Goal: Task Accomplishment & Management: Manage account settings

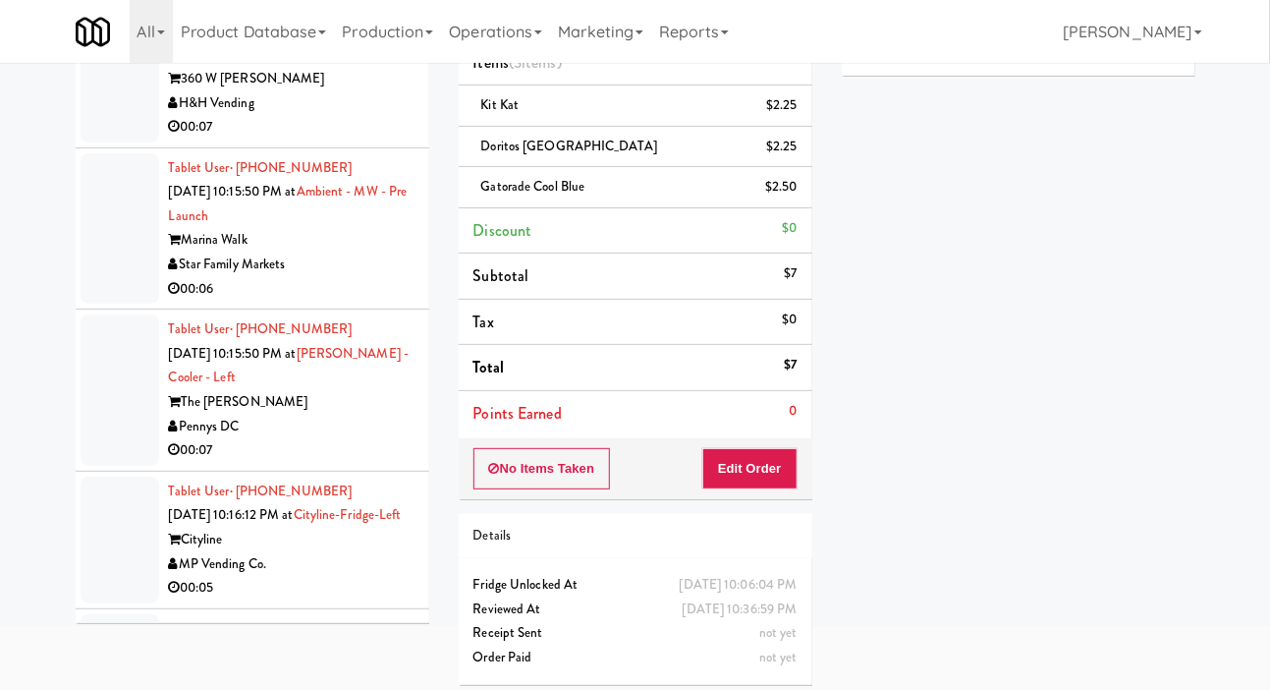
scroll to position [8048, 0]
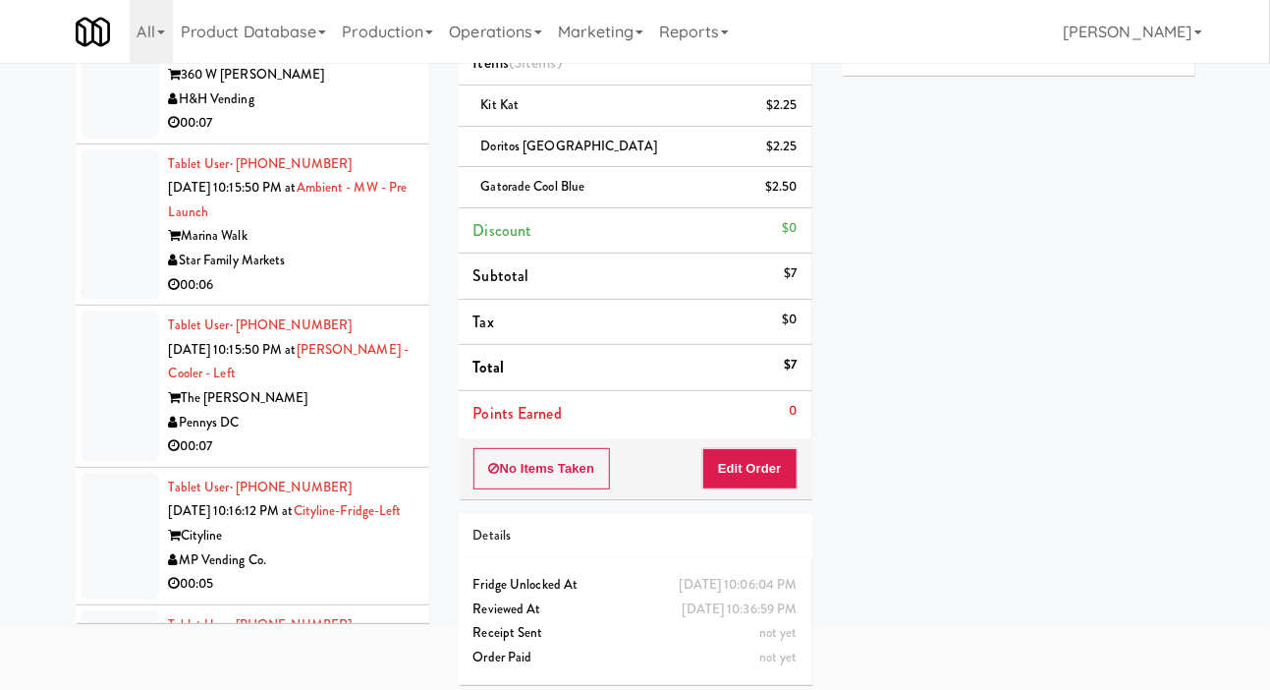
click at [388, 112] on div "H&H Vending" at bounding box center [292, 99] width 246 height 25
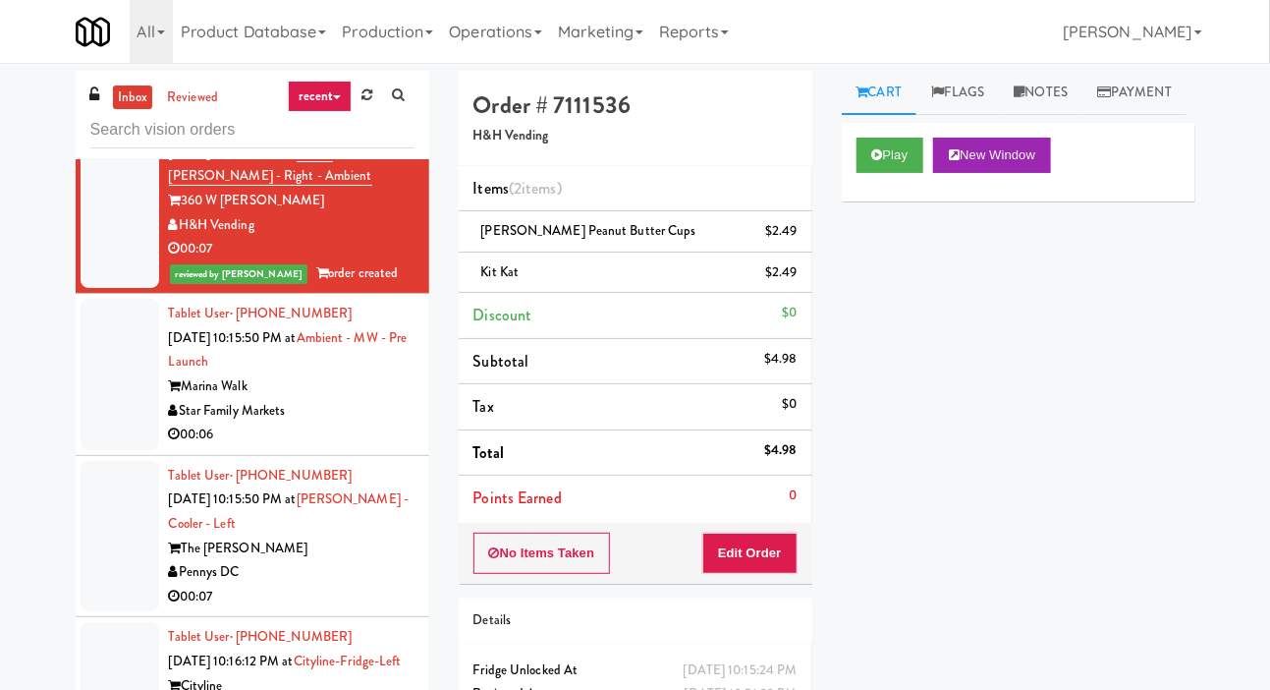
click at [370, 97] on icon at bounding box center [367, 94] width 11 height 13
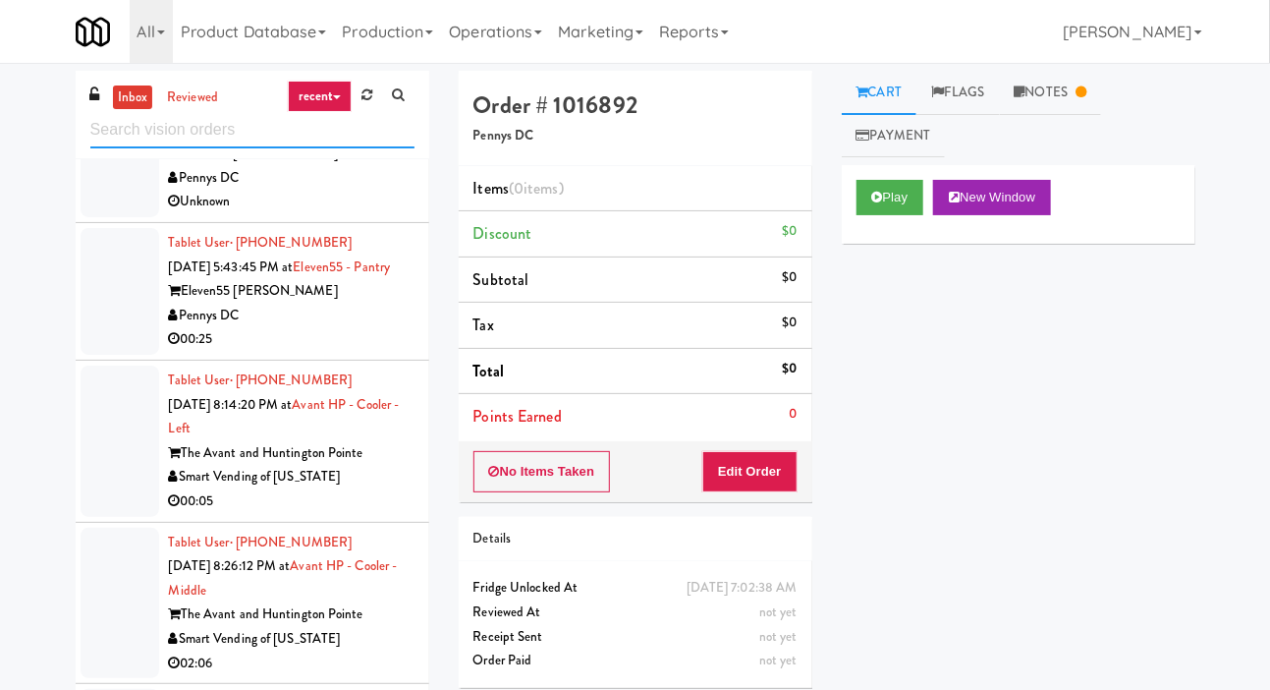
scroll to position [428, 0]
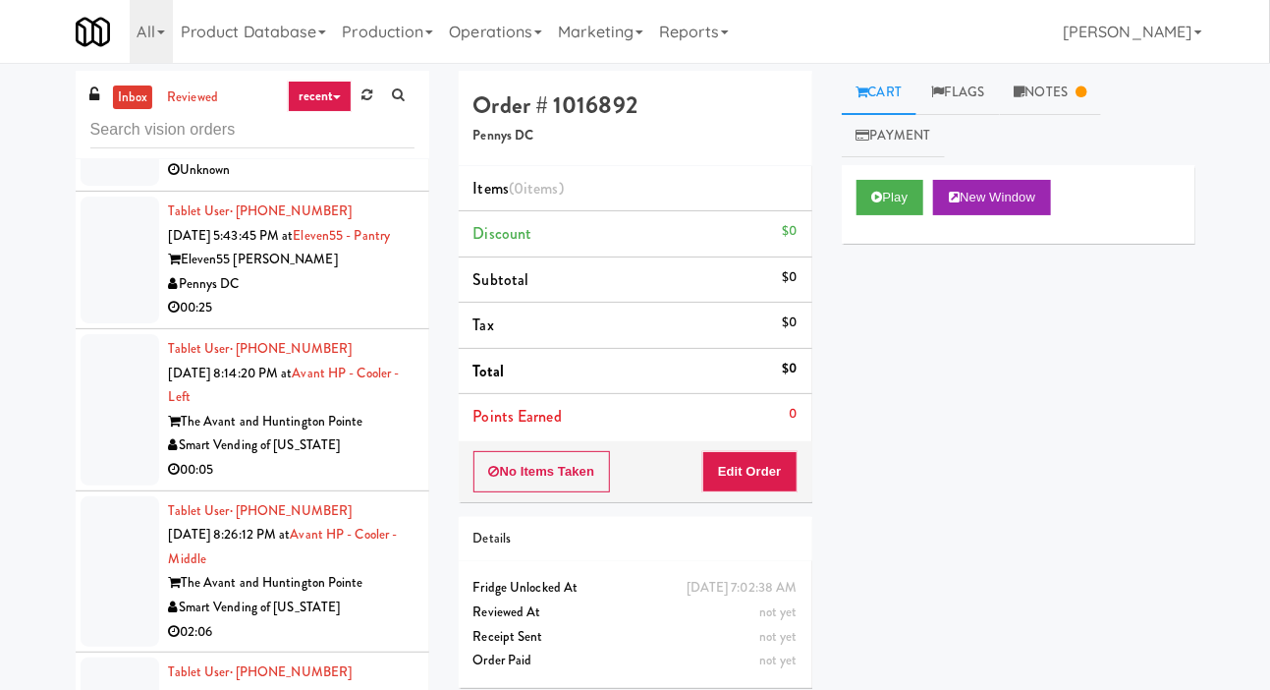
click at [380, 297] on div "Pennys DC" at bounding box center [292, 284] width 246 height 25
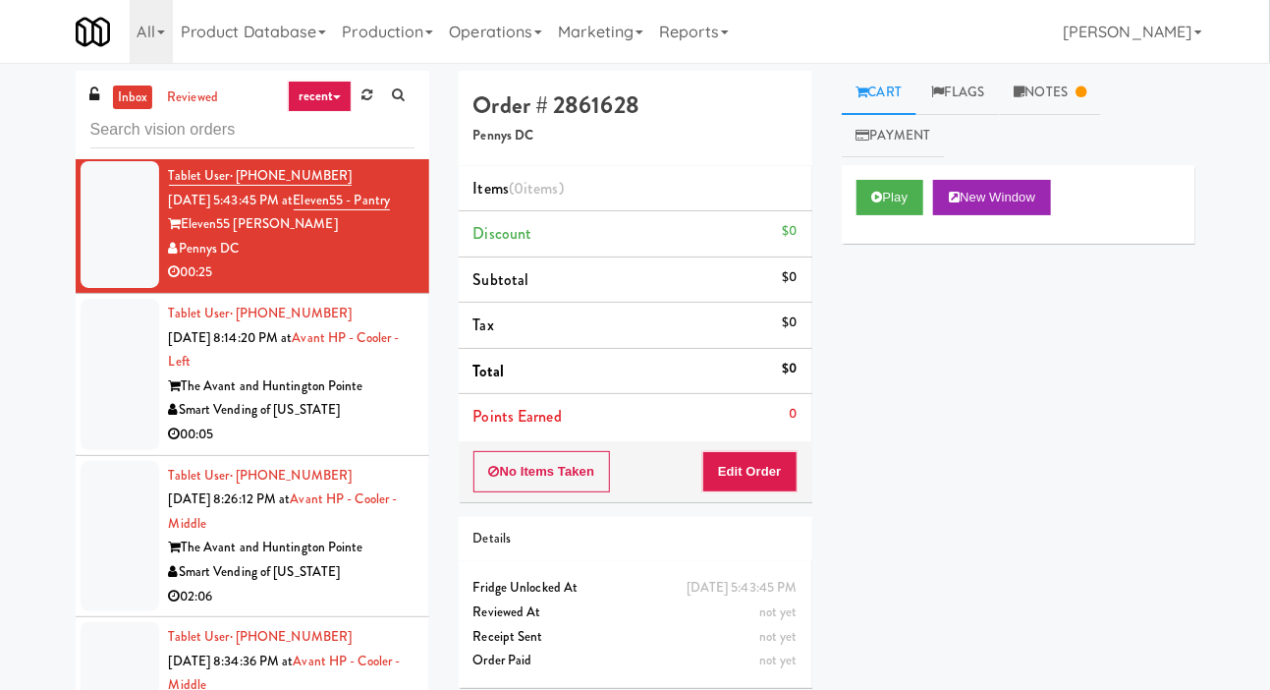
scroll to position [446, 0]
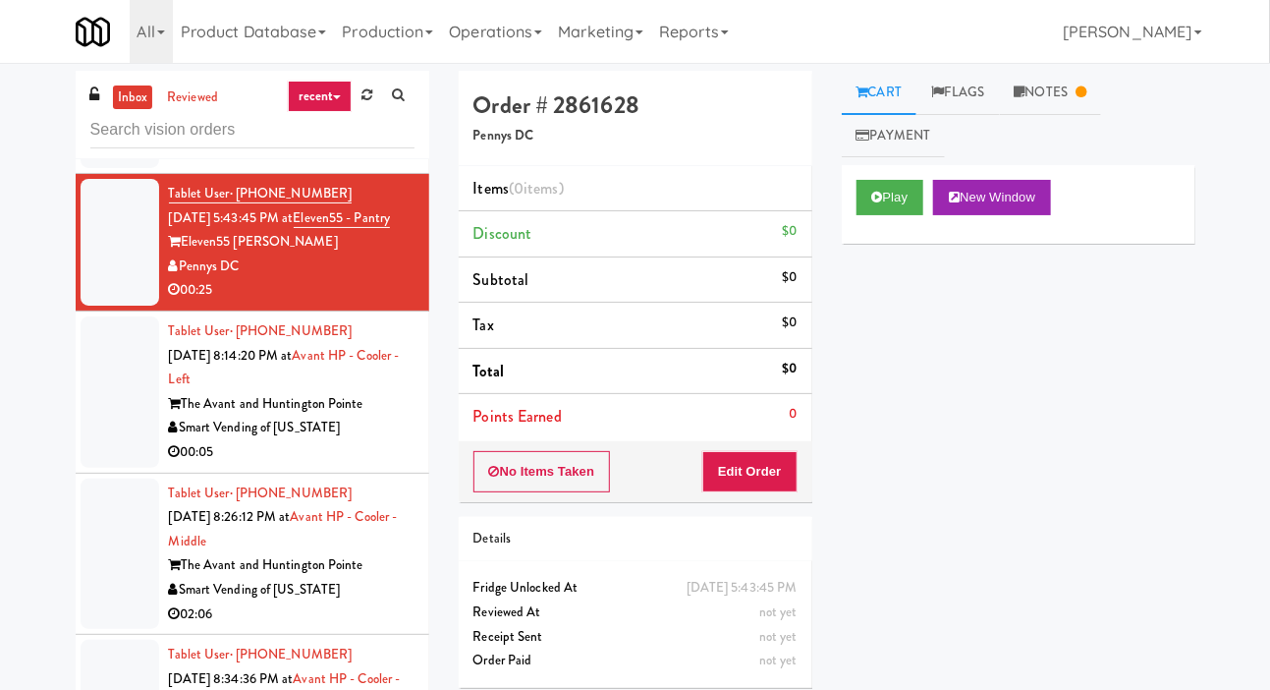
click at [1075, 82] on link "Notes" at bounding box center [1051, 93] width 102 height 44
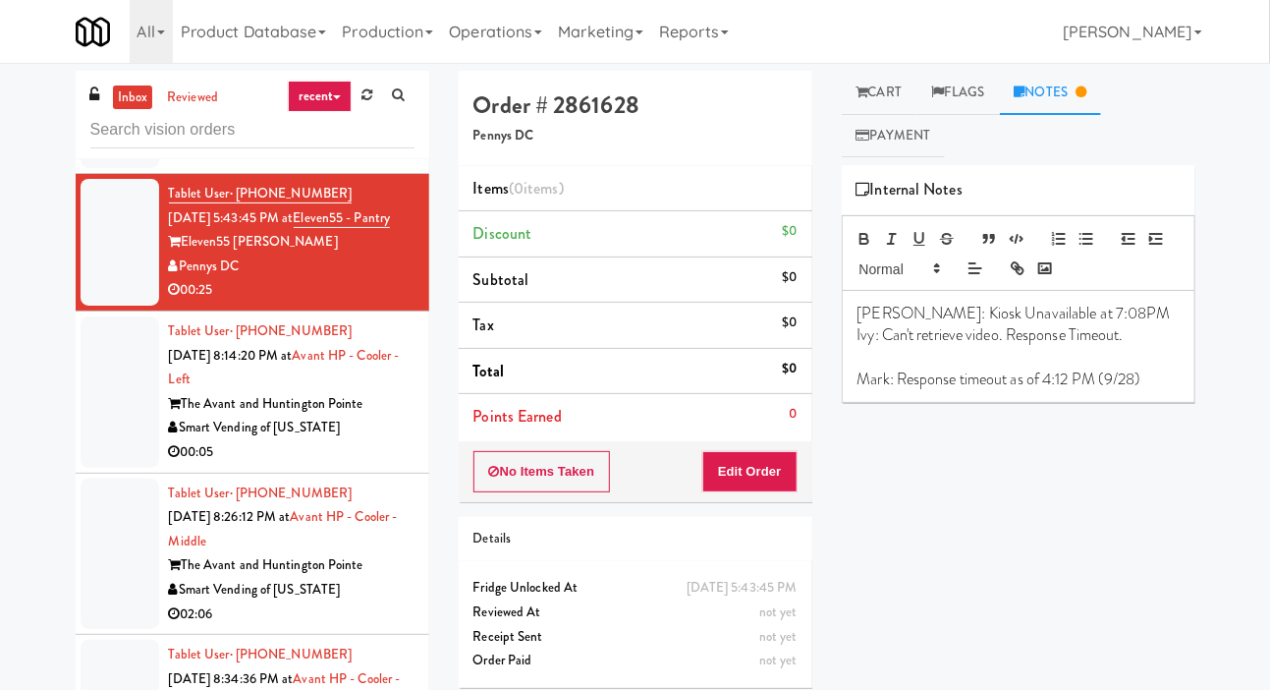
click at [896, 80] on link "Cart" at bounding box center [880, 93] width 76 height 44
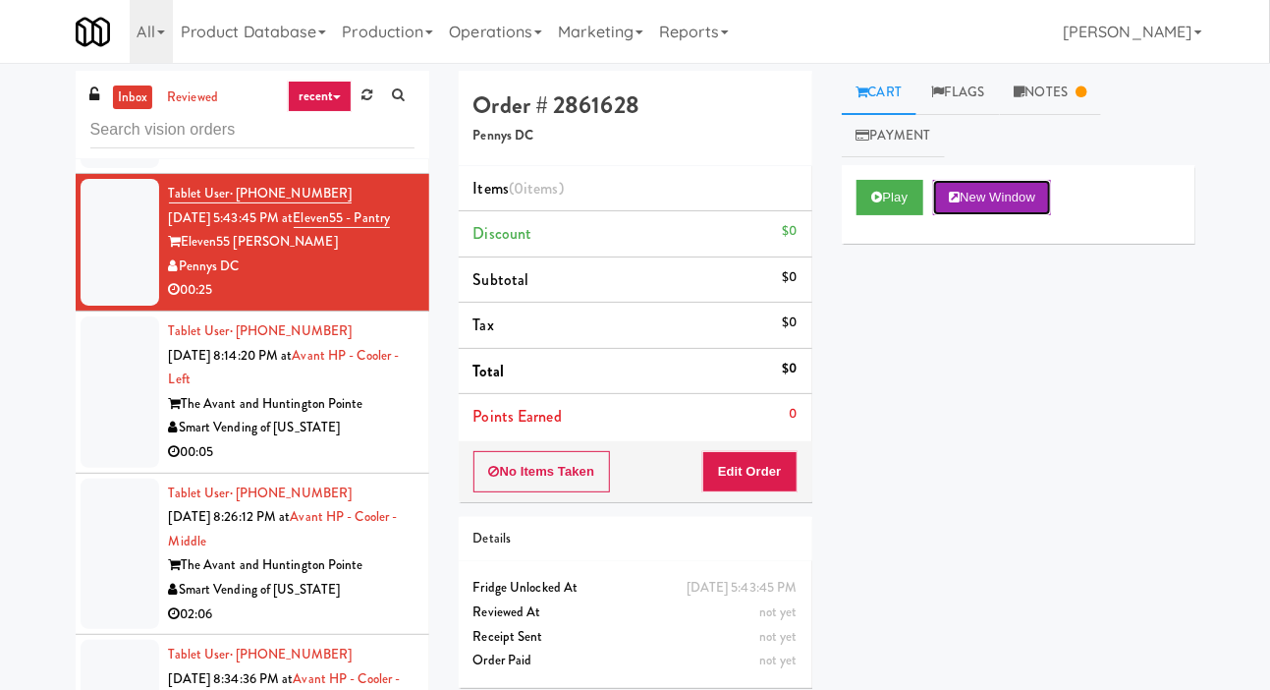
click at [940, 213] on button "New Window" at bounding box center [992, 197] width 118 height 35
click at [866, 198] on button "Play" at bounding box center [891, 197] width 68 height 35
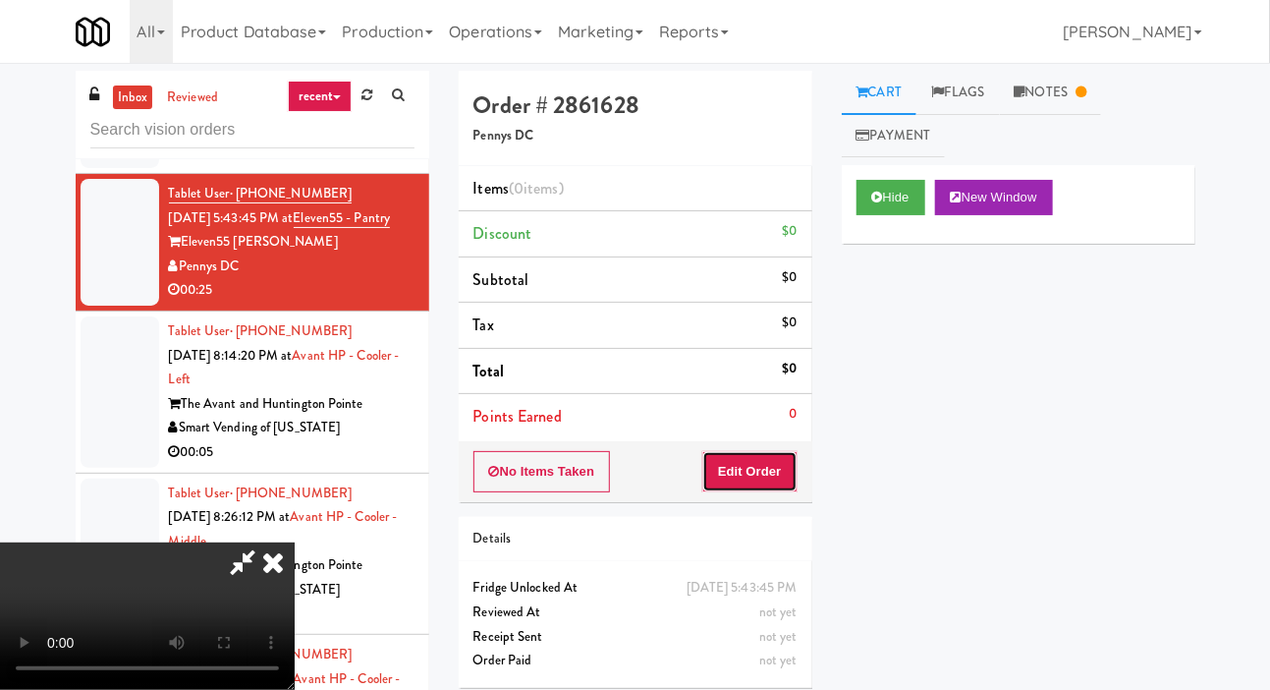
click at [750, 477] on button "Edit Order" at bounding box center [749, 471] width 95 height 41
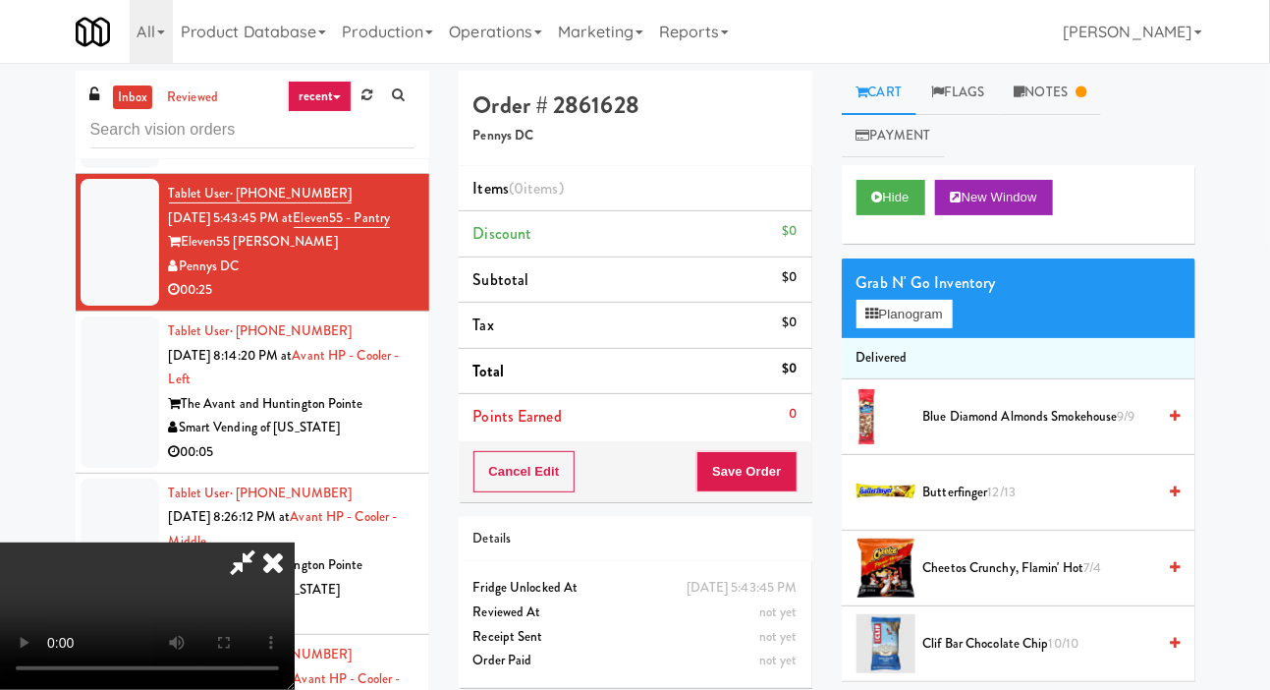
scroll to position [72, 0]
click at [932, 324] on button "Planogram" at bounding box center [905, 314] width 96 height 29
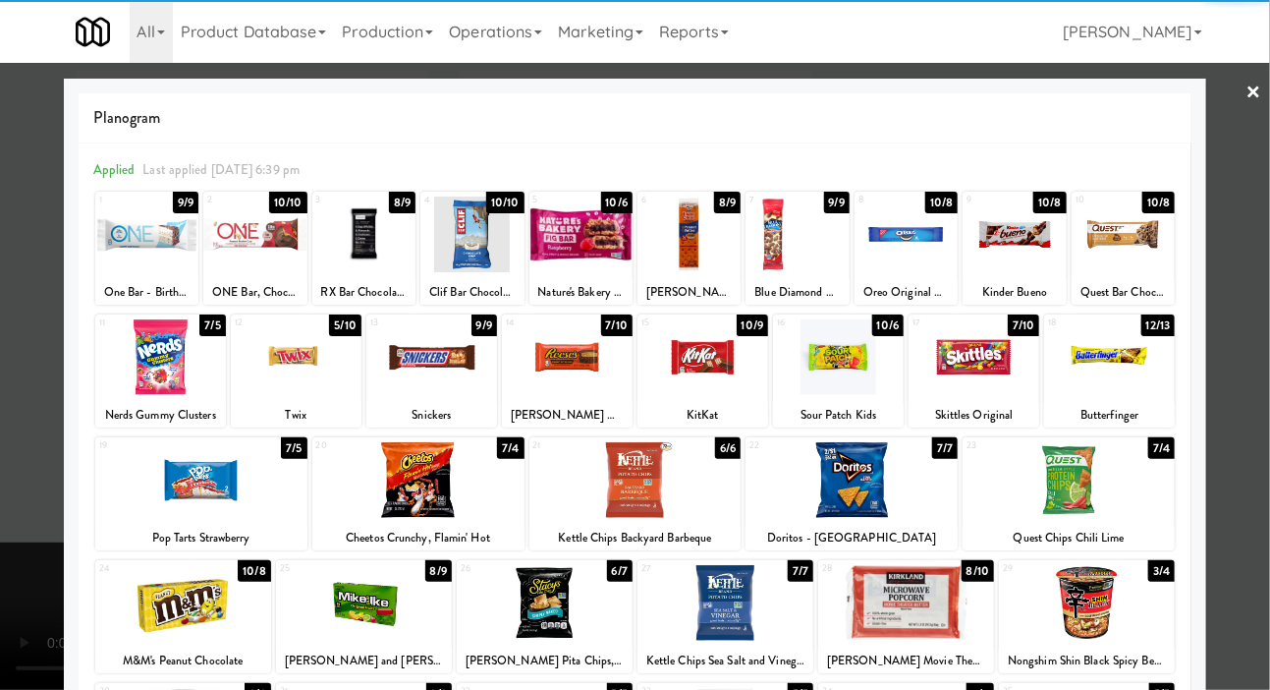
click at [1119, 475] on div at bounding box center [1069, 480] width 212 height 76
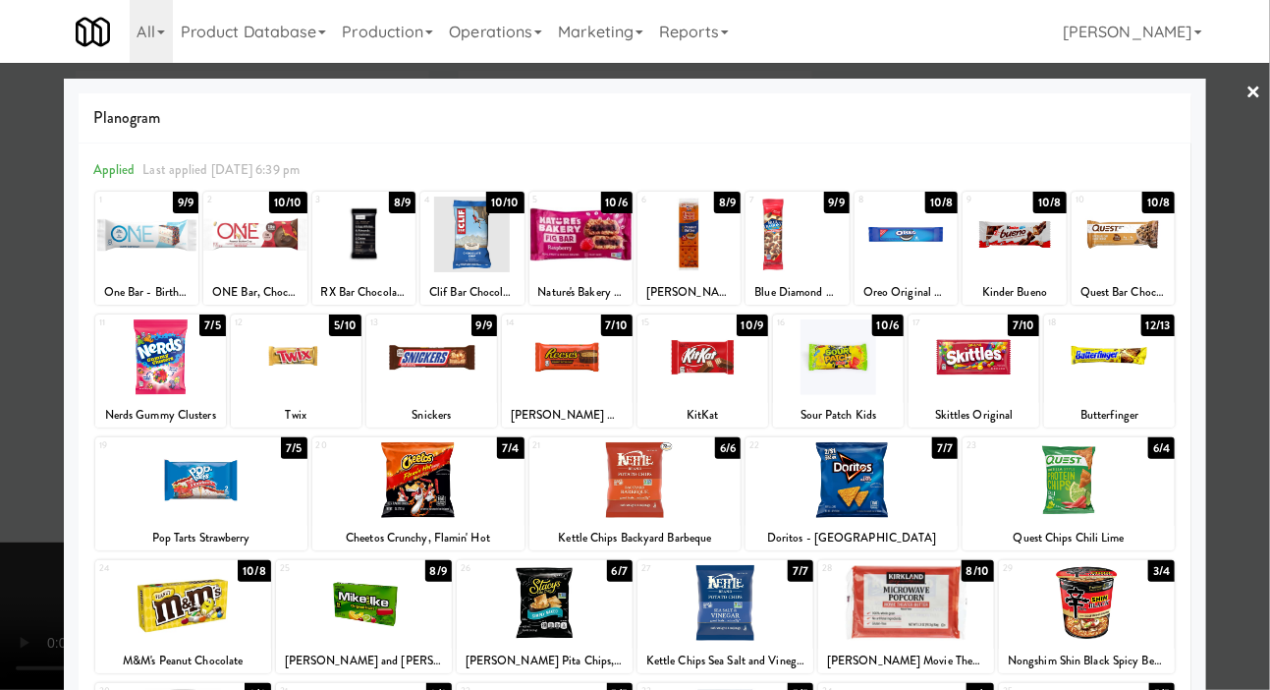
click at [1264, 318] on div at bounding box center [635, 345] width 1270 height 690
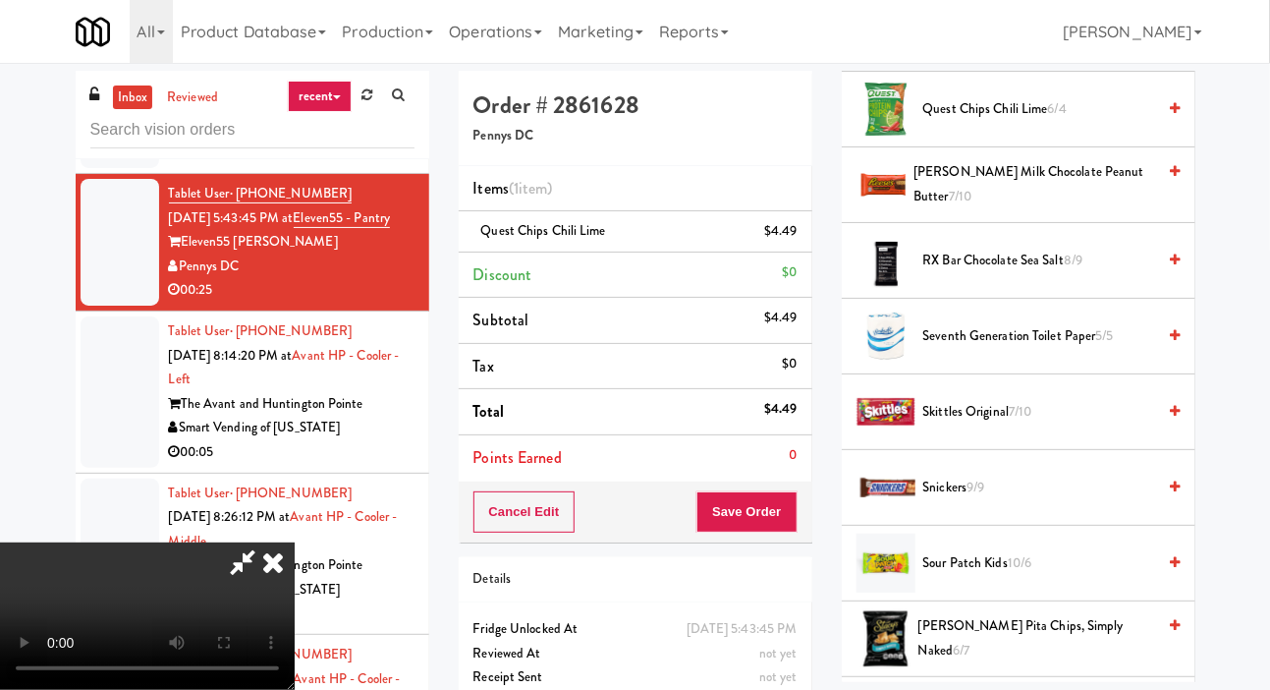
scroll to position [2047, 0]
click at [1039, 192] on span "[PERSON_NAME] Milk Chocolate Peanut Butter 7/10" at bounding box center [1035, 185] width 242 height 48
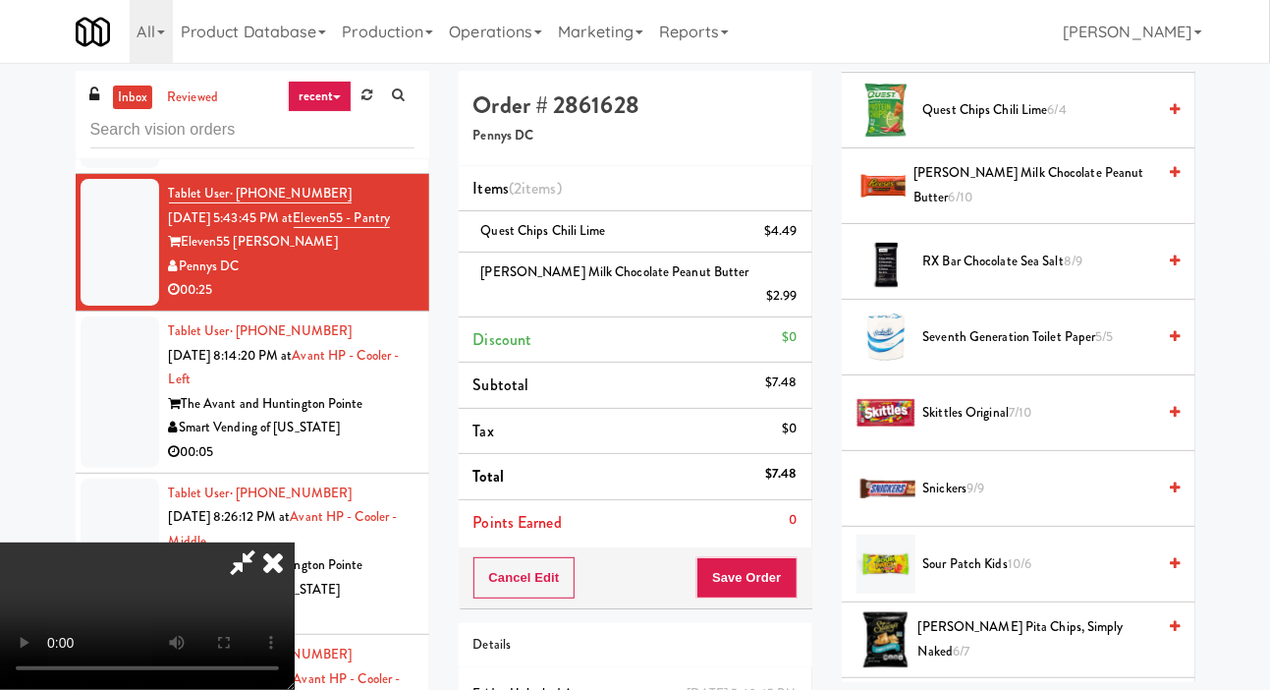
scroll to position [2459, 0]
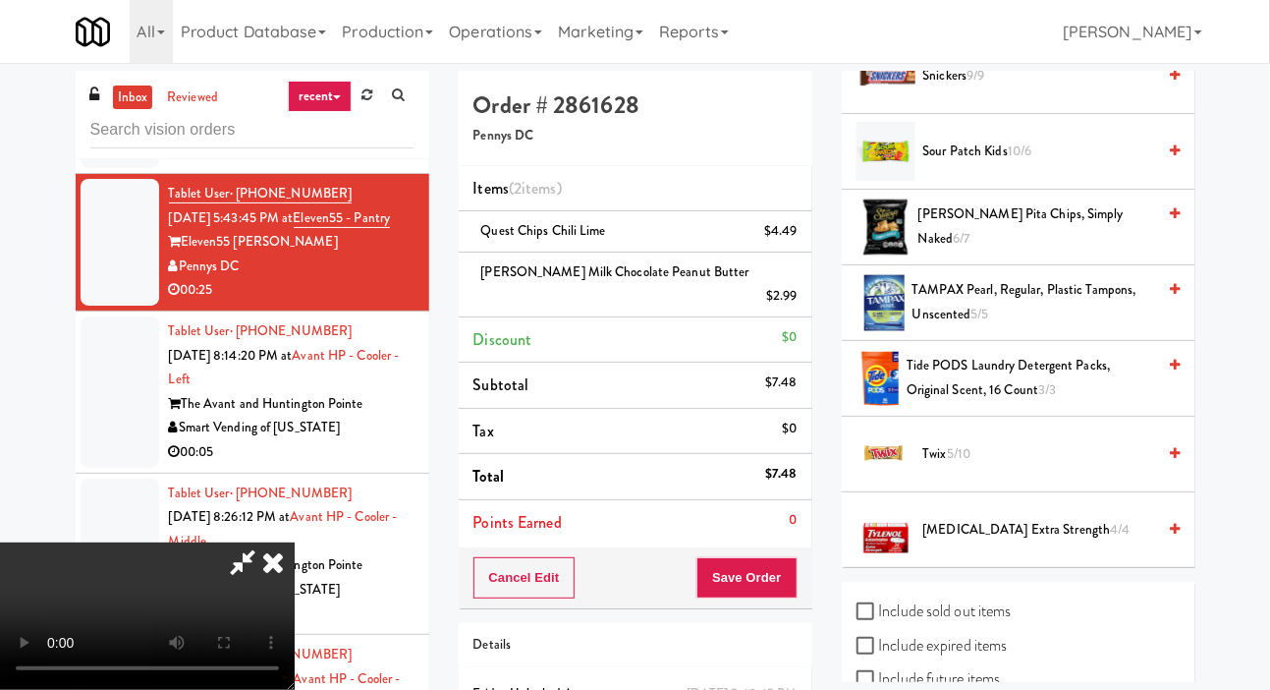
click at [897, 441] on div at bounding box center [886, 453] width 59 height 59
click at [946, 452] on span "Twix 5/10" at bounding box center [1040, 454] width 233 height 25
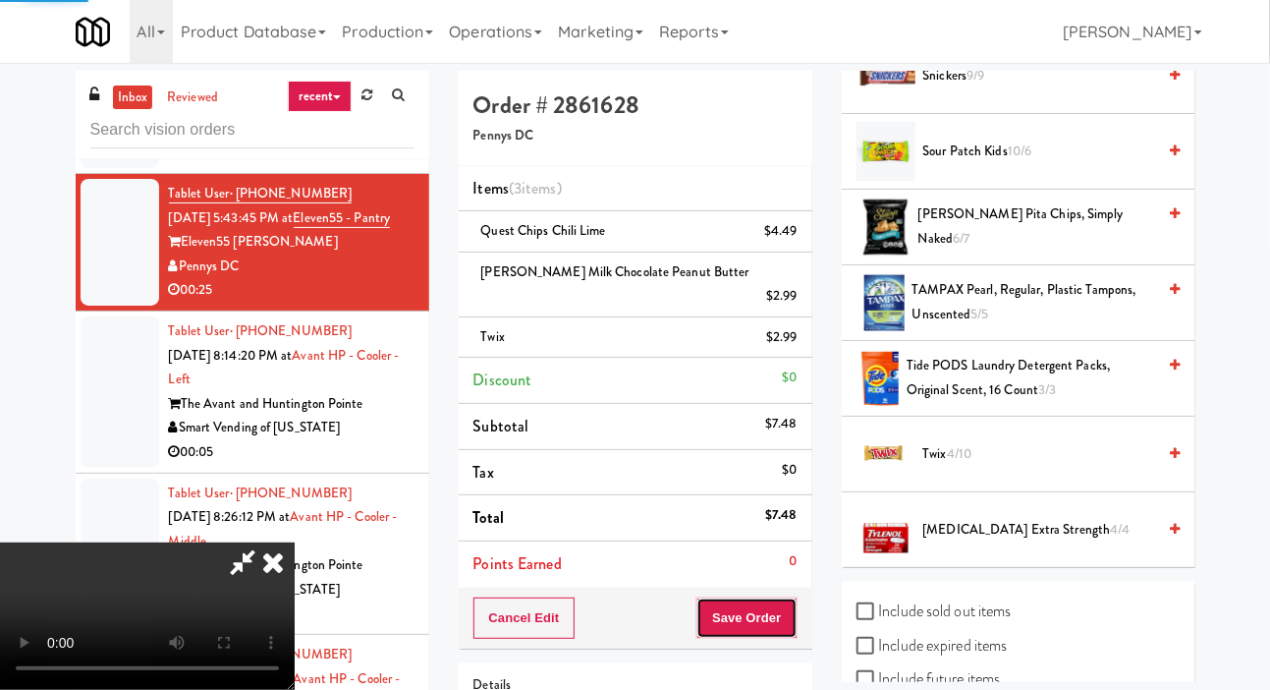
click at [793, 597] on button "Save Order" at bounding box center [747, 617] width 100 height 41
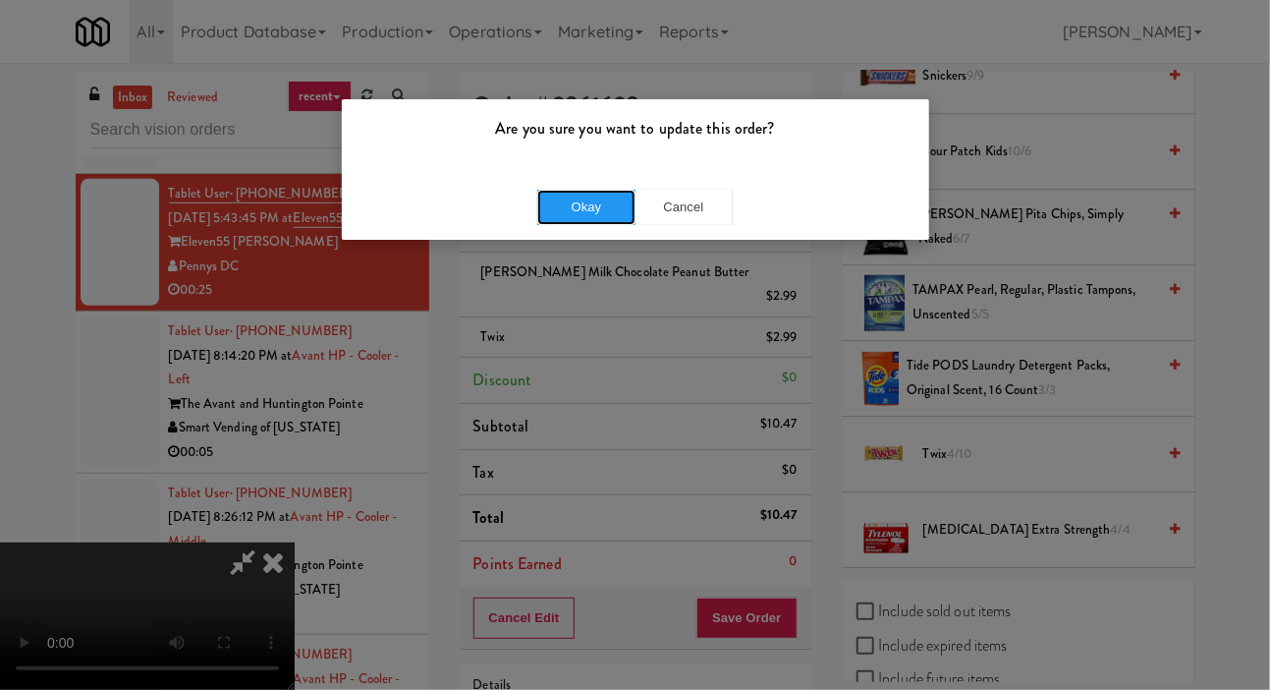
click at [559, 198] on button "Okay" at bounding box center [586, 207] width 98 height 35
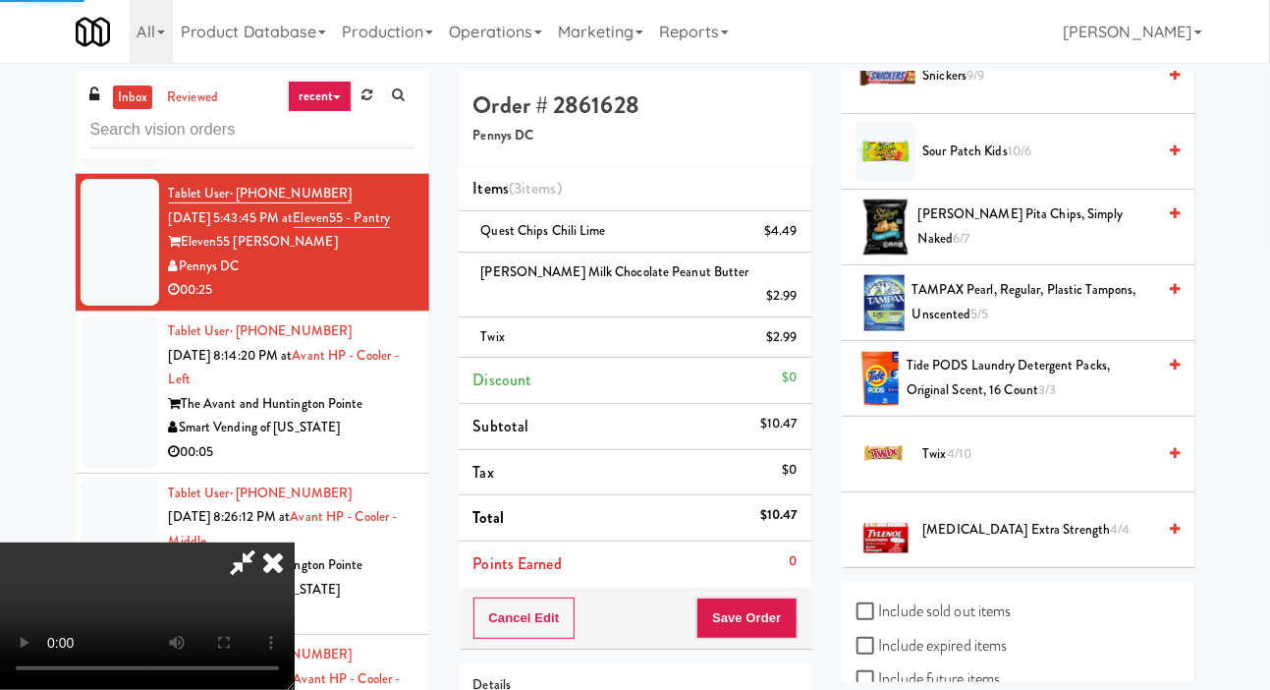
scroll to position [114, 0]
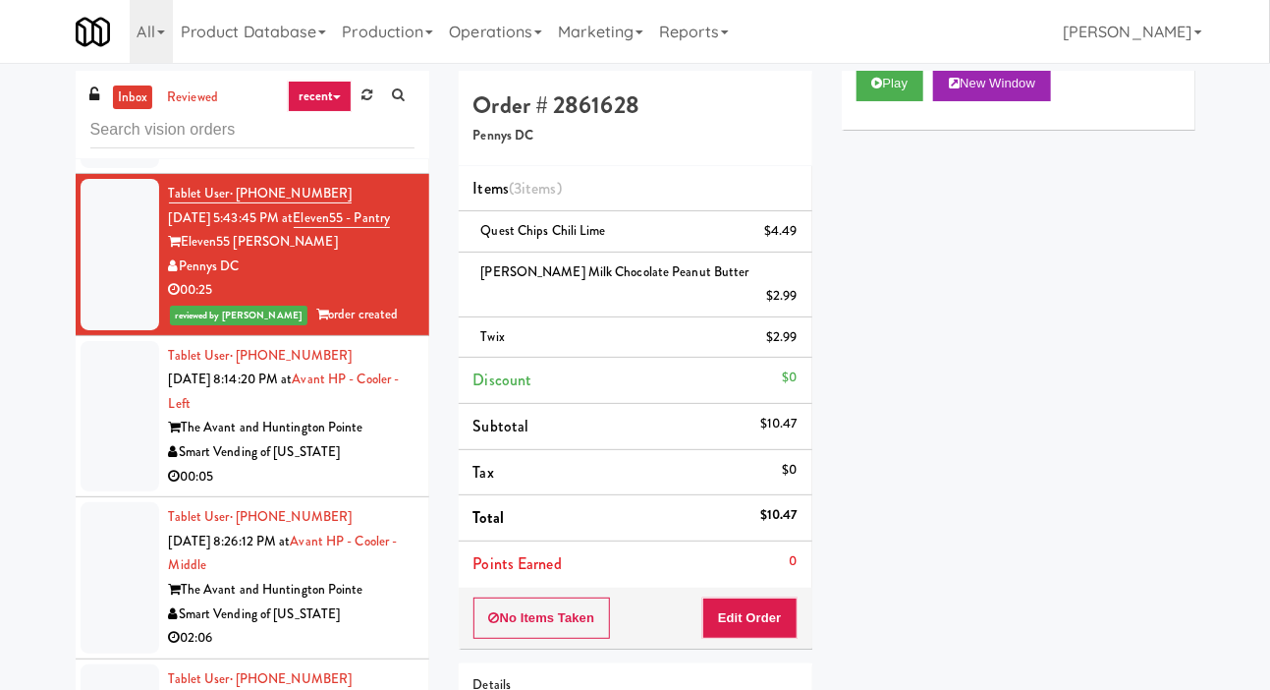
click at [108, 469] on div at bounding box center [120, 416] width 79 height 151
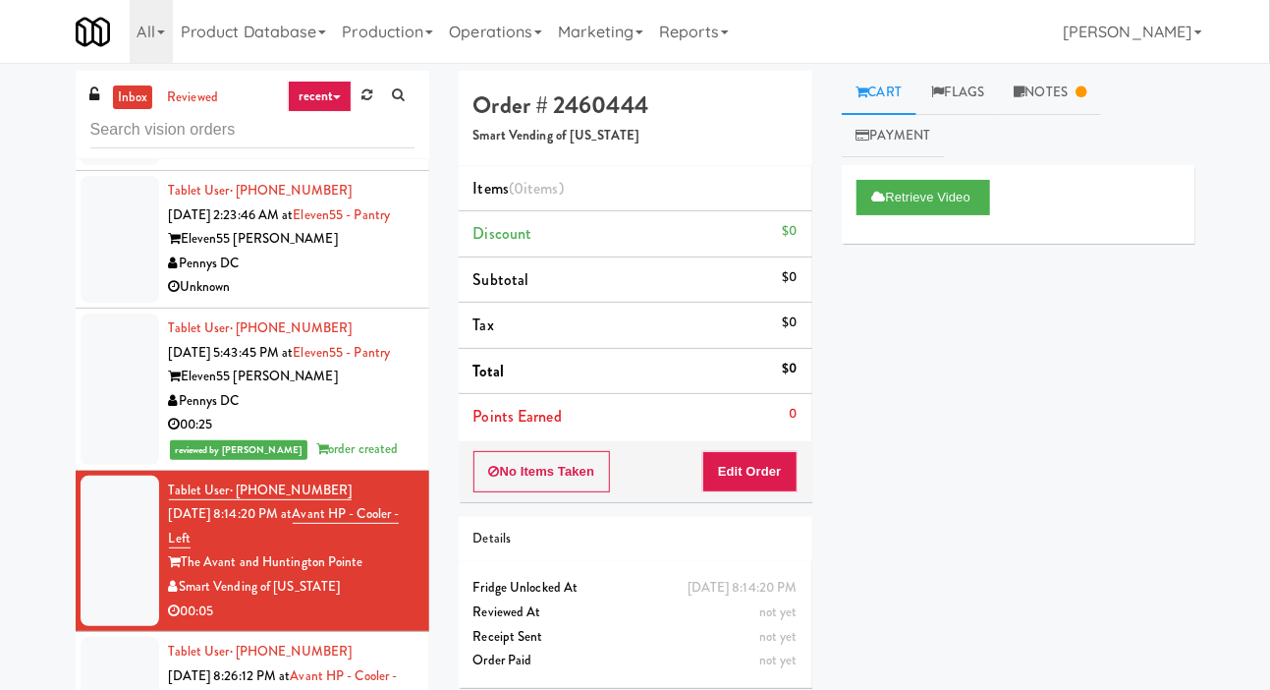
scroll to position [305, 0]
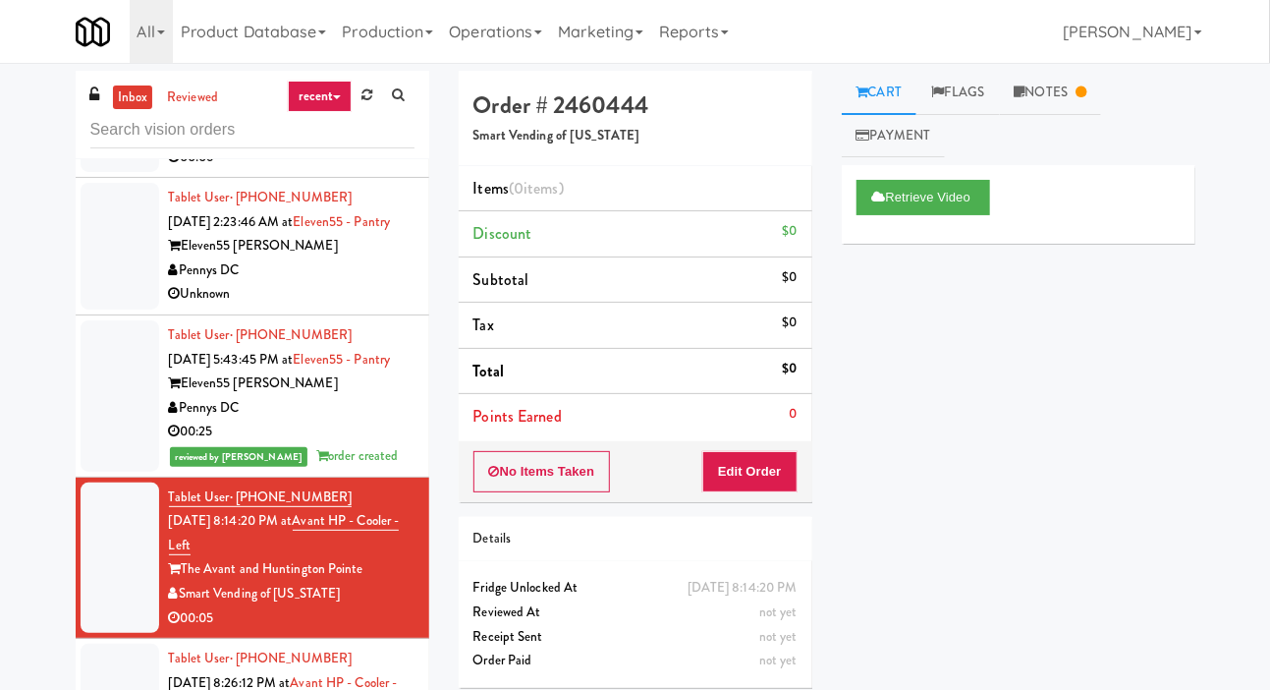
click at [110, 256] on div at bounding box center [120, 246] width 79 height 127
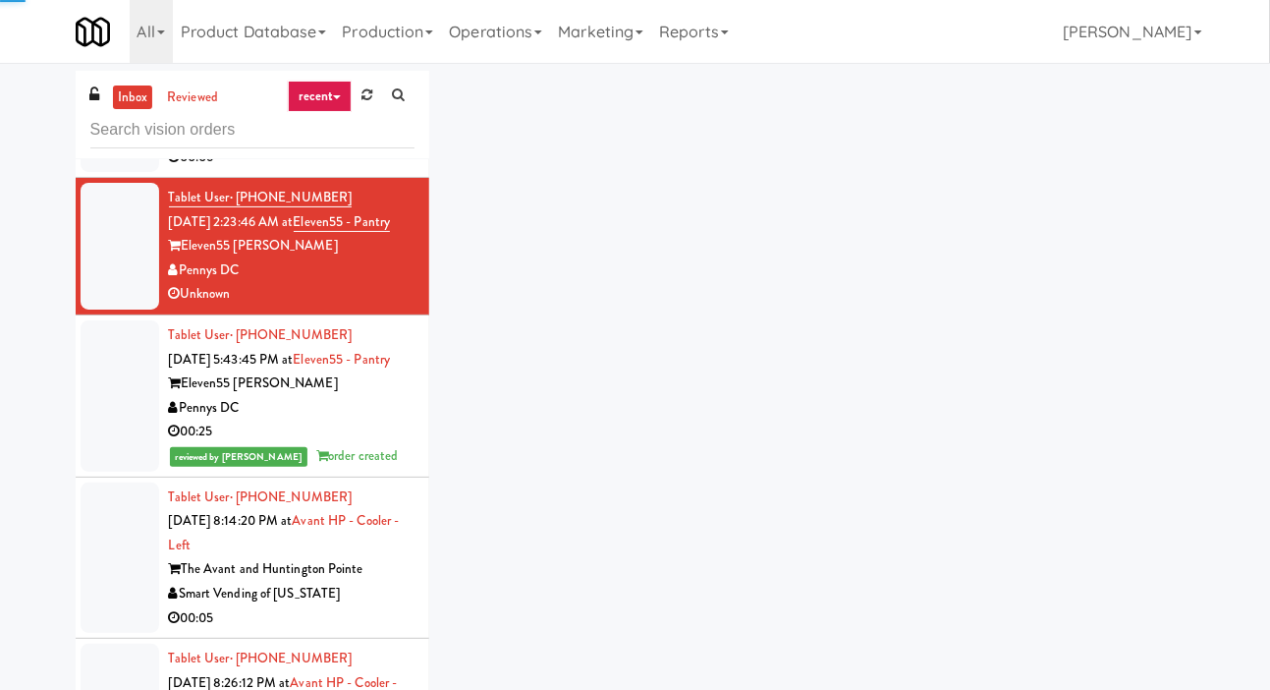
click at [1267, 484] on div "inbox reviewed recent all unclear take inventory issue suspicious failed recent…" at bounding box center [635, 417] width 1270 height 693
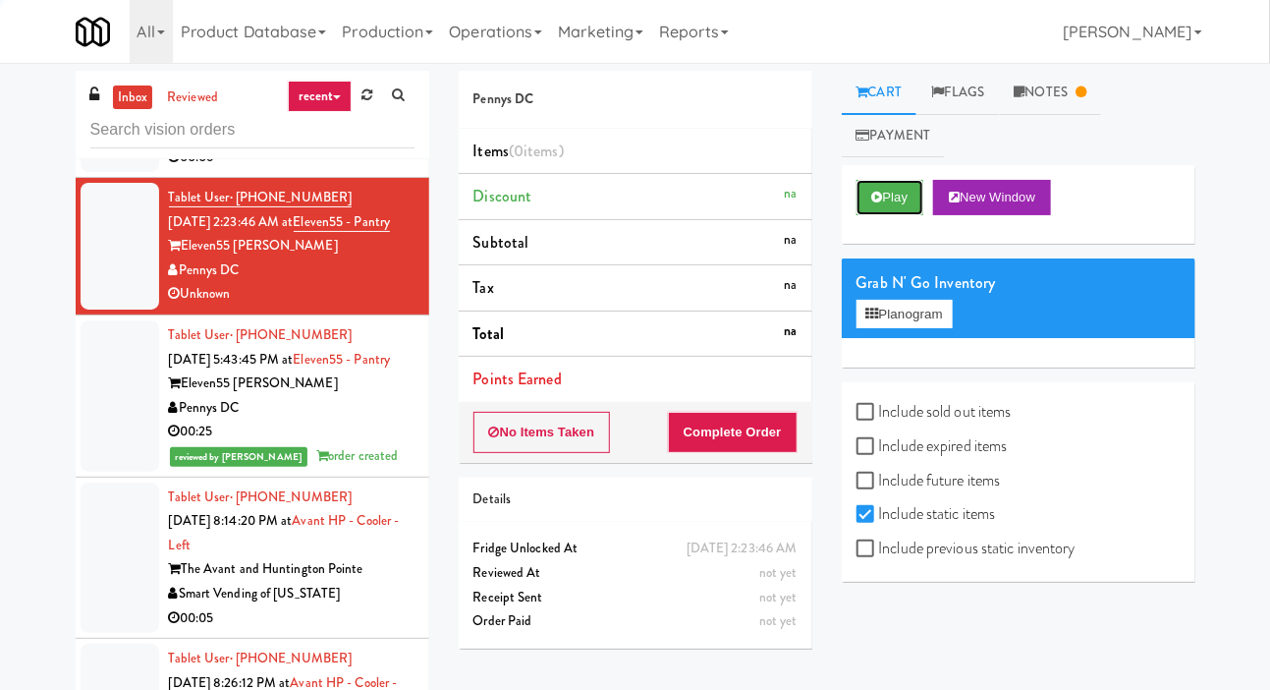
click at [903, 200] on button "Play" at bounding box center [891, 197] width 68 height 35
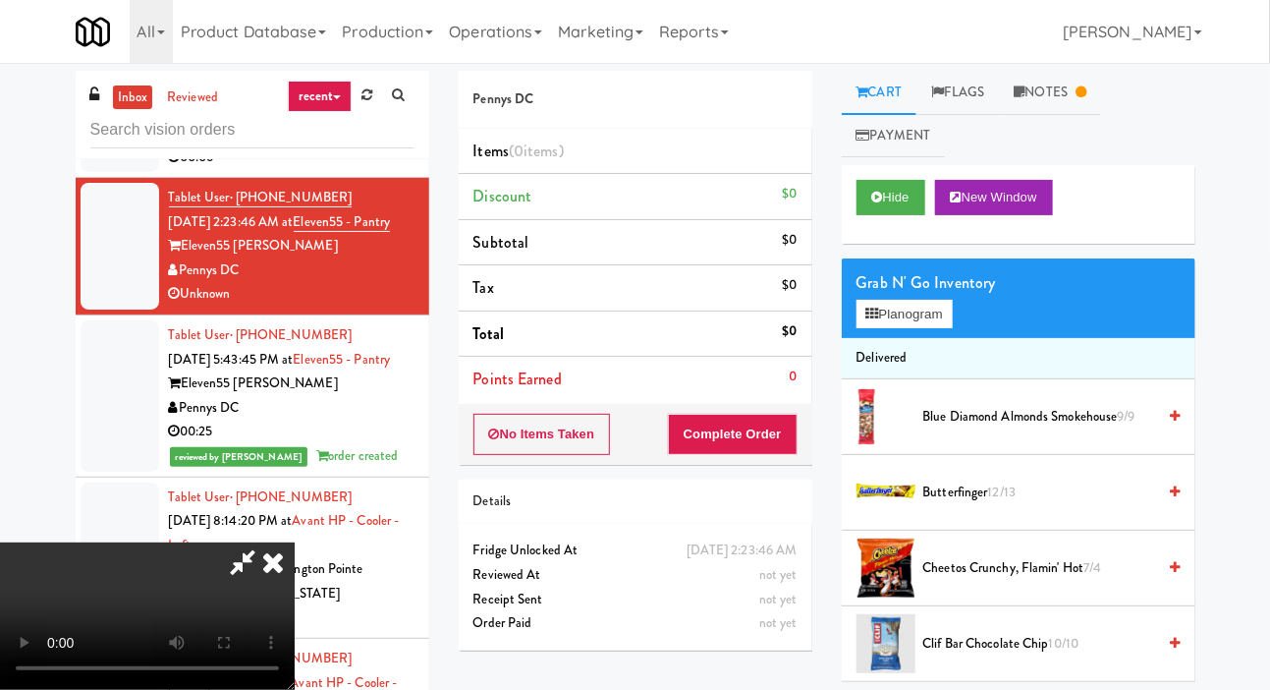
scroll to position [72, 0]
click at [893, 191] on button "Hide" at bounding box center [891, 197] width 69 height 35
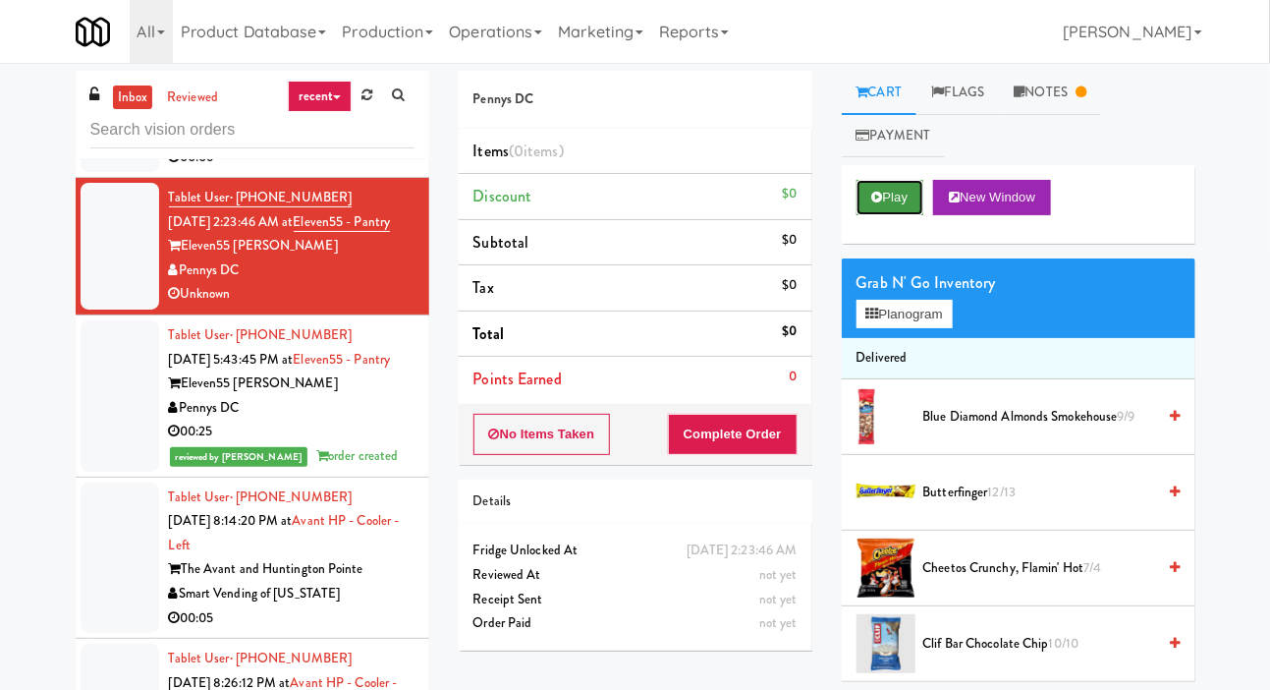
scroll to position [0, 0]
click at [533, 419] on button "No Items Taken" at bounding box center [543, 434] width 138 height 41
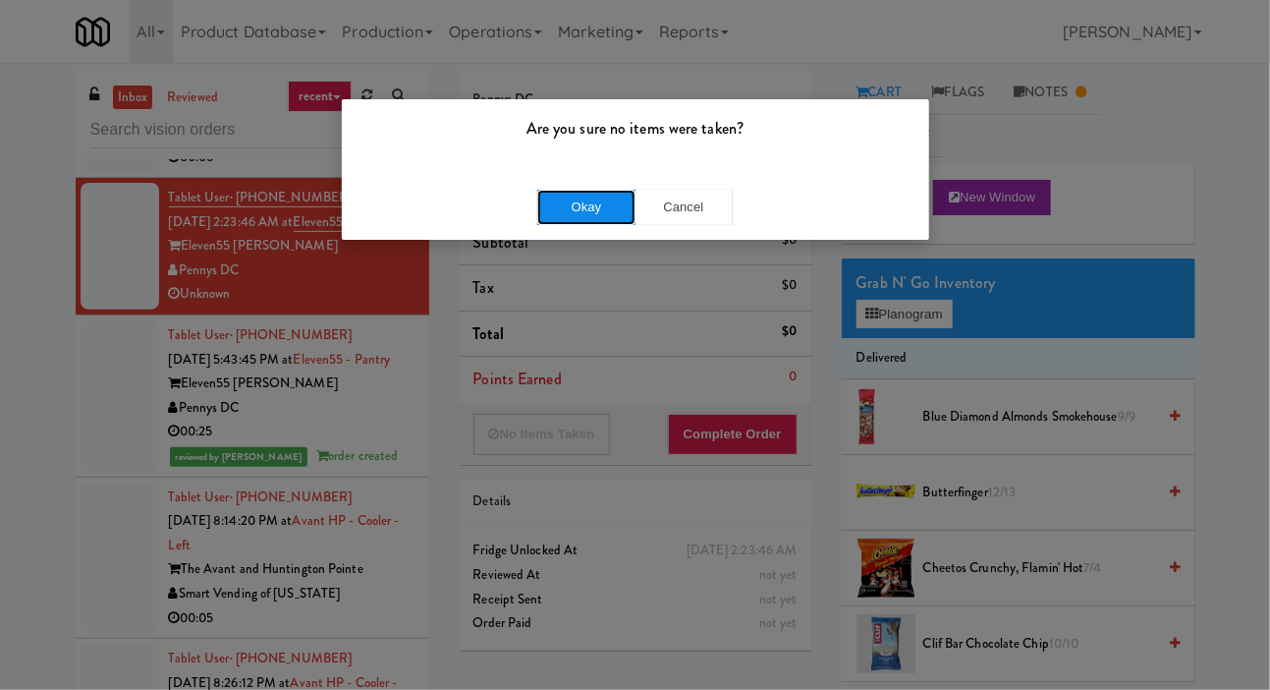
click at [575, 218] on button "Okay" at bounding box center [586, 207] width 98 height 35
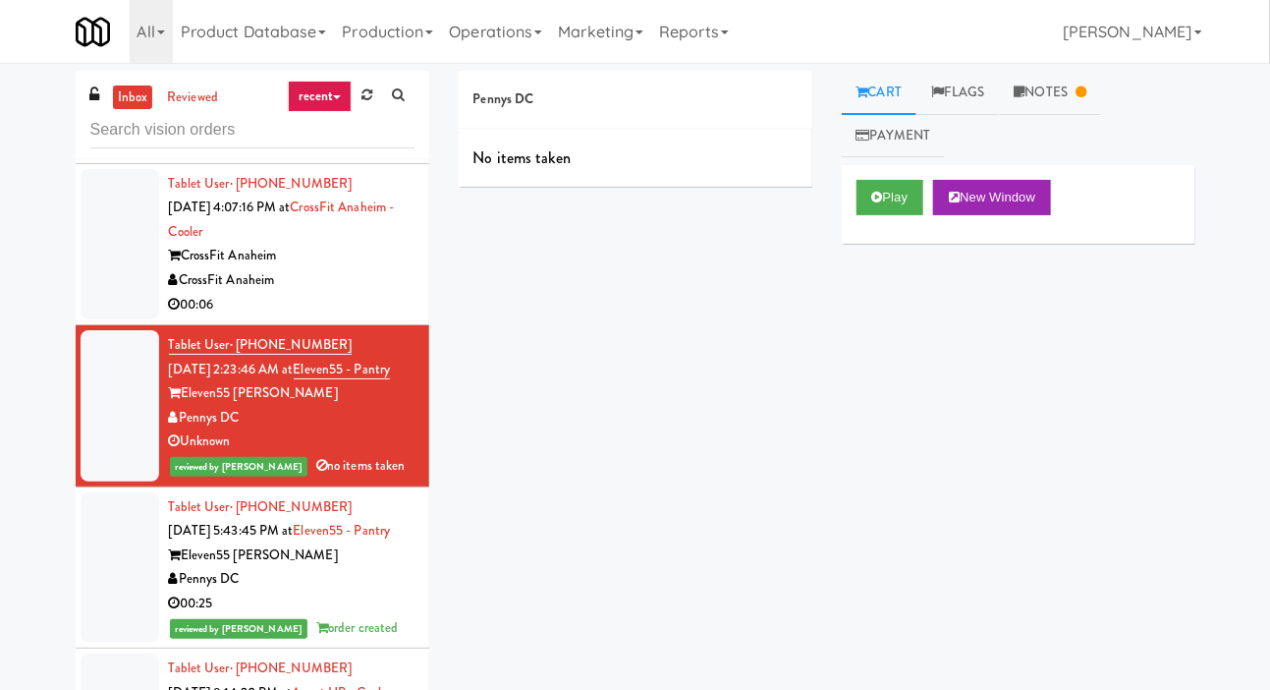
scroll to position [69, 0]
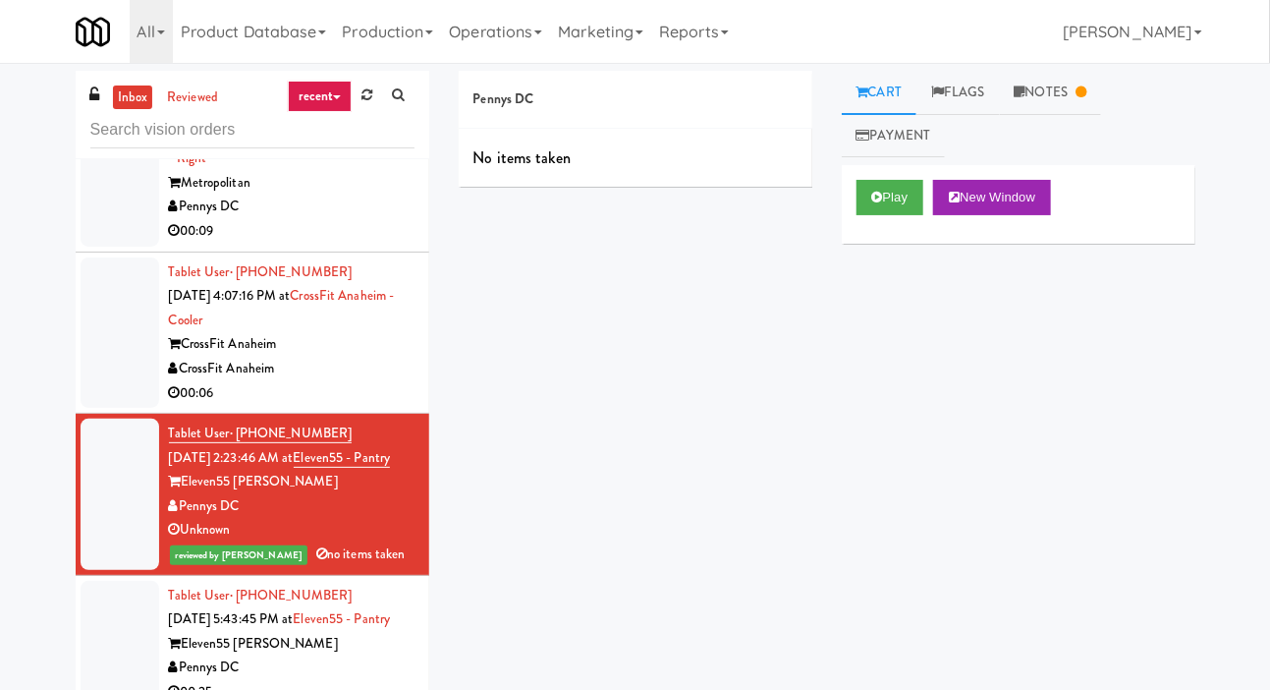
click at [126, 359] on div at bounding box center [120, 332] width 79 height 151
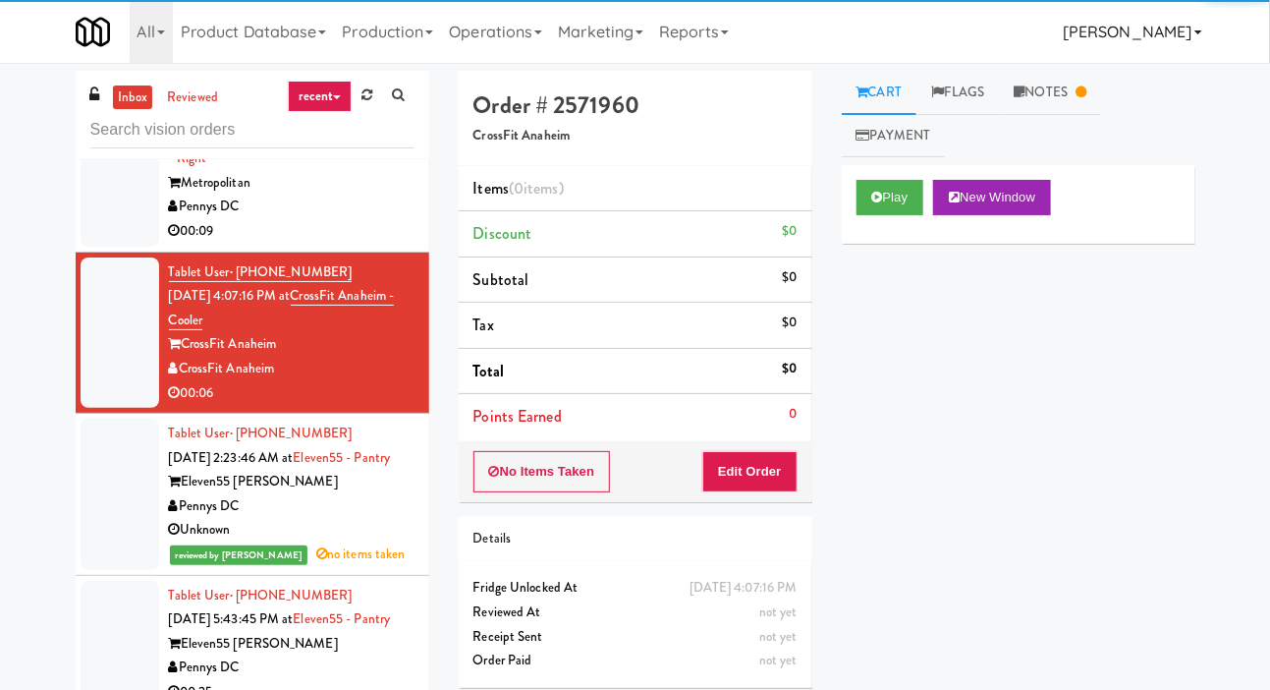
click at [1085, 57] on link "[PERSON_NAME]" at bounding box center [1132, 31] width 154 height 63
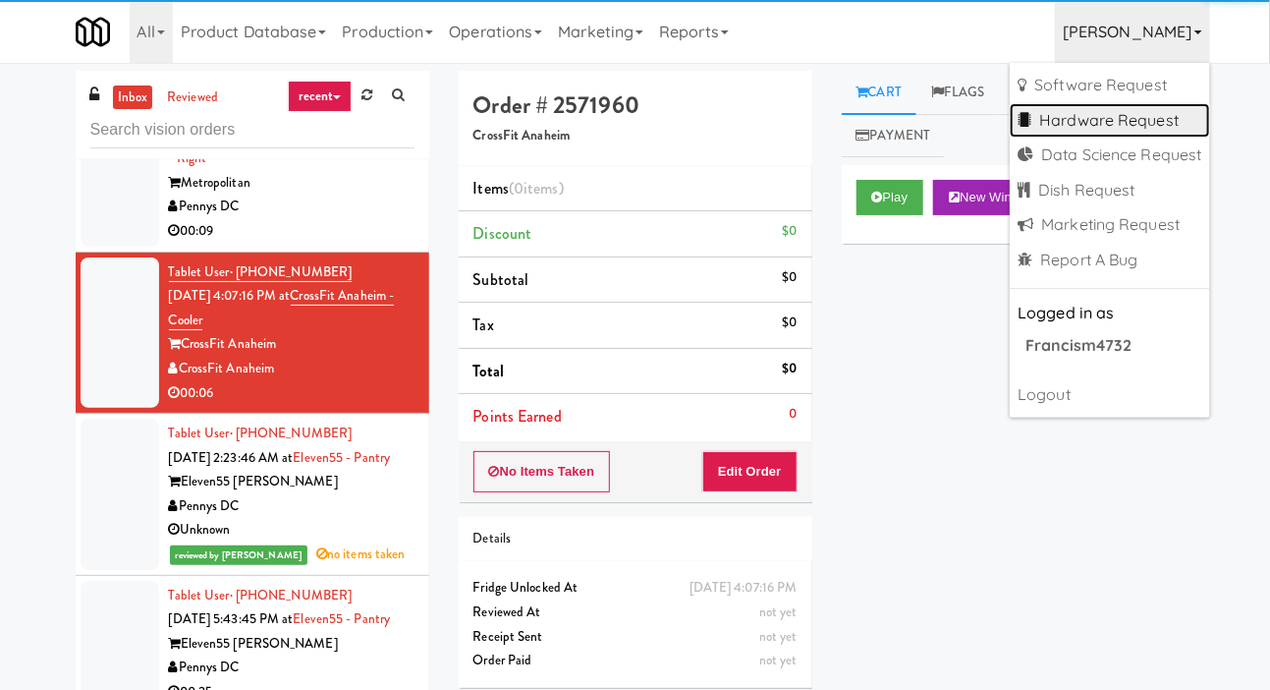
click at [1043, 105] on link "Hardware Request" at bounding box center [1109, 120] width 199 height 35
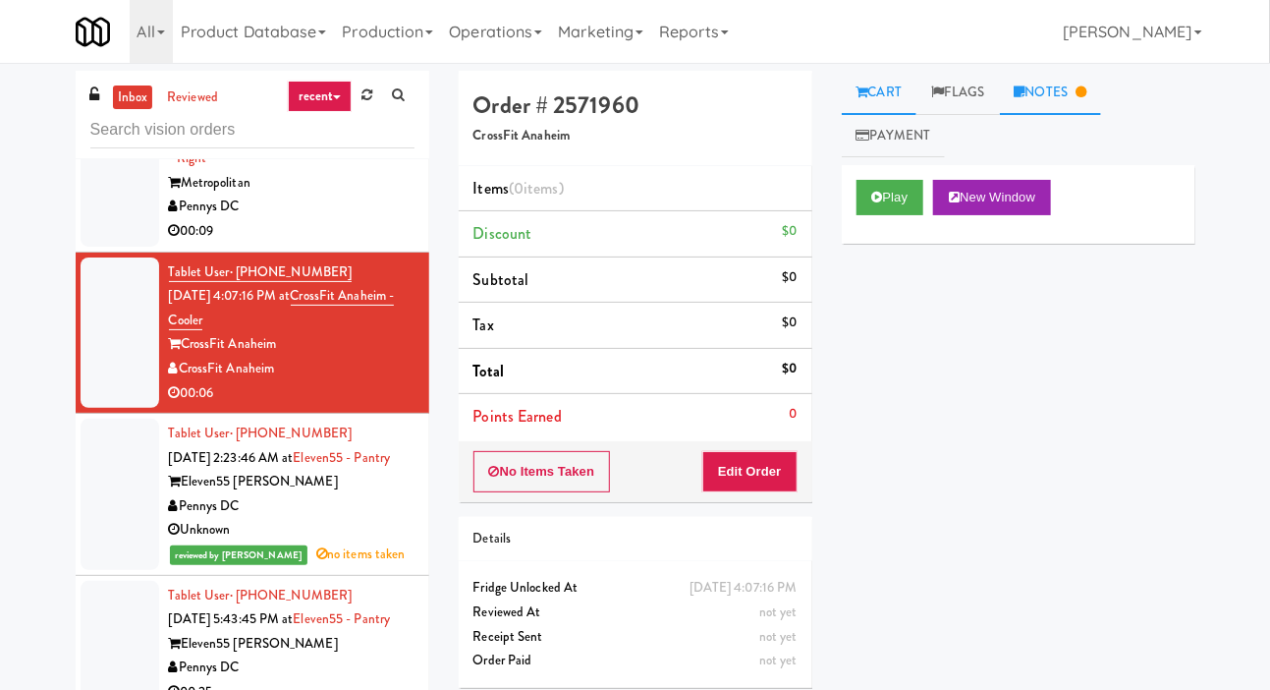
click at [1080, 95] on link "Notes" at bounding box center [1051, 93] width 102 height 44
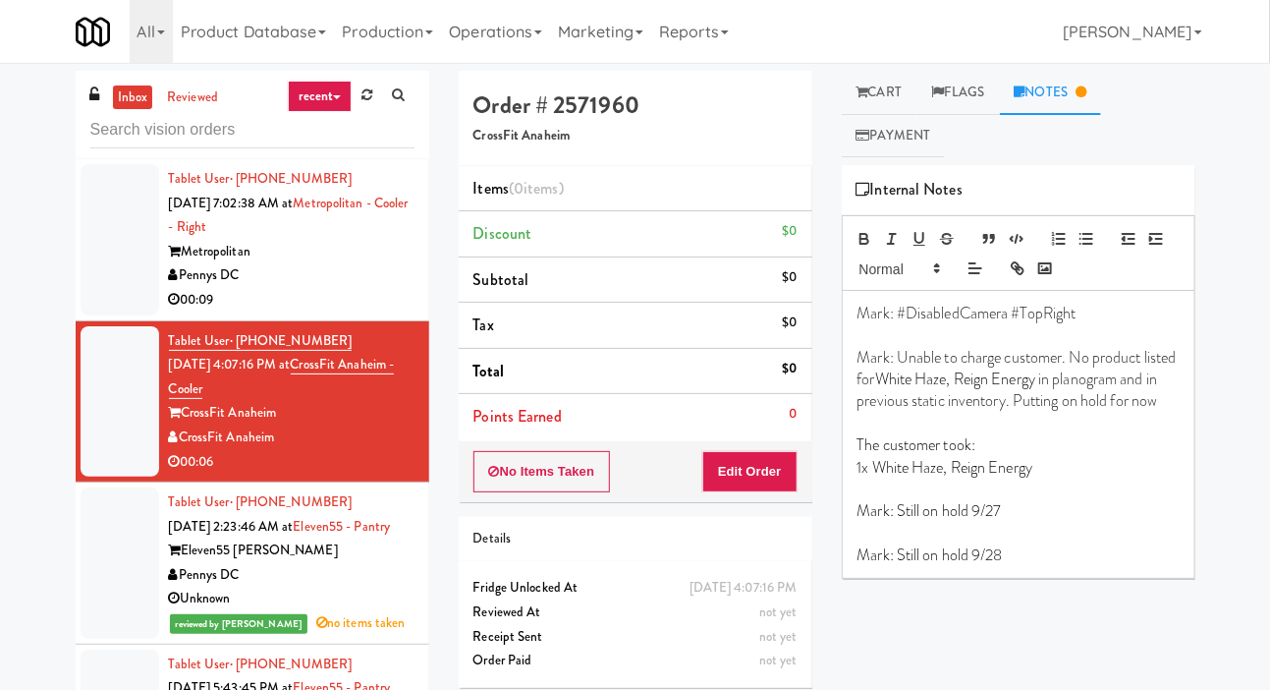
click at [84, 263] on div at bounding box center [120, 239] width 79 height 151
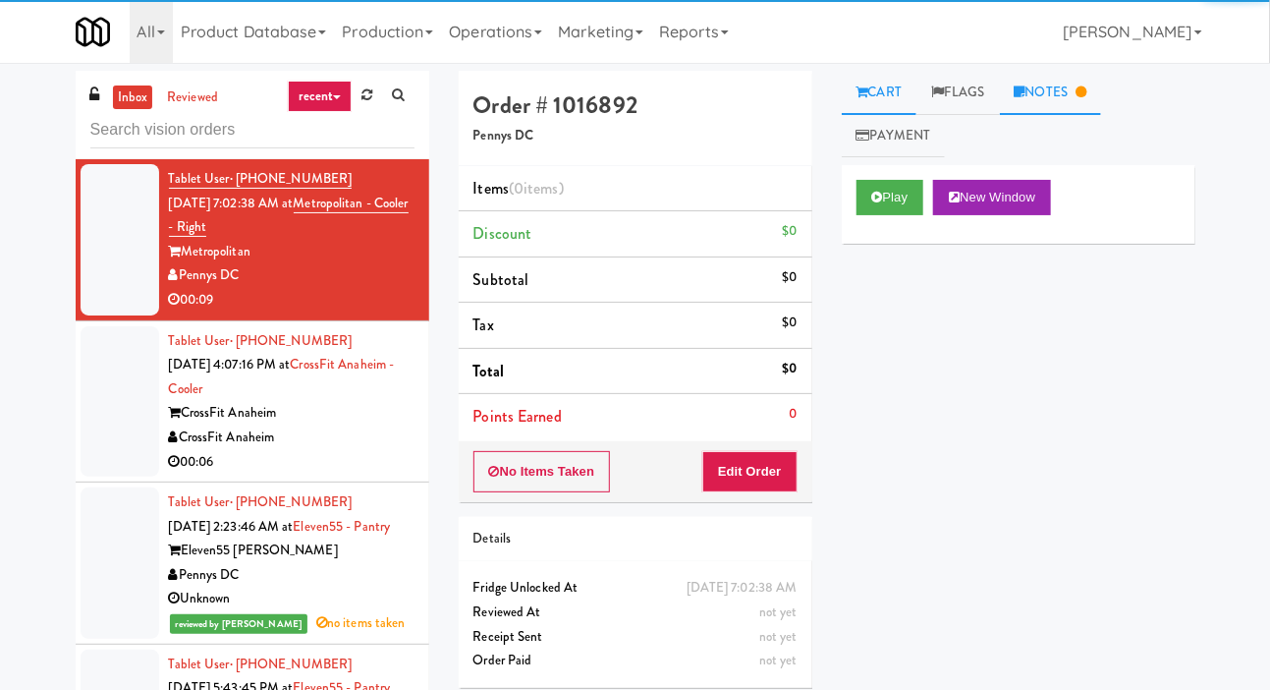
click at [1066, 84] on link "Notes" at bounding box center [1051, 93] width 102 height 44
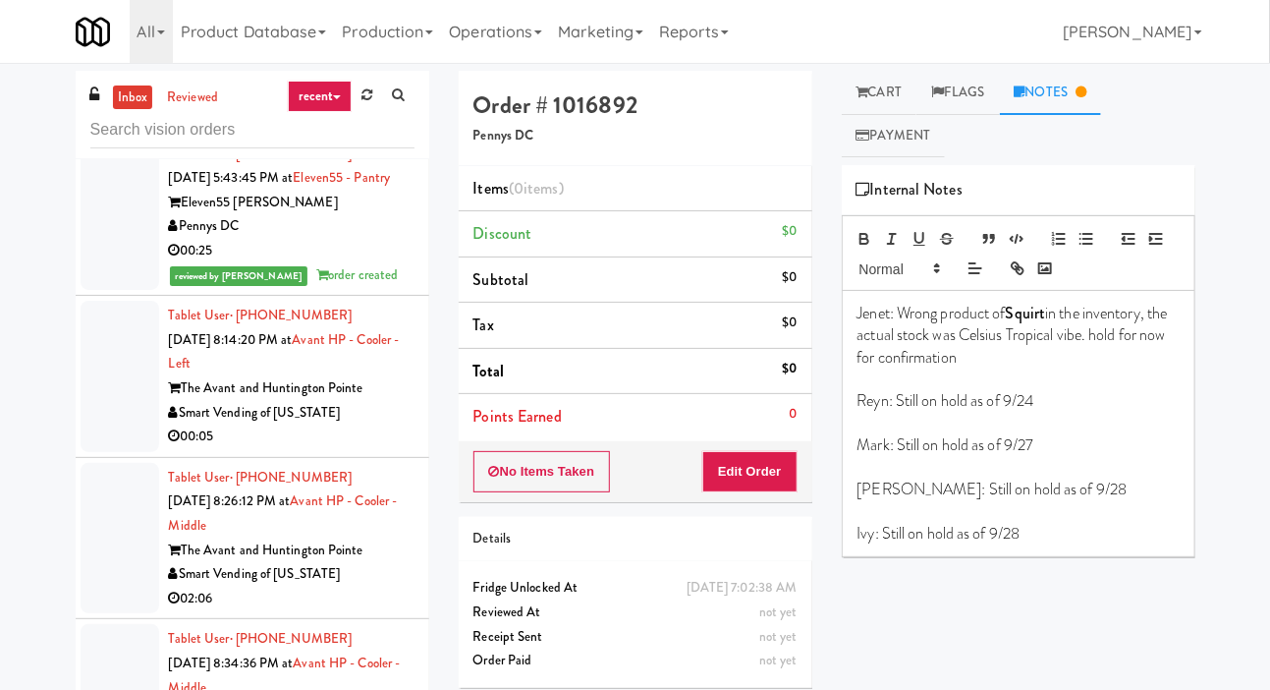
scroll to position [585, 0]
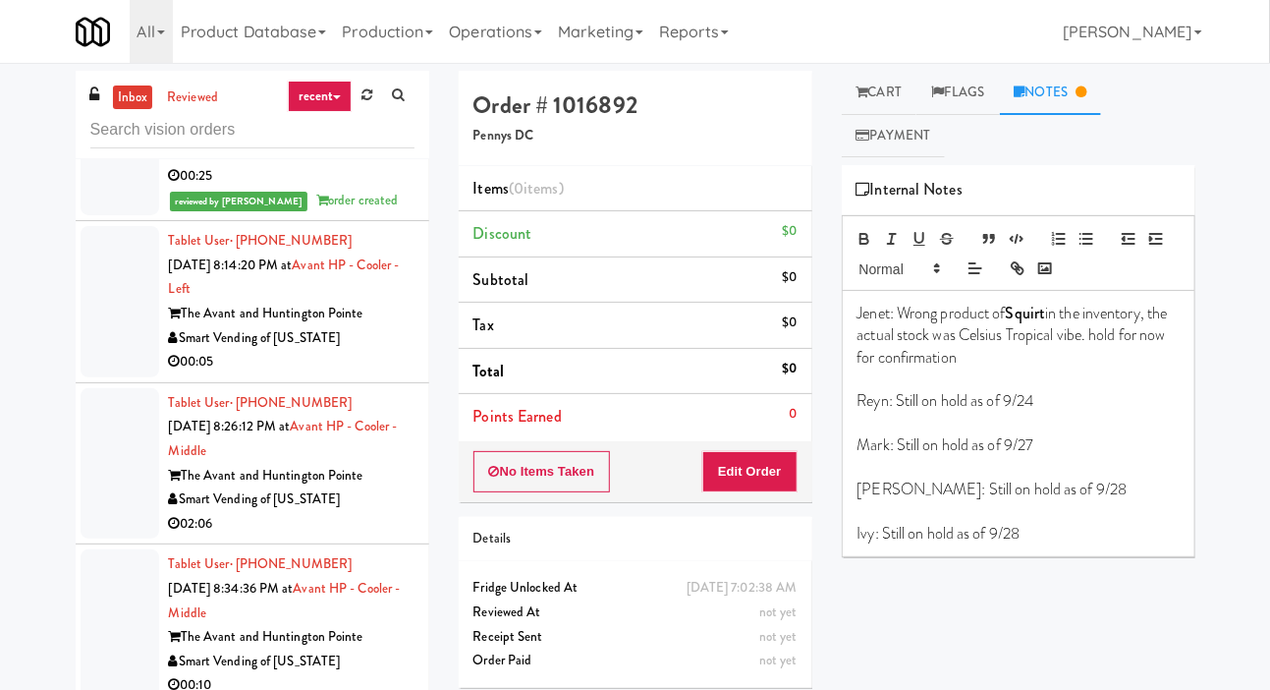
click at [122, 377] on div at bounding box center [120, 301] width 79 height 151
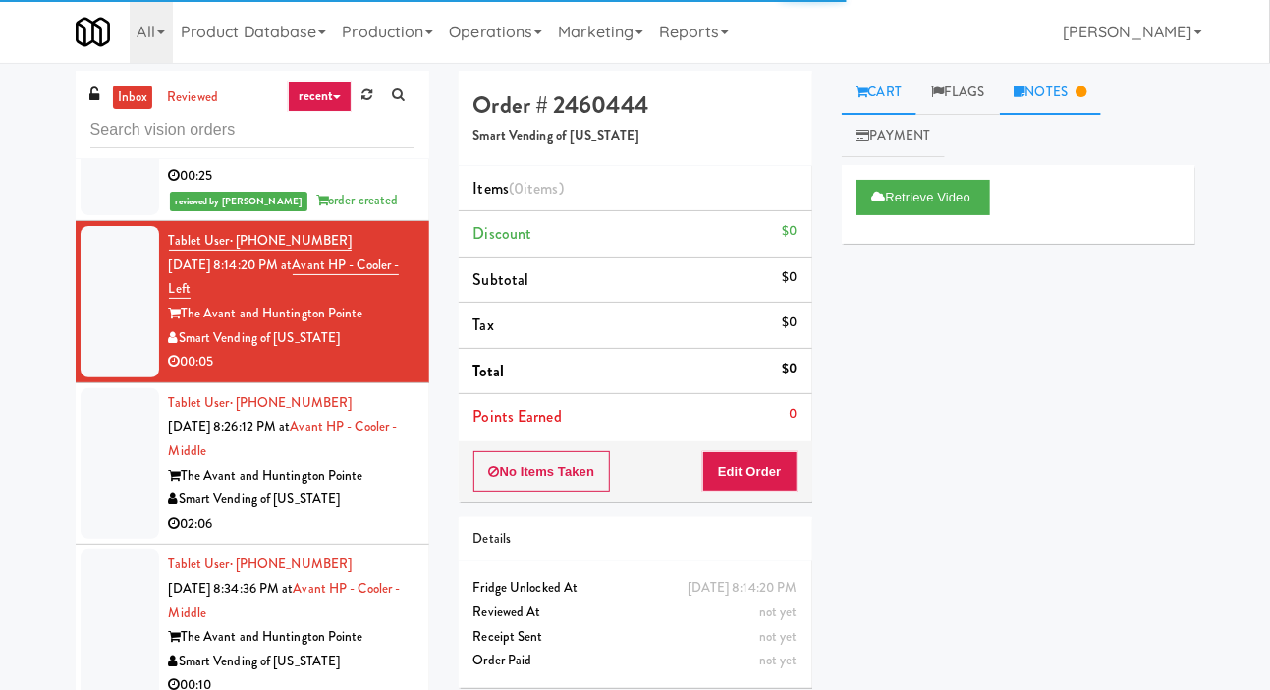
click at [1065, 96] on link "Notes" at bounding box center [1051, 93] width 102 height 44
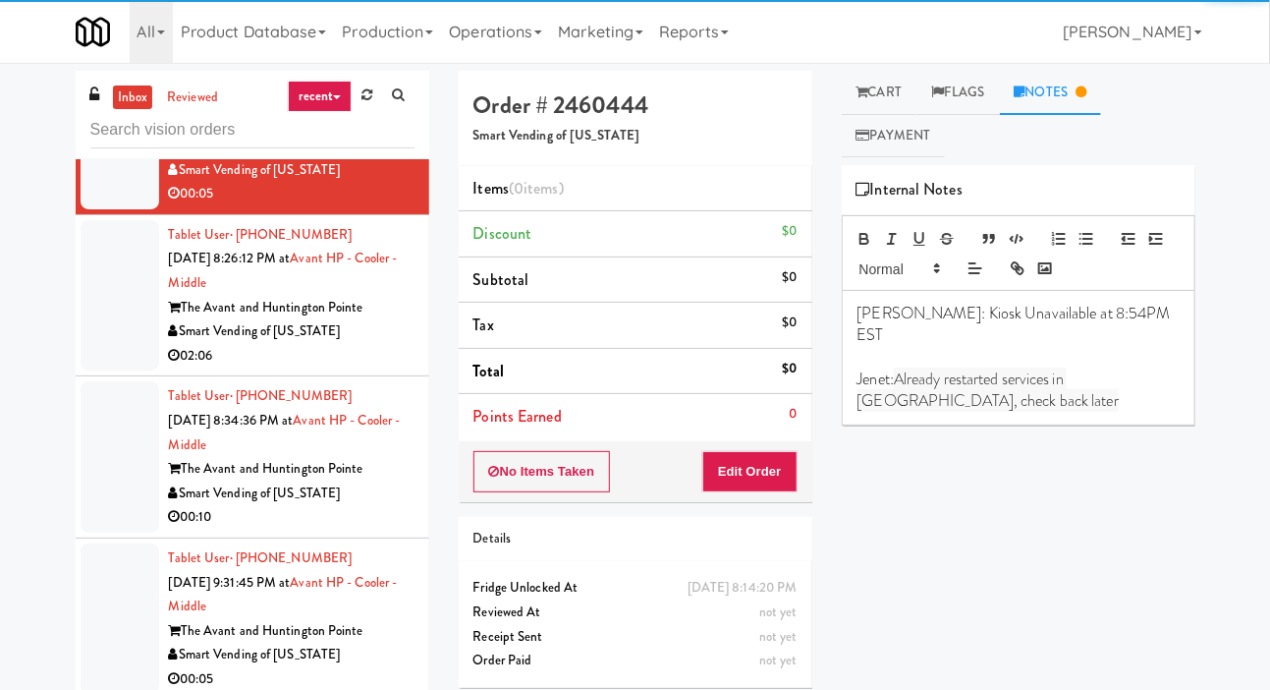
scroll to position [746, 0]
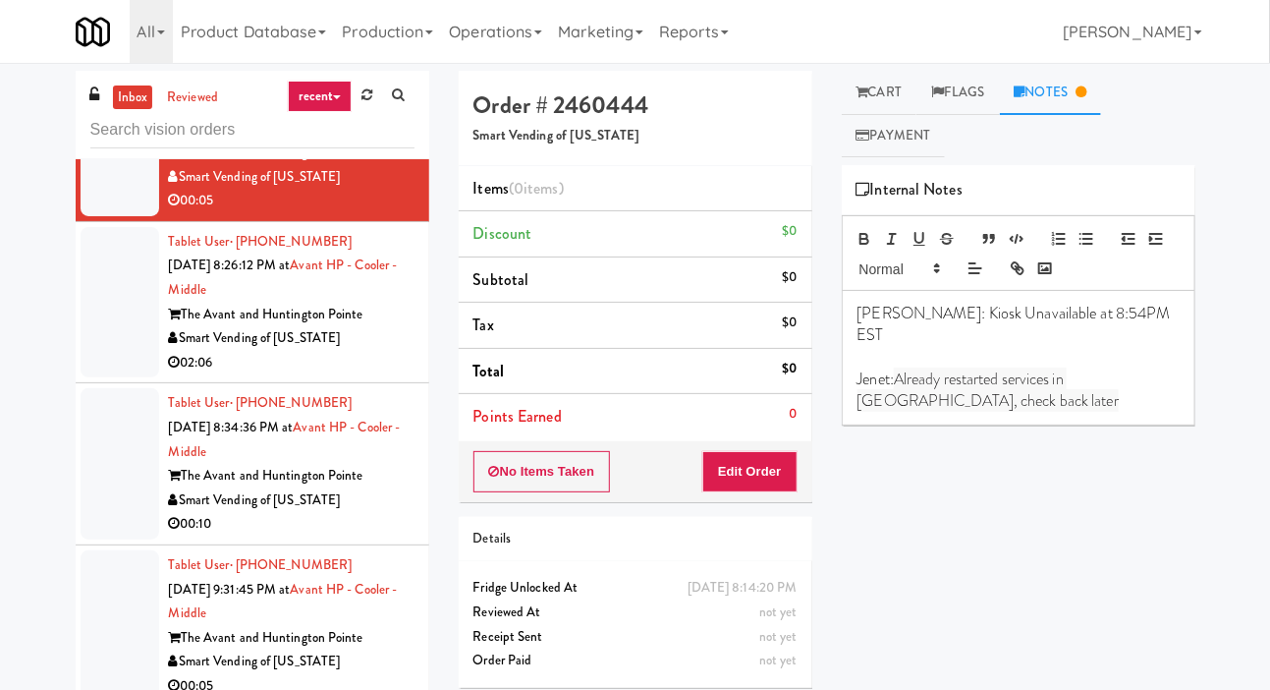
click at [113, 377] on div at bounding box center [120, 302] width 79 height 151
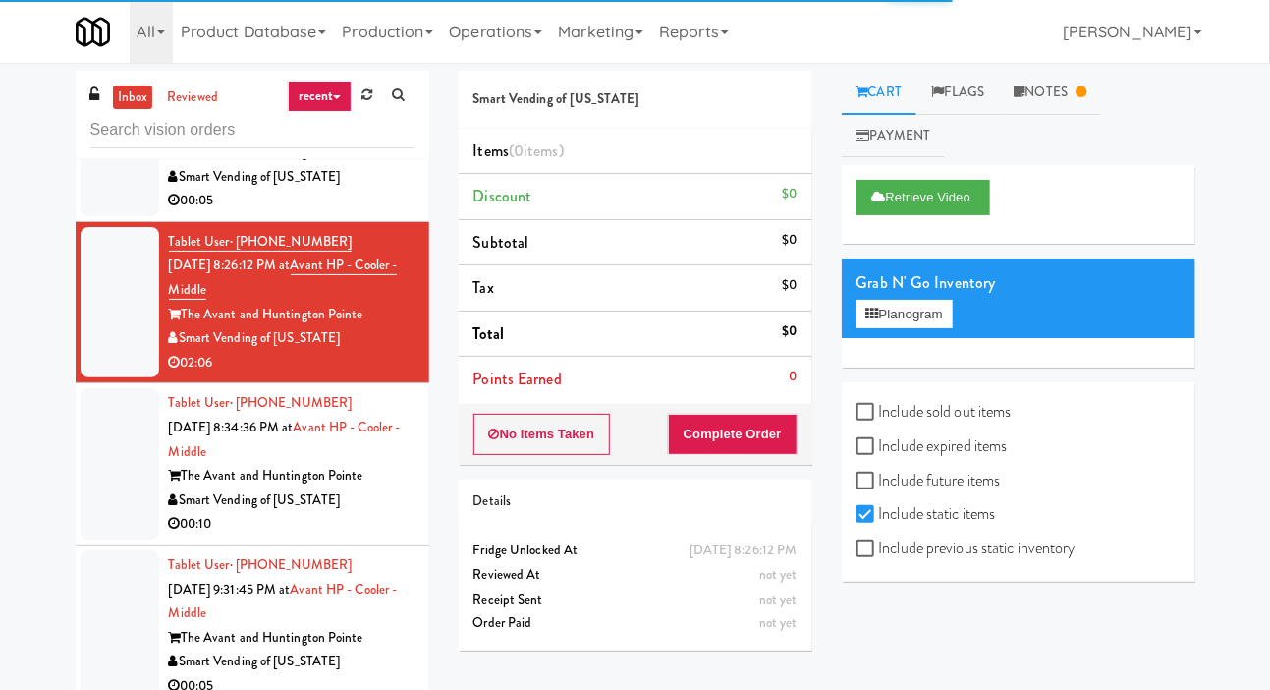
click at [132, 505] on div at bounding box center [120, 463] width 79 height 151
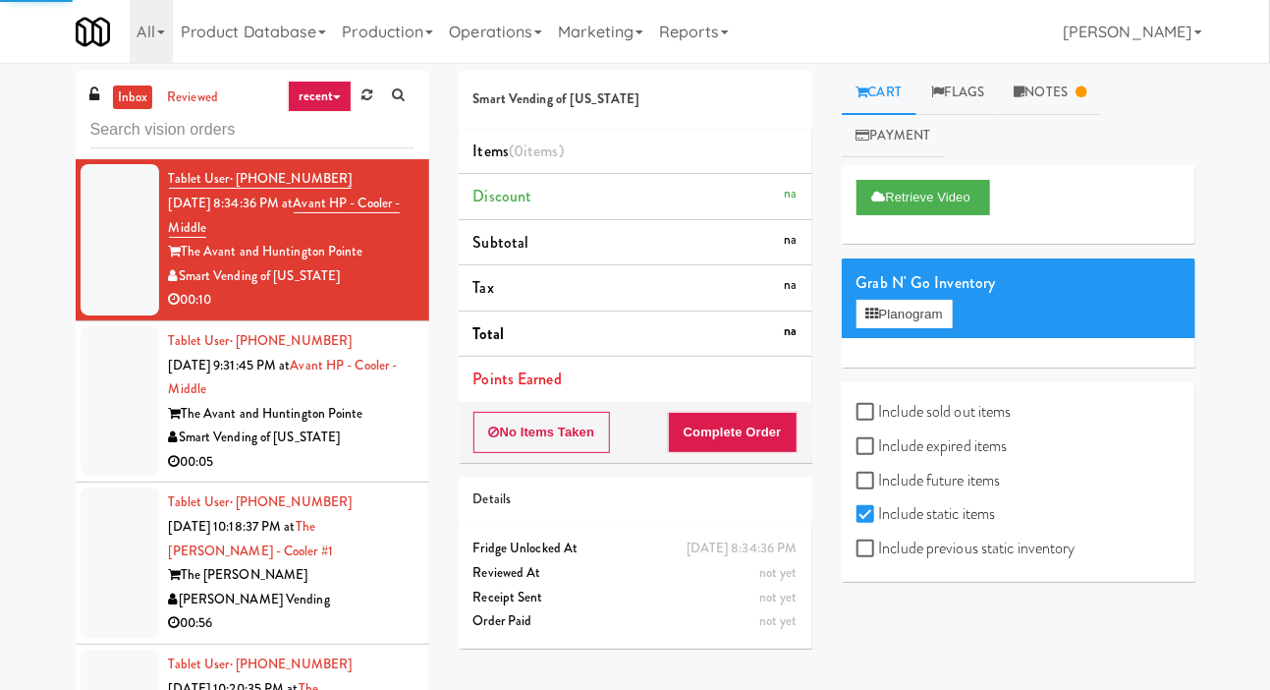
click at [118, 464] on div at bounding box center [120, 401] width 79 height 151
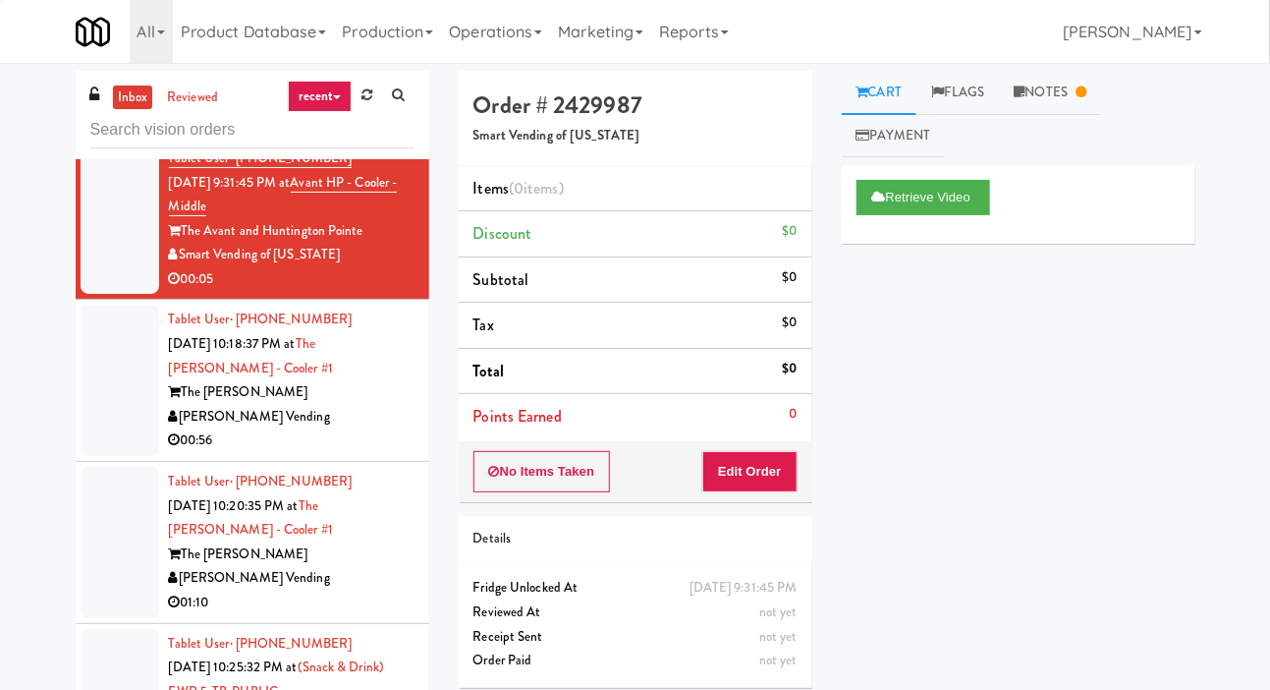
click at [124, 456] on div at bounding box center [120, 380] width 79 height 151
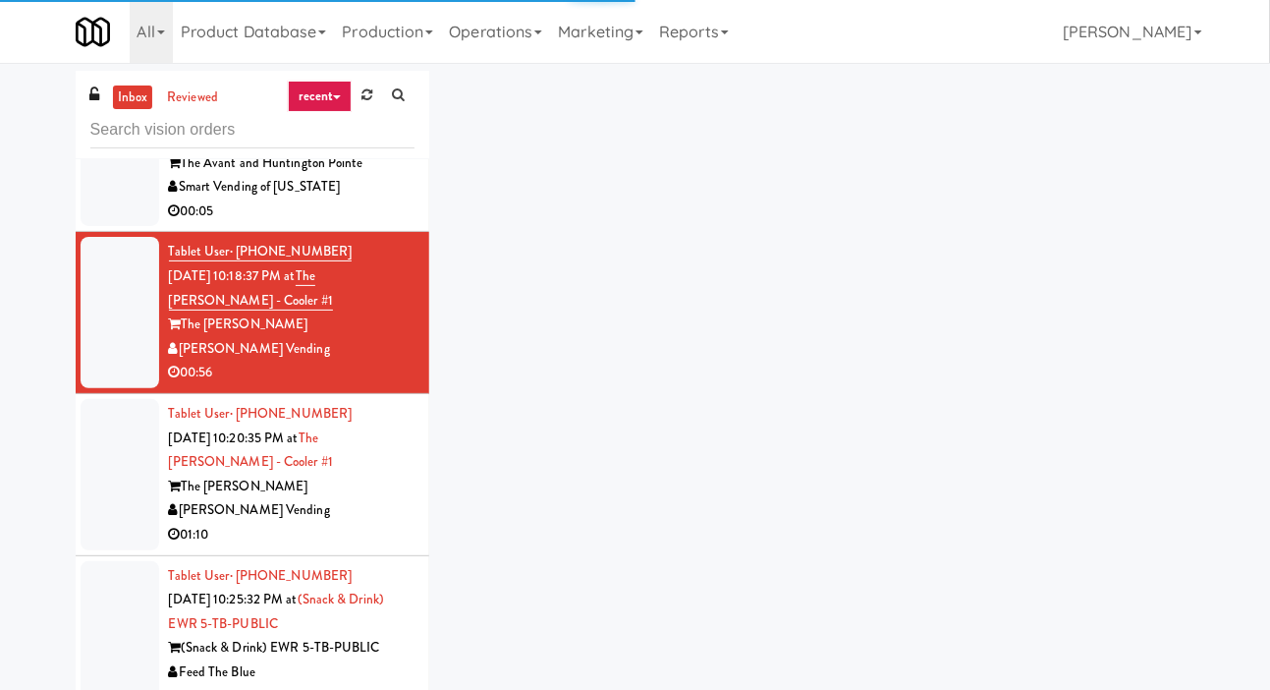
scroll to position [1238, 0]
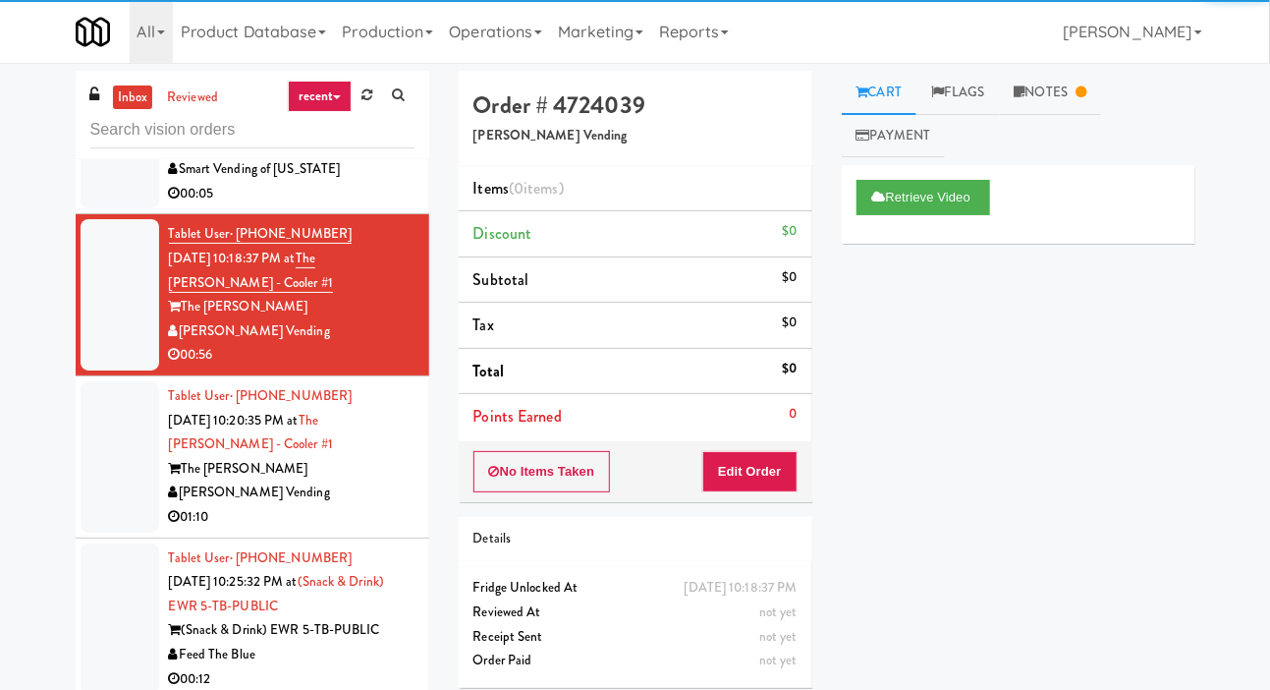
click at [126, 490] on div at bounding box center [120, 456] width 79 height 151
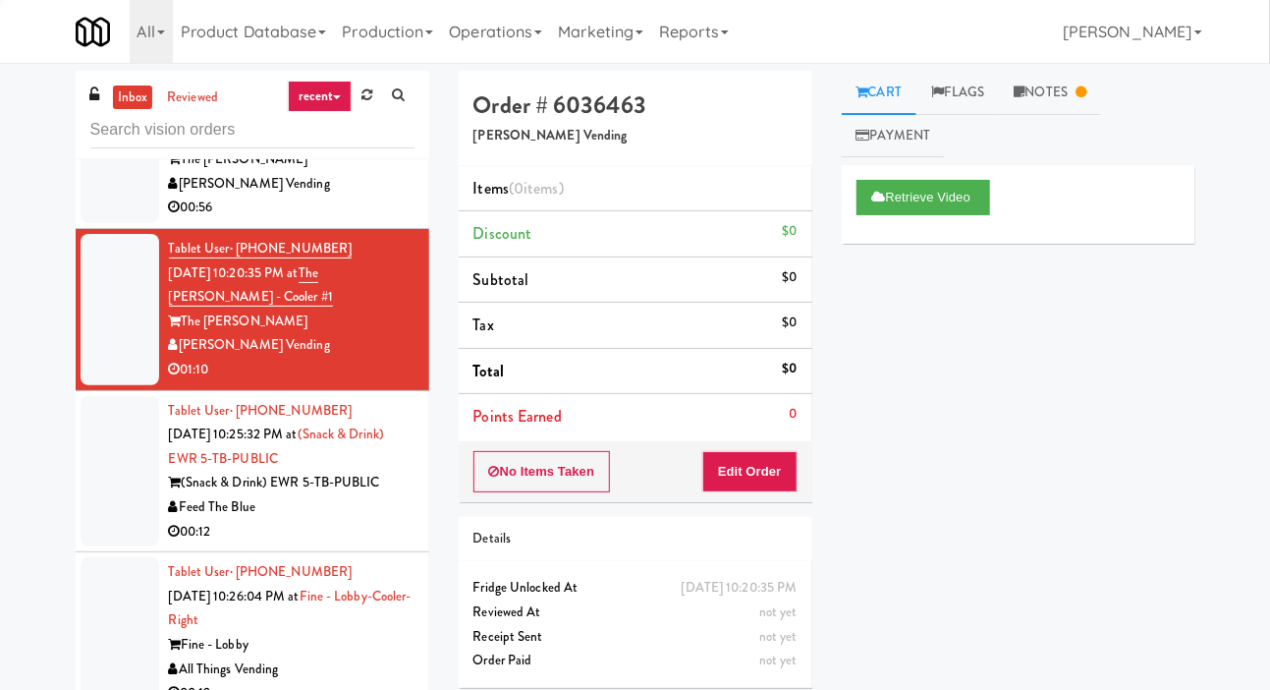
click at [122, 525] on div at bounding box center [120, 471] width 79 height 151
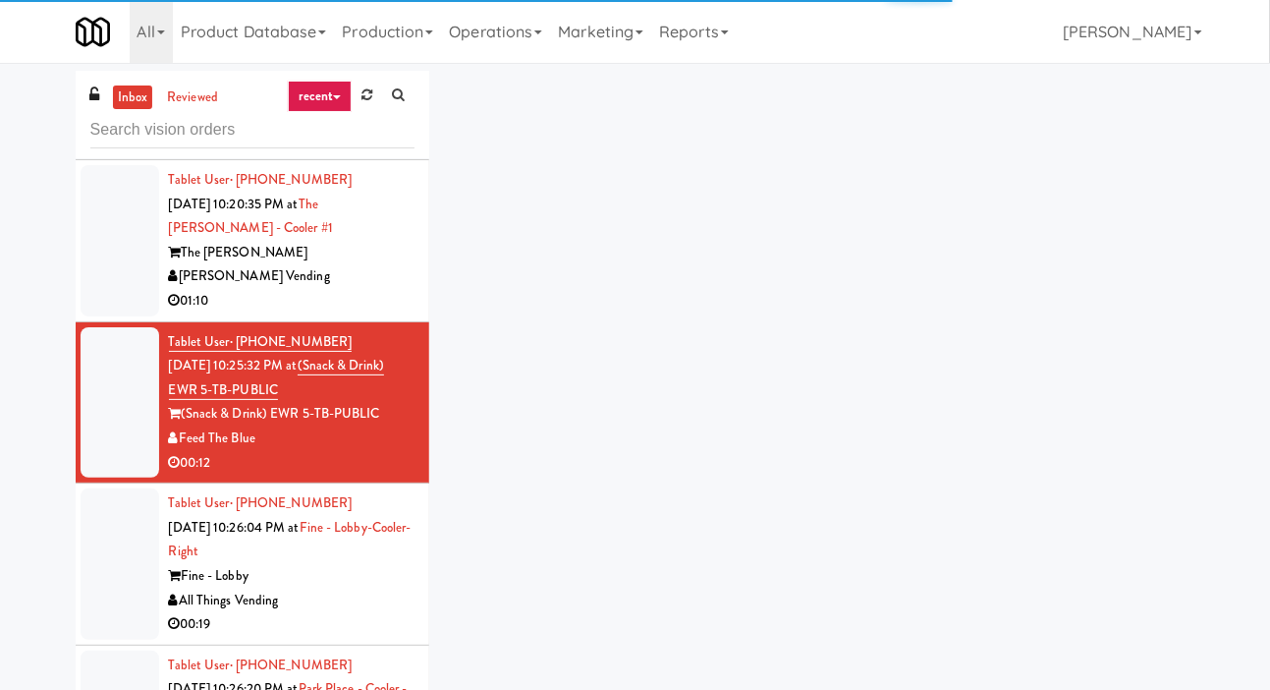
scroll to position [1540, 0]
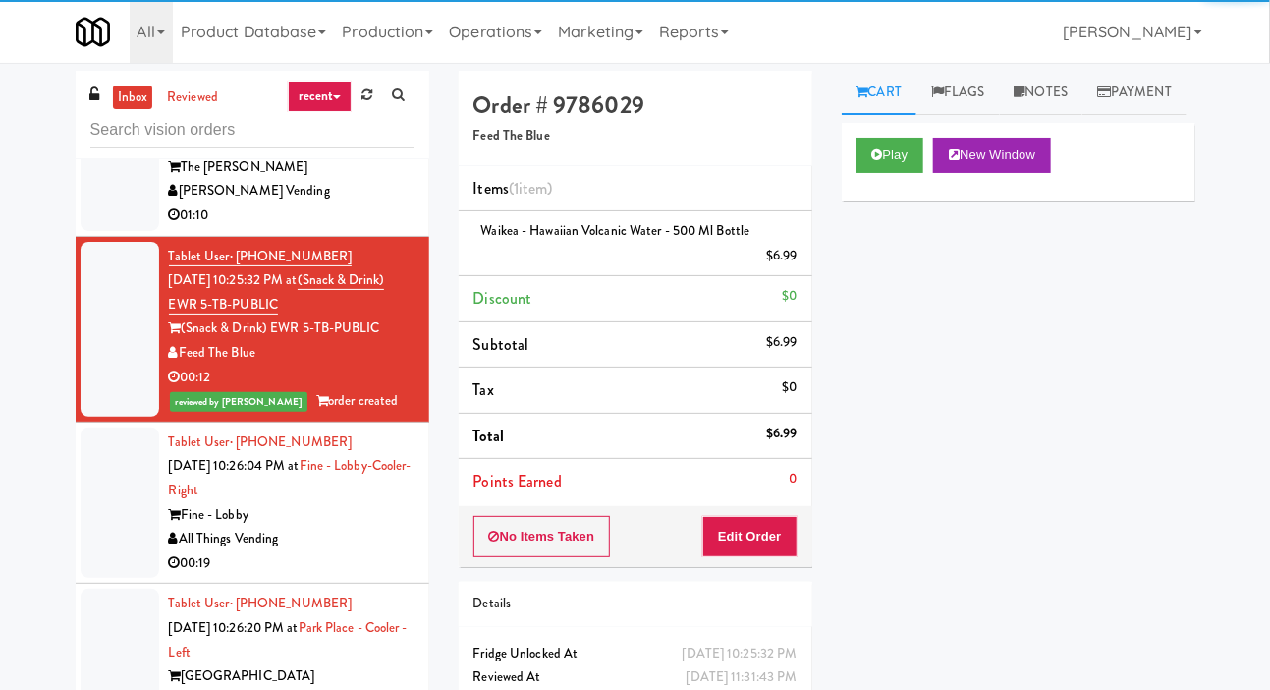
click at [122, 548] on div at bounding box center [120, 502] width 79 height 151
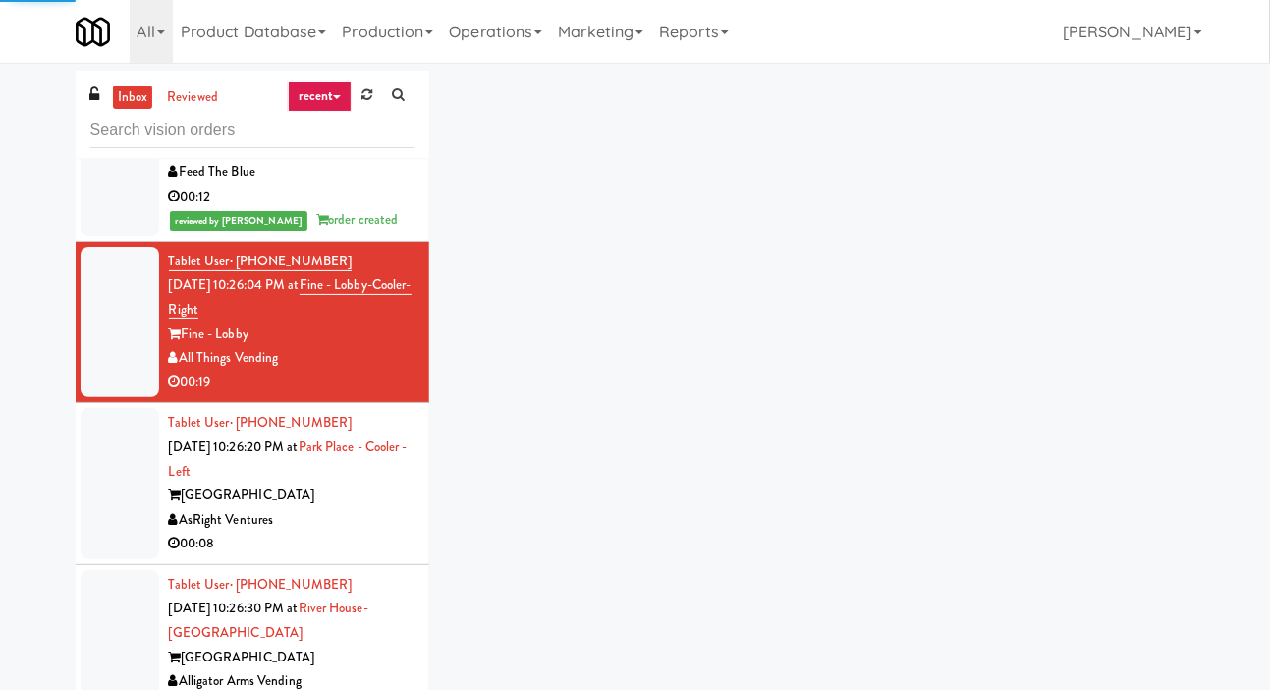
scroll to position [1719, 0]
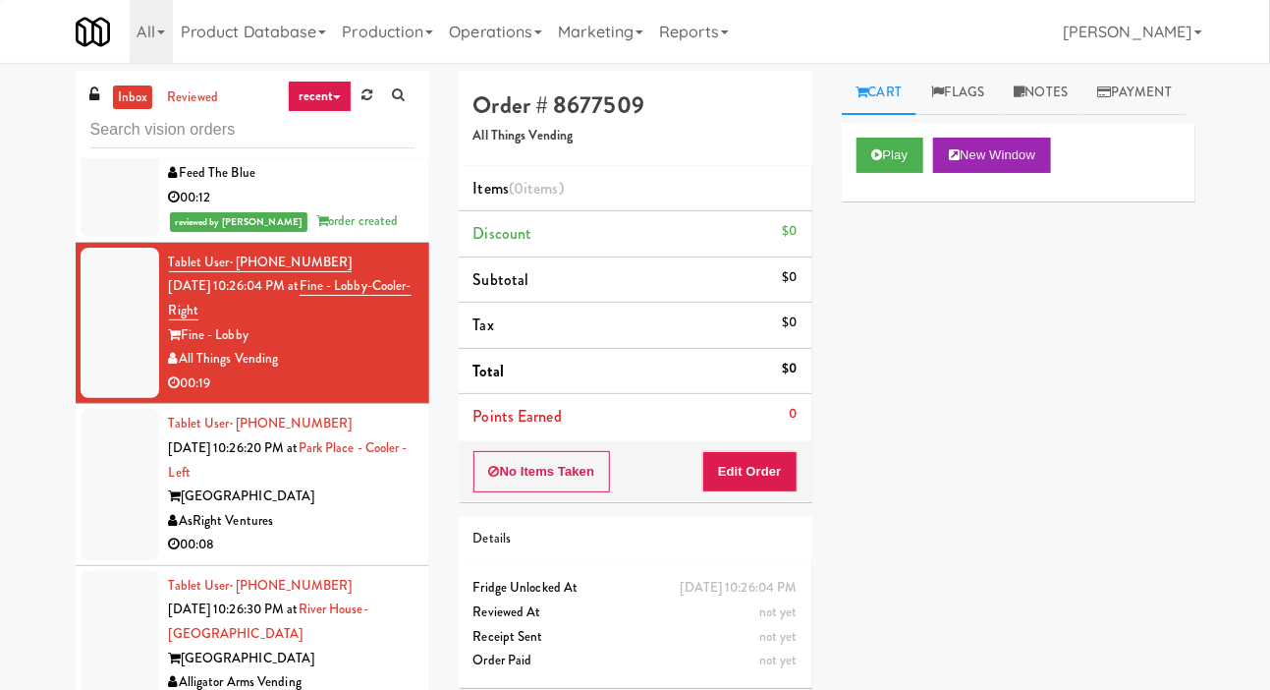
click at [115, 543] on div at bounding box center [120, 484] width 79 height 151
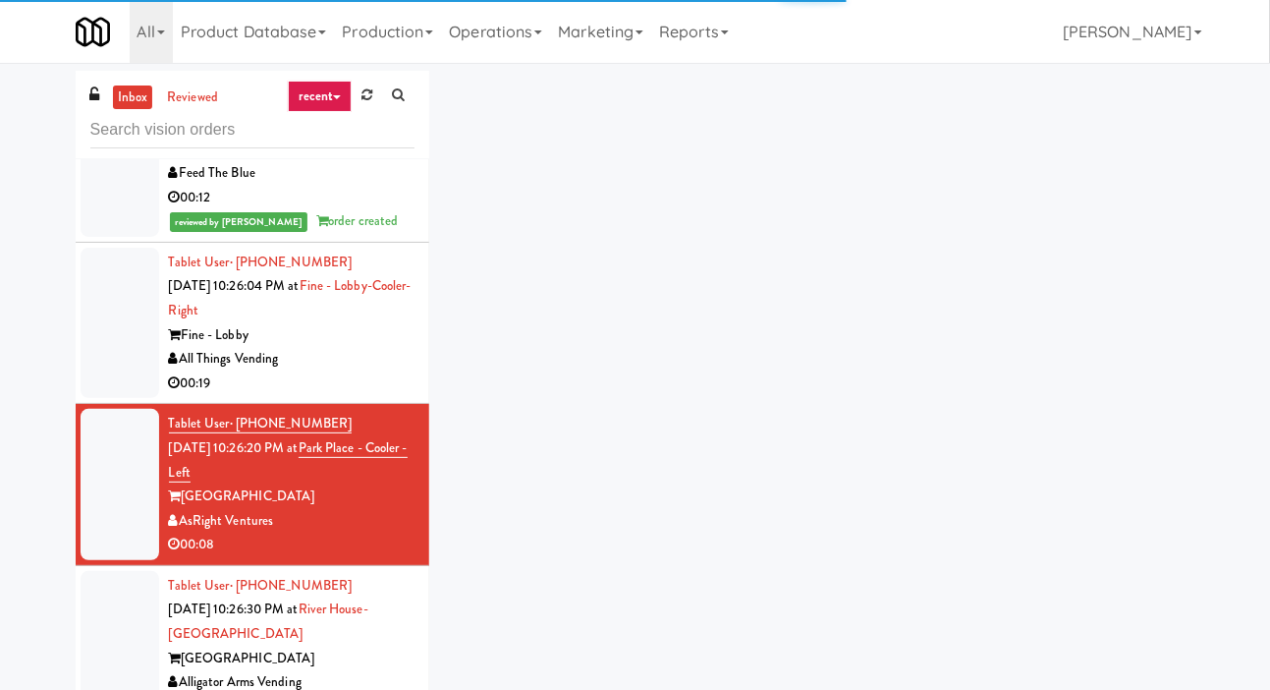
click at [97, 390] on div at bounding box center [120, 323] width 79 height 151
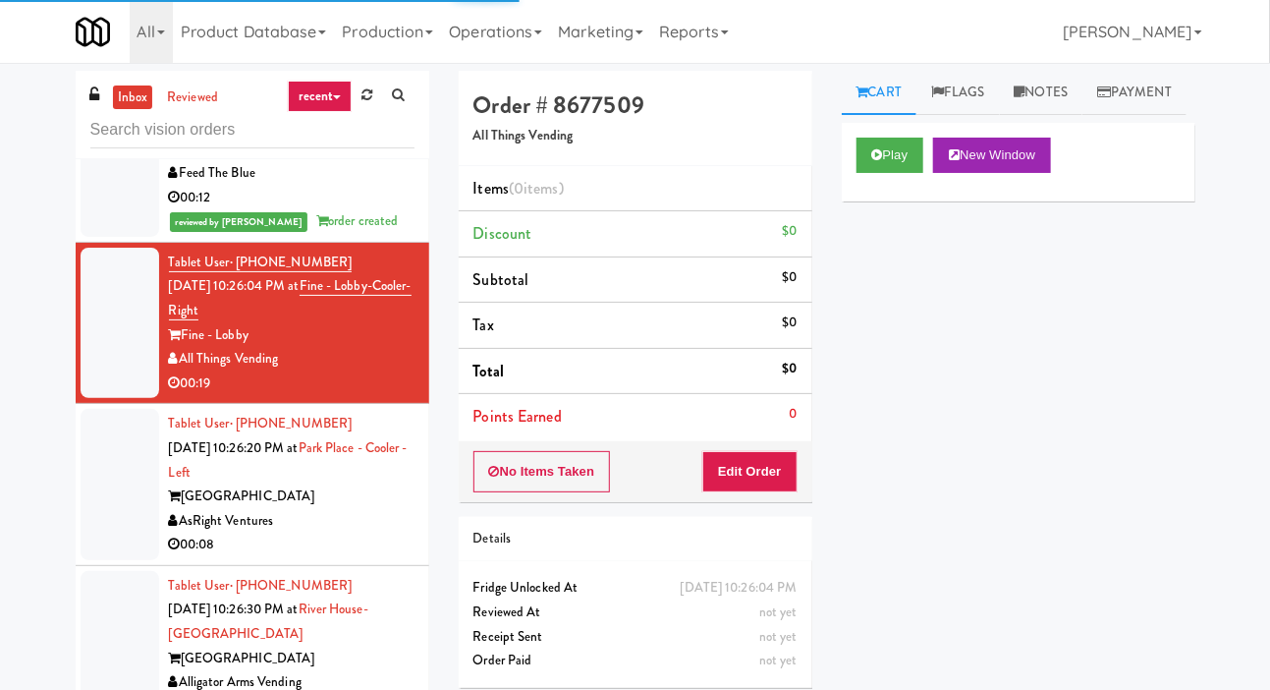
click at [870, 201] on div "Play New Window" at bounding box center [1019, 162] width 354 height 79
click at [871, 201] on div "Play New Window" at bounding box center [1019, 162] width 354 height 79
click at [875, 161] on icon at bounding box center [877, 154] width 11 height 13
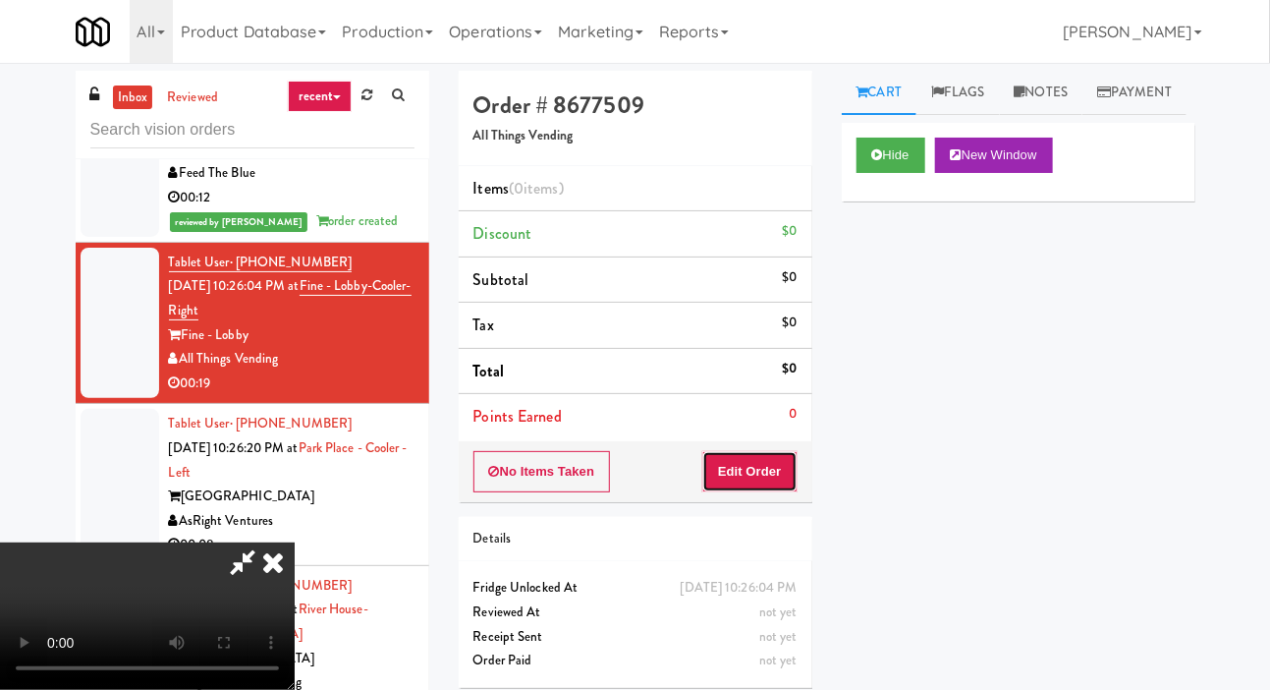
click at [724, 488] on button "Edit Order" at bounding box center [749, 471] width 95 height 41
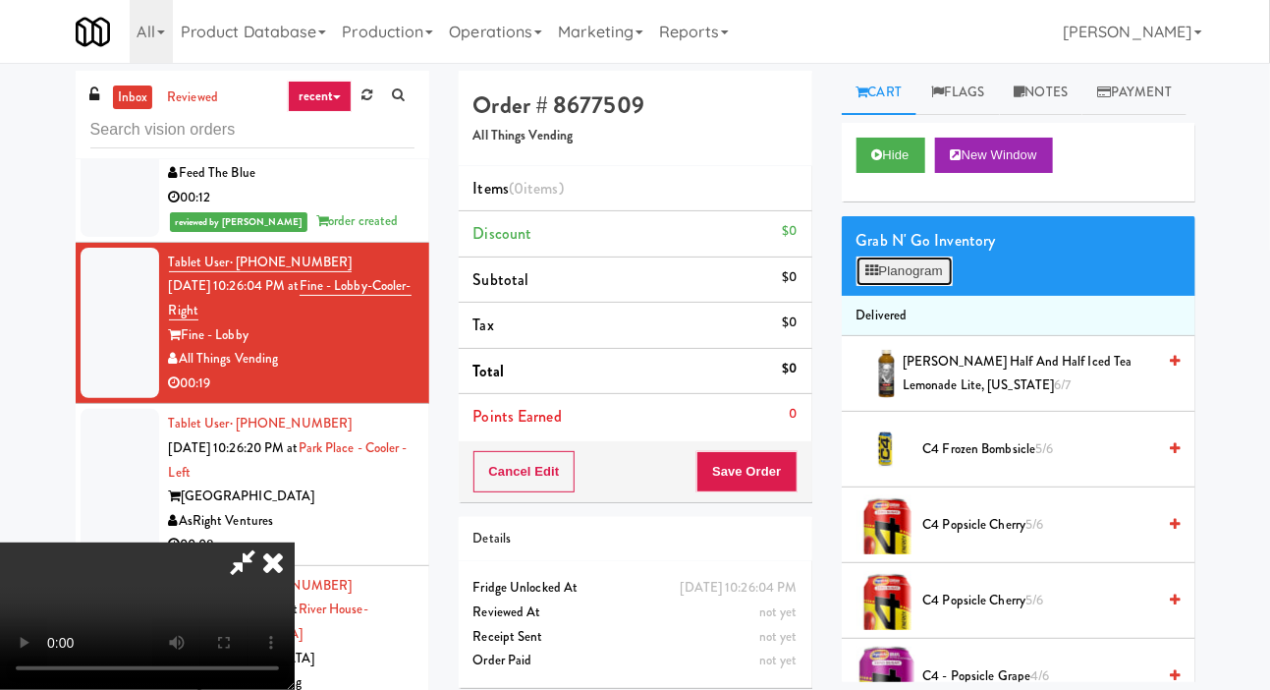
click at [917, 286] on button "Planogram" at bounding box center [905, 270] width 96 height 29
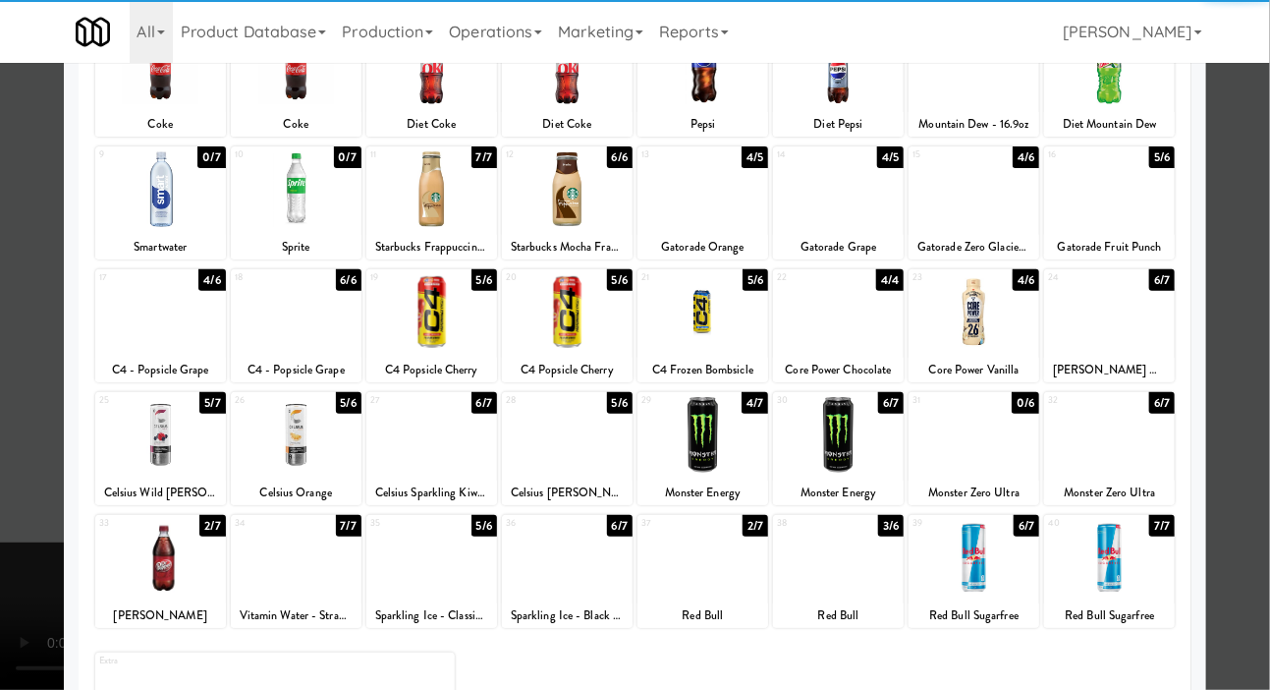
scroll to position [168, 0]
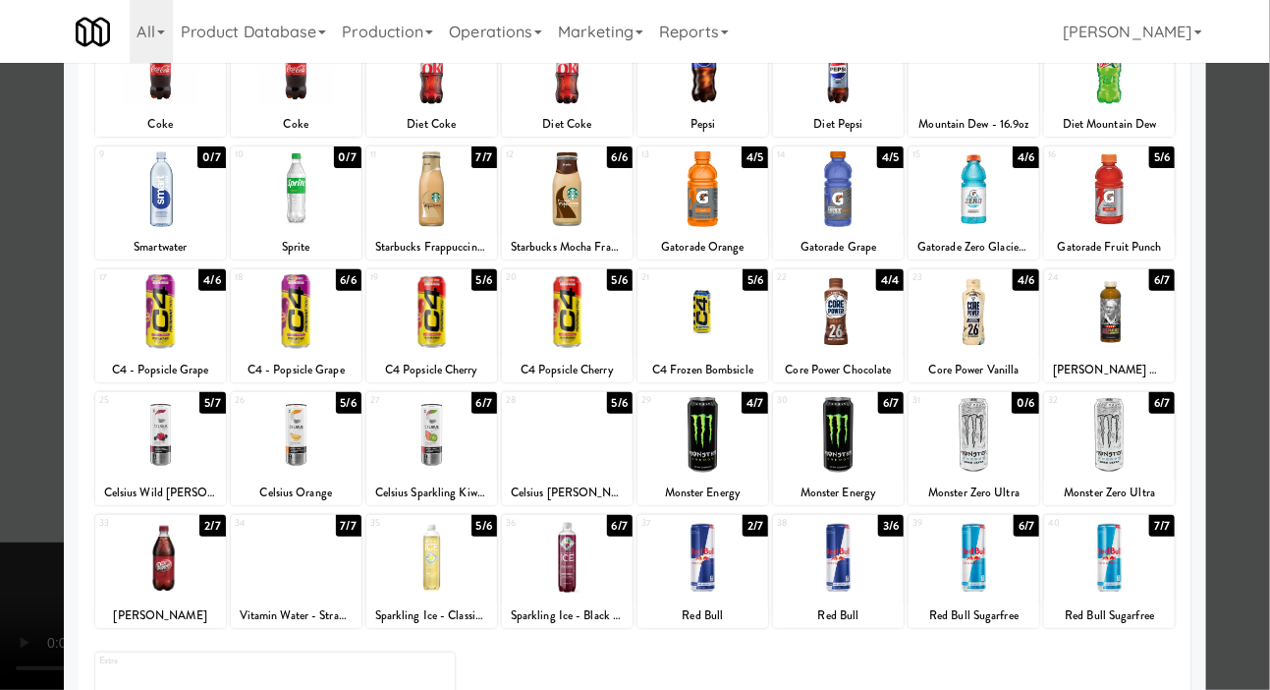
click at [579, 439] on div at bounding box center [567, 435] width 131 height 76
click at [16, 416] on div at bounding box center [635, 345] width 1270 height 690
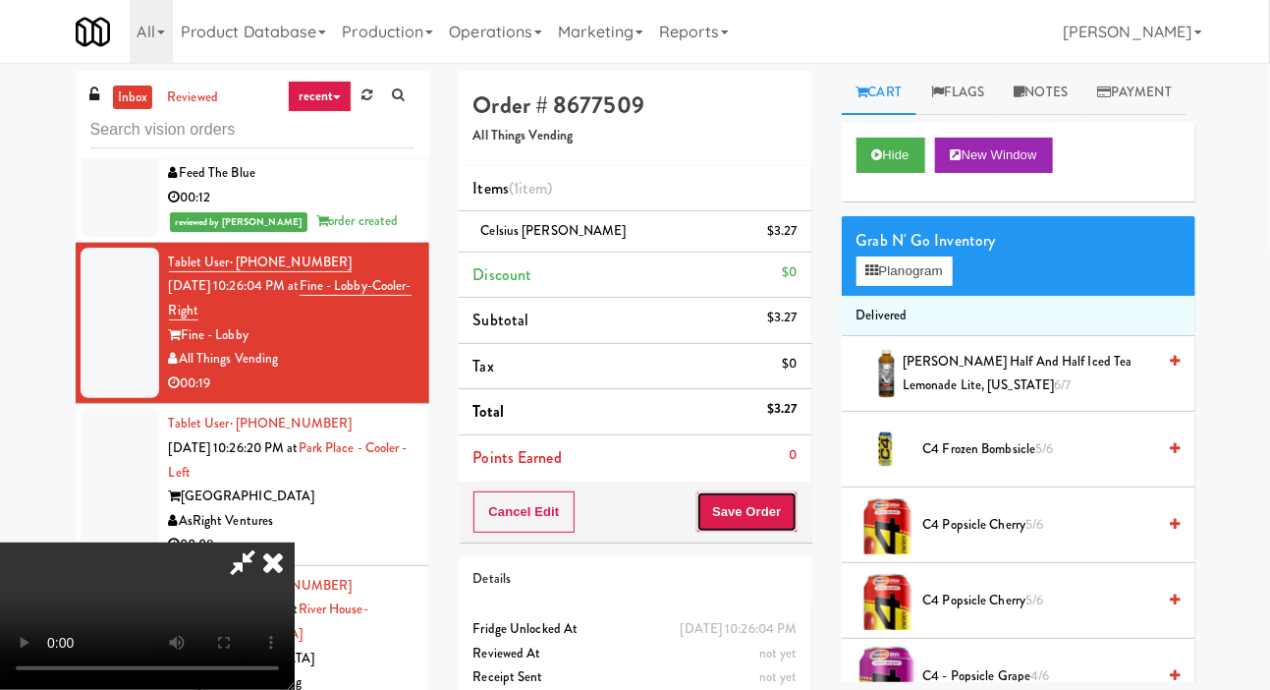
click at [792, 526] on button "Save Order" at bounding box center [747, 511] width 100 height 41
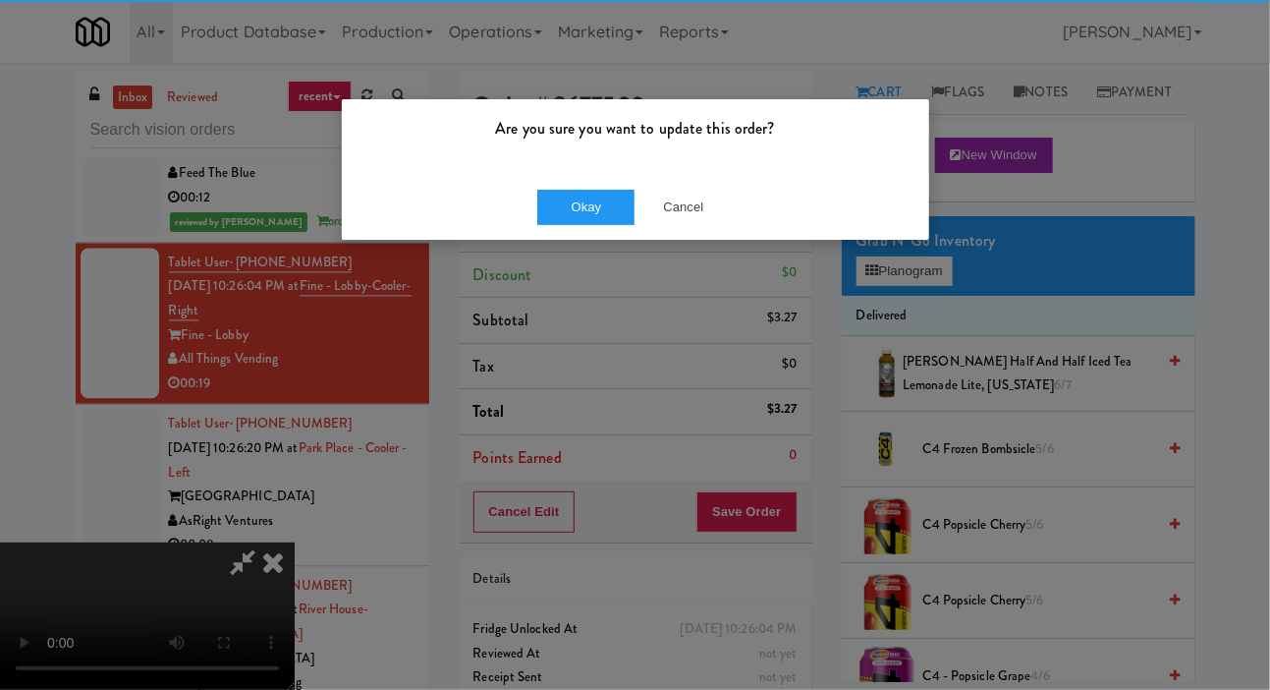
click at [1245, 575] on div "Are you sure you want to update this order? Okay Cancel" at bounding box center [635, 345] width 1270 height 690
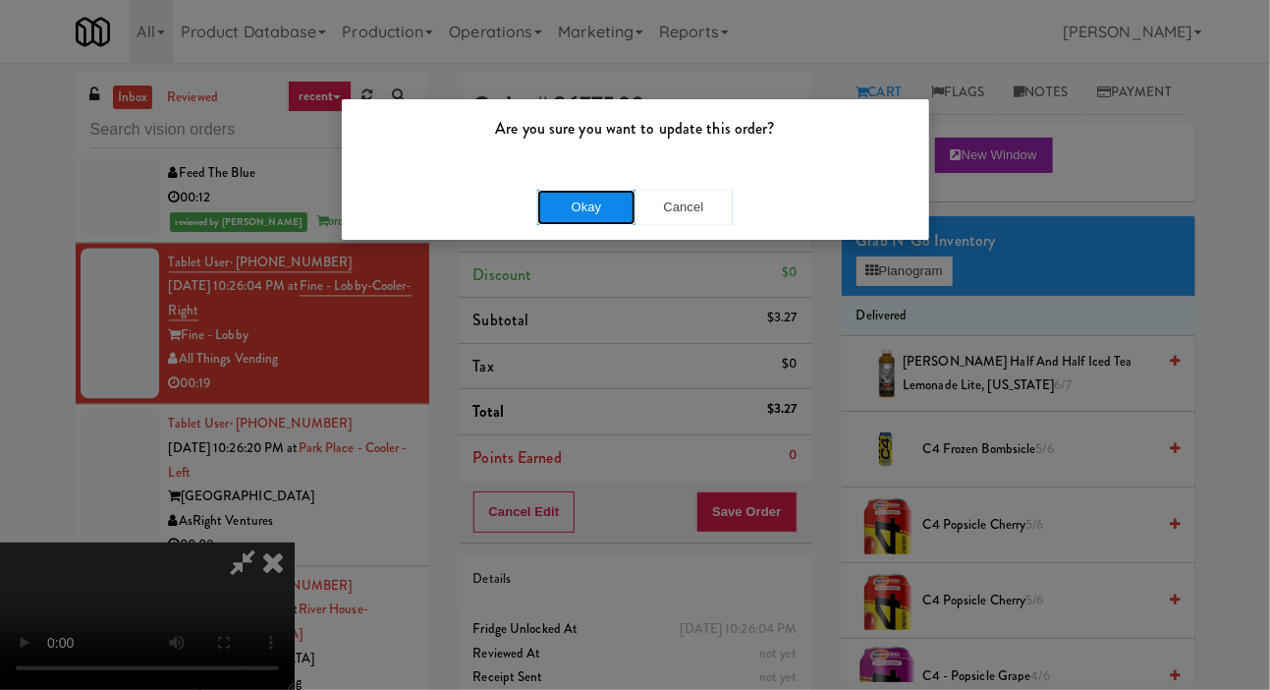
click at [584, 202] on button "Okay" at bounding box center [586, 207] width 98 height 35
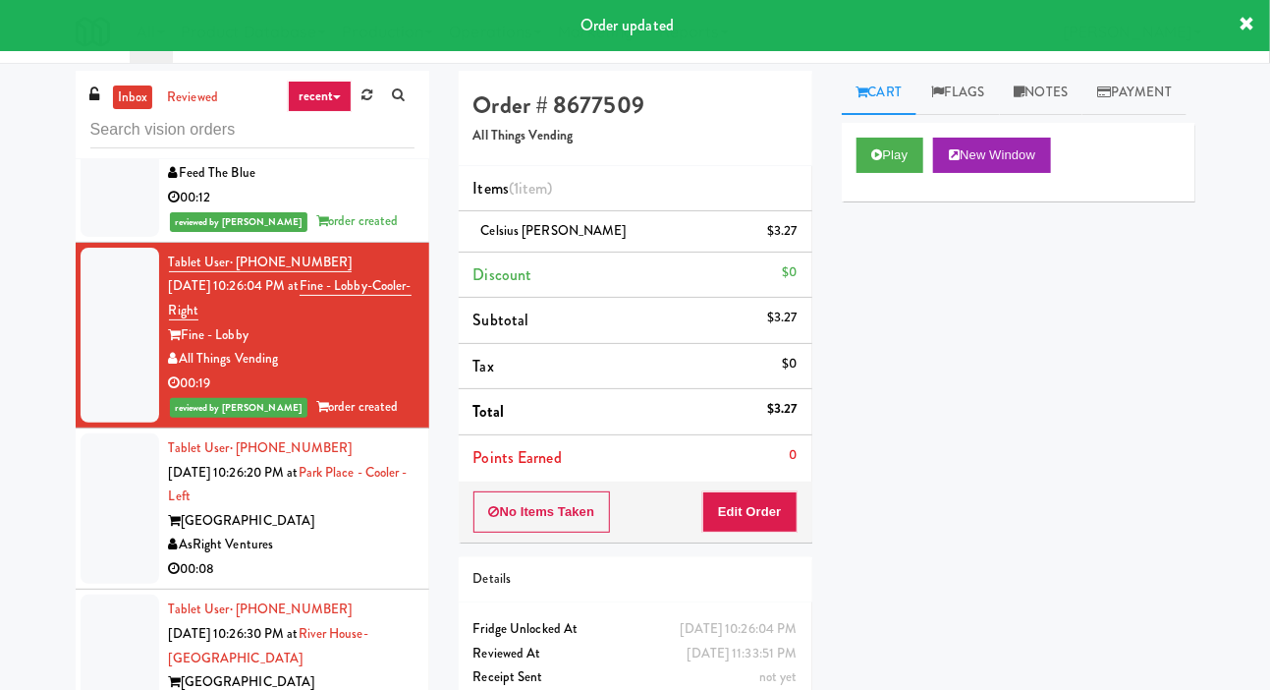
click at [87, 538] on div at bounding box center [120, 508] width 79 height 151
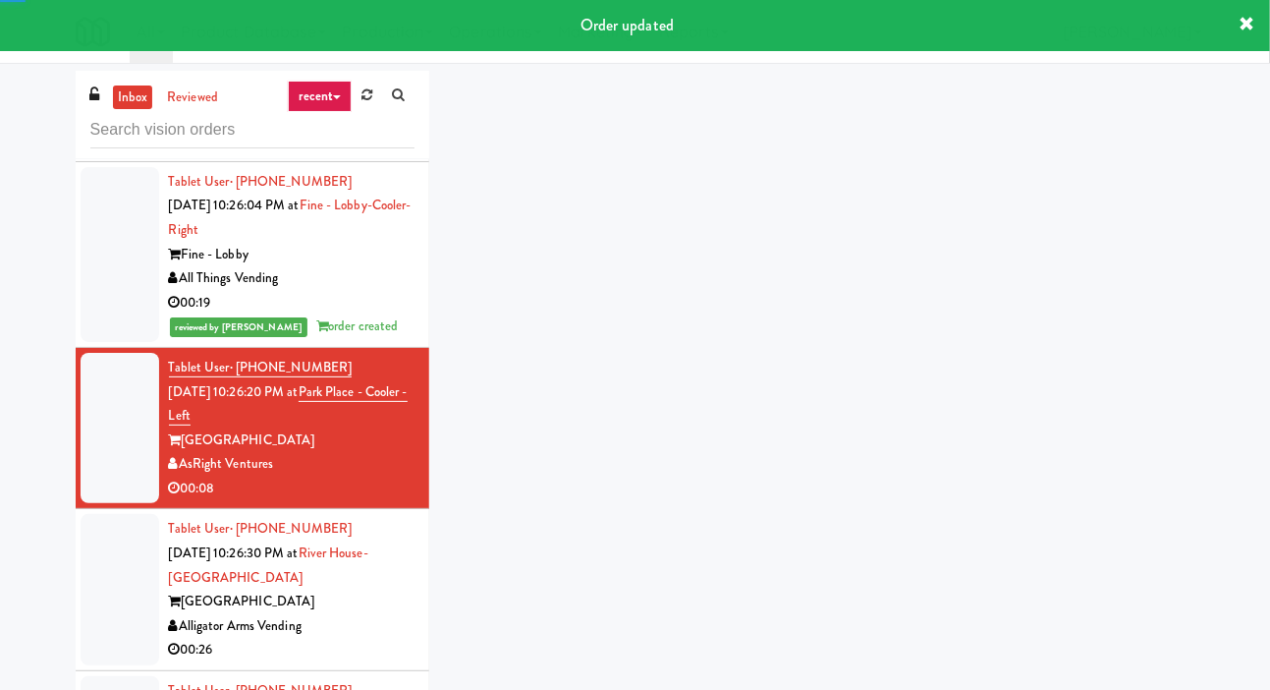
scroll to position [1899, 0]
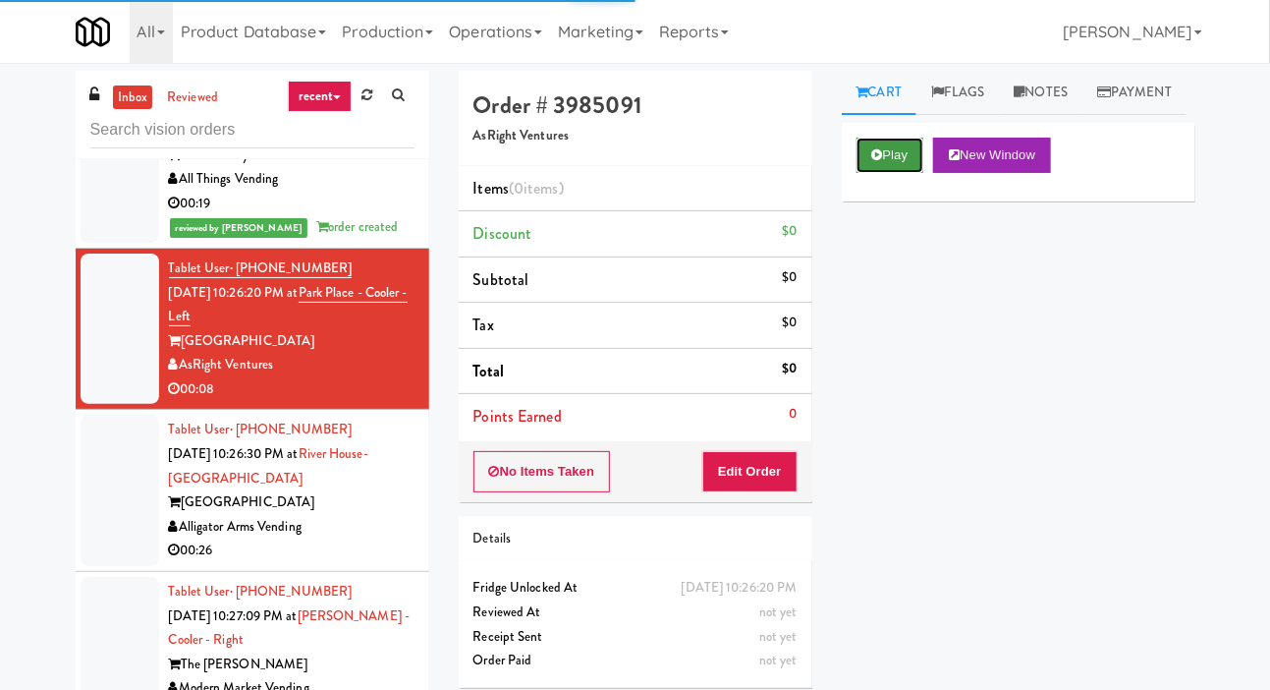
click at [897, 173] on button "Play" at bounding box center [891, 155] width 68 height 35
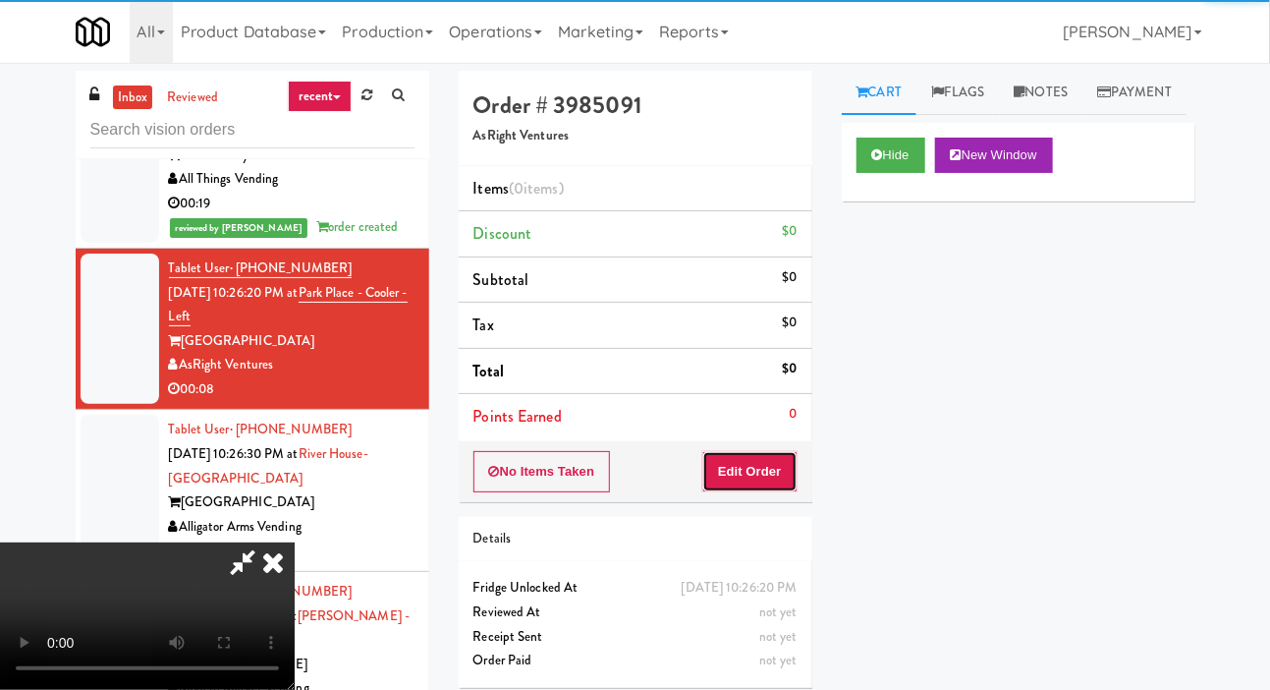
click at [762, 464] on button "Edit Order" at bounding box center [749, 471] width 95 height 41
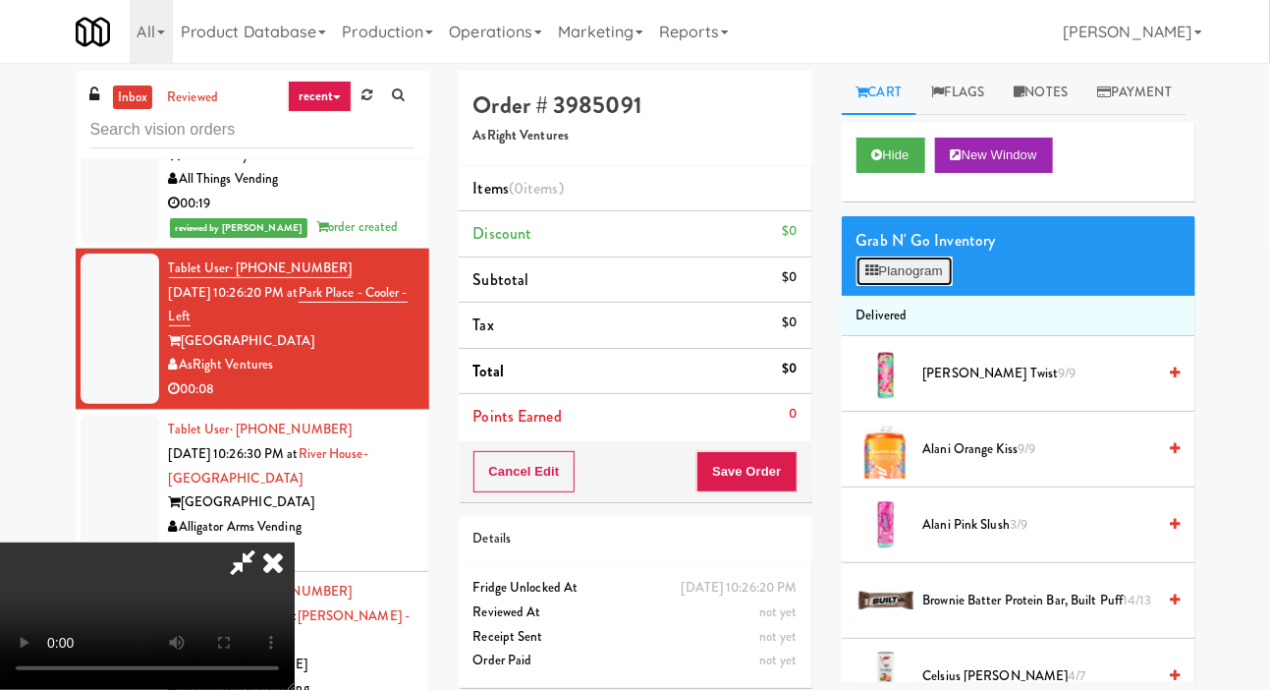
click at [935, 286] on button "Planogram" at bounding box center [905, 270] width 96 height 29
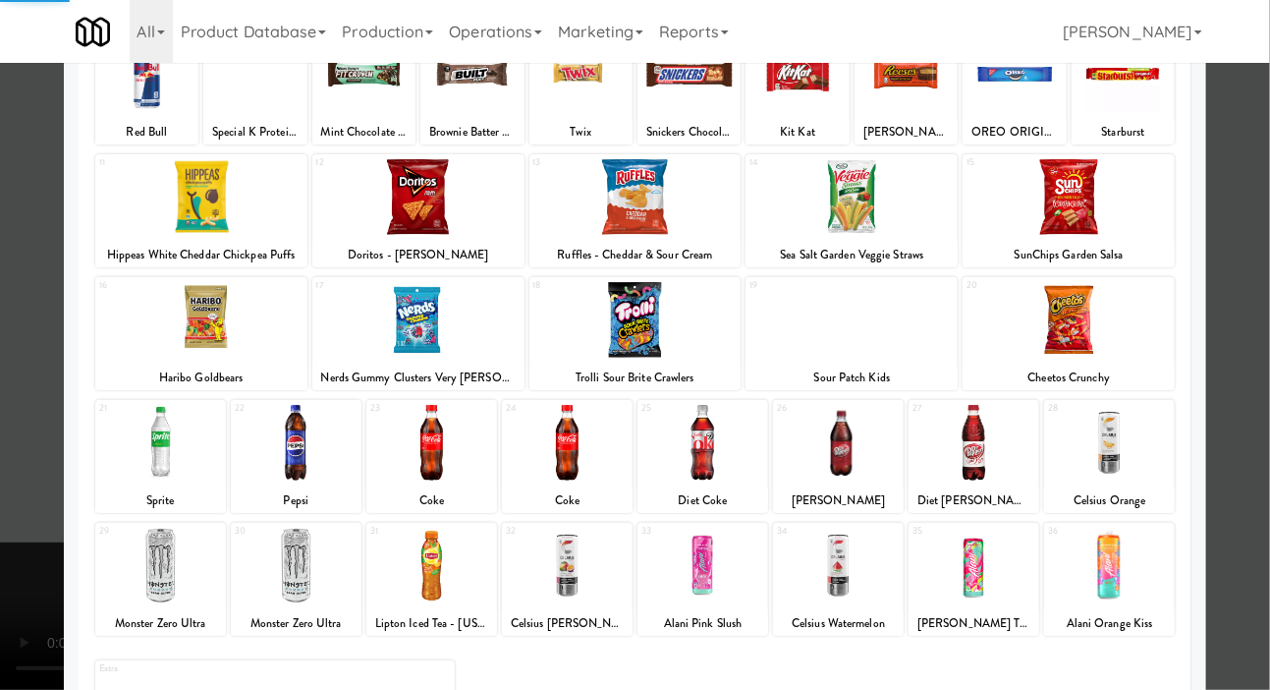
scroll to position [169, 0]
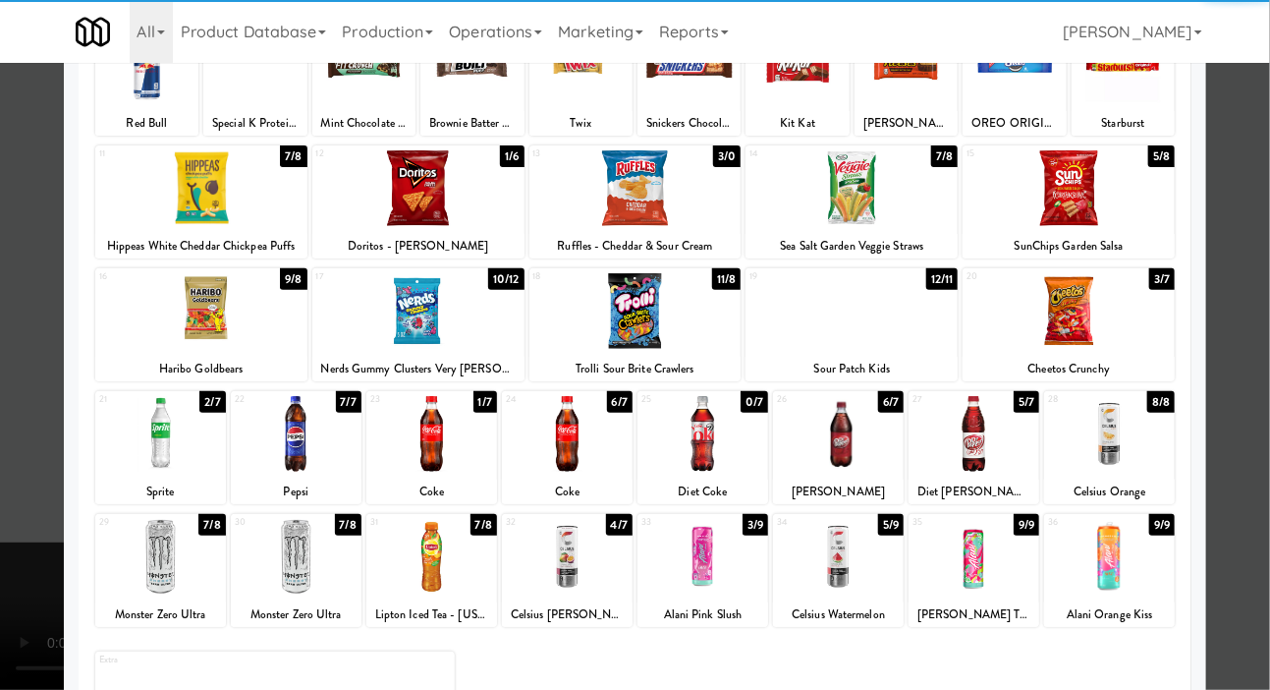
click at [405, 459] on div at bounding box center [431, 434] width 131 height 76
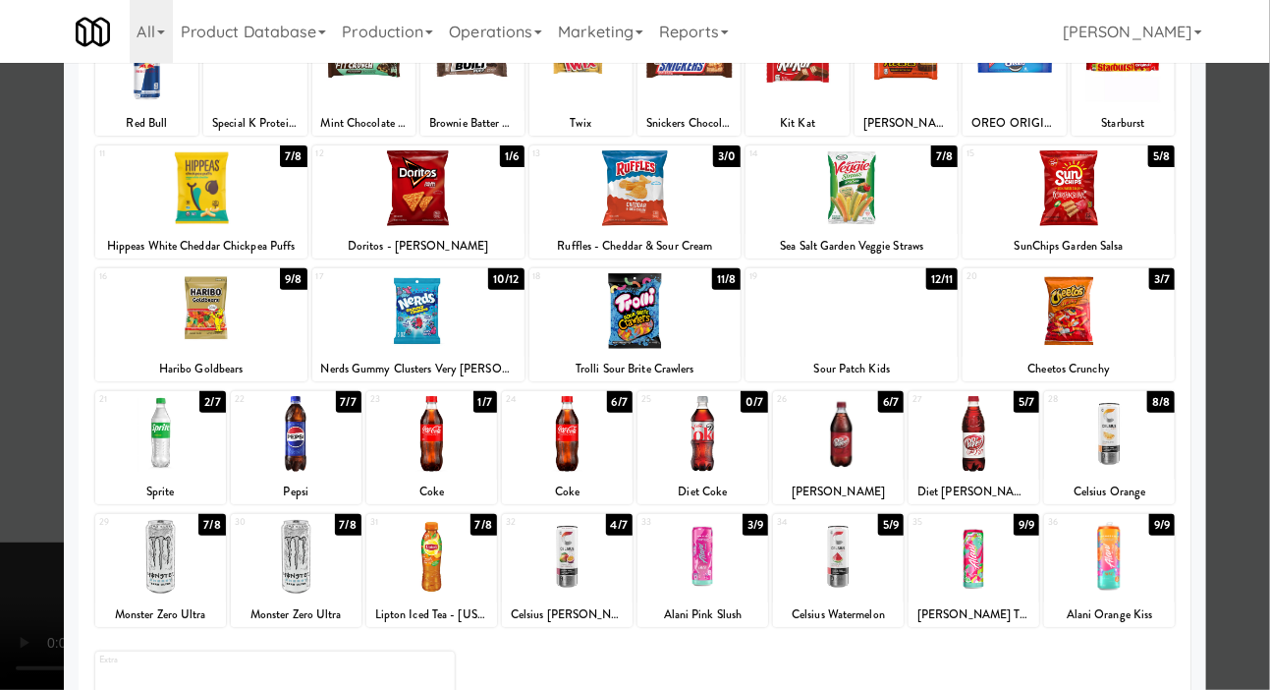
click at [9, 559] on div at bounding box center [635, 345] width 1270 height 690
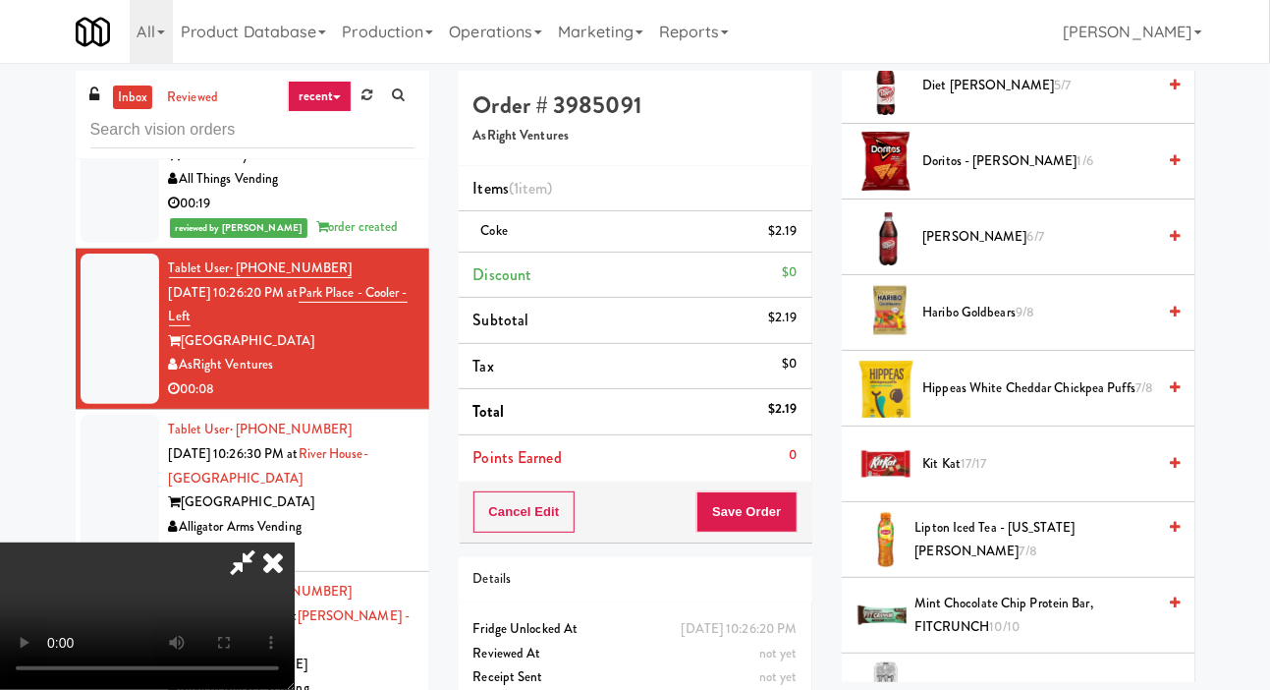
scroll to position [1060, 0]
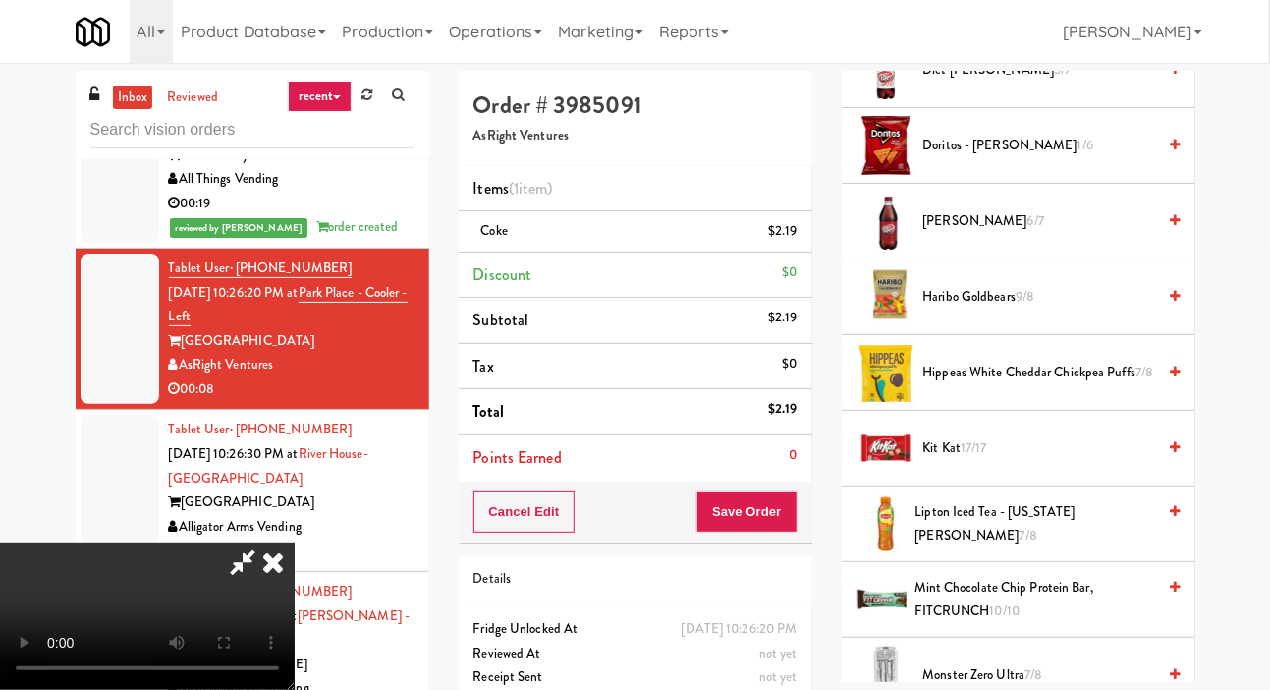
click at [1028, 461] on span "Kit Kat 17/17" at bounding box center [1040, 448] width 233 height 25
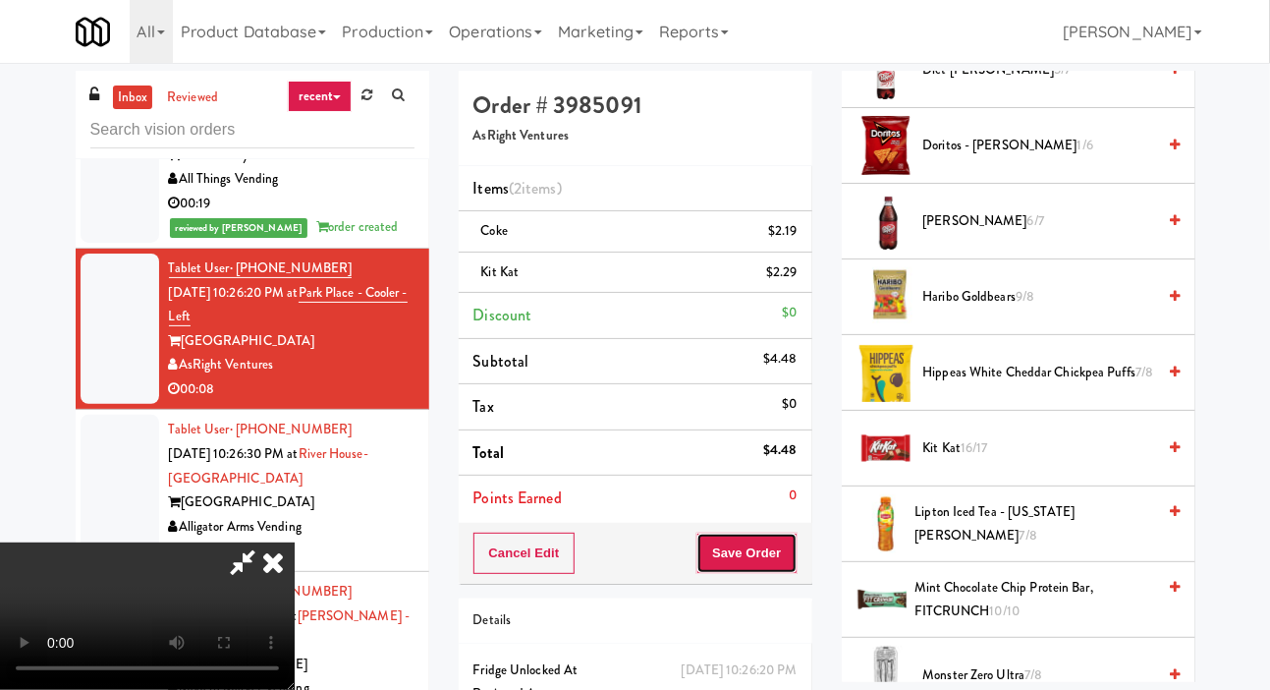
click at [794, 539] on button "Save Order" at bounding box center [747, 553] width 100 height 41
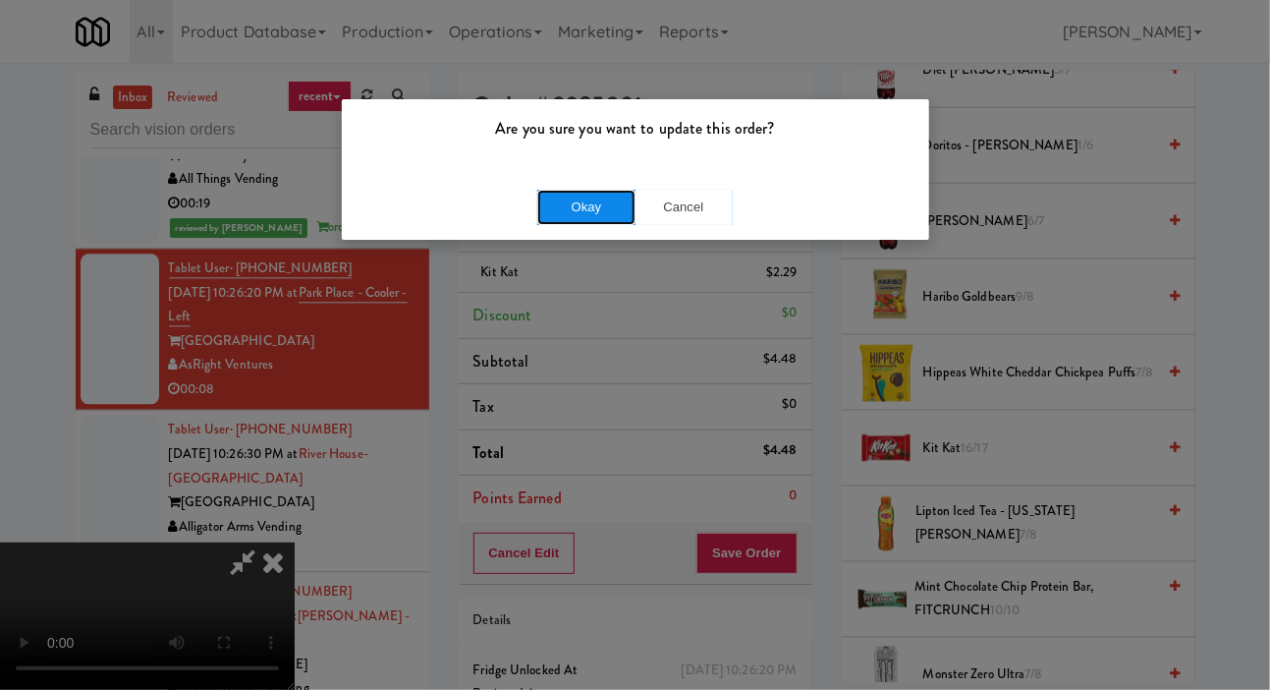
click at [548, 222] on button "Okay" at bounding box center [586, 207] width 98 height 35
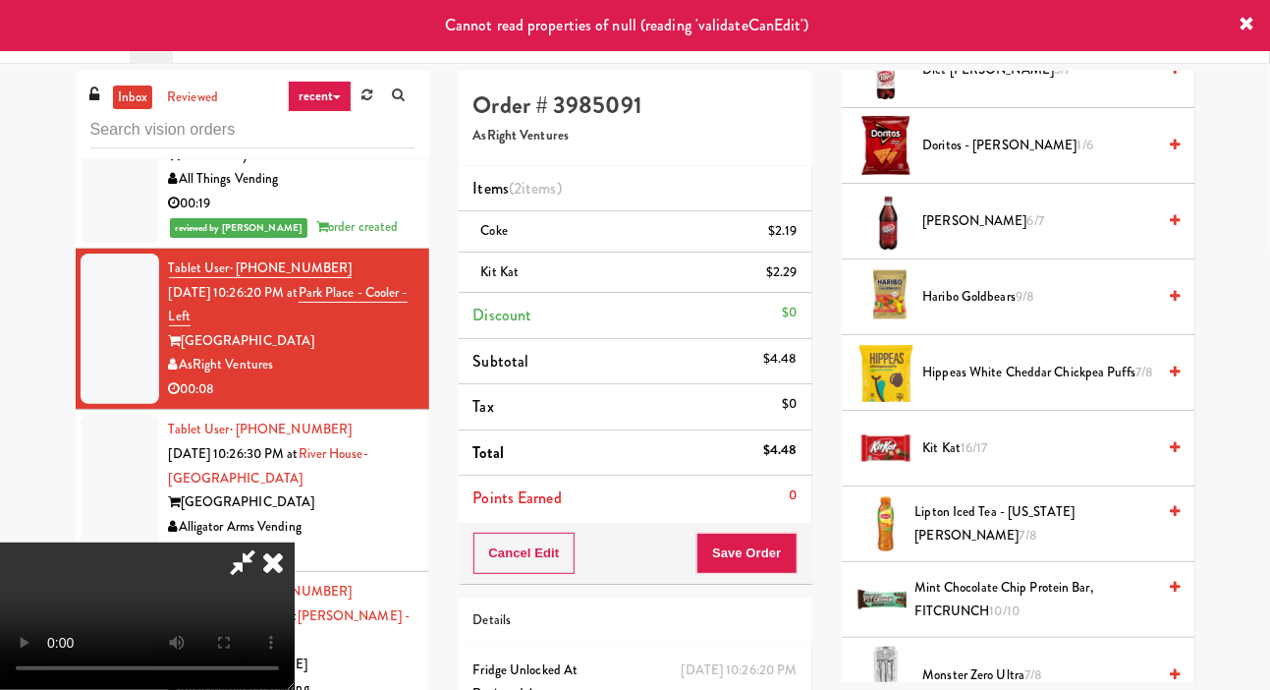
click at [80, 238] on li "Tablet User · (720) 869-3108 [DATE] 10:26:04 PM at Fine - Lobby-Cooler-Right Fi…" at bounding box center [253, 156] width 354 height 186
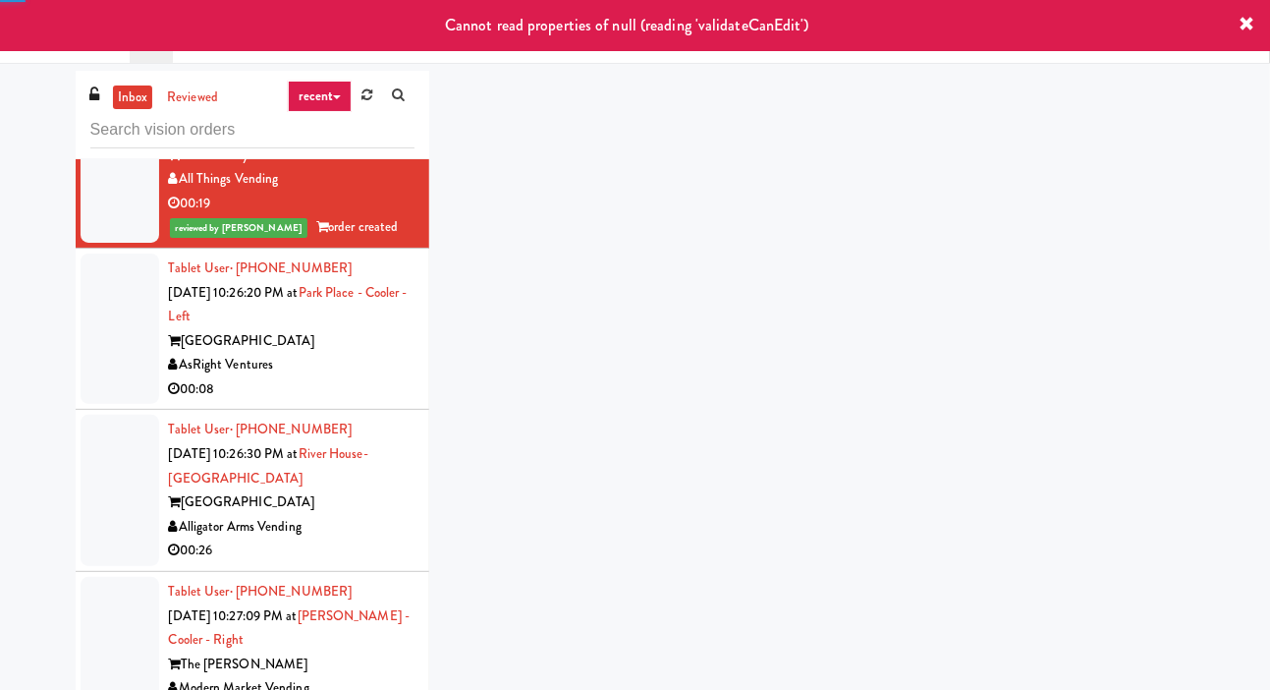
click at [82, 411] on li "Tablet User · (260) 205-3566 [DATE] 10:26:20 PM at [GEOGRAPHIC_DATA] - [GEOGRAP…" at bounding box center [253, 330] width 354 height 162
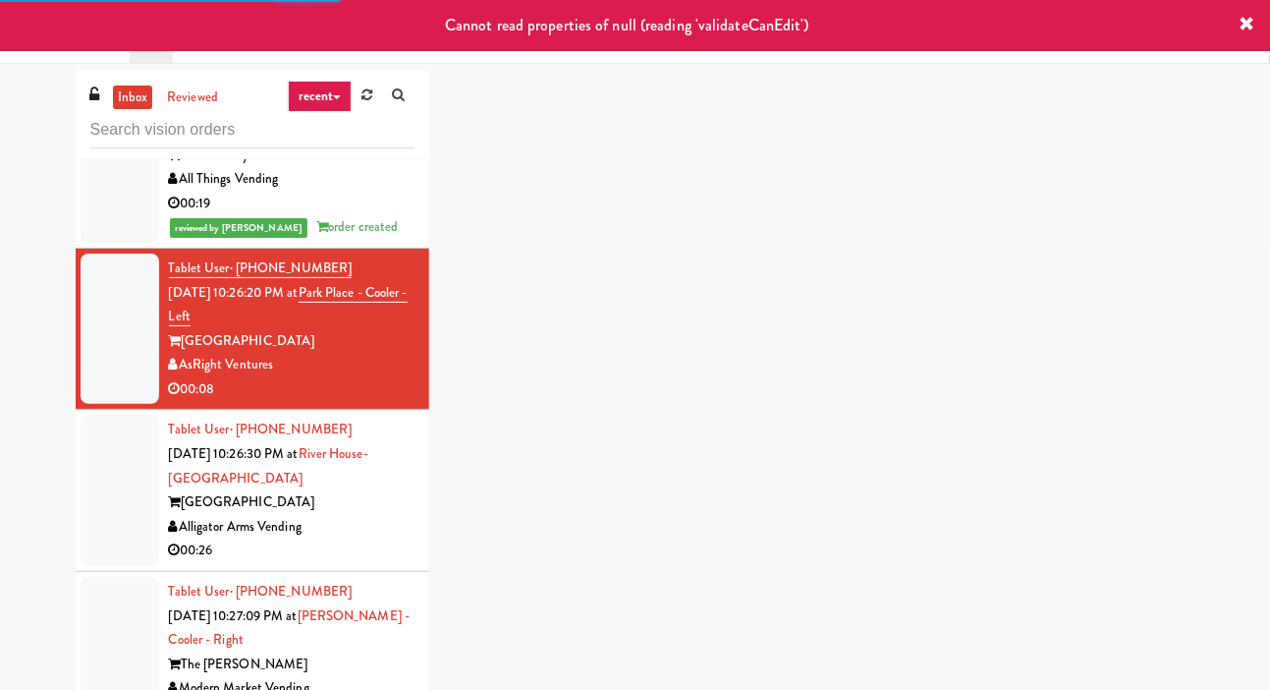
click at [109, 537] on div at bounding box center [120, 490] width 79 height 151
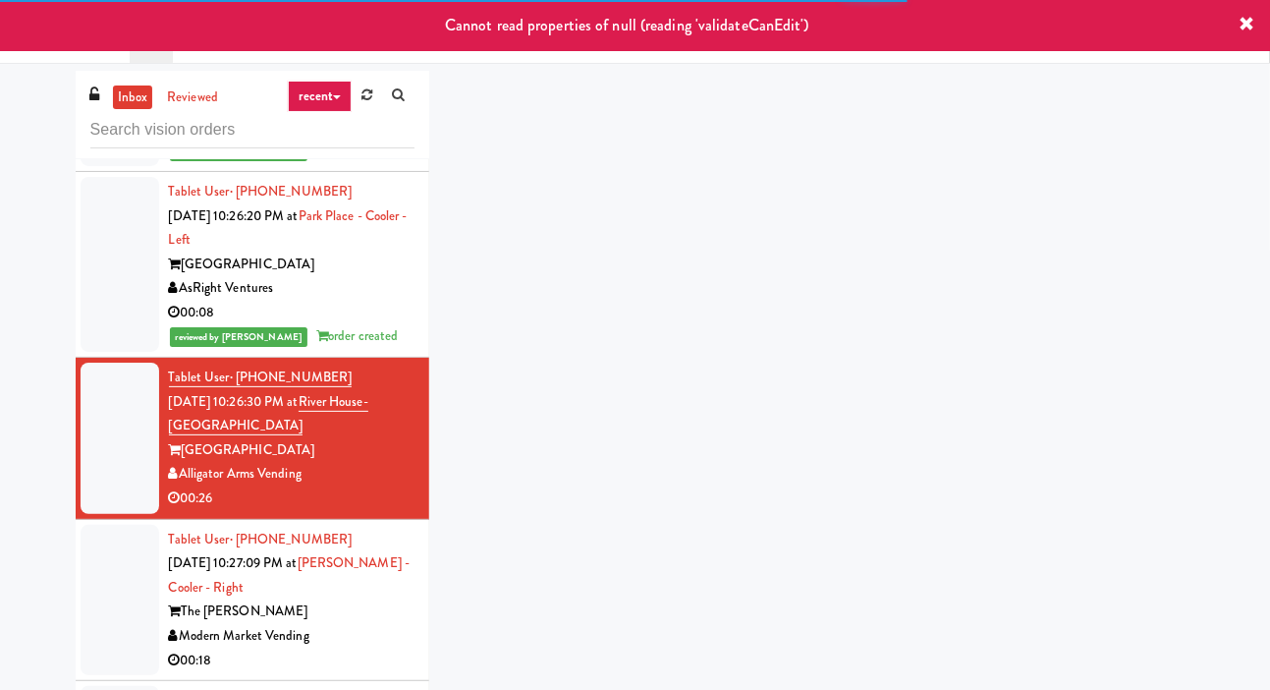
scroll to position [2023, 0]
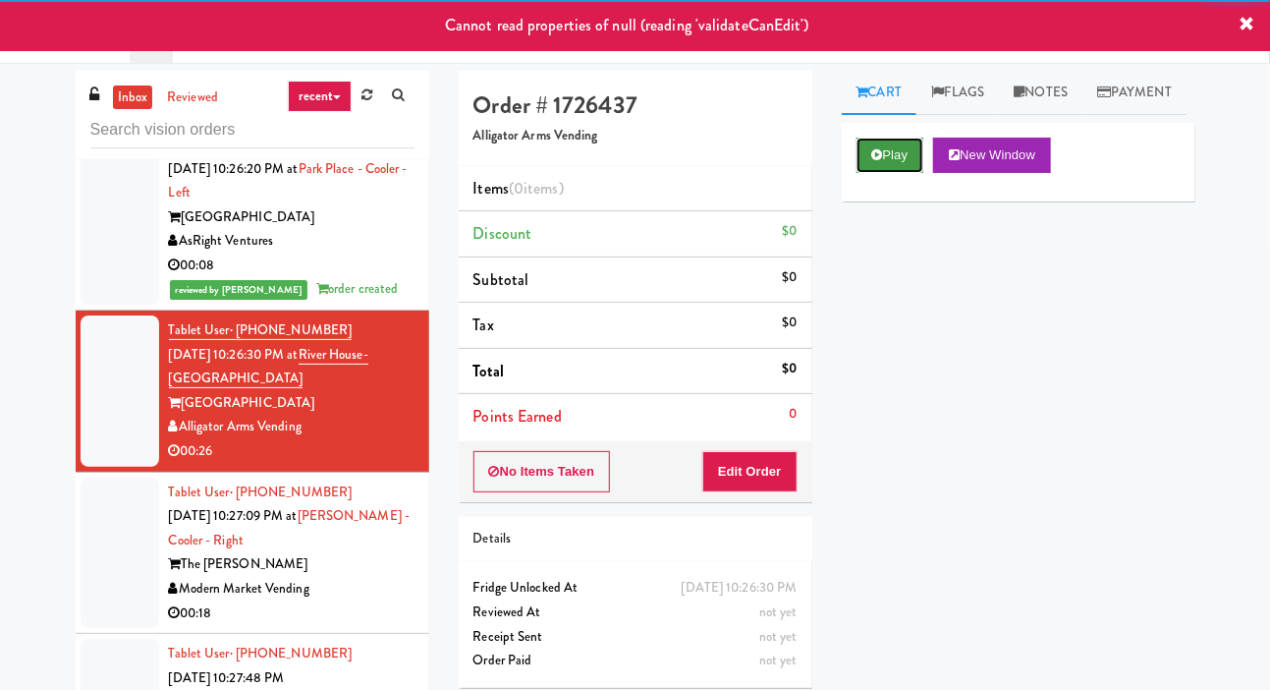
click at [901, 173] on button "Play" at bounding box center [891, 155] width 68 height 35
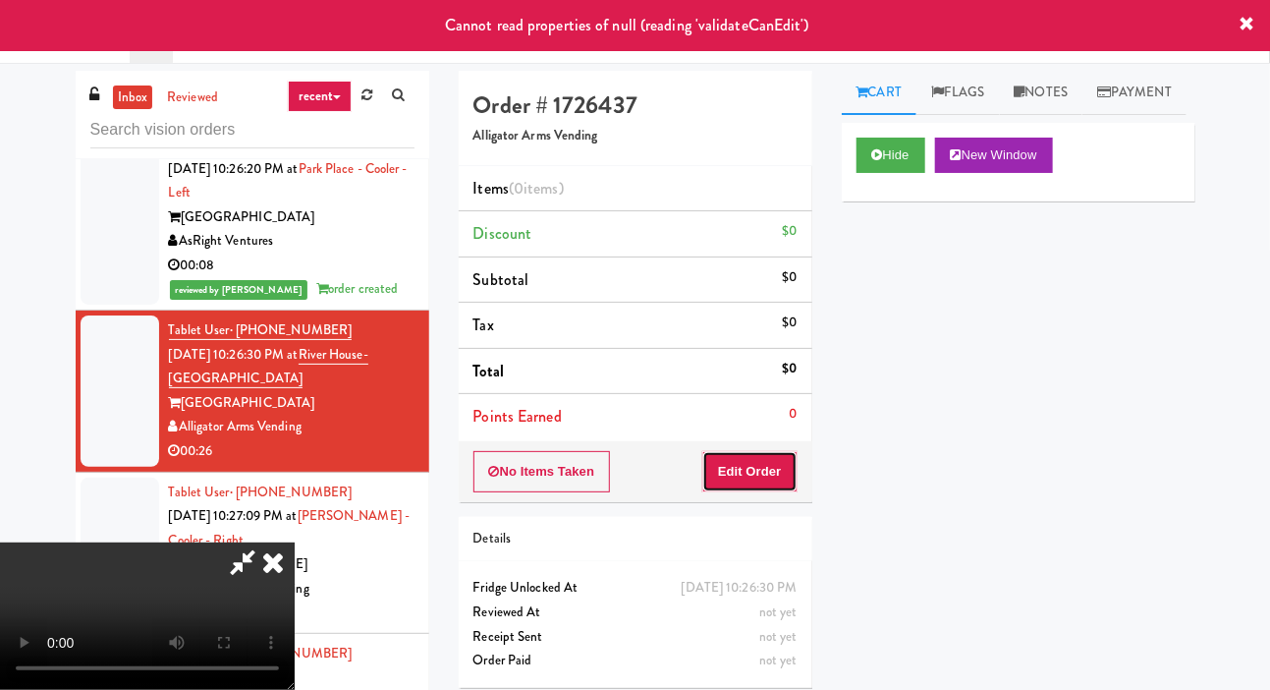
click at [758, 471] on button "Edit Order" at bounding box center [749, 471] width 95 height 41
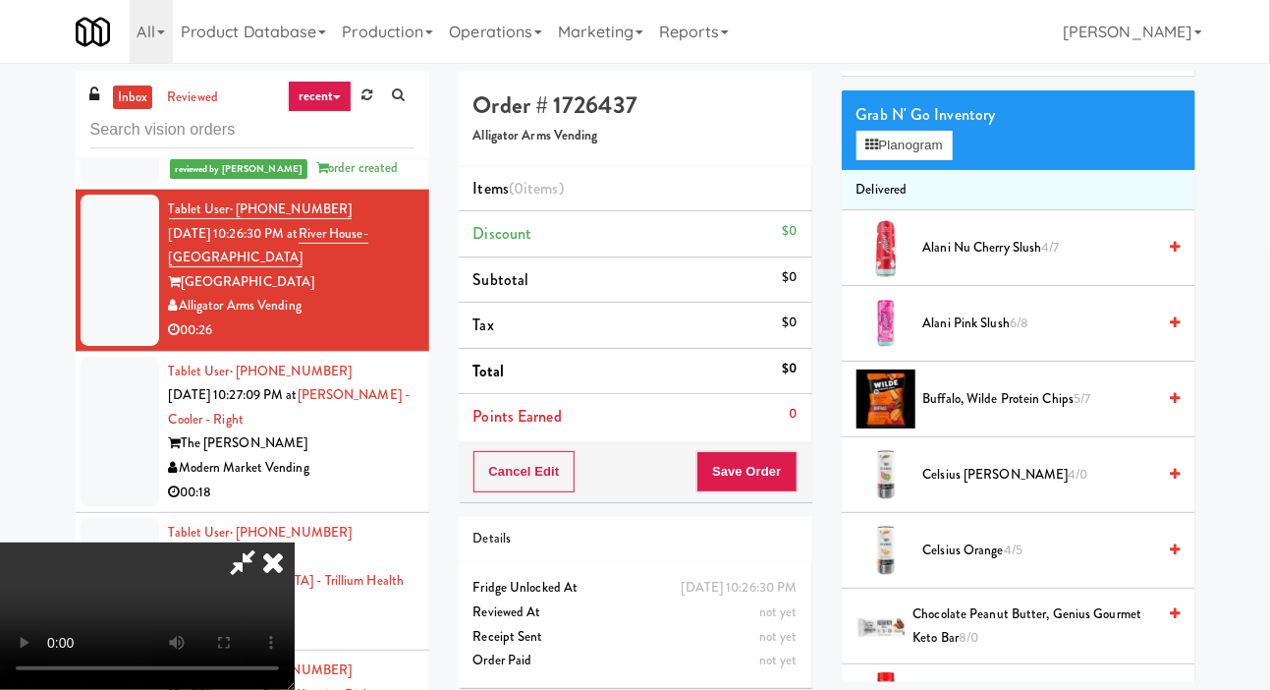
scroll to position [125, 0]
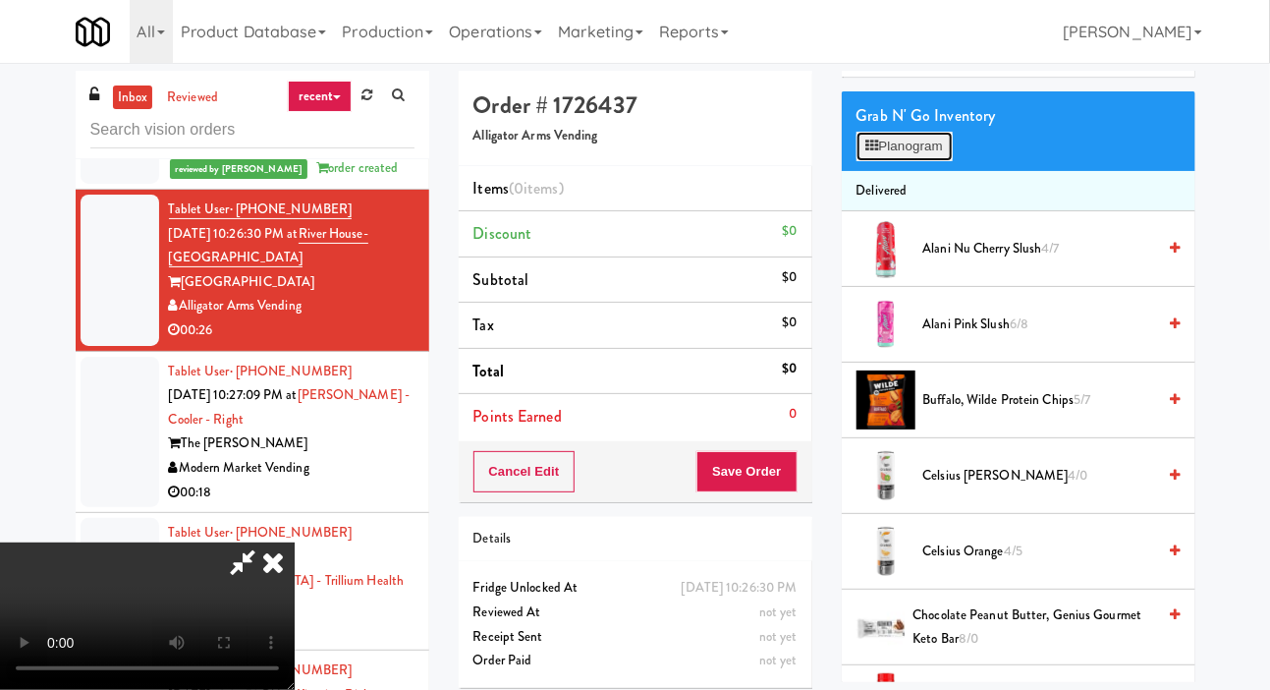
click at [932, 161] on button "Planogram" at bounding box center [905, 146] width 96 height 29
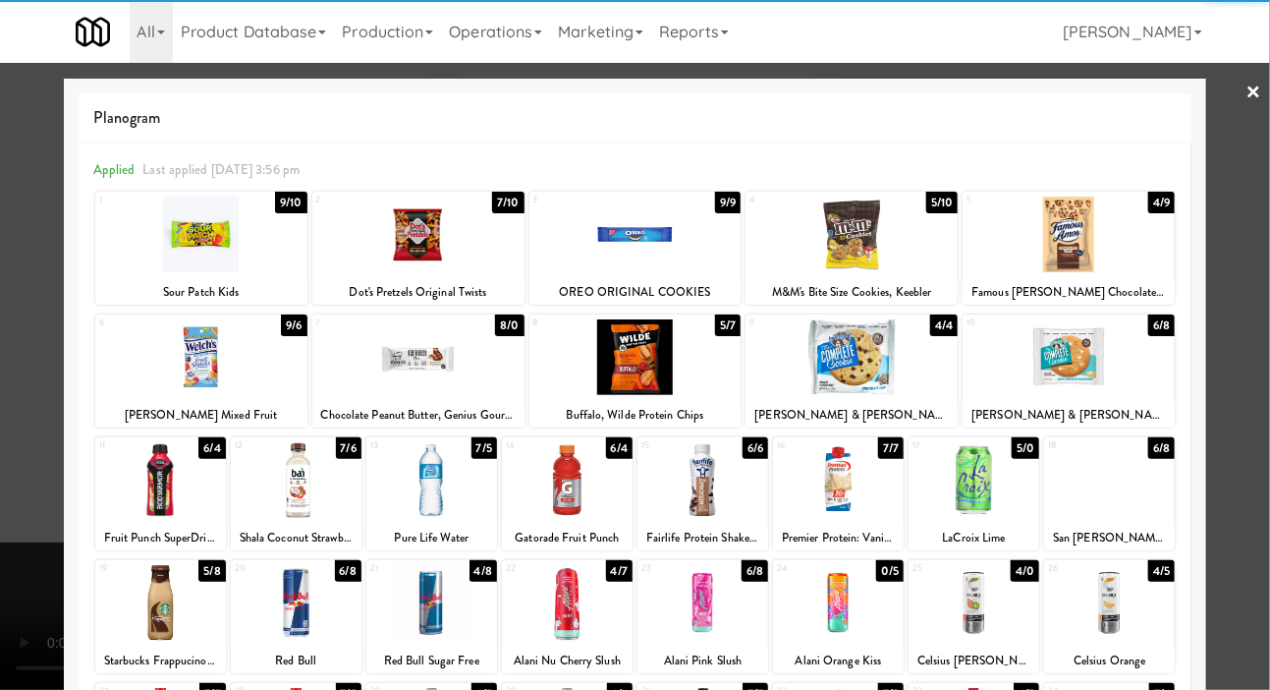
click at [394, 497] on div at bounding box center [431, 480] width 131 height 76
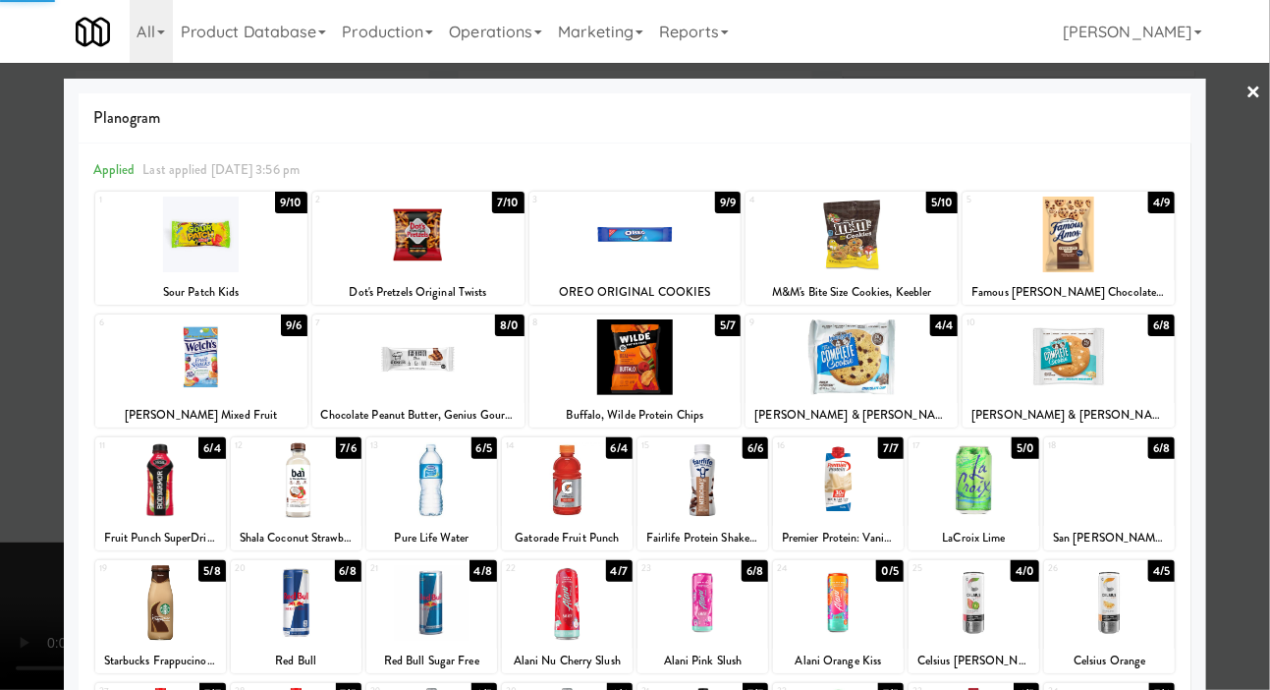
click at [2, 461] on div at bounding box center [635, 345] width 1270 height 690
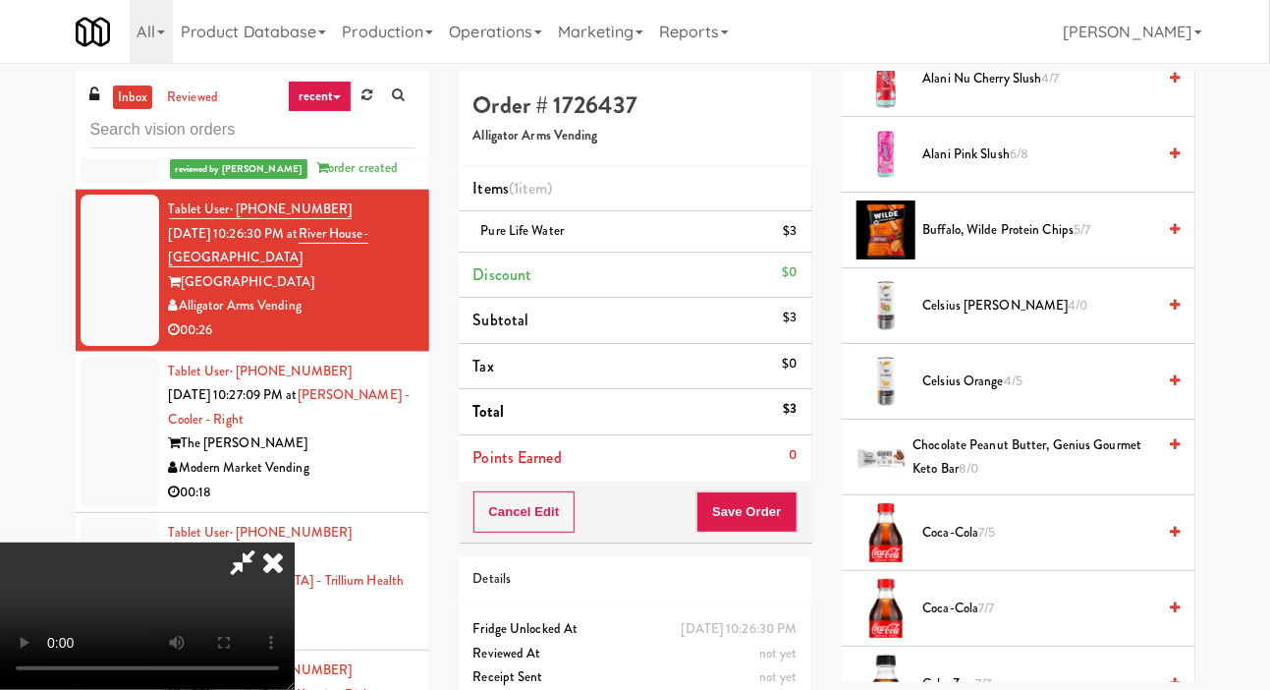
scroll to position [297, 0]
click at [1109, 241] on span "Buffalo, Wilde Protein Chips 5/7" at bounding box center [1040, 228] width 233 height 25
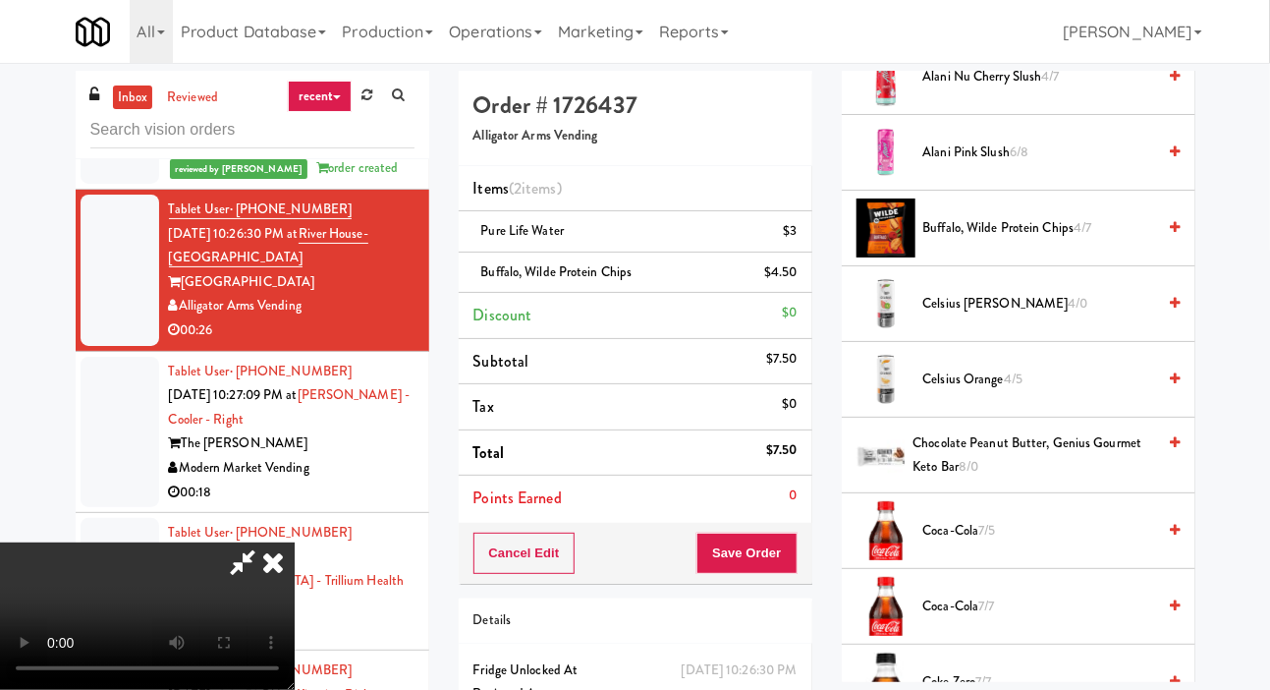
scroll to position [0, 0]
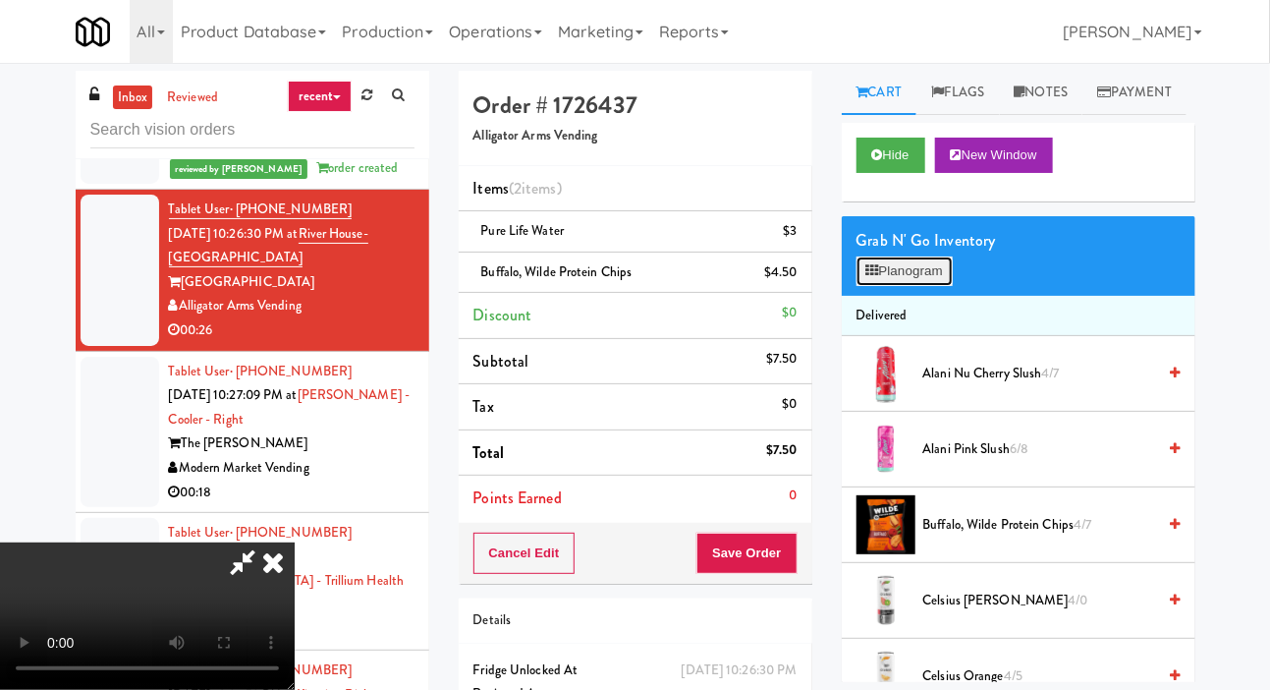
click at [940, 286] on button "Planogram" at bounding box center [905, 270] width 96 height 29
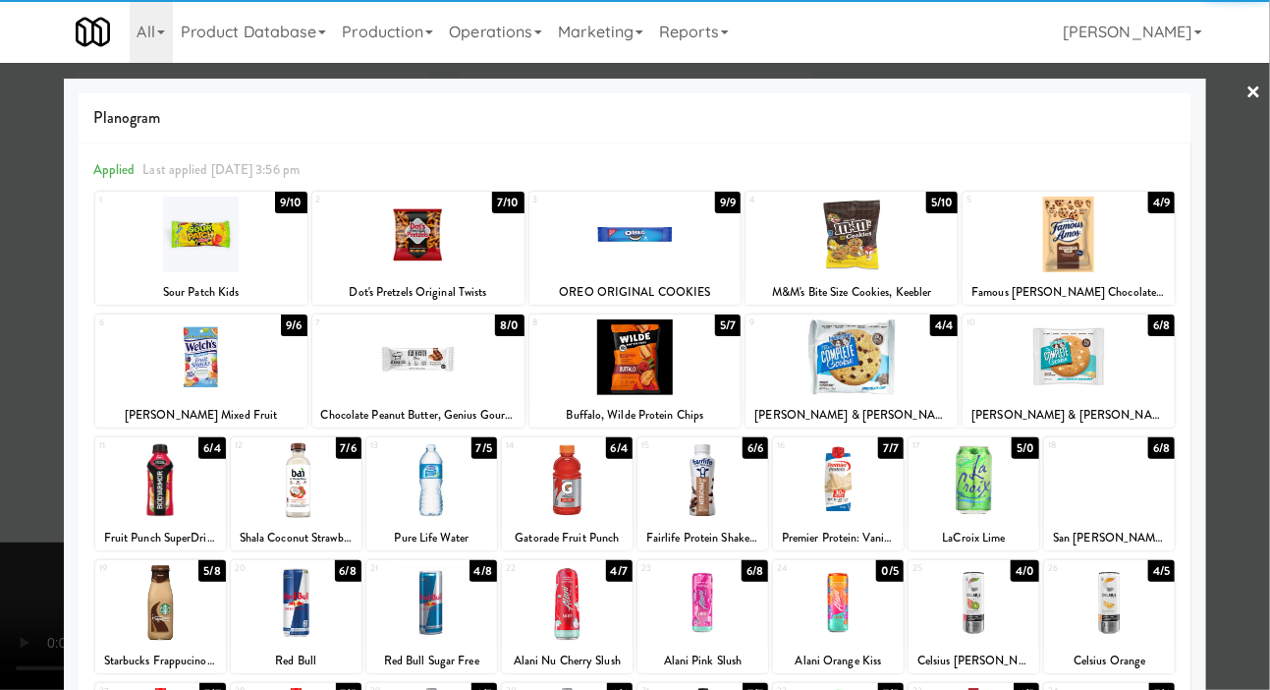
click at [14, 453] on div at bounding box center [635, 345] width 1270 height 690
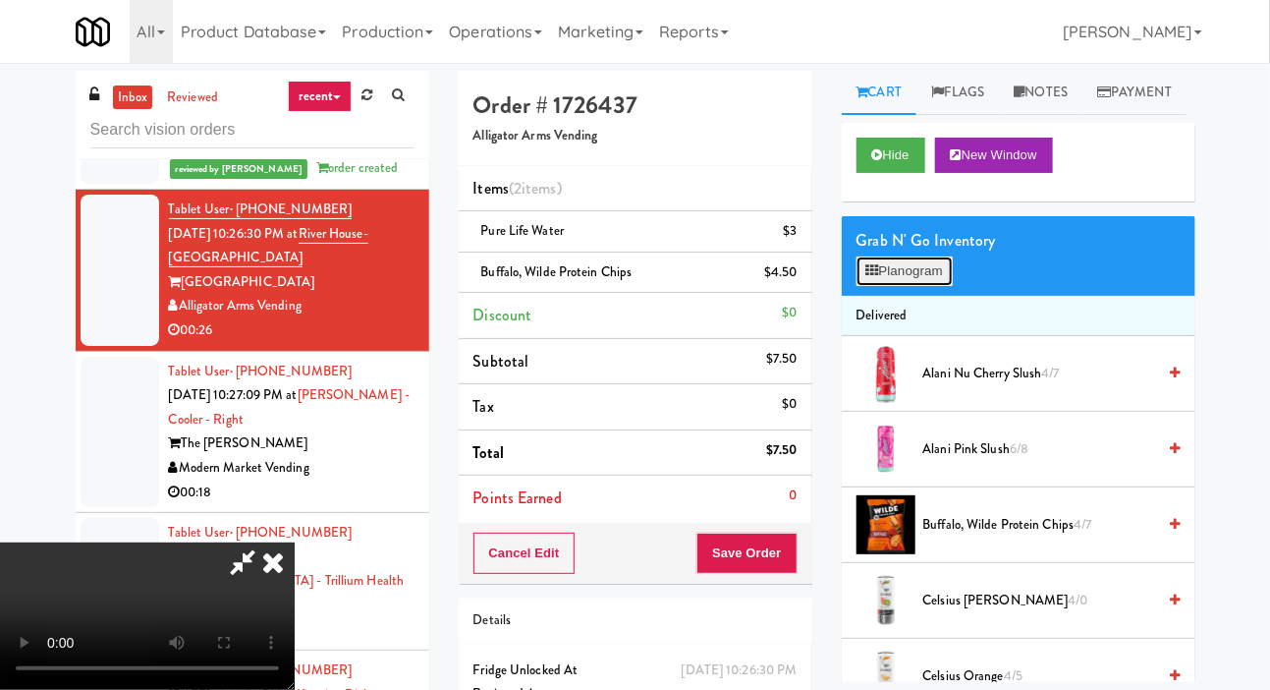
click at [928, 286] on button "Planogram" at bounding box center [905, 270] width 96 height 29
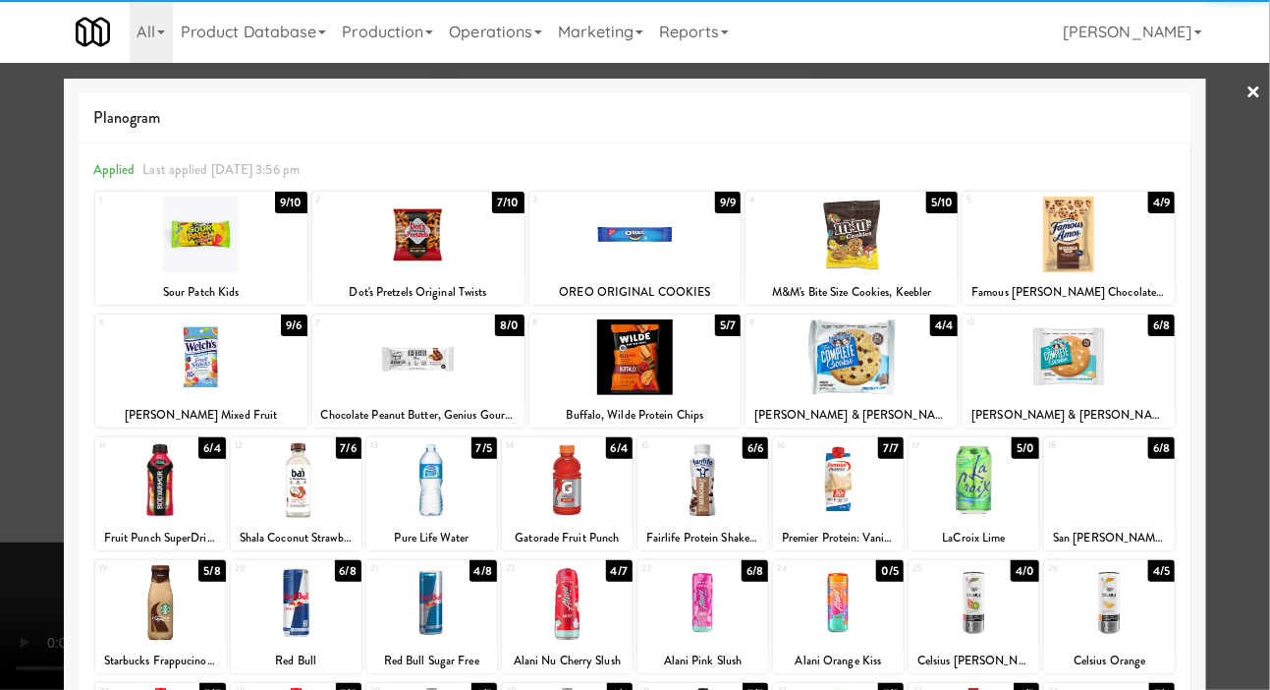
click at [864, 351] on div at bounding box center [852, 357] width 212 height 76
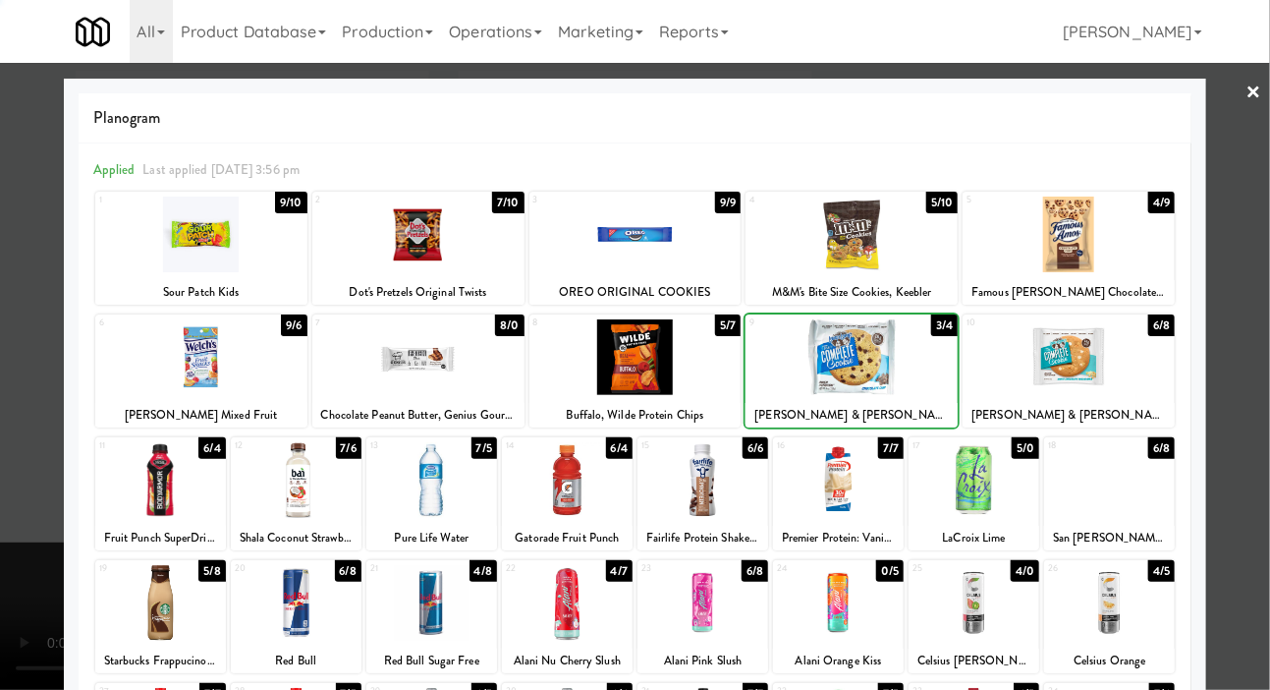
click at [19, 463] on div at bounding box center [635, 345] width 1270 height 690
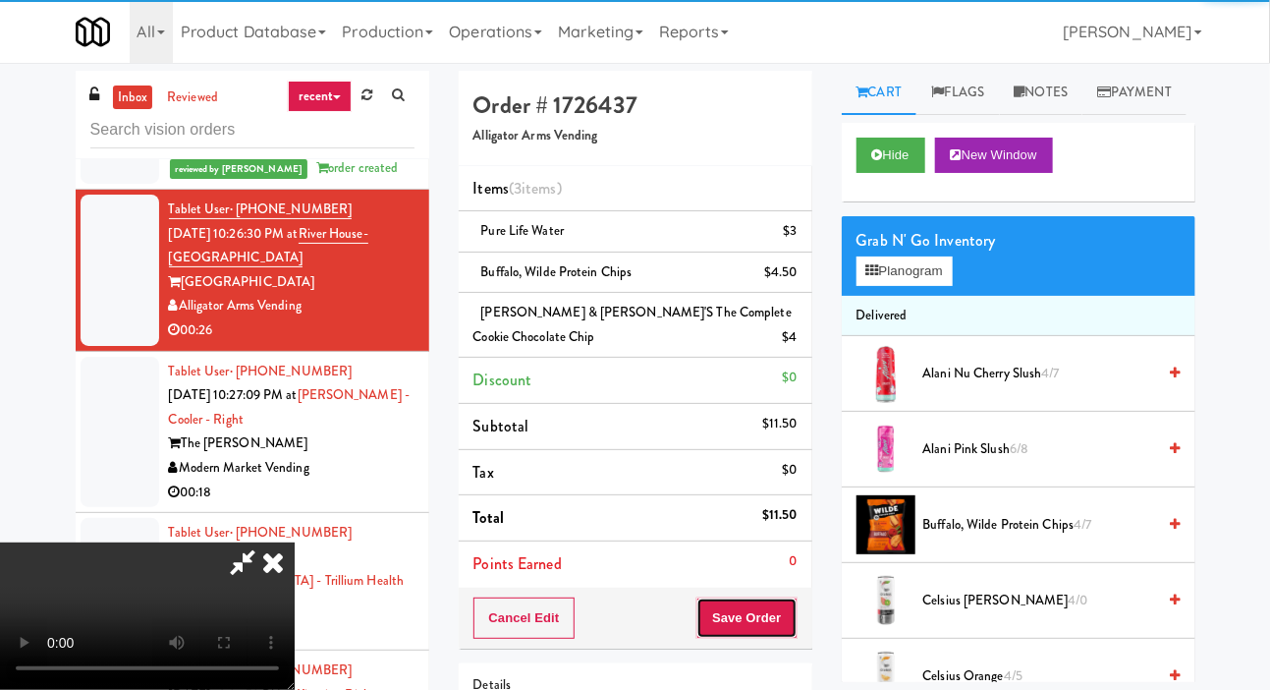
click at [787, 600] on button "Save Order" at bounding box center [747, 617] width 100 height 41
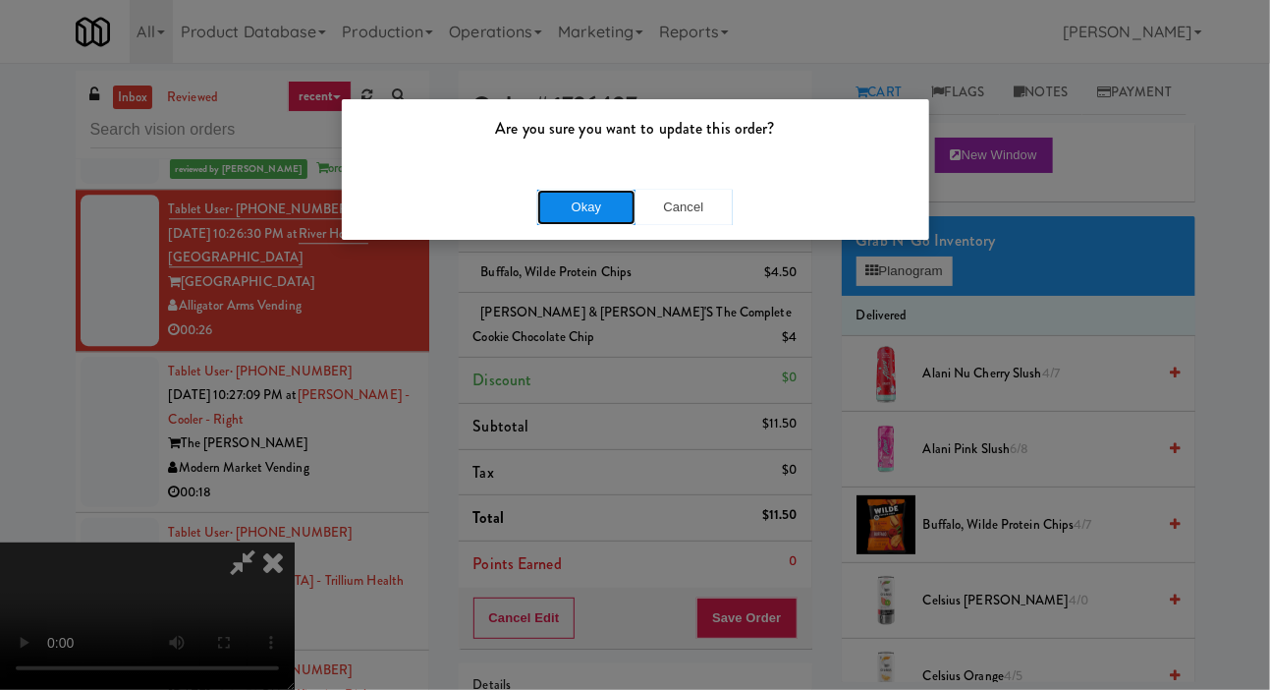
click at [542, 193] on button "Okay" at bounding box center [586, 207] width 98 height 35
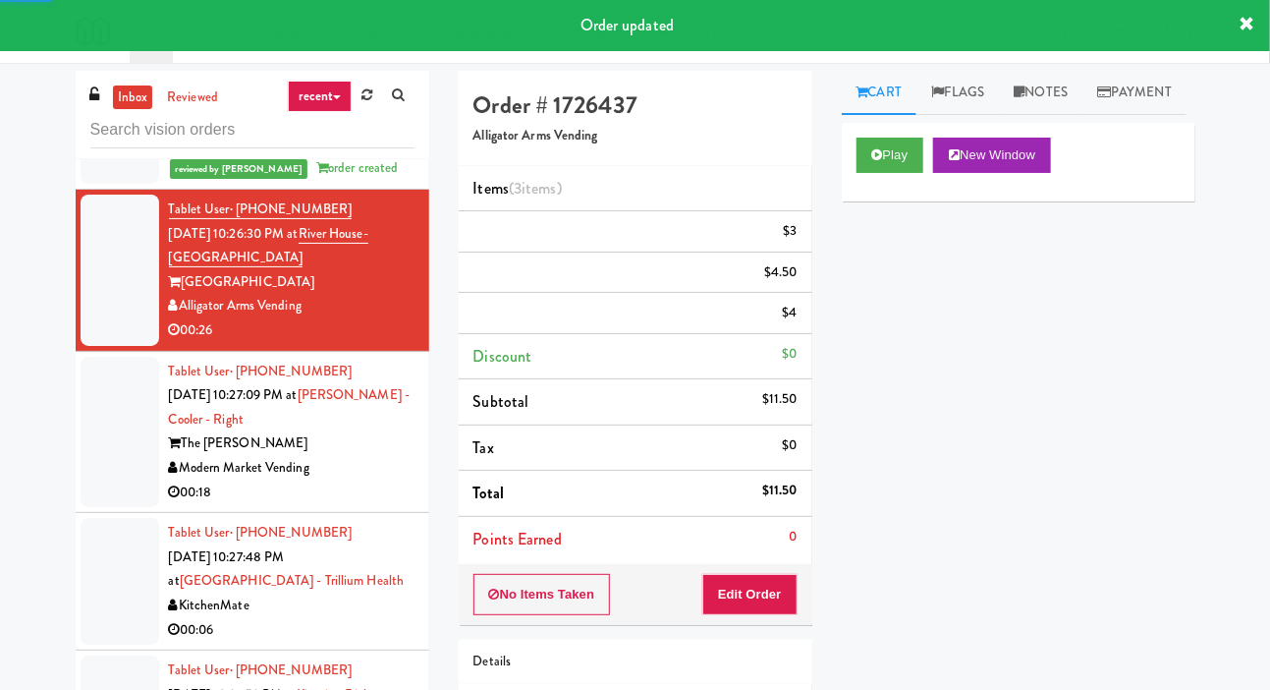
click at [110, 494] on div at bounding box center [120, 432] width 79 height 151
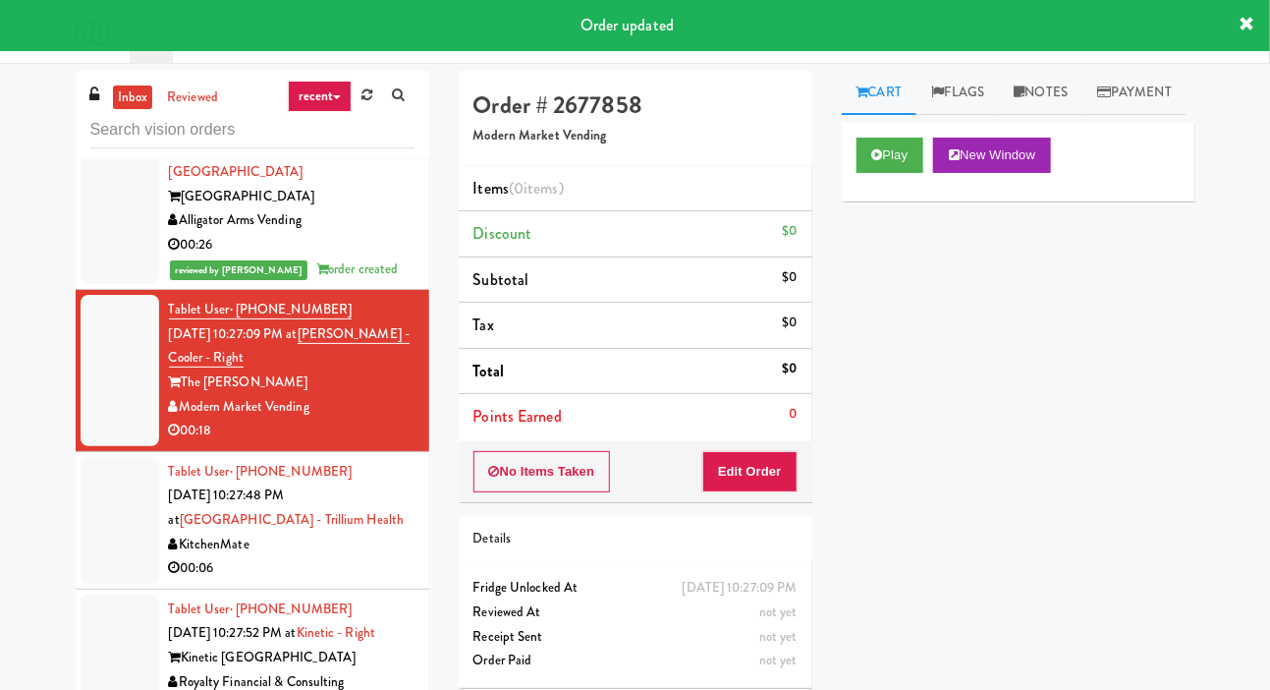
scroll to position [2229, 0]
click at [905, 173] on button "Play" at bounding box center [891, 155] width 68 height 35
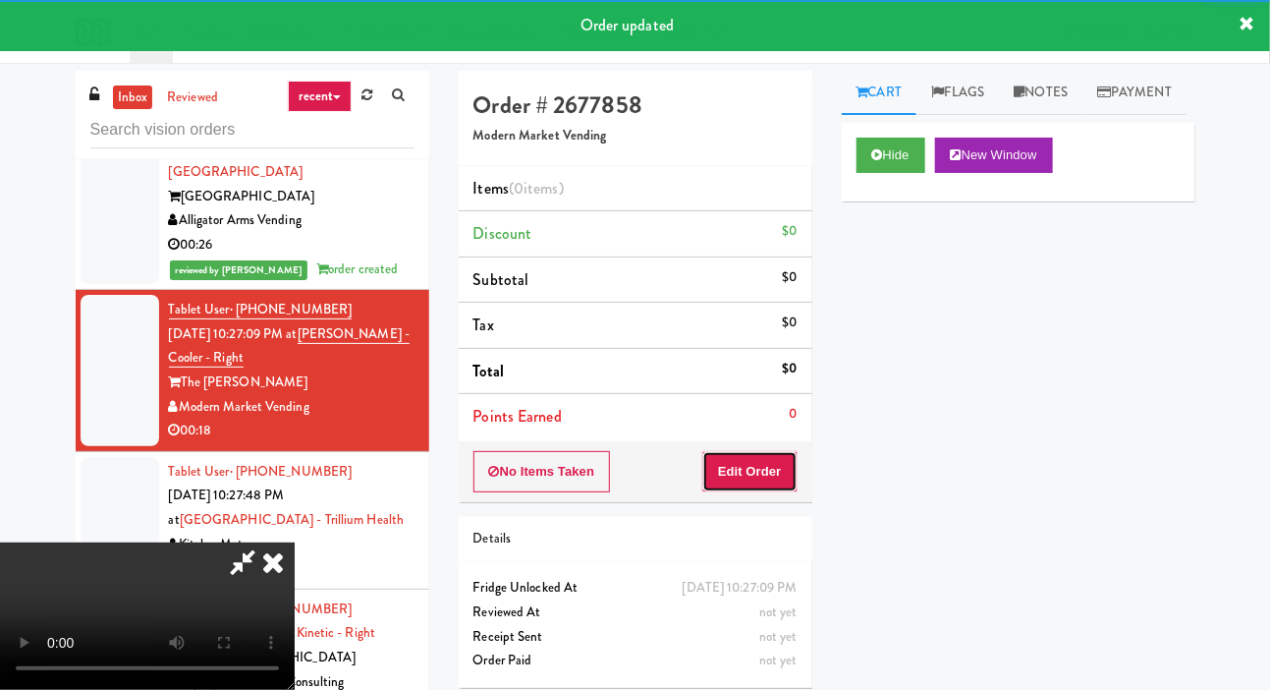
click at [773, 466] on button "Edit Order" at bounding box center [749, 471] width 95 height 41
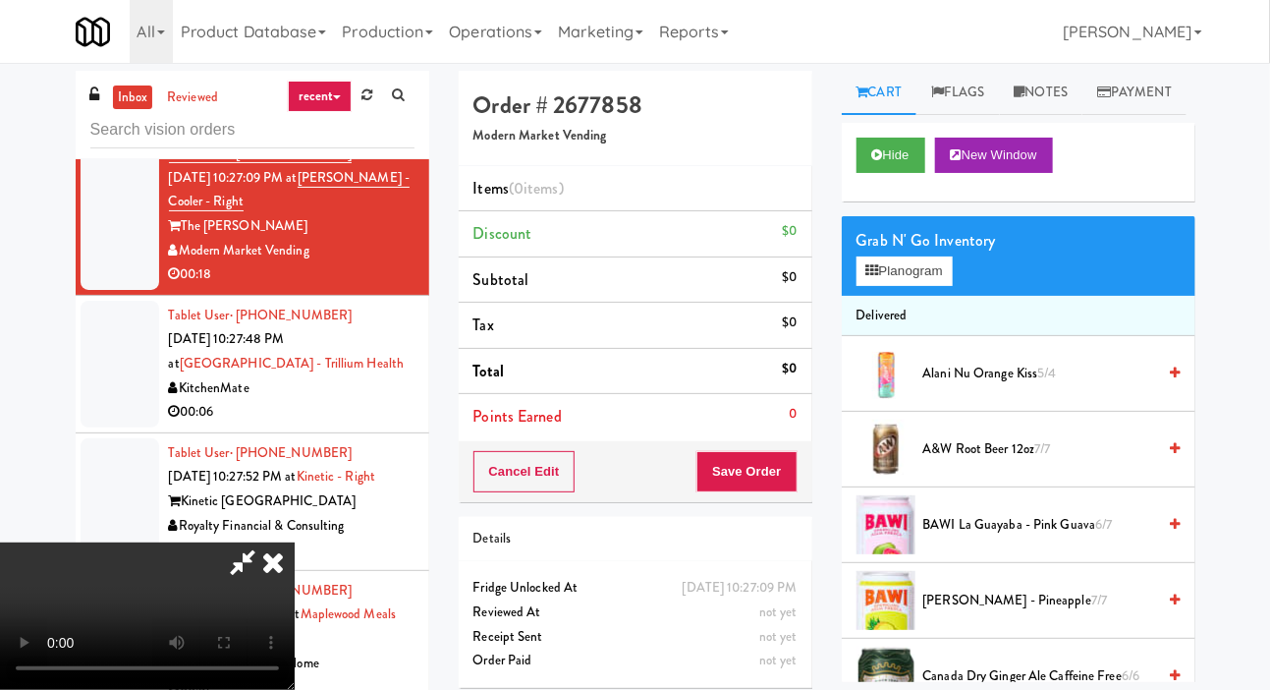
scroll to position [0, 0]
click at [917, 286] on button "Planogram" at bounding box center [905, 270] width 96 height 29
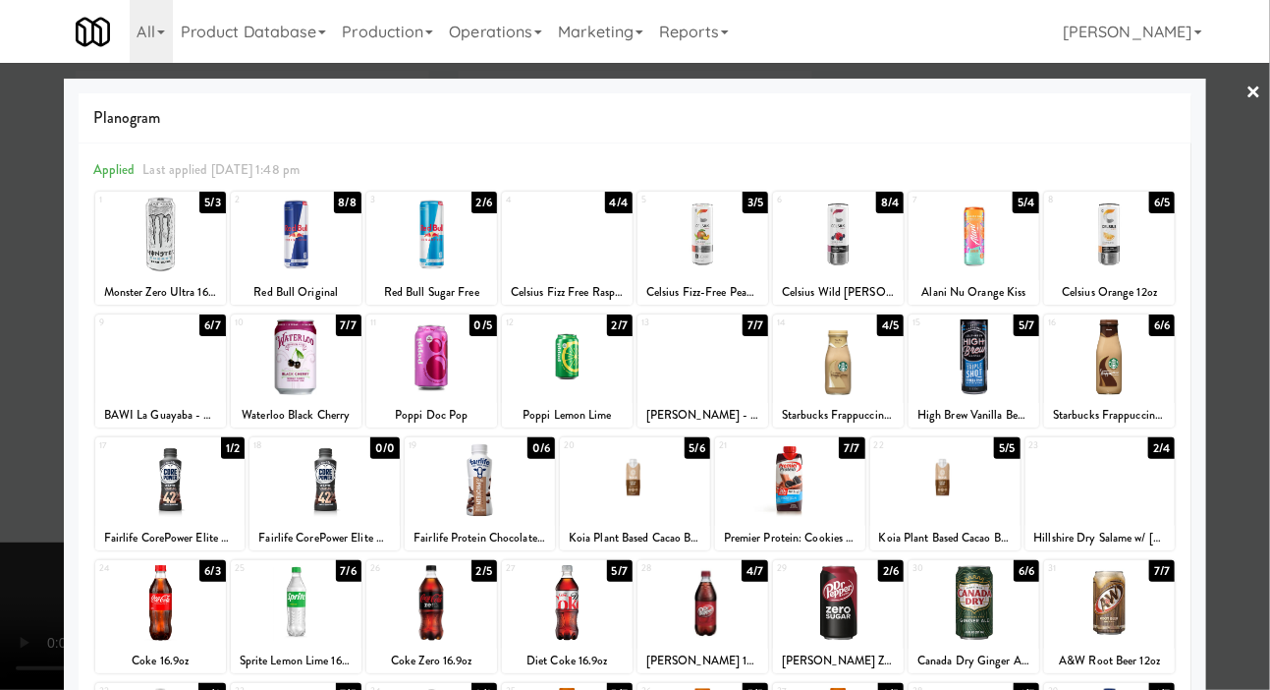
click at [615, 240] on div at bounding box center [567, 235] width 131 height 76
click at [12, 460] on div at bounding box center [635, 345] width 1270 height 690
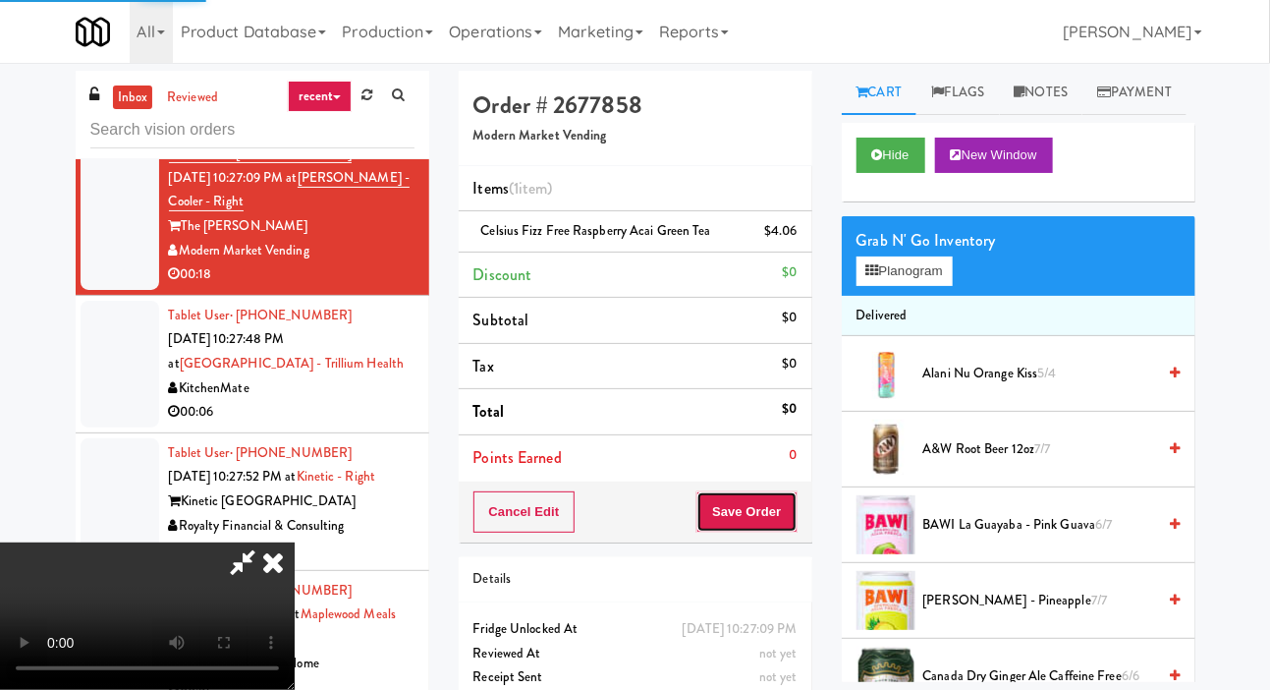
click at [792, 503] on button "Save Order" at bounding box center [747, 511] width 100 height 41
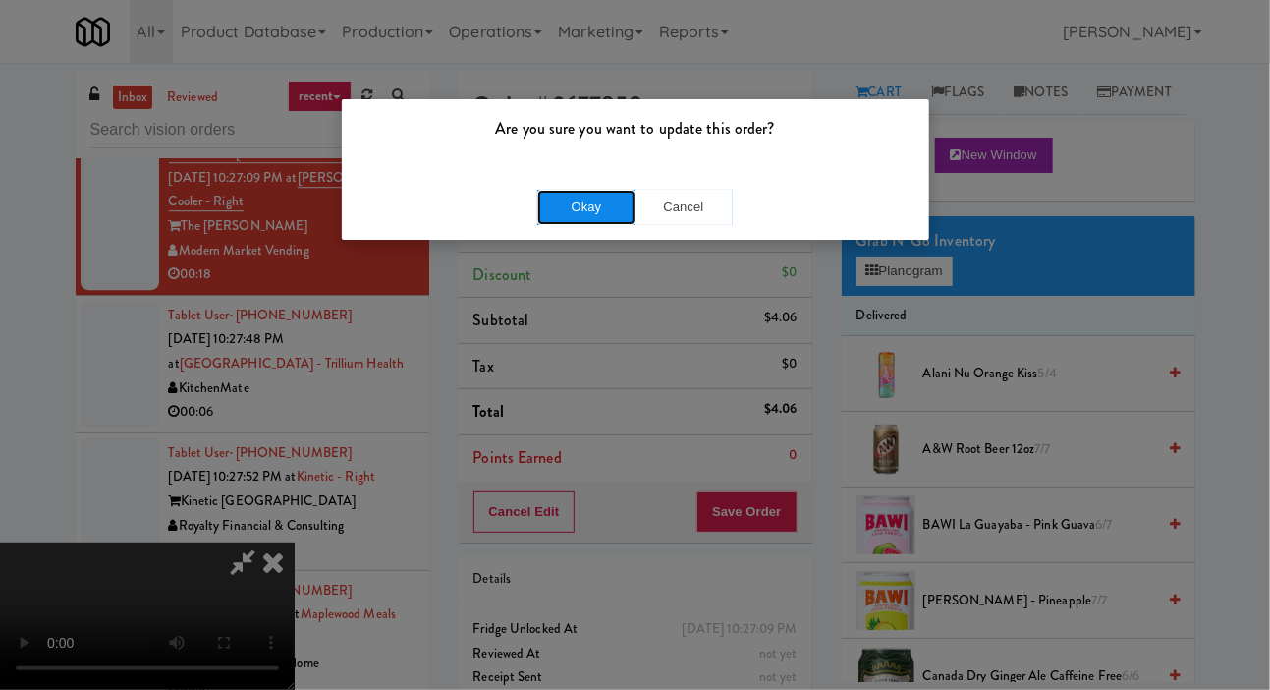
click at [555, 202] on button "Okay" at bounding box center [586, 207] width 98 height 35
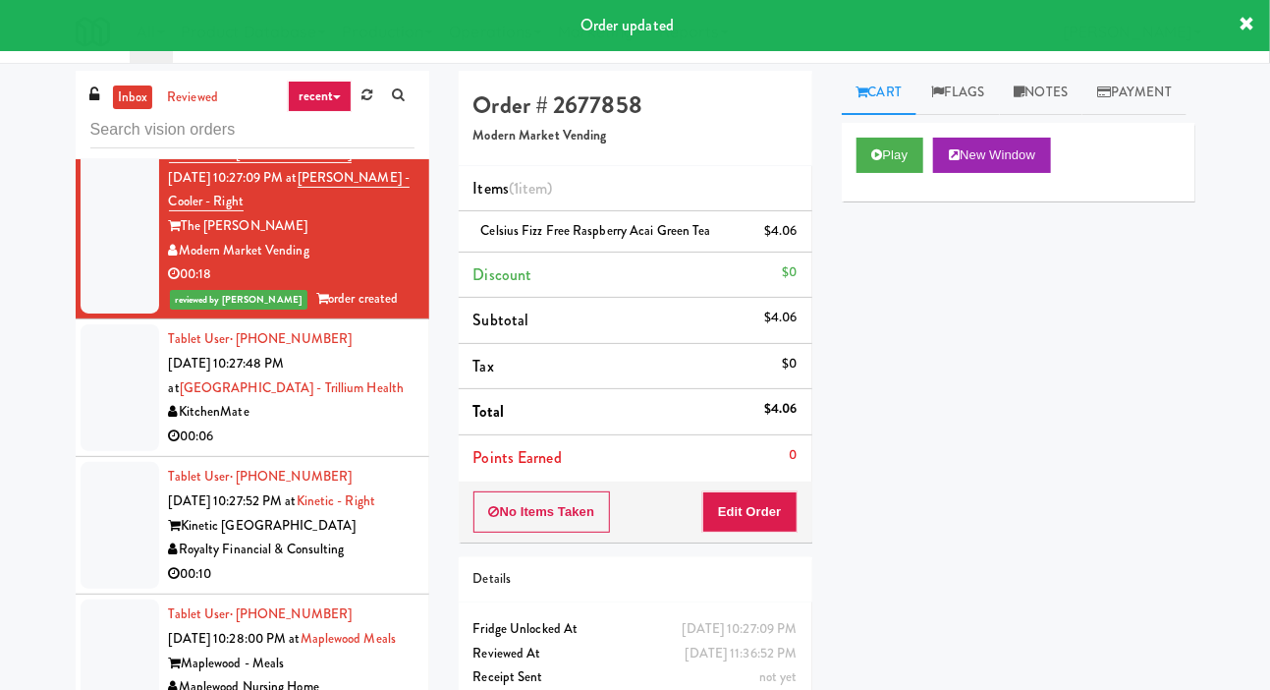
click at [84, 451] on div at bounding box center [120, 387] width 79 height 127
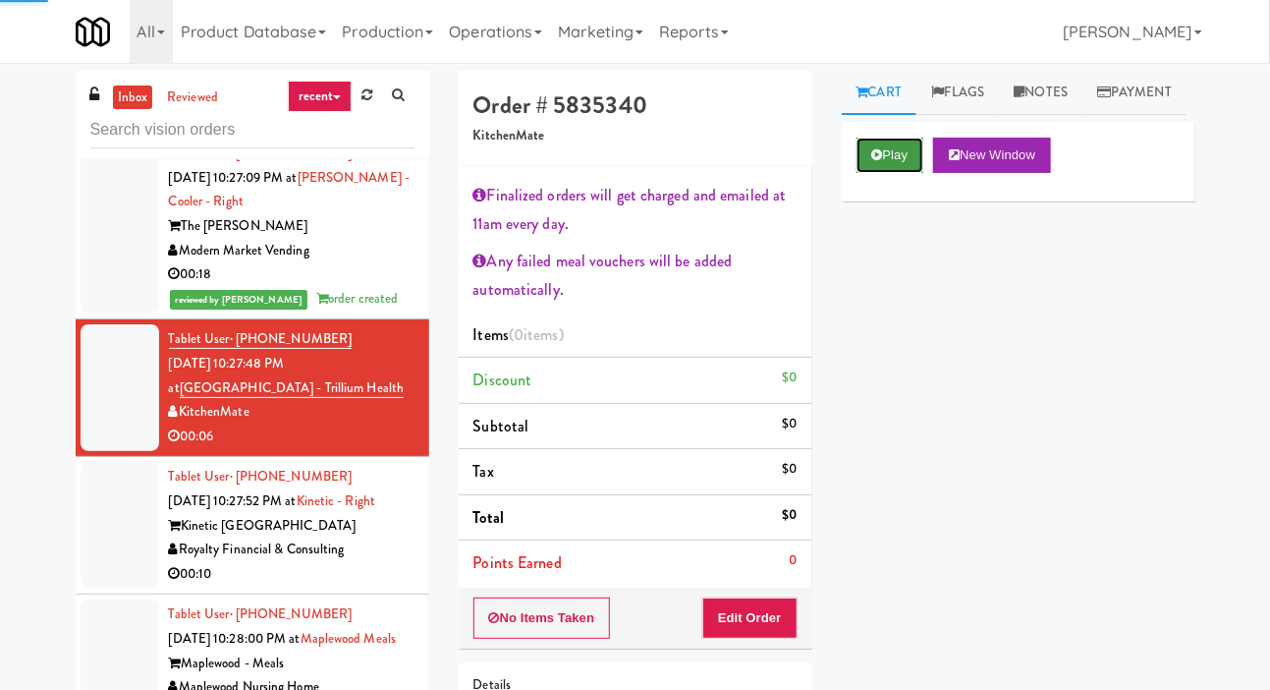
click at [883, 173] on button "Play" at bounding box center [891, 155] width 68 height 35
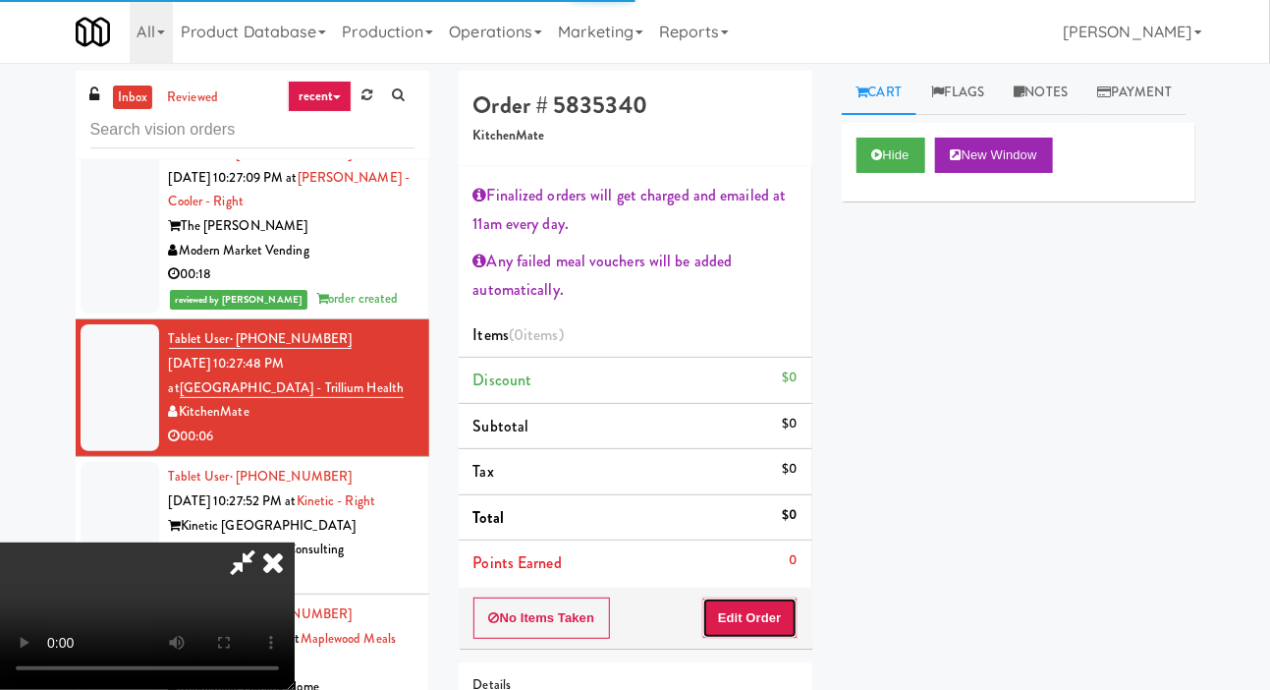
click at [732, 621] on button "Edit Order" at bounding box center [749, 617] width 95 height 41
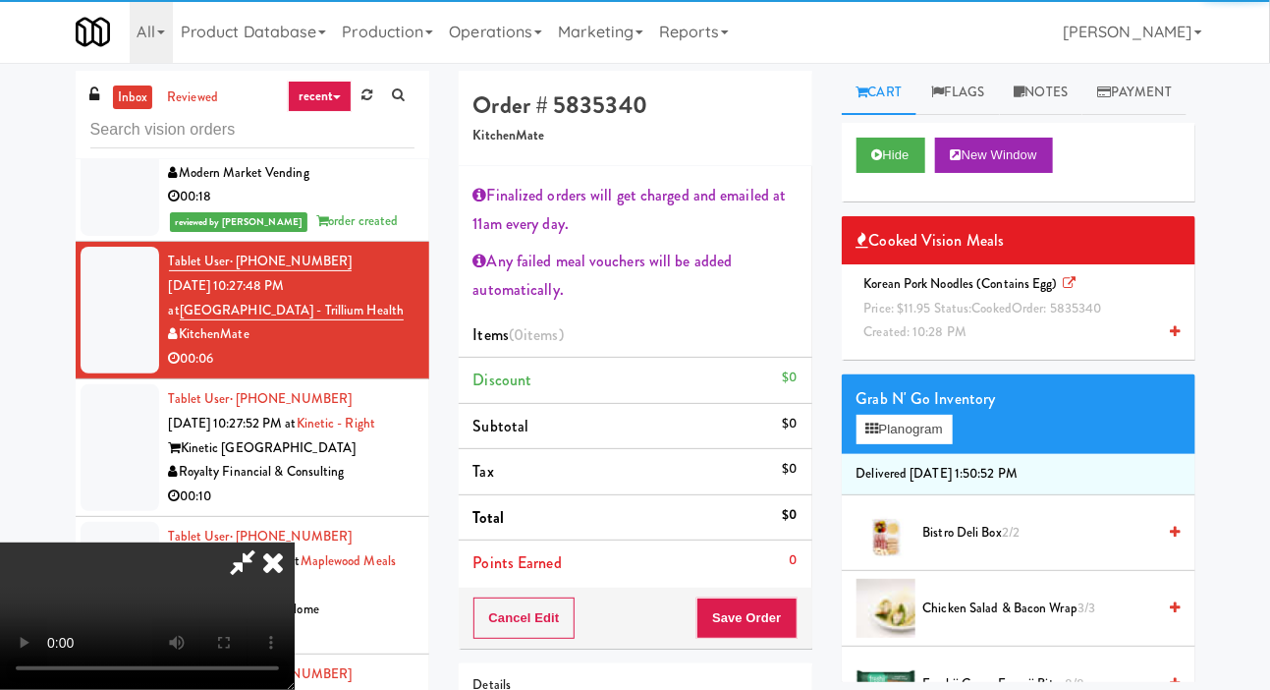
scroll to position [2464, 0]
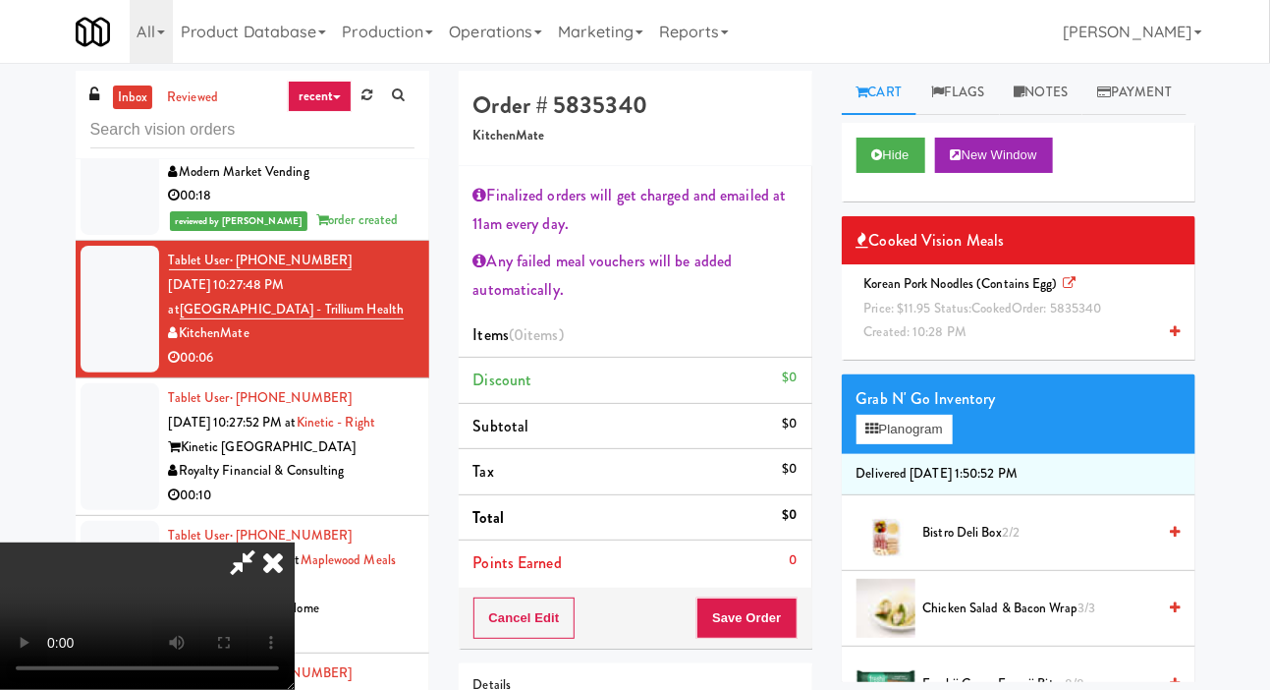
click at [932, 335] on span "Korean Pork Noodles (Contains Egg) Price: $11.95 Status: cooked Order: 5835340 …" at bounding box center [987, 307] width 260 height 67
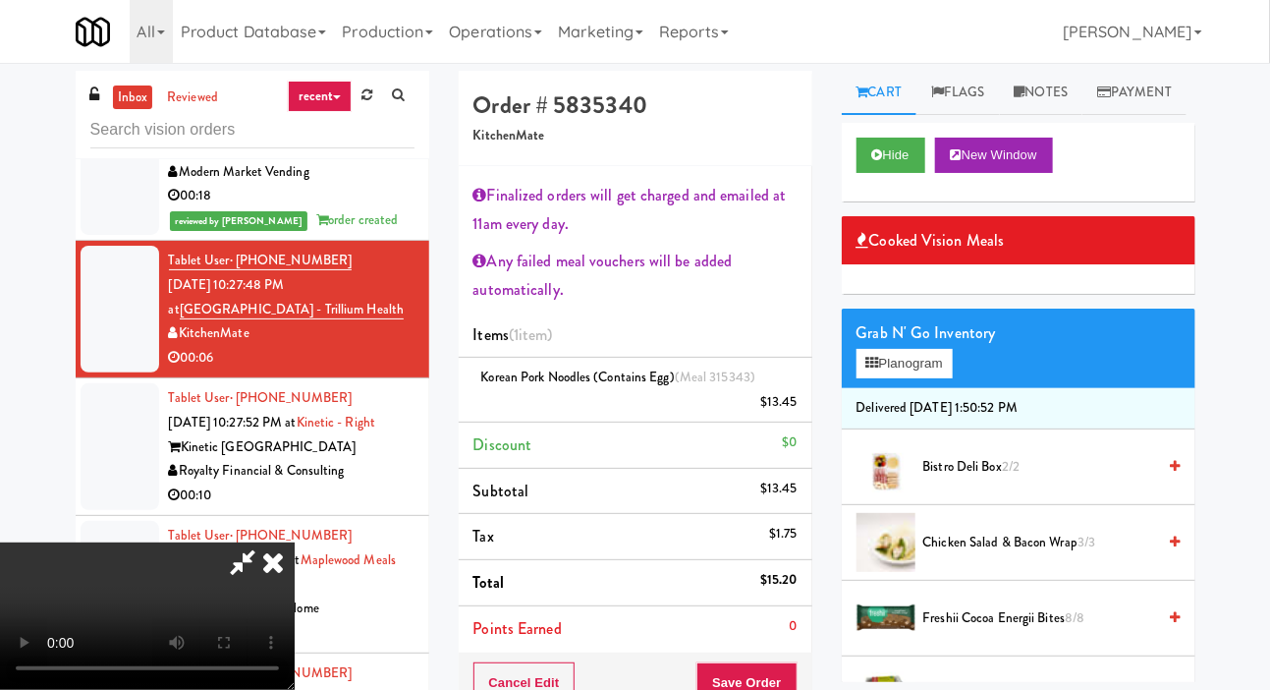
scroll to position [0, 0]
click at [797, 666] on button "Save Order" at bounding box center [747, 682] width 100 height 41
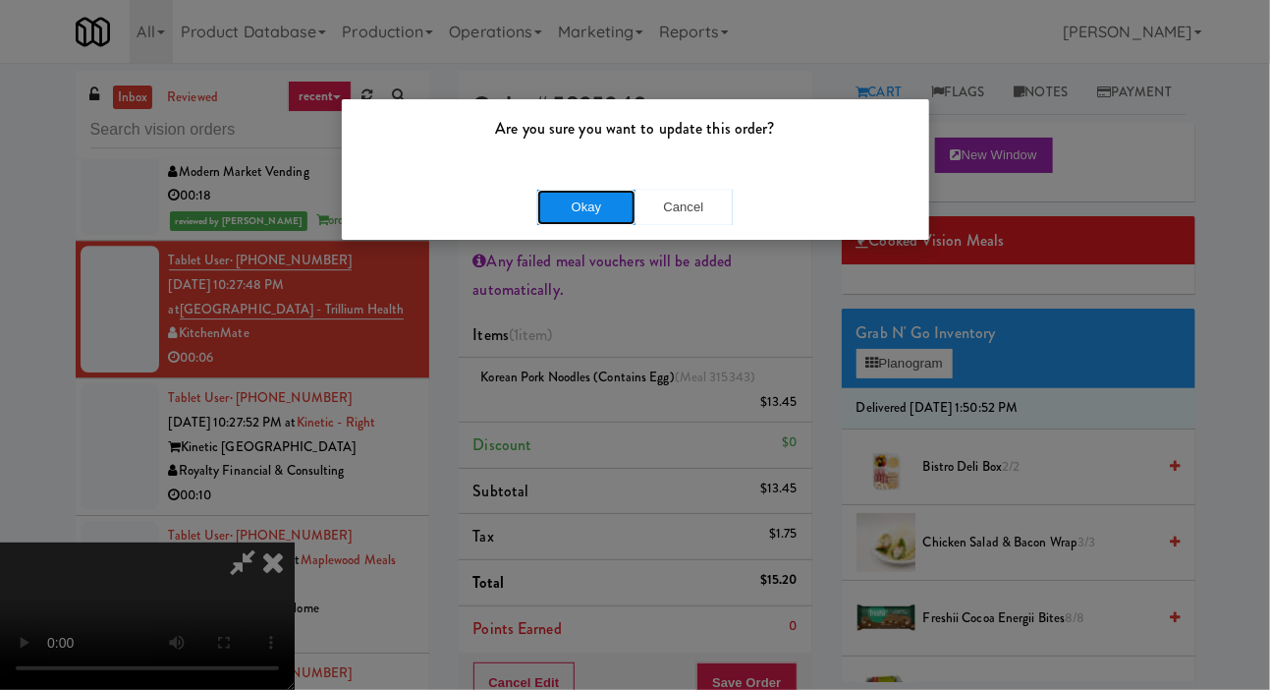
click at [548, 214] on button "Okay" at bounding box center [586, 207] width 98 height 35
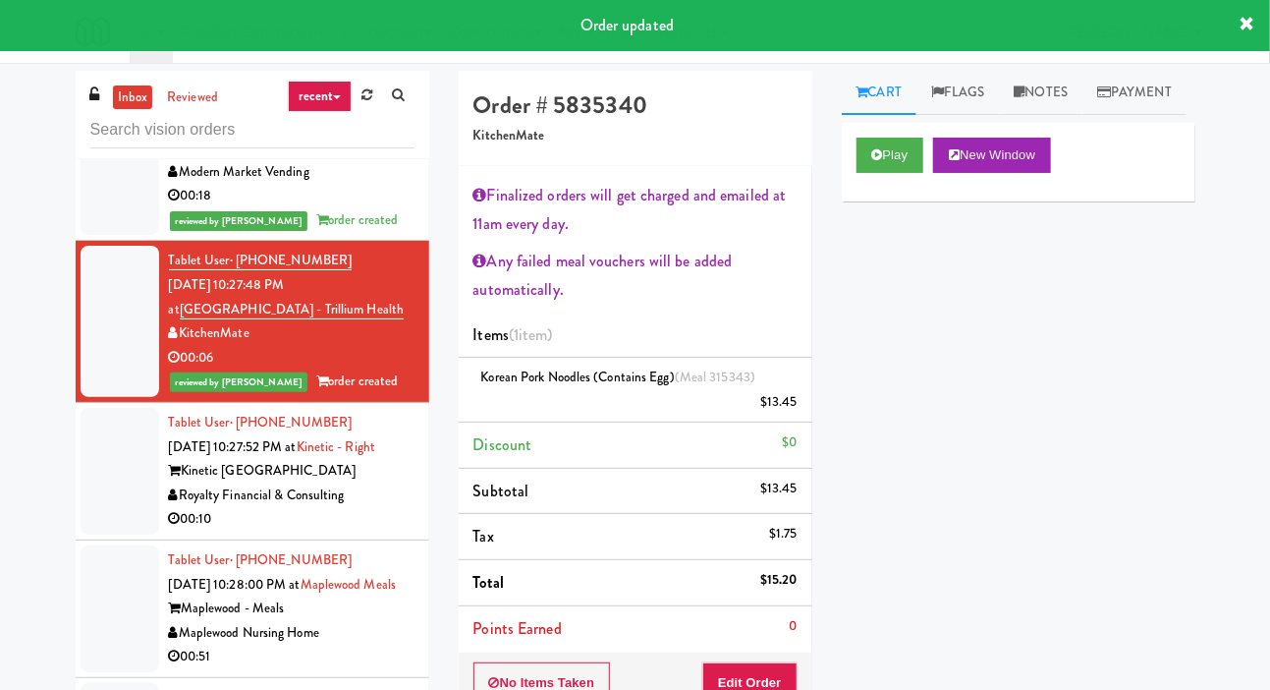
click at [111, 517] on div at bounding box center [120, 471] width 79 height 127
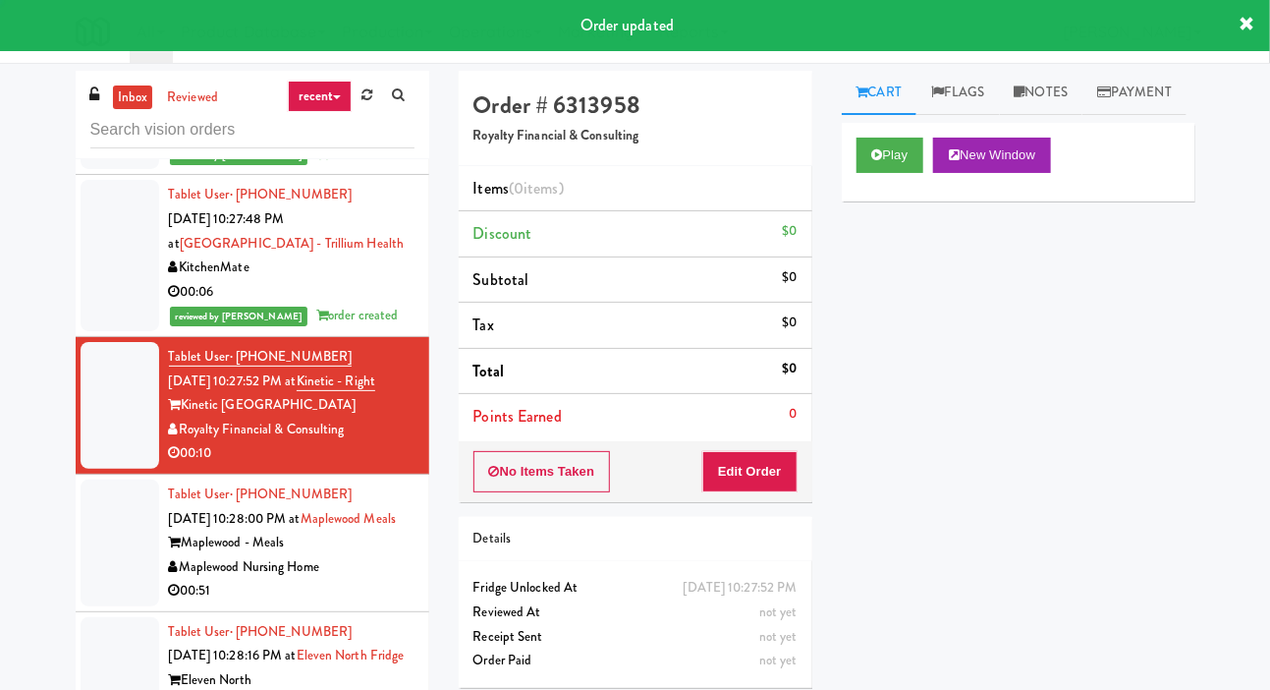
scroll to position [2531, 0]
click at [906, 173] on button "Play" at bounding box center [891, 155] width 68 height 35
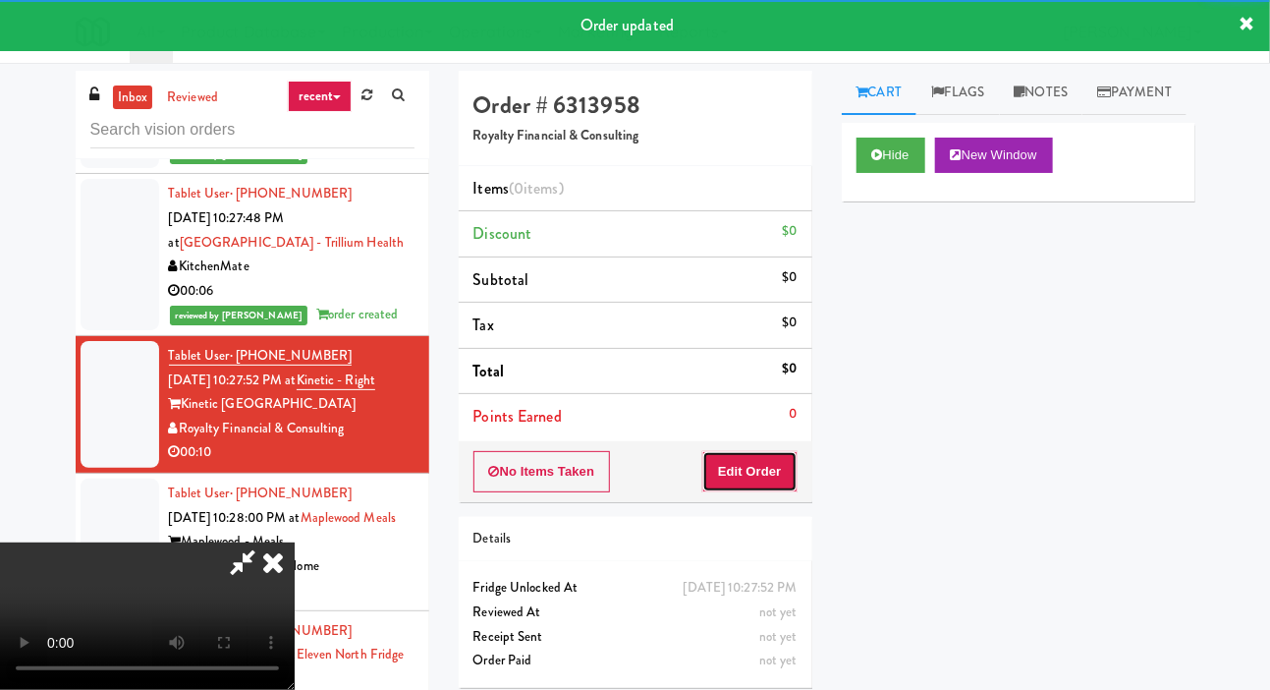
click at [774, 469] on button "Edit Order" at bounding box center [749, 471] width 95 height 41
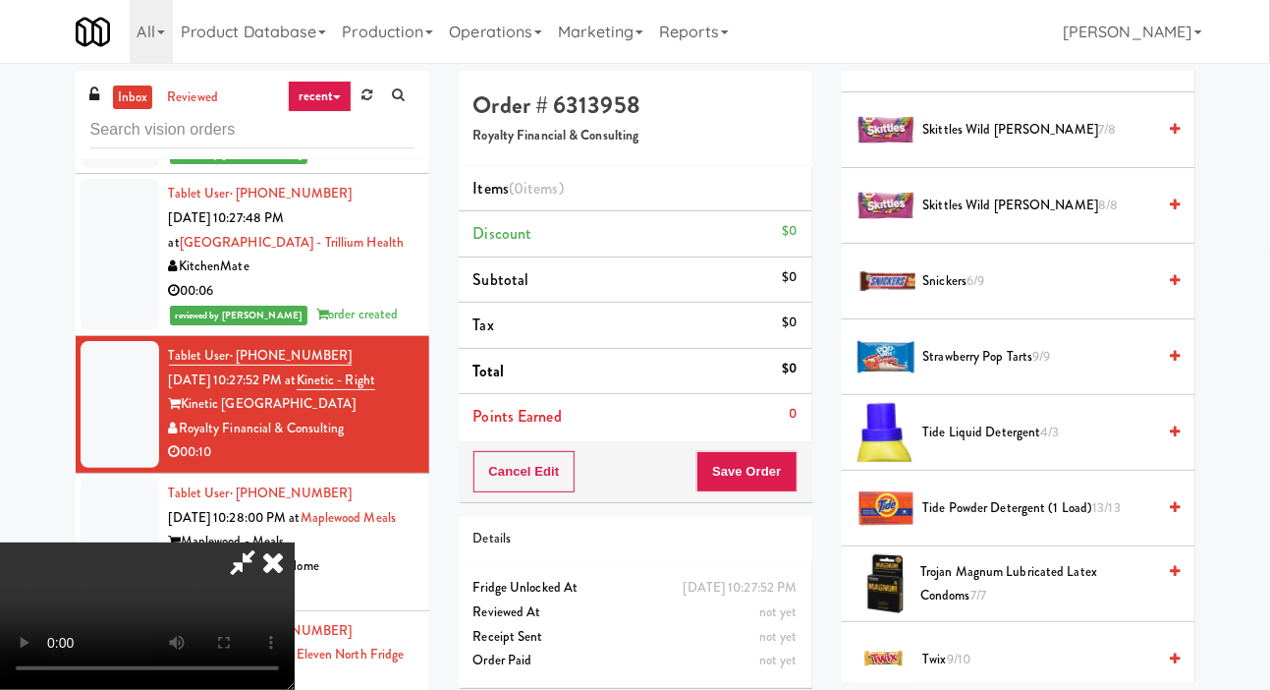
scroll to position [1444, 0]
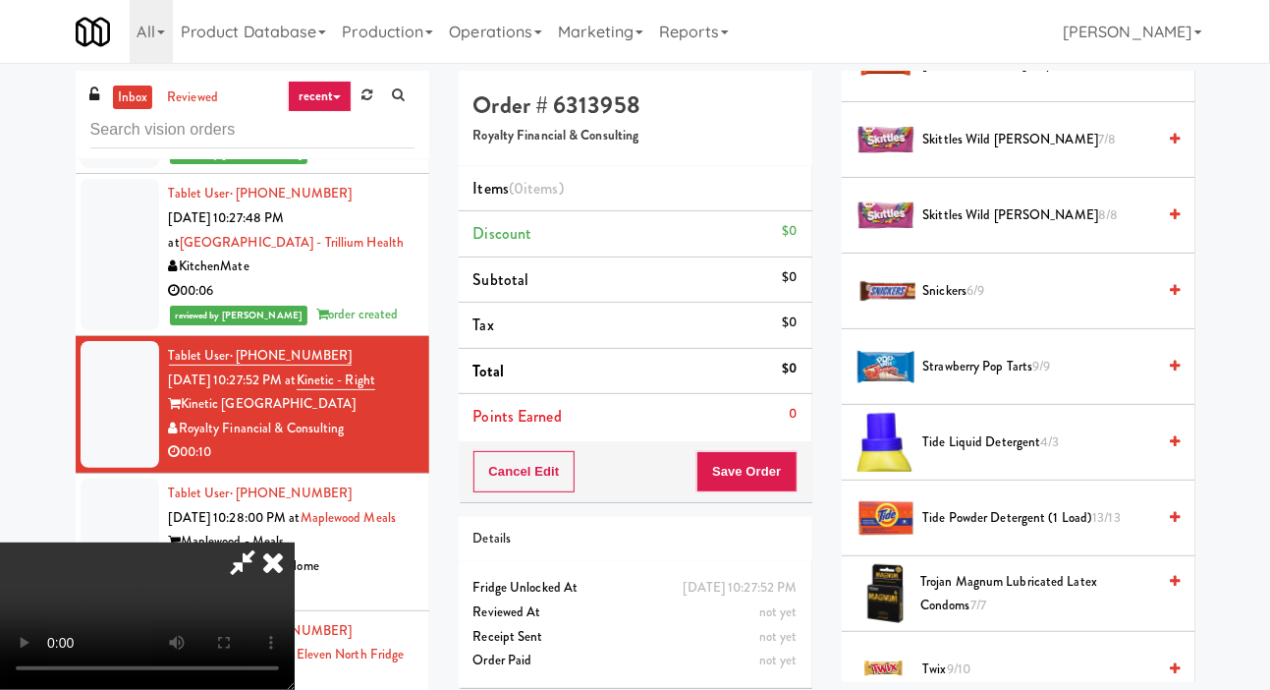
click at [1046, 228] on span "Skittles Wild [PERSON_NAME] 8/8" at bounding box center [1040, 215] width 233 height 25
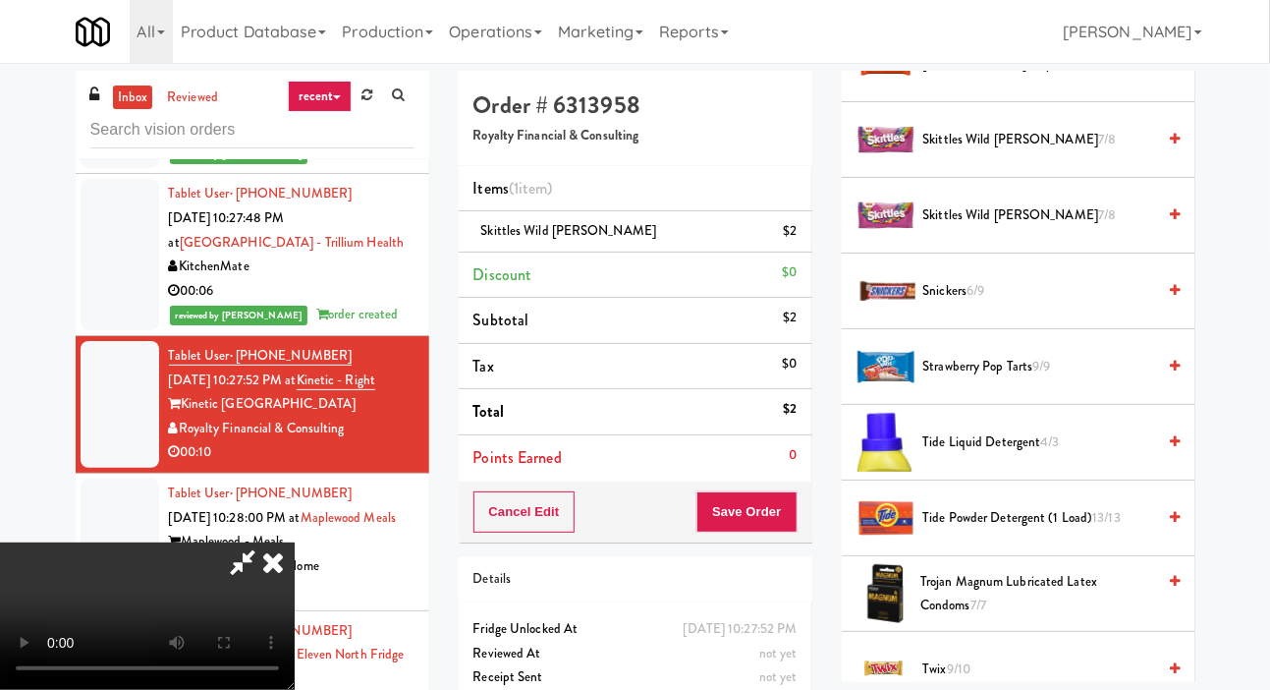
click at [973, 618] on span "Trojan Magnum Lubricated Latex Condoms 7/7" at bounding box center [1038, 594] width 235 height 48
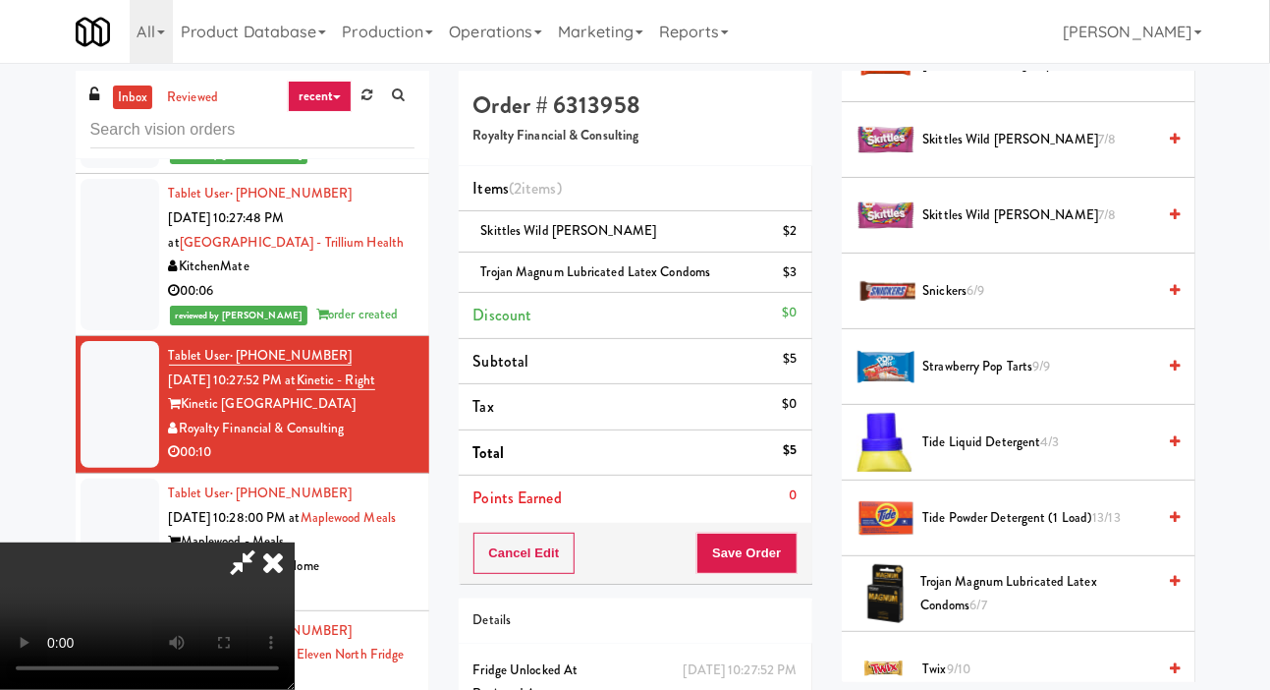
scroll to position [0, 0]
click at [796, 543] on button "Save Order" at bounding box center [747, 553] width 100 height 41
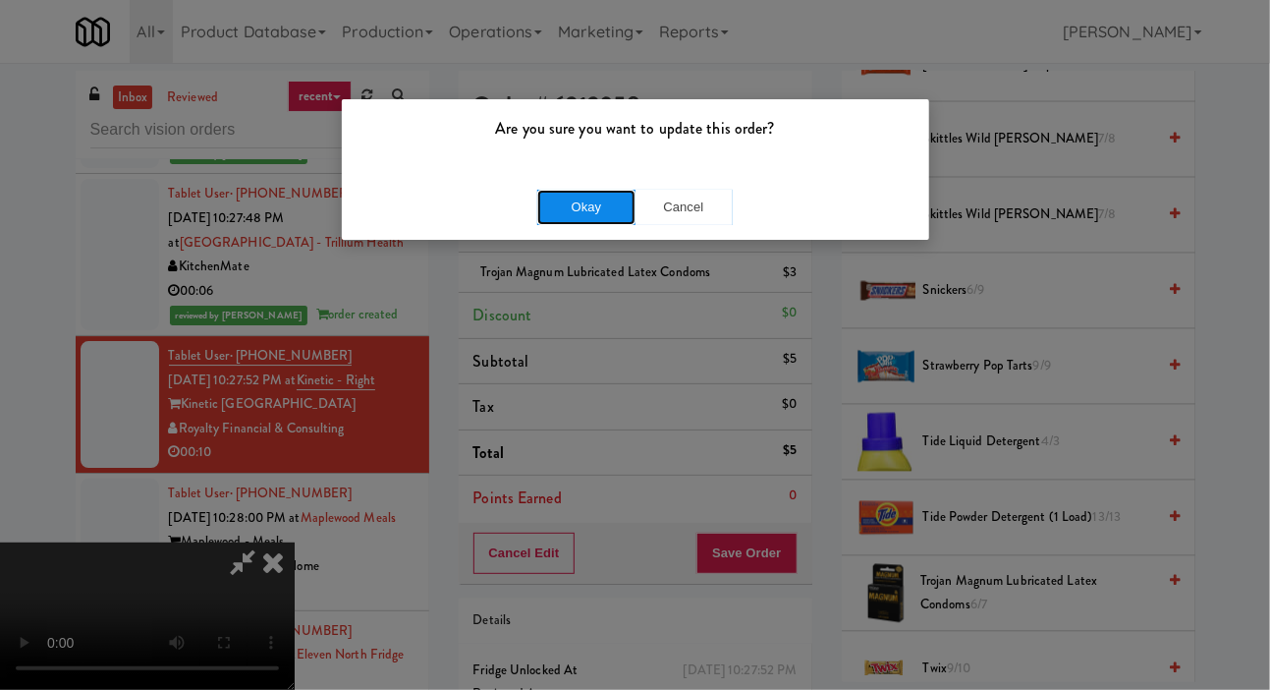
click at [538, 193] on button "Okay" at bounding box center [586, 207] width 98 height 35
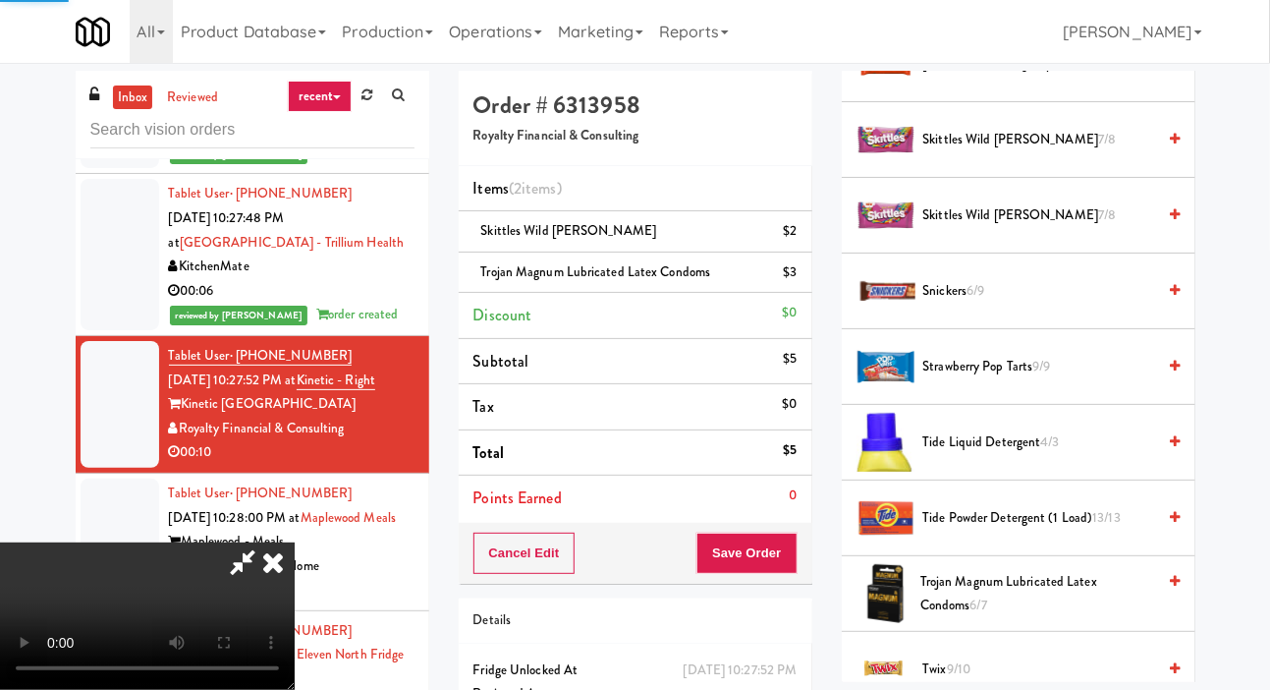
scroll to position [114, 0]
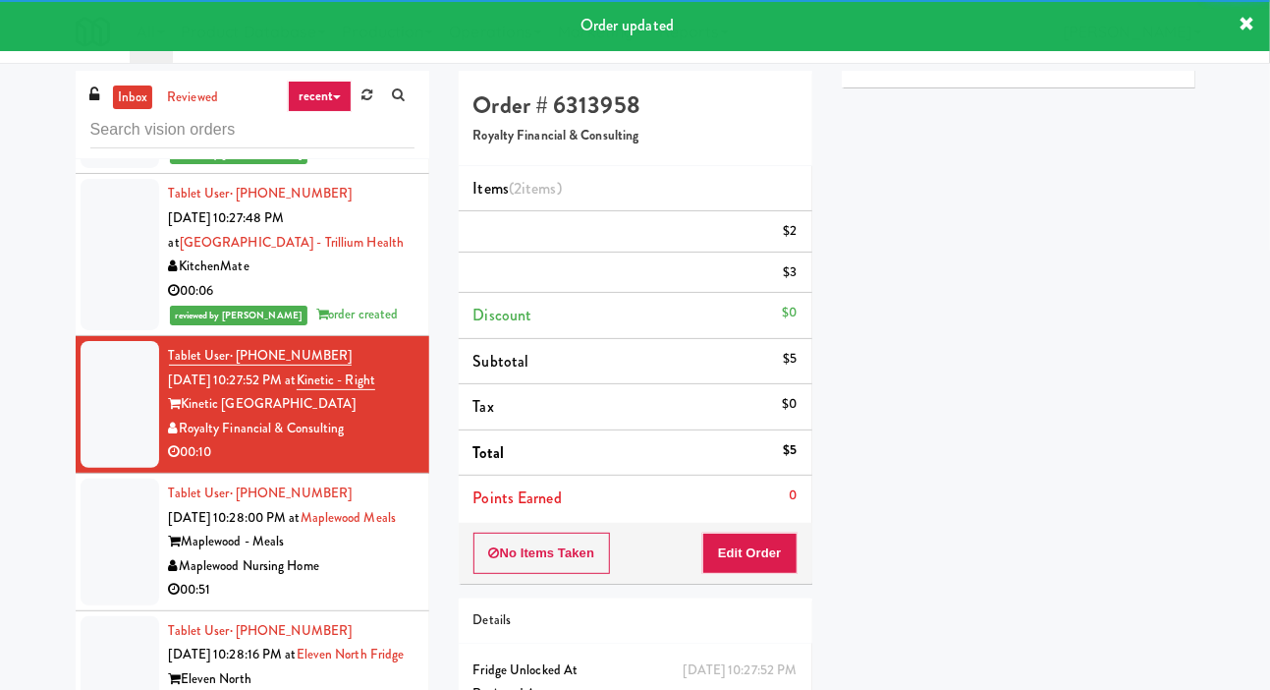
click at [107, 589] on div at bounding box center [120, 541] width 79 height 127
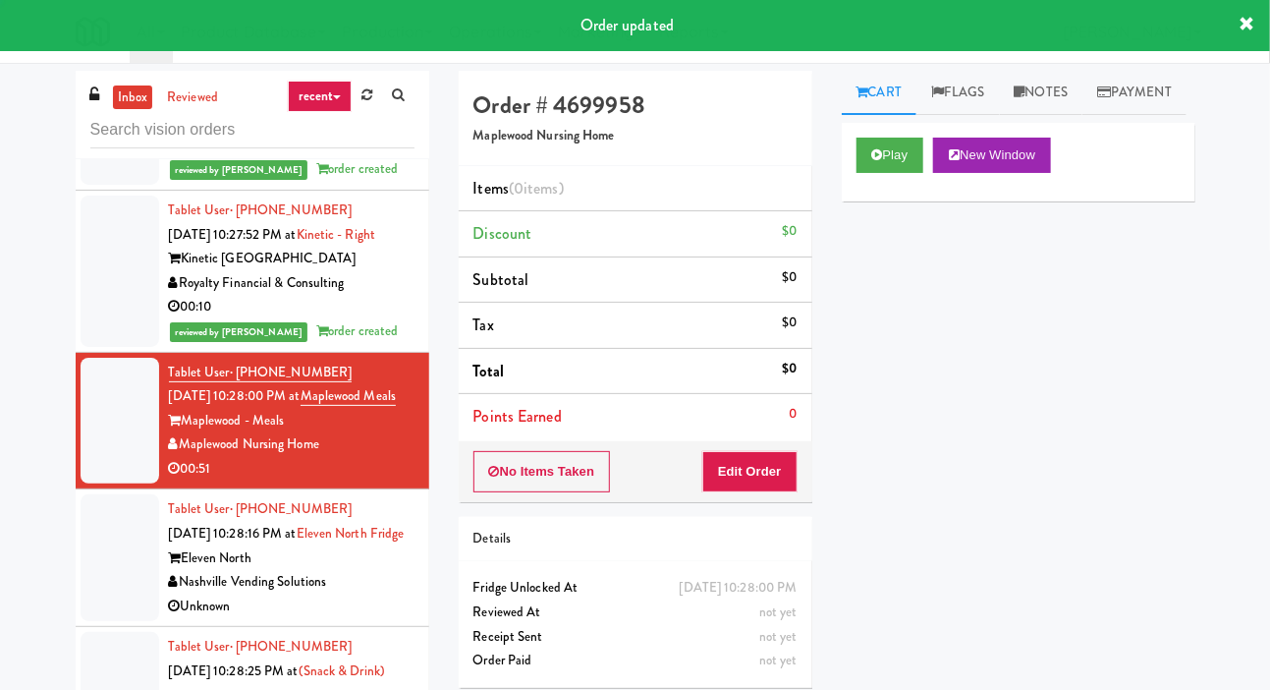
scroll to position [2677, 0]
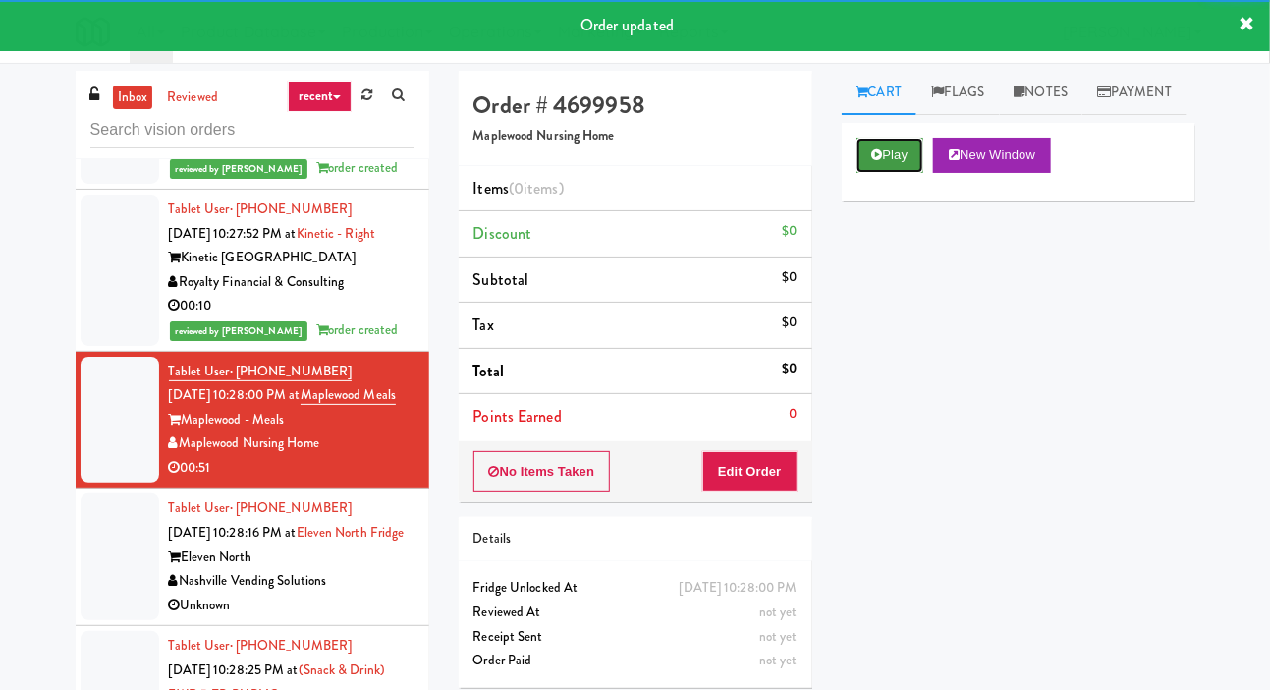
click at [884, 173] on button "Play" at bounding box center [891, 155] width 68 height 35
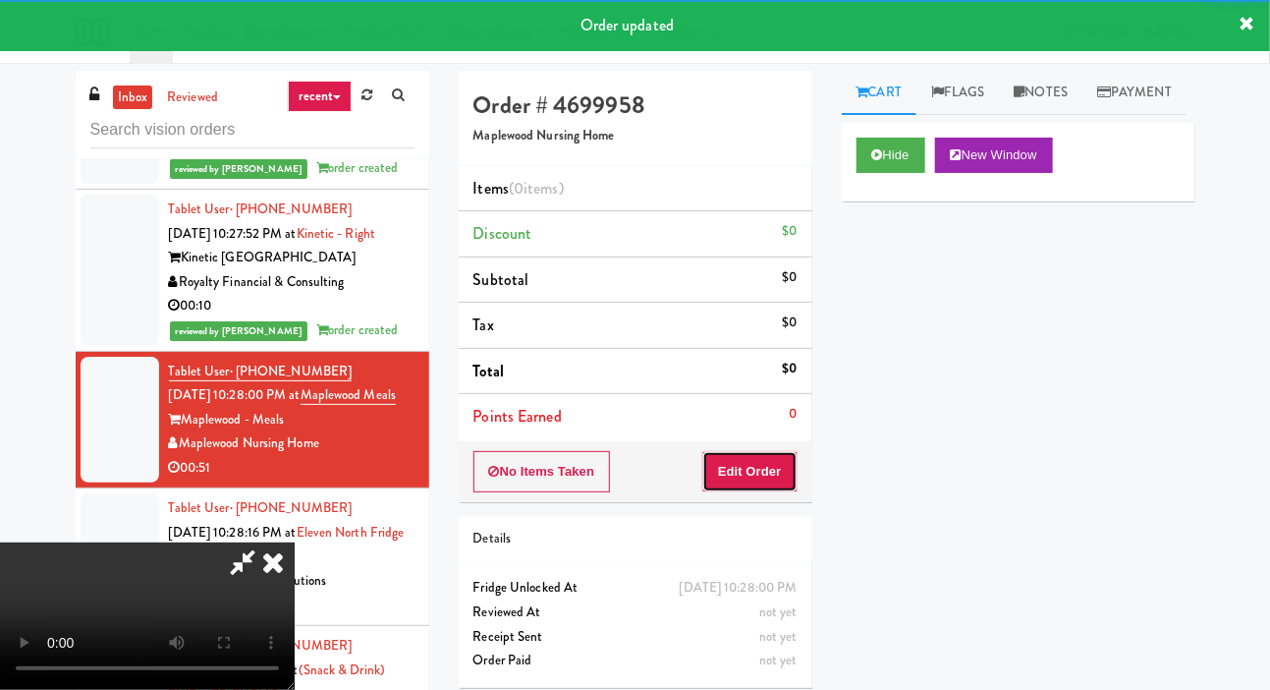
click at [764, 482] on button "Edit Order" at bounding box center [749, 471] width 95 height 41
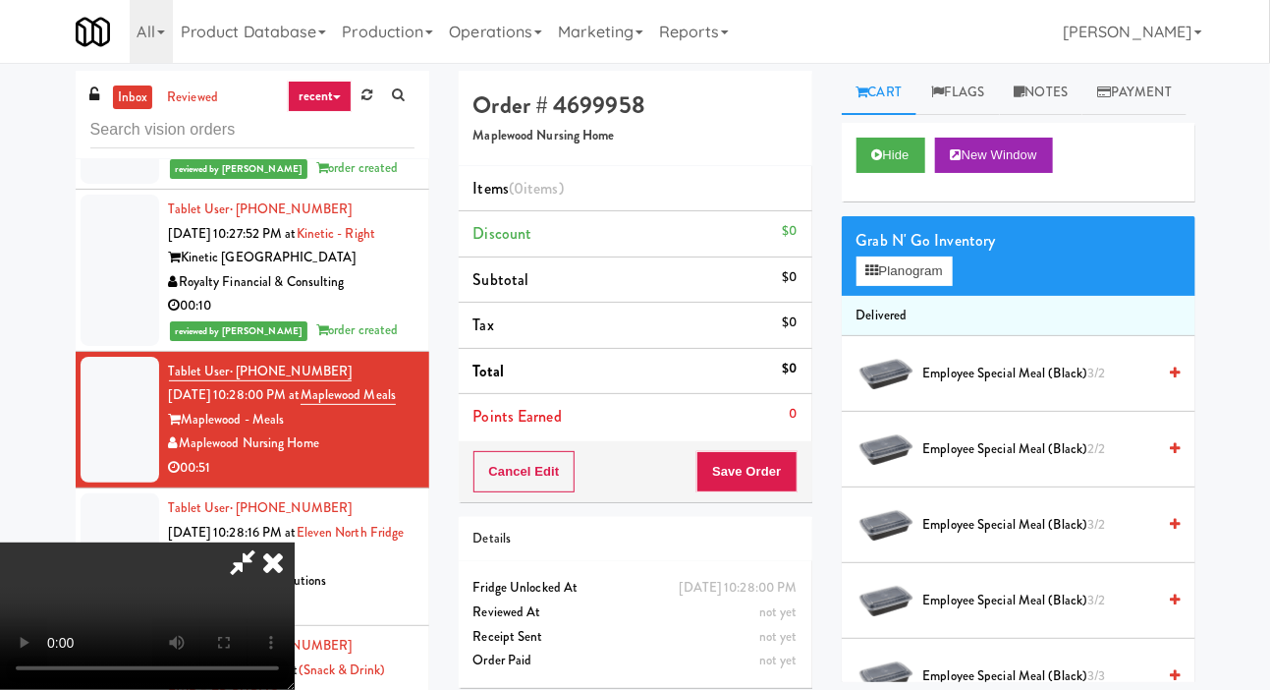
scroll to position [0, 0]
click at [971, 386] on span "Employee Special Meal (black) 3/2" at bounding box center [1040, 374] width 233 height 25
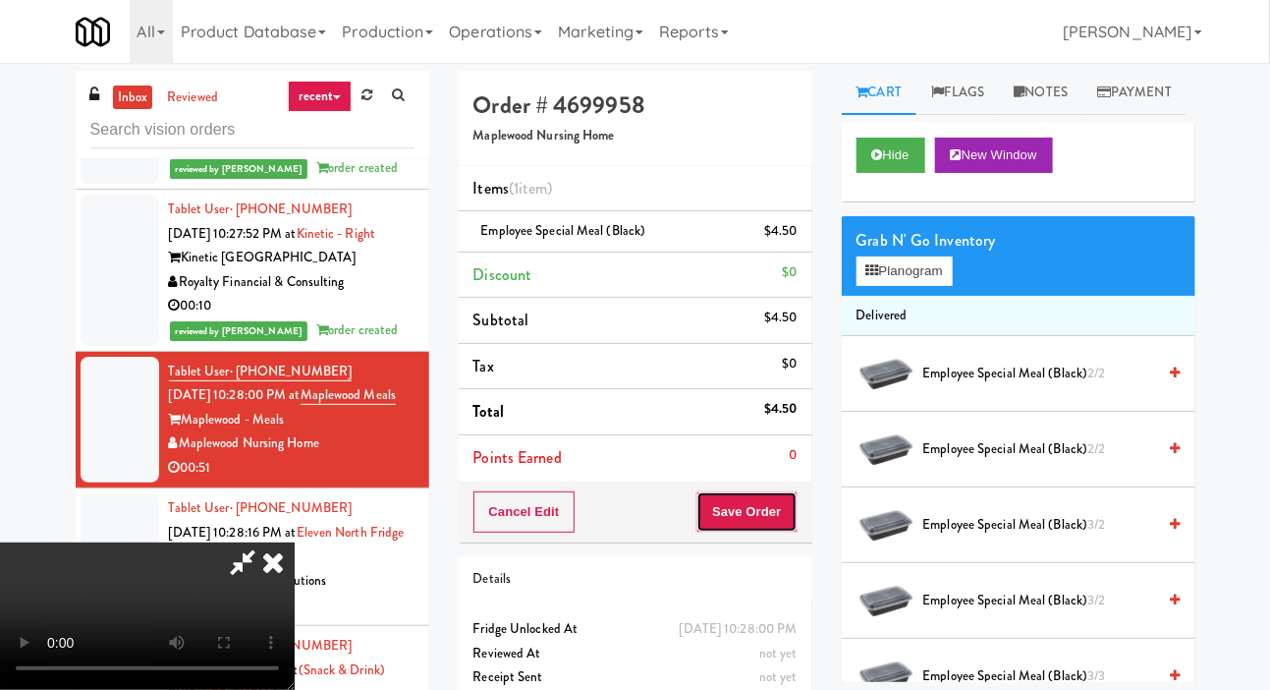
click at [779, 520] on button "Save Order" at bounding box center [747, 511] width 100 height 41
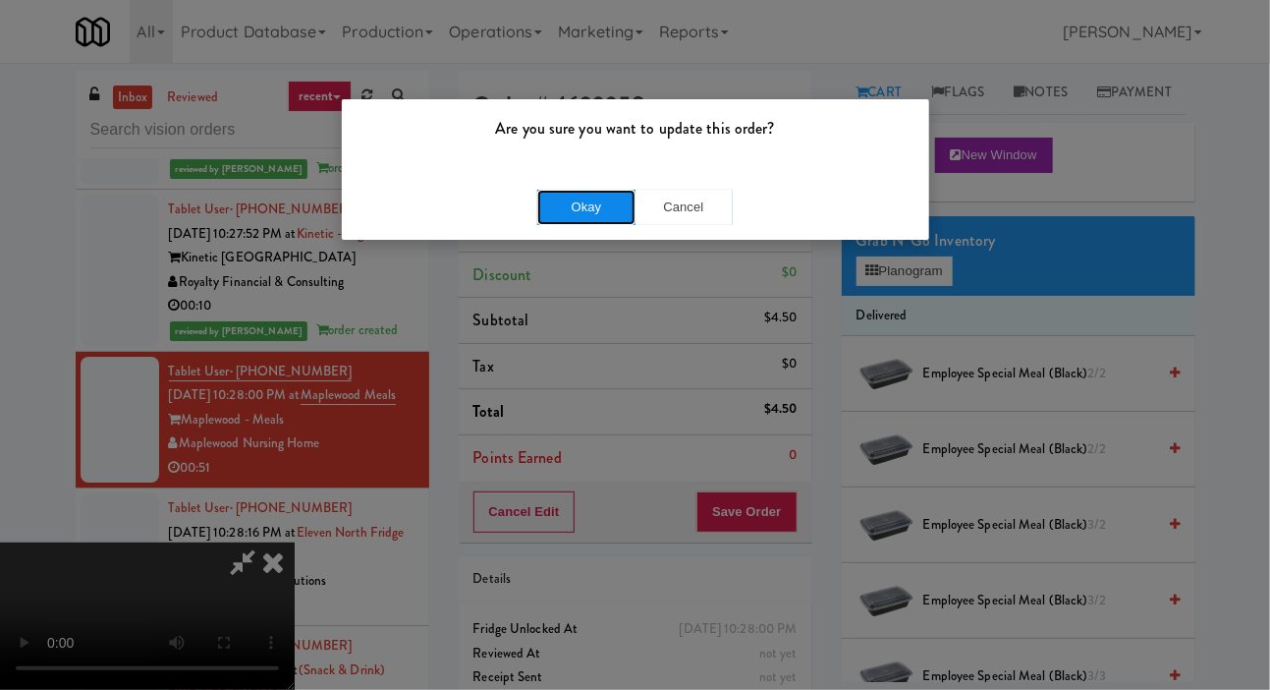
click at [557, 205] on button "Okay" at bounding box center [586, 207] width 98 height 35
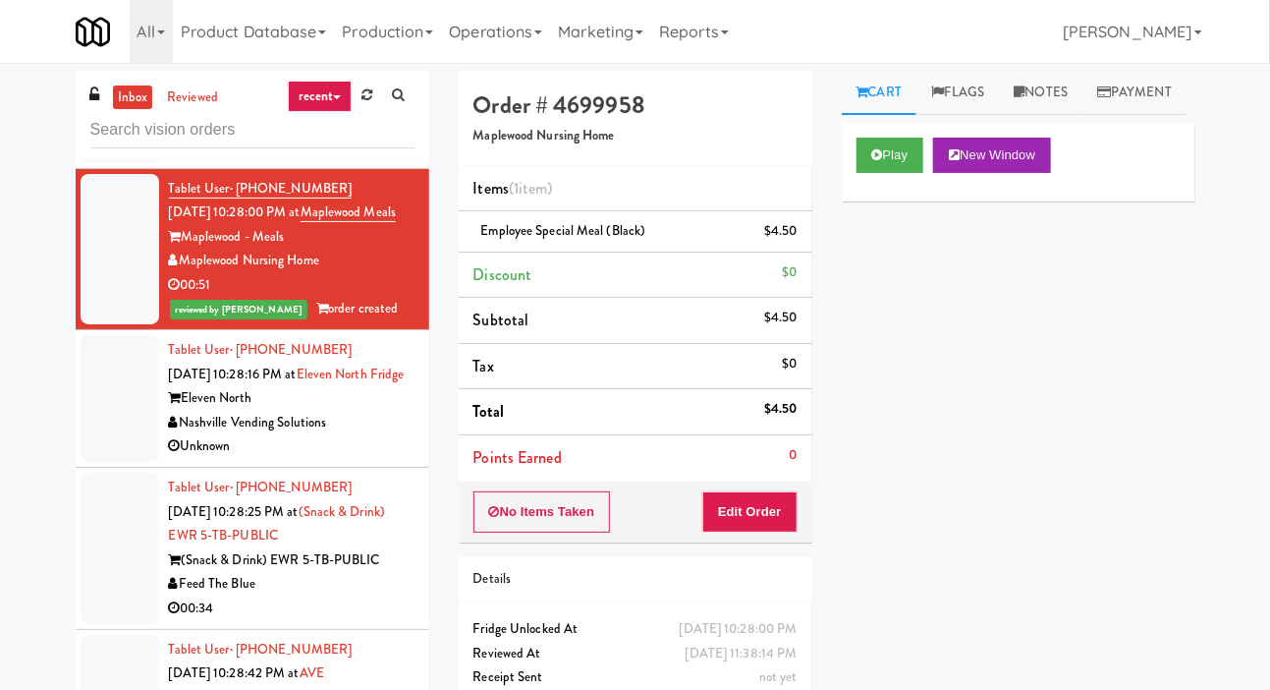
scroll to position [2851, 0]
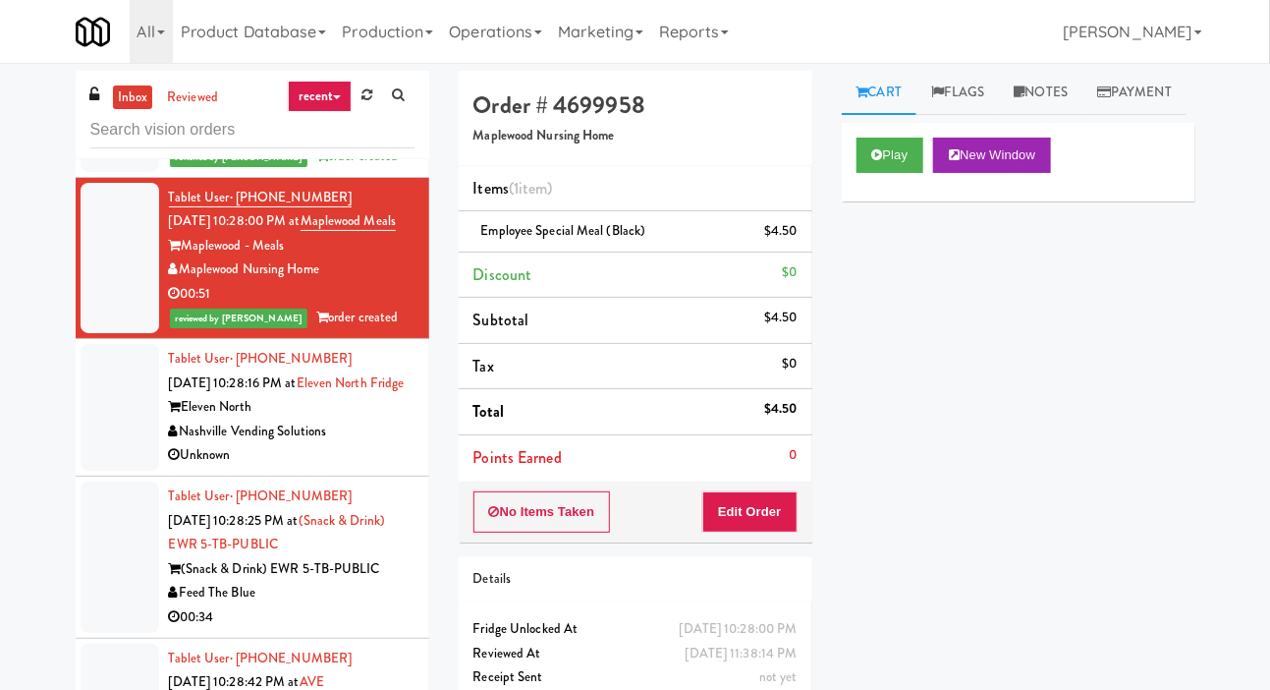
click at [108, 471] on div at bounding box center [120, 407] width 79 height 127
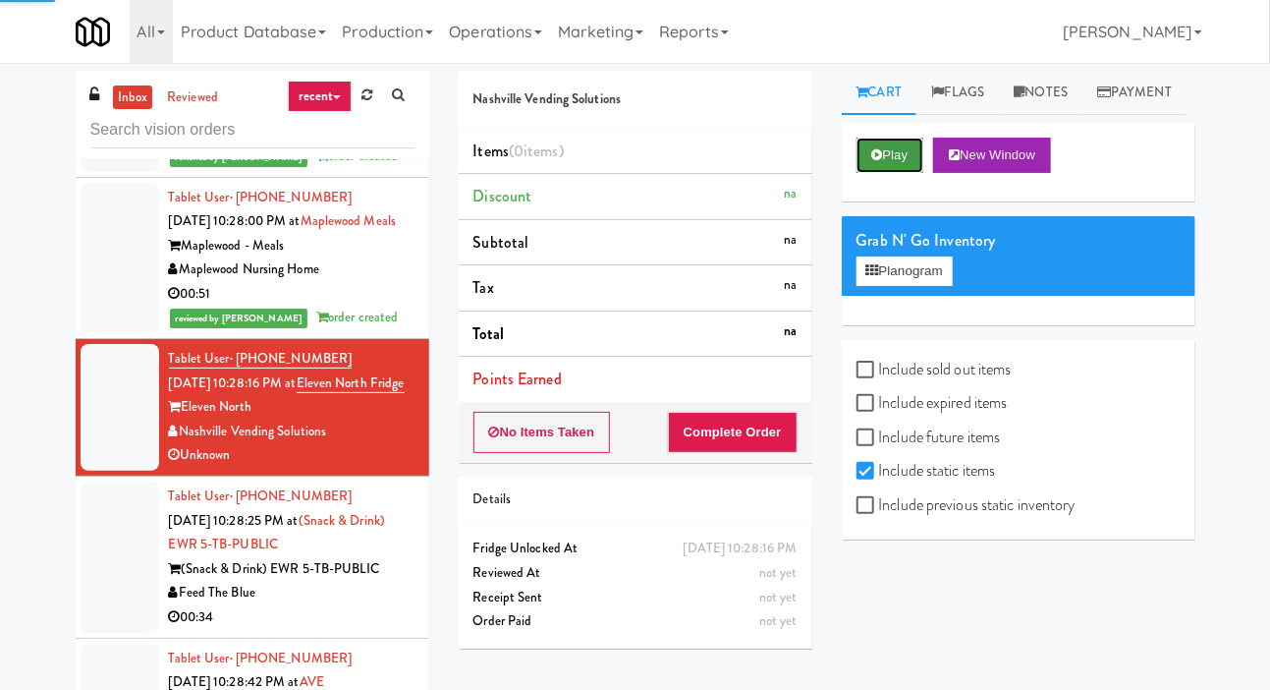
click at [891, 173] on button "Play" at bounding box center [891, 155] width 68 height 35
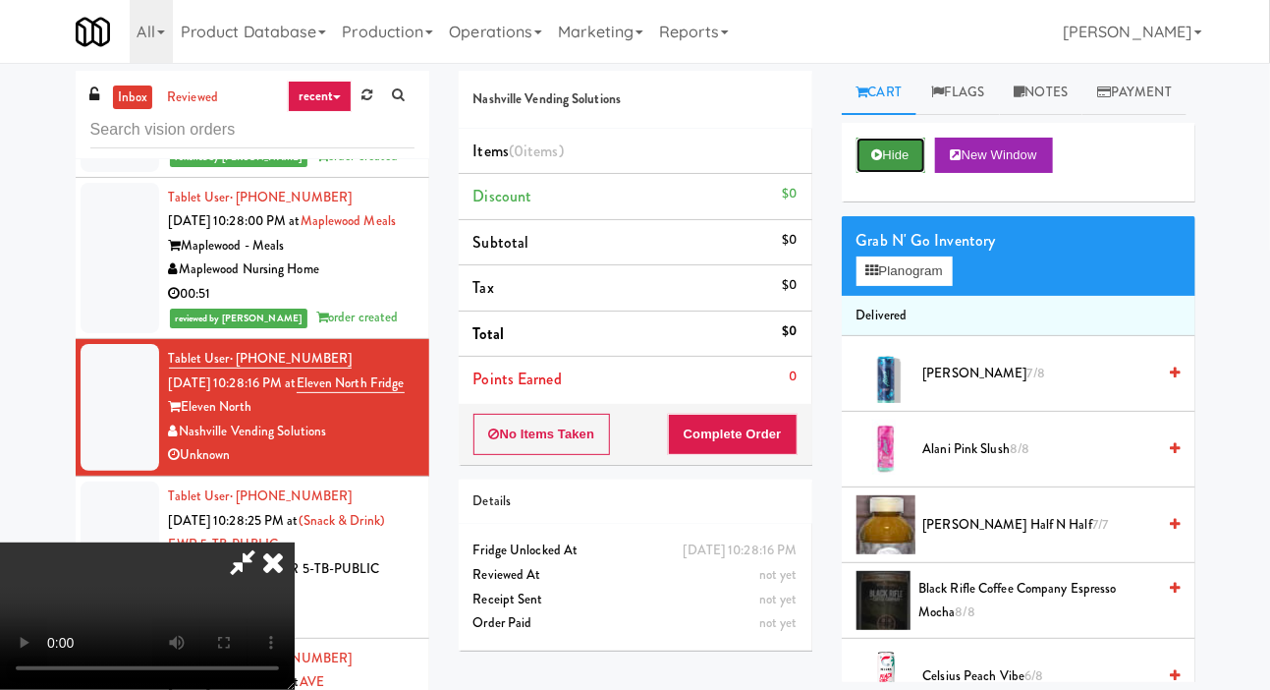
click at [919, 173] on button "Hide" at bounding box center [891, 155] width 69 height 35
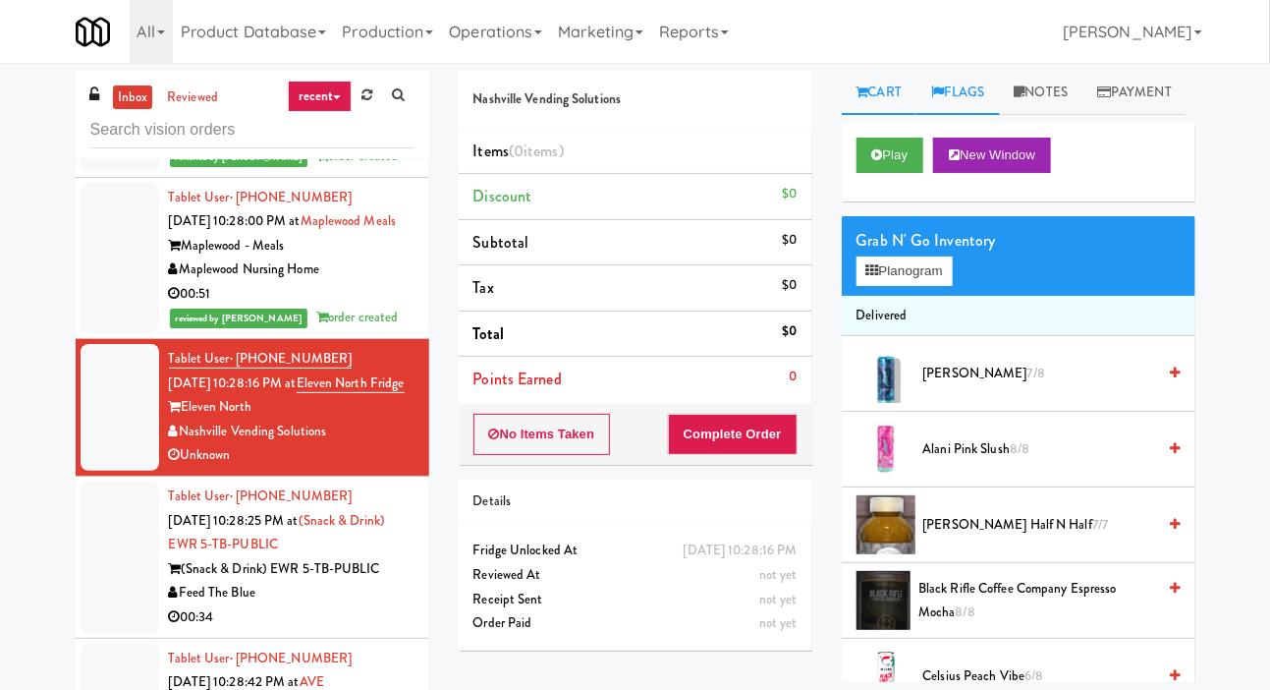
click at [974, 96] on link "Flags" at bounding box center [959, 93] width 84 height 44
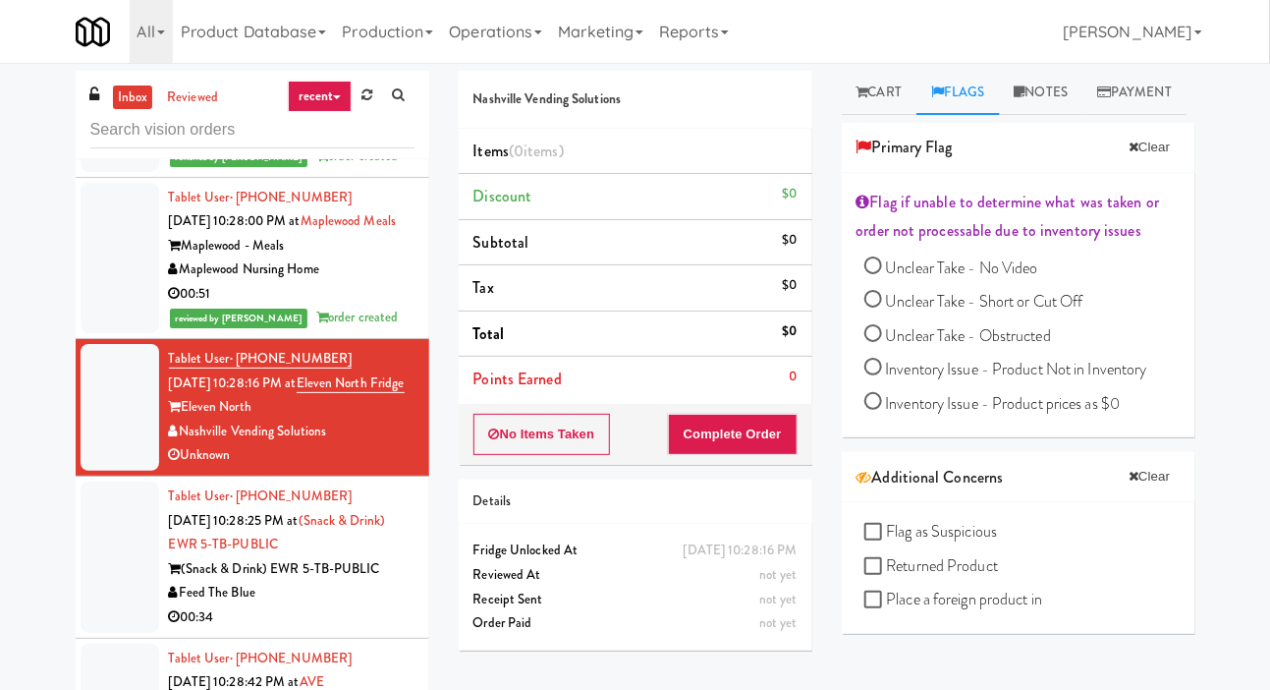
click at [1040, 312] on span "Unclear Take - Short or Cut Off" at bounding box center [984, 301] width 197 height 23
click at [882, 310] on input "Unclear Take - Short or Cut Off" at bounding box center [874, 302] width 18 height 18
radio input "true"
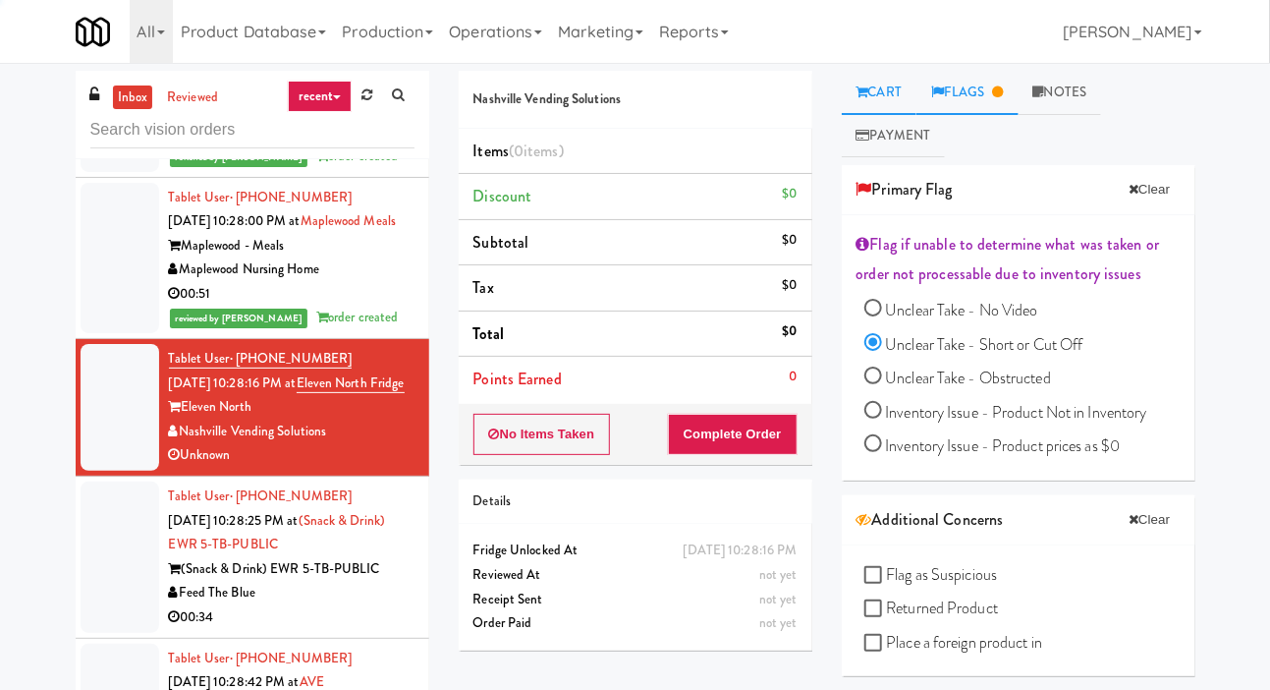
click at [860, 100] on link "Cart" at bounding box center [880, 93] width 76 height 44
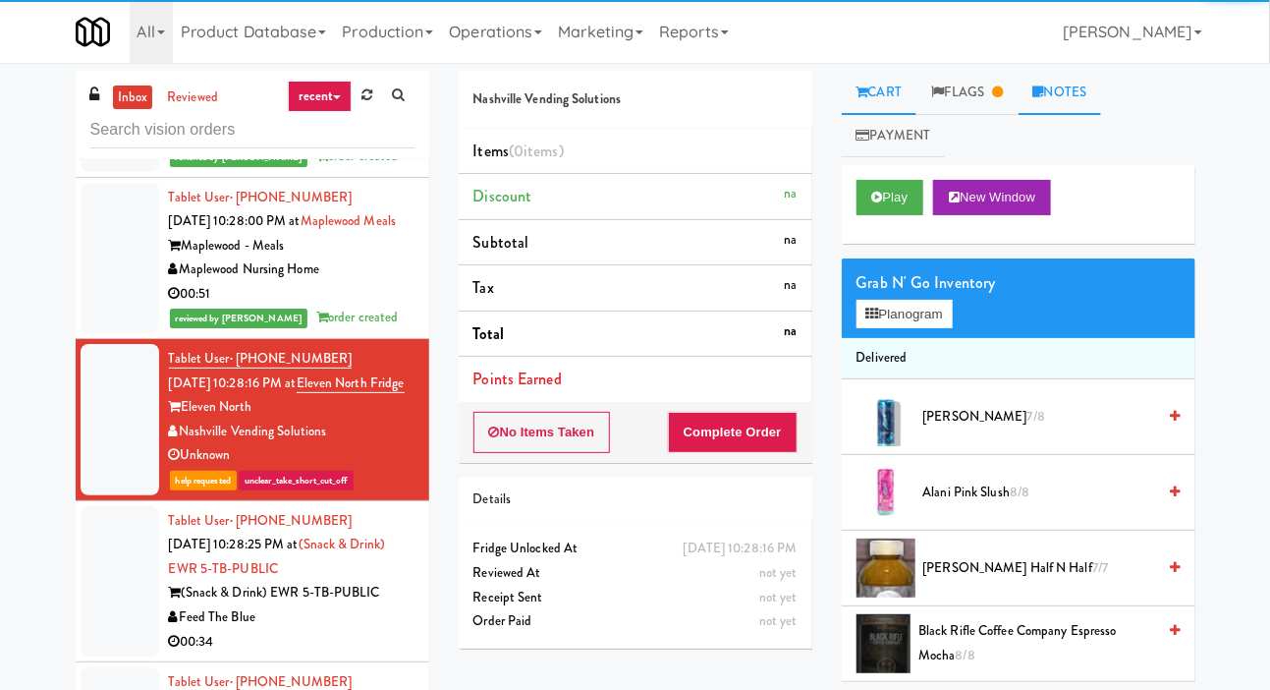
click at [1063, 88] on link "Notes" at bounding box center [1061, 93] width 84 height 44
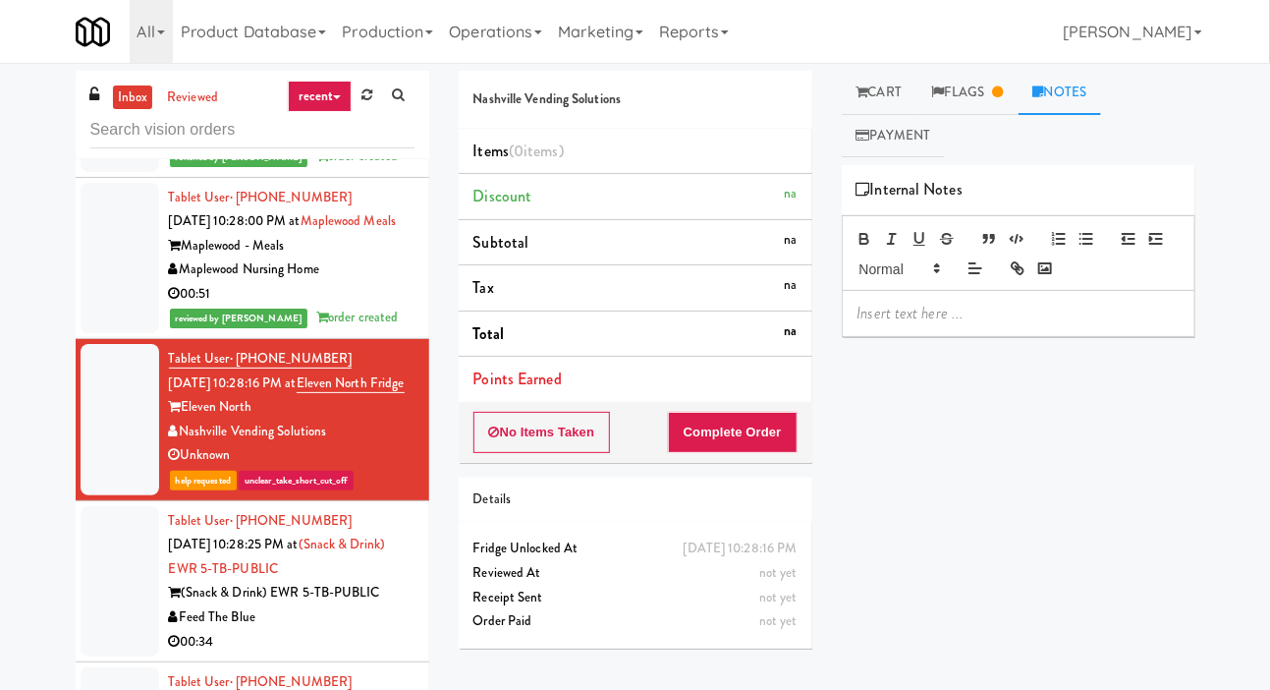
click at [996, 303] on p at bounding box center [1019, 314] width 322 height 22
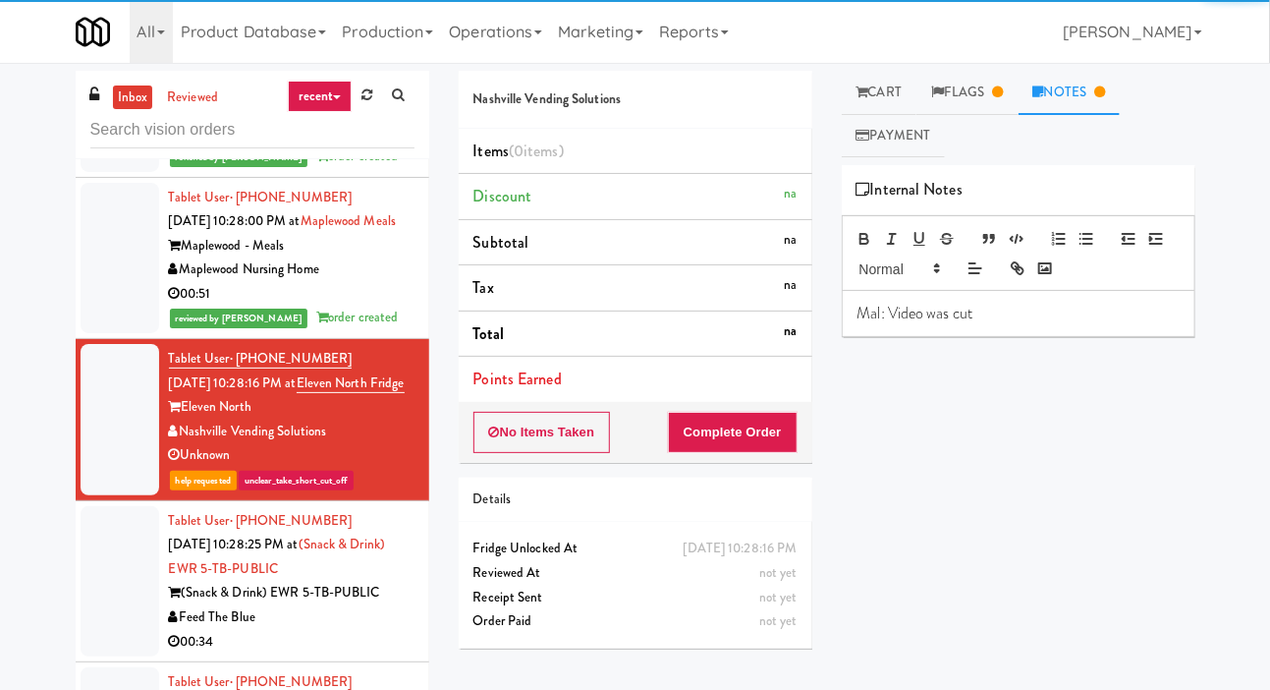
click at [98, 506] on div at bounding box center [120, 581] width 79 height 151
click button "Play"
click at [780, 453] on button "Edit Order" at bounding box center [733, 432] width 130 height 41
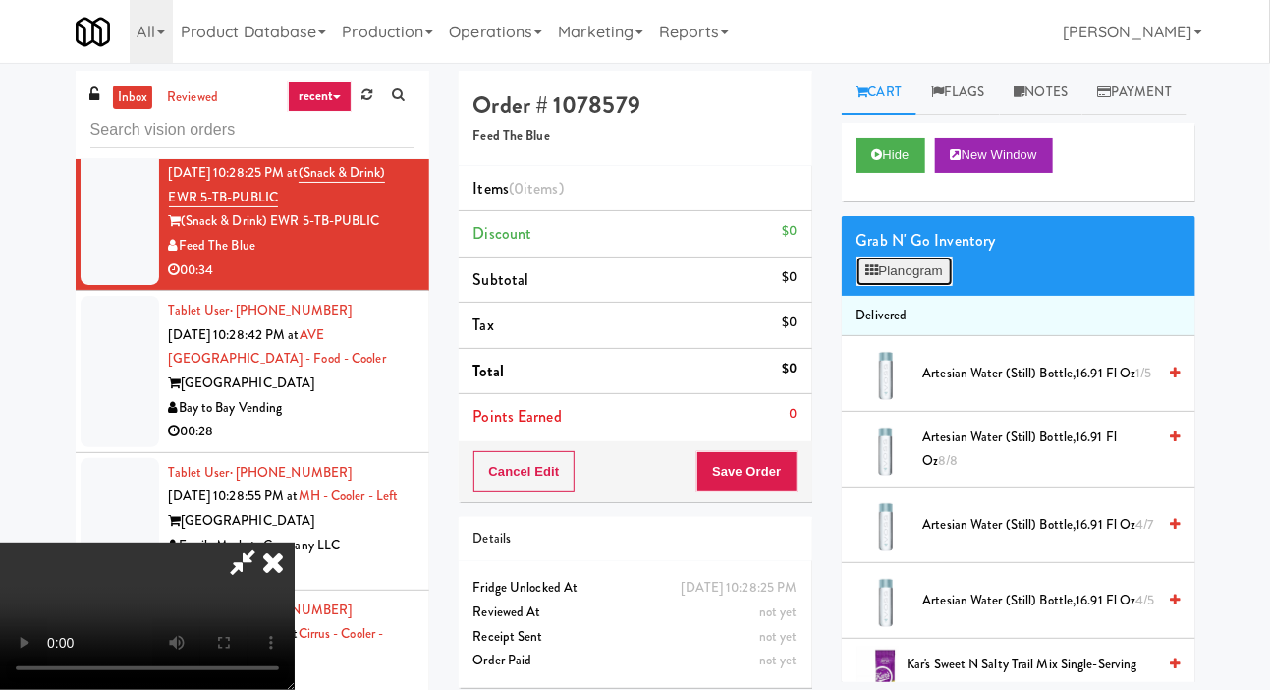
click at [934, 286] on button "Planogram" at bounding box center [905, 270] width 96 height 29
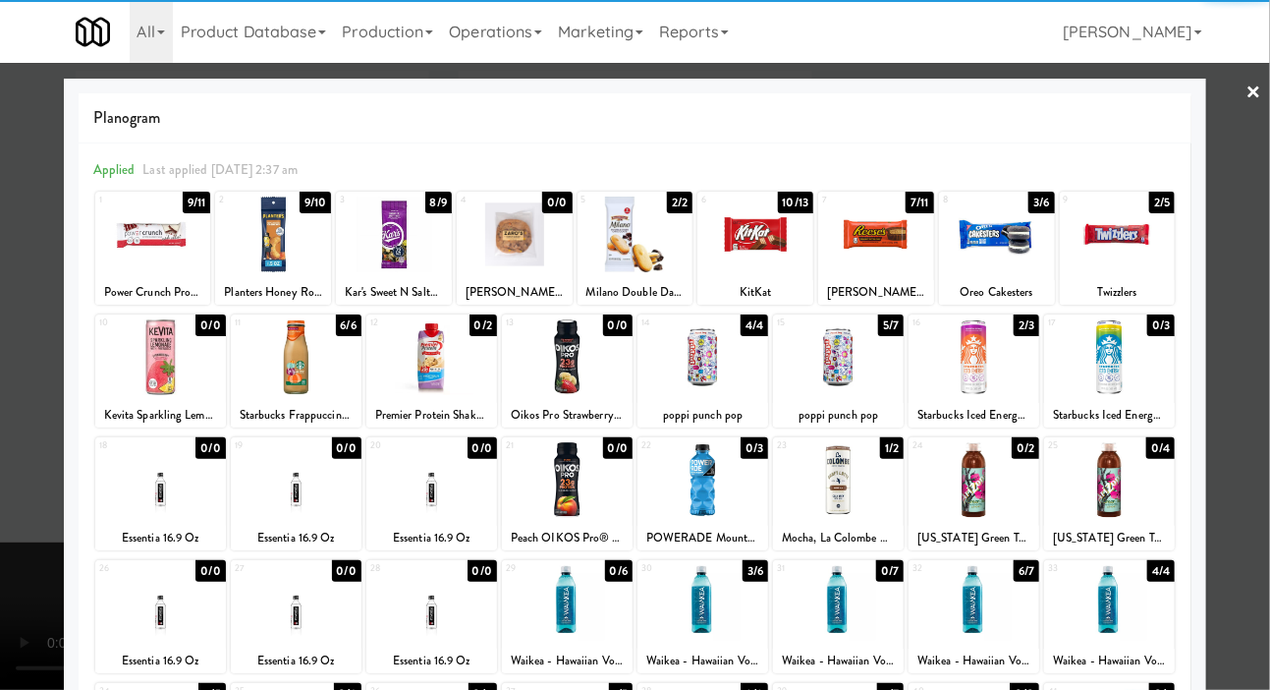
click at [150, 253] on div at bounding box center [153, 235] width 116 height 76
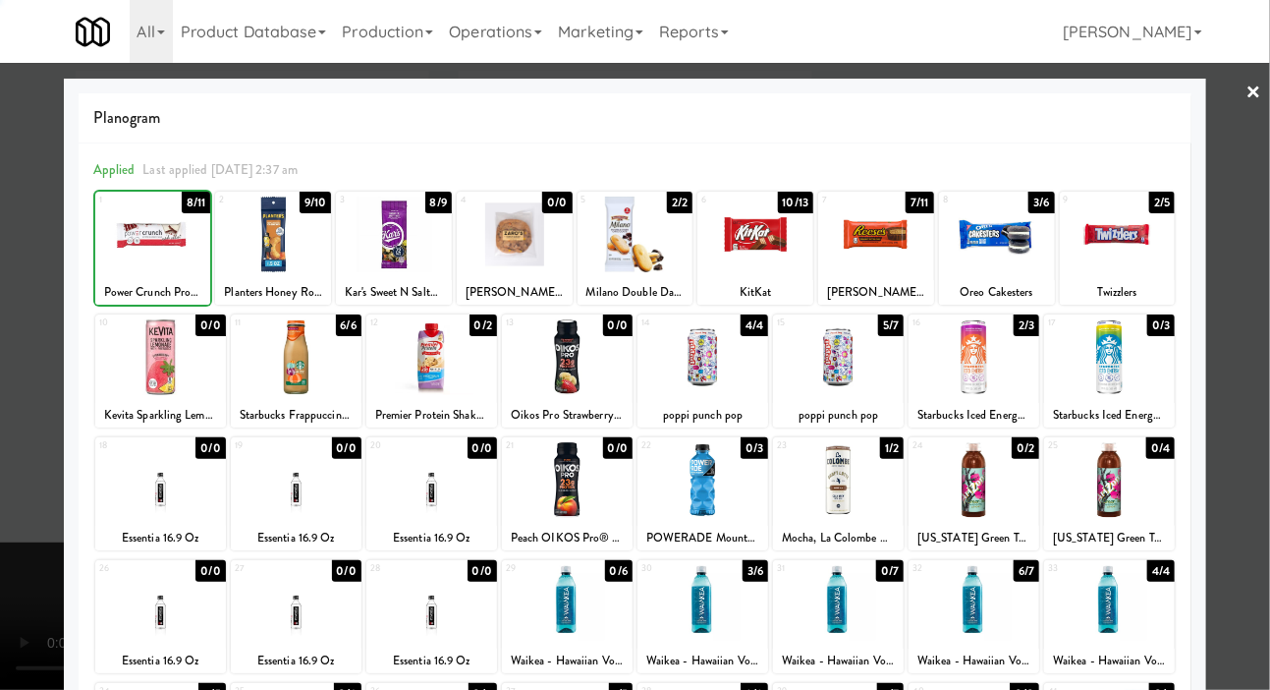
click at [11, 460] on div at bounding box center [635, 345] width 1270 height 690
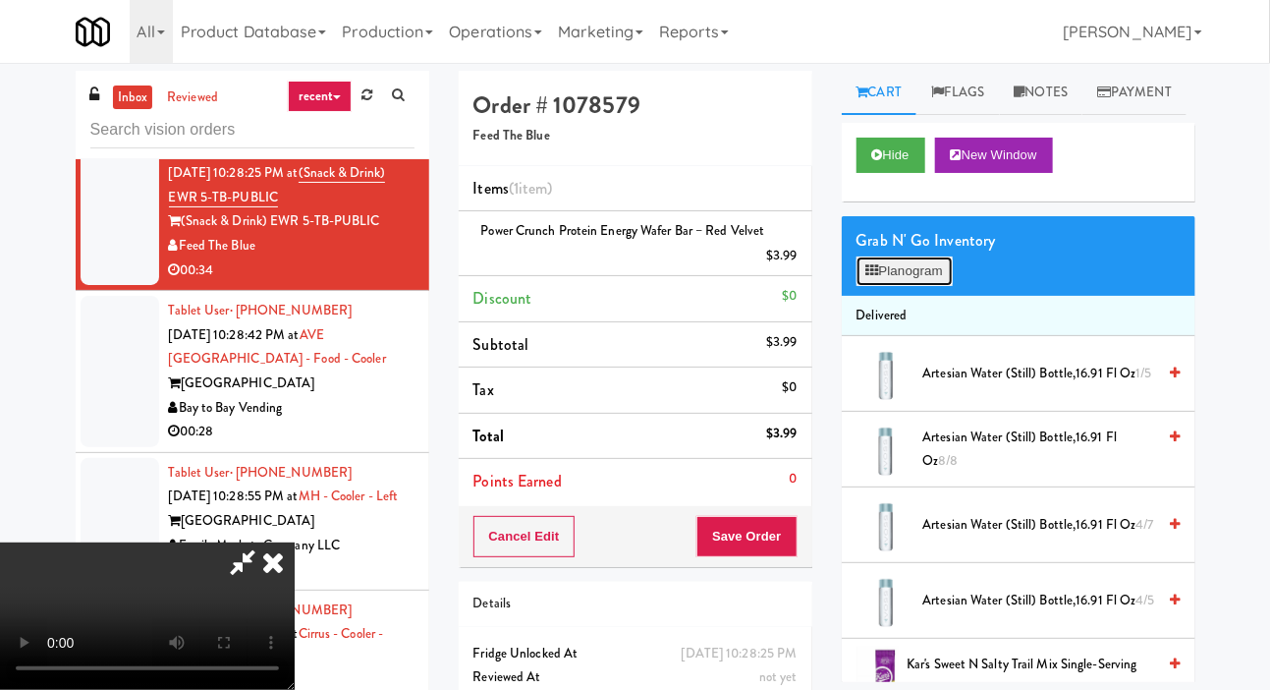
click at [953, 286] on button "Planogram" at bounding box center [905, 270] width 96 height 29
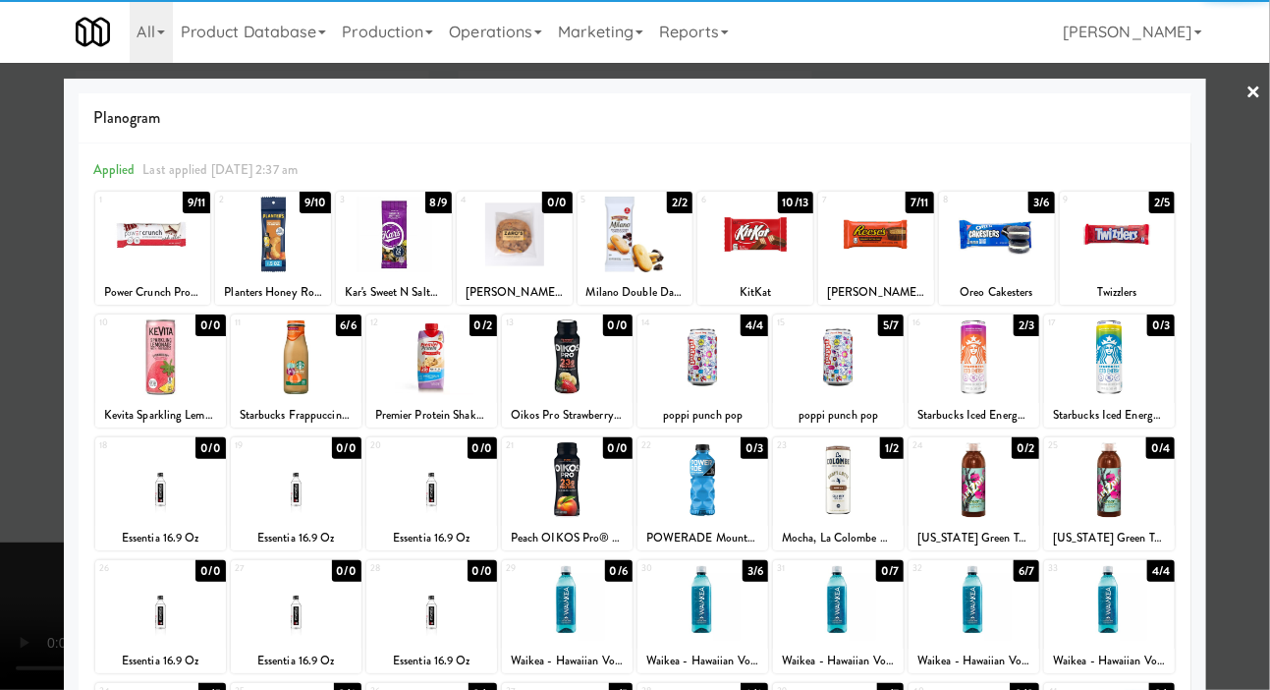
click at [649, 252] on div at bounding box center [636, 235] width 116 height 76
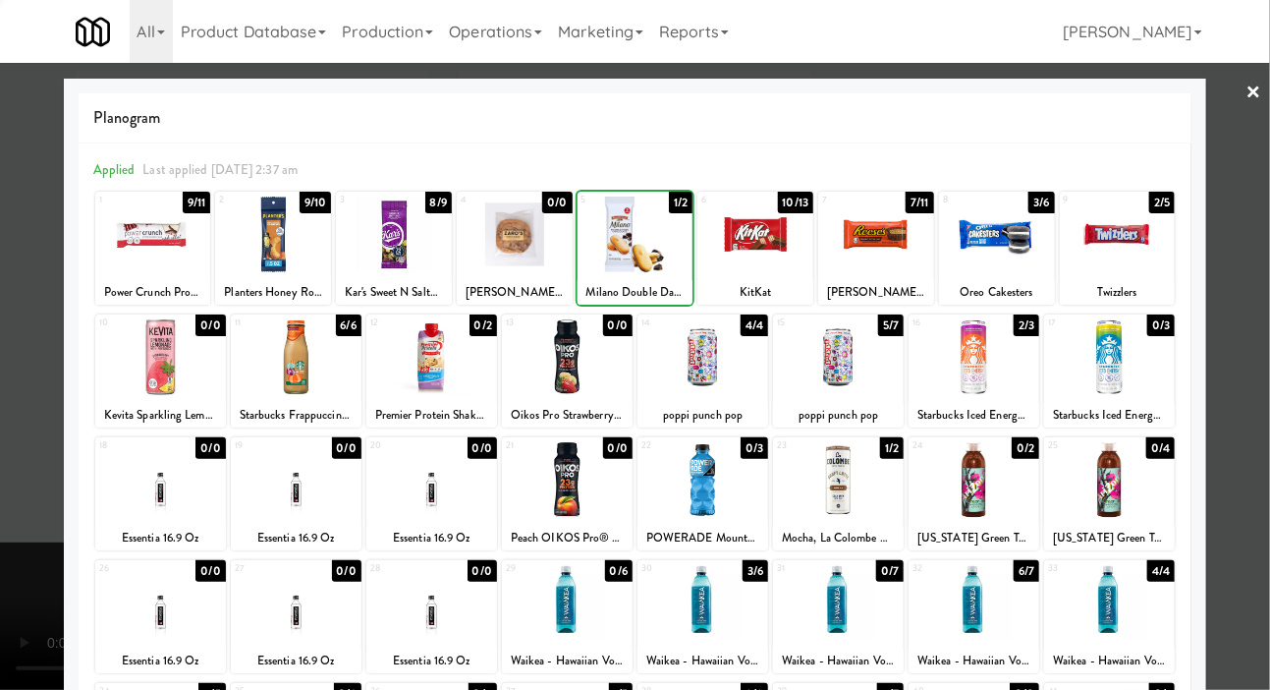
click at [15, 491] on div at bounding box center [635, 345] width 1270 height 690
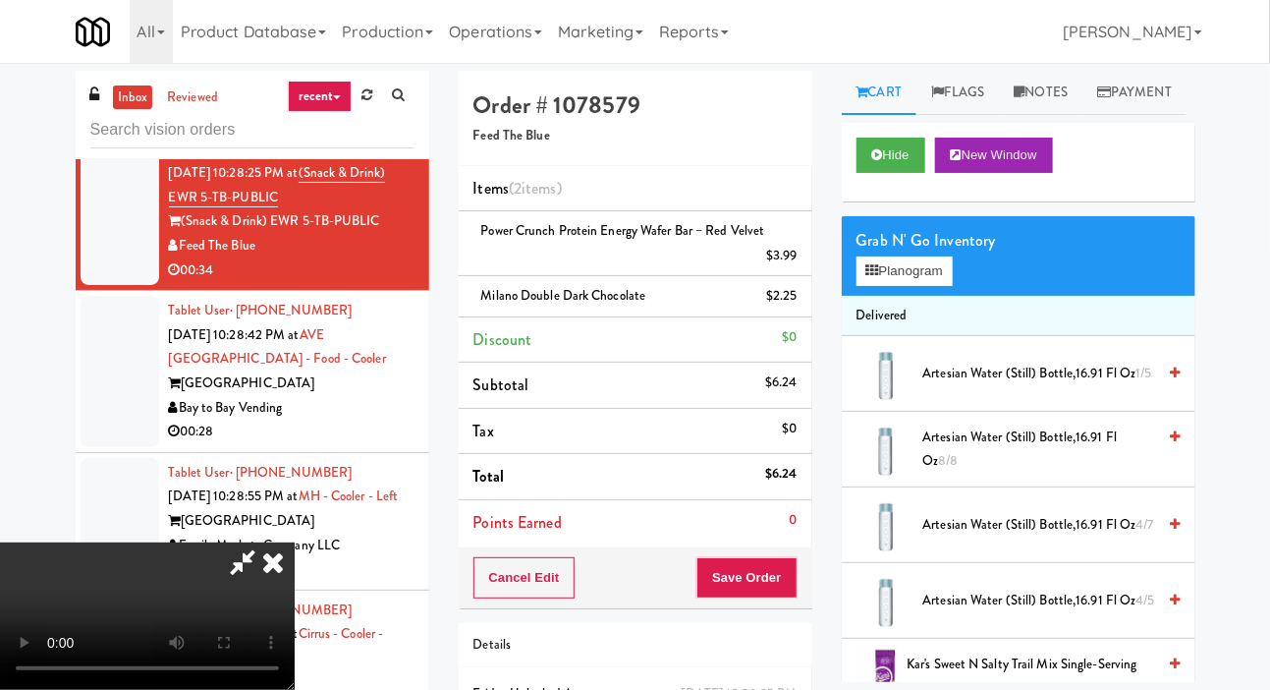
click at [914, 337] on li "Delivered" at bounding box center [1019, 316] width 354 height 41
click at [917, 286] on button "Planogram" at bounding box center [905, 270] width 96 height 29
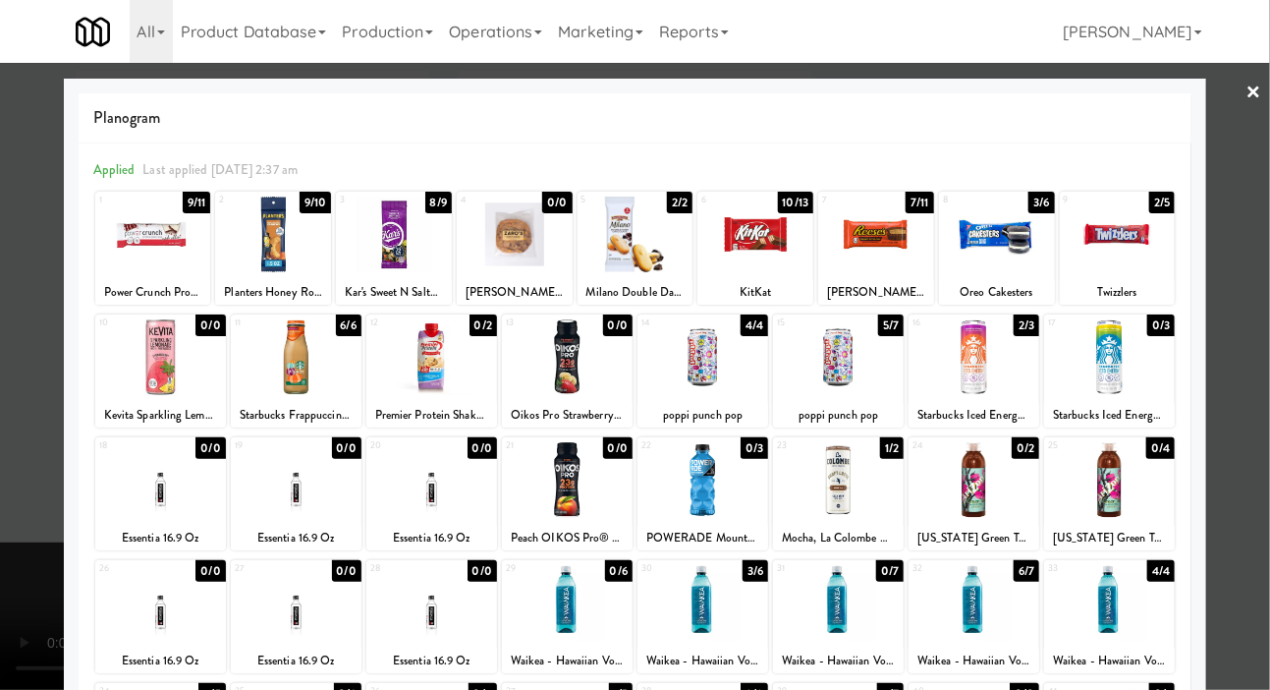
click at [874, 357] on div at bounding box center [838, 357] width 131 height 76
click at [14, 499] on div at bounding box center [635, 345] width 1270 height 690
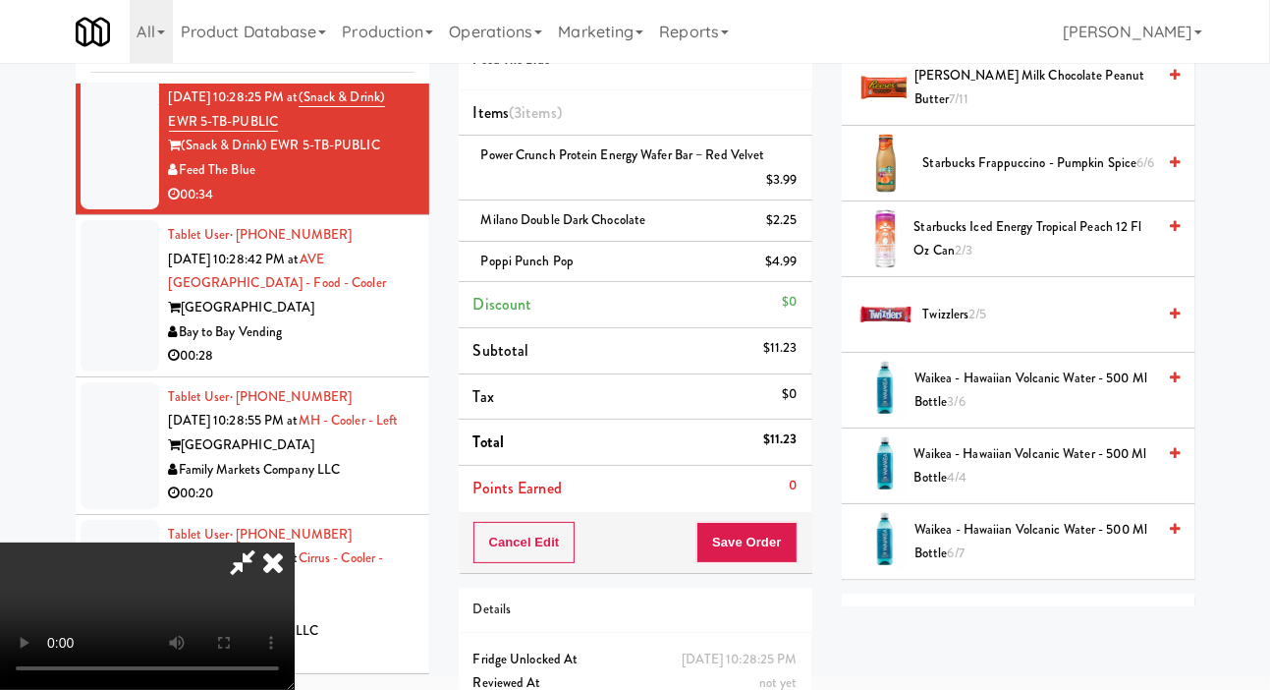
scroll to position [1328, 0]
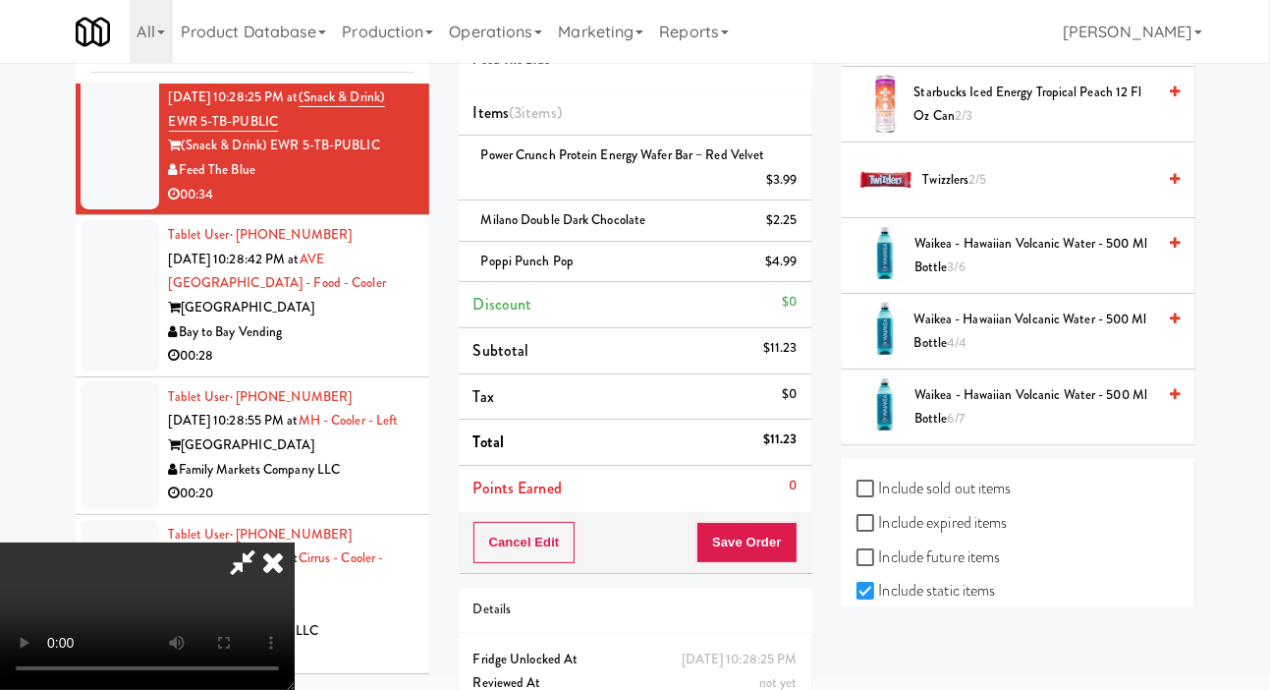
click at [957, 503] on label "Include sold out items" at bounding box center [934, 488] width 155 height 29
click at [879, 497] on input "Include sold out items" at bounding box center [868, 489] width 23 height 16
checkbox input "true"
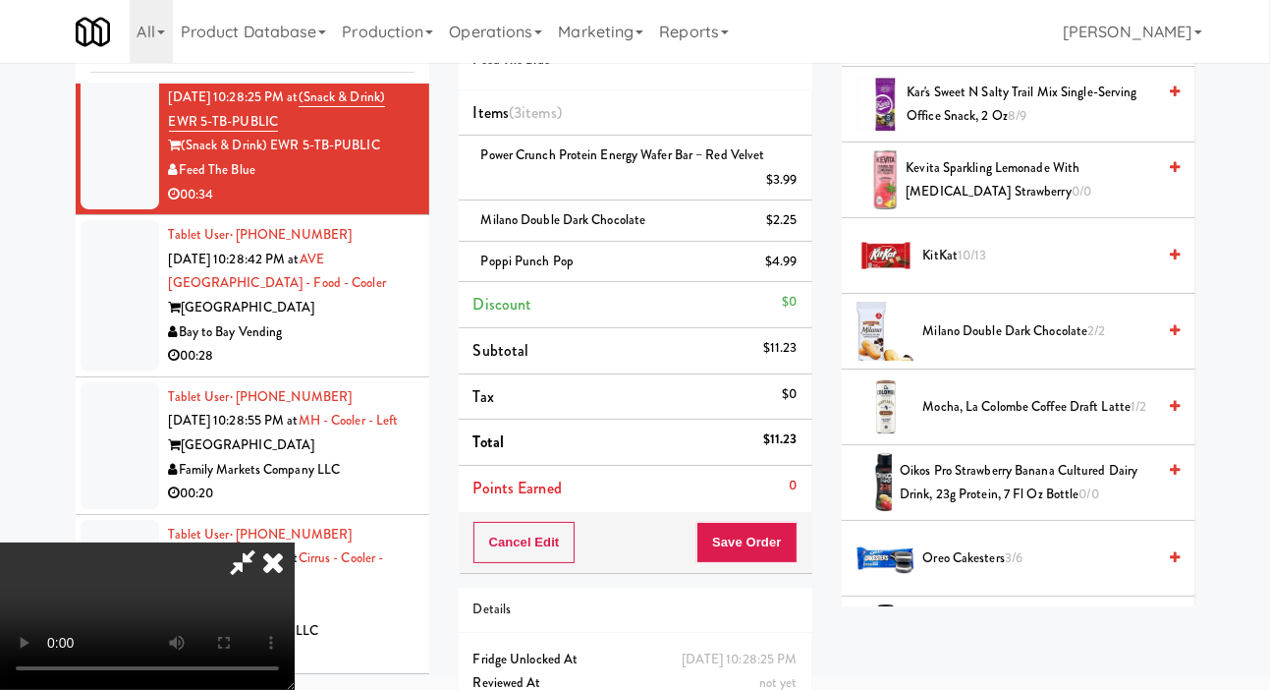
click at [1001, 507] on span "Oikos Pro Strawberry Banana Cultured Dairy Drink, 23g Protein, 7 fl oz Bottle 0…" at bounding box center [1027, 483] width 255 height 48
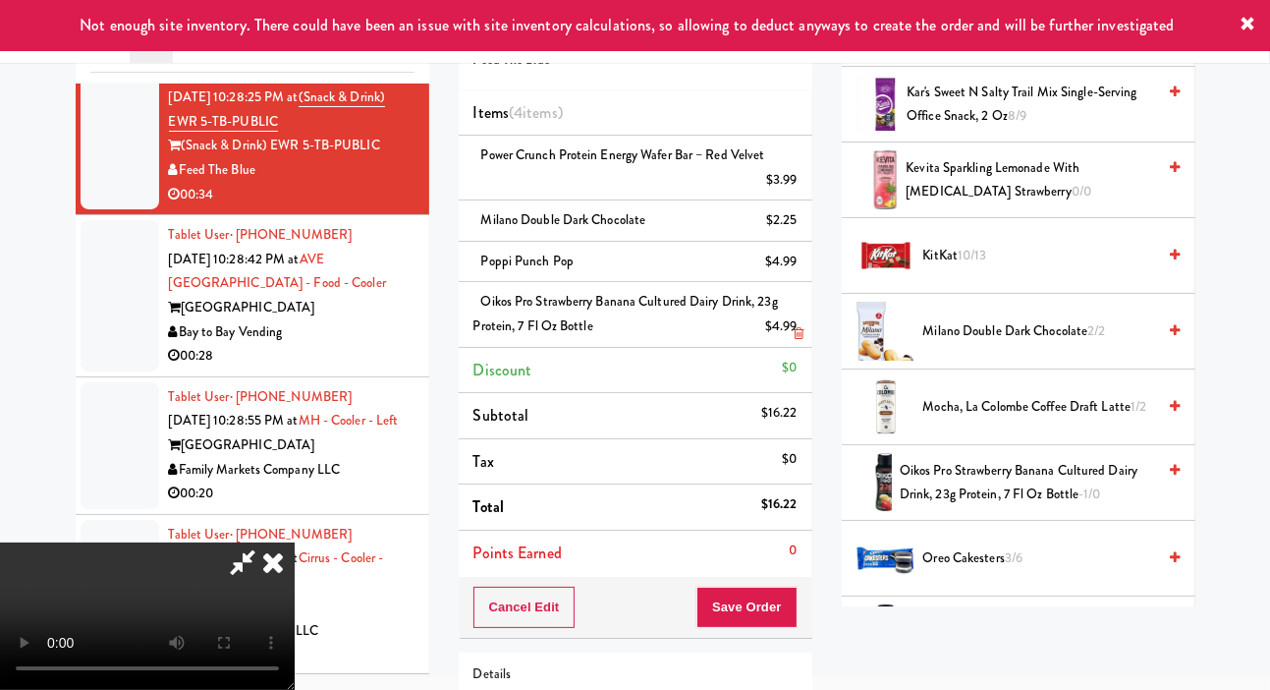
click at [790, 331] on div "$4.99" at bounding box center [781, 326] width 32 height 25
click at [789, 327] on link at bounding box center [795, 334] width 18 height 25
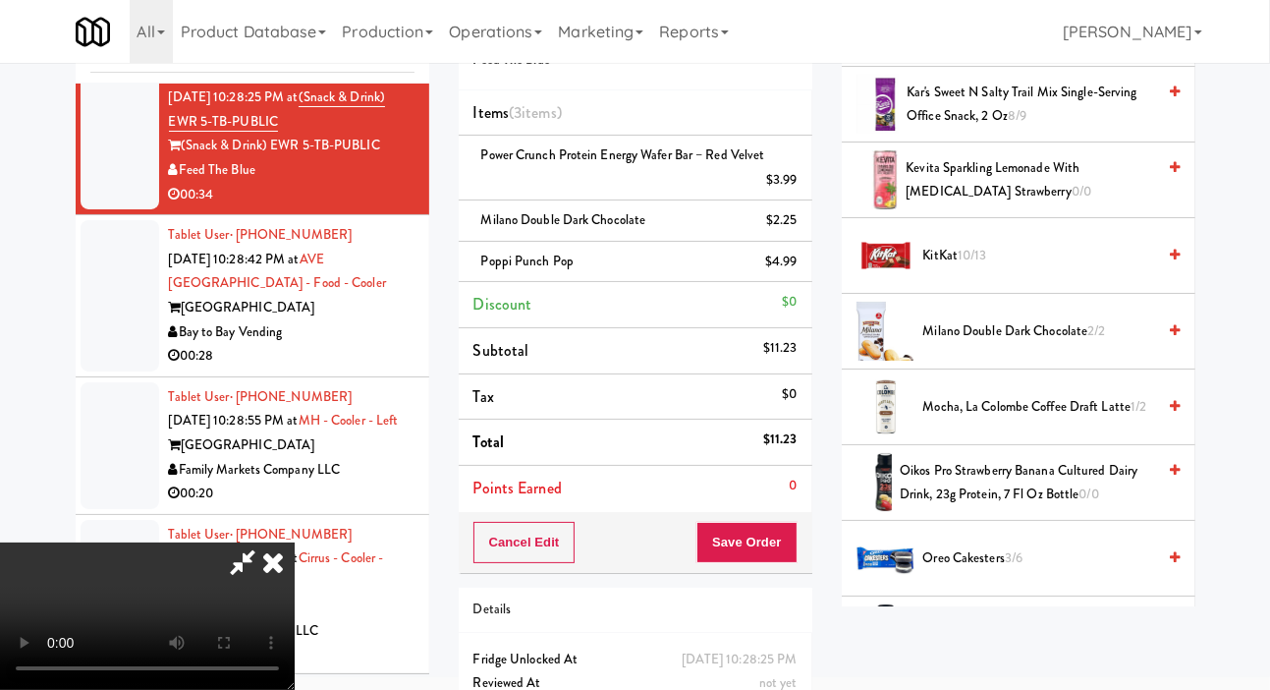
click at [978, 658] on span "Peach OIKOS Pro® Drink - High Protein Drink 0/0" at bounding box center [1037, 634] width 240 height 48
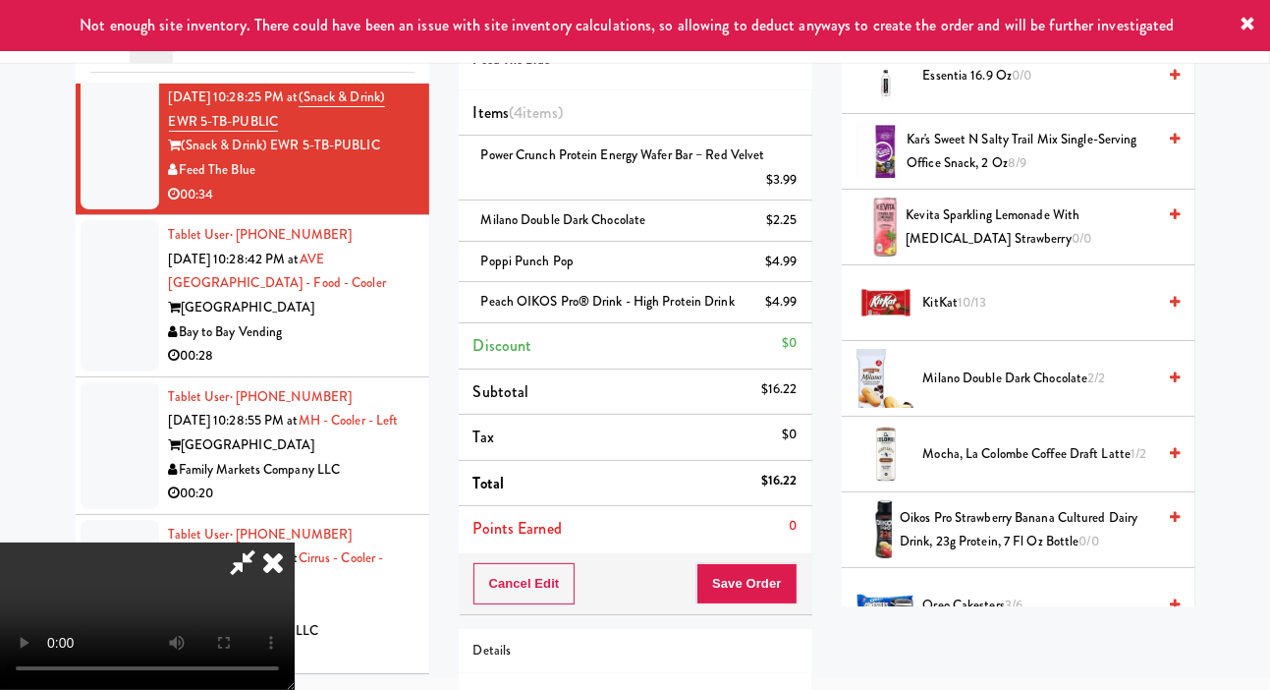
scroll to position [1257, 0]
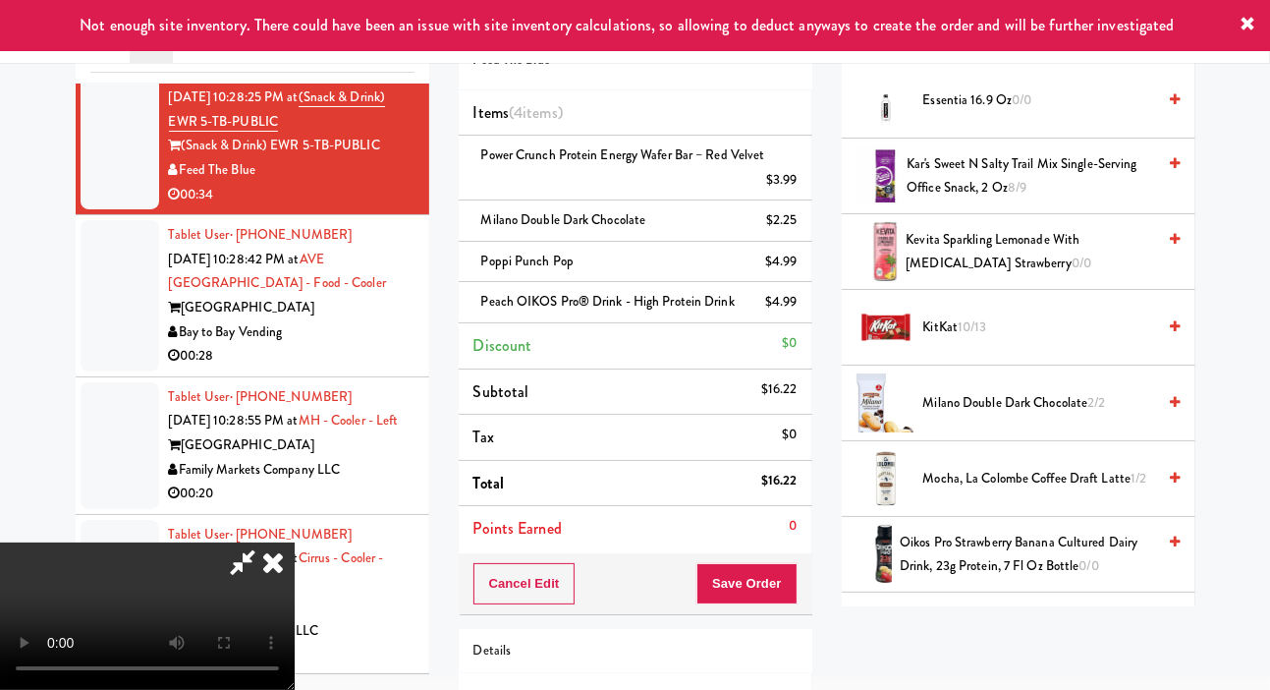
click at [995, 416] on span "Milano Double Dark Chocolate 2/2" at bounding box center [1040, 403] width 233 height 25
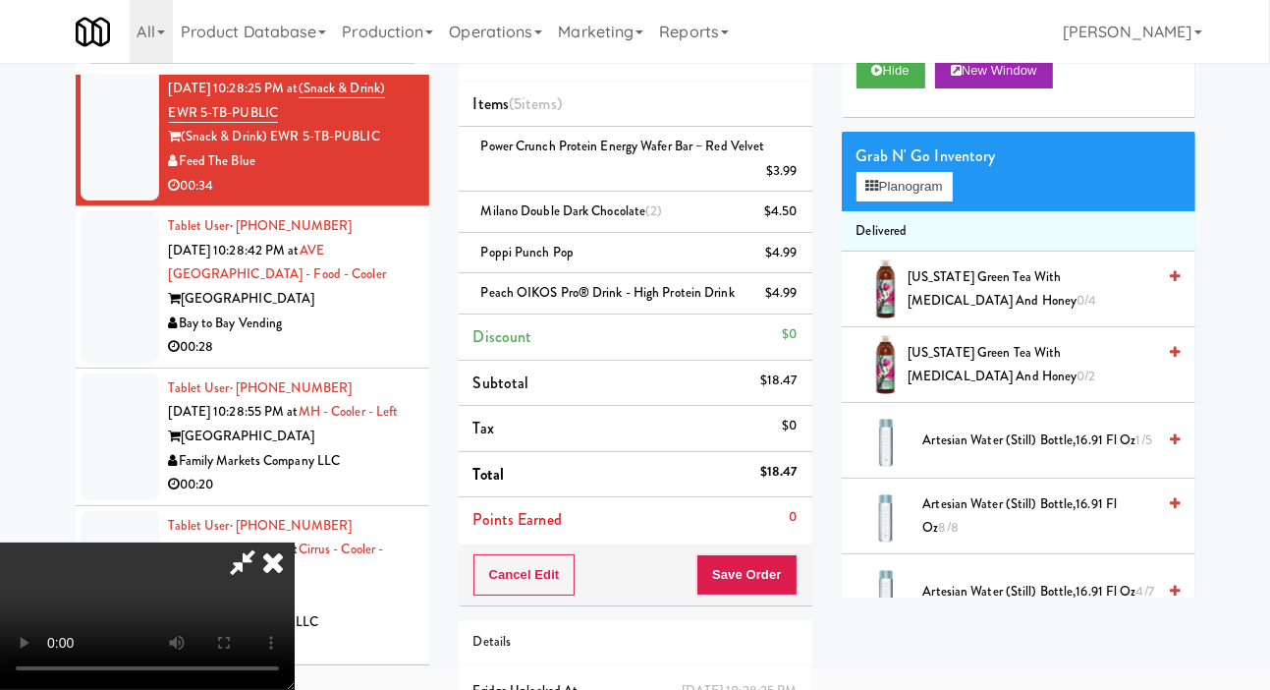
scroll to position [119, 0]
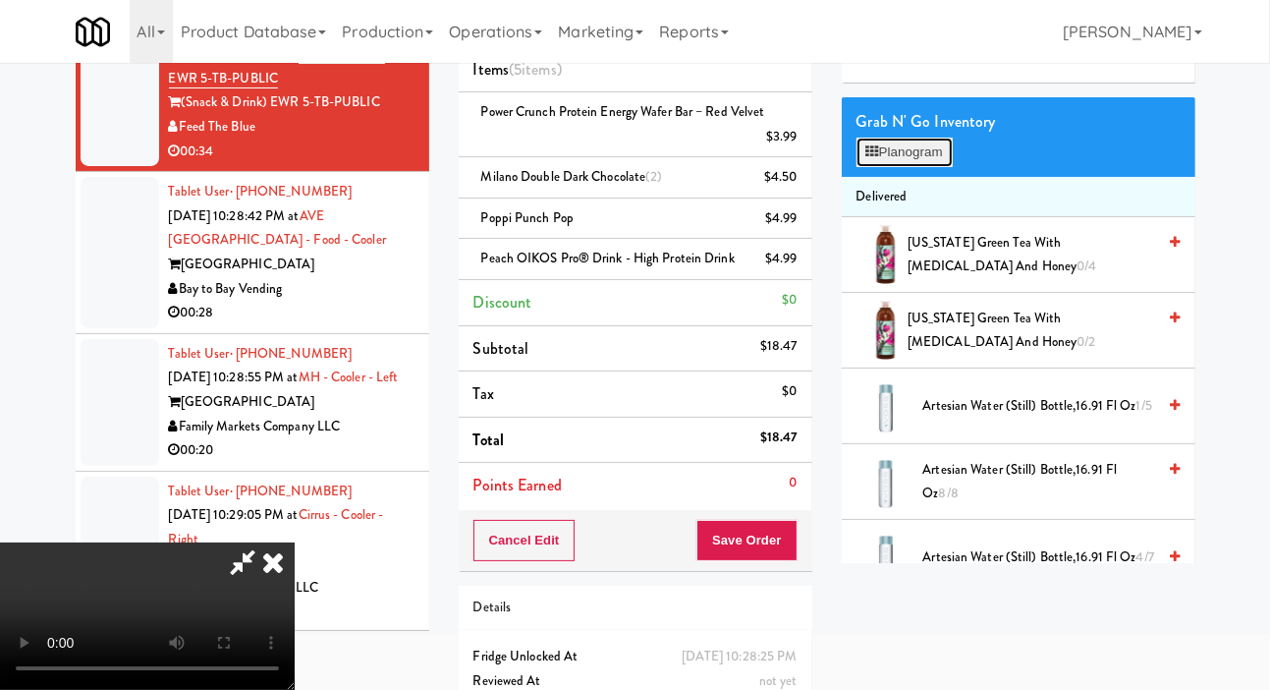
click at [930, 167] on button "Planogram" at bounding box center [905, 152] width 96 height 29
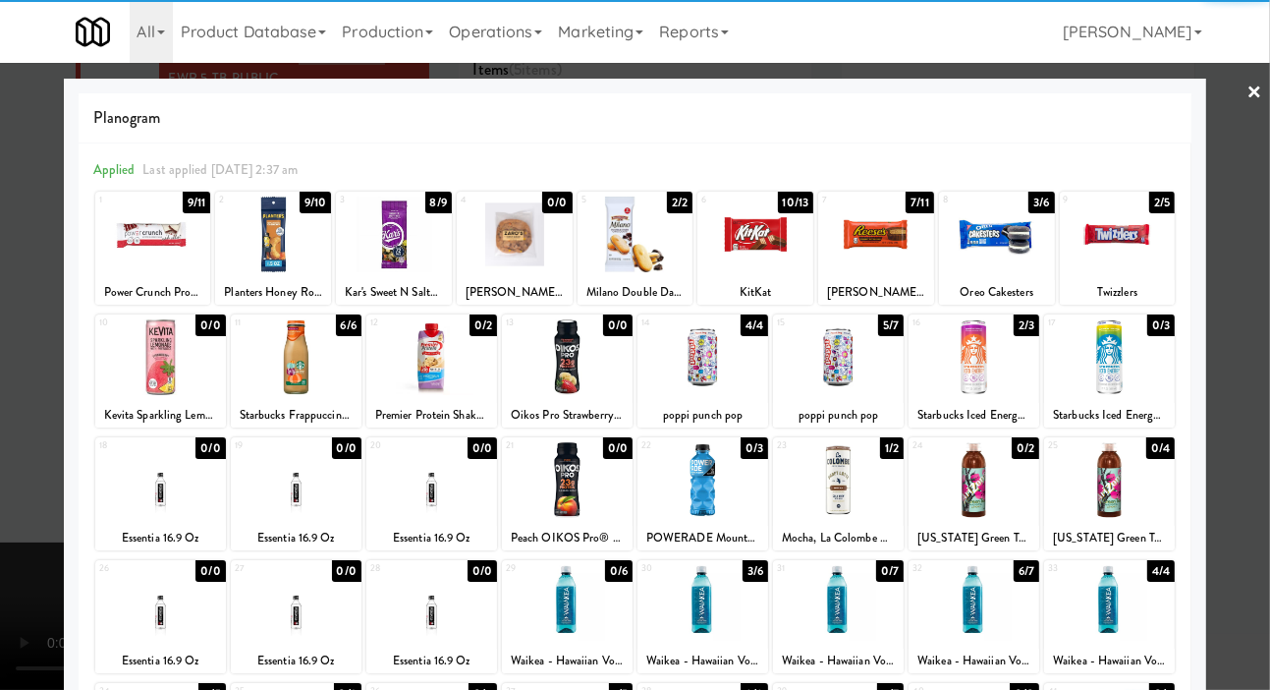
click at [148, 246] on div at bounding box center [153, 235] width 116 height 76
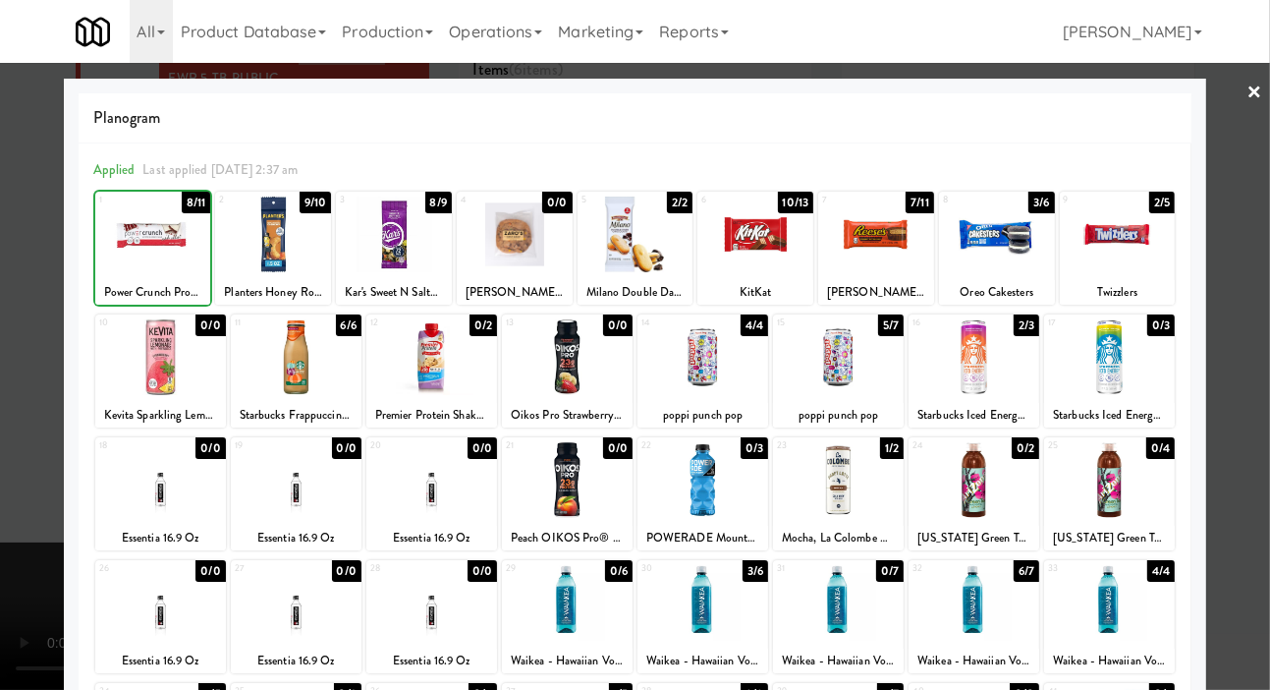
click at [26, 379] on div at bounding box center [635, 345] width 1270 height 690
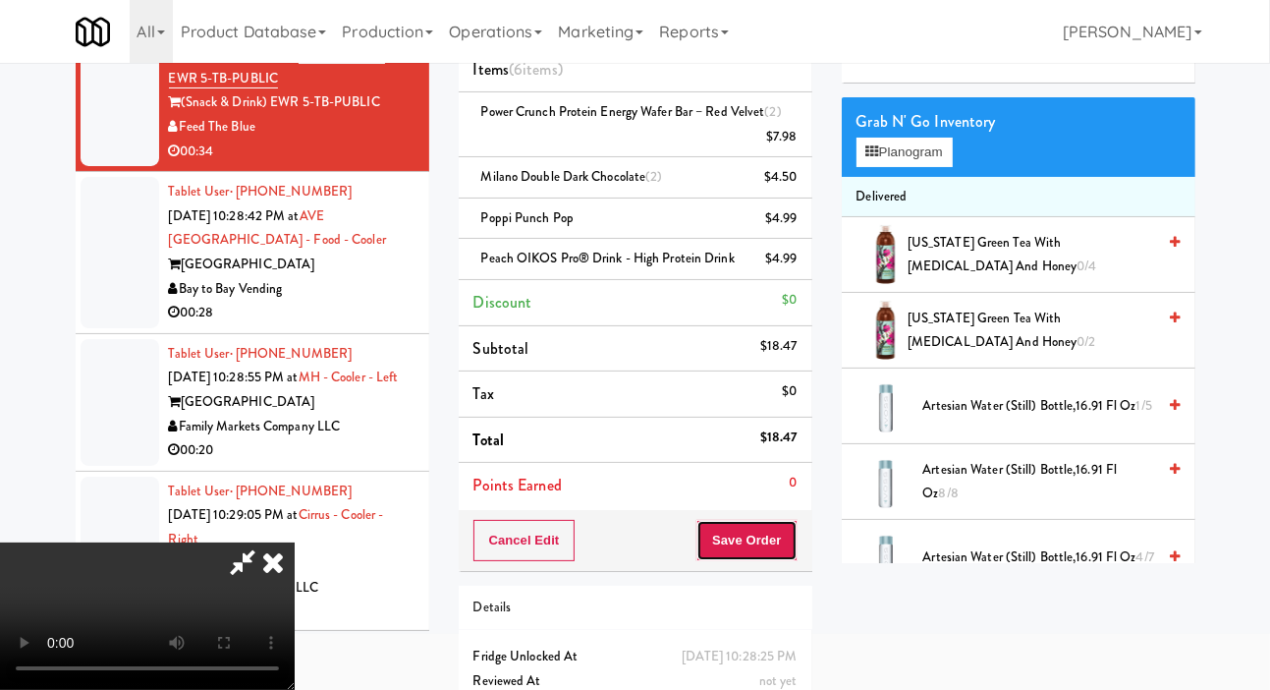
click at [794, 551] on button "Save Order" at bounding box center [747, 540] width 100 height 41
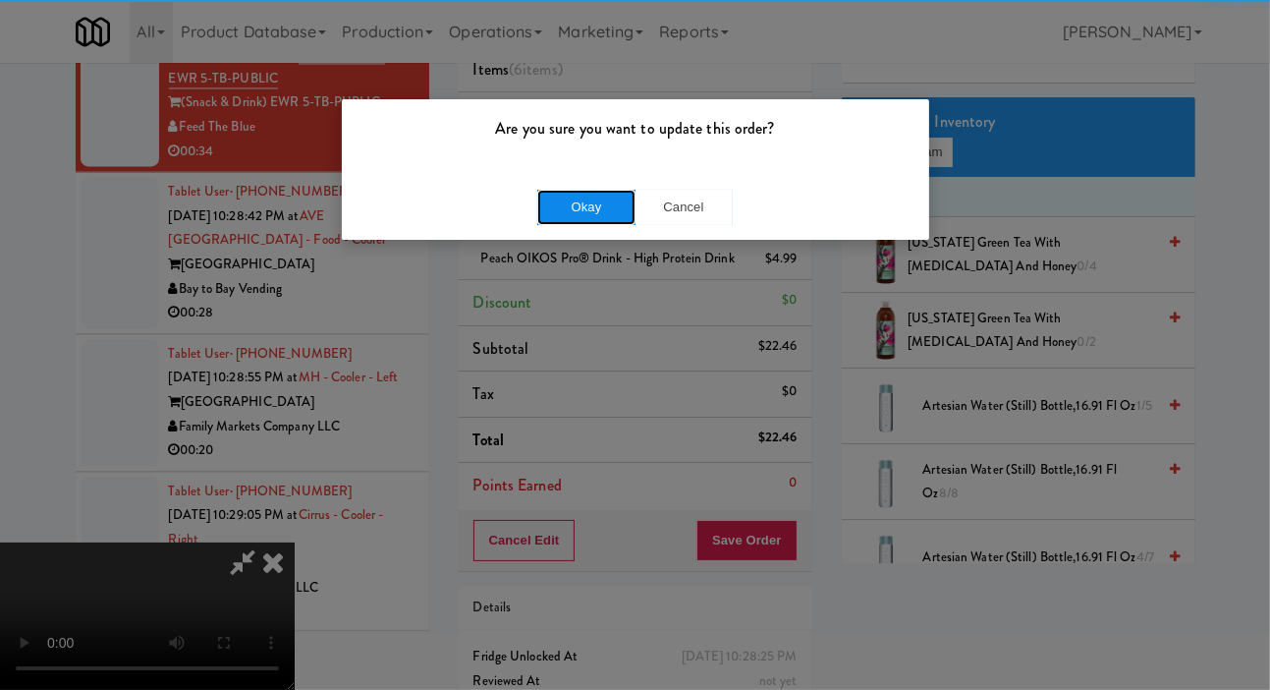
click at [571, 190] on button "Okay" at bounding box center [586, 207] width 98 height 35
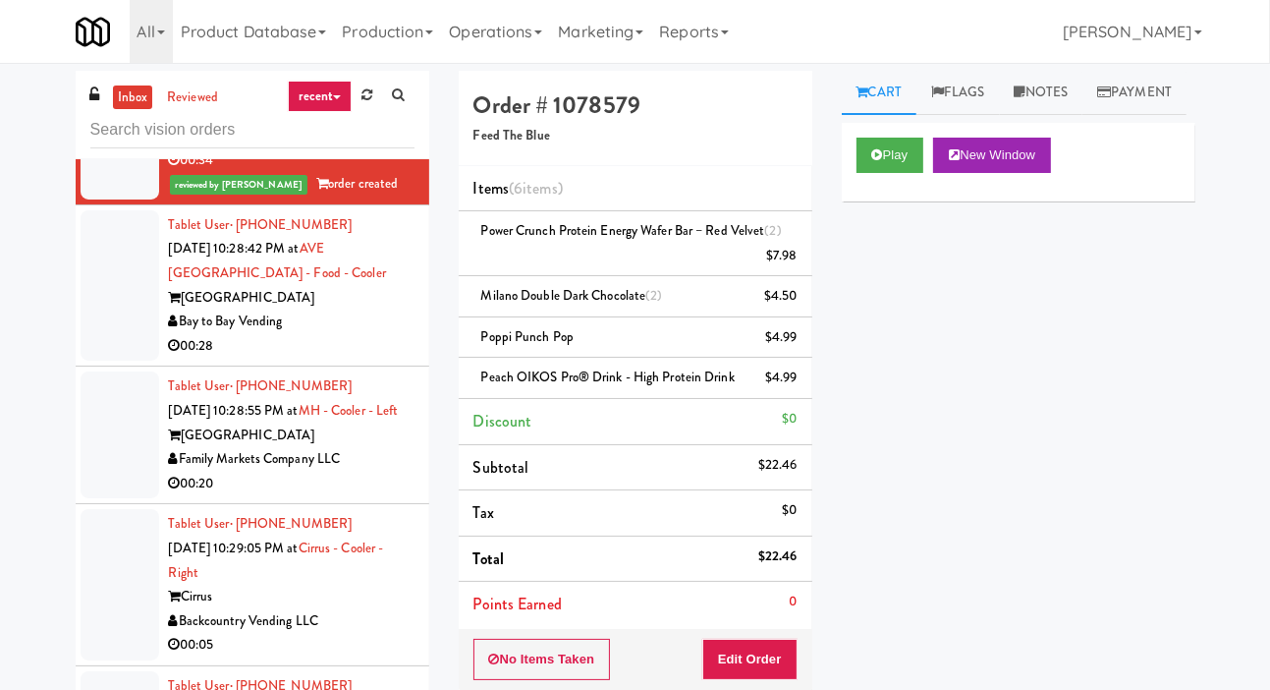
scroll to position [3332, 0]
click at [79, 368] on li "Tablet User · (904) 955-0681 [DATE] 10:28:42 PM at [GEOGRAPHIC_DATA] - Food - […" at bounding box center [253, 287] width 354 height 162
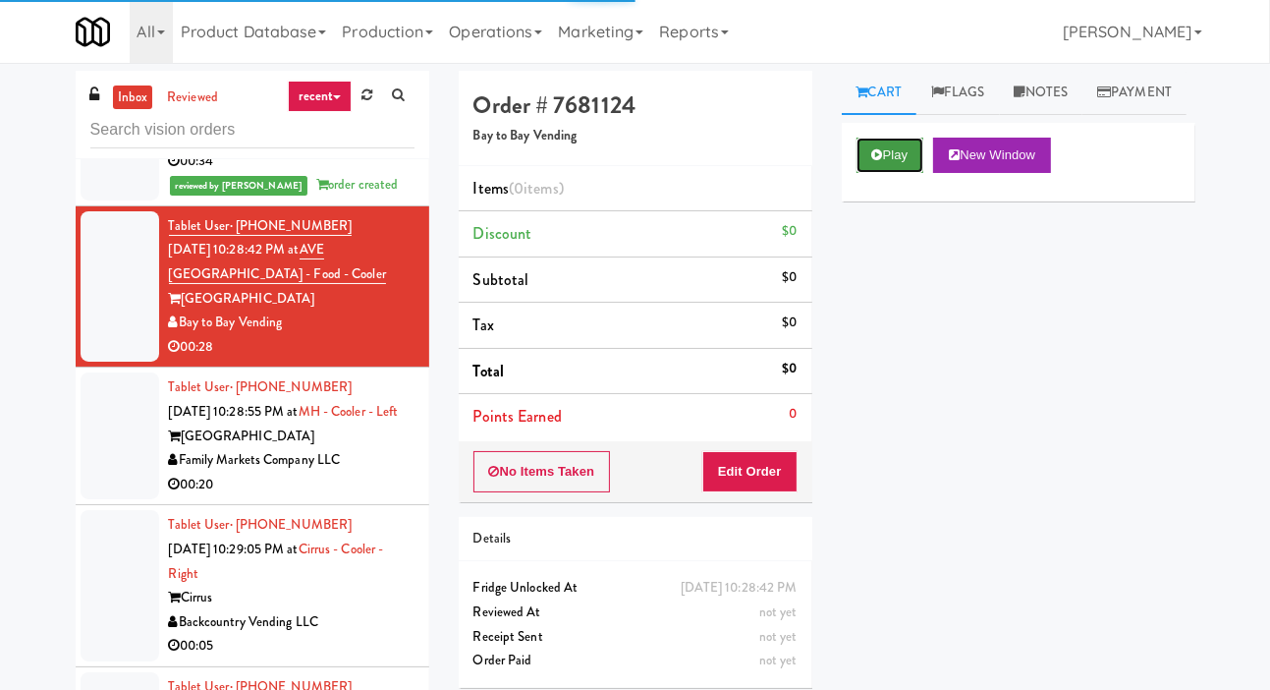
click at [900, 173] on button "Play" at bounding box center [891, 155] width 68 height 35
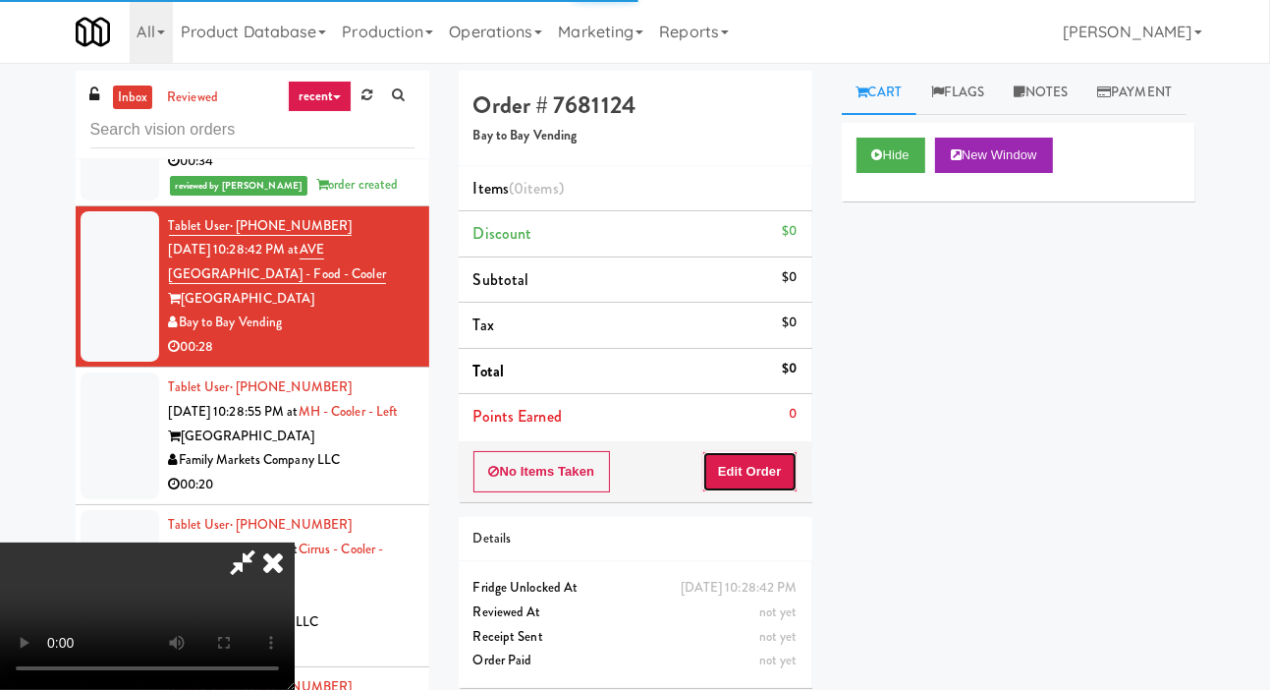
click at [751, 462] on button "Edit Order" at bounding box center [749, 471] width 95 height 41
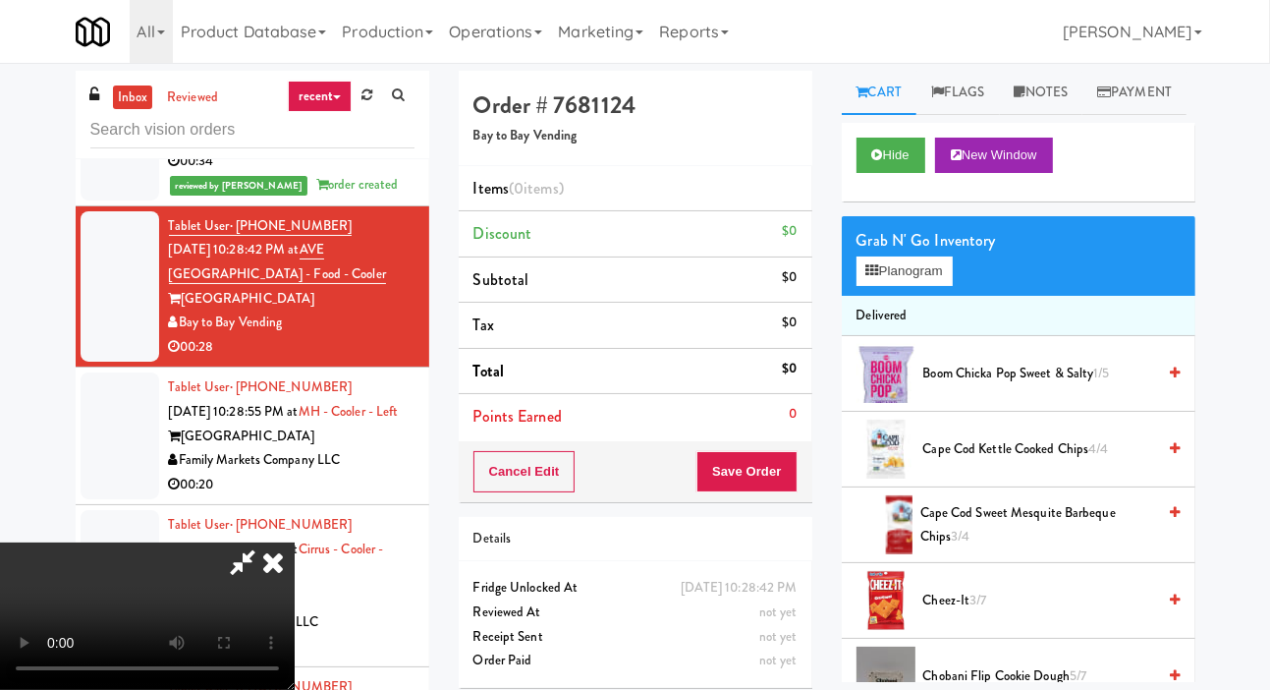
scroll to position [72, 0]
click at [927, 286] on button "Planogram" at bounding box center [905, 270] width 96 height 29
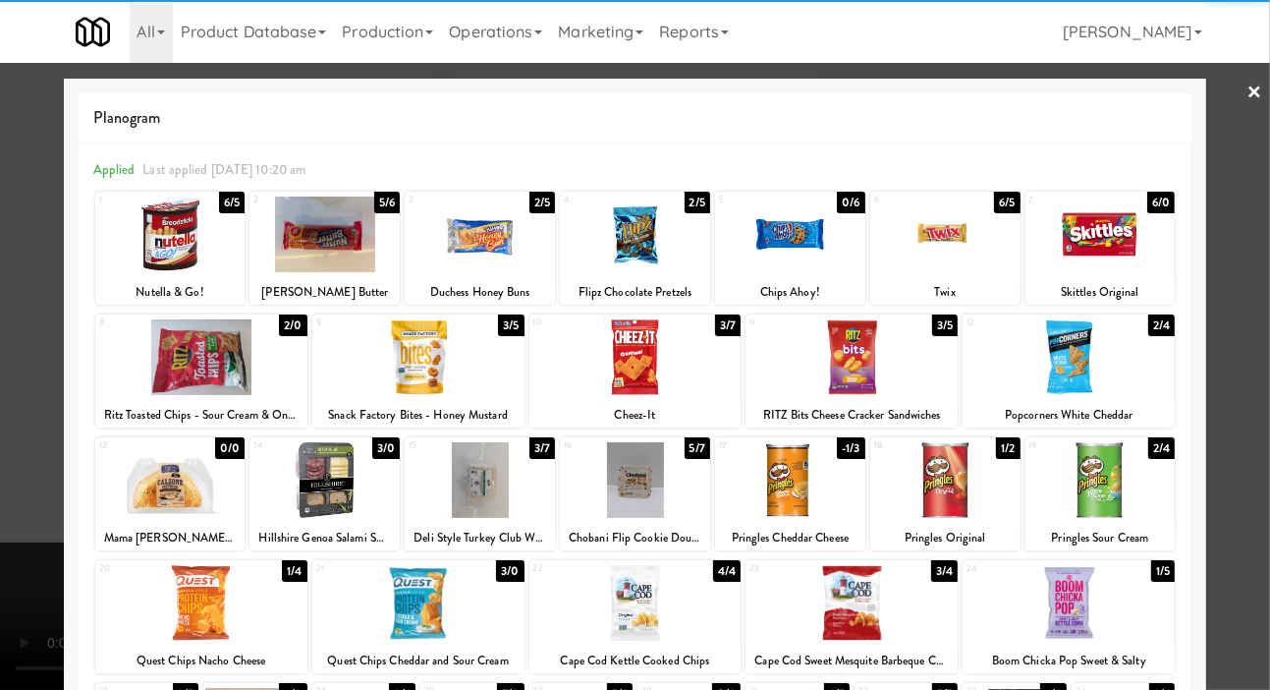
click at [149, 610] on div at bounding box center [201, 603] width 212 height 76
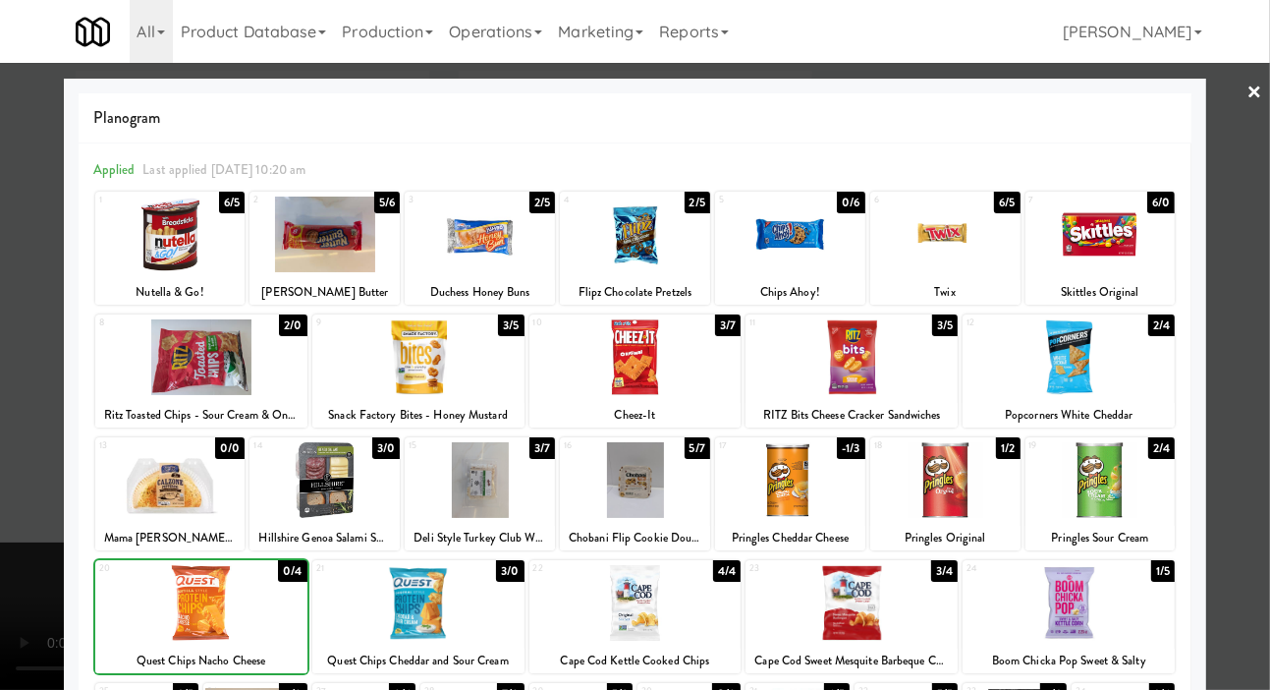
click at [151, 598] on div at bounding box center [201, 603] width 212 height 76
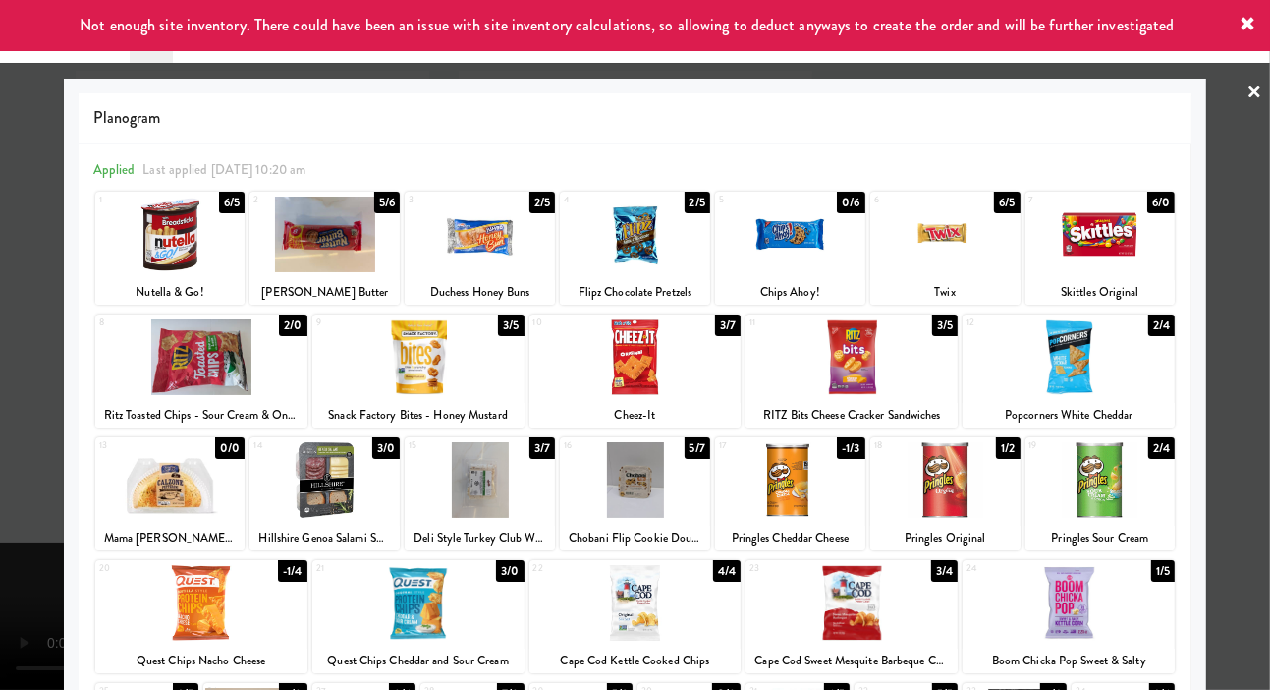
click at [14, 467] on div at bounding box center [635, 345] width 1270 height 690
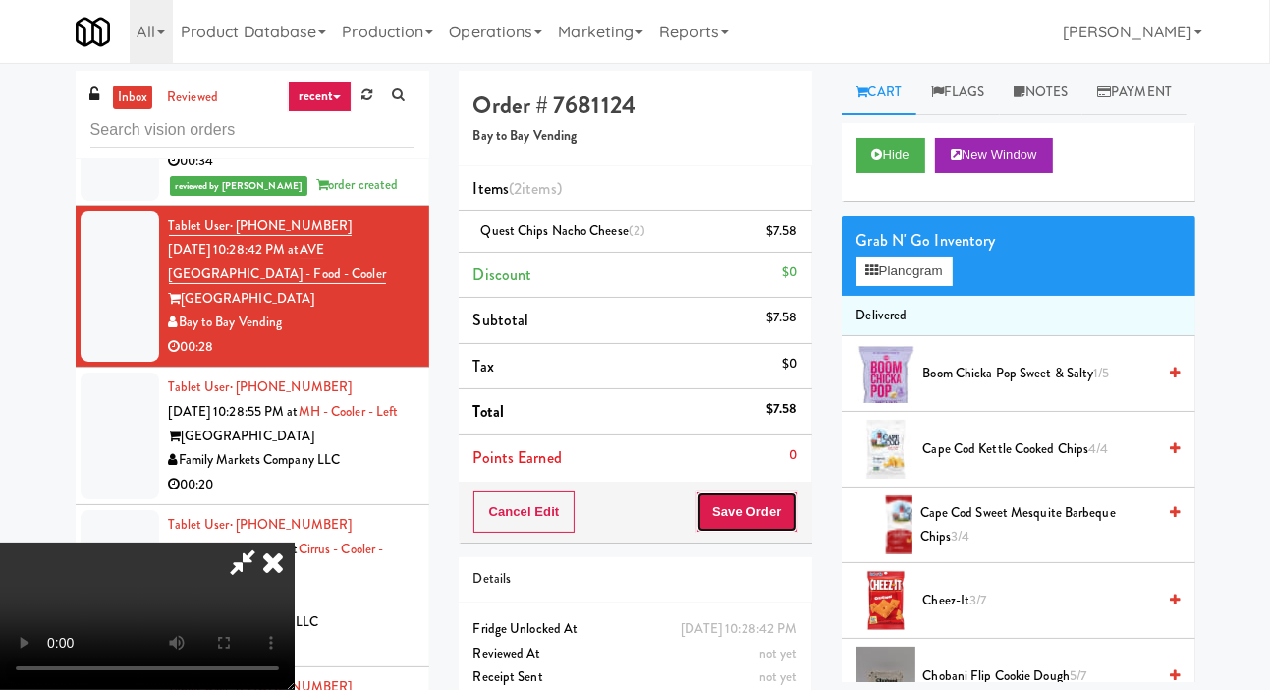
click at [790, 525] on button "Save Order" at bounding box center [747, 511] width 100 height 41
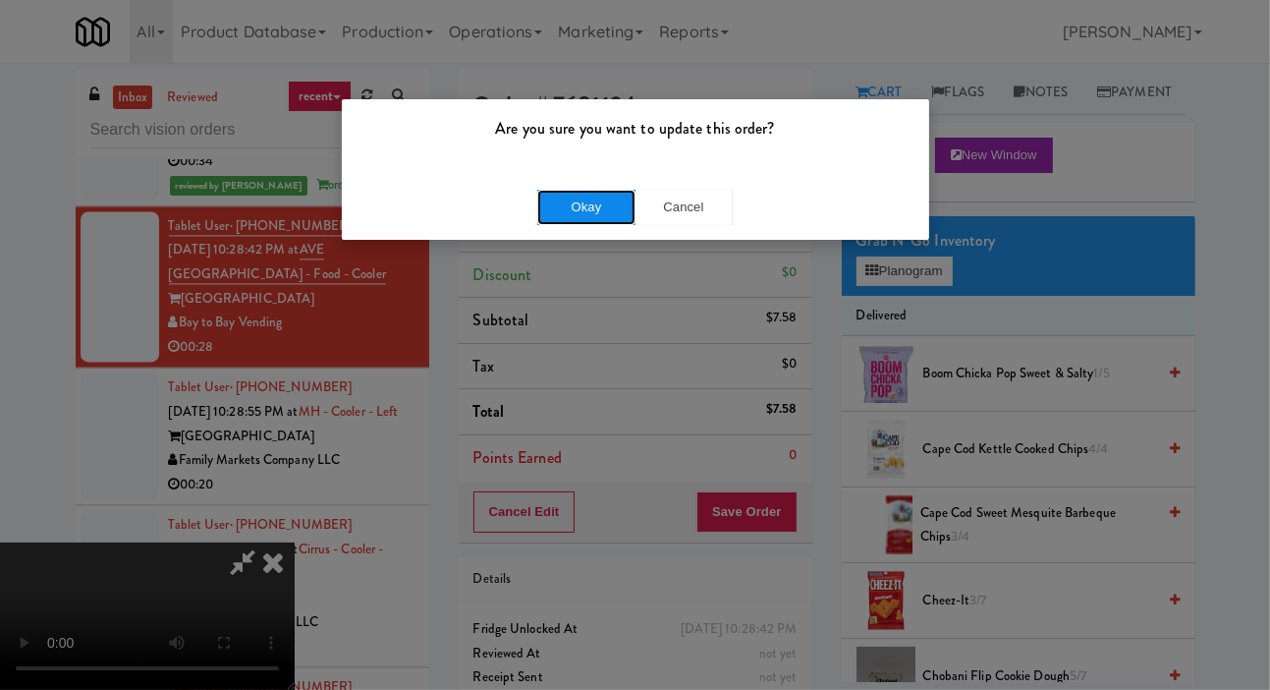
click at [572, 198] on button "Okay" at bounding box center [586, 207] width 98 height 35
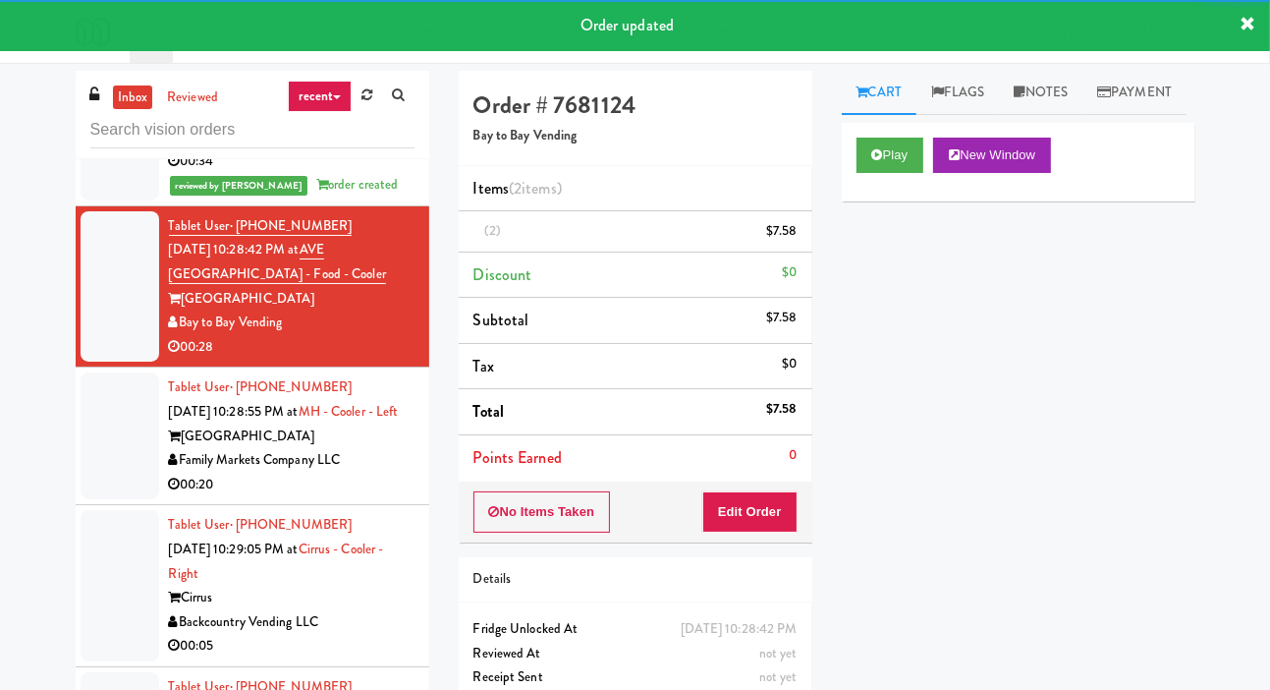
click at [92, 499] on div at bounding box center [120, 435] width 79 height 127
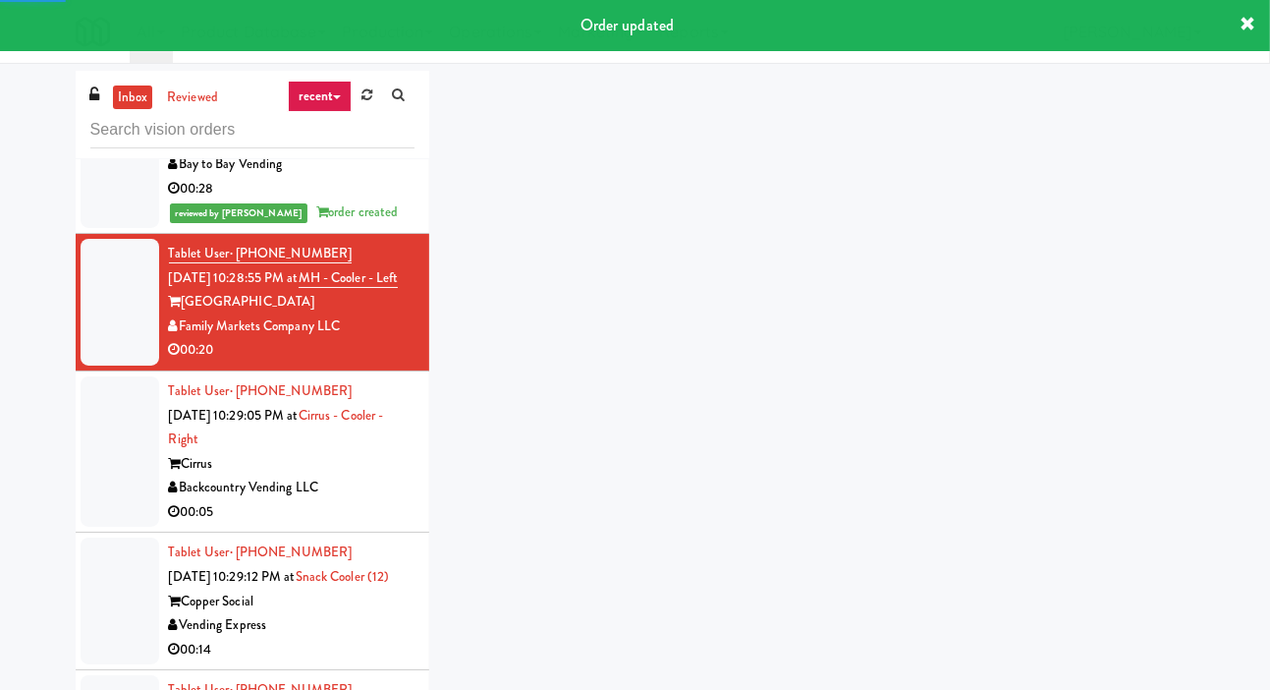
scroll to position [3496, 0]
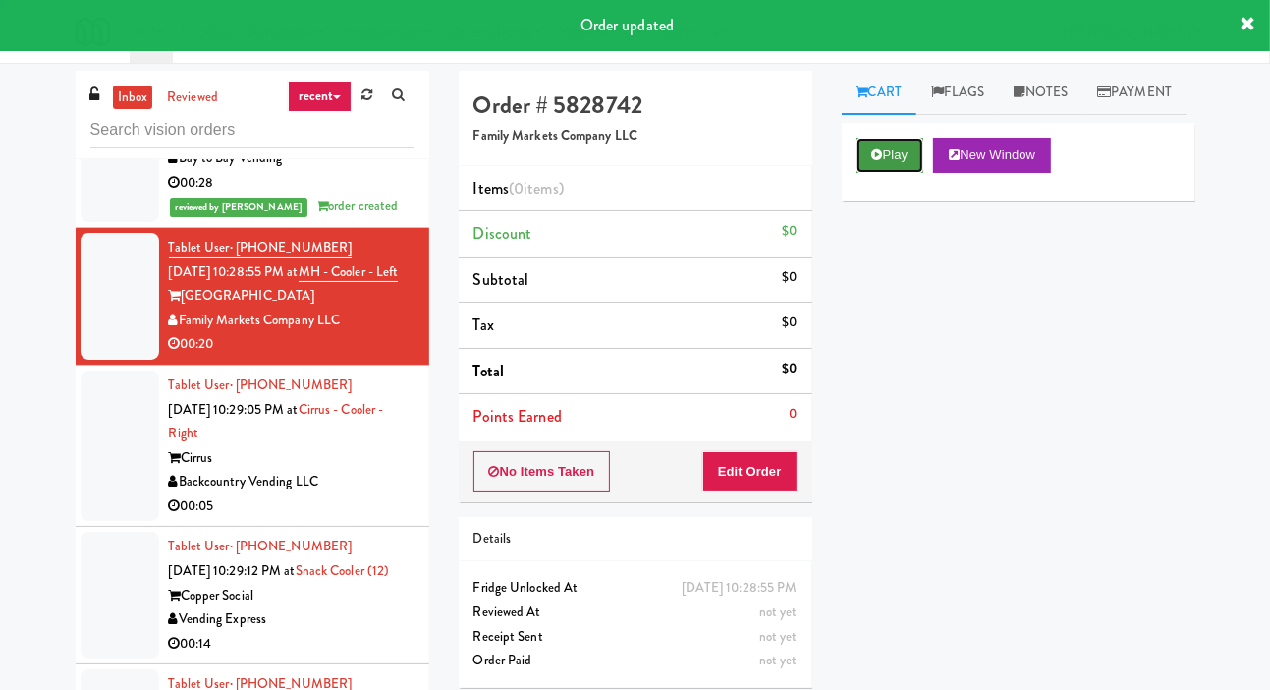
click at [885, 173] on button "Play" at bounding box center [891, 155] width 68 height 35
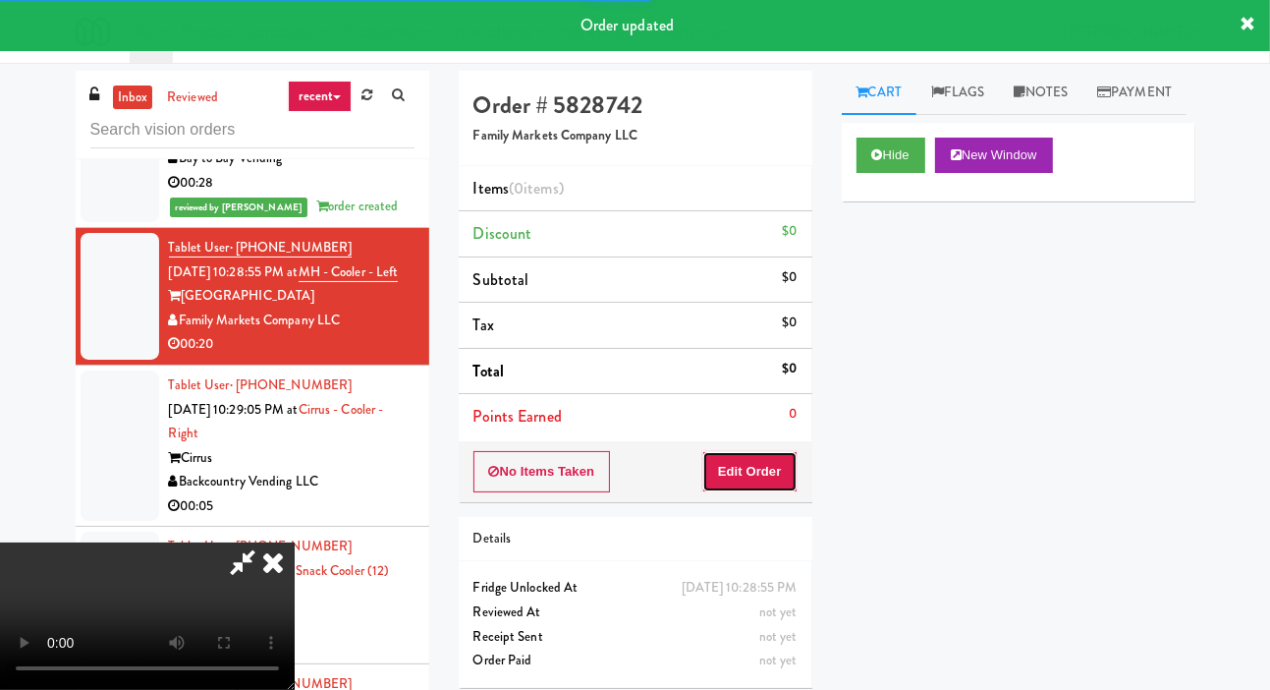
click at [777, 457] on button "Edit Order" at bounding box center [749, 471] width 95 height 41
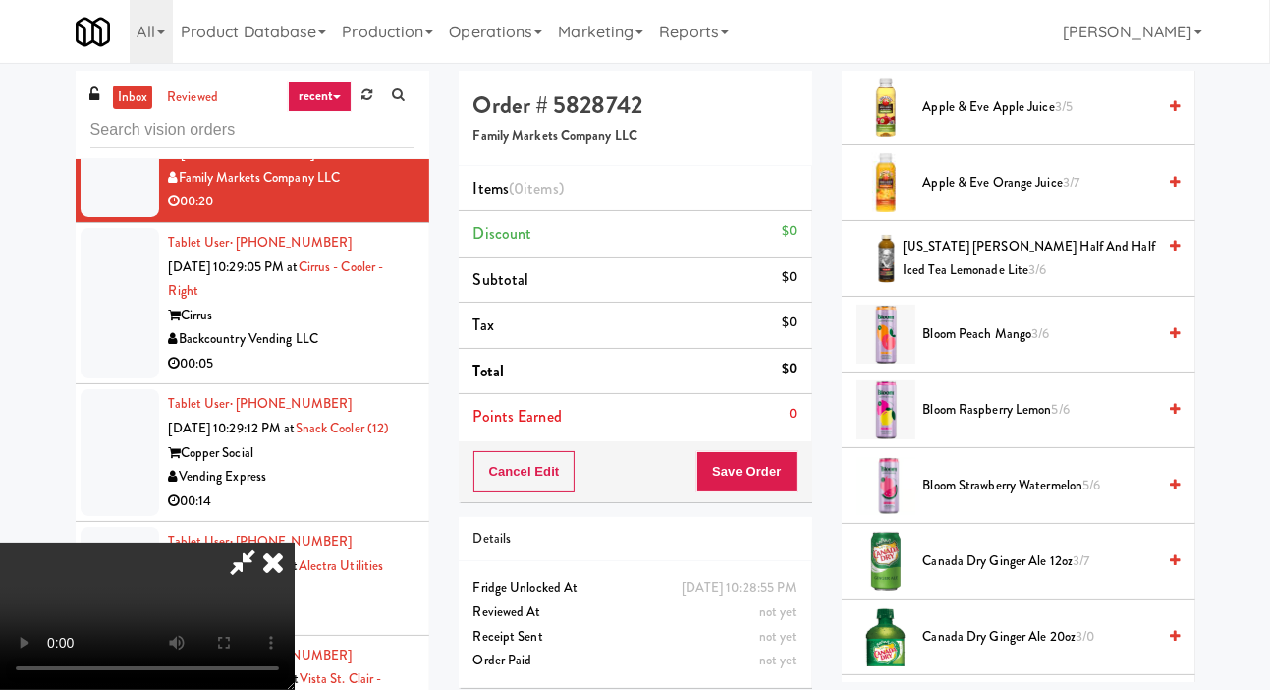
scroll to position [268, 0]
click at [1015, 572] on span "Canada Dry Ginger Ale 12oz 3/7" at bounding box center [1040, 559] width 233 height 25
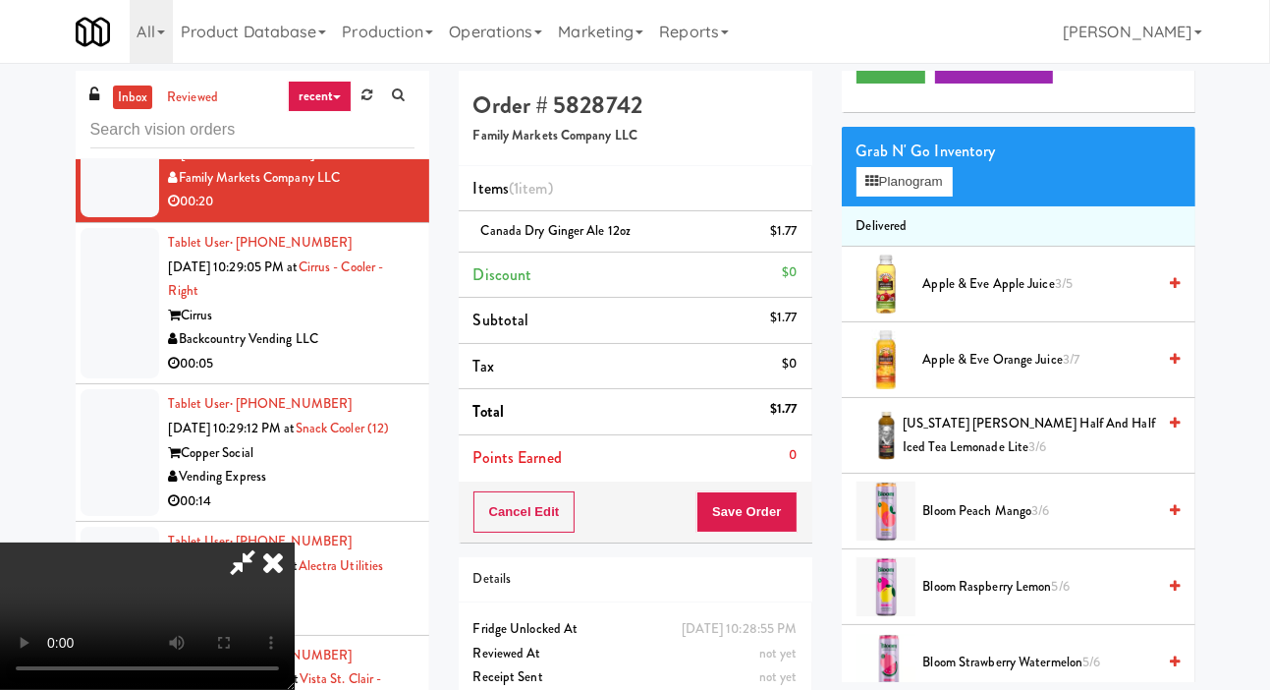
scroll to position [0, 0]
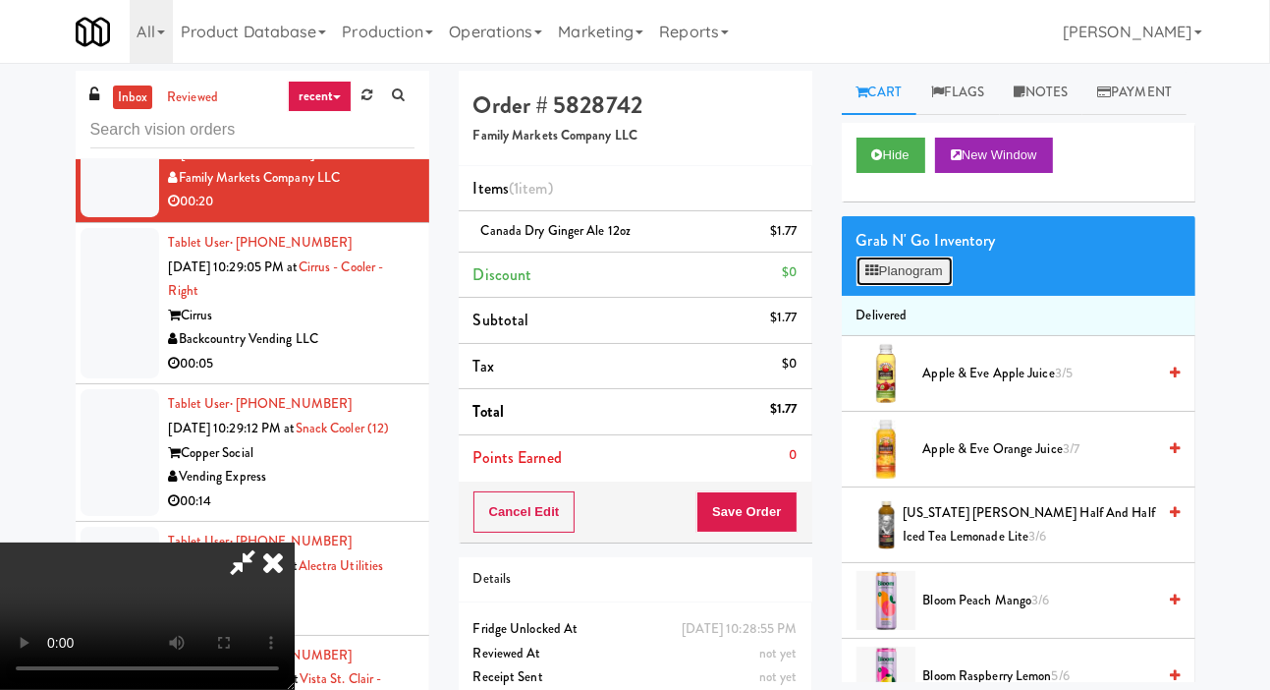
click at [912, 286] on button "Planogram" at bounding box center [905, 270] width 96 height 29
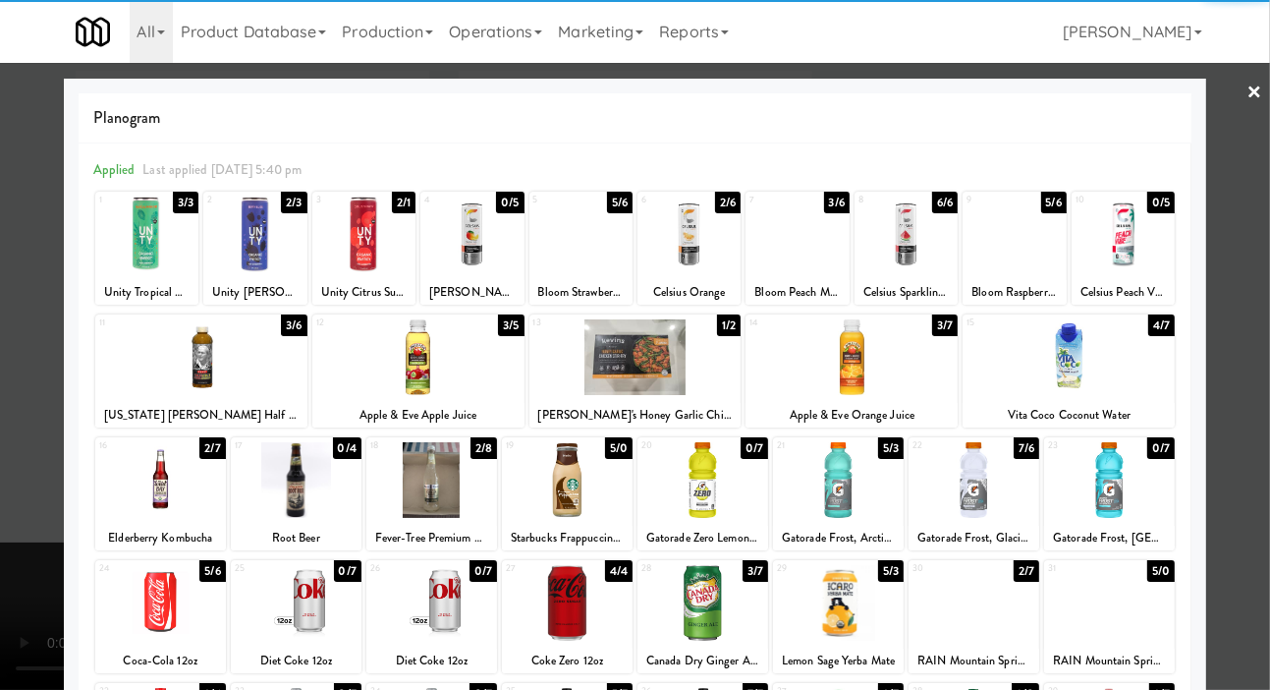
click at [359, 366] on div at bounding box center [418, 357] width 212 height 76
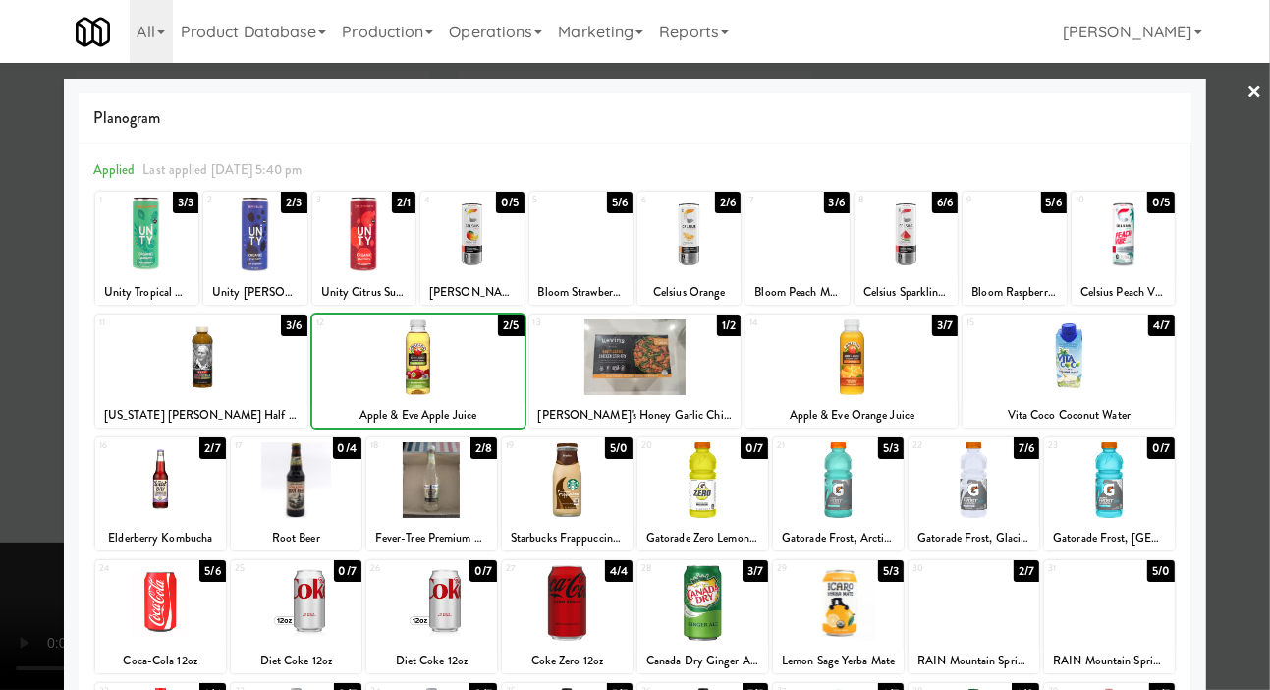
click at [16, 468] on div at bounding box center [635, 345] width 1270 height 690
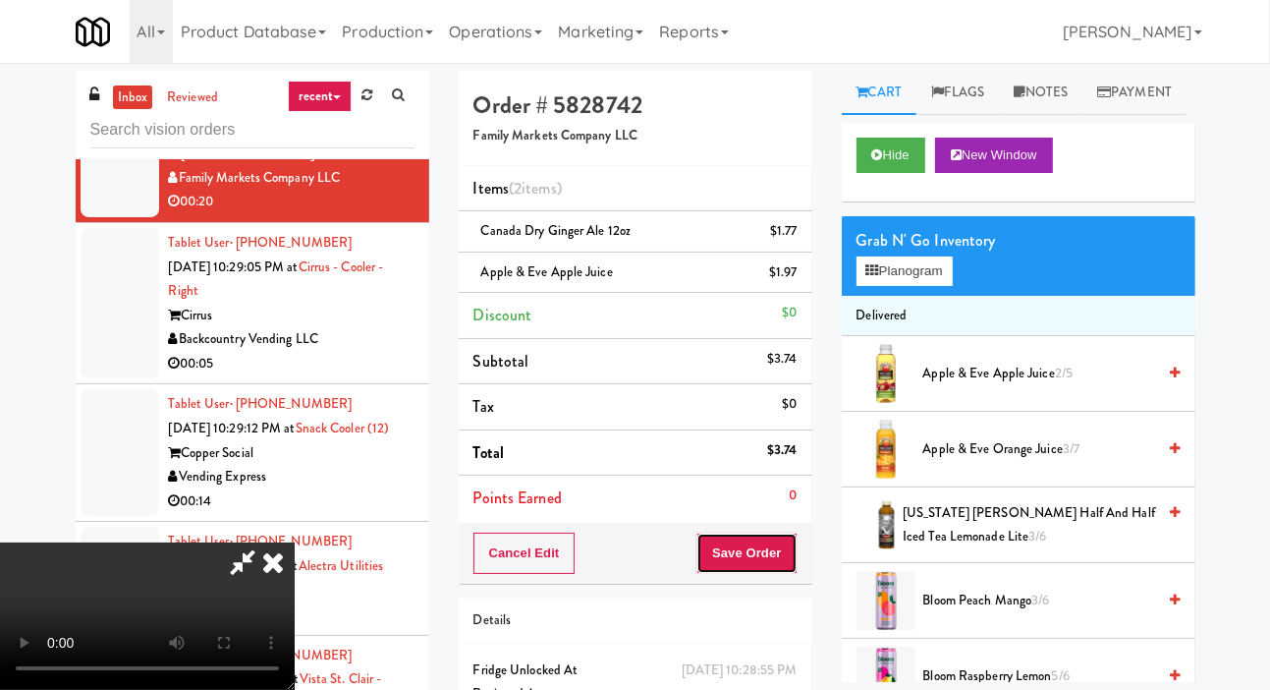
click at [791, 551] on button "Save Order" at bounding box center [747, 553] width 100 height 41
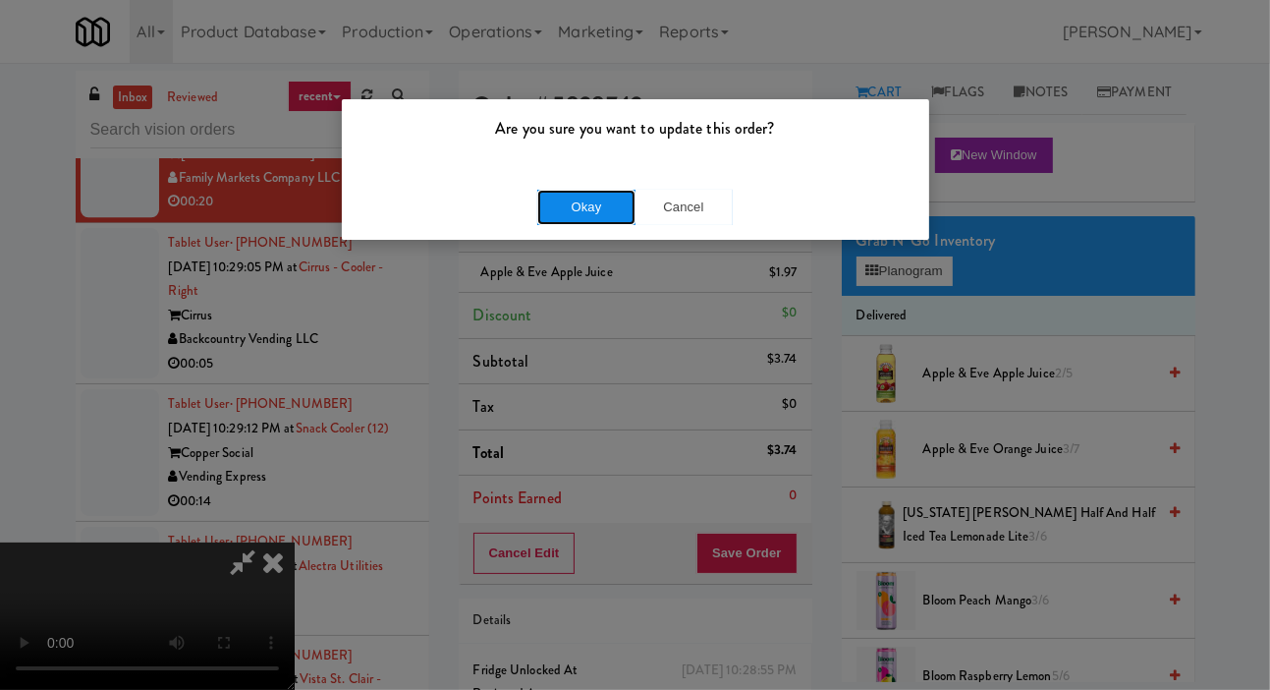
click at [584, 222] on button "Okay" at bounding box center [586, 207] width 98 height 35
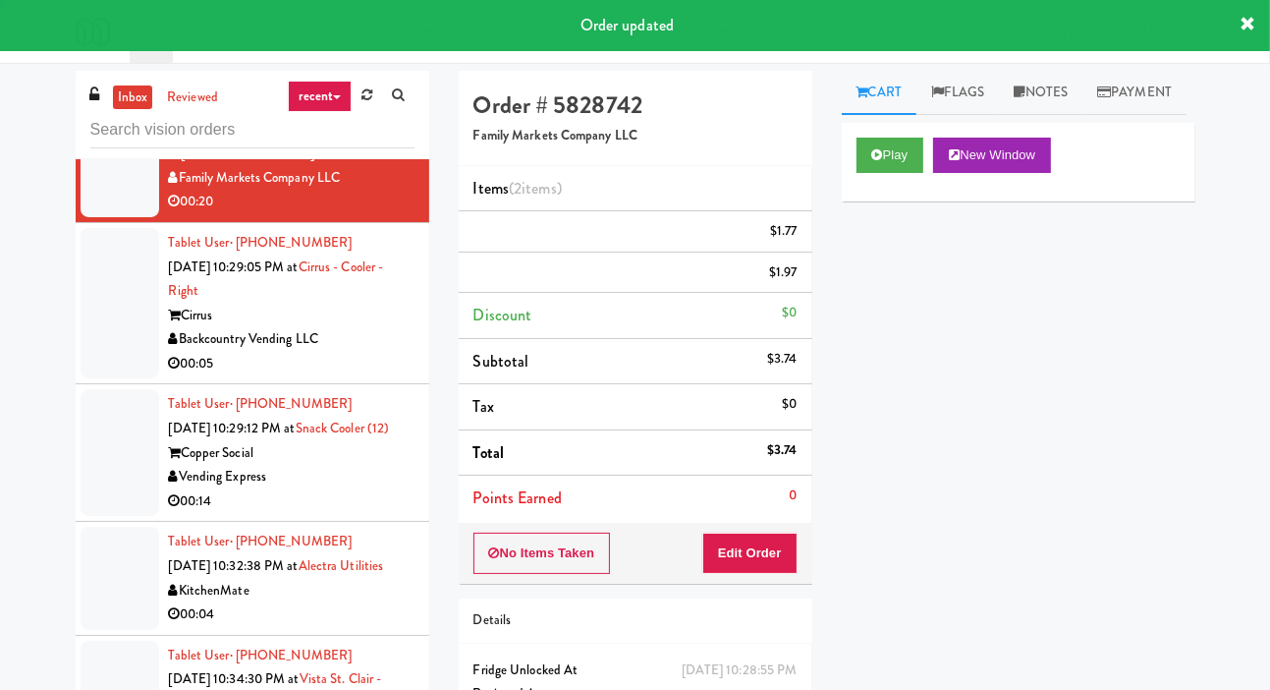
click at [86, 379] on div at bounding box center [120, 303] width 79 height 151
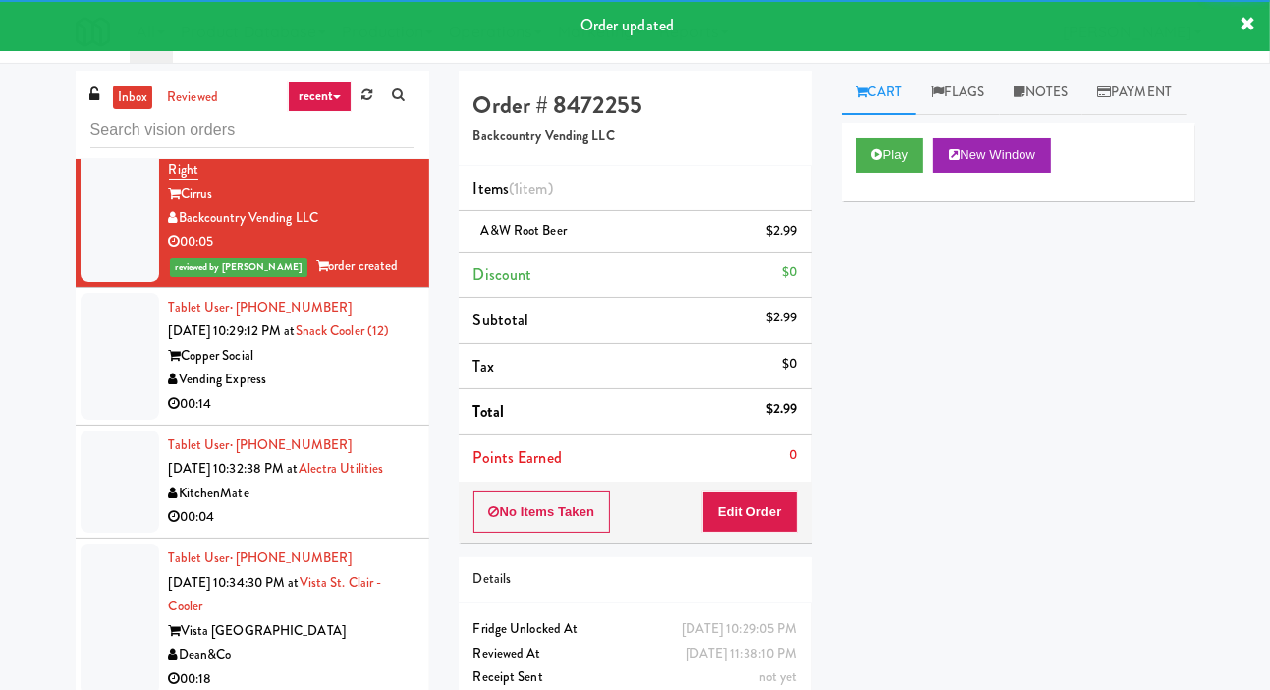
click at [86, 420] on div at bounding box center [120, 356] width 79 height 127
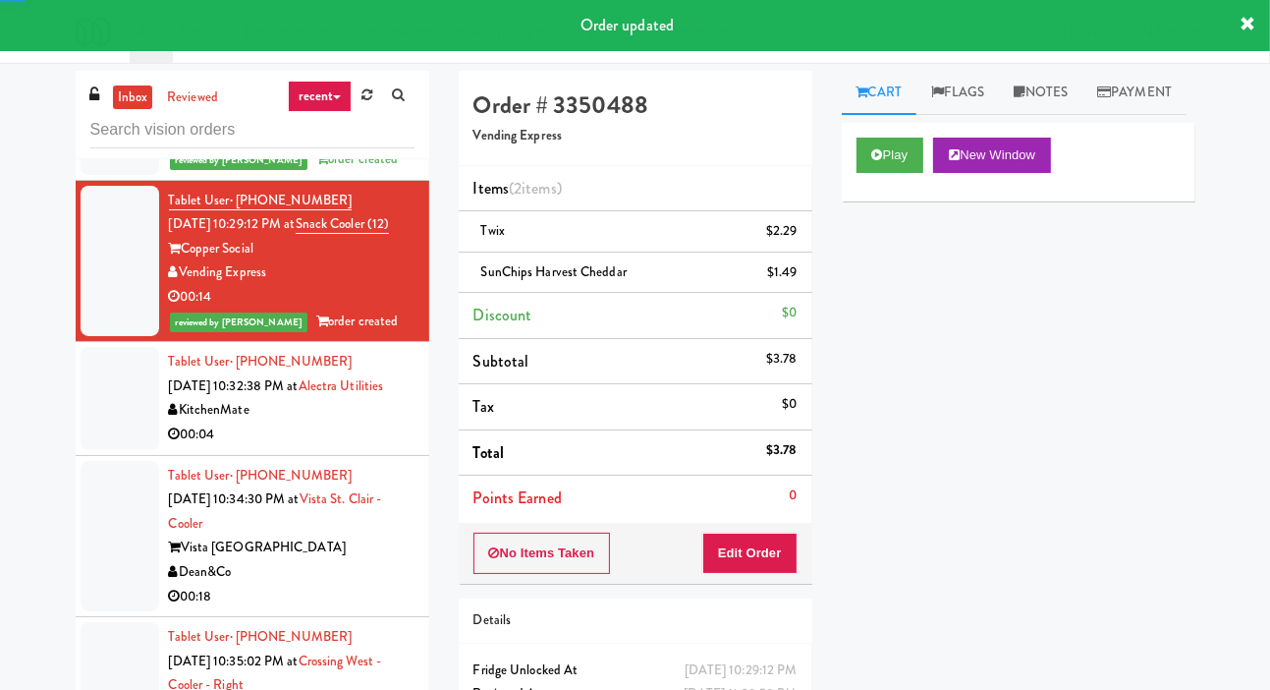
click at [96, 449] on div at bounding box center [120, 398] width 79 height 102
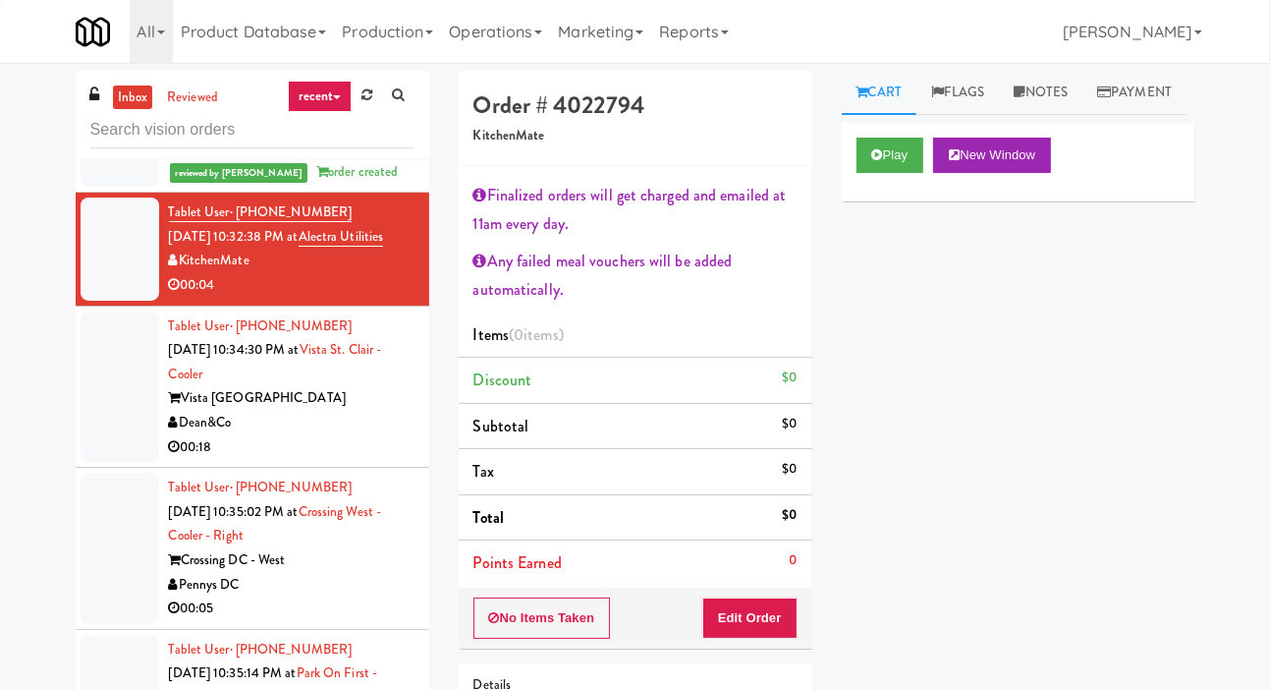
click at [96, 463] on div at bounding box center [120, 386] width 79 height 151
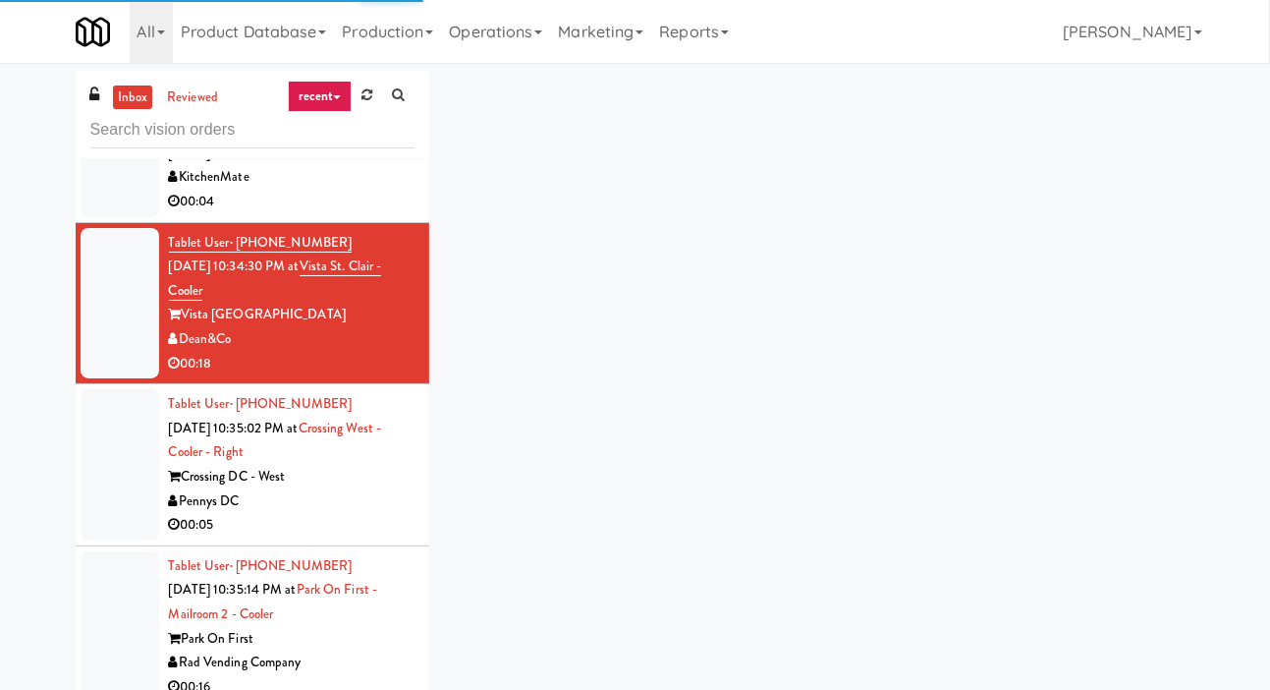
scroll to position [4123, 0]
click at [100, 223] on li "Tablet User · (519) 270-7219 [DATE] 10:32:38 PM at Alectra Utilities KitchenMat…" at bounding box center [253, 166] width 354 height 113
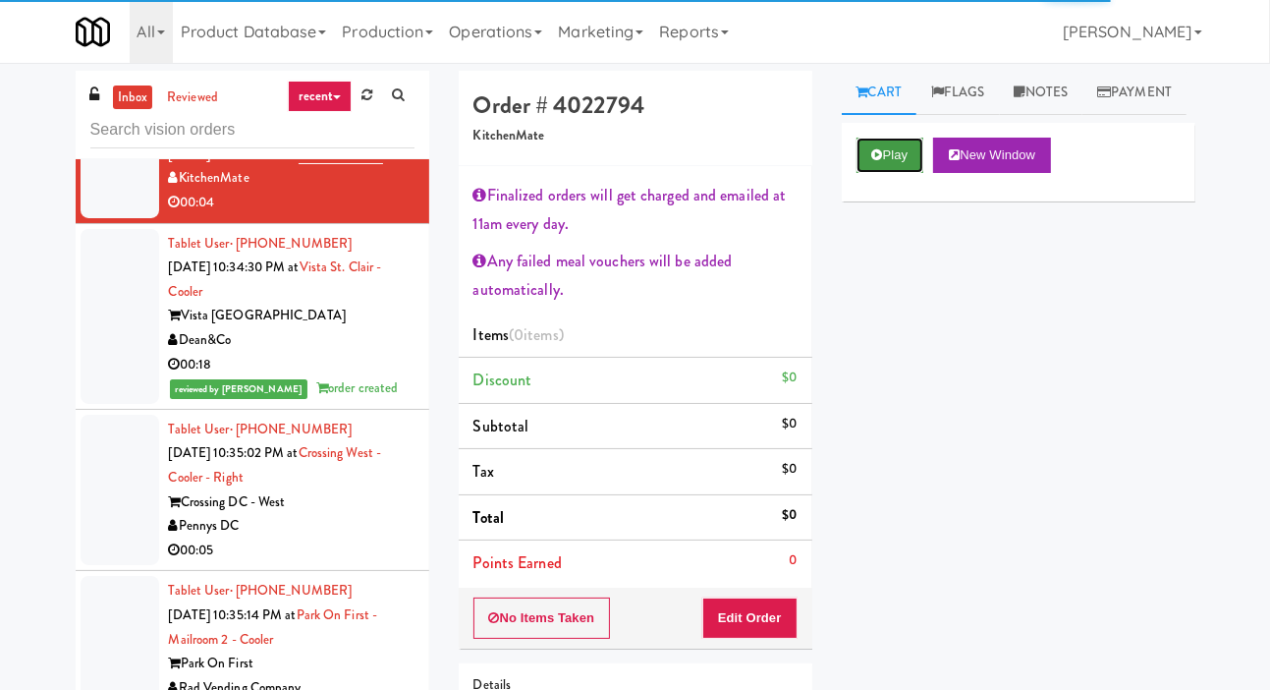
click at [892, 173] on button "Play" at bounding box center [891, 155] width 68 height 35
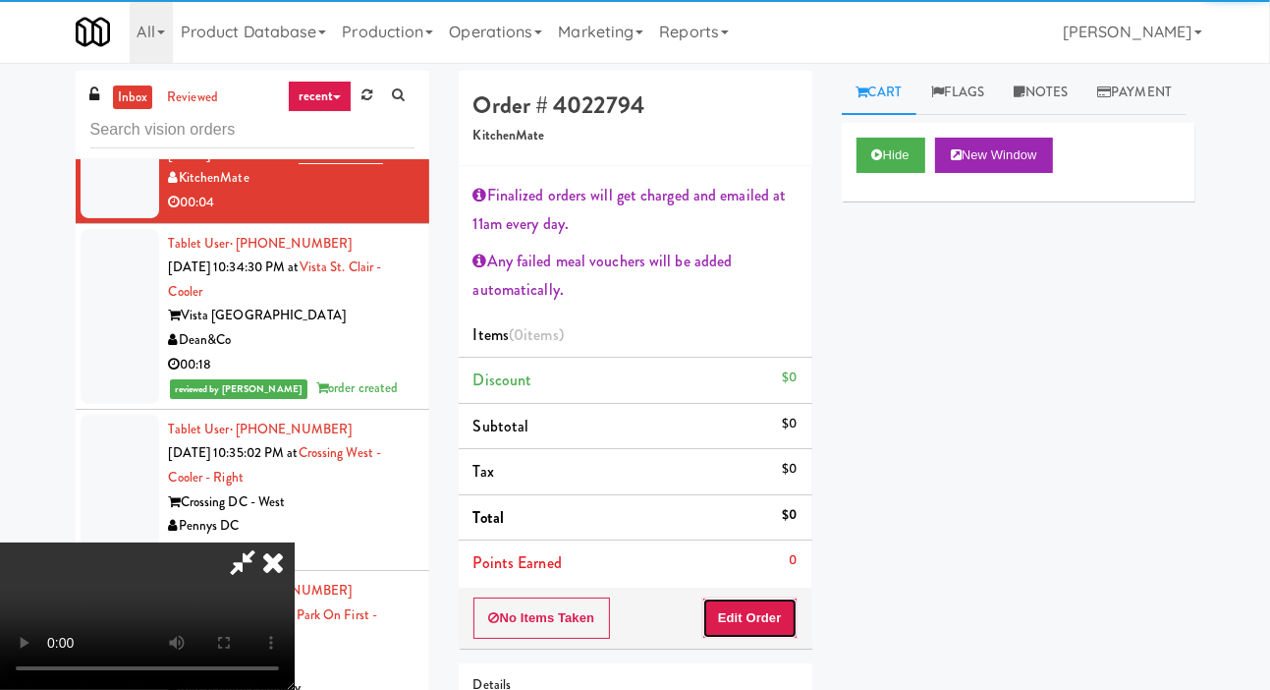
click at [750, 597] on button "Edit Order" at bounding box center [749, 617] width 95 height 41
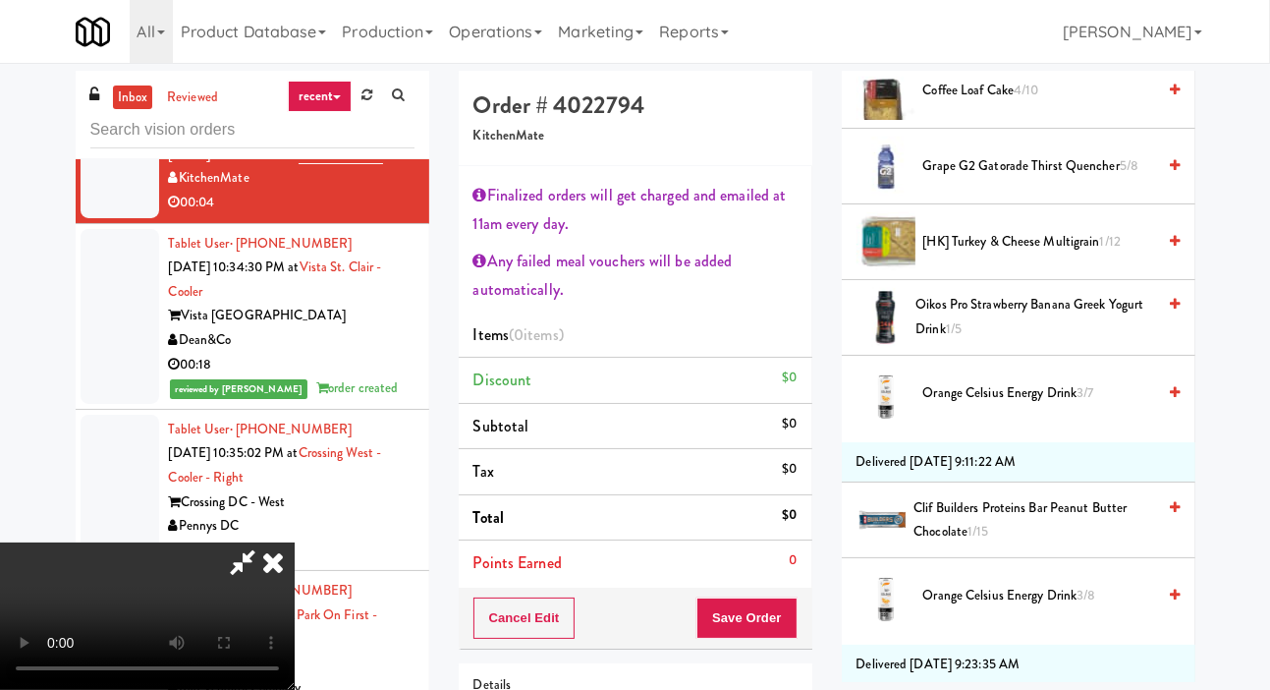
scroll to position [455, 0]
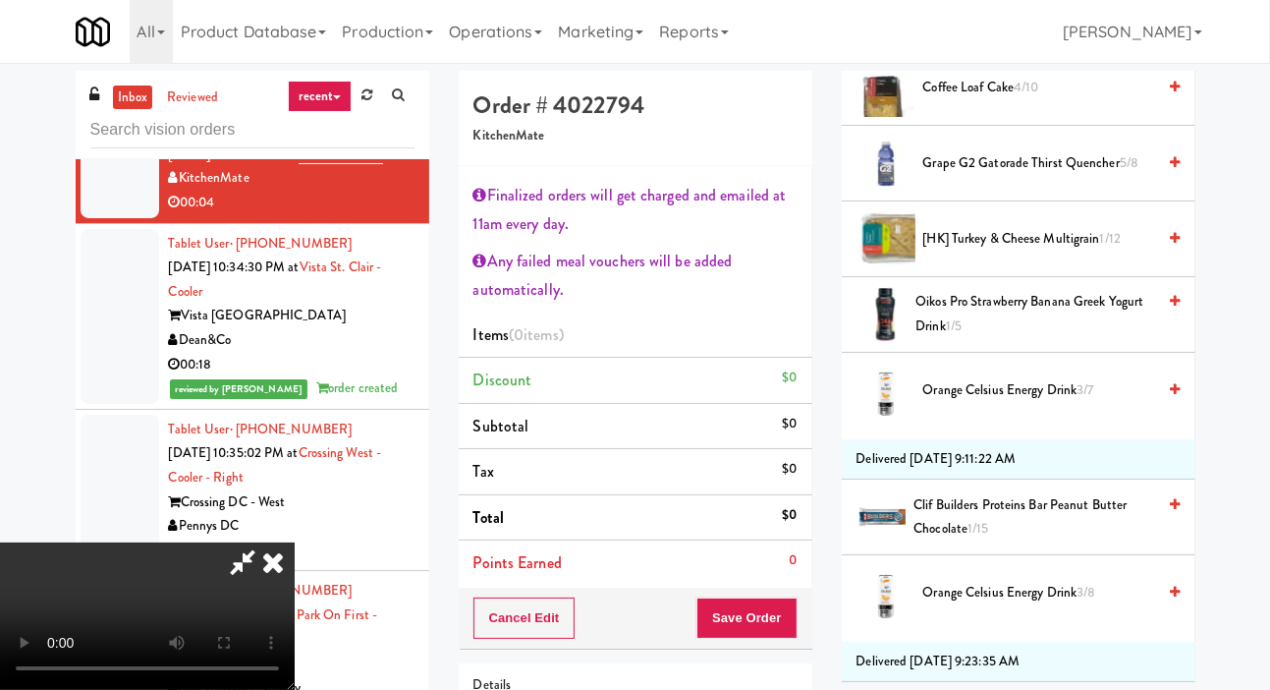
click at [988, 252] on span "[HK] Turkey & Cheese Multigrain 1/12" at bounding box center [1040, 239] width 233 height 25
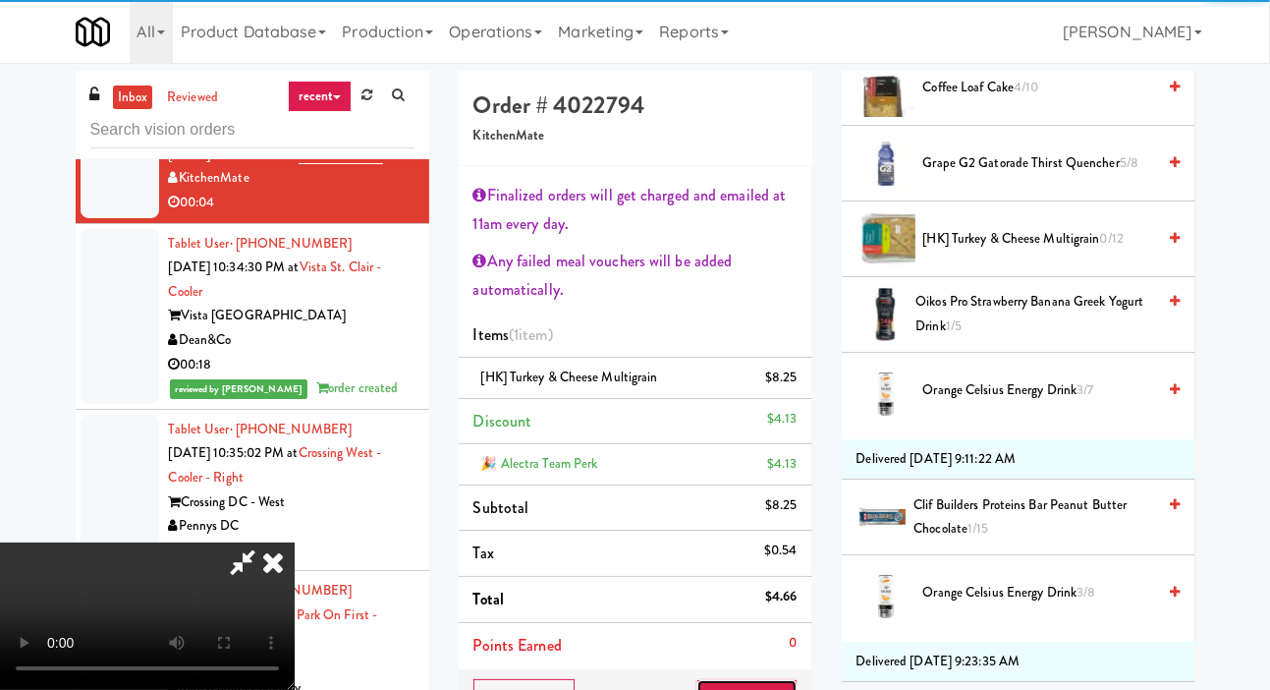
click at [787, 679] on button "Save Order" at bounding box center [747, 699] width 100 height 41
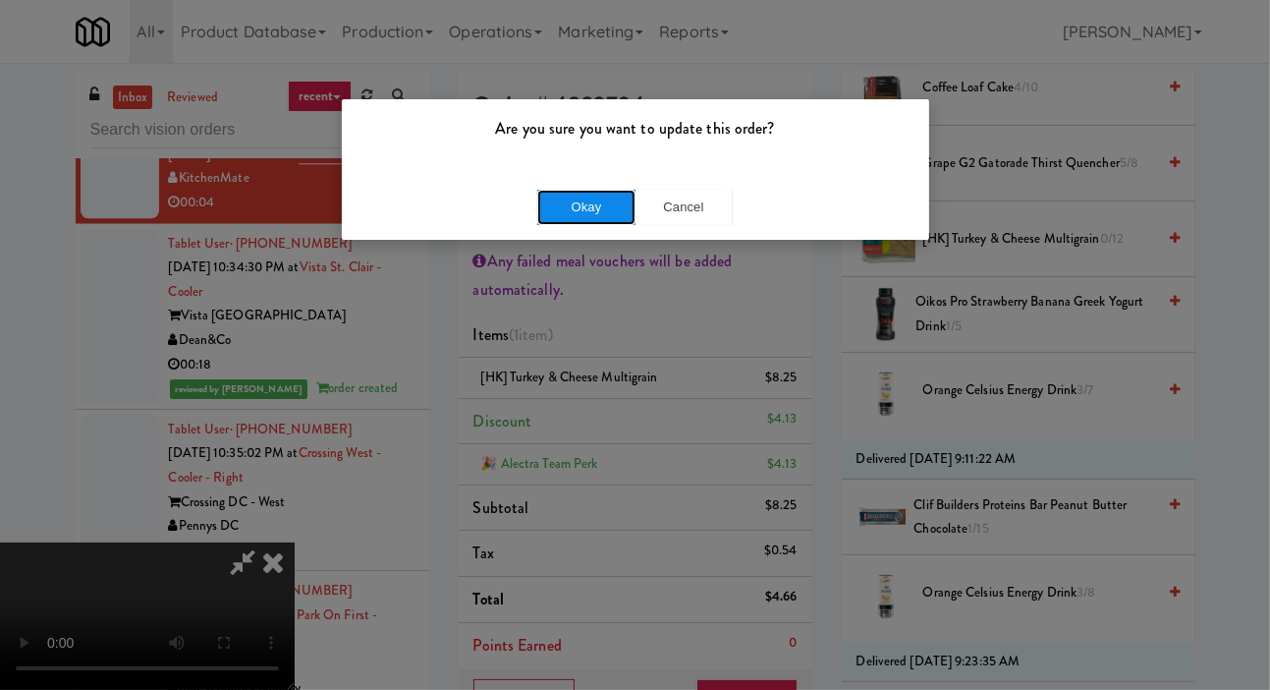
click at [574, 212] on button "Okay" at bounding box center [586, 207] width 98 height 35
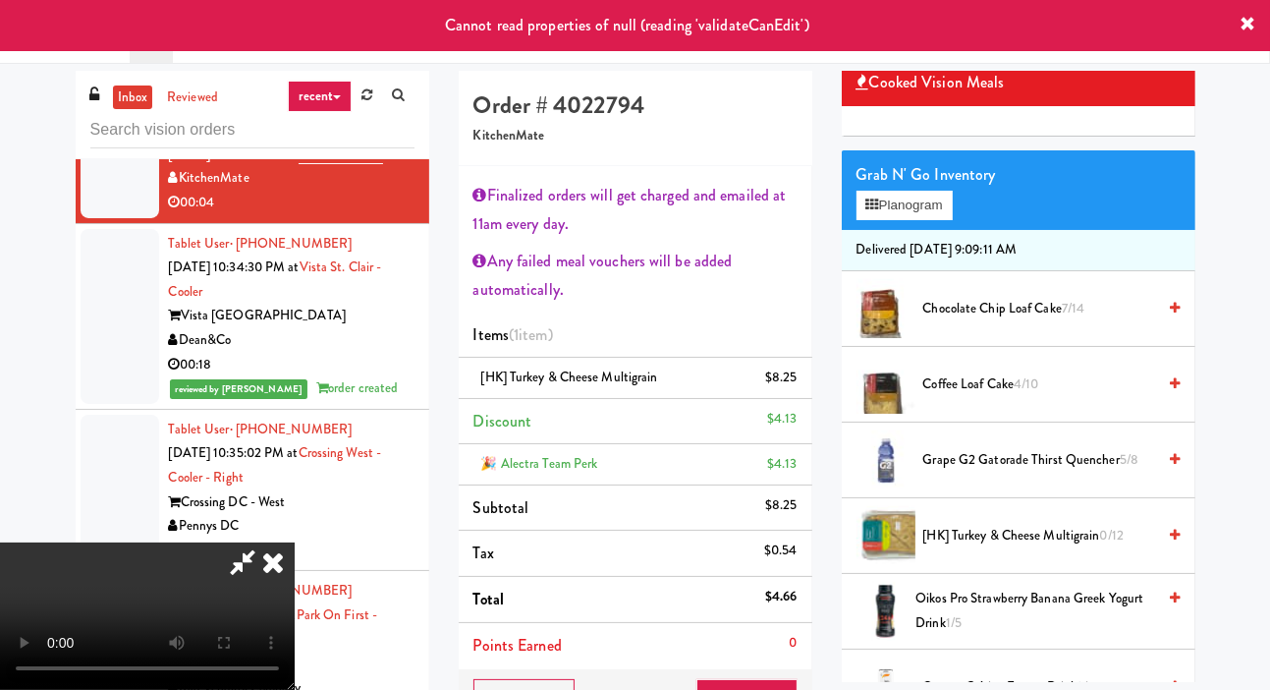
scroll to position [0, 0]
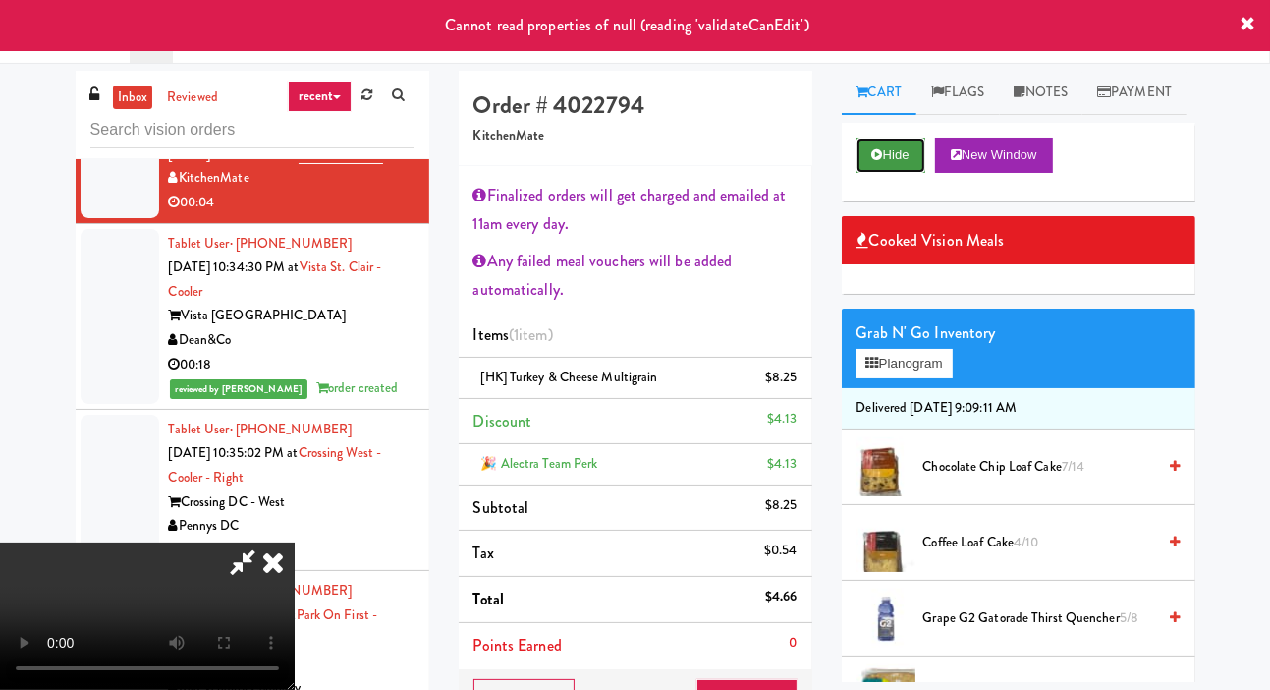
click at [894, 173] on button "Hide" at bounding box center [891, 155] width 69 height 35
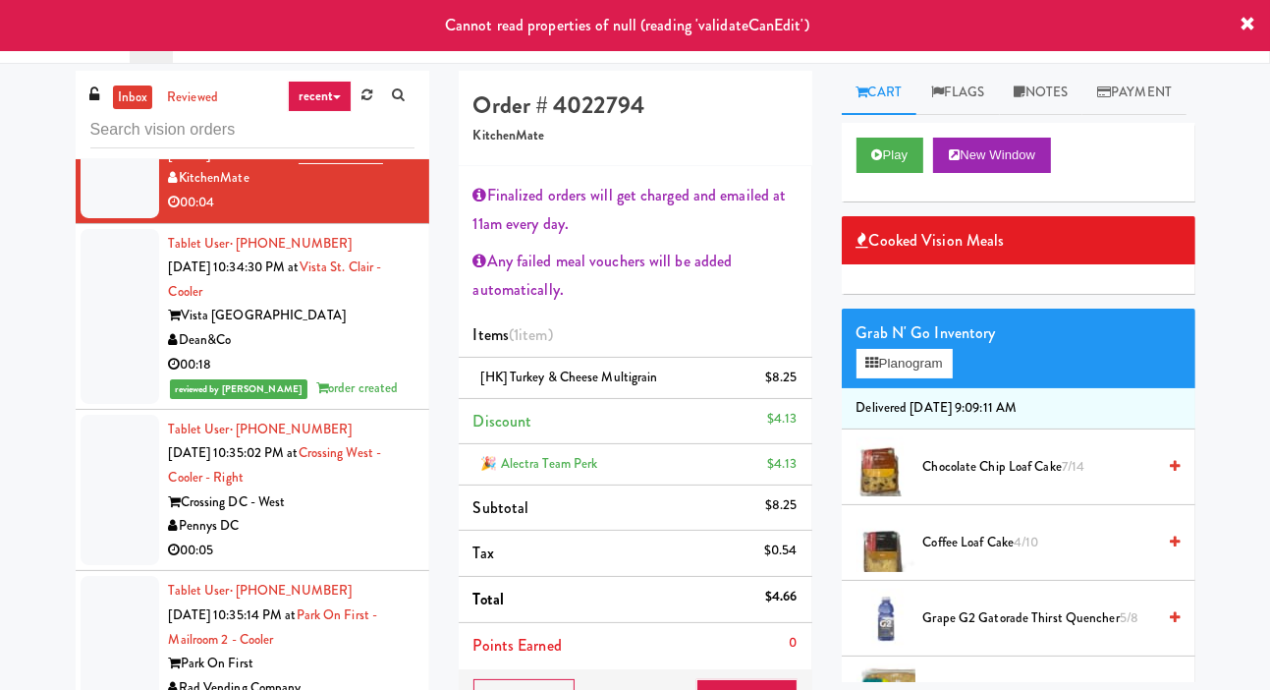
click at [92, 404] on div at bounding box center [120, 316] width 79 height 175
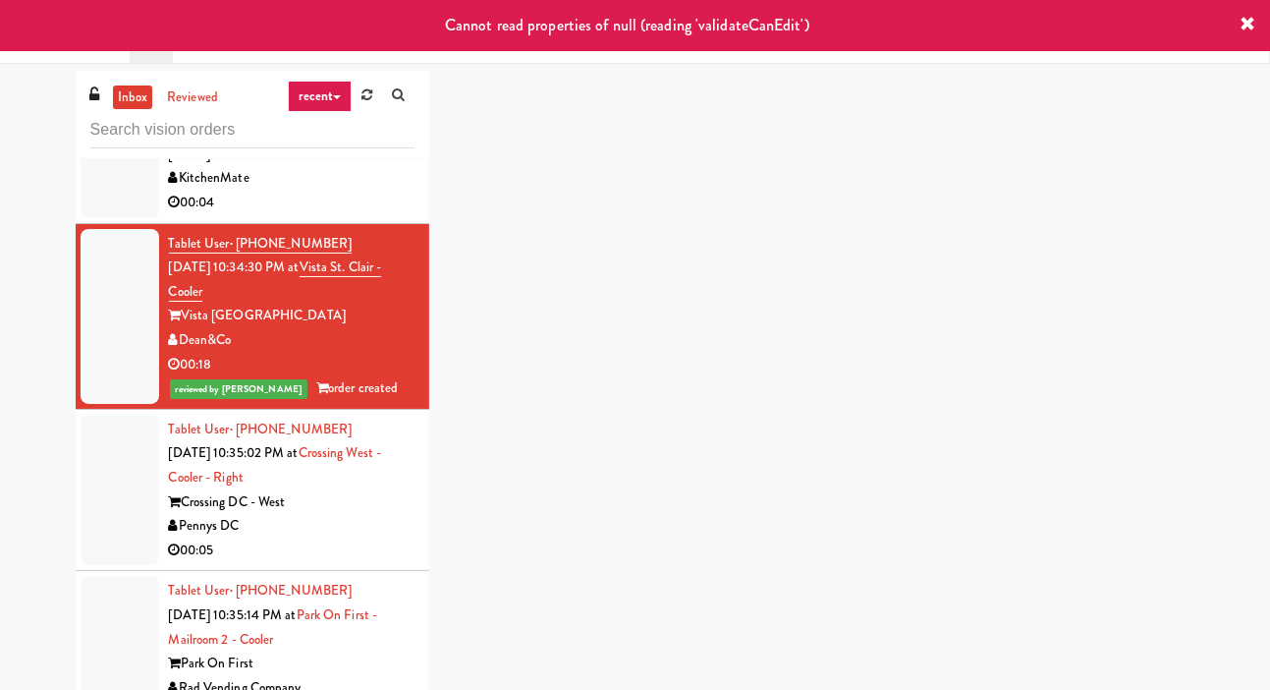
click at [104, 217] on div at bounding box center [120, 166] width 79 height 102
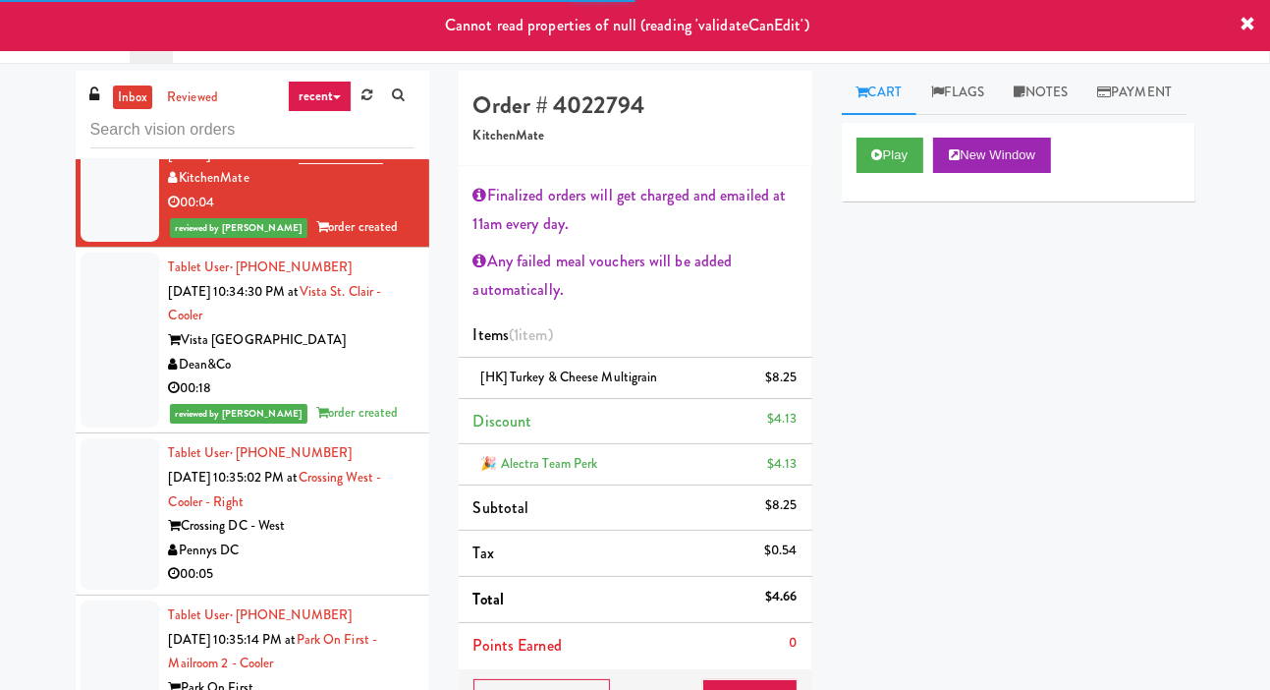
click at [106, 590] on div at bounding box center [120, 513] width 79 height 151
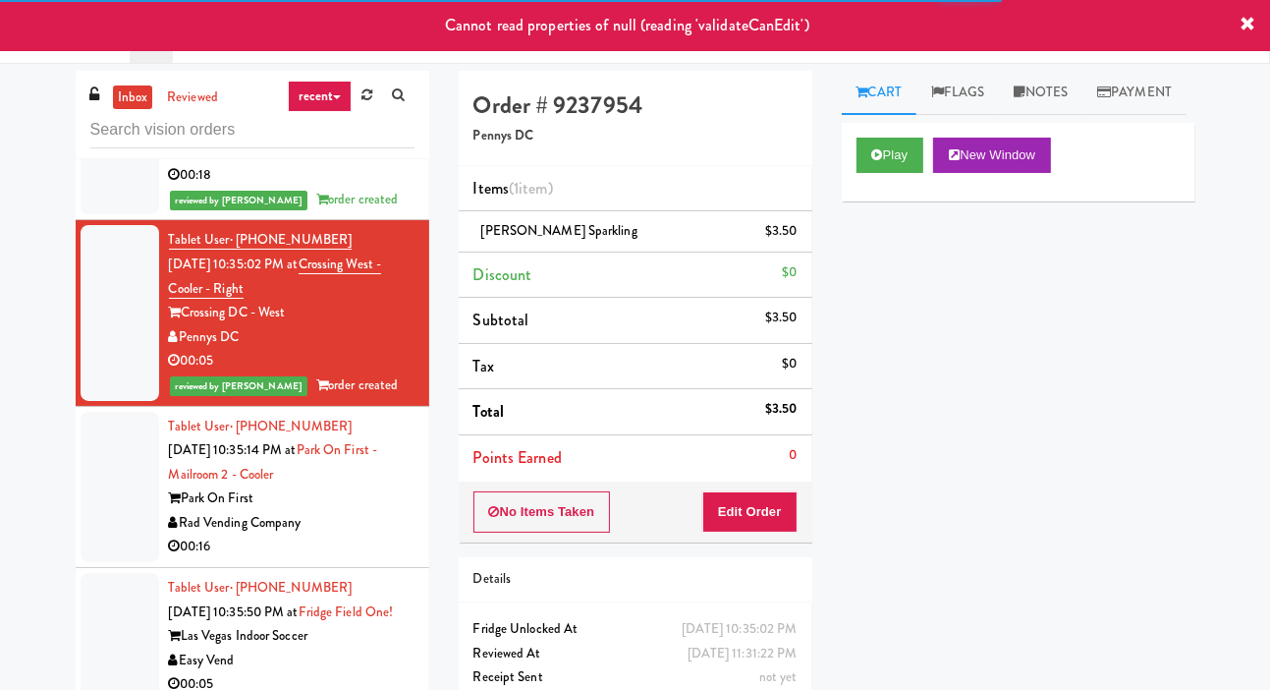
click at [108, 563] on div at bounding box center [120, 487] width 79 height 151
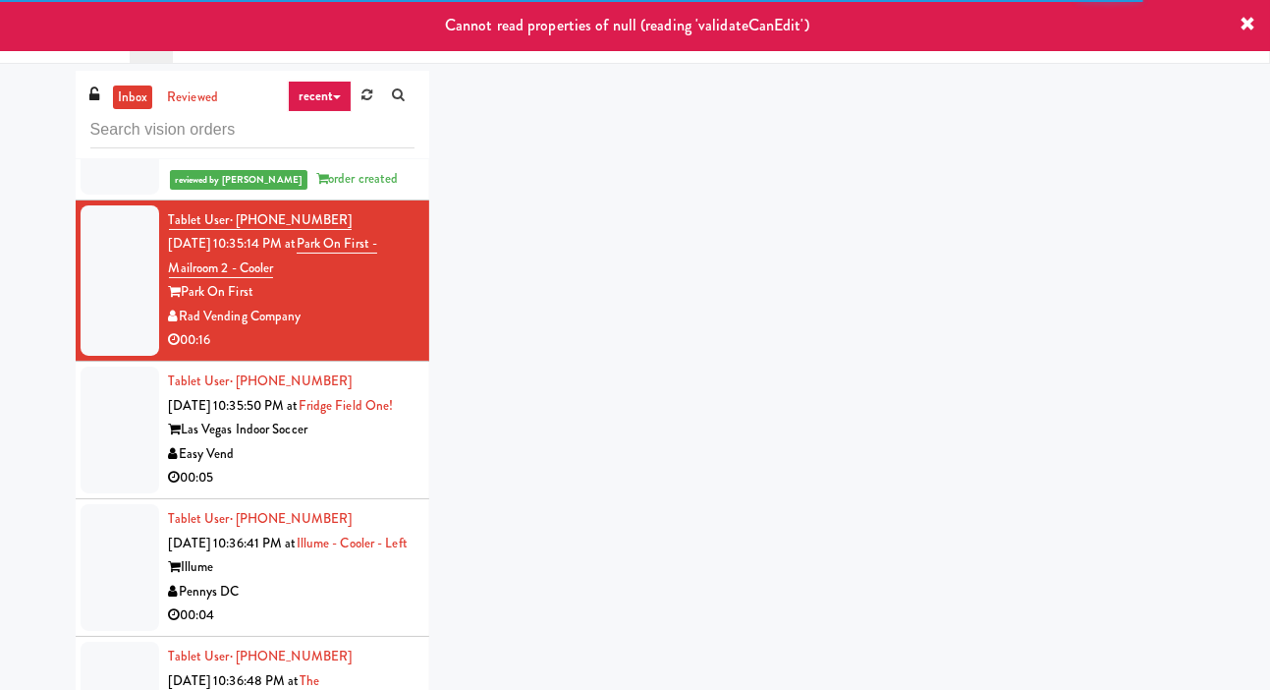
click at [115, 493] on div at bounding box center [120, 429] width 79 height 127
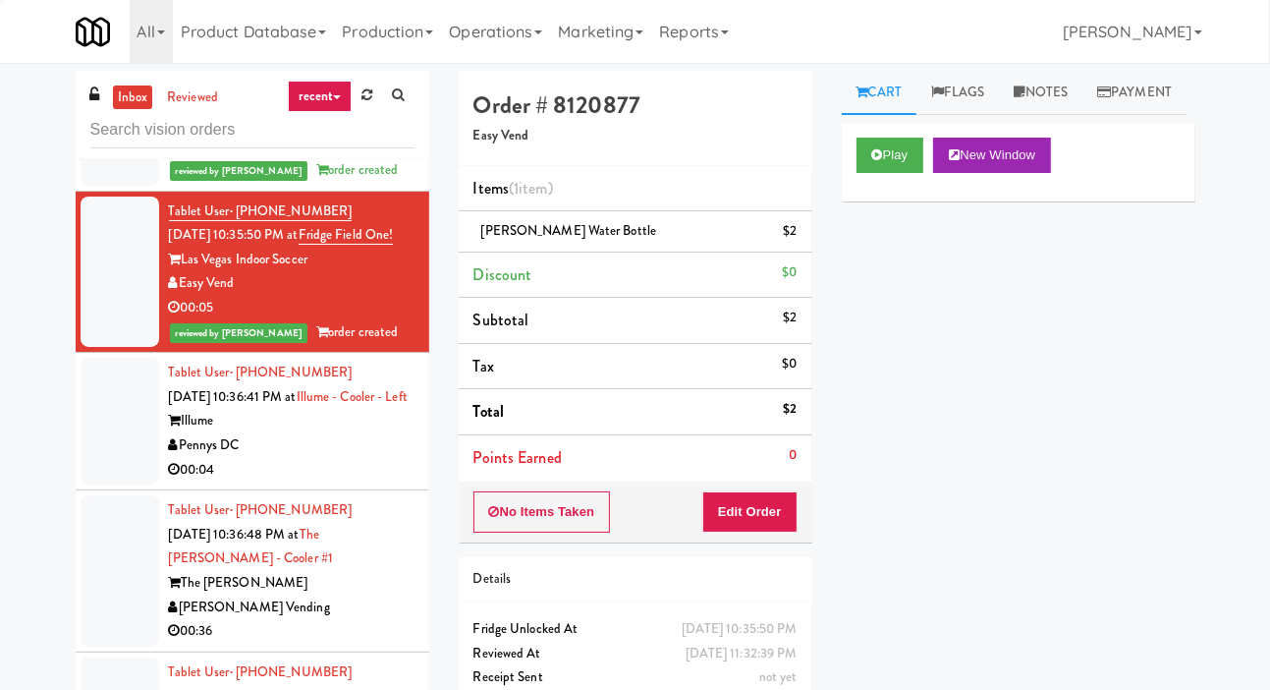
click at [115, 484] on div at bounding box center [120, 421] width 79 height 127
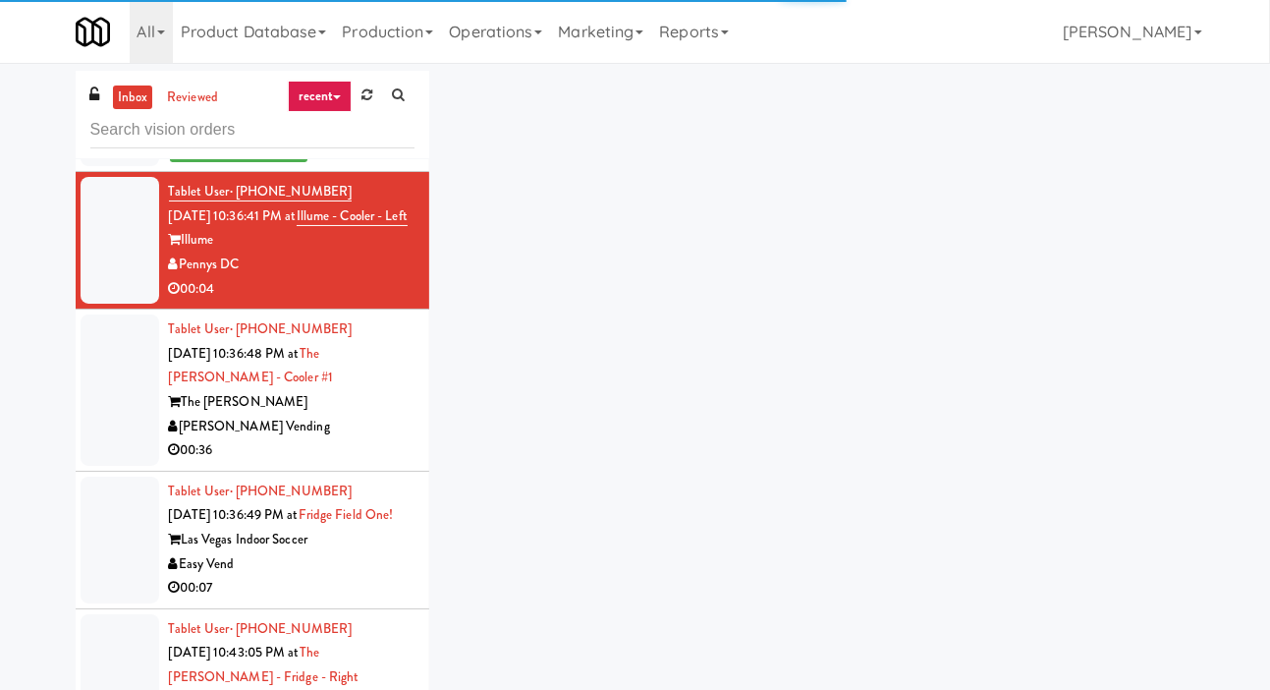
click at [110, 466] on div at bounding box center [120, 389] width 79 height 151
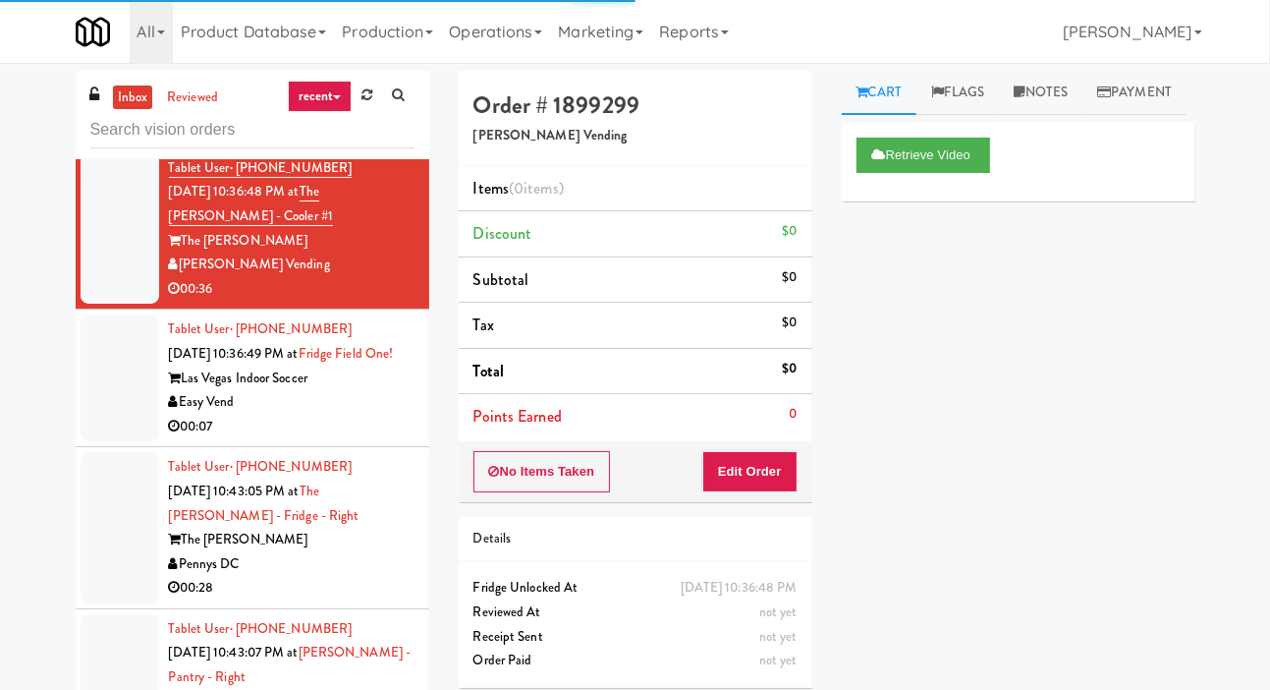
click at [113, 441] on div at bounding box center [120, 377] width 79 height 127
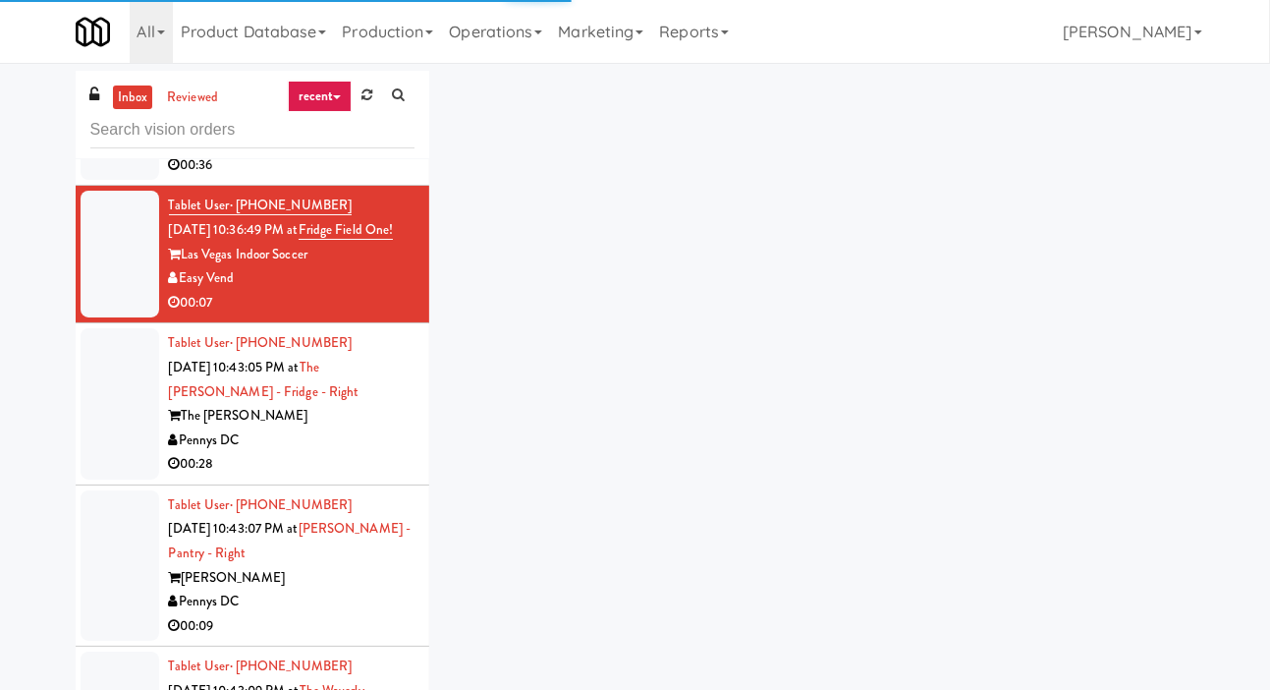
scroll to position [5225, 0]
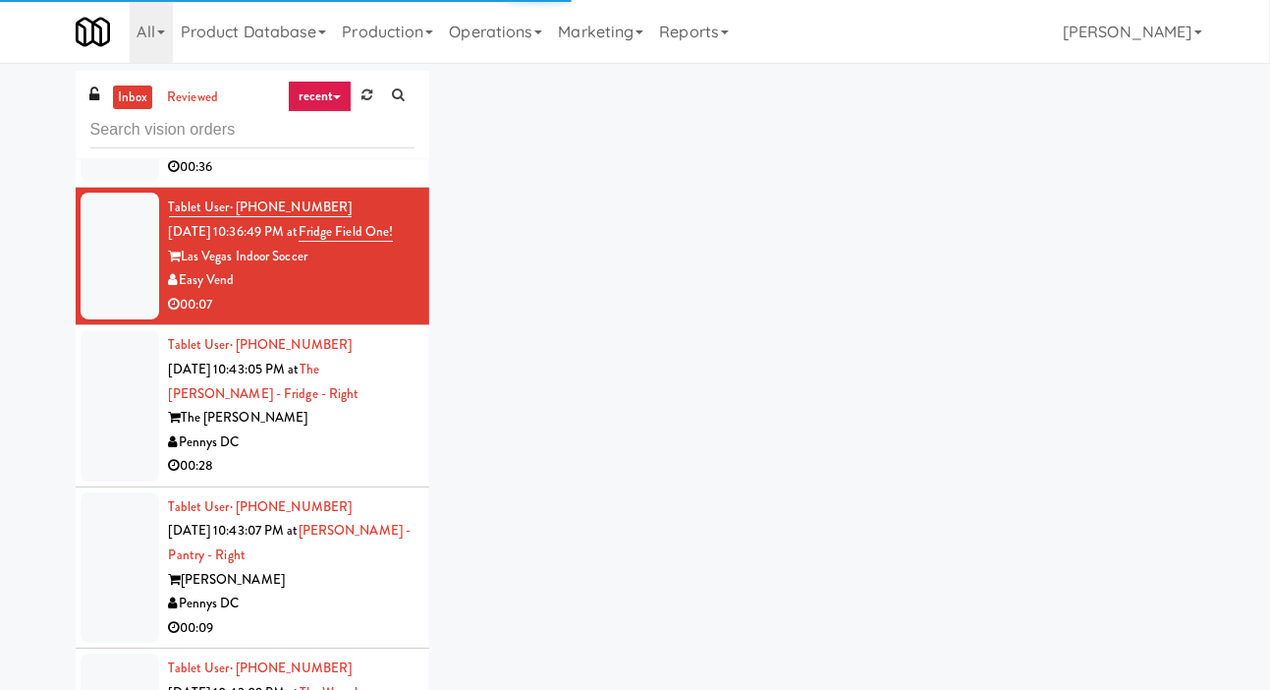
click at [78, 189] on li "Tablet User · (202) 600-6041 [DATE] 10:36:48 PM at The [PERSON_NAME] - Cooler #…" at bounding box center [253, 108] width 354 height 162
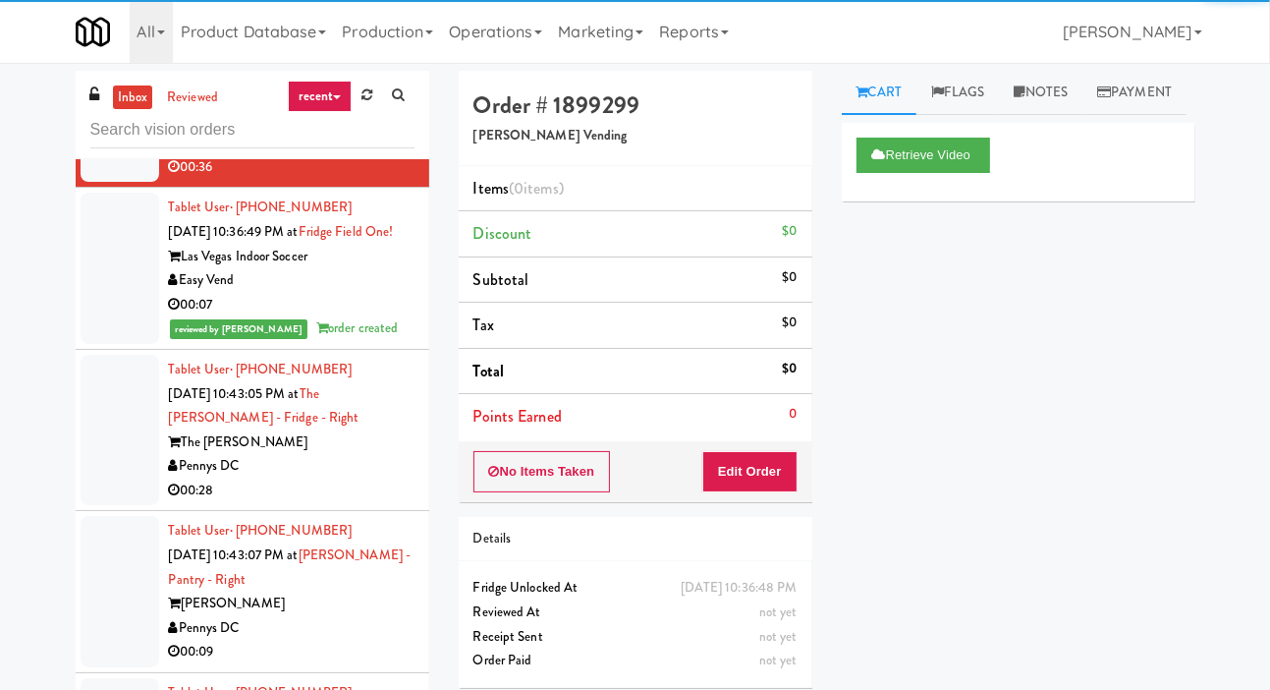
click at [114, 506] on div at bounding box center [120, 430] width 79 height 151
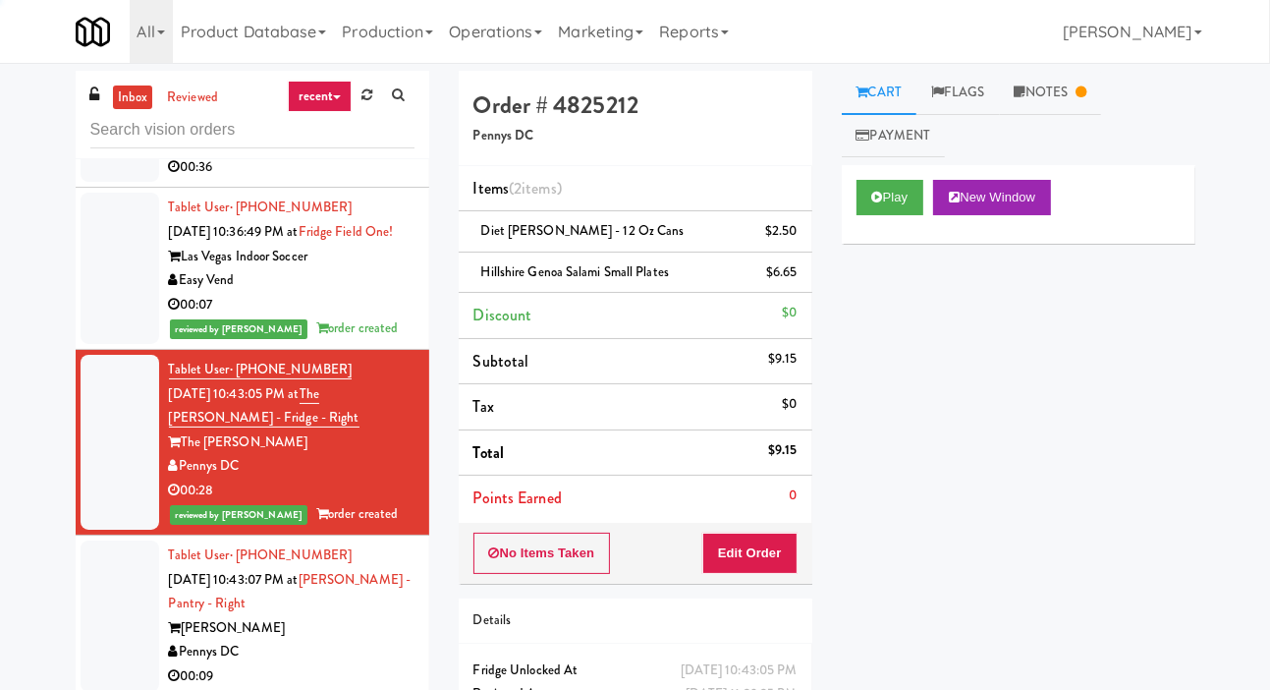
click at [122, 183] on div at bounding box center [120, 106] width 79 height 151
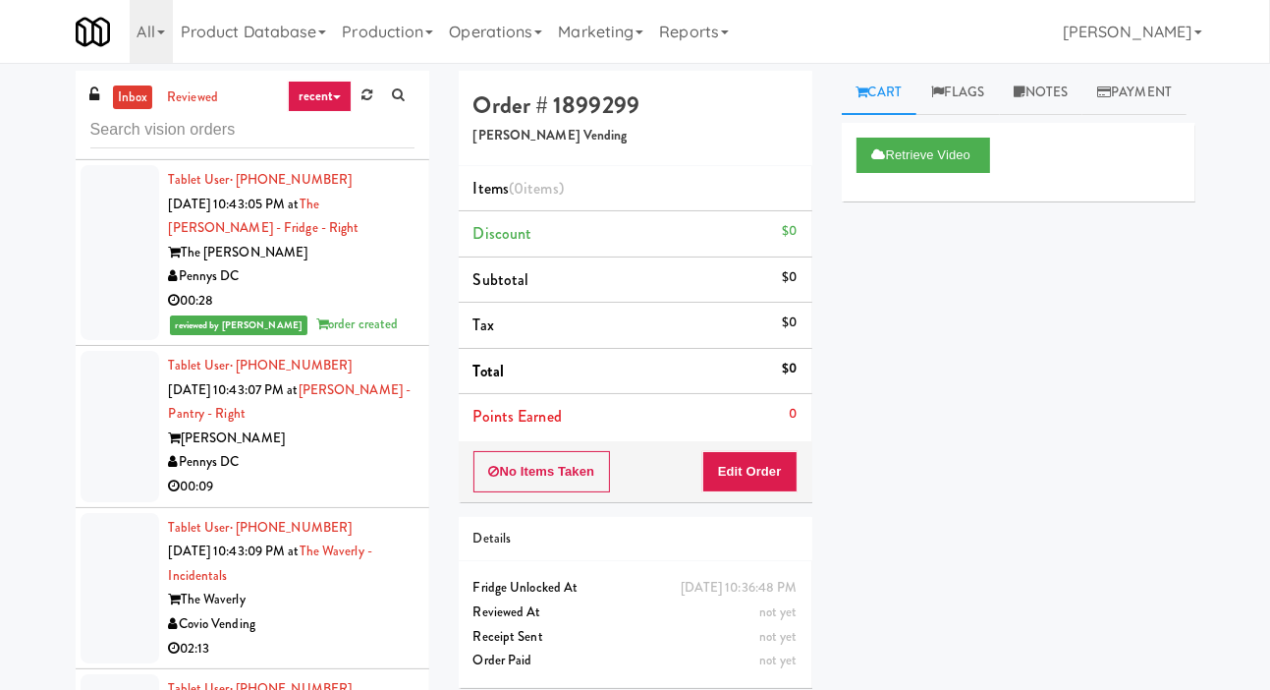
click at [114, 502] on div at bounding box center [120, 426] width 79 height 151
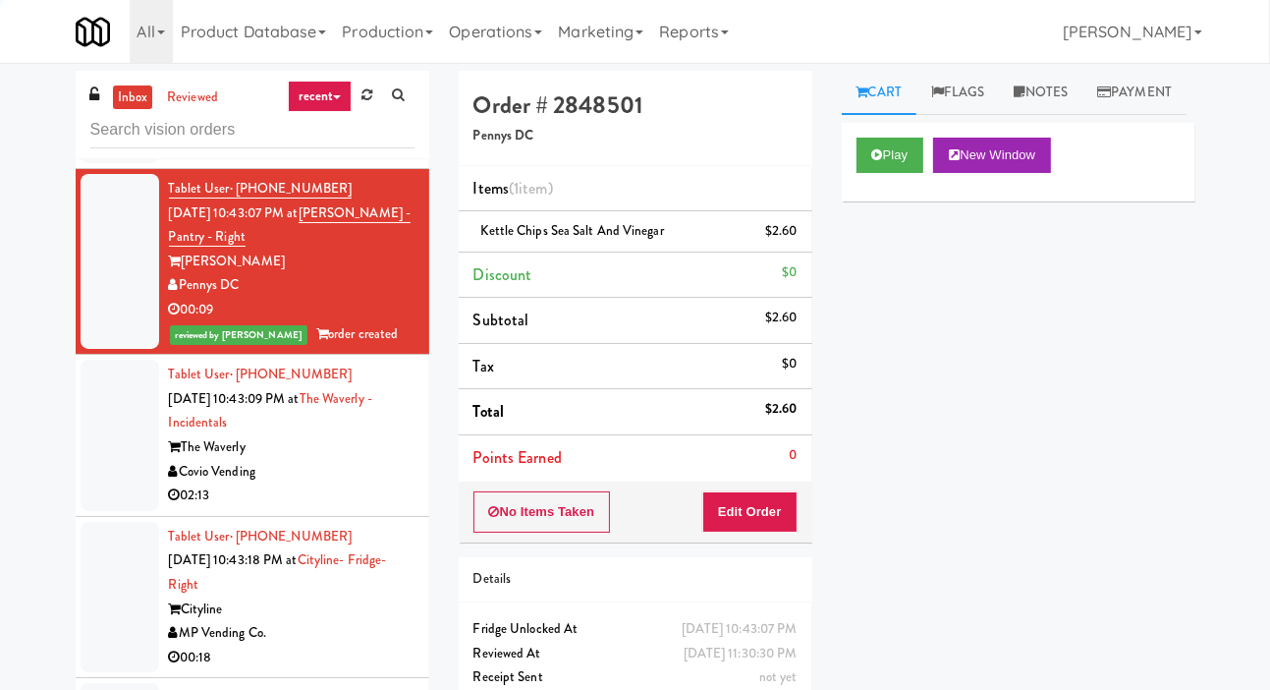
click at [112, 511] on div at bounding box center [120, 435] width 79 height 151
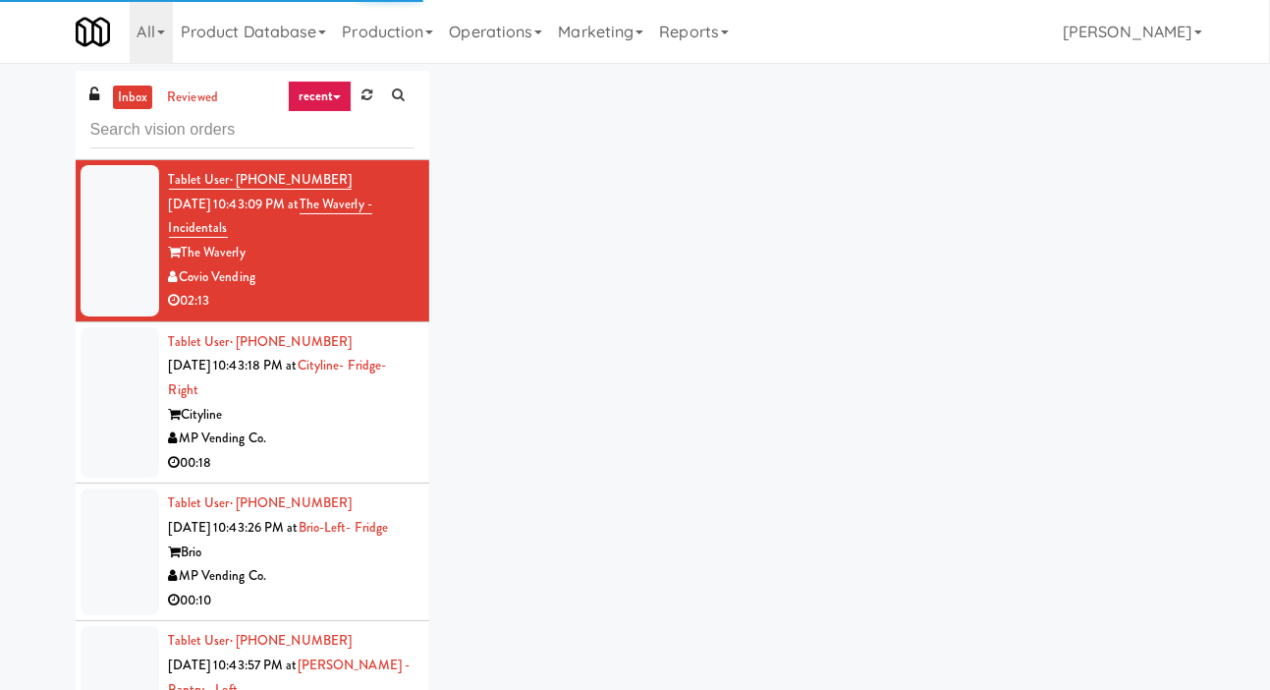
click at [112, 478] on div at bounding box center [120, 402] width 79 height 151
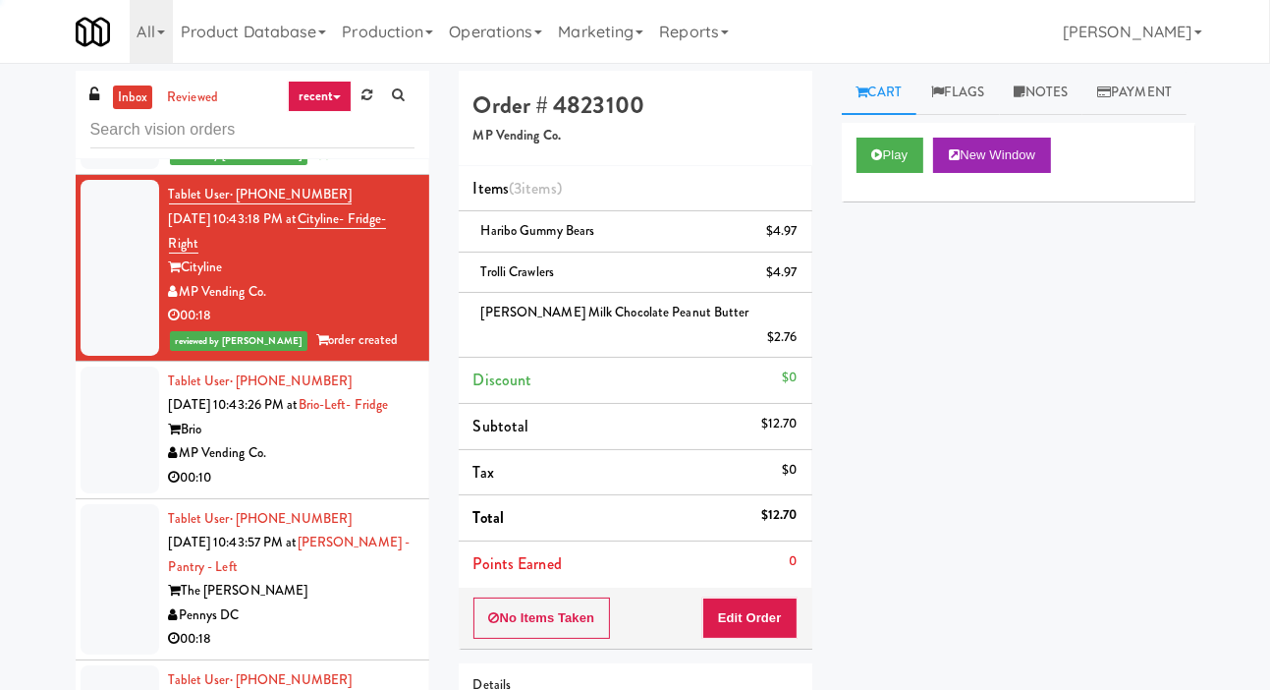
click at [115, 493] on div at bounding box center [120, 429] width 79 height 127
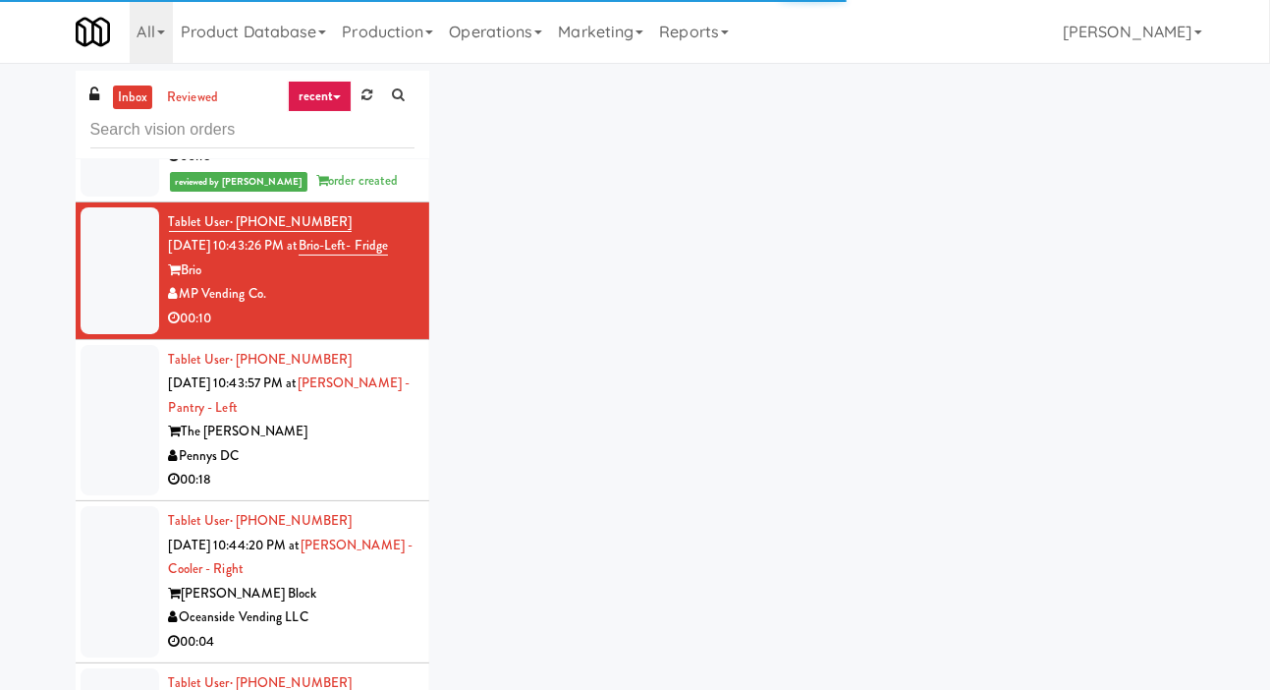
click at [113, 496] on div at bounding box center [120, 420] width 79 height 151
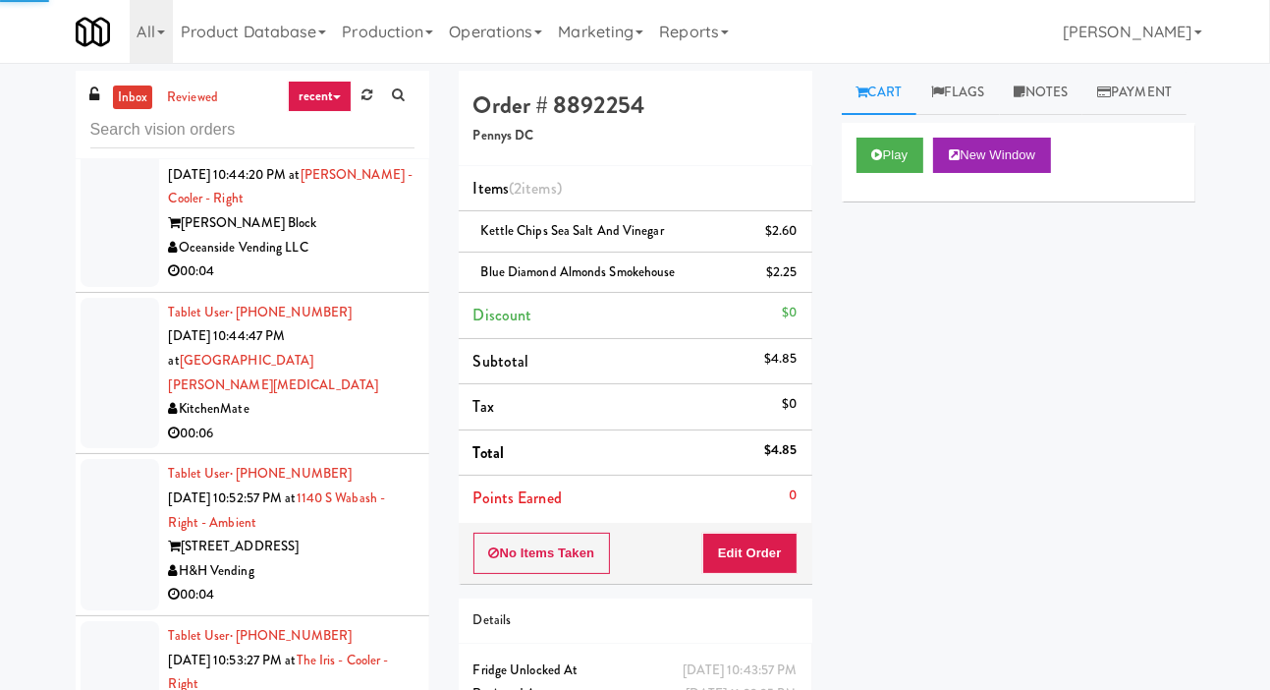
click at [92, 287] on div at bounding box center [120, 211] width 79 height 151
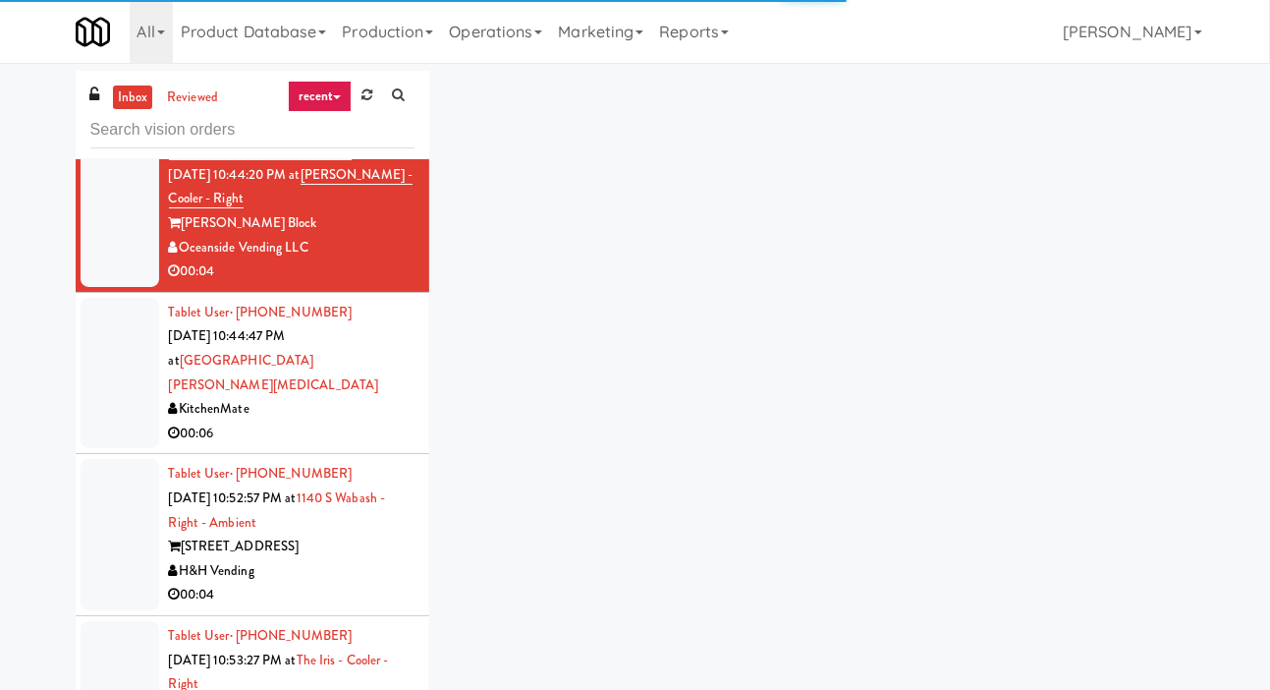
click at [108, 449] on div at bounding box center [120, 373] width 79 height 151
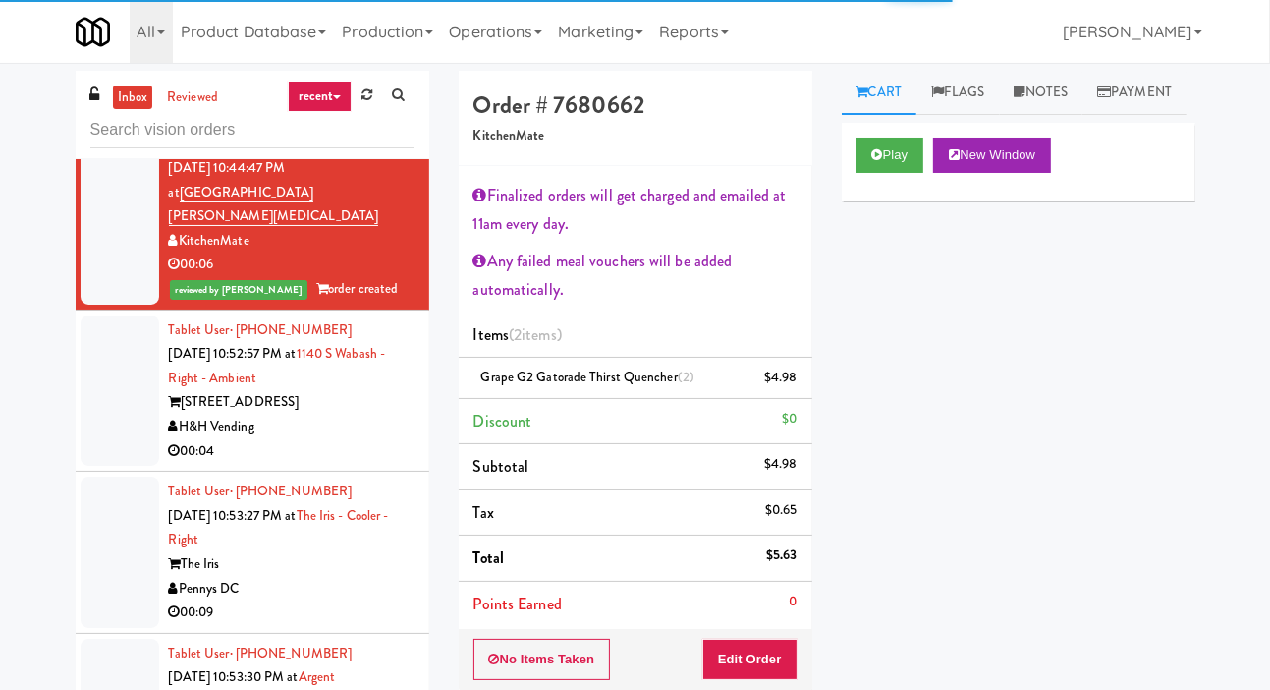
click at [117, 467] on div at bounding box center [120, 390] width 79 height 151
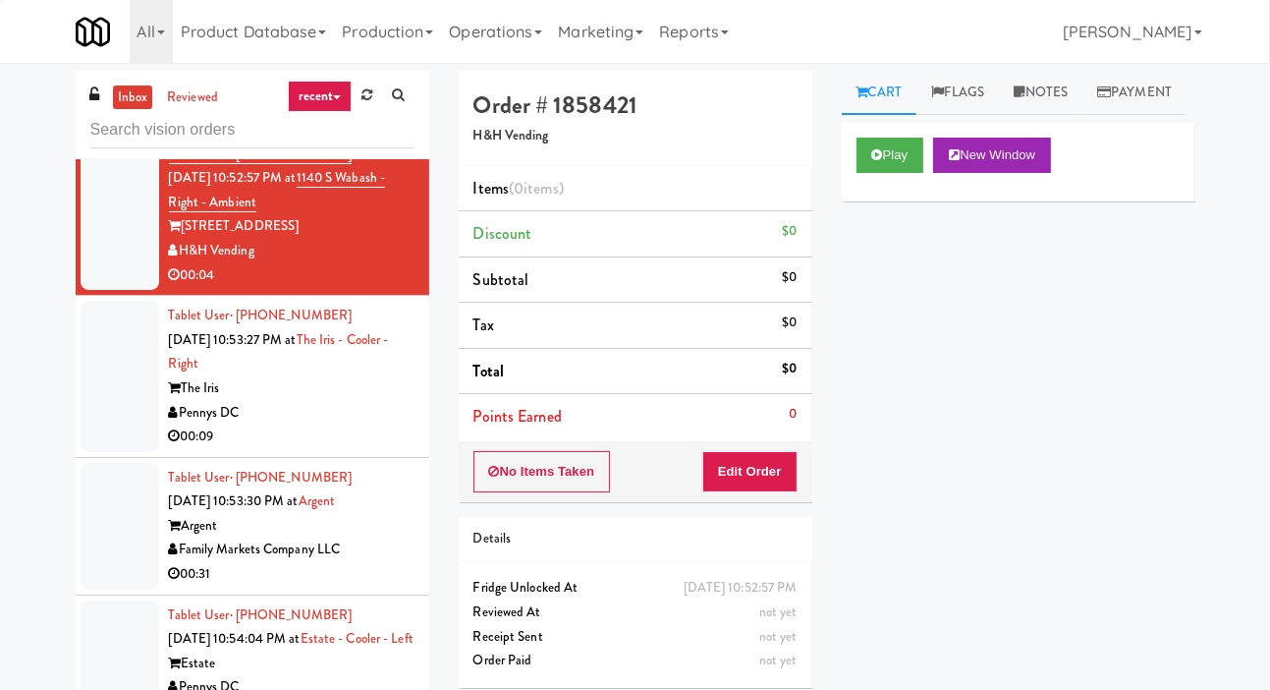
click at [123, 452] on div at bounding box center [120, 376] width 79 height 151
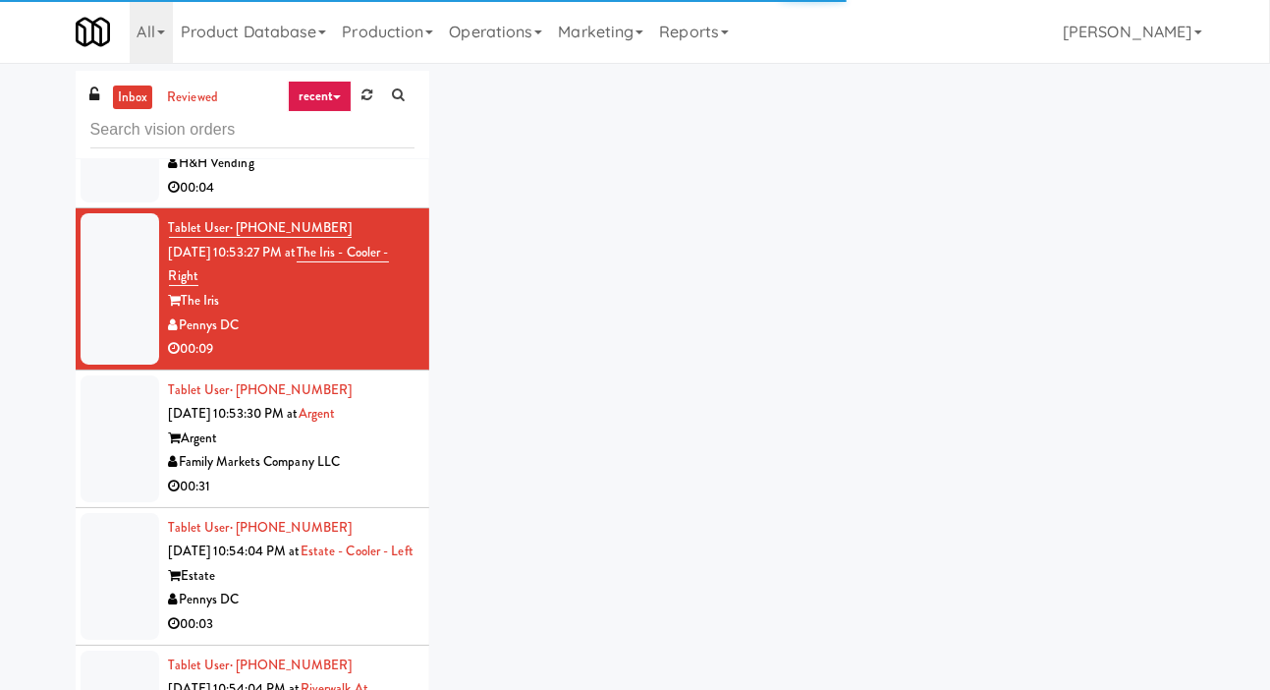
scroll to position [7046, 0]
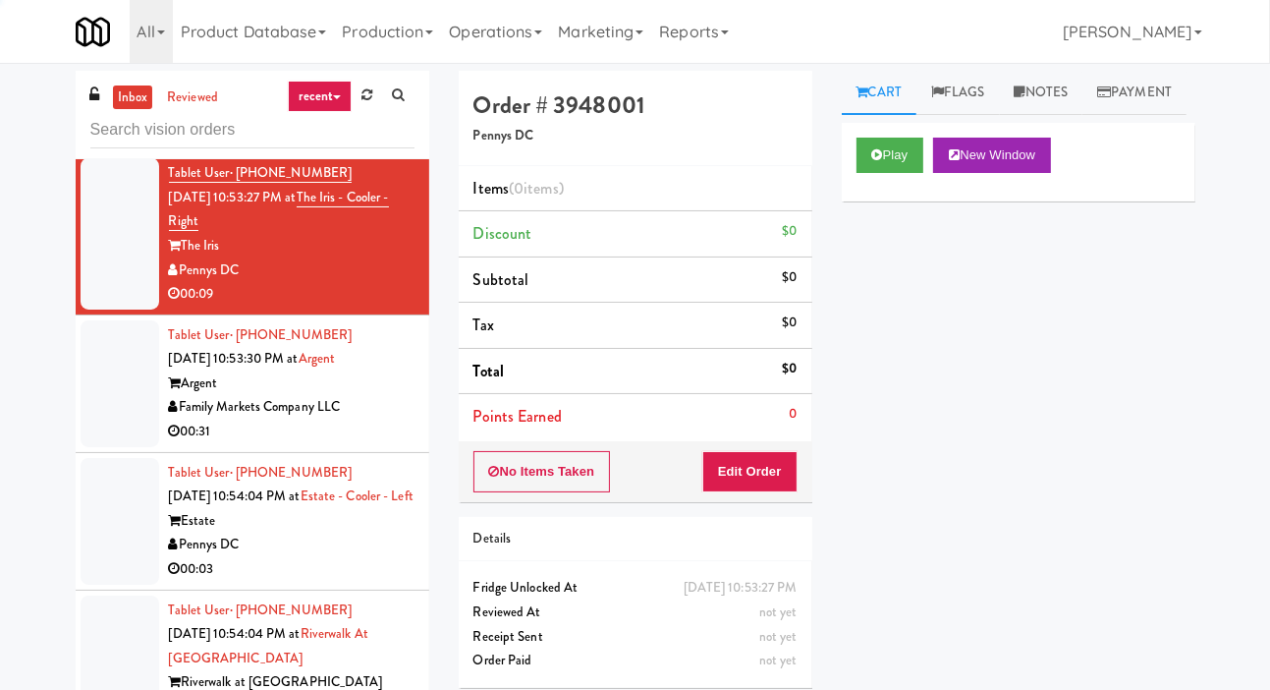
click at [116, 447] on div at bounding box center [120, 383] width 79 height 127
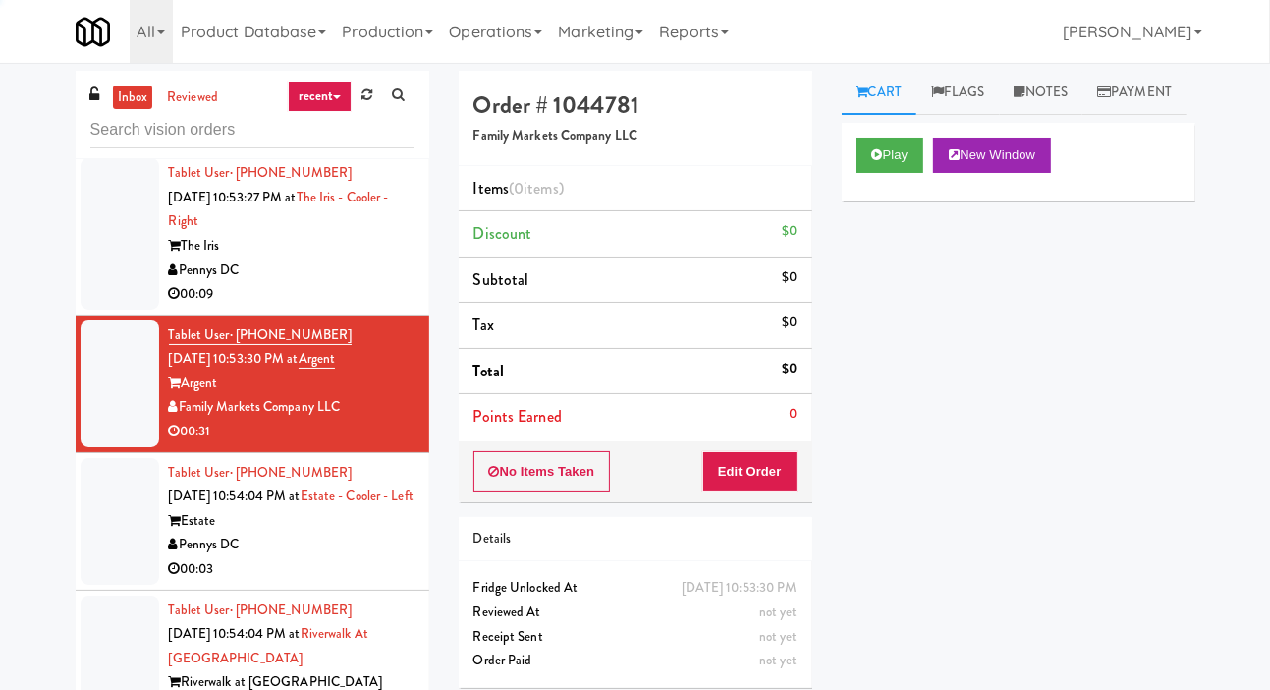
click at [121, 148] on div at bounding box center [120, 72] width 79 height 151
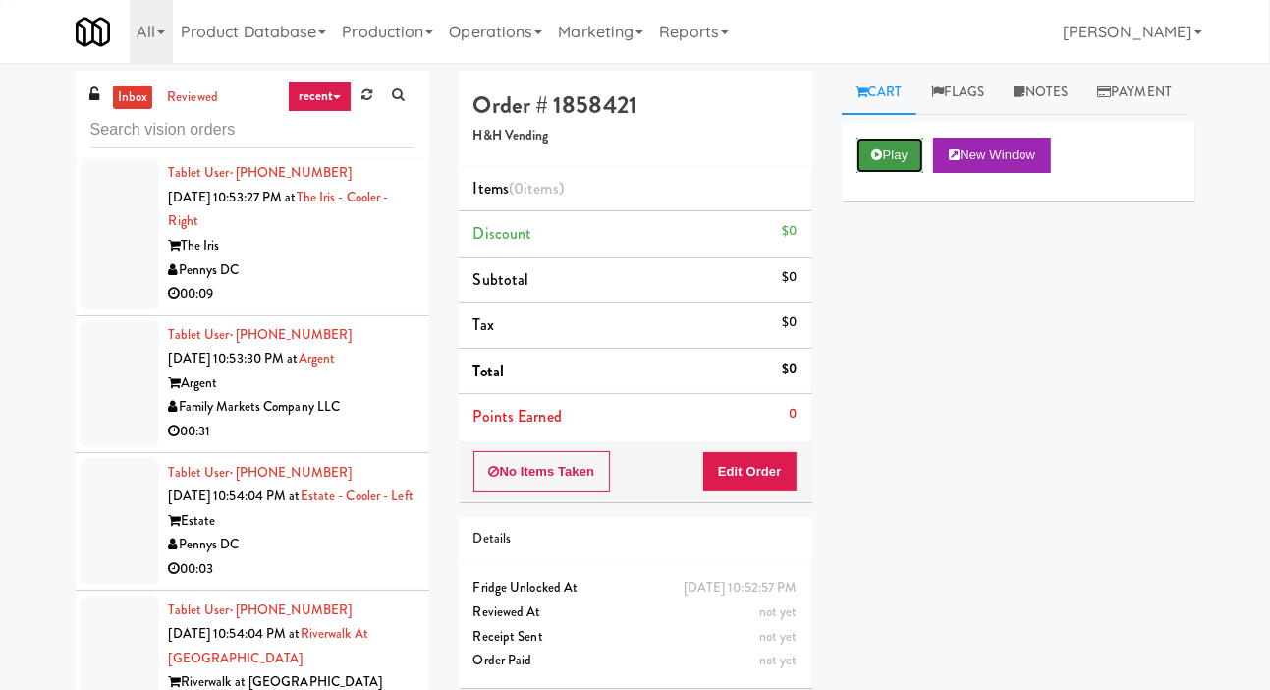
click at [894, 173] on button "Play" at bounding box center [891, 155] width 68 height 35
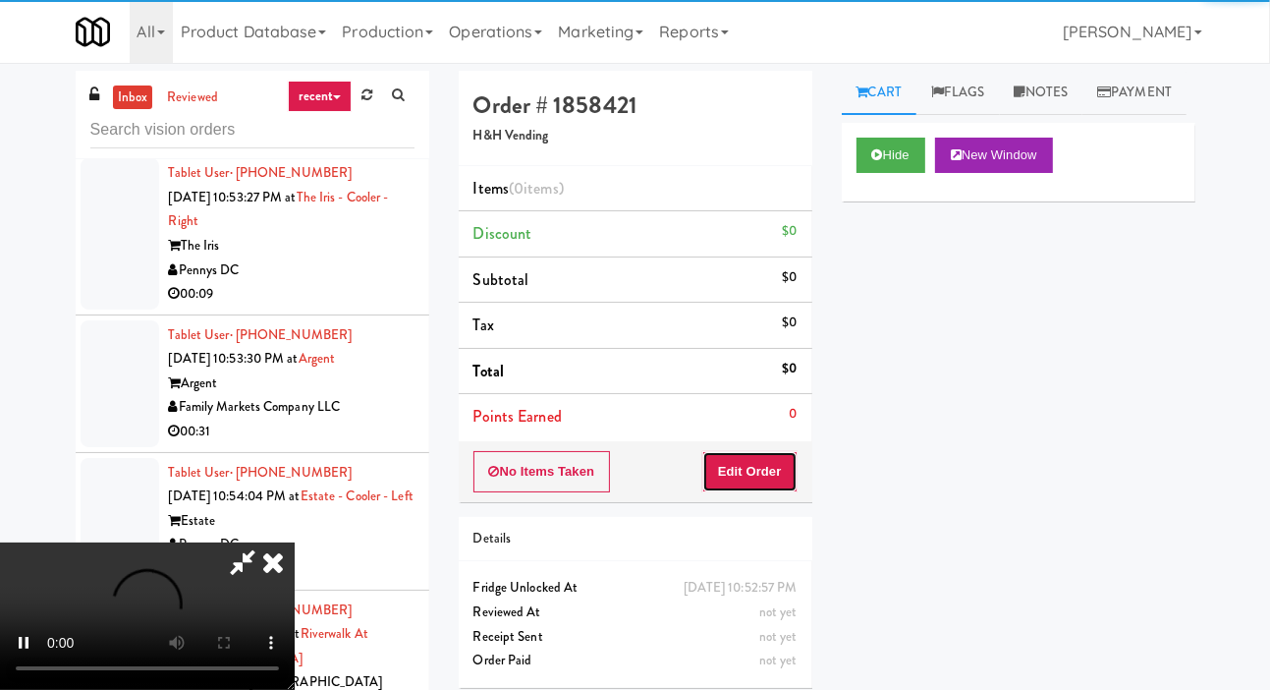
click at [762, 458] on button "Edit Order" at bounding box center [749, 471] width 95 height 41
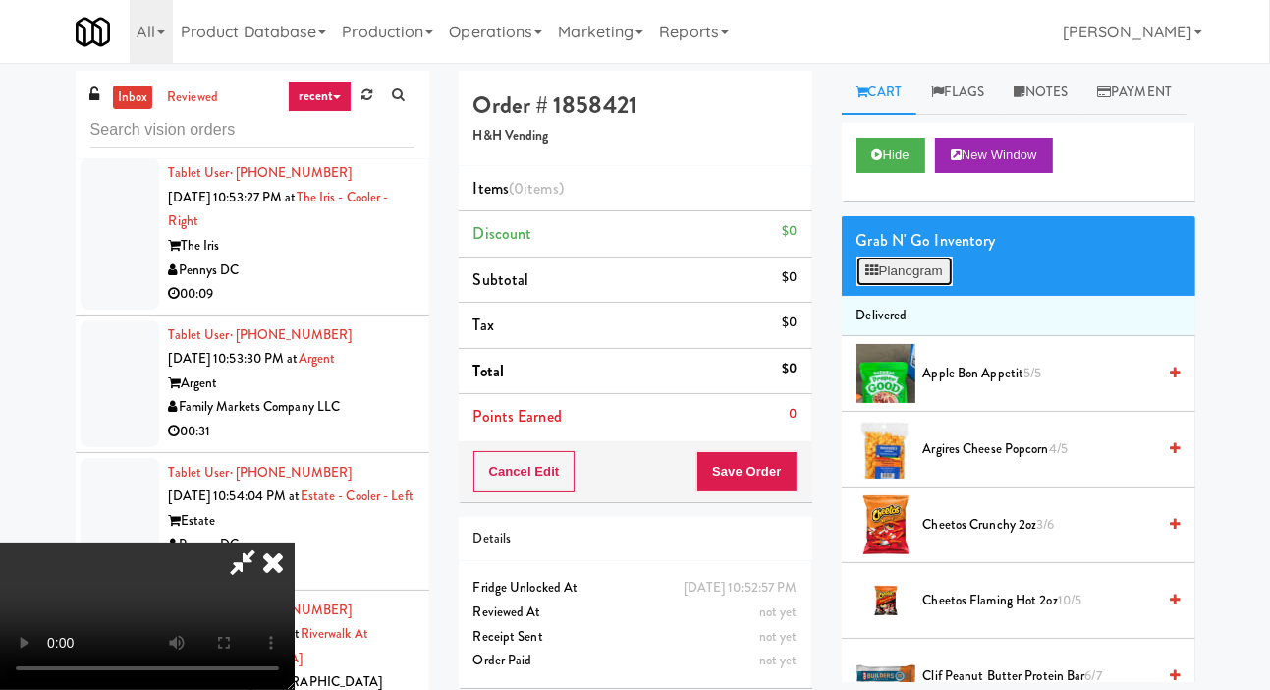
click at [886, 286] on button "Planogram" at bounding box center [905, 270] width 96 height 29
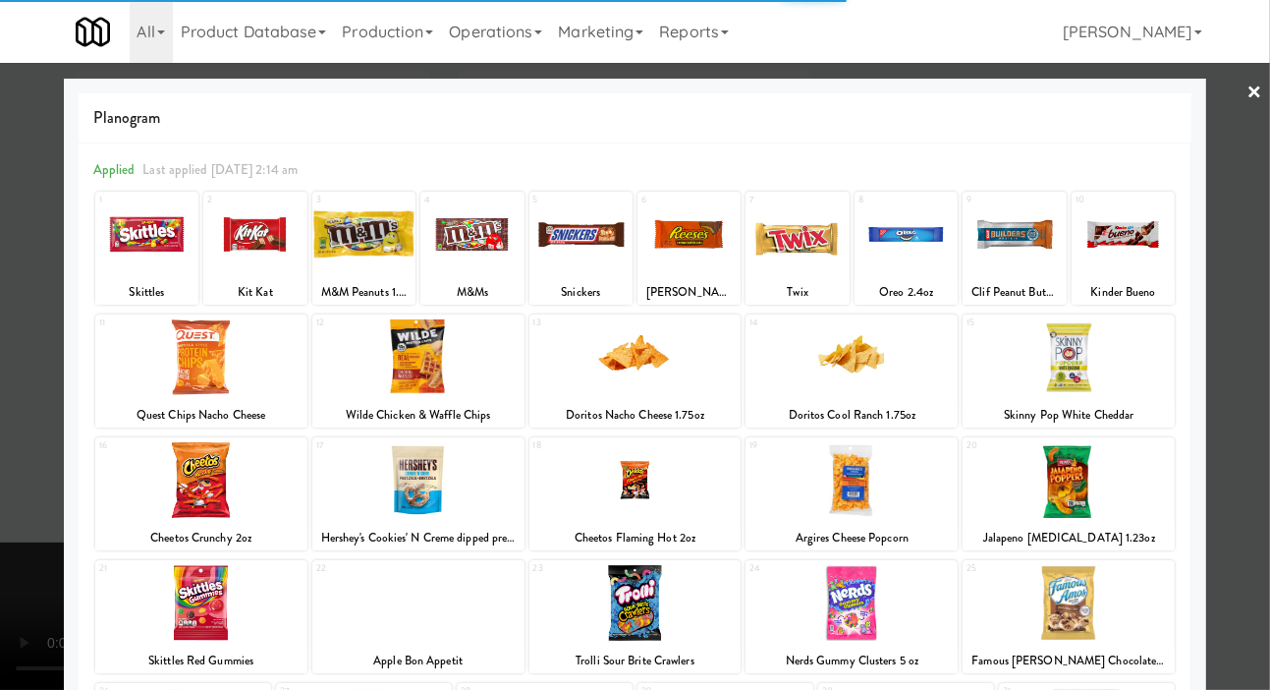
click at [856, 368] on div at bounding box center [852, 357] width 212 height 76
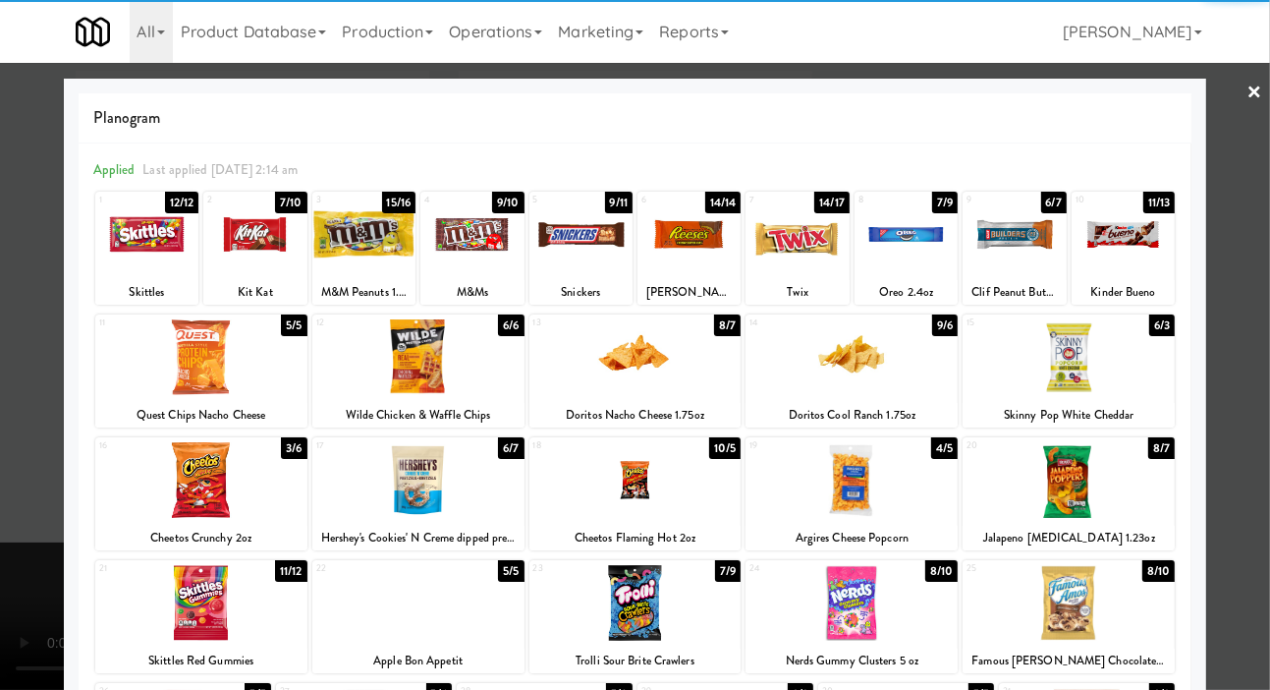
click at [2, 435] on div at bounding box center [635, 345] width 1270 height 690
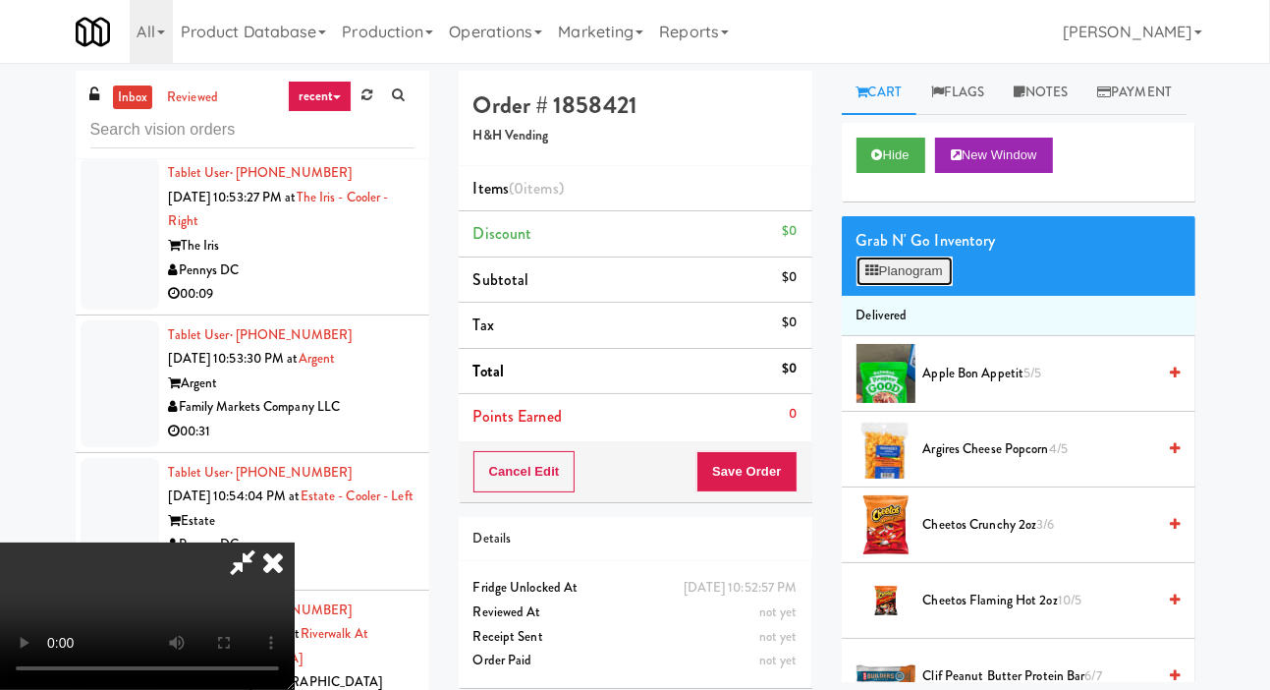
click at [891, 286] on button "Planogram" at bounding box center [905, 270] width 96 height 29
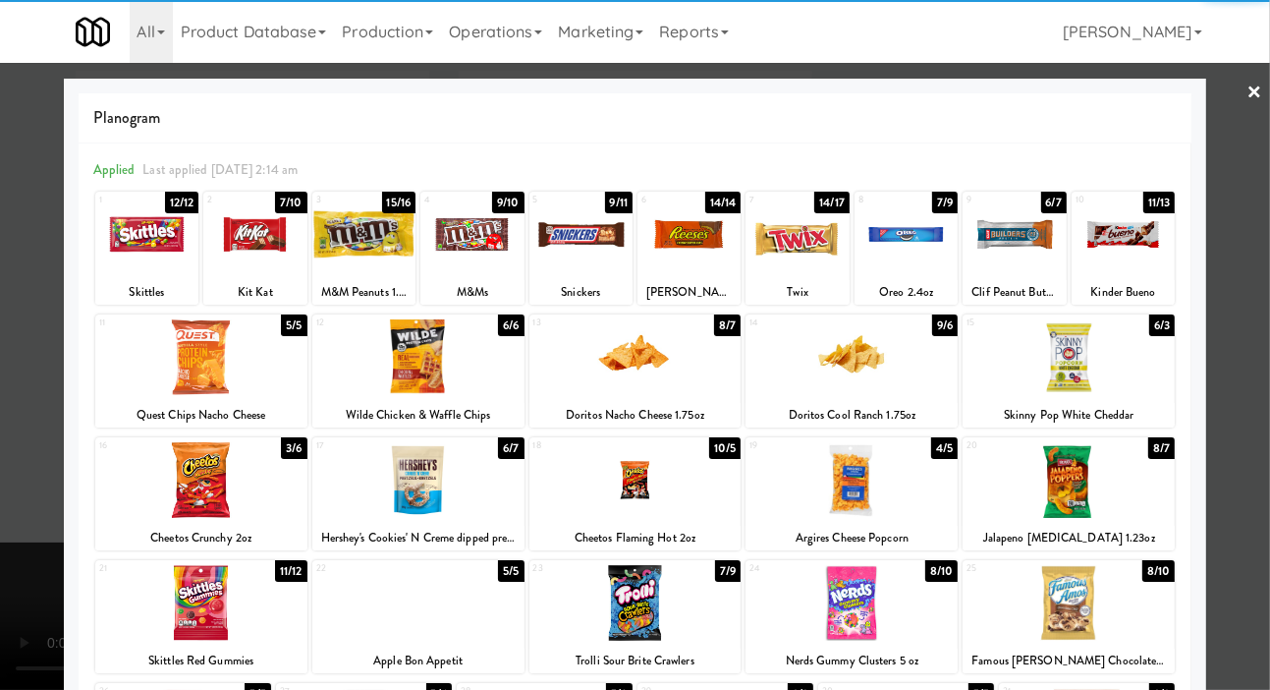
click at [359, 580] on div at bounding box center [418, 603] width 212 height 76
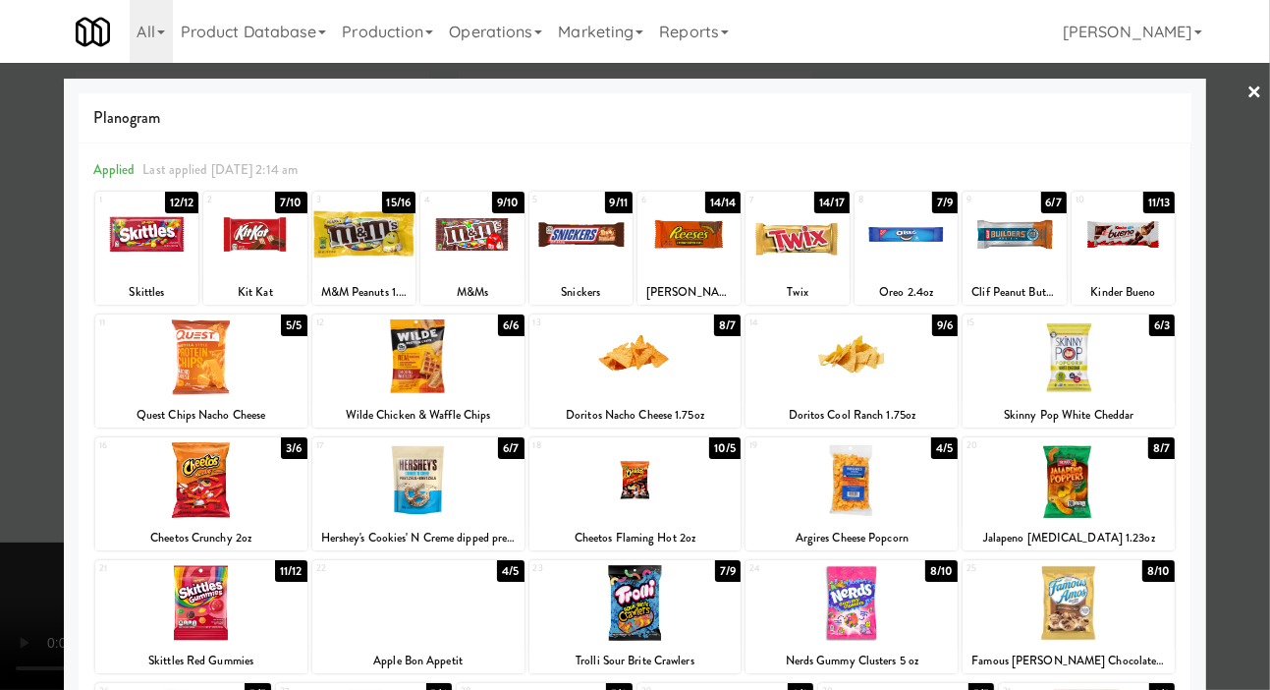
click at [6, 497] on div at bounding box center [635, 345] width 1270 height 690
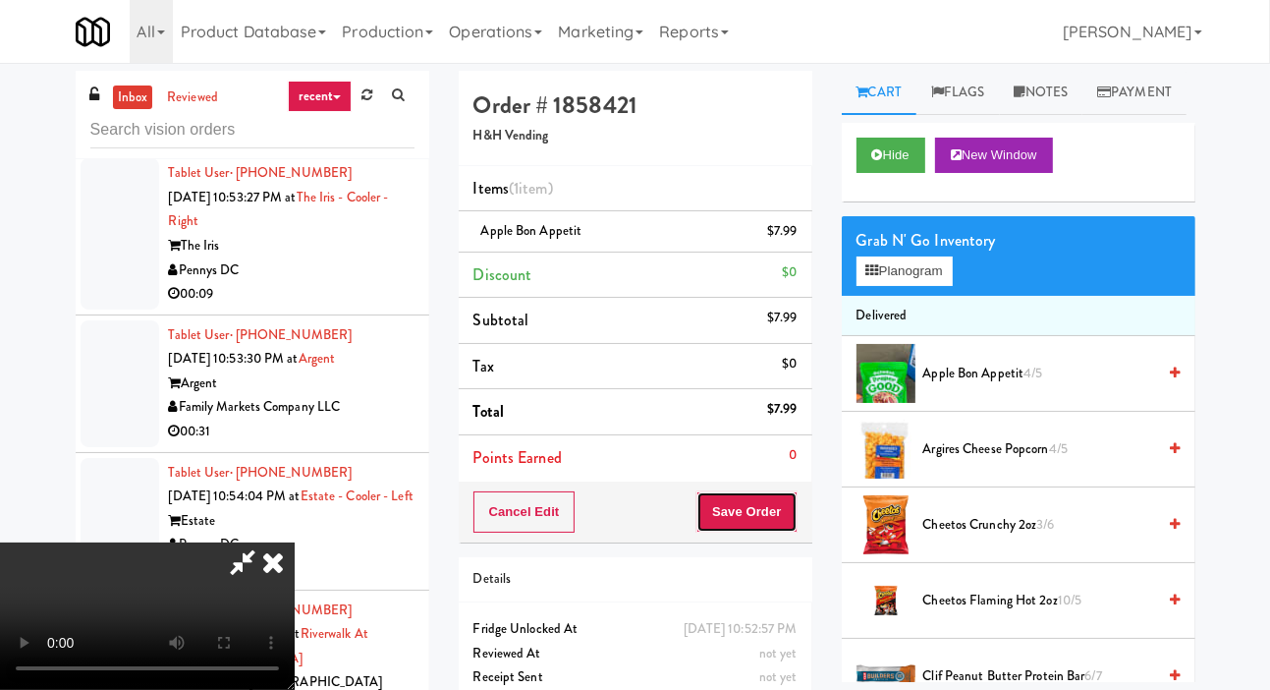
click at [791, 503] on button "Save Order" at bounding box center [747, 511] width 100 height 41
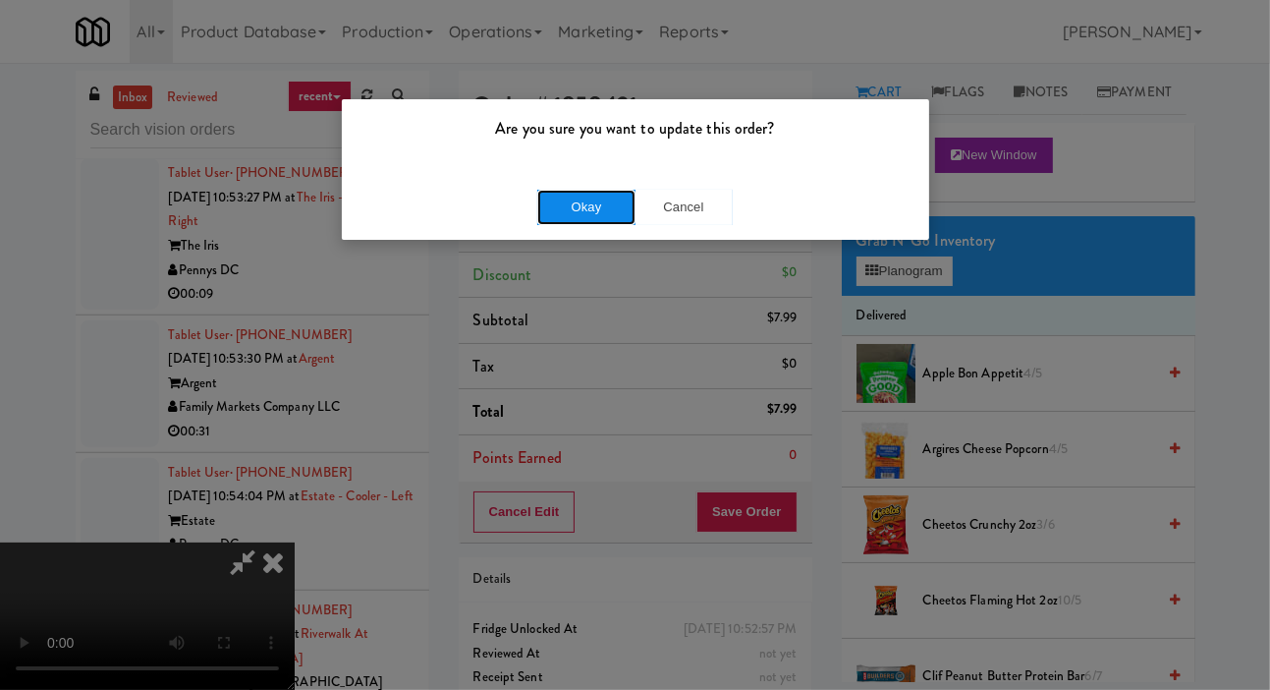
click at [545, 193] on button "Okay" at bounding box center [586, 207] width 98 height 35
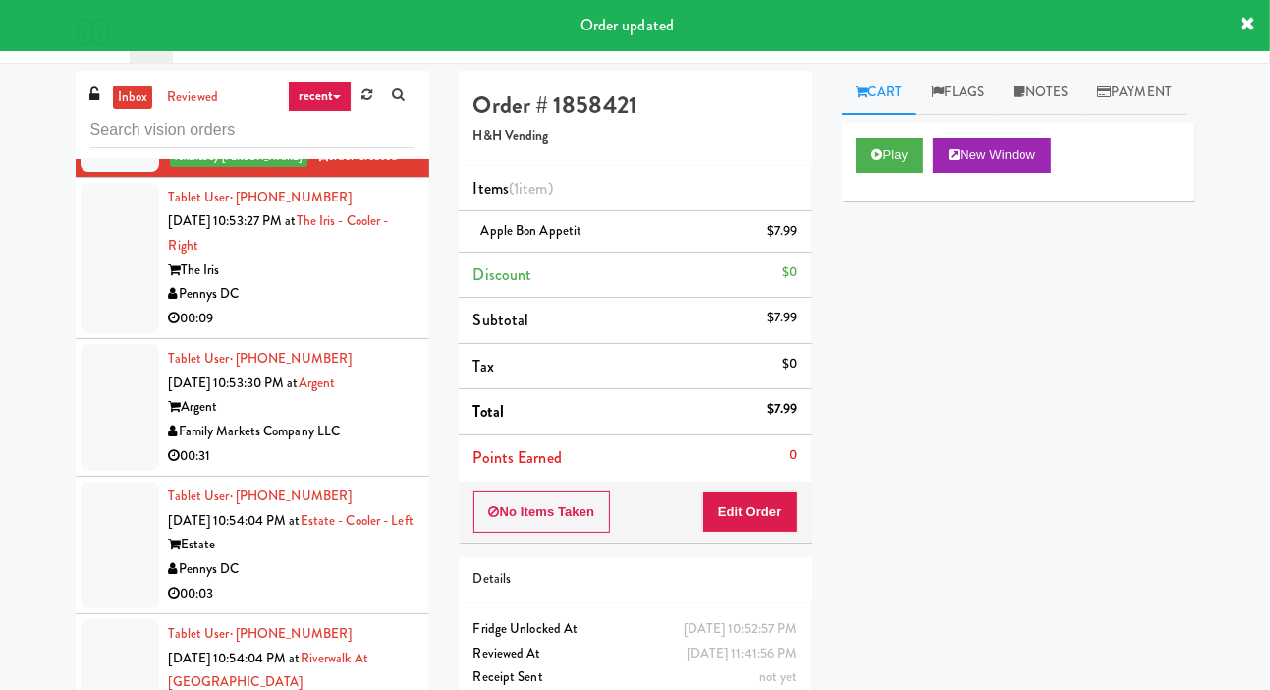
click at [52, 501] on div "inbox reviewed recent all unclear take inventory issue suspicious failed recent…" at bounding box center [635, 417] width 1270 height 693
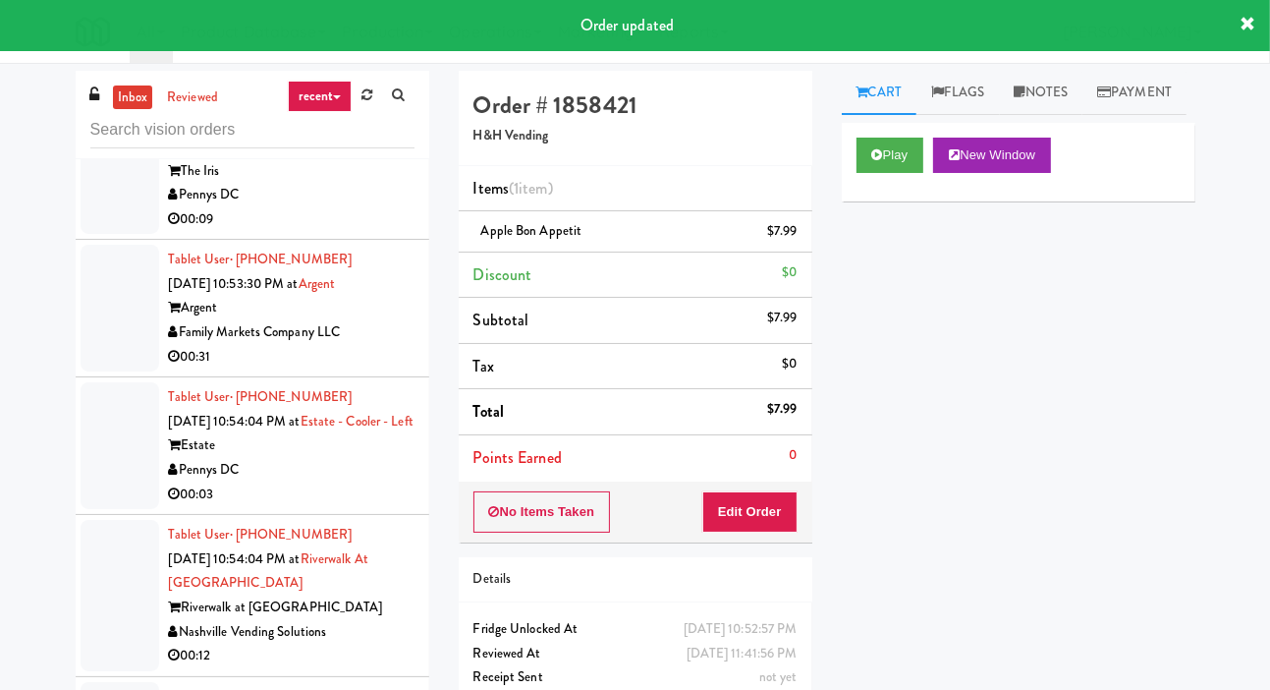
scroll to position [7144, 0]
click at [77, 242] on li "Tablet User · (407) 406-2604 [DATE] 10:53:27 PM at The Iris - Cooler - Right Th…" at bounding box center [253, 161] width 354 height 162
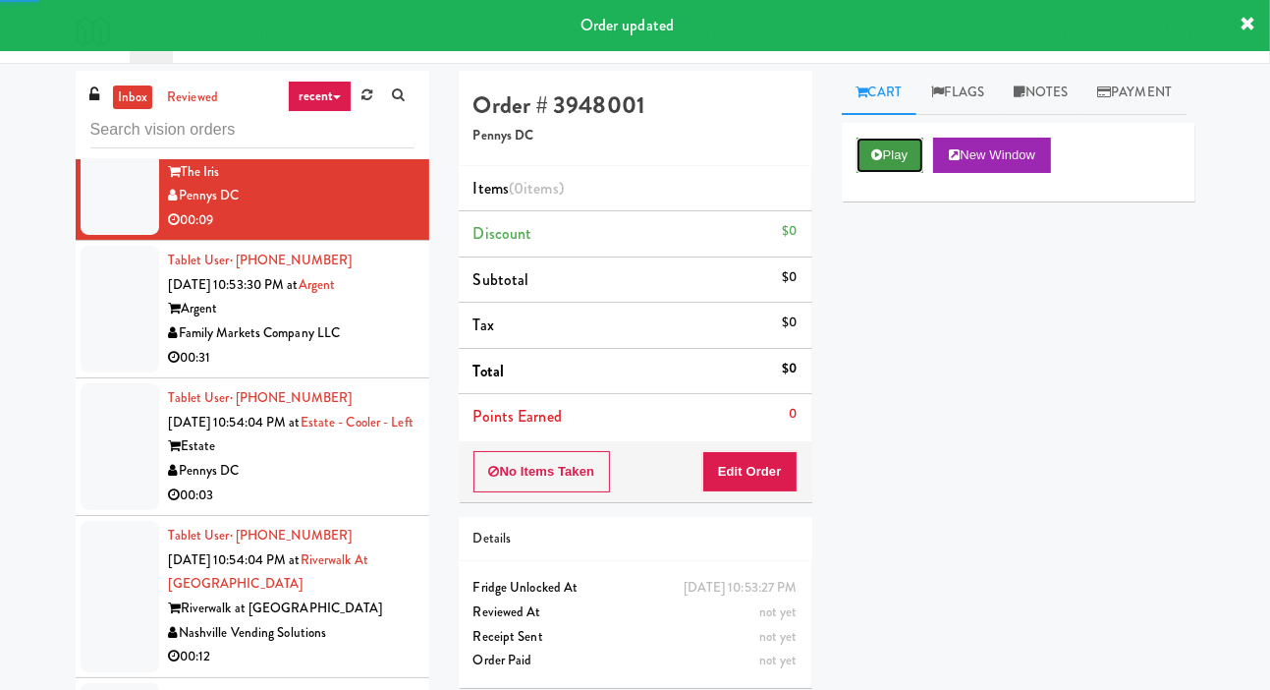
click at [890, 173] on button "Play" at bounding box center [891, 155] width 68 height 35
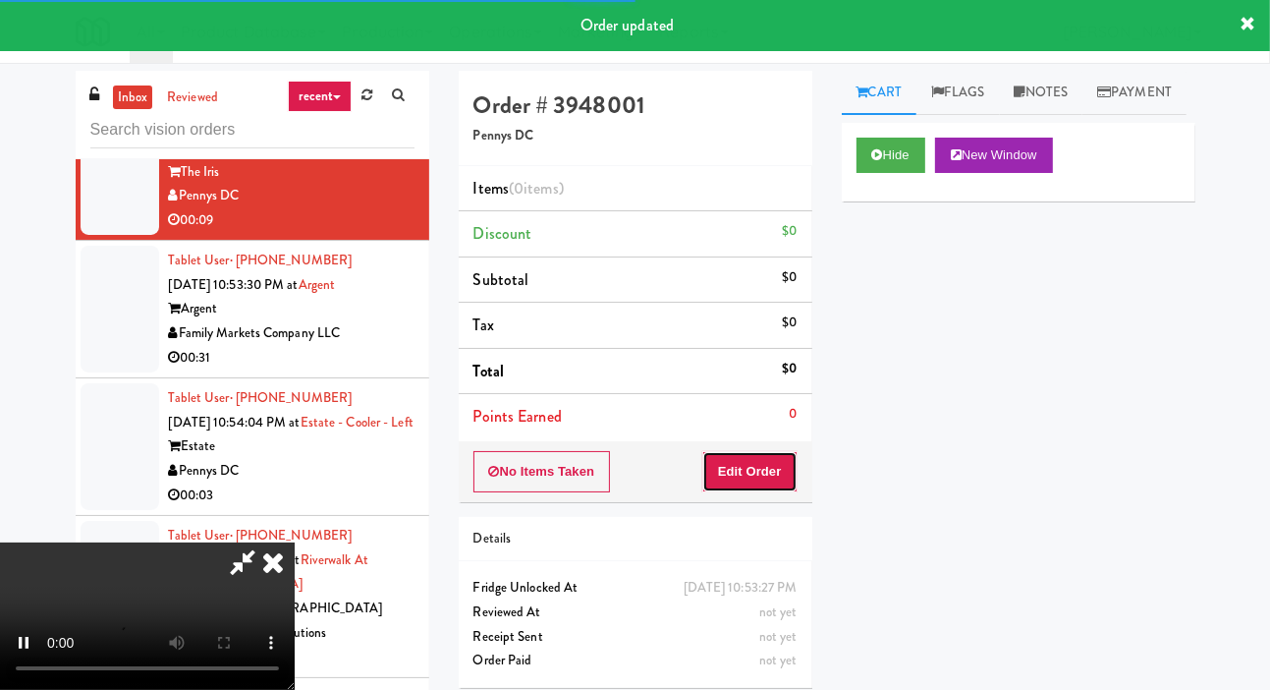
click at [768, 460] on button "Edit Order" at bounding box center [749, 471] width 95 height 41
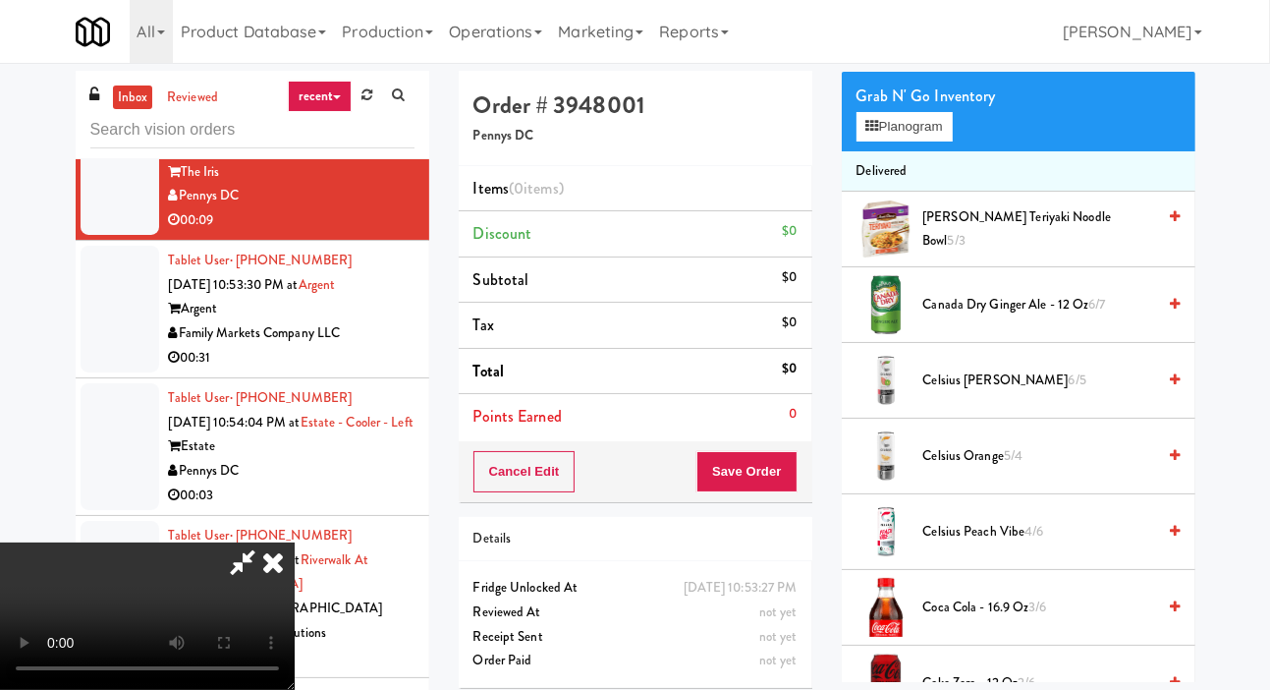
scroll to position [153, 0]
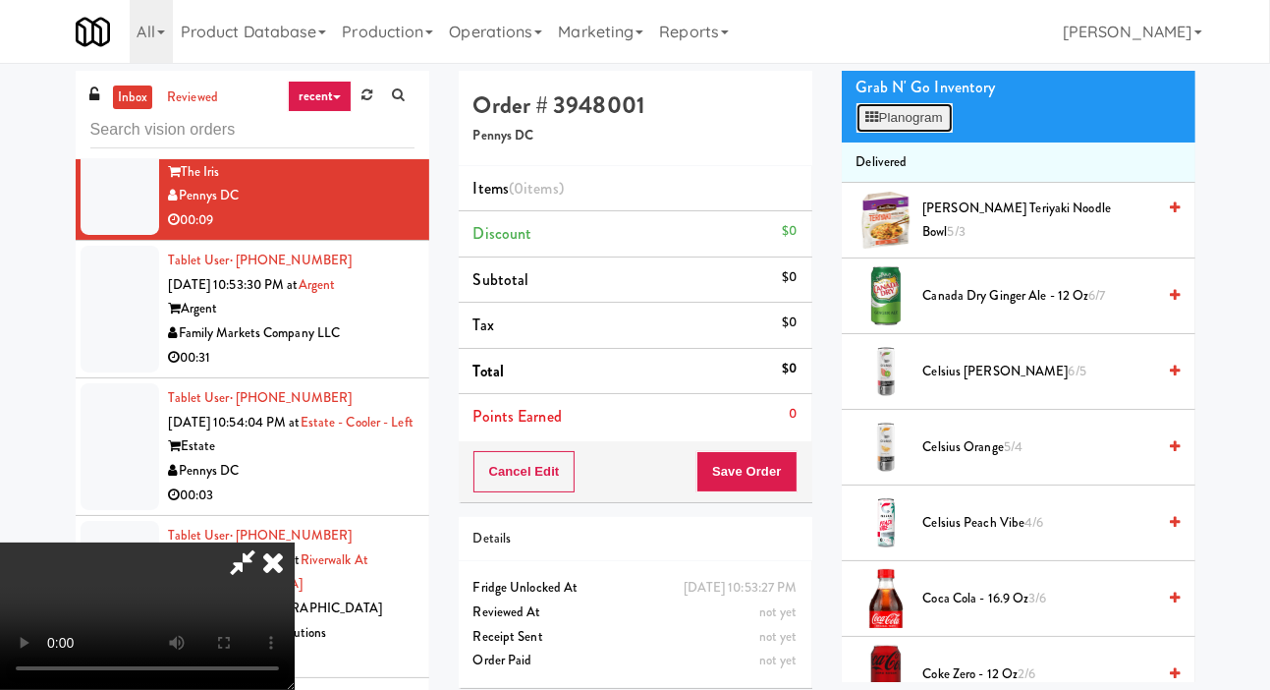
click at [938, 133] on button "Planogram" at bounding box center [905, 117] width 96 height 29
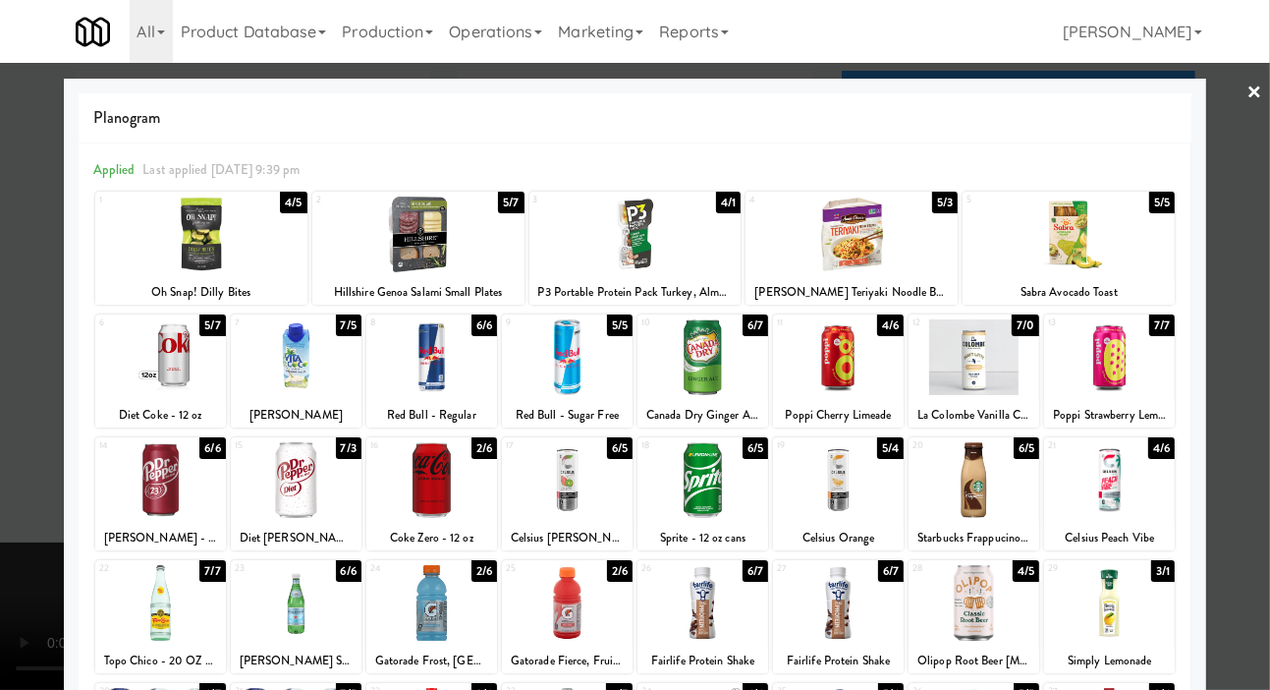
click at [849, 485] on div at bounding box center [838, 480] width 131 height 76
click at [27, 491] on div at bounding box center [635, 345] width 1270 height 690
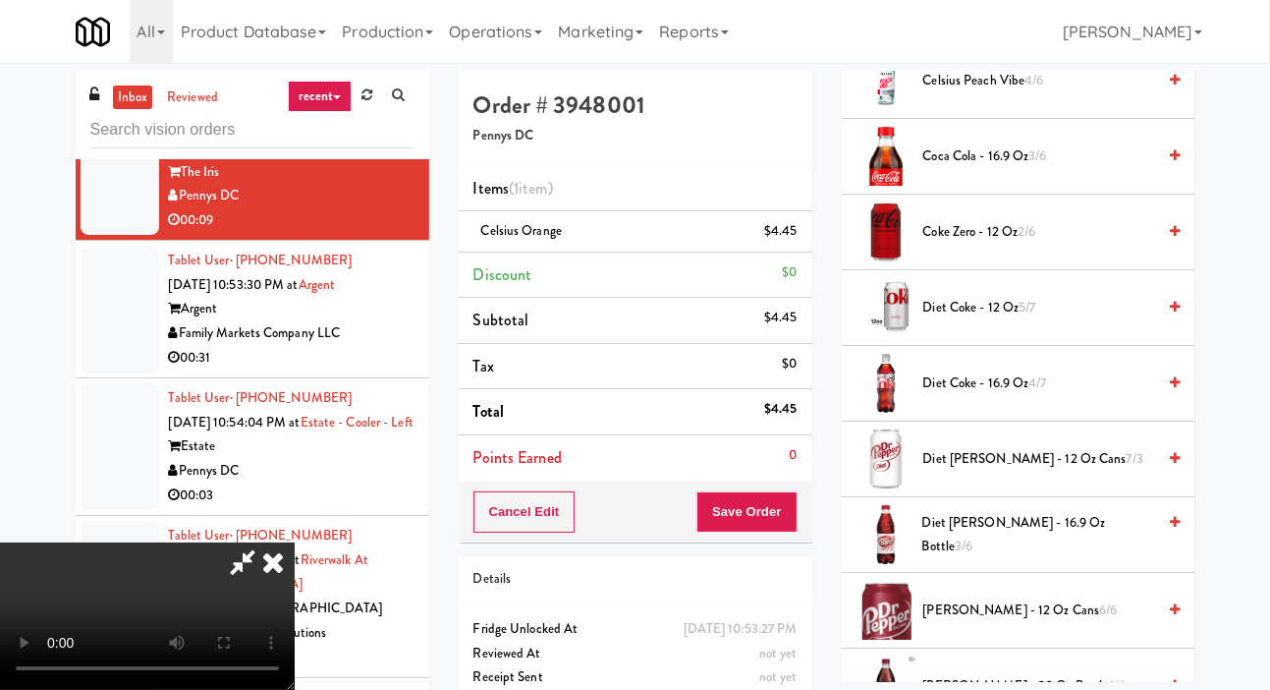
scroll to position [623, 0]
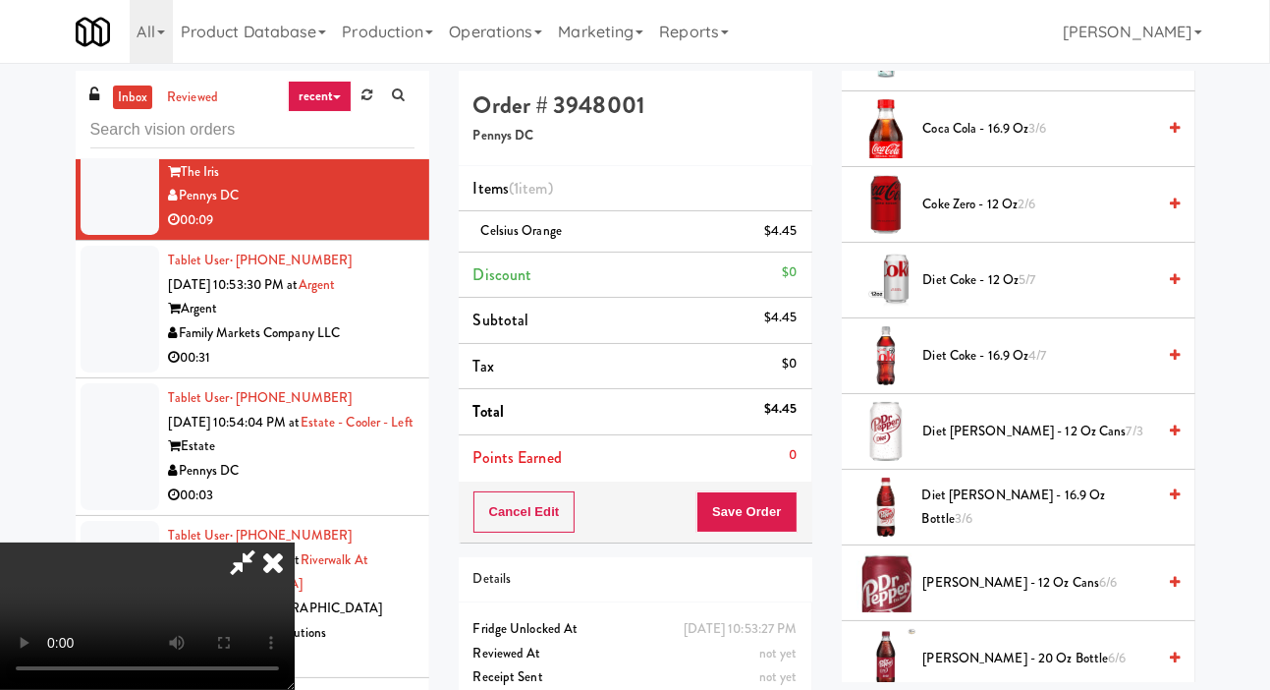
click at [996, 444] on span "Diet [PERSON_NAME] - 12 oz Cans 7/3" at bounding box center [1040, 432] width 233 height 25
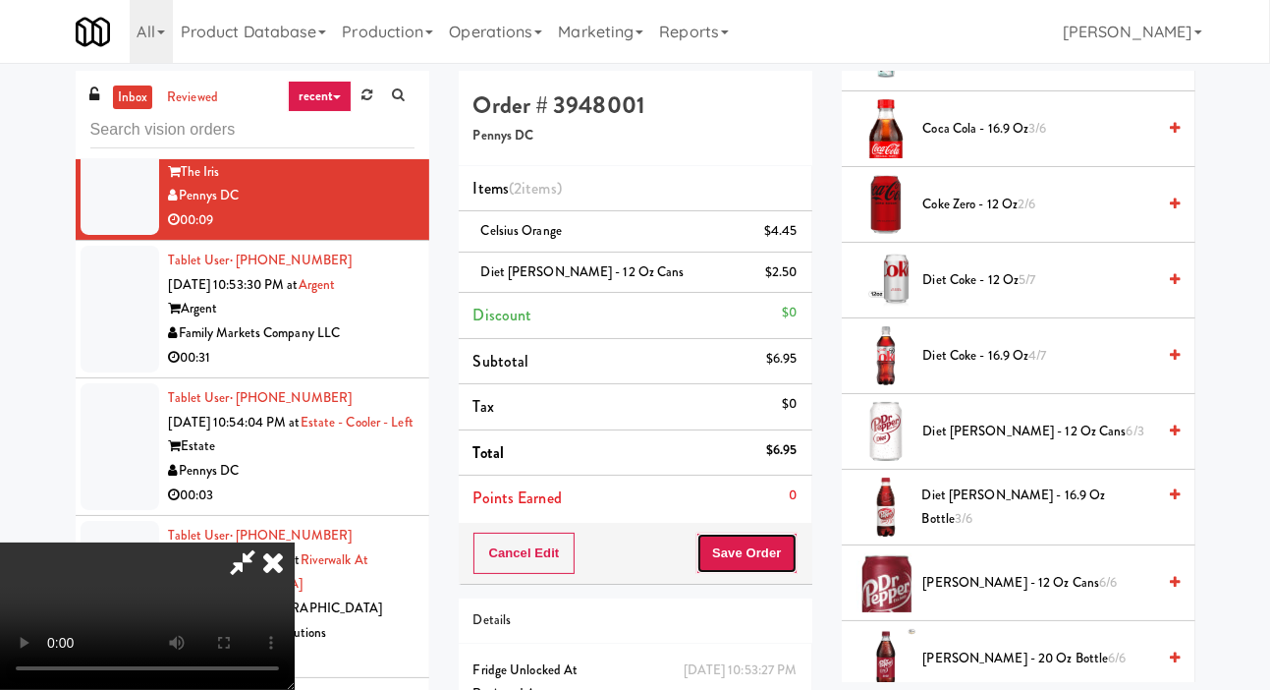
click at [789, 547] on button "Save Order" at bounding box center [747, 553] width 100 height 41
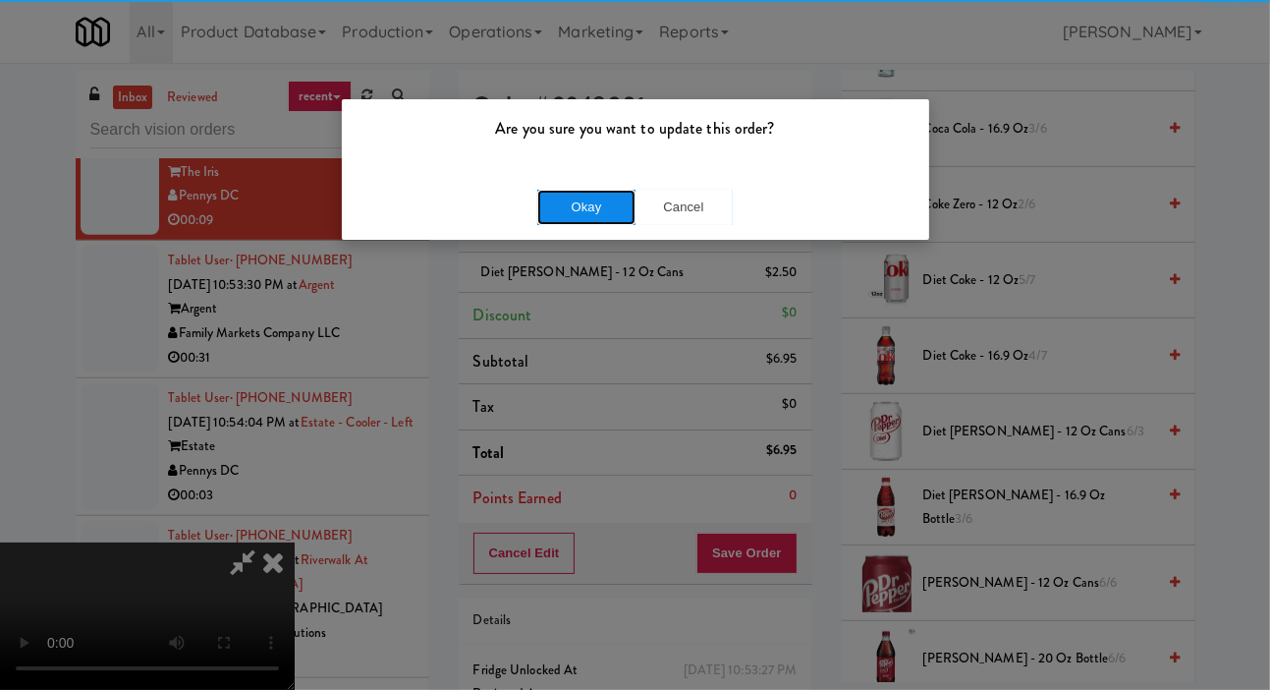
click at [593, 217] on button "Okay" at bounding box center [586, 207] width 98 height 35
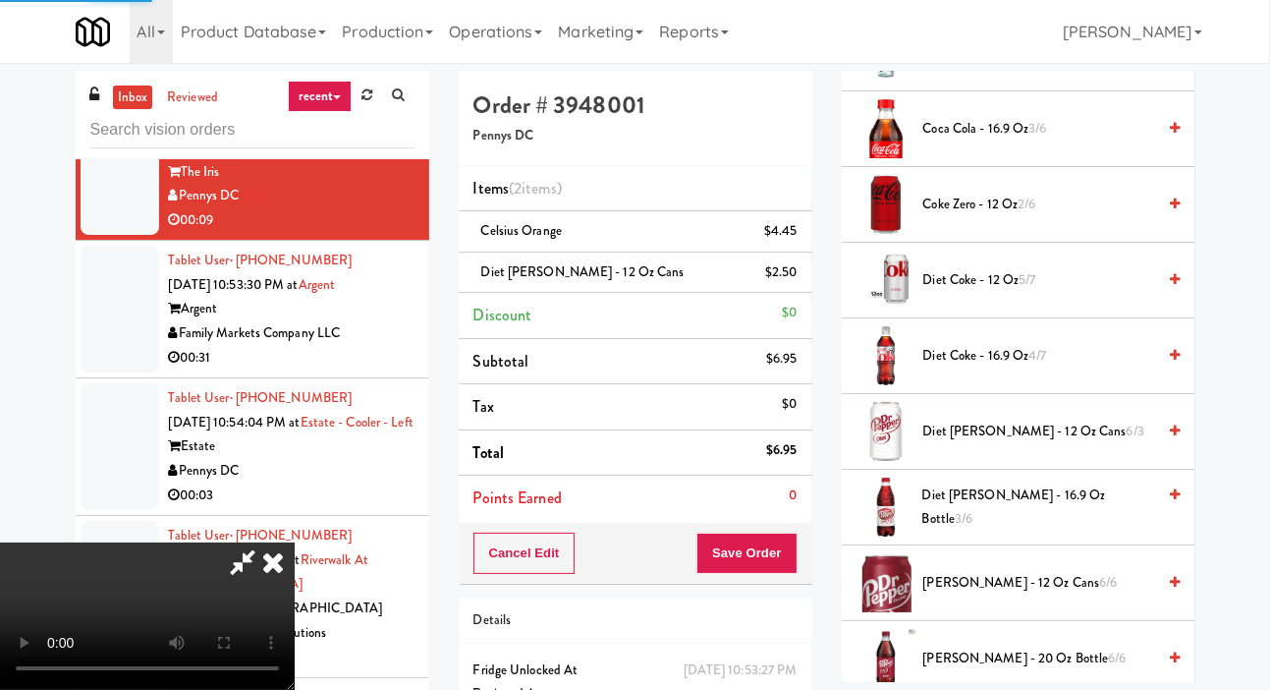
scroll to position [114, 0]
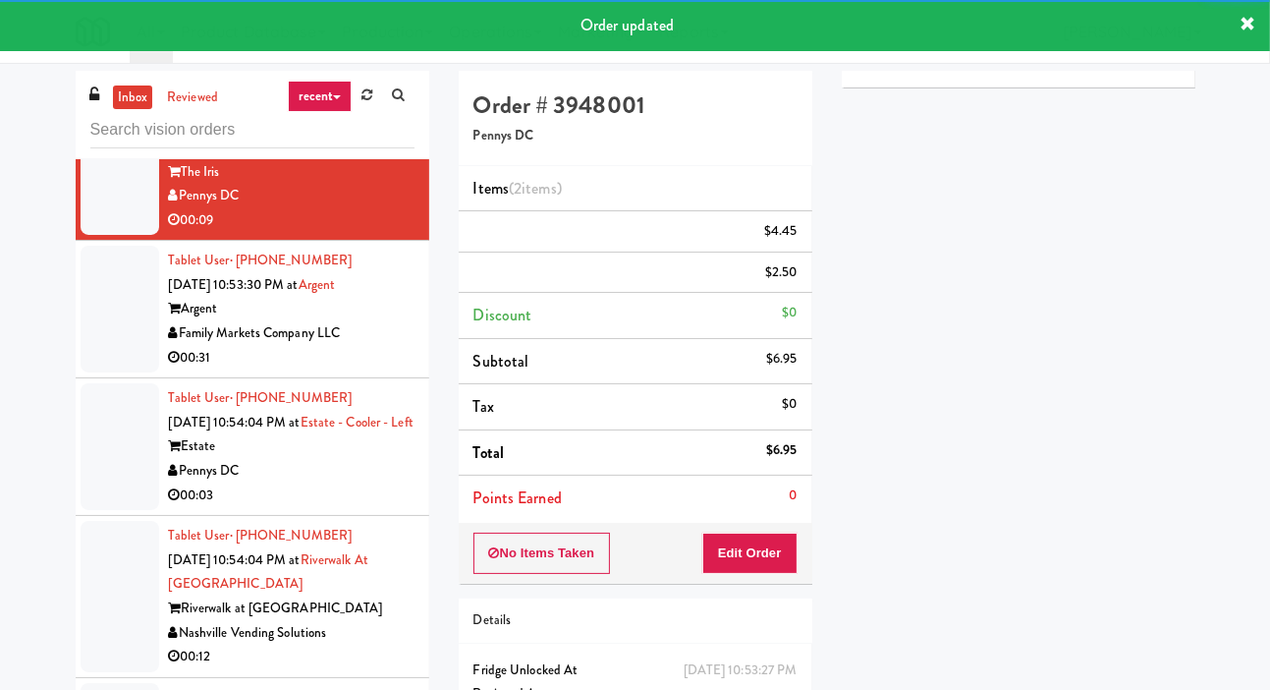
click at [88, 372] on div at bounding box center [120, 309] width 79 height 127
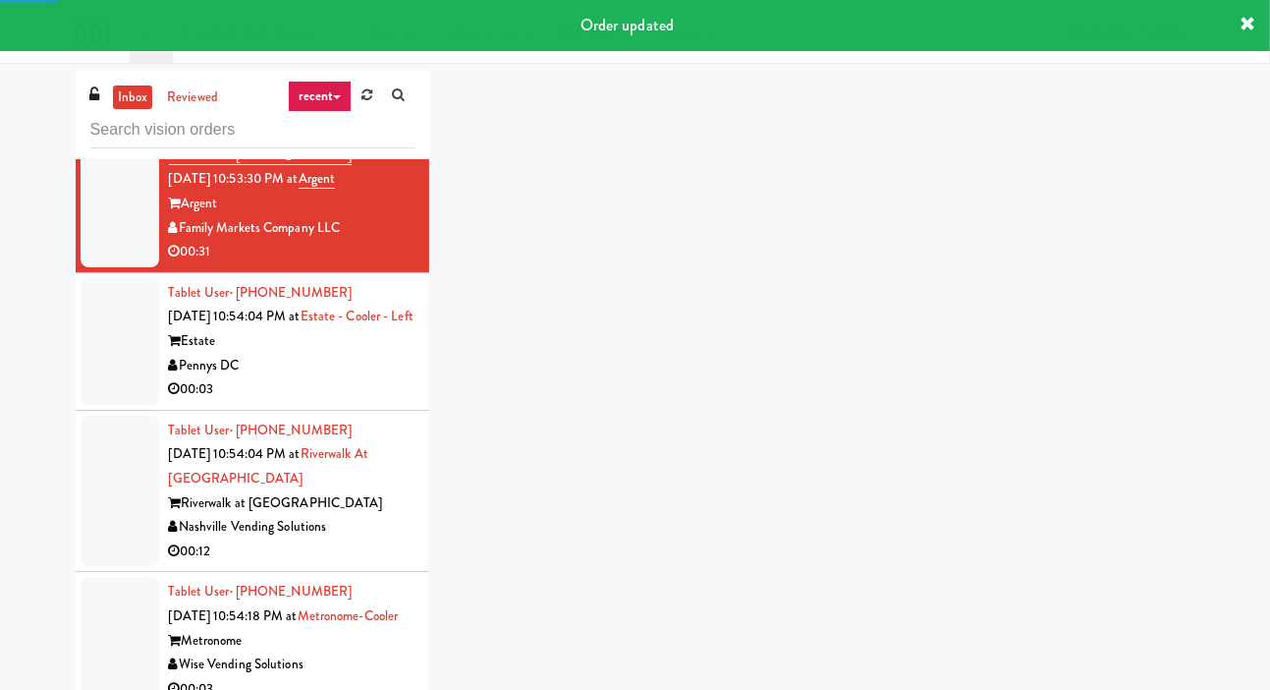
scroll to position [7275, 0]
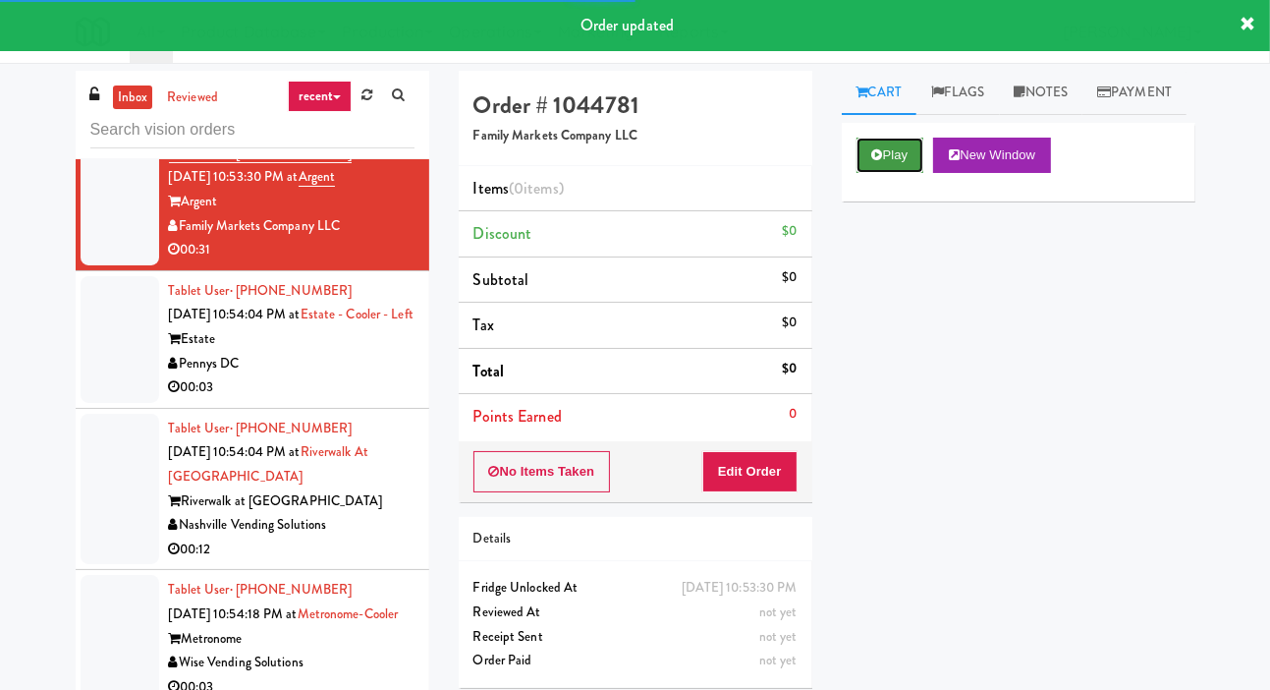
click at [866, 173] on button "Play" at bounding box center [891, 155] width 68 height 35
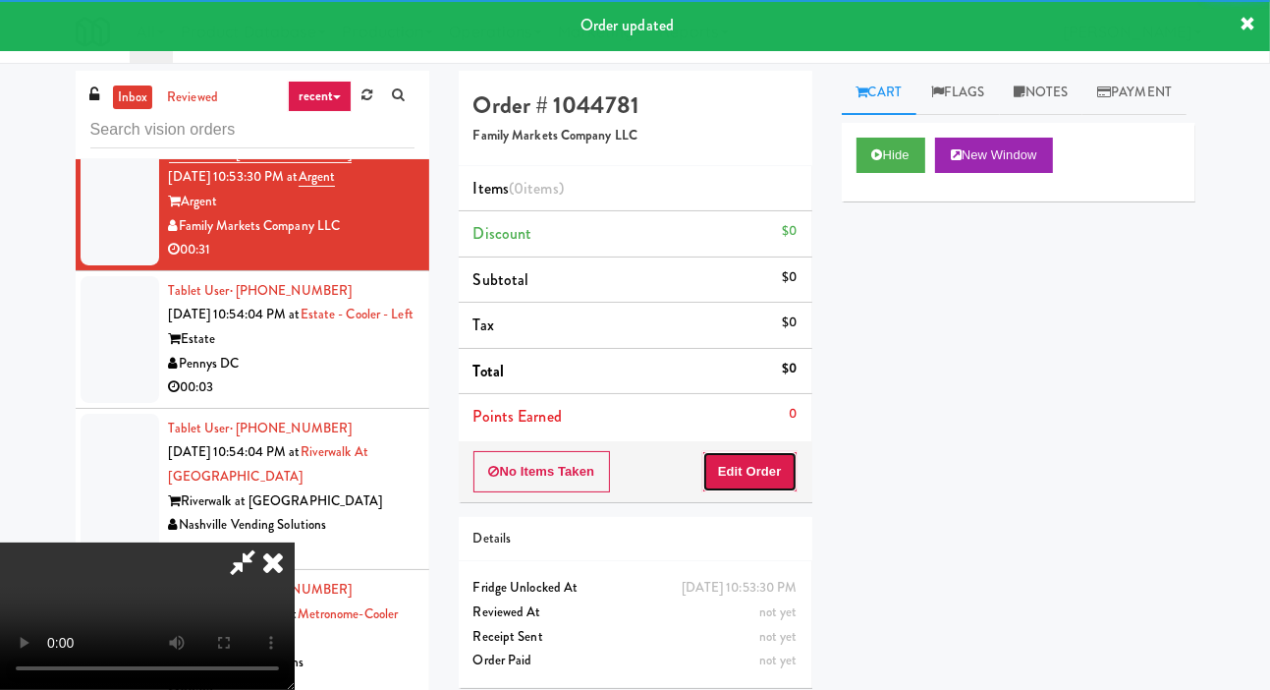
click at [740, 463] on button "Edit Order" at bounding box center [749, 471] width 95 height 41
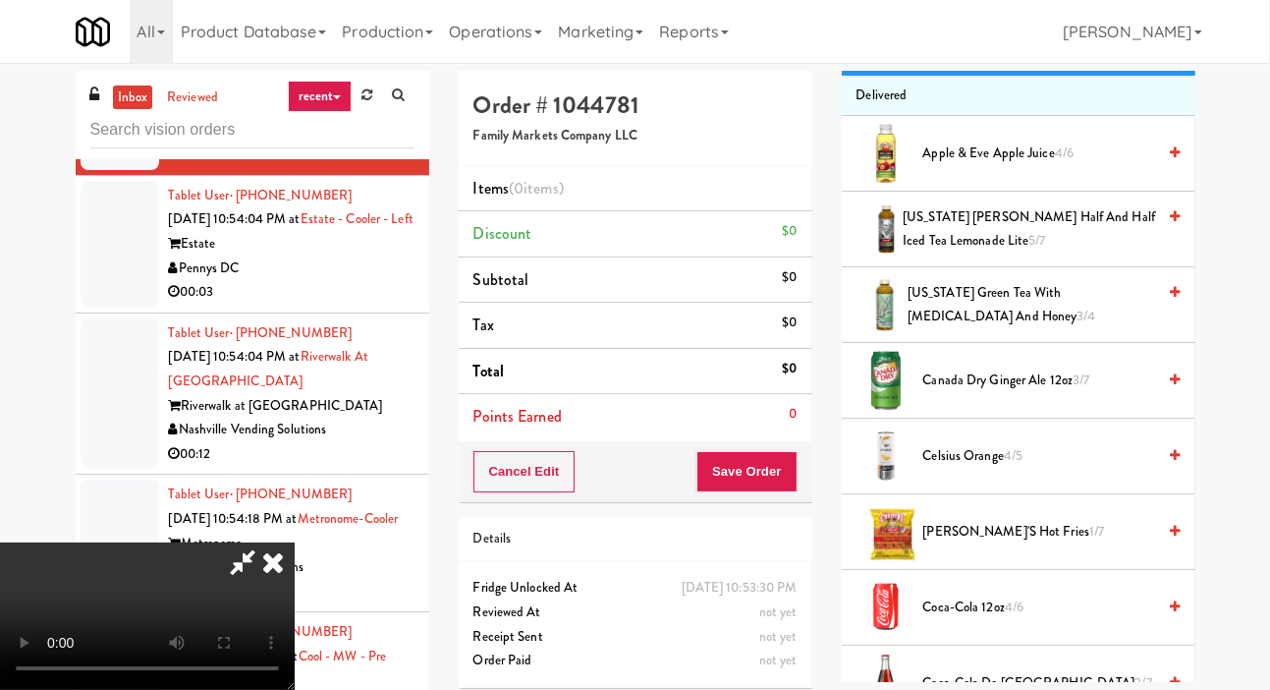
scroll to position [229, 0]
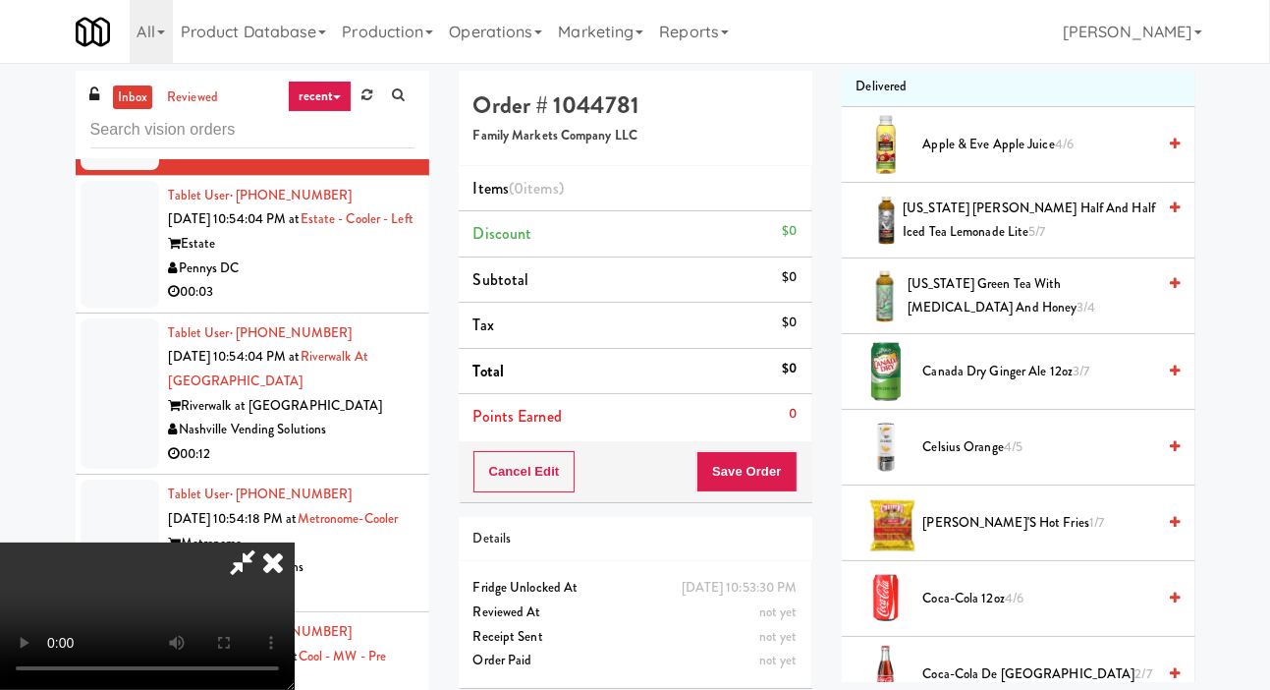
click at [926, 57] on button "Planogram" at bounding box center [905, 42] width 96 height 29
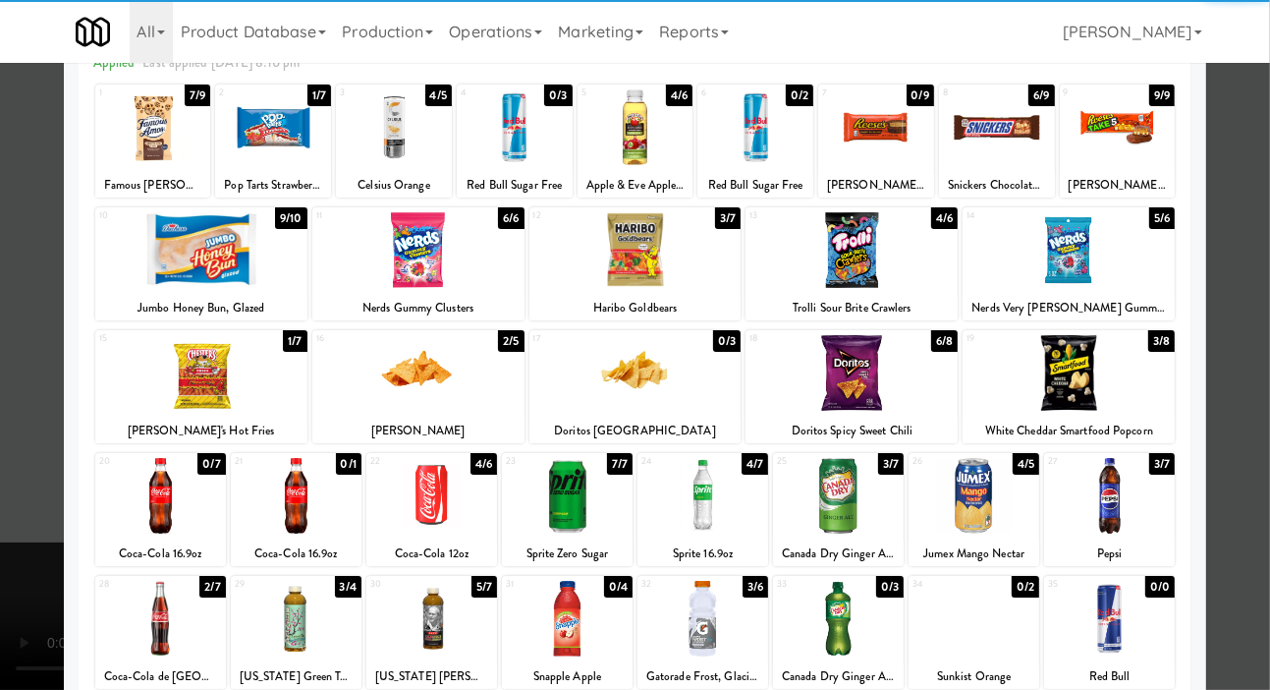
scroll to position [106, 0]
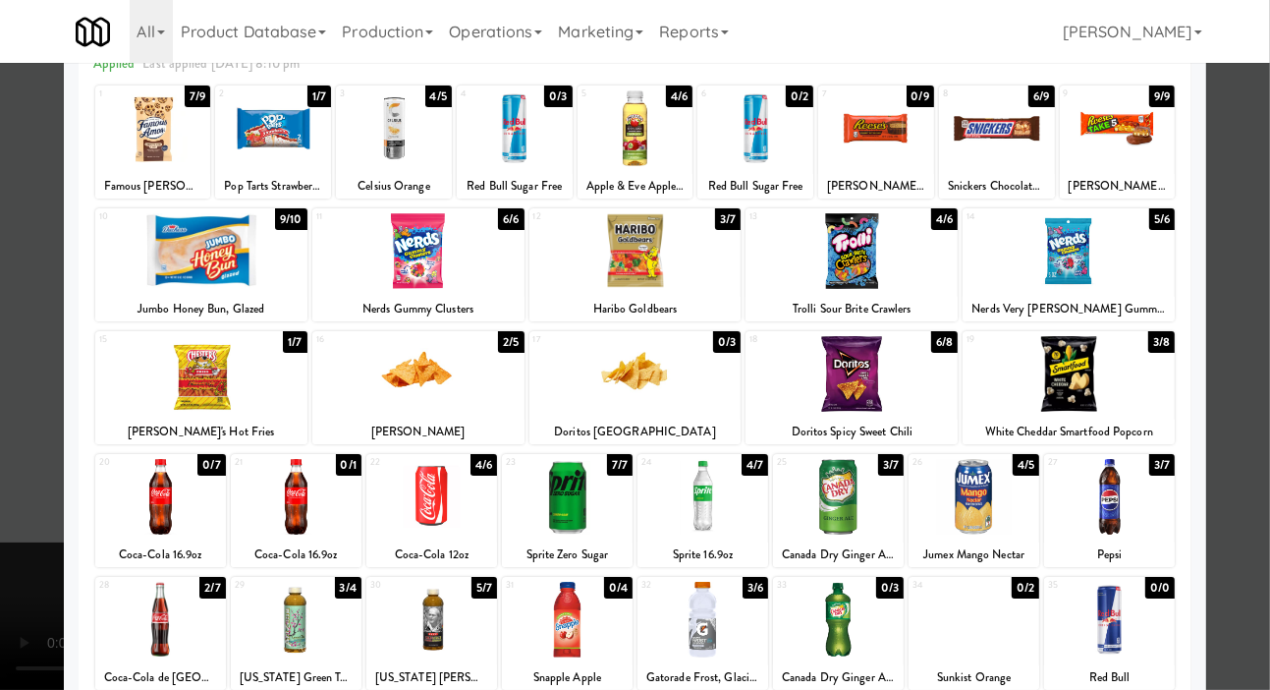
click at [429, 505] on div at bounding box center [431, 497] width 131 height 76
click at [430, 494] on div at bounding box center [431, 497] width 131 height 76
click at [719, 499] on div at bounding box center [703, 497] width 131 height 76
click at [38, 481] on div at bounding box center [635, 345] width 1270 height 690
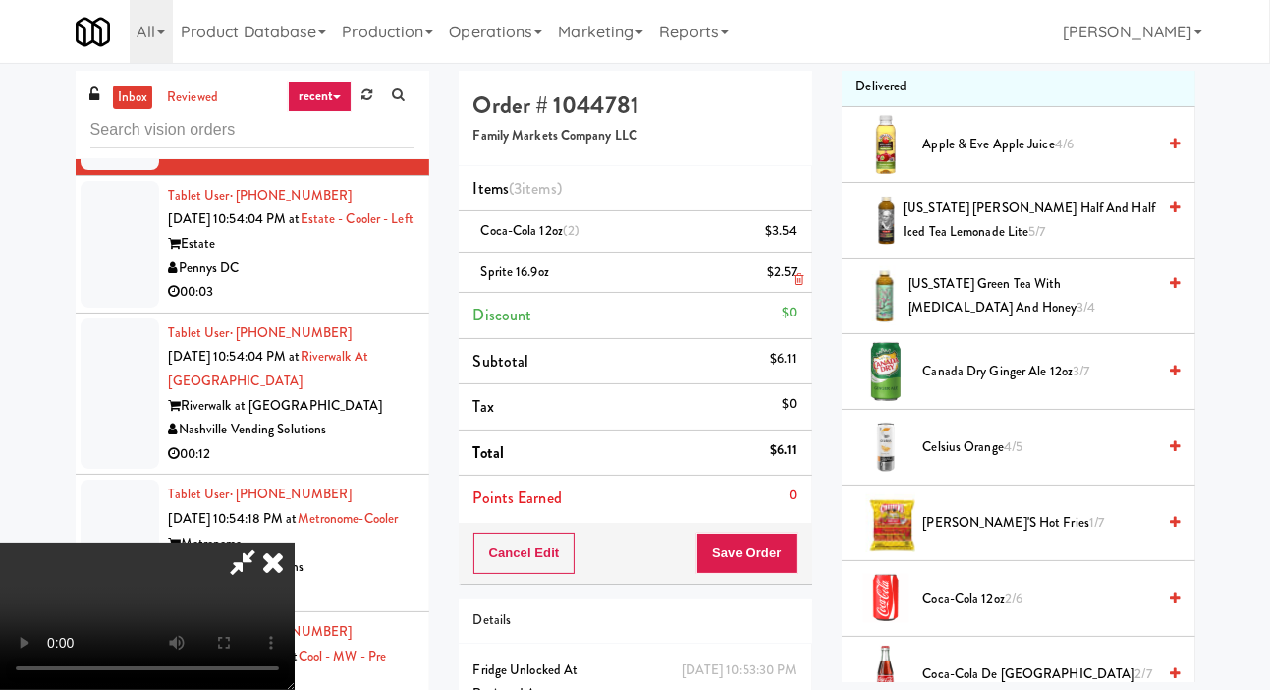
click at [792, 283] on div "$2.57" at bounding box center [782, 272] width 30 height 25
click at [793, 279] on link at bounding box center [795, 280] width 18 height 25
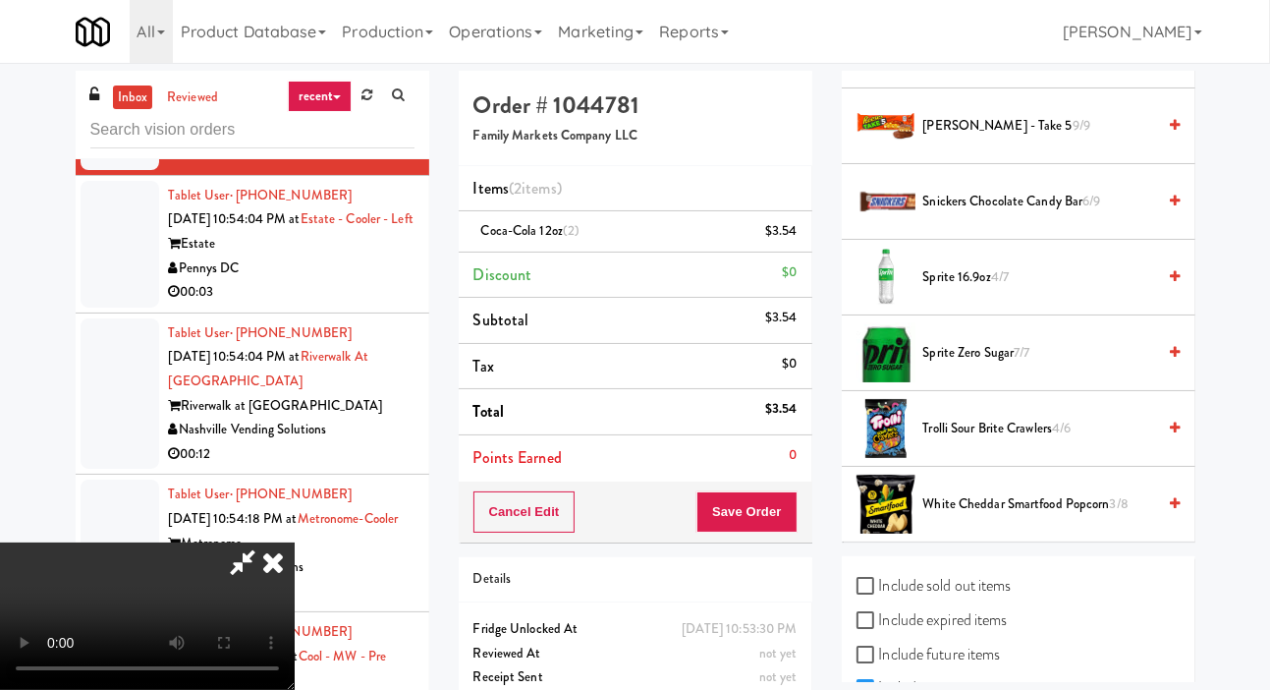
scroll to position [1683, 0]
click at [992, 367] on span "Sprite Zero Sugar 7/7" at bounding box center [1040, 355] width 233 height 25
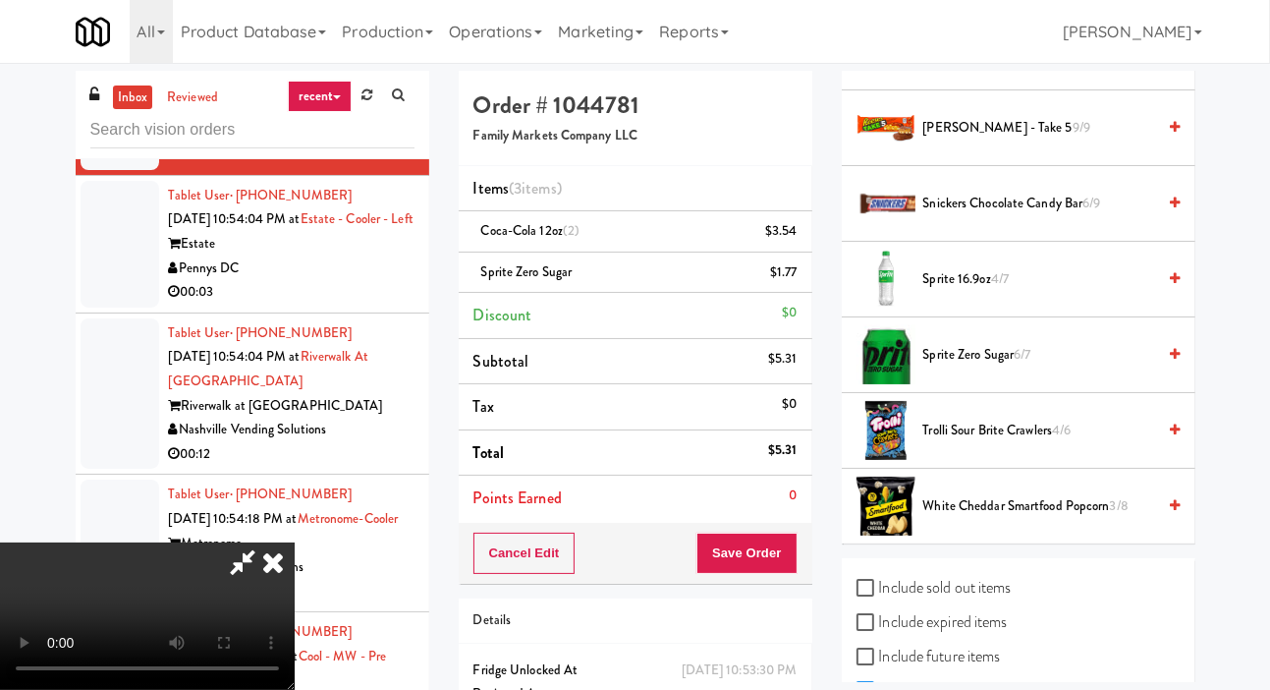
click at [975, 367] on span "Sprite Zero Sugar 6/7" at bounding box center [1040, 355] width 233 height 25
click at [791, 546] on button "Save Order" at bounding box center [747, 553] width 100 height 41
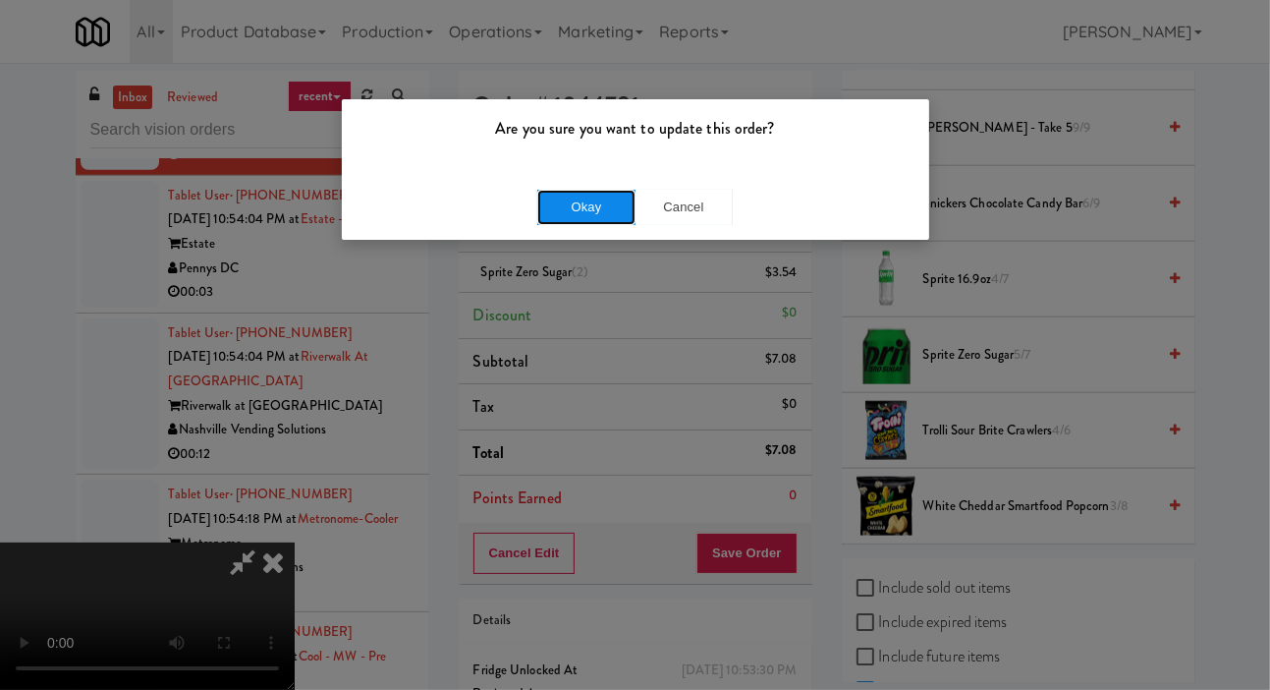
click at [595, 222] on button "Okay" at bounding box center [586, 207] width 98 height 35
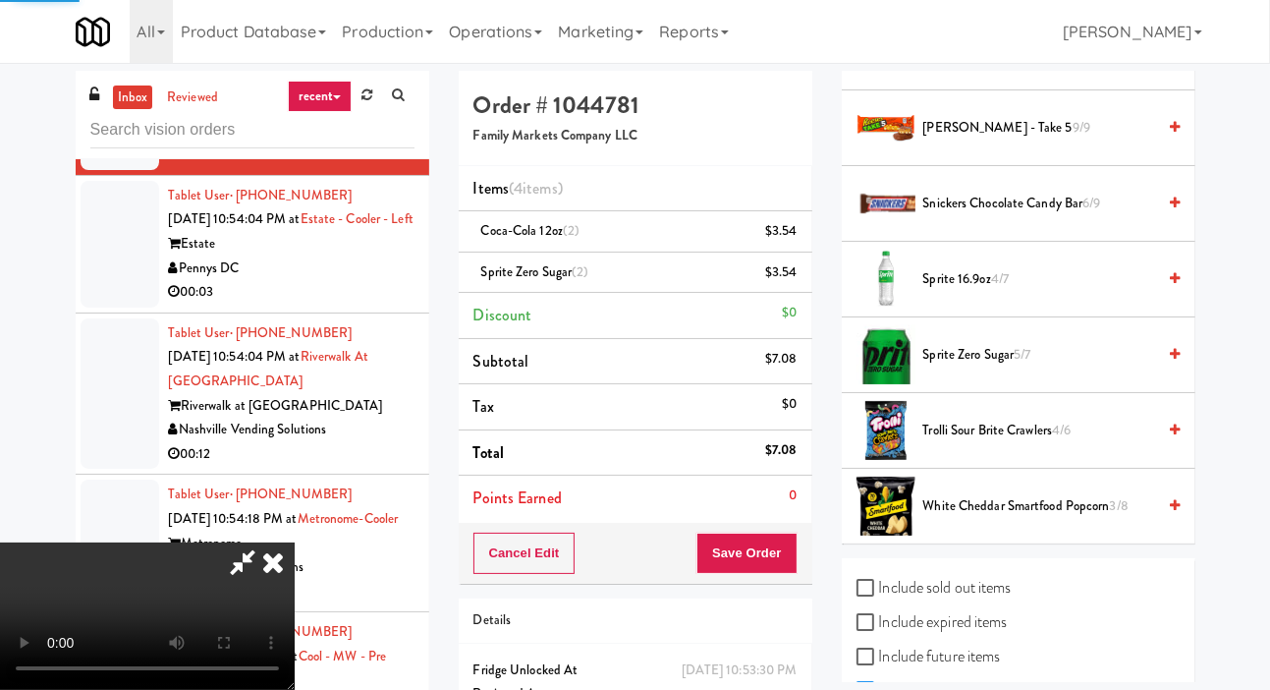
scroll to position [114, 0]
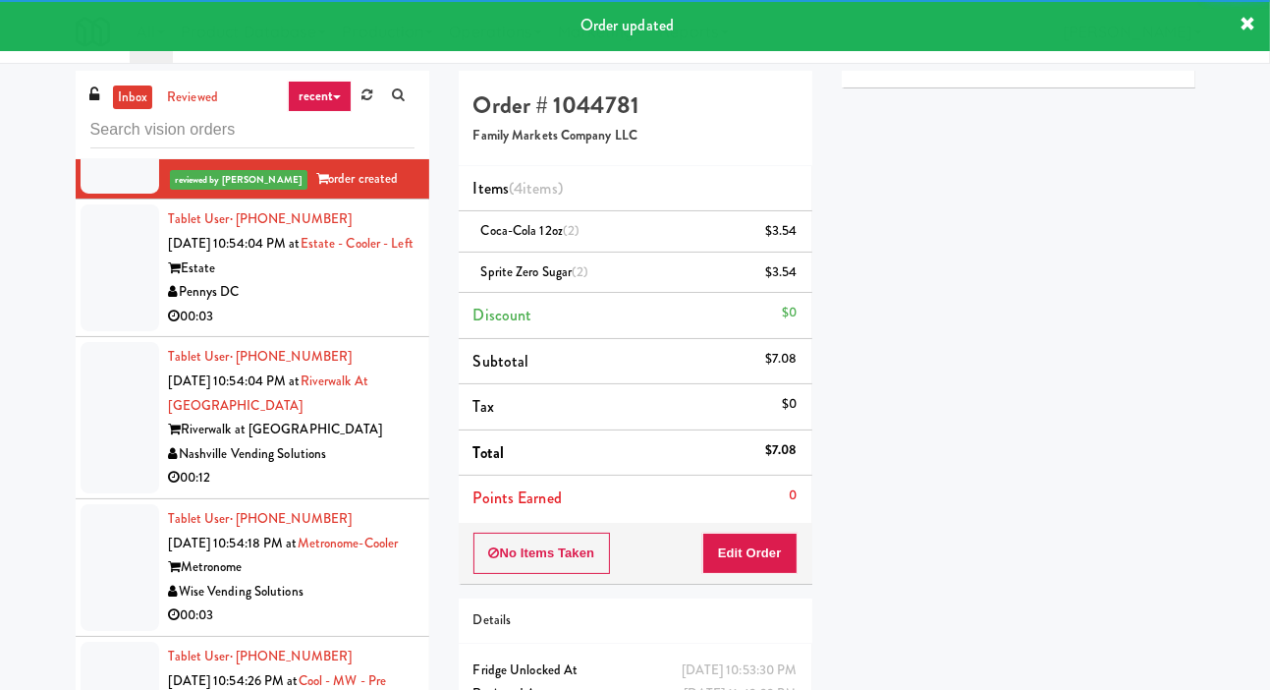
click at [58, 439] on div "inbox reviewed recent all unclear take inventory issue suspicious failed recent…" at bounding box center [635, 427] width 1270 height 713
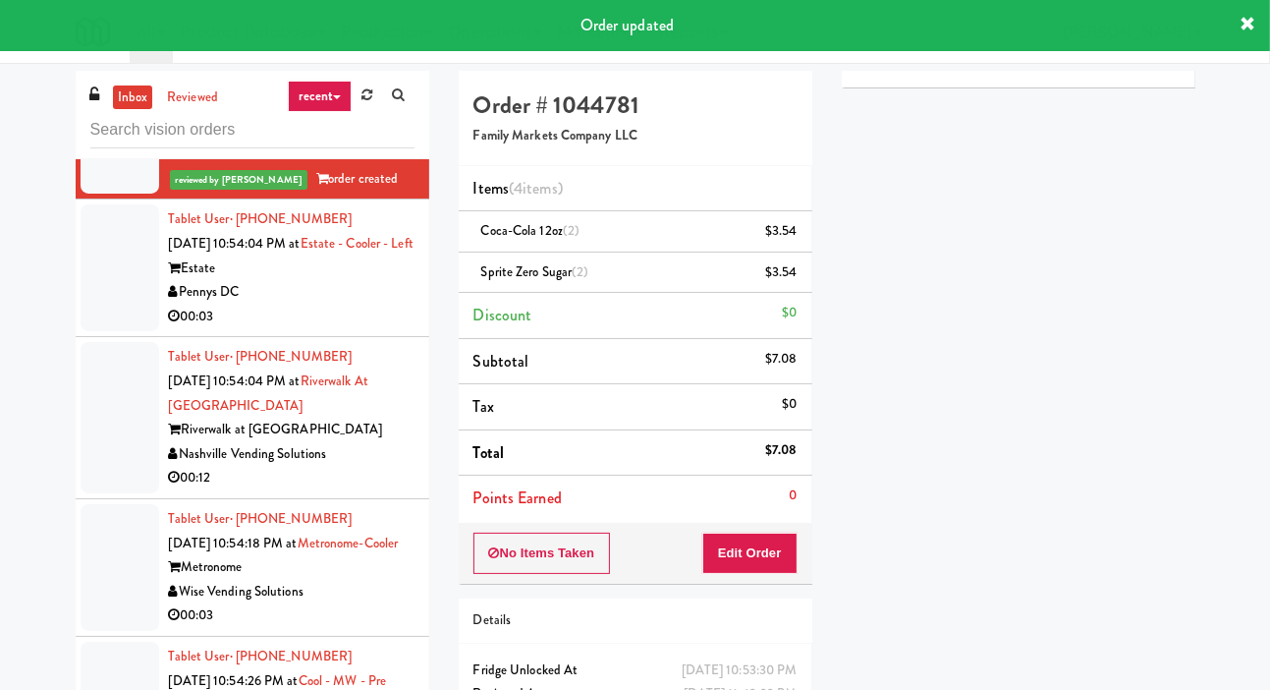
click at [94, 331] on div at bounding box center [120, 267] width 79 height 127
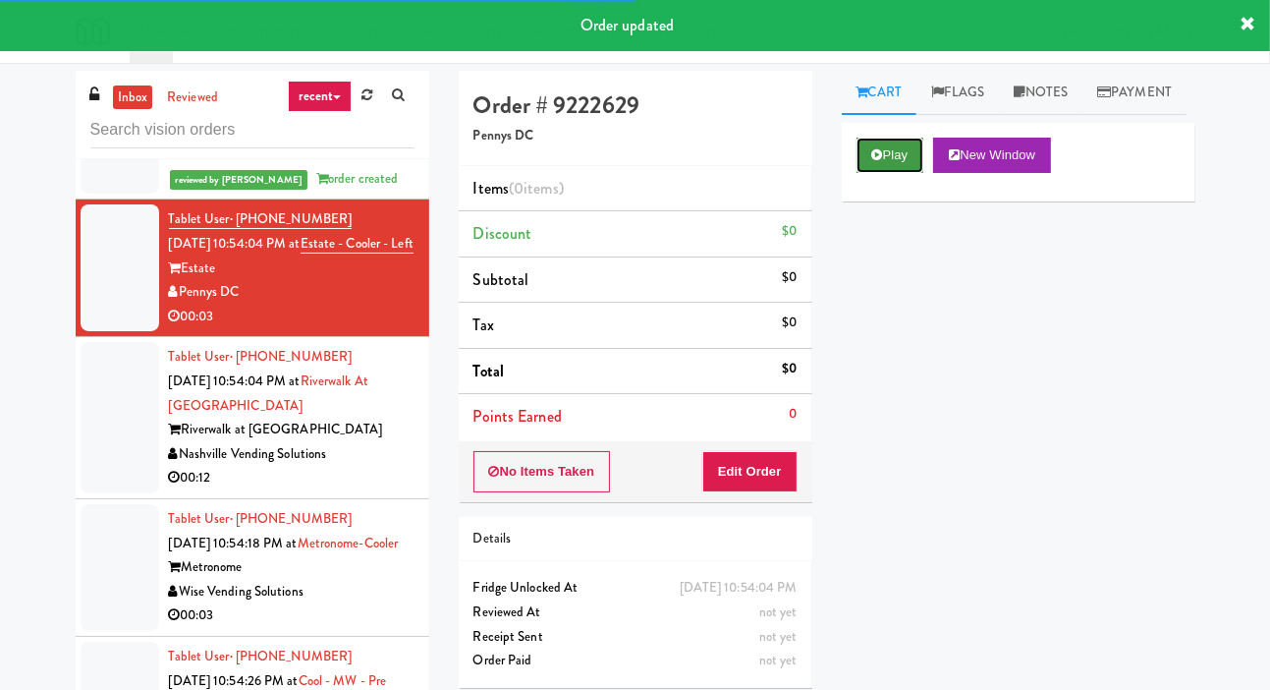
click at [876, 173] on button "Play" at bounding box center [891, 155] width 68 height 35
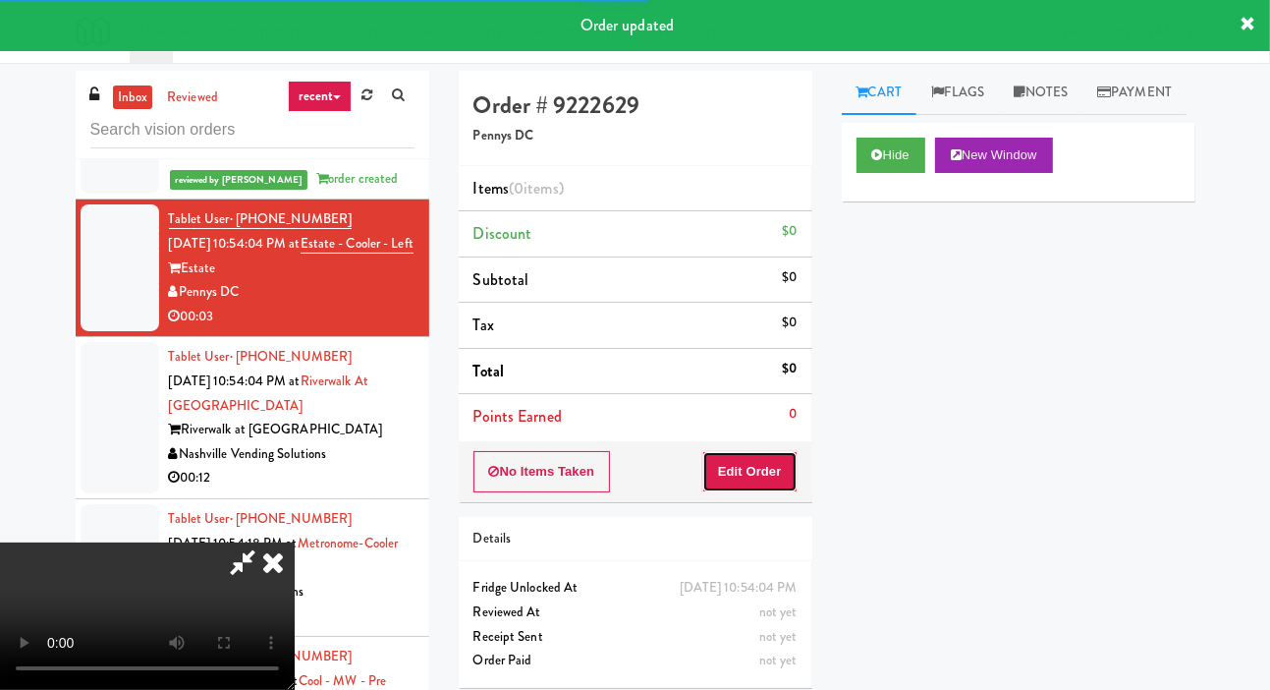
click at [774, 453] on button "Edit Order" at bounding box center [749, 471] width 95 height 41
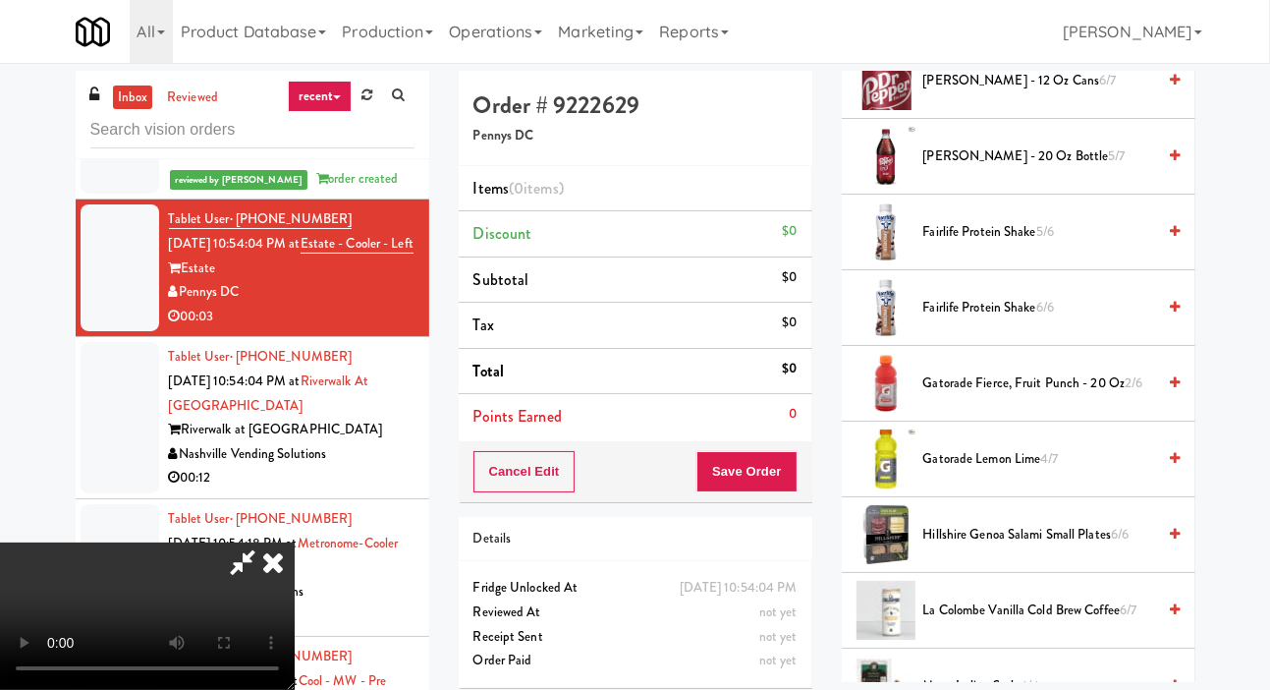
scroll to position [972, 0]
click at [1011, 474] on span "Gatorade Lemon Lime 4/7" at bounding box center [1040, 461] width 233 height 25
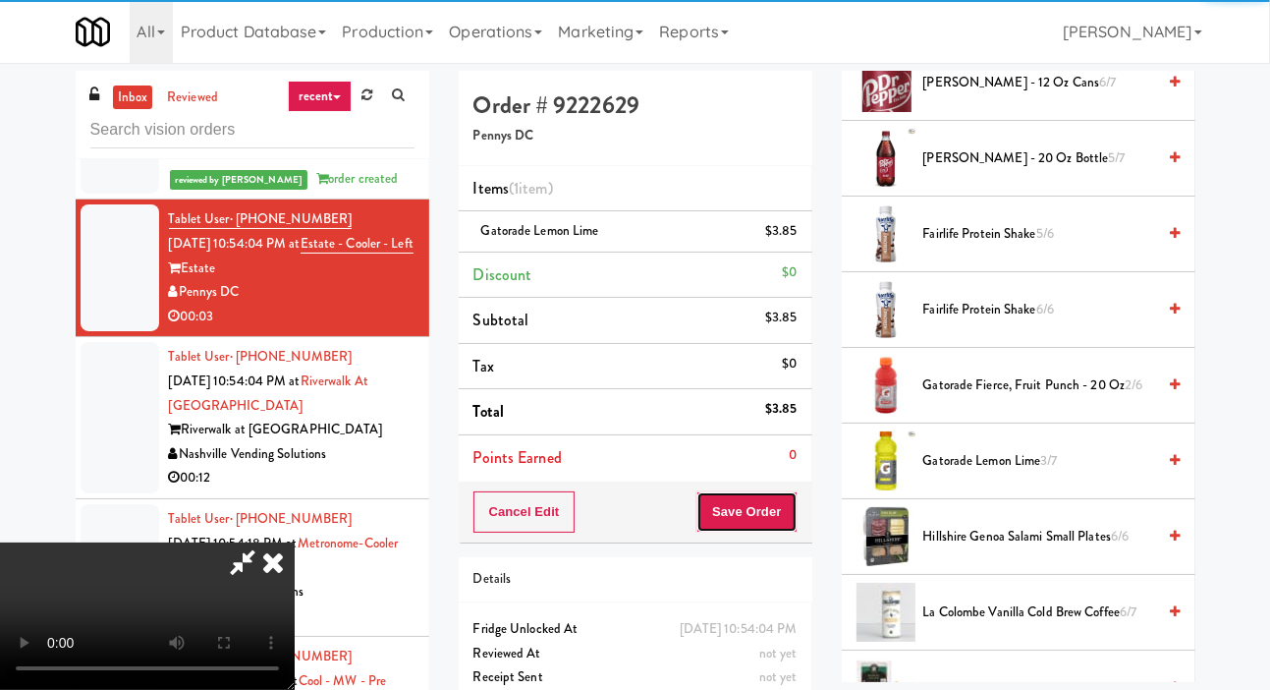
click at [788, 524] on button "Save Order" at bounding box center [747, 511] width 100 height 41
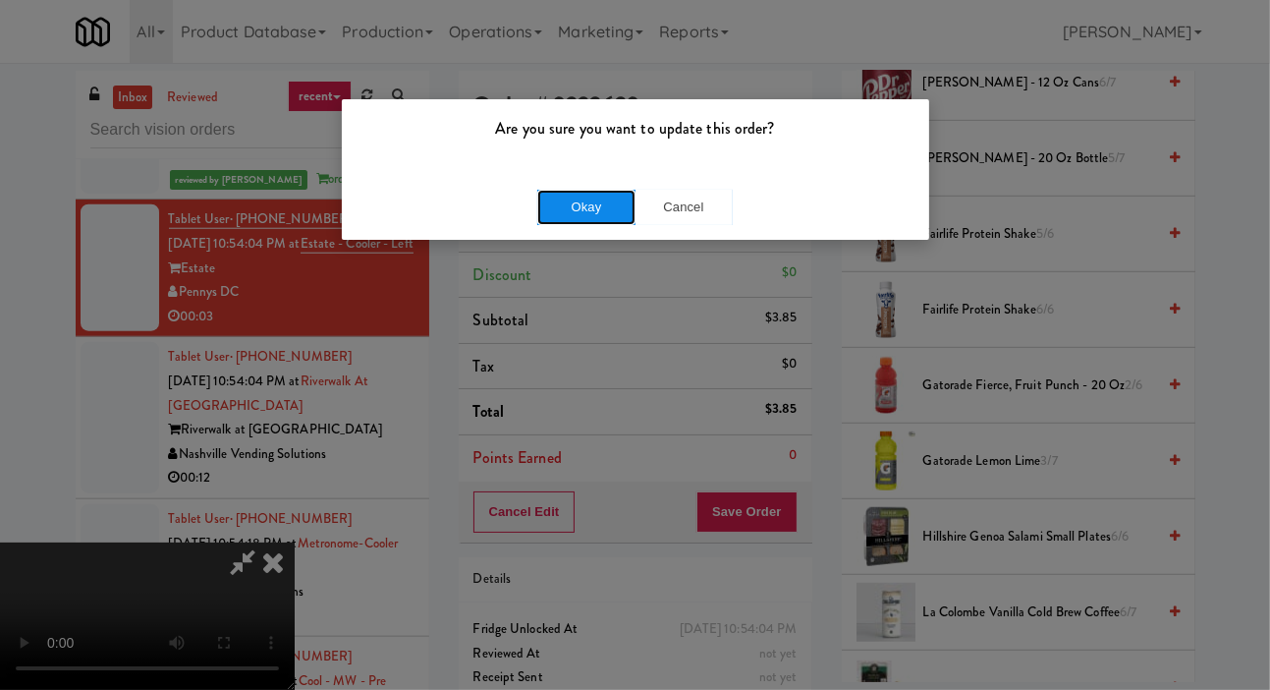
click at [594, 212] on button "Okay" at bounding box center [586, 207] width 98 height 35
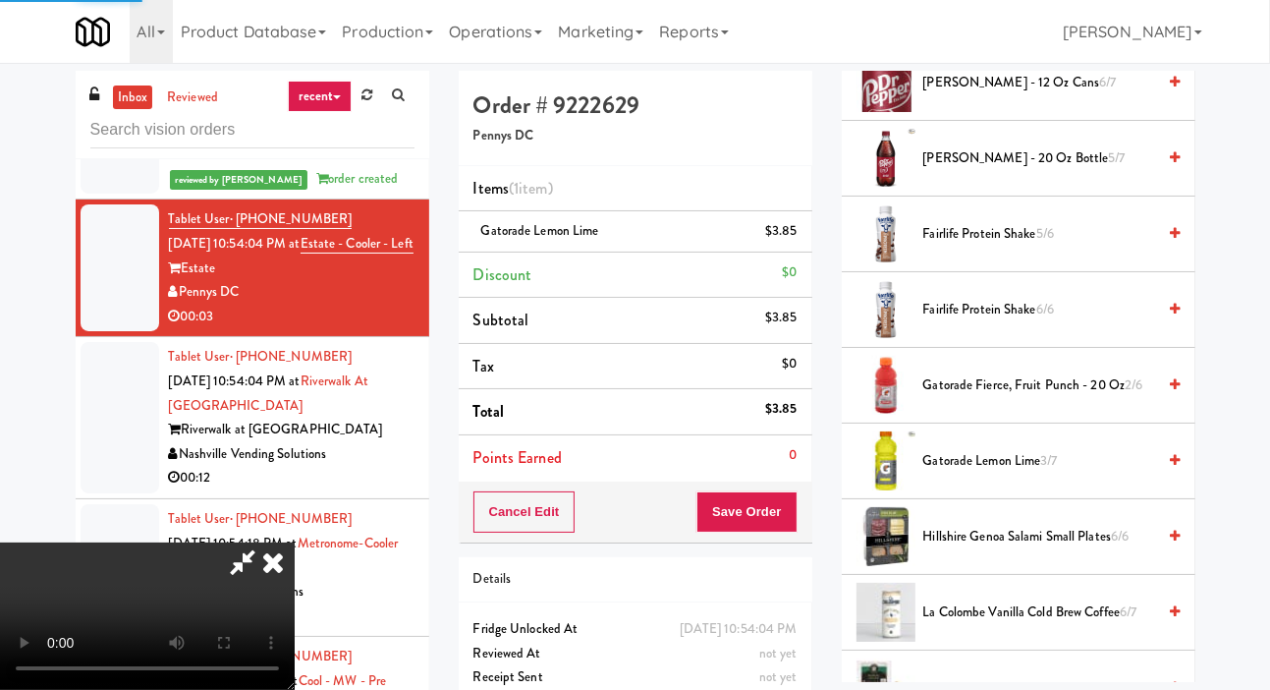
scroll to position [114, 0]
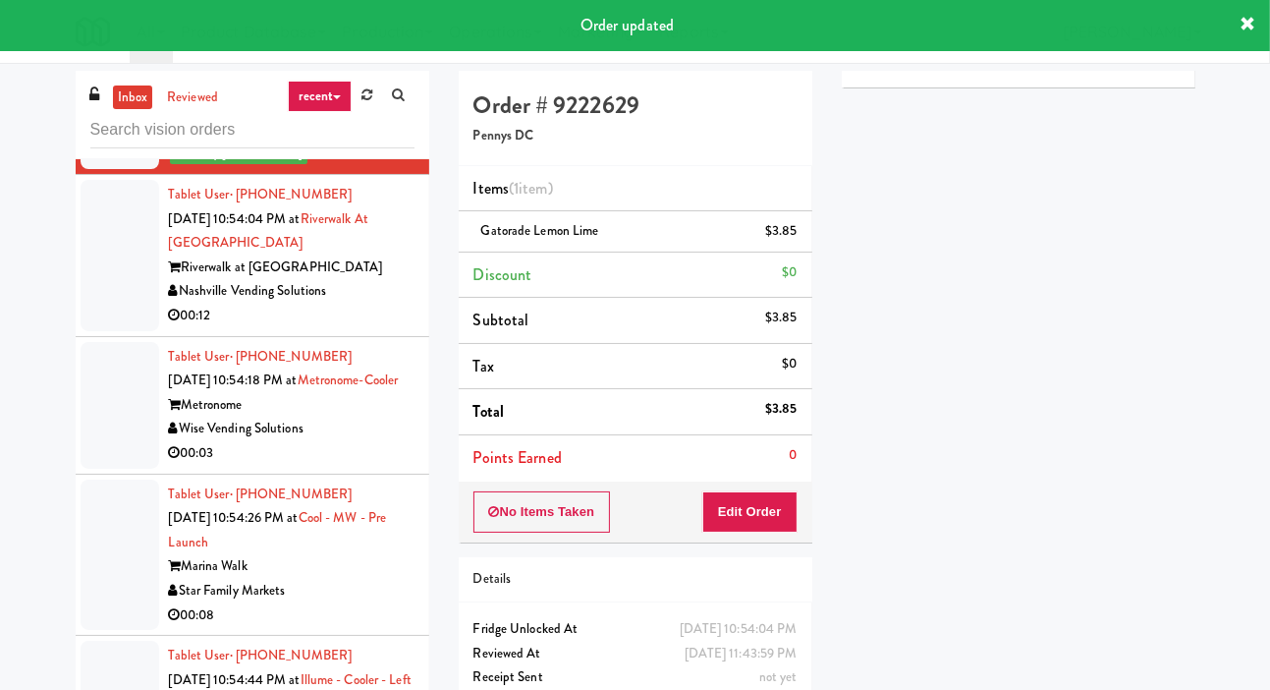
click at [94, 331] on div at bounding box center [120, 255] width 79 height 151
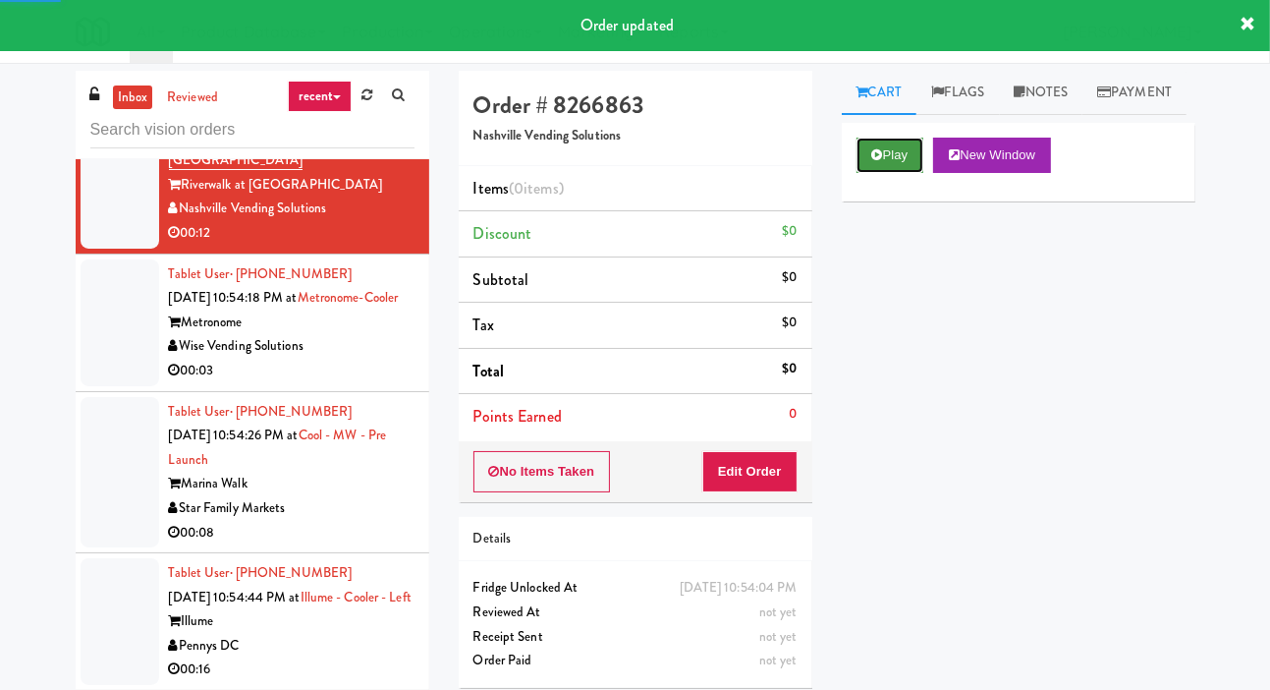
click at [887, 173] on button "Play" at bounding box center [891, 155] width 68 height 35
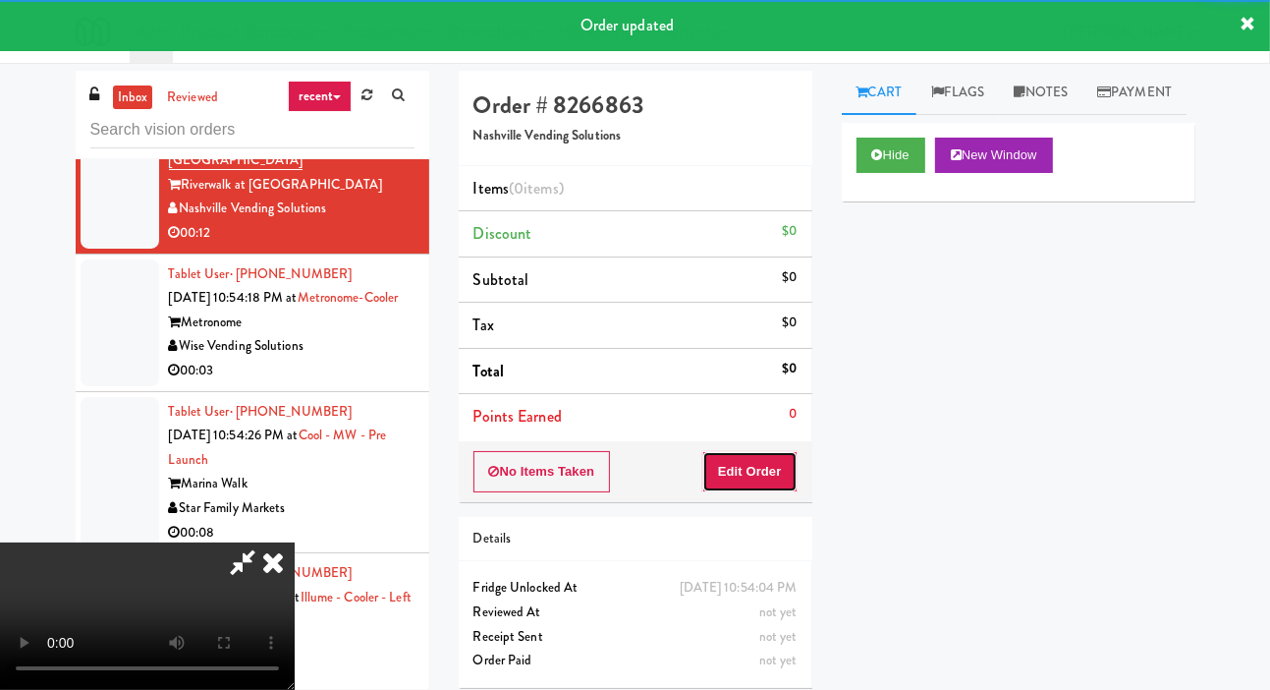
click at [738, 485] on button "Edit Order" at bounding box center [749, 471] width 95 height 41
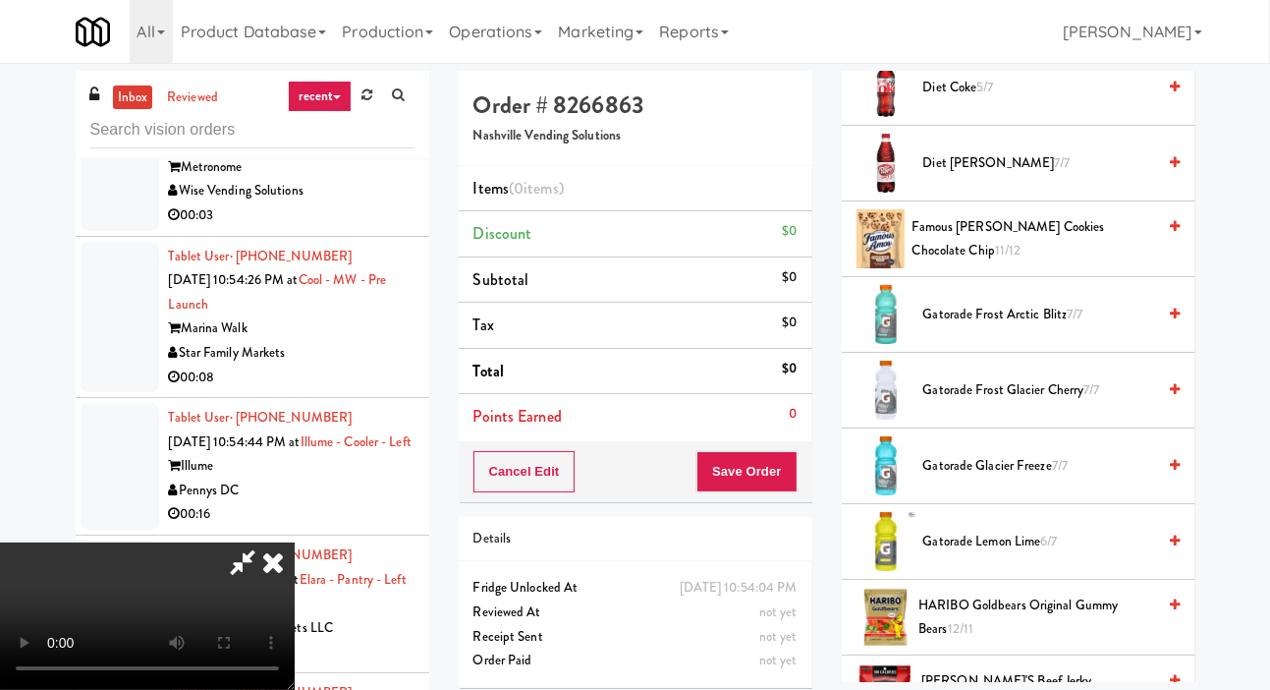
scroll to position [1045, 0]
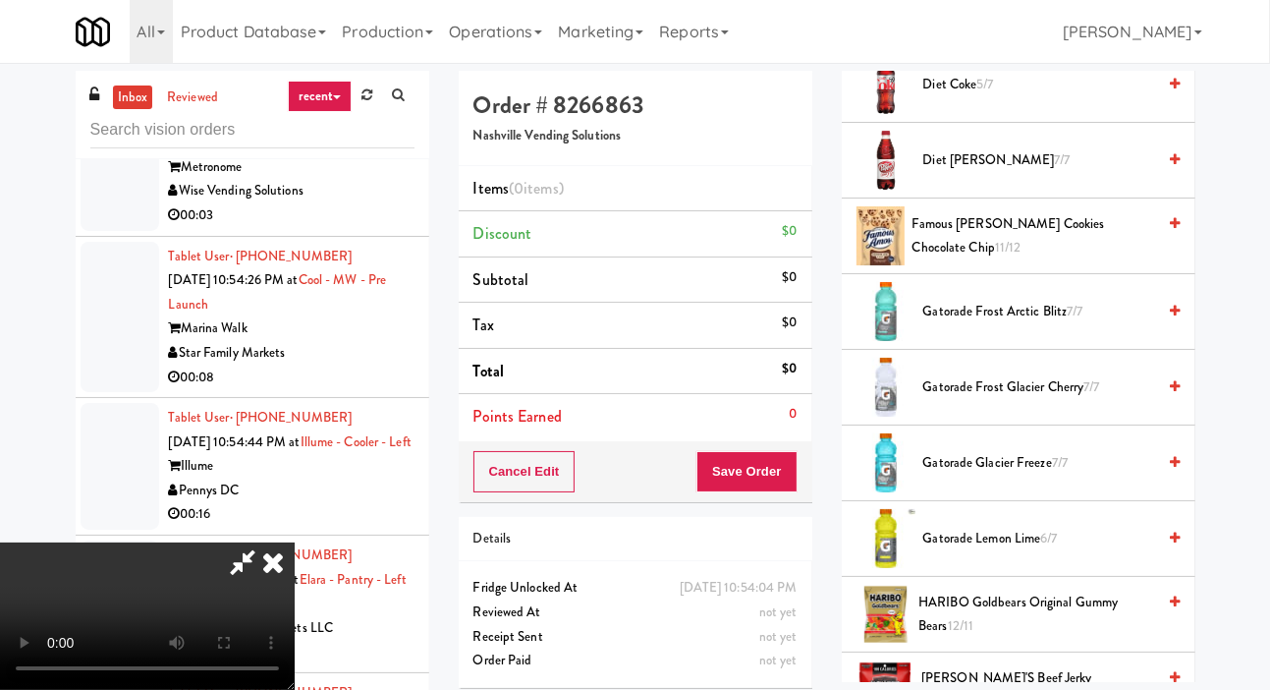
click at [983, 400] on span "Gatorade Frost Glacier Cherry 7/7" at bounding box center [1040, 387] width 233 height 25
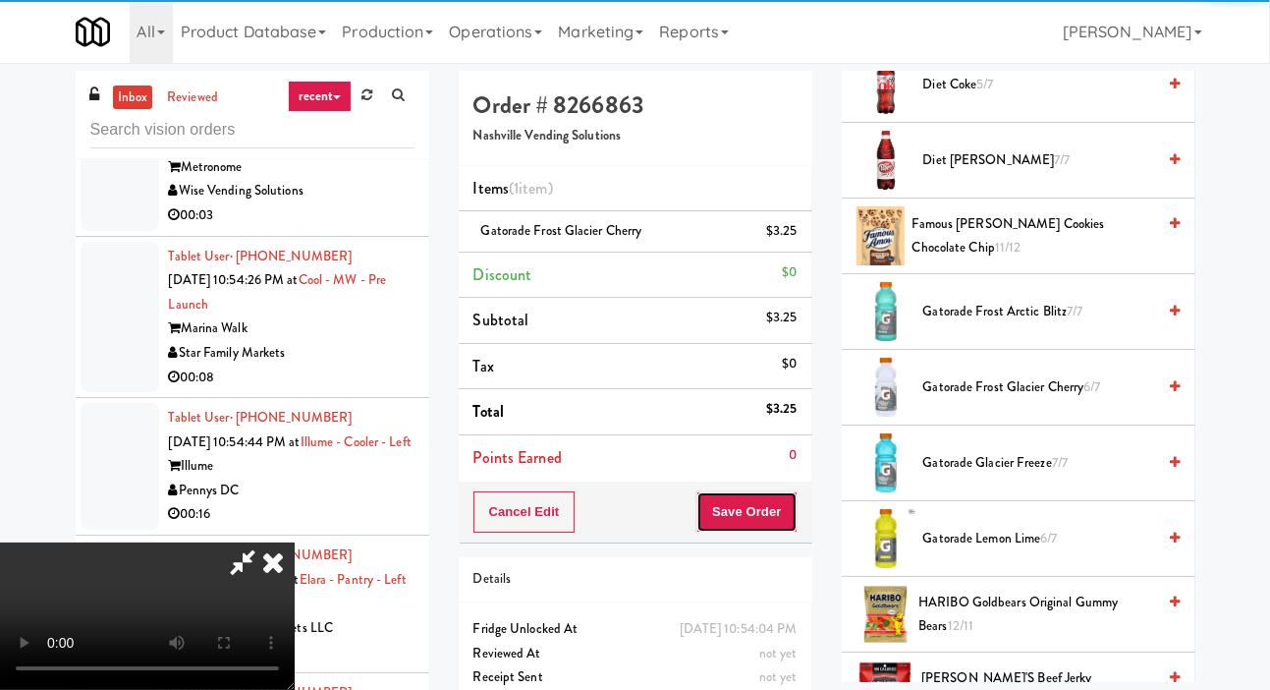
click at [790, 522] on button "Save Order" at bounding box center [747, 511] width 100 height 41
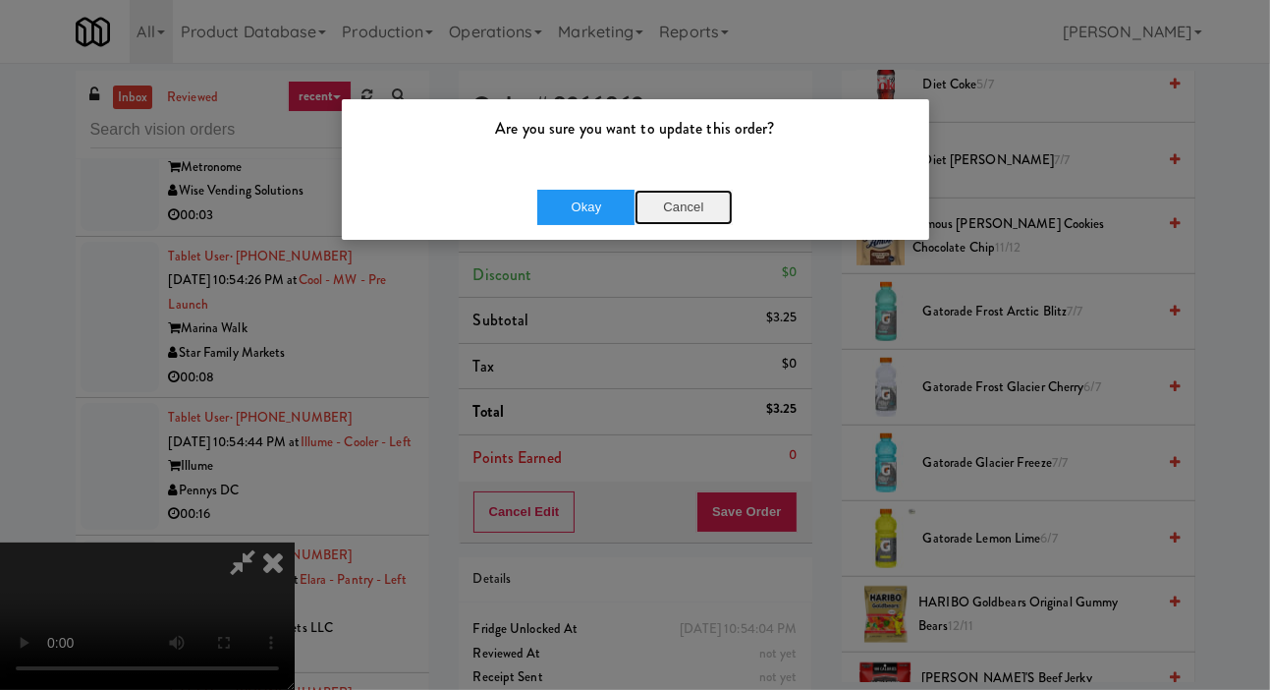
click at [661, 195] on button "Cancel" at bounding box center [684, 207] width 98 height 35
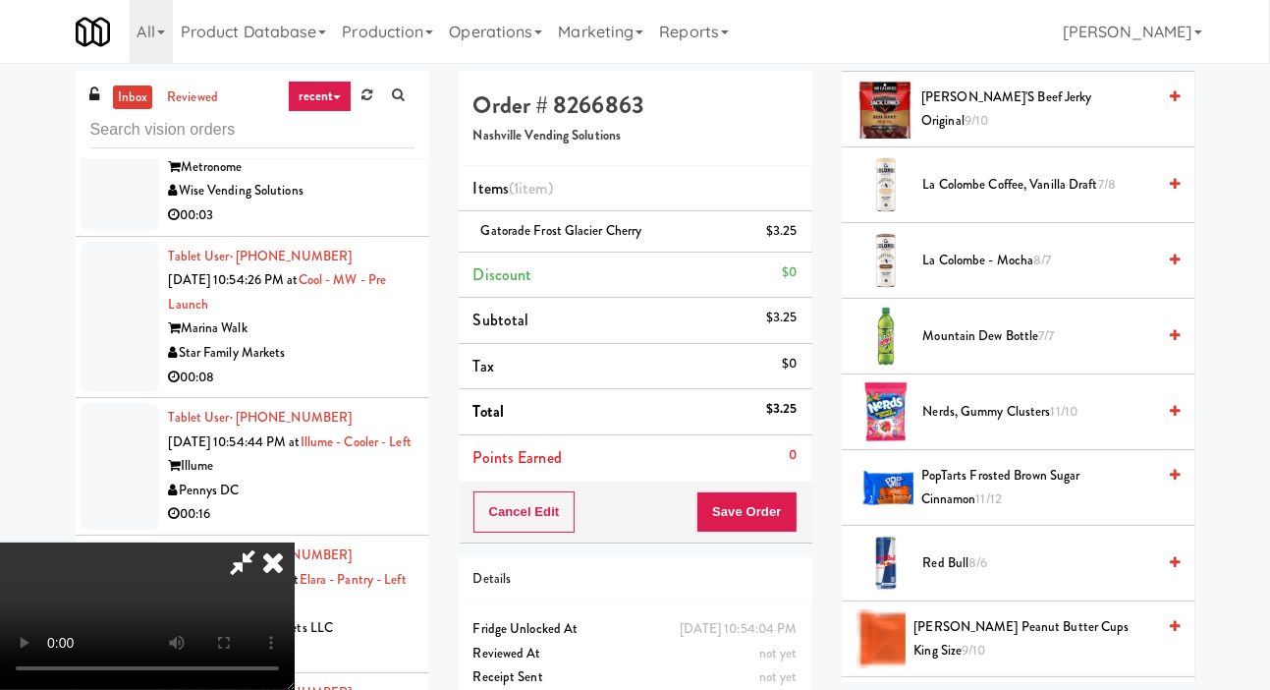
scroll to position [1642, 0]
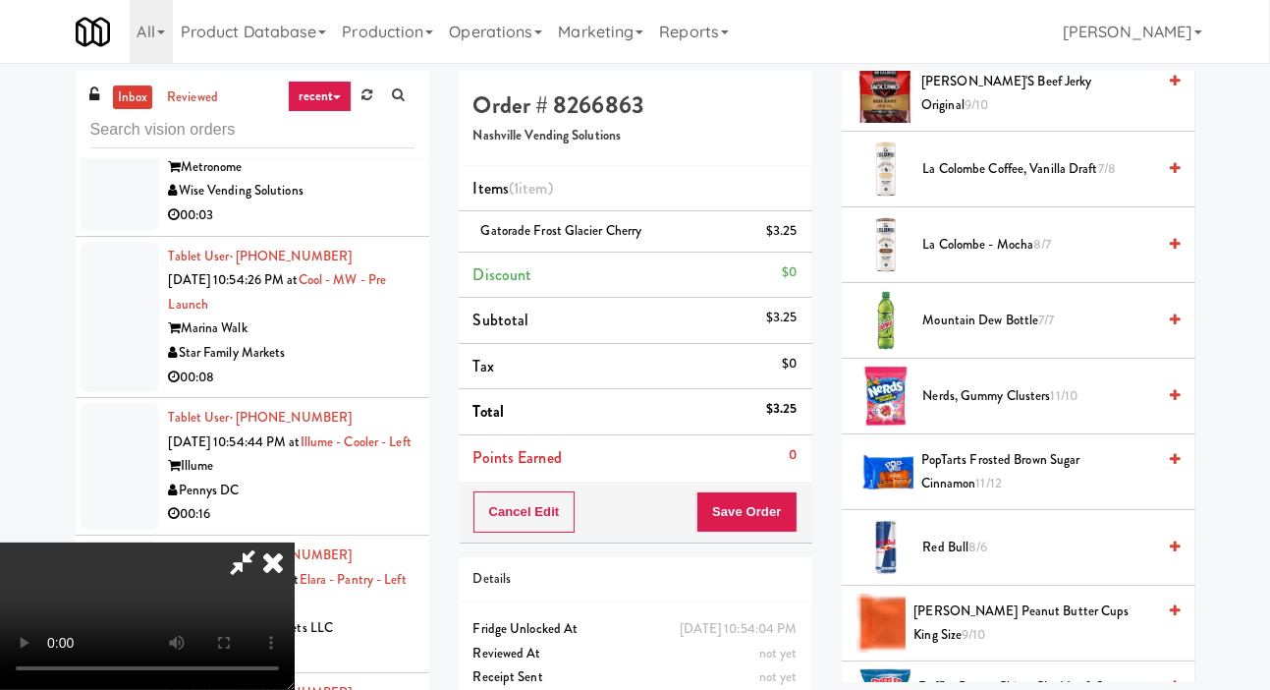
click at [982, 409] on span "Nerds, Gummy Clusters 11/10" at bounding box center [1040, 396] width 233 height 25
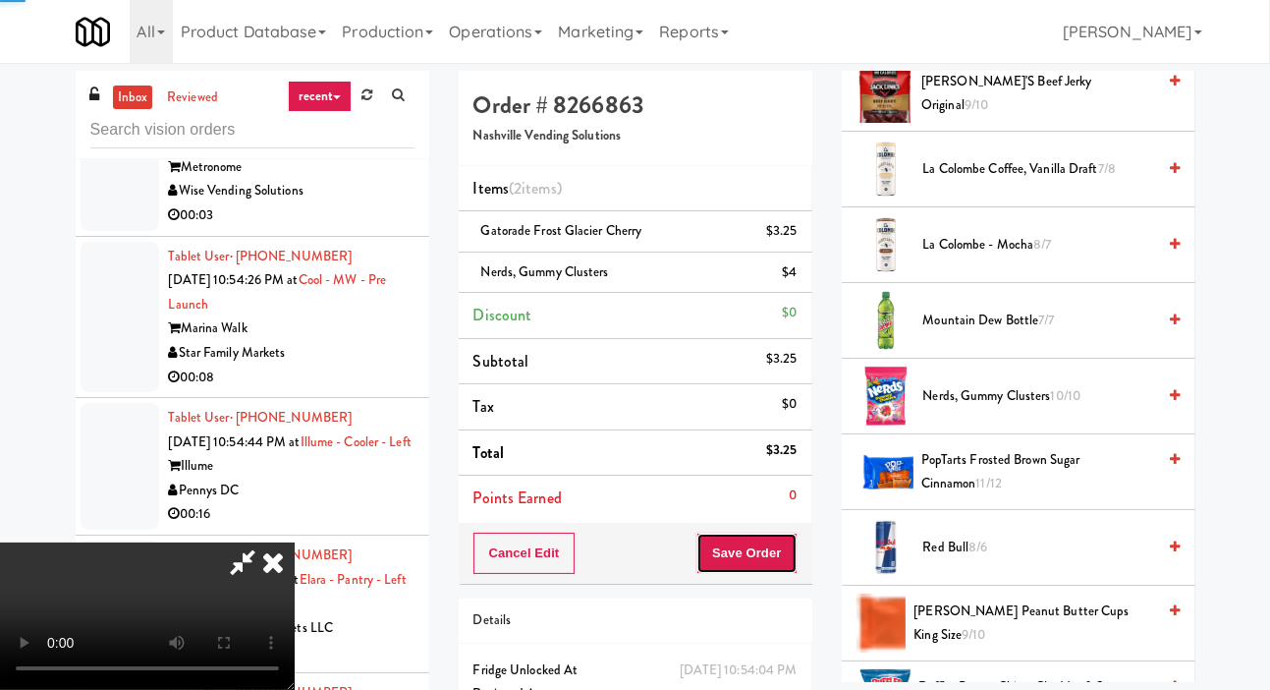
click at [777, 545] on button "Save Order" at bounding box center [747, 553] width 100 height 41
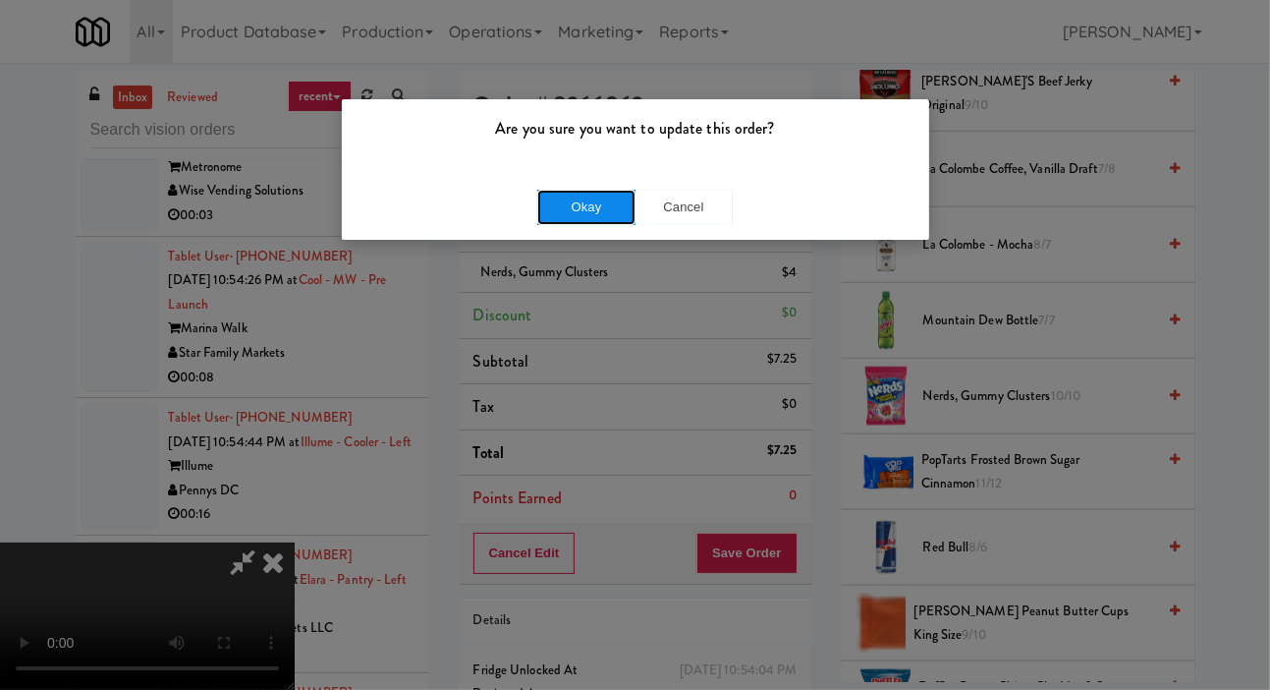
click at [583, 206] on button "Okay" at bounding box center [586, 207] width 98 height 35
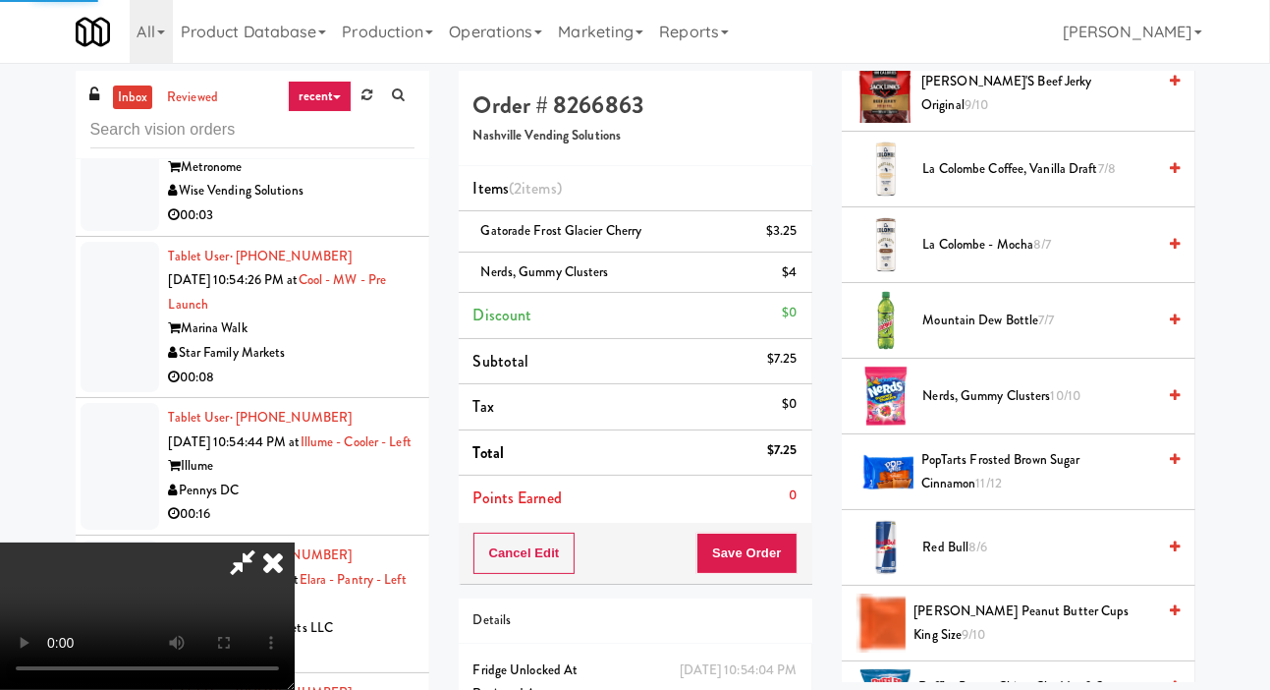
scroll to position [114, 0]
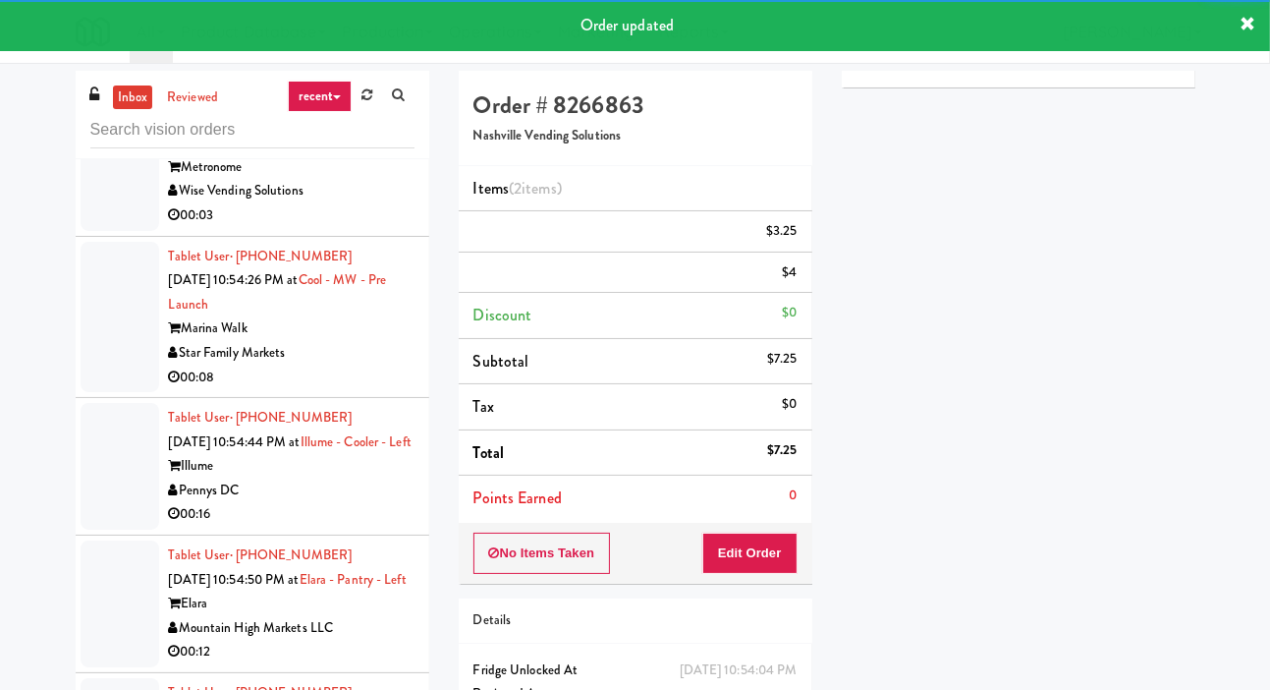
click at [94, 231] on div at bounding box center [120, 167] width 79 height 127
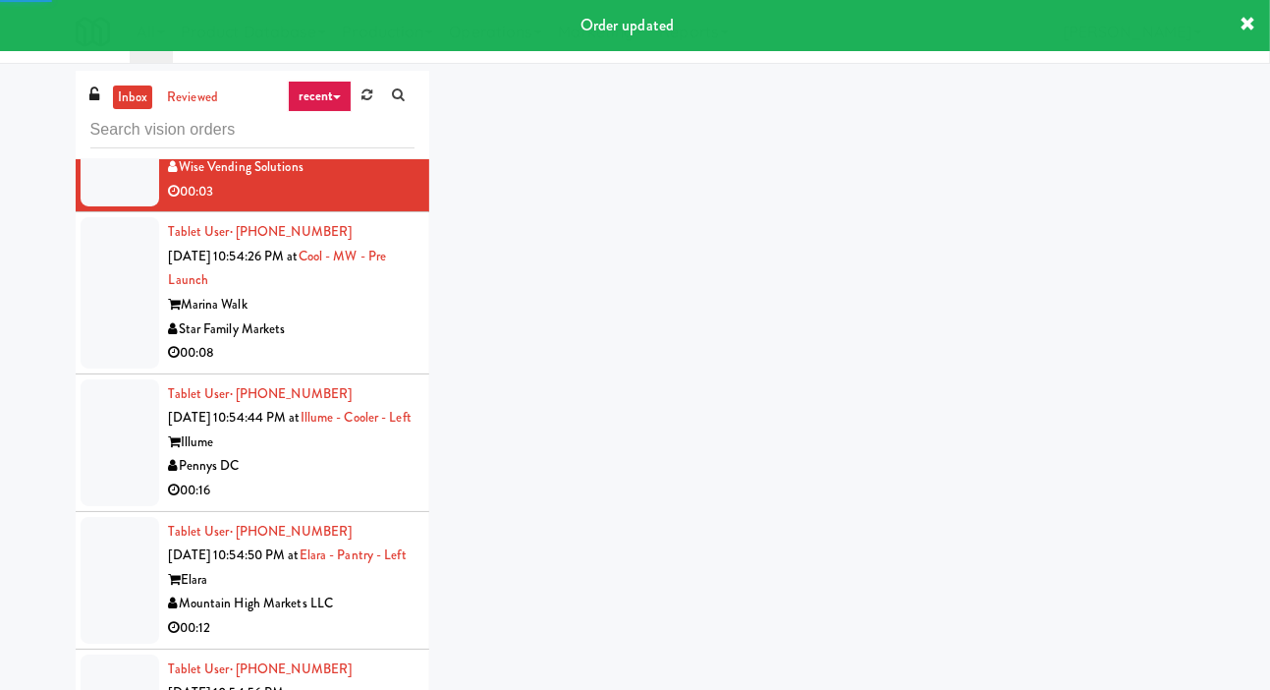
scroll to position [7861, 0]
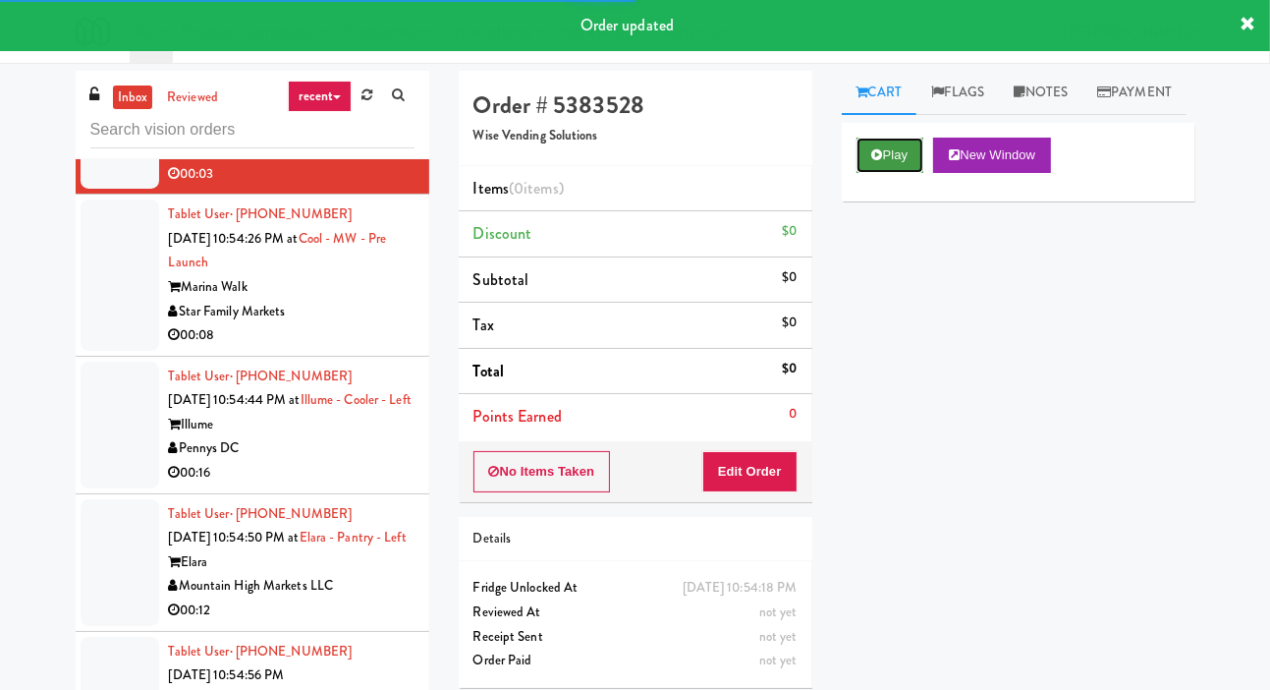
click at [883, 173] on button "Play" at bounding box center [891, 155] width 68 height 35
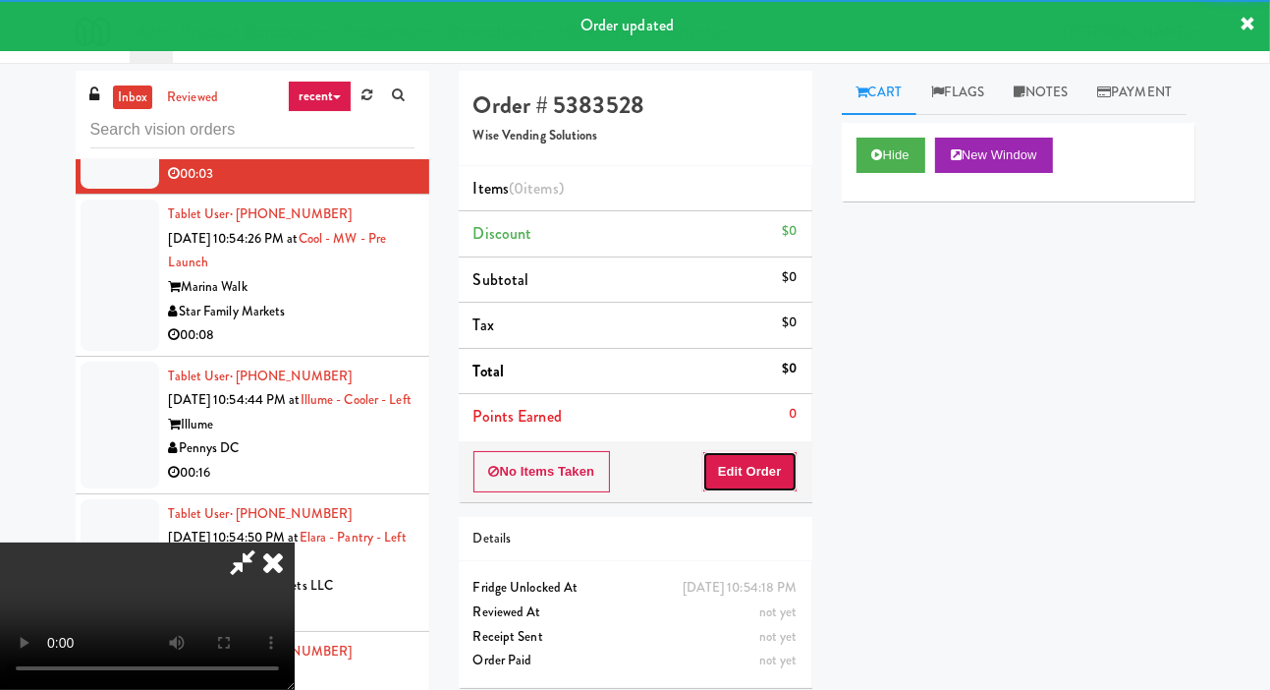
click at [748, 466] on button "Edit Order" at bounding box center [749, 471] width 95 height 41
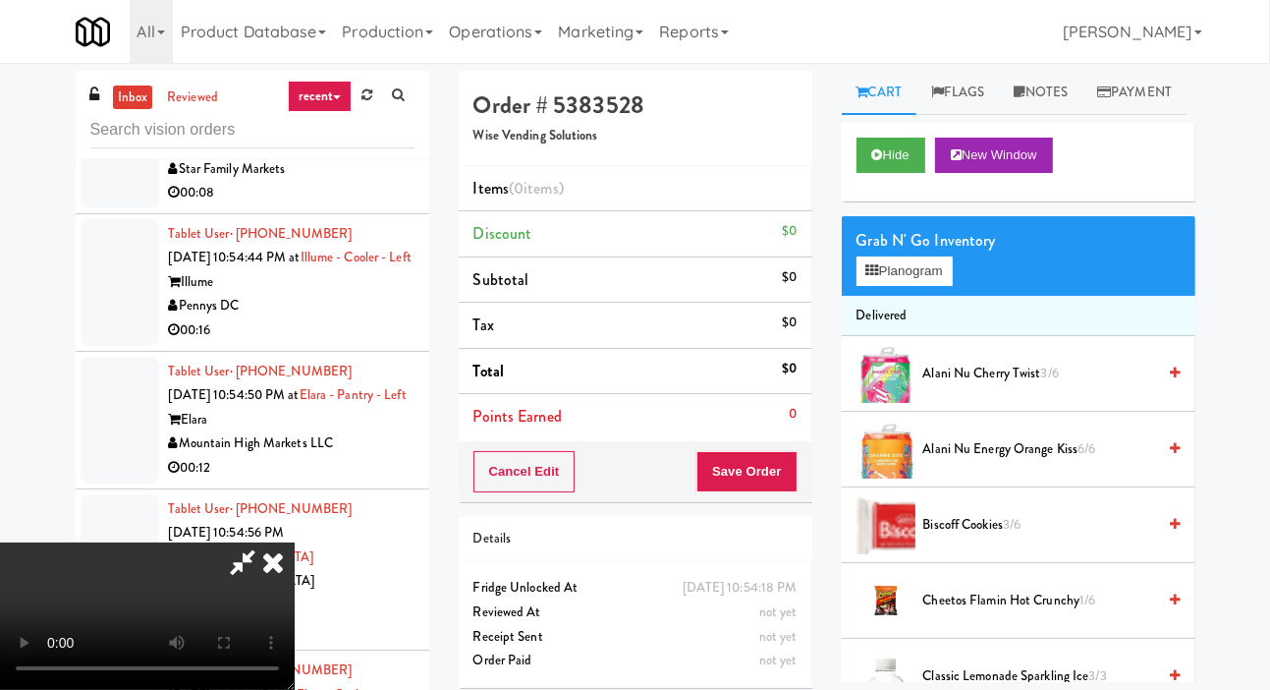
scroll to position [0, 0]
click at [907, 286] on button "Planogram" at bounding box center [905, 270] width 96 height 29
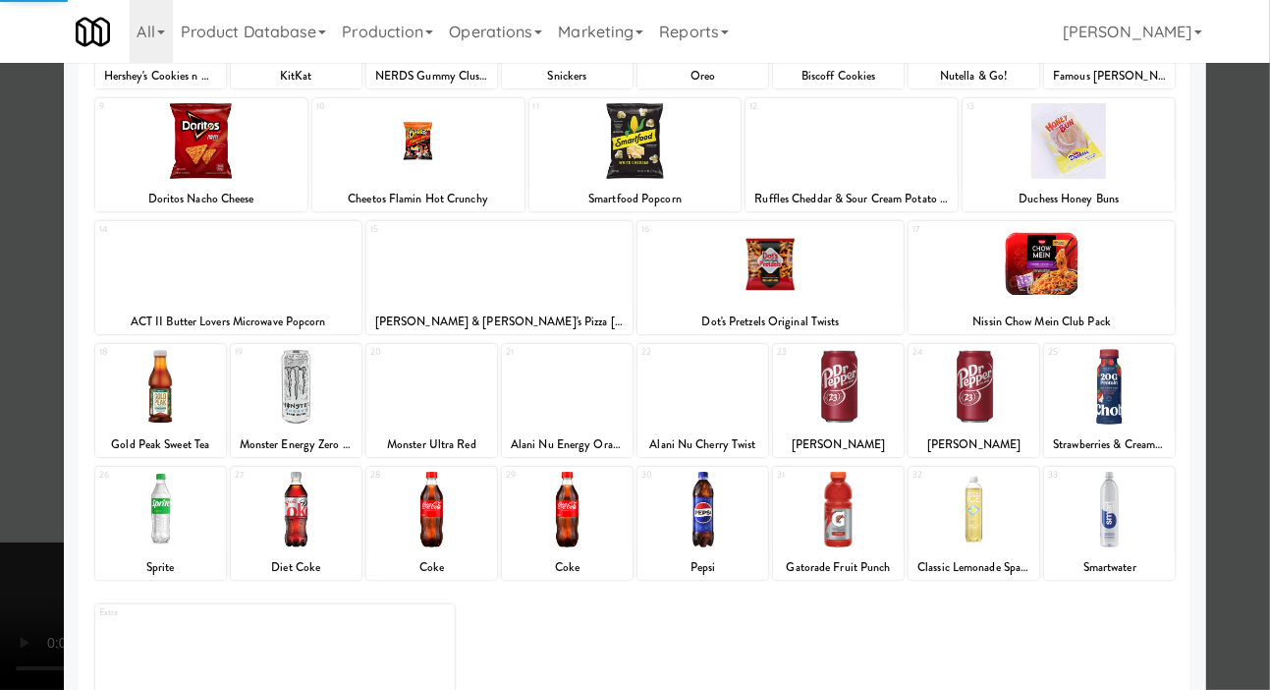
scroll to position [274, 0]
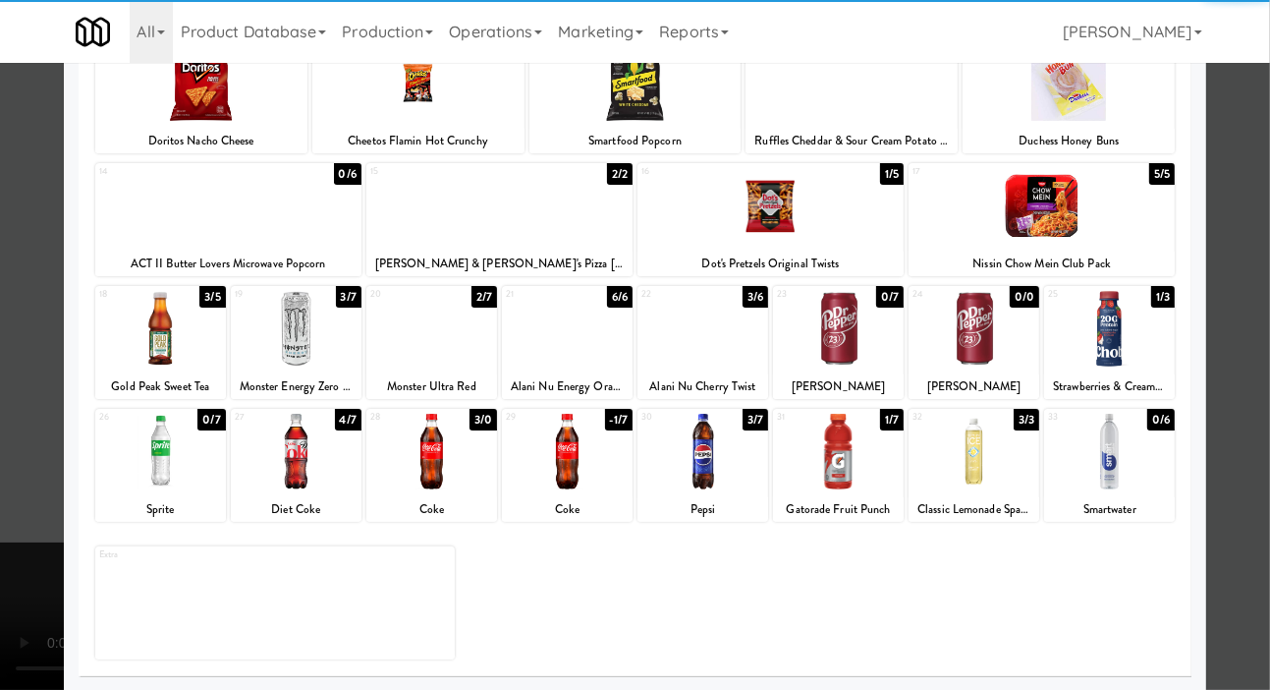
click at [995, 476] on div at bounding box center [974, 452] width 131 height 76
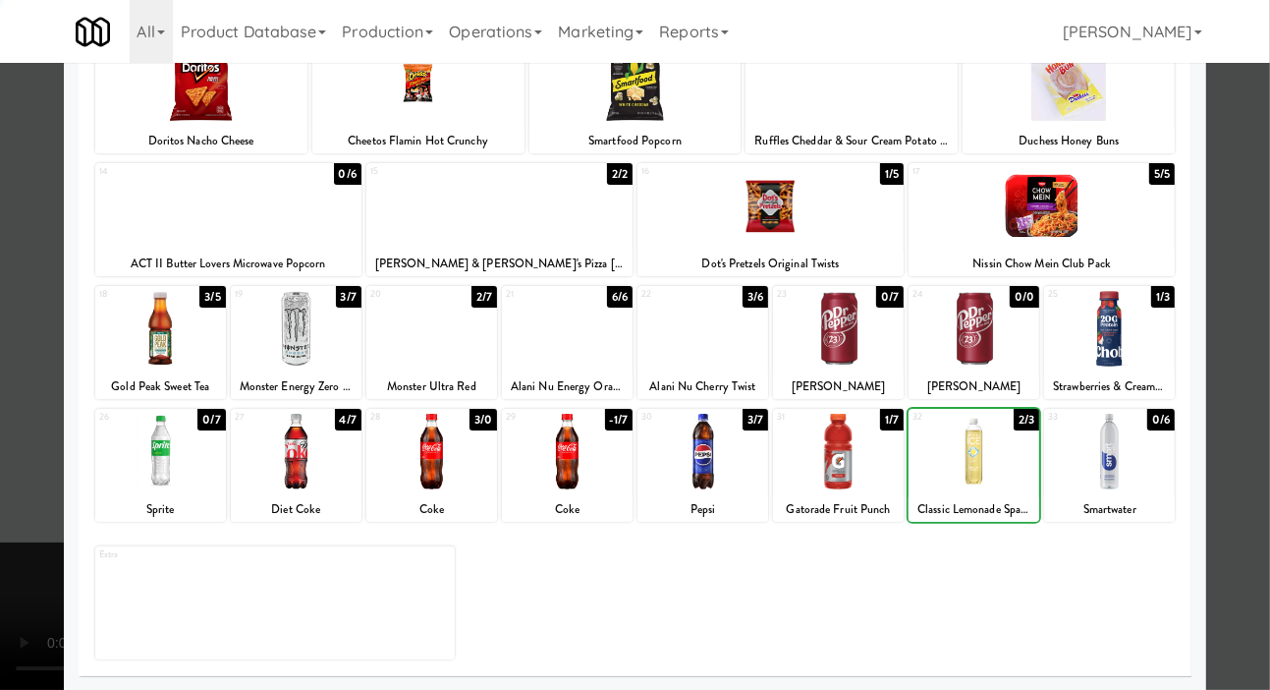
click at [25, 380] on div at bounding box center [635, 345] width 1270 height 690
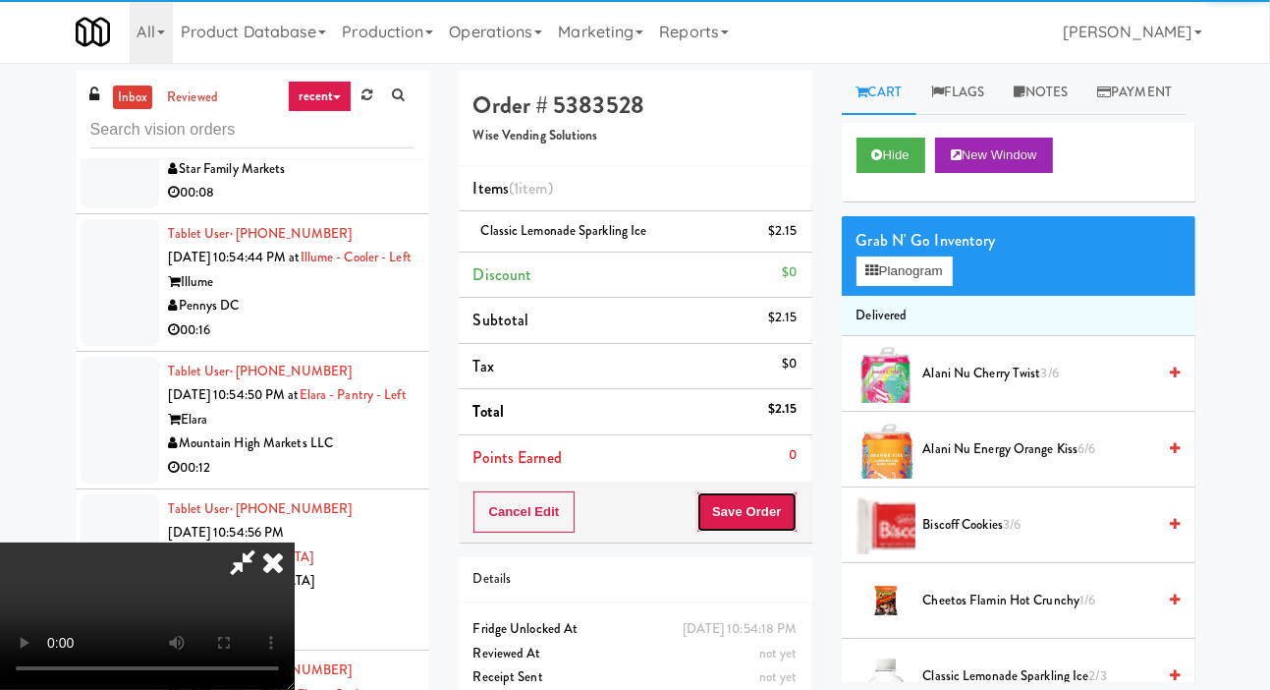
click at [791, 512] on button "Save Order" at bounding box center [747, 511] width 100 height 41
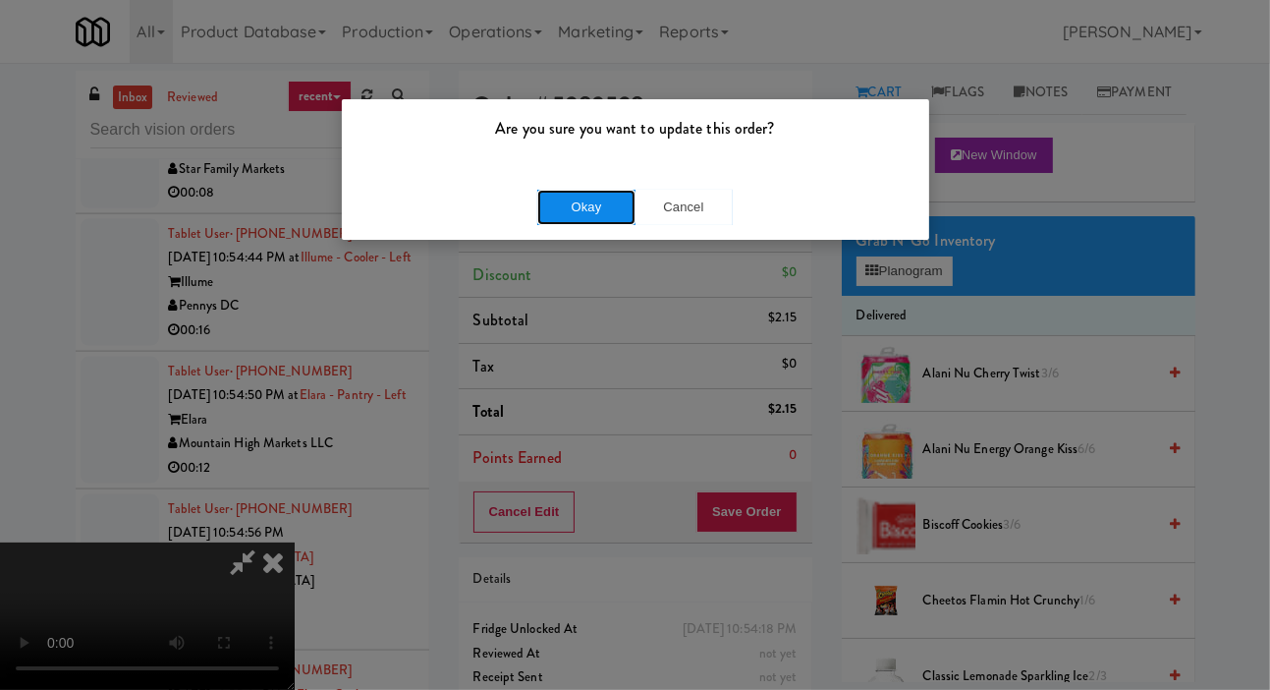
click at [588, 211] on button "Okay" at bounding box center [586, 207] width 98 height 35
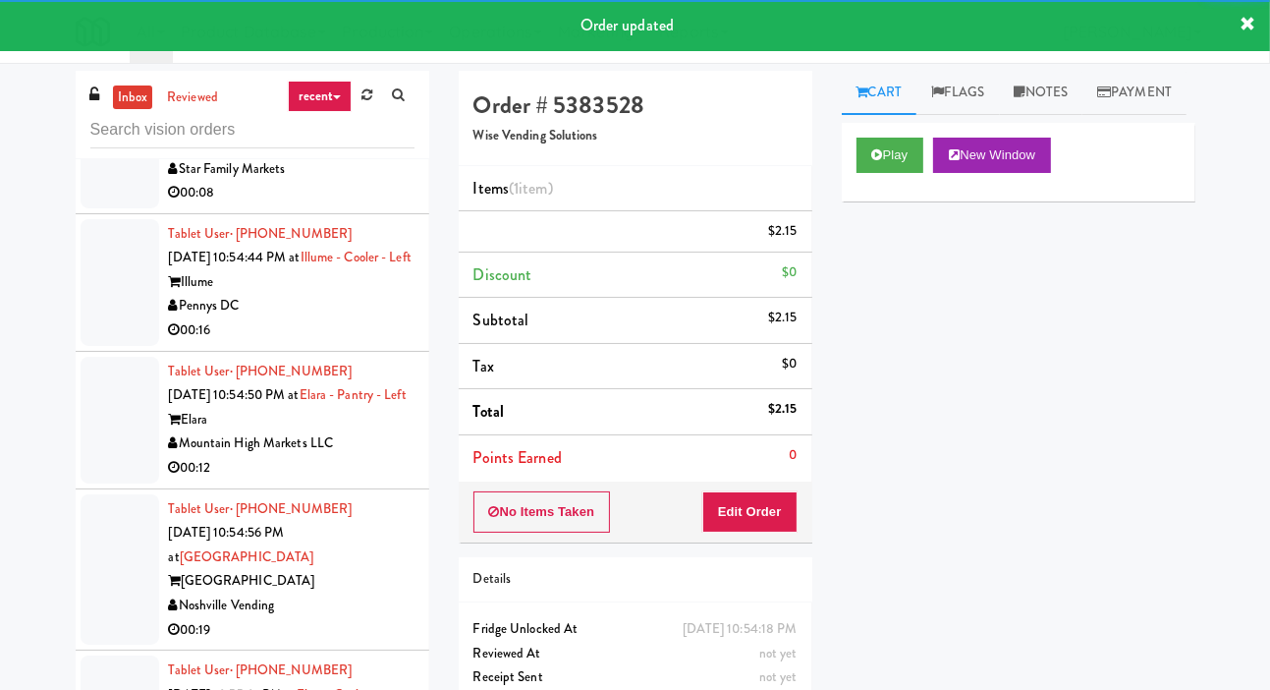
click at [93, 208] on div at bounding box center [120, 132] width 79 height 151
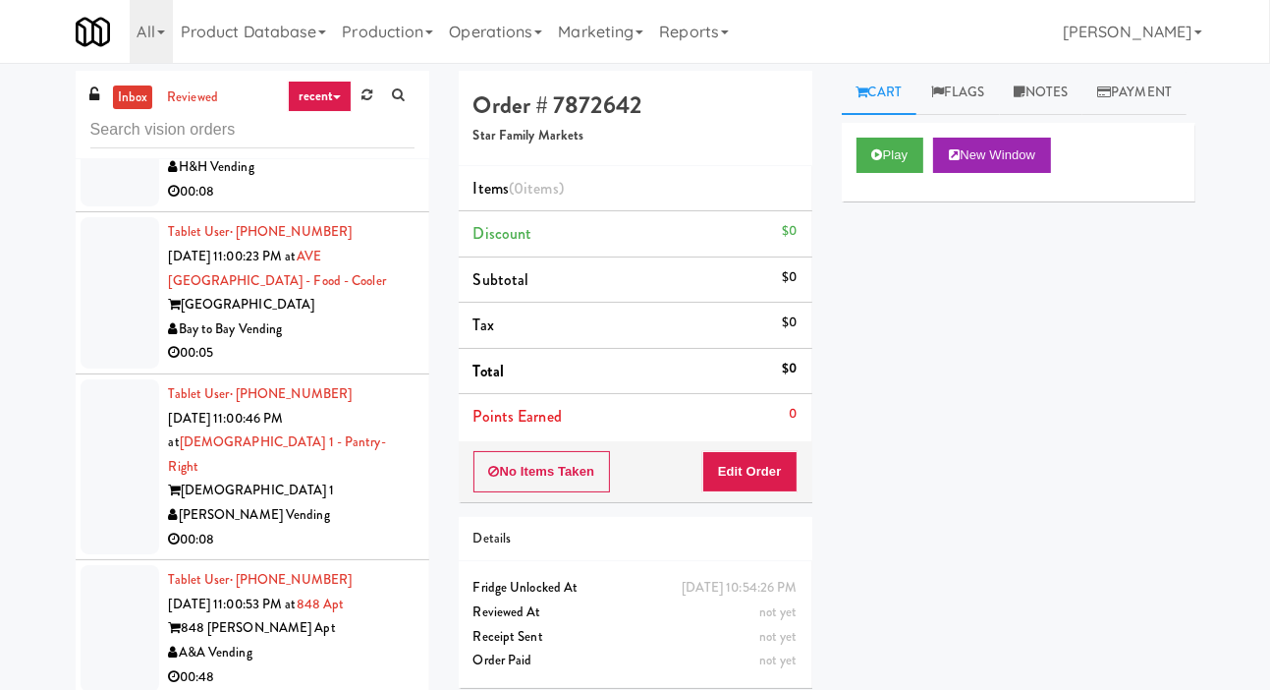
scroll to position [10129, 0]
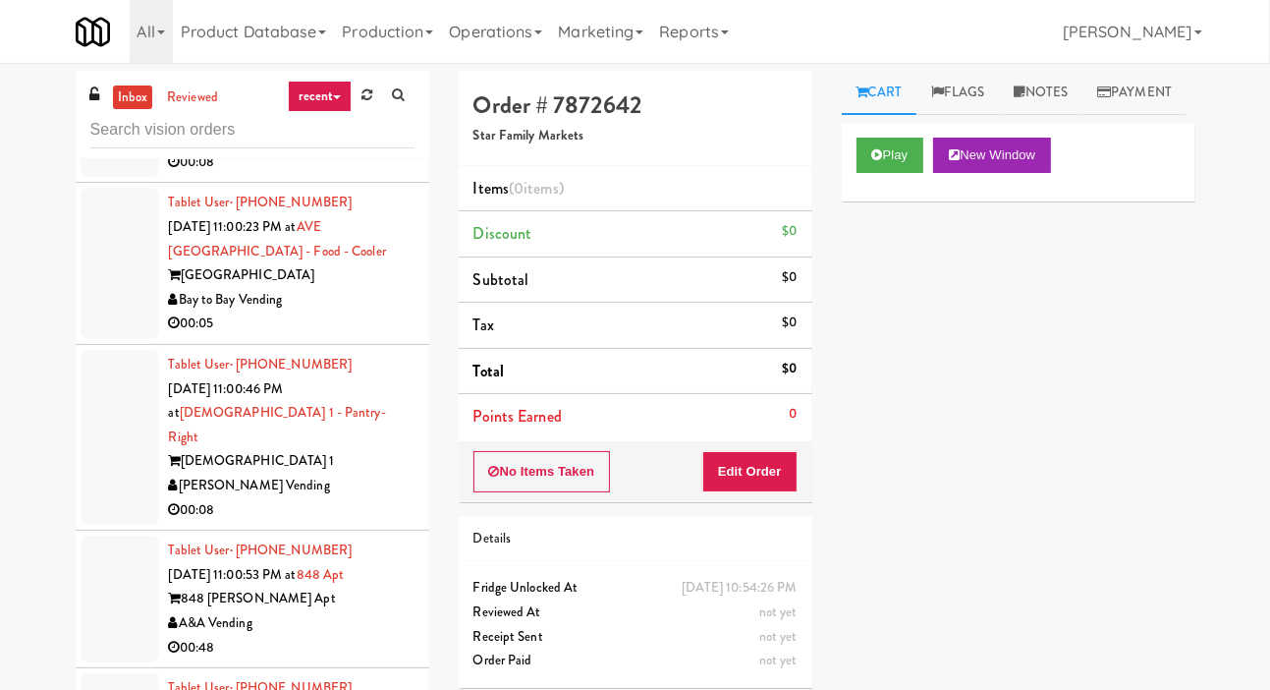
click at [865, 173] on button "Play" at bounding box center [891, 155] width 68 height 35
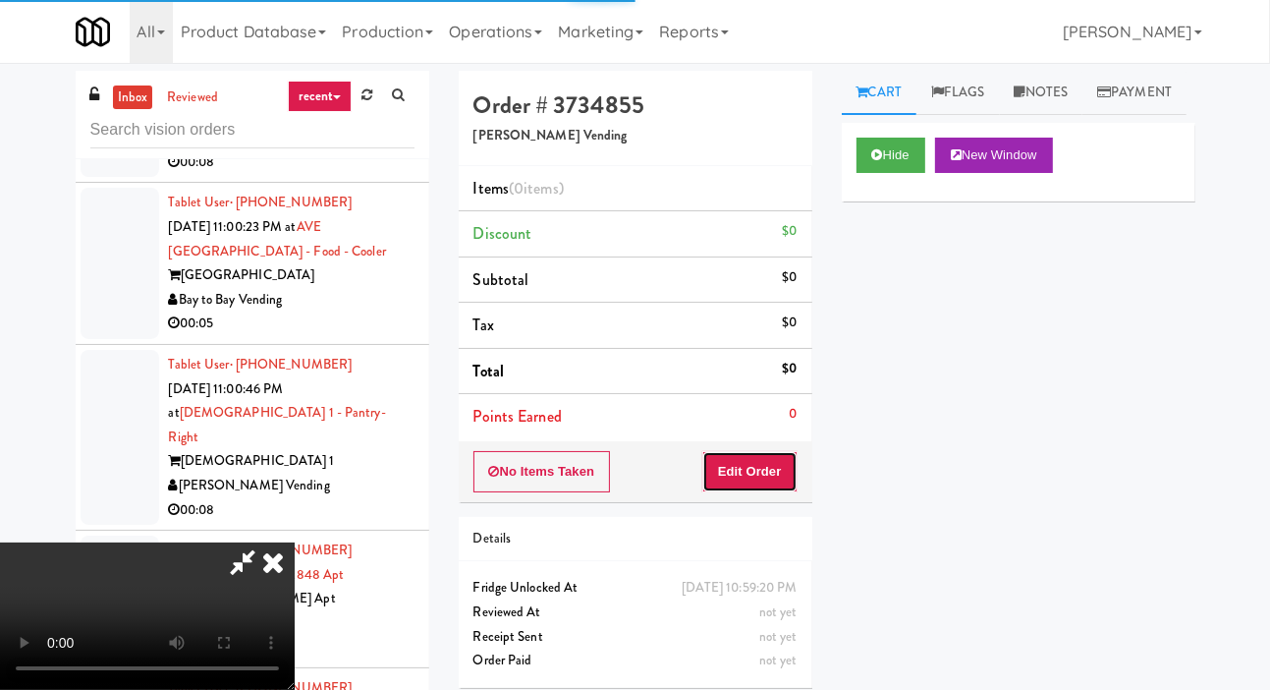
click at [758, 489] on button "Edit Order" at bounding box center [749, 471] width 95 height 41
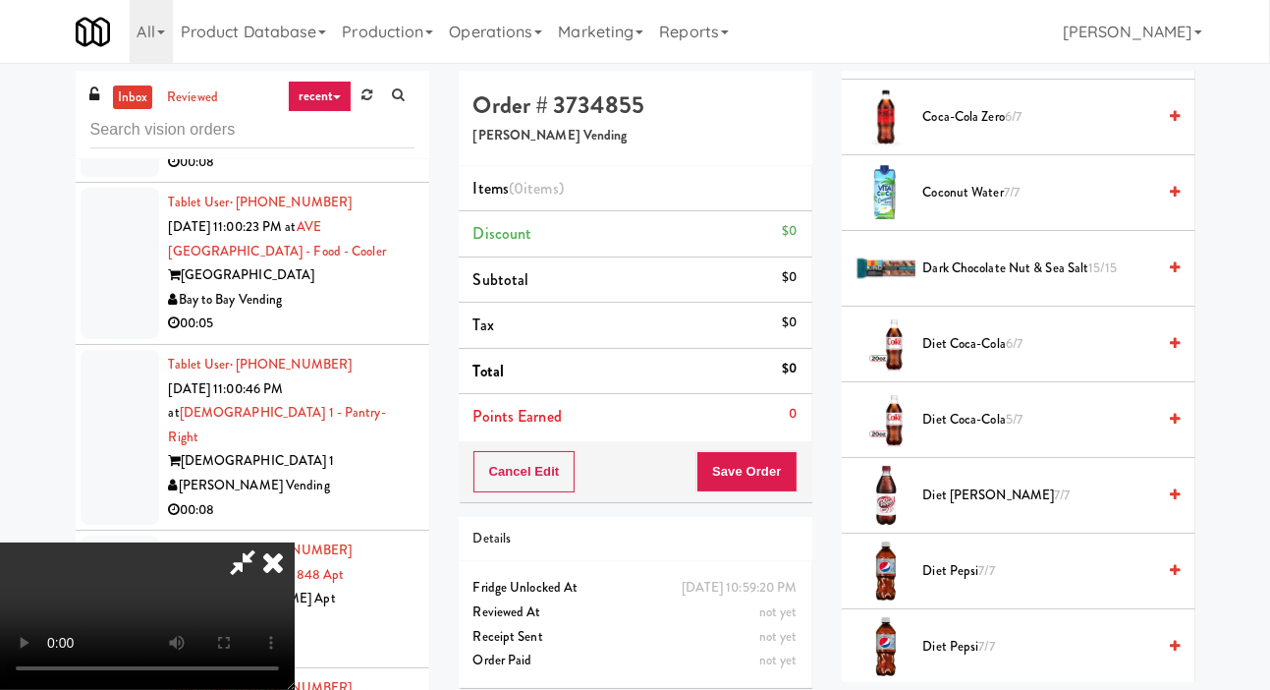
scroll to position [953, 0]
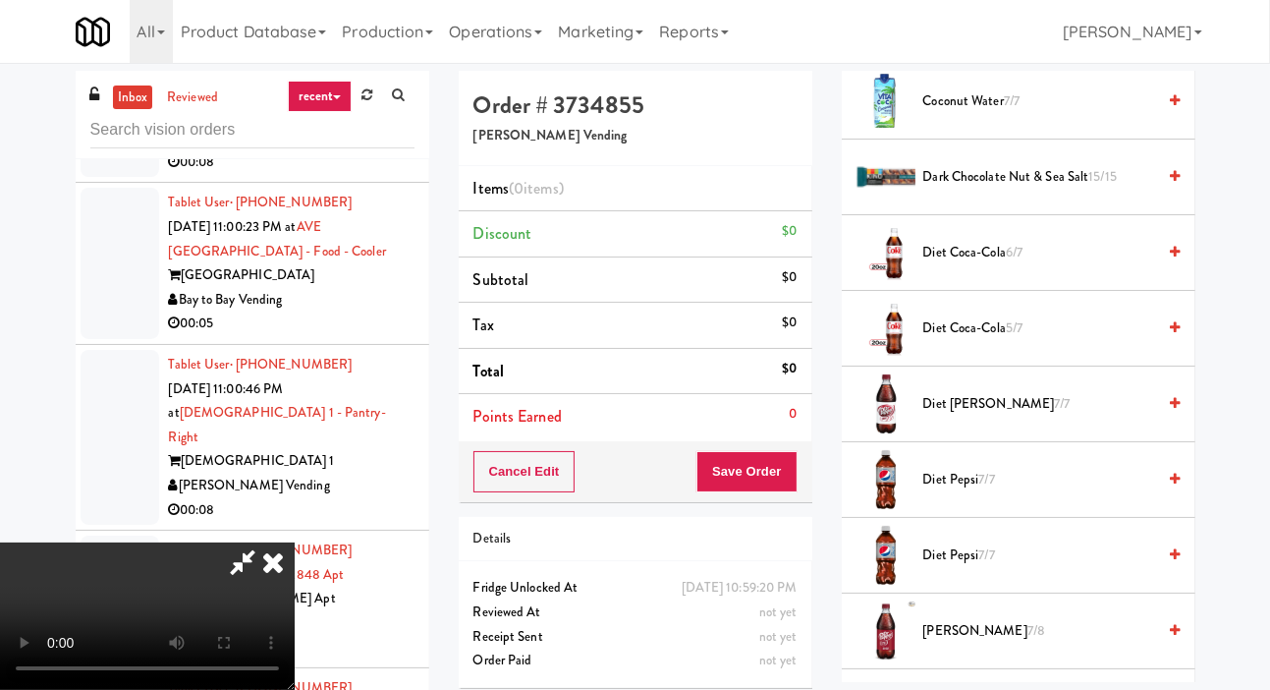
click at [1054, 413] on span "7/7" at bounding box center [1062, 403] width 16 height 19
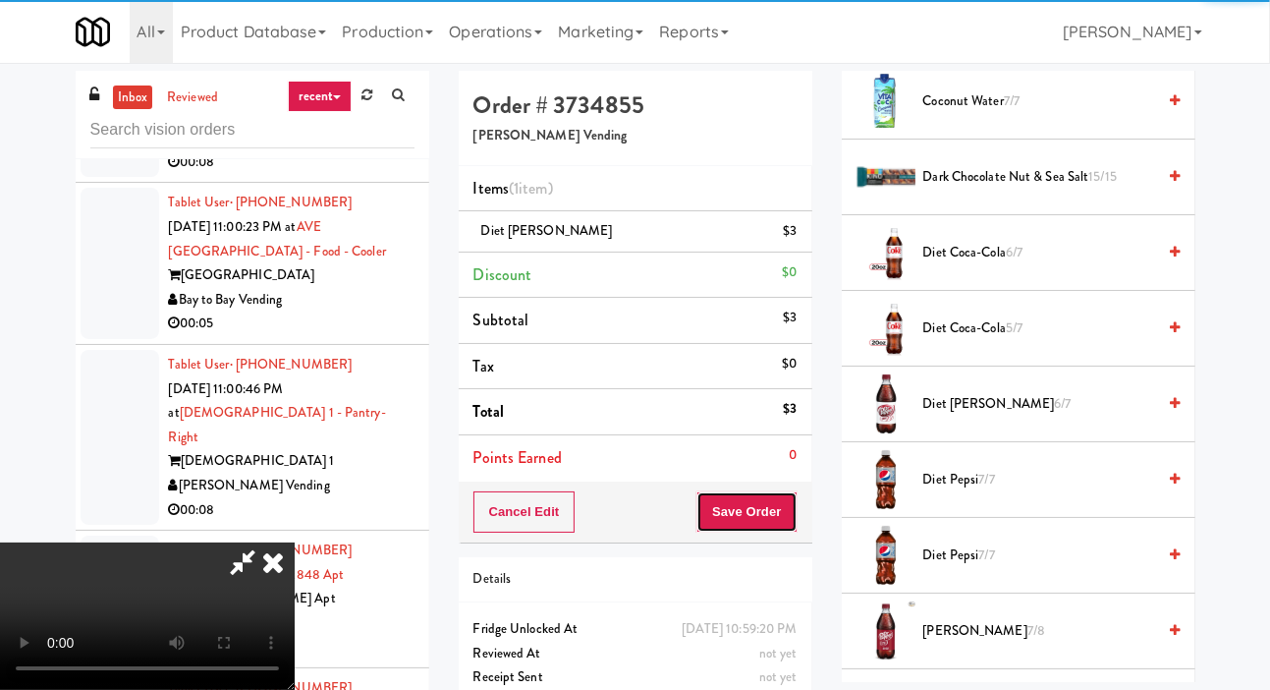
click at [787, 503] on button "Save Order" at bounding box center [747, 511] width 100 height 41
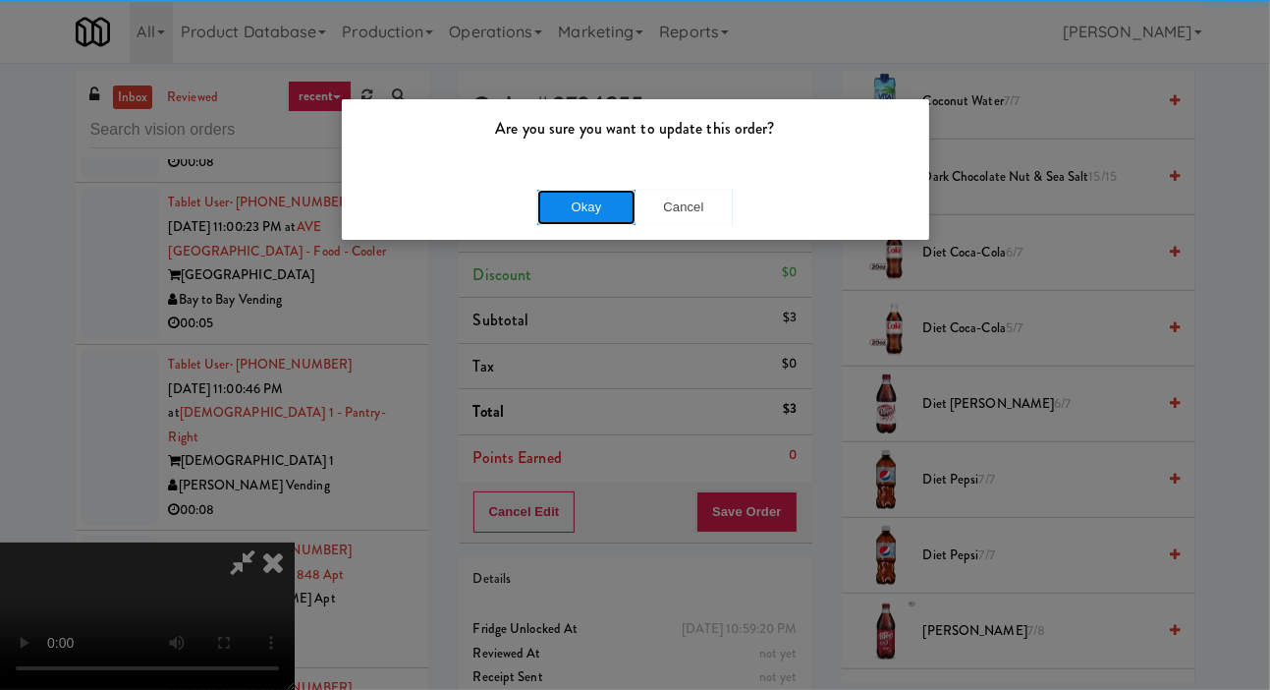
click at [601, 213] on button "Okay" at bounding box center [586, 207] width 98 height 35
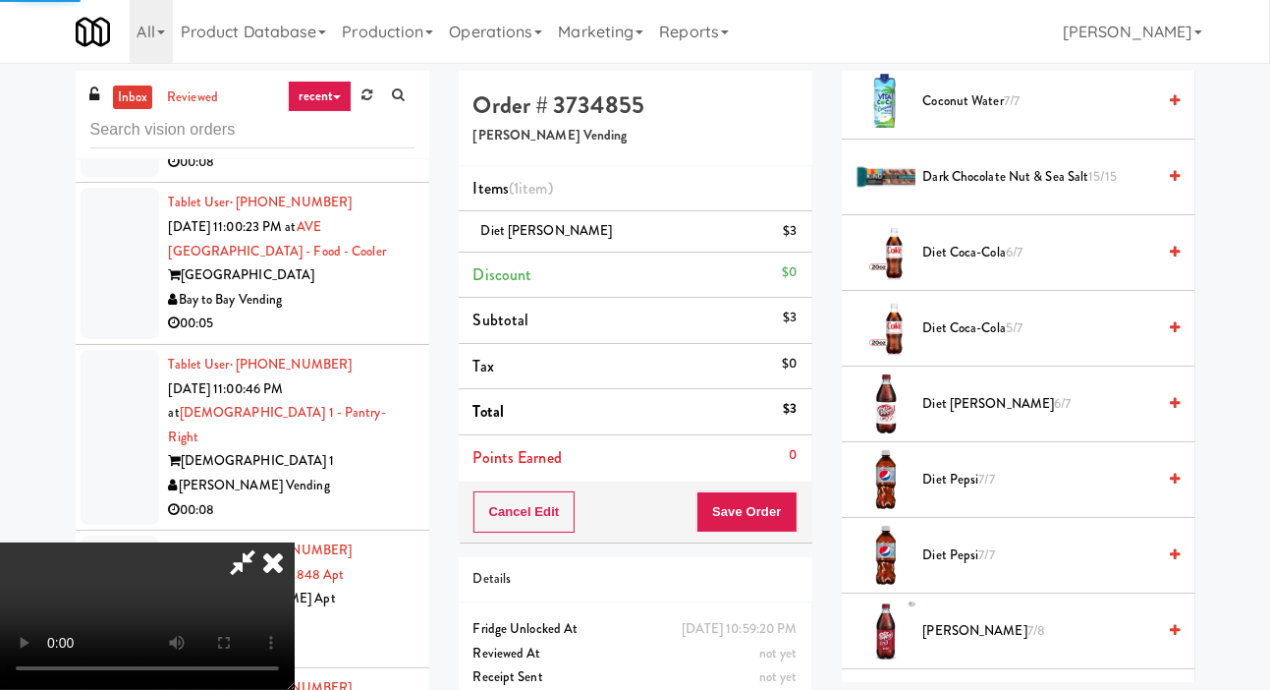
scroll to position [114, 0]
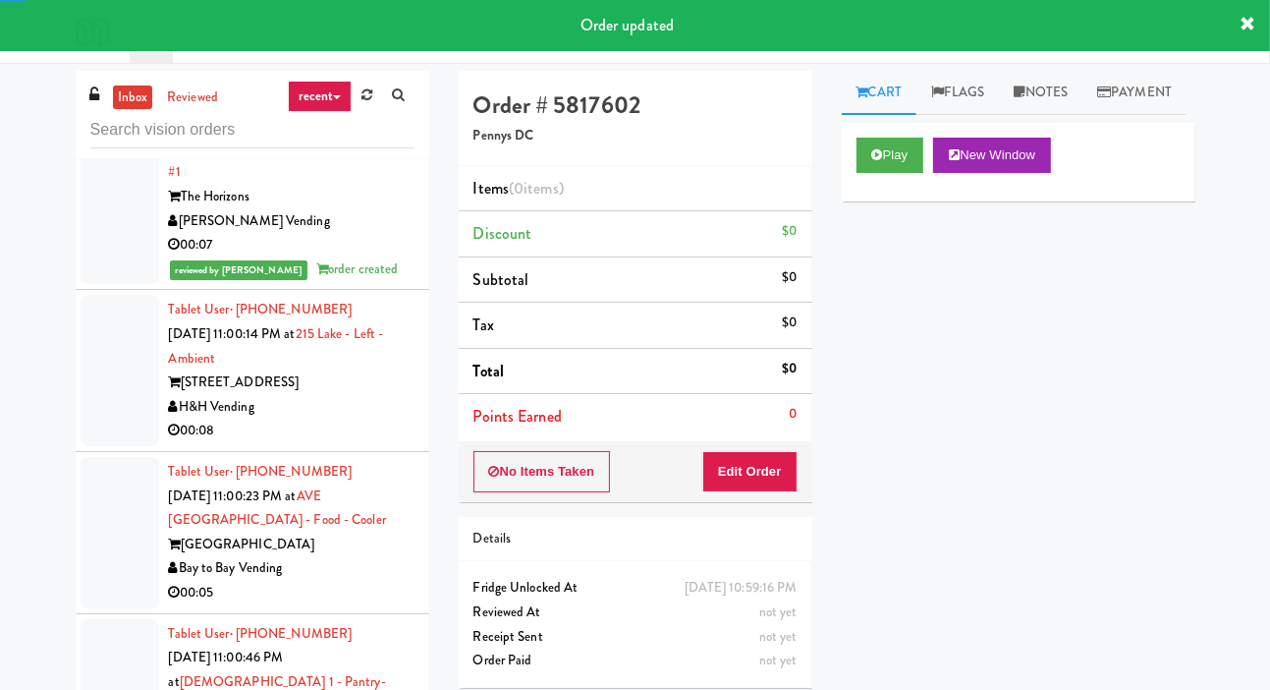
scroll to position [9880, 0]
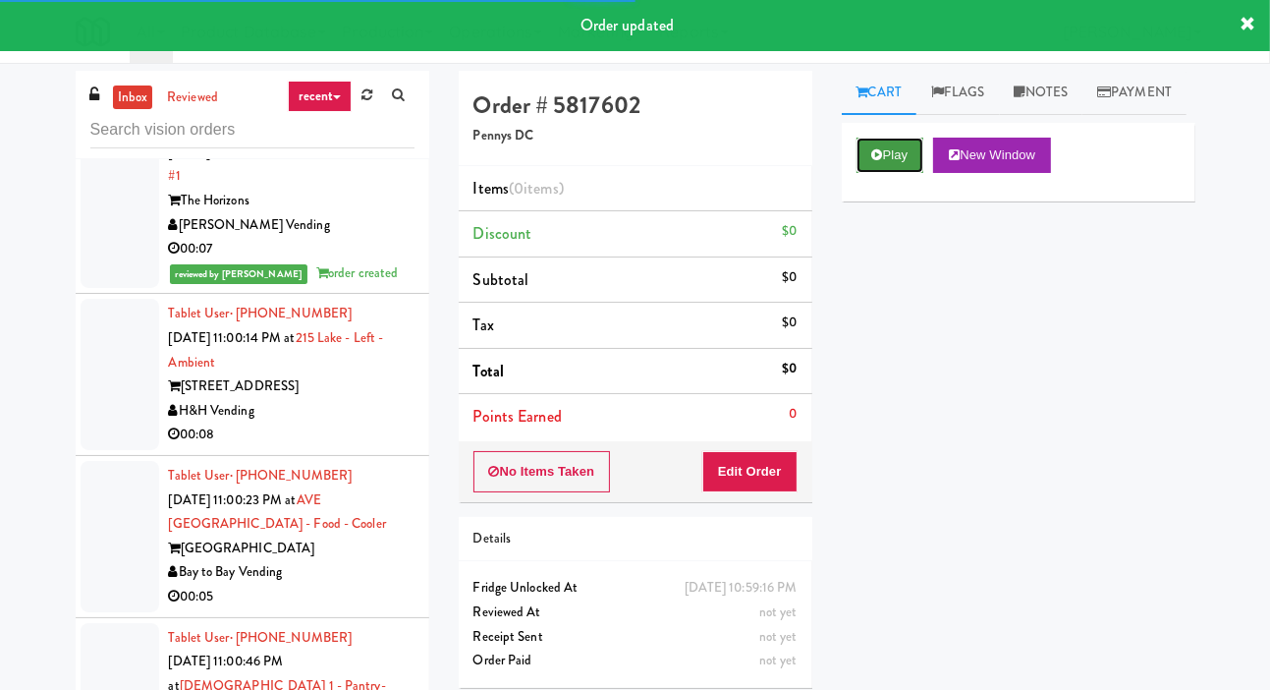
click at [897, 173] on button "Play" at bounding box center [891, 155] width 68 height 35
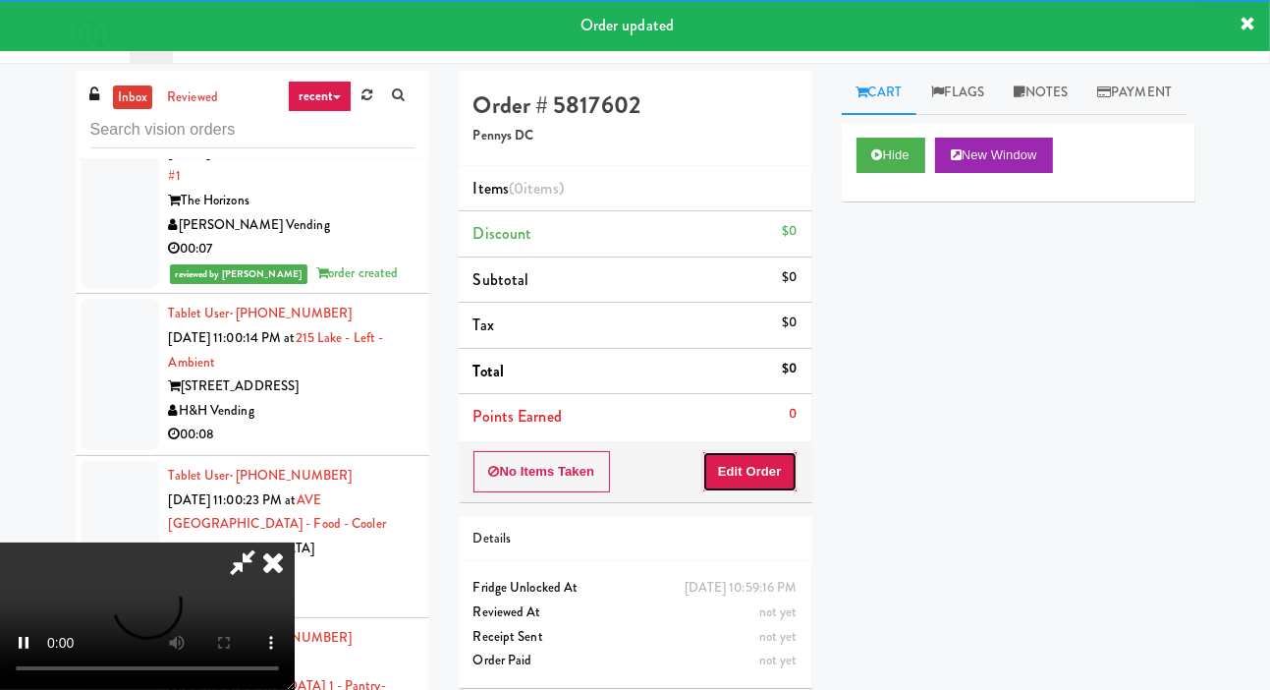
click at [748, 470] on button "Edit Order" at bounding box center [749, 471] width 95 height 41
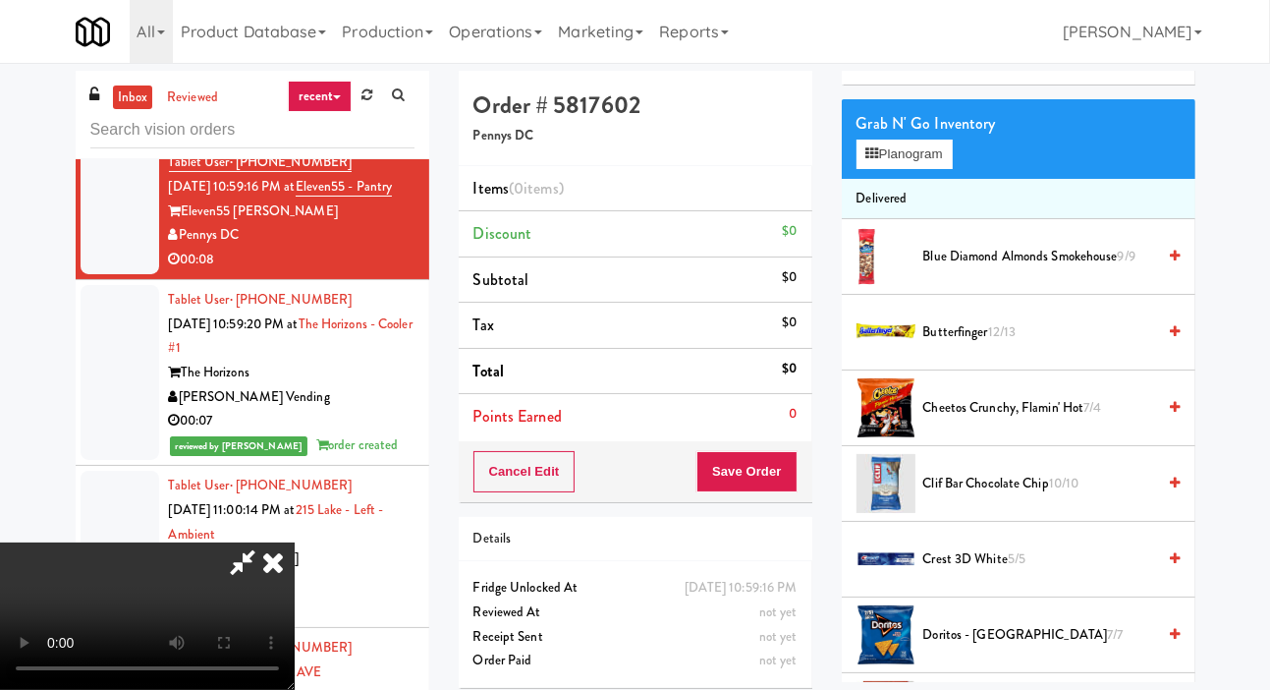
scroll to position [235, 0]
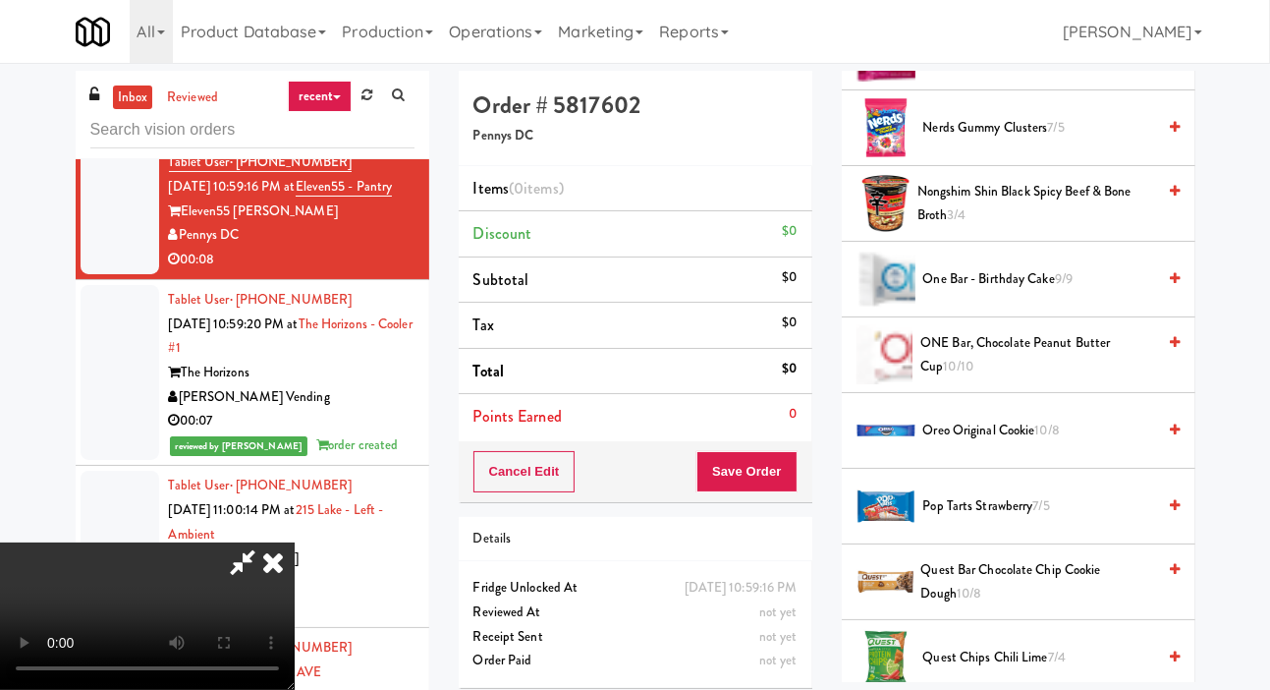
click at [983, 443] on span "Oreo Original Cookie 10/8" at bounding box center [1040, 431] width 233 height 25
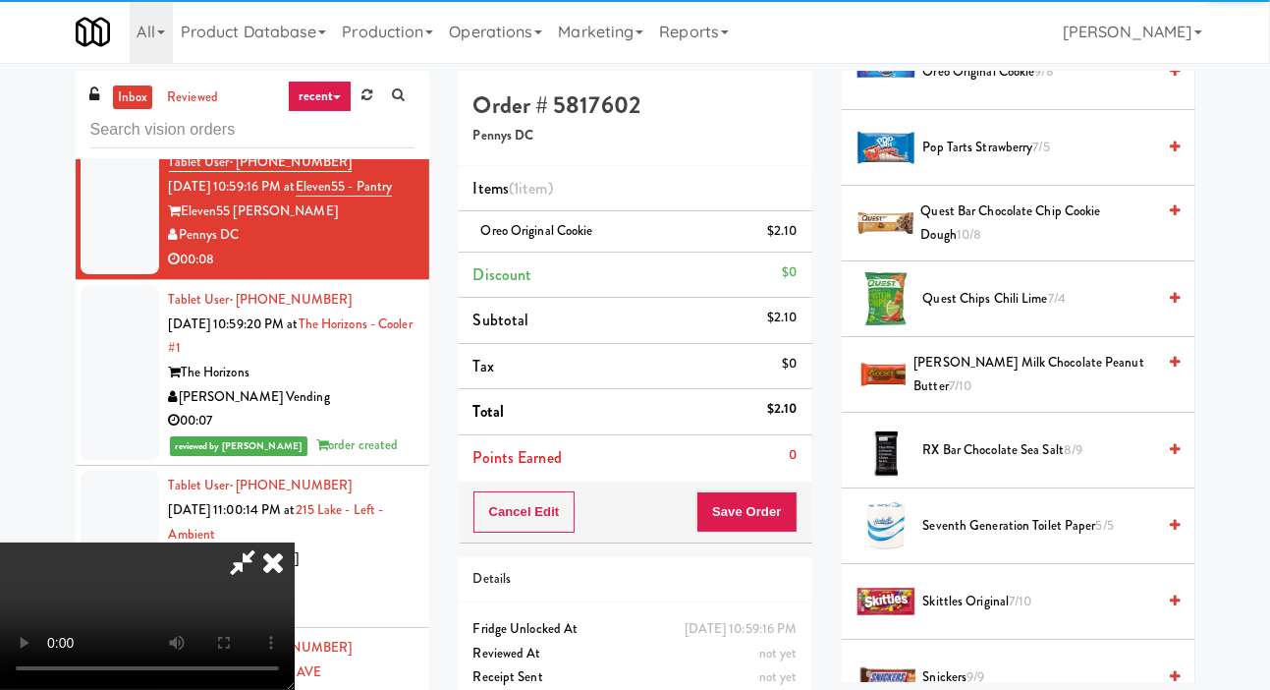
scroll to position [1820, 0]
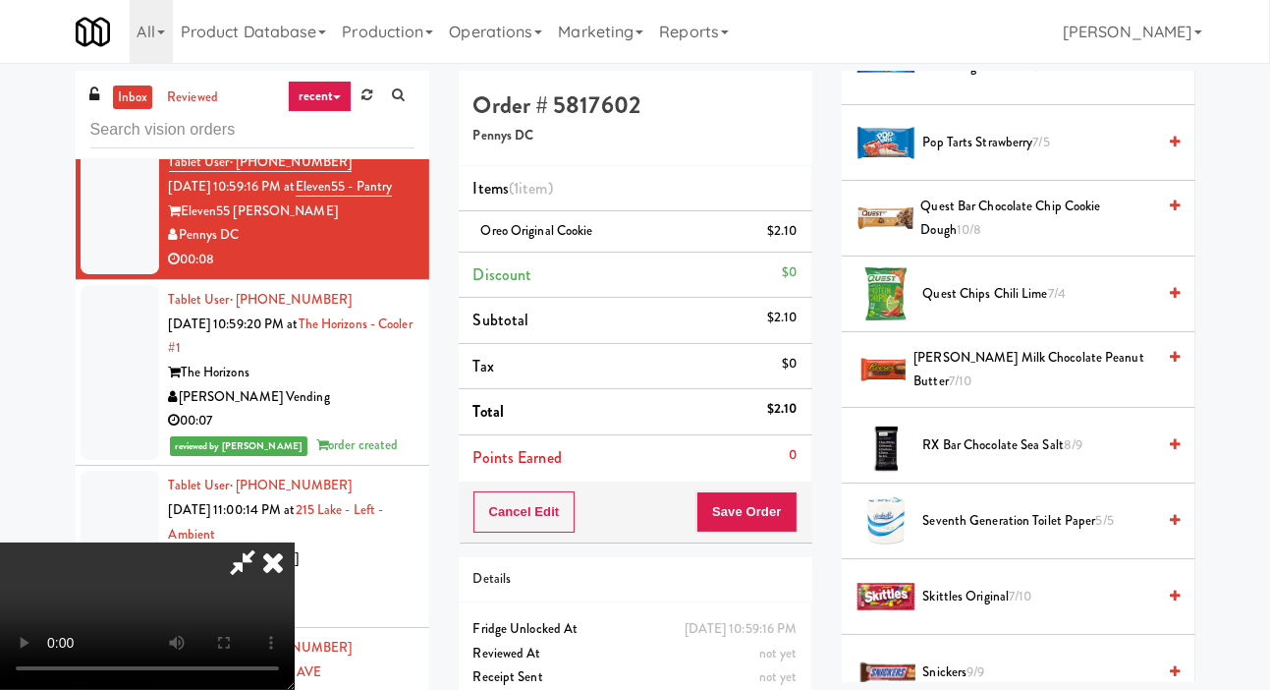
click at [993, 609] on span "Skittles Original 7/10" at bounding box center [1040, 597] width 233 height 25
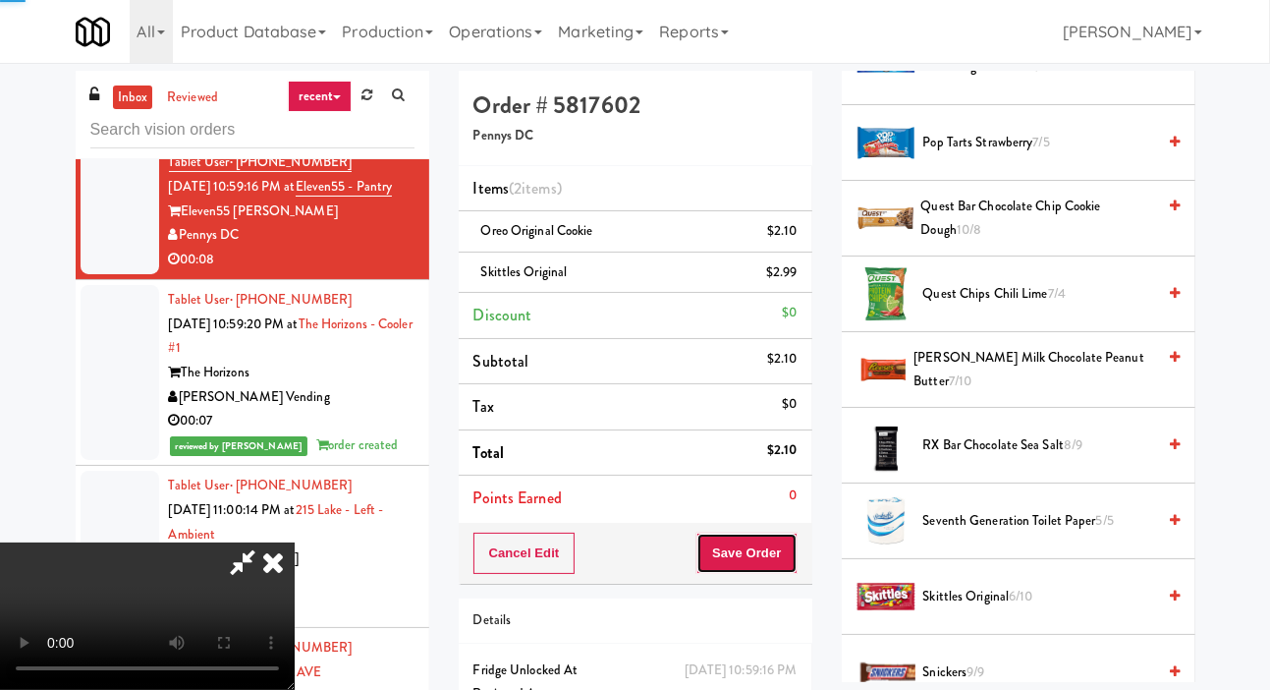
click at [785, 550] on button "Save Order" at bounding box center [747, 553] width 100 height 41
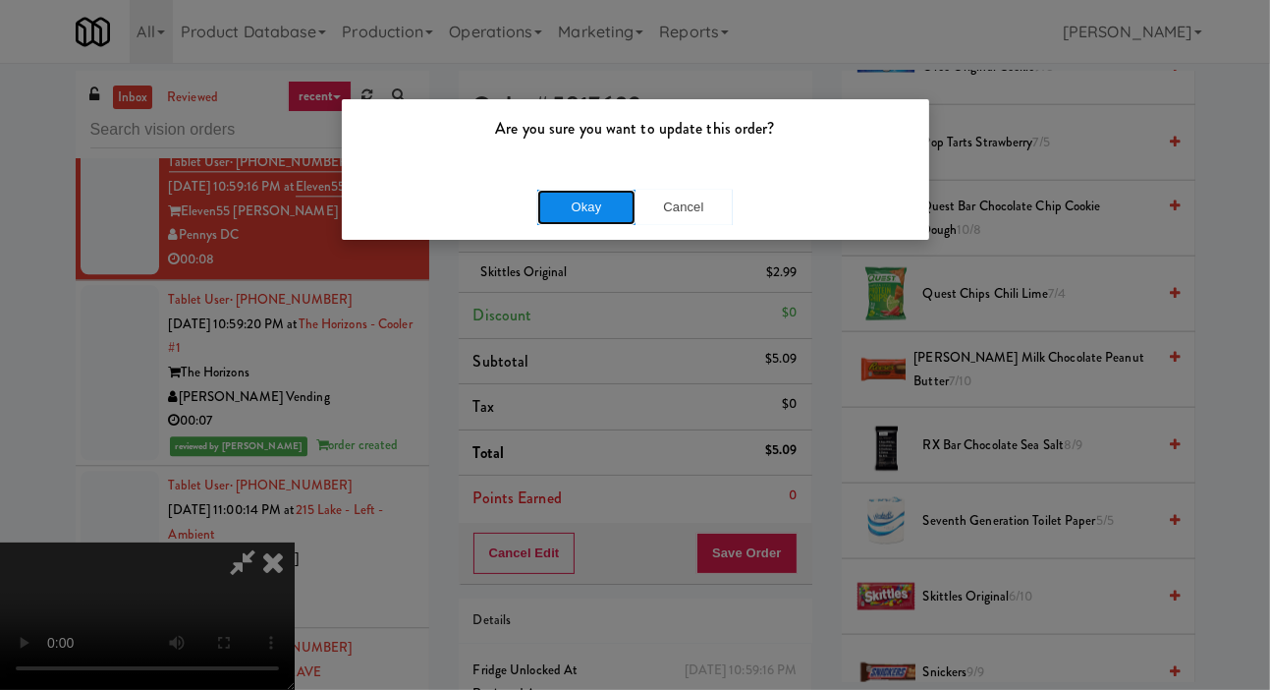
click at [604, 220] on button "Okay" at bounding box center [586, 207] width 98 height 35
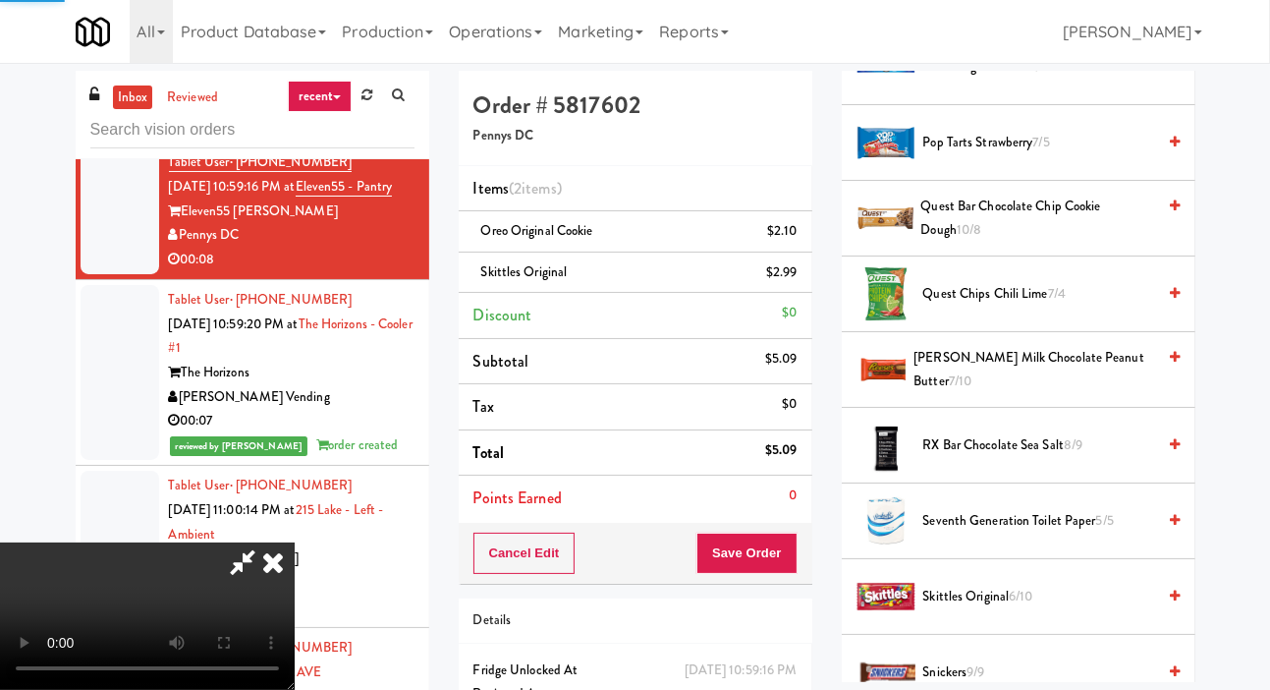
scroll to position [114, 0]
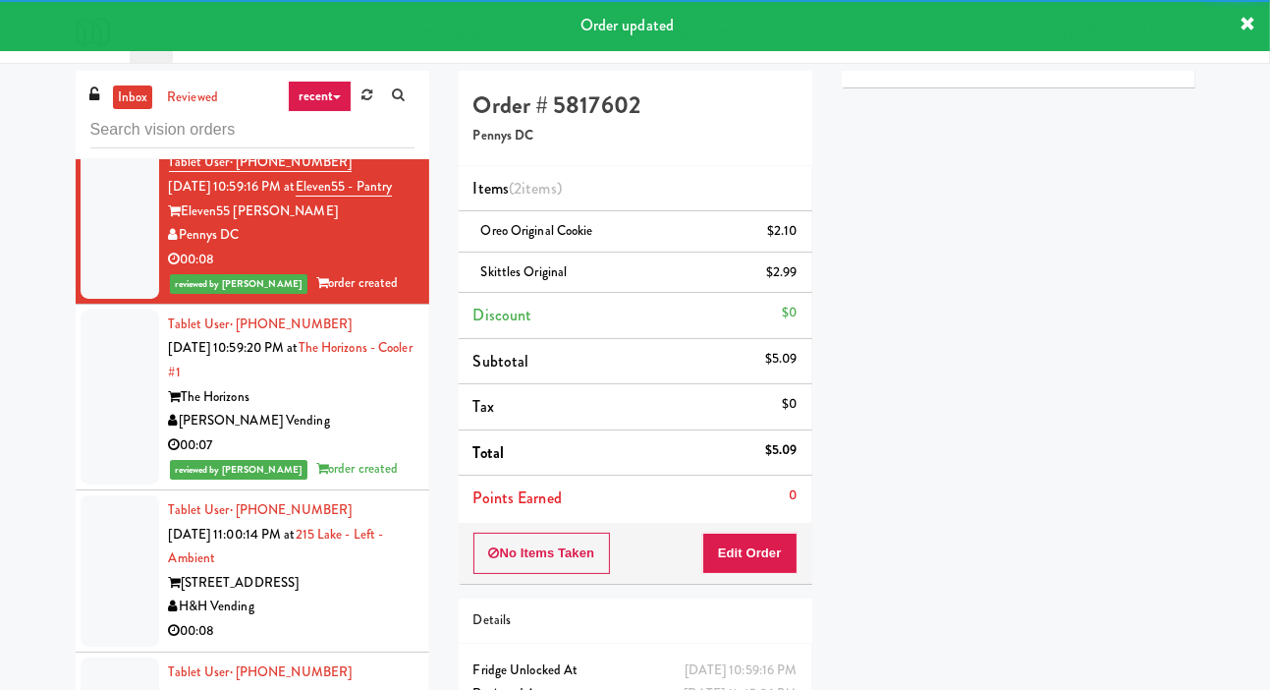
click at [99, 137] on div at bounding box center [120, 73] width 79 height 127
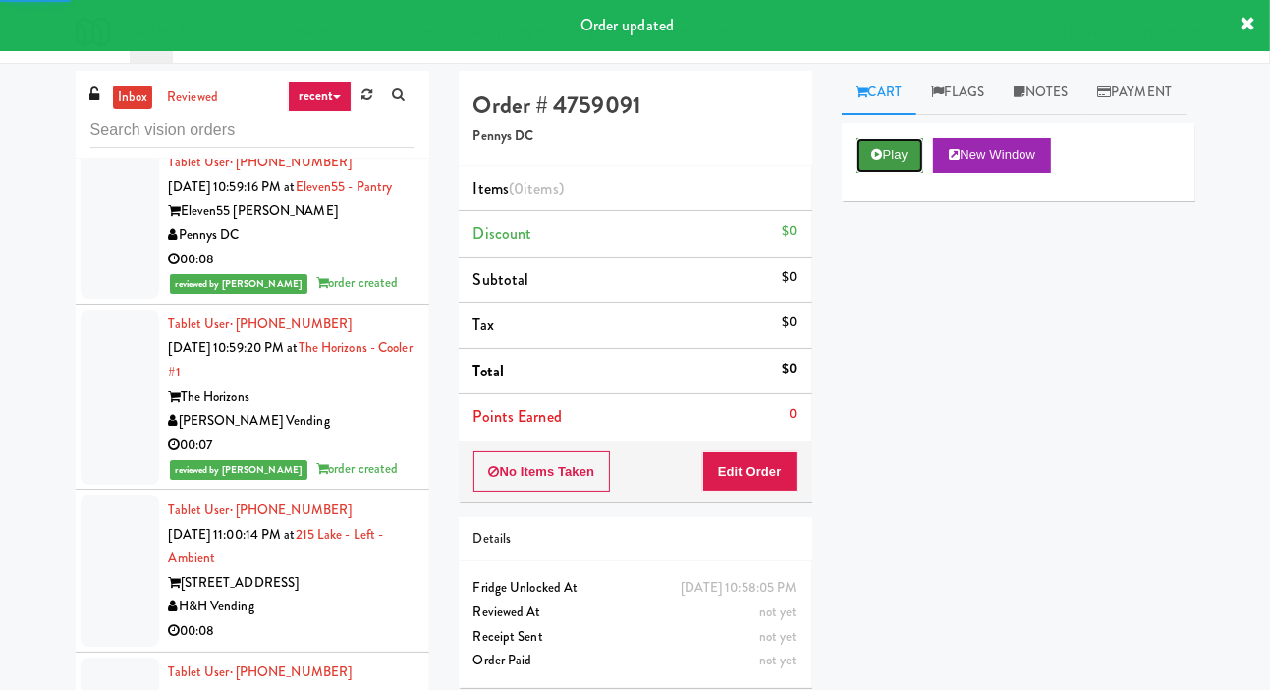
click at [887, 173] on button "Play" at bounding box center [891, 155] width 68 height 35
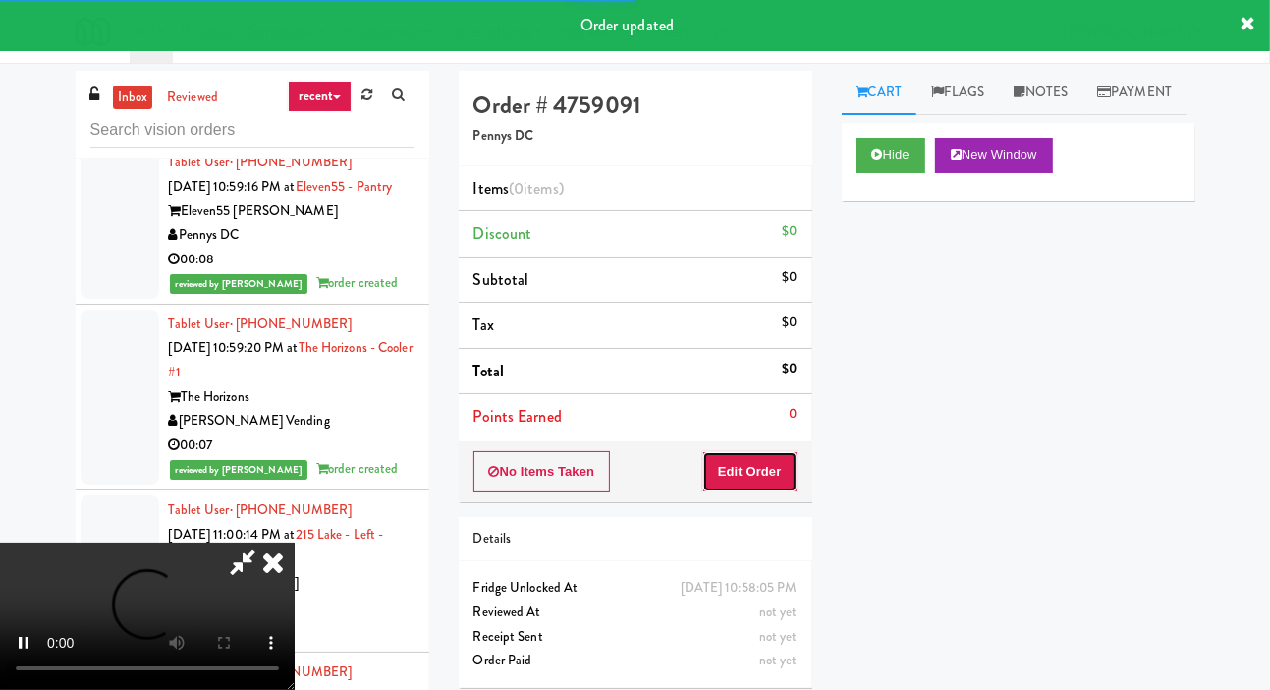
click at [762, 477] on button "Edit Order" at bounding box center [749, 471] width 95 height 41
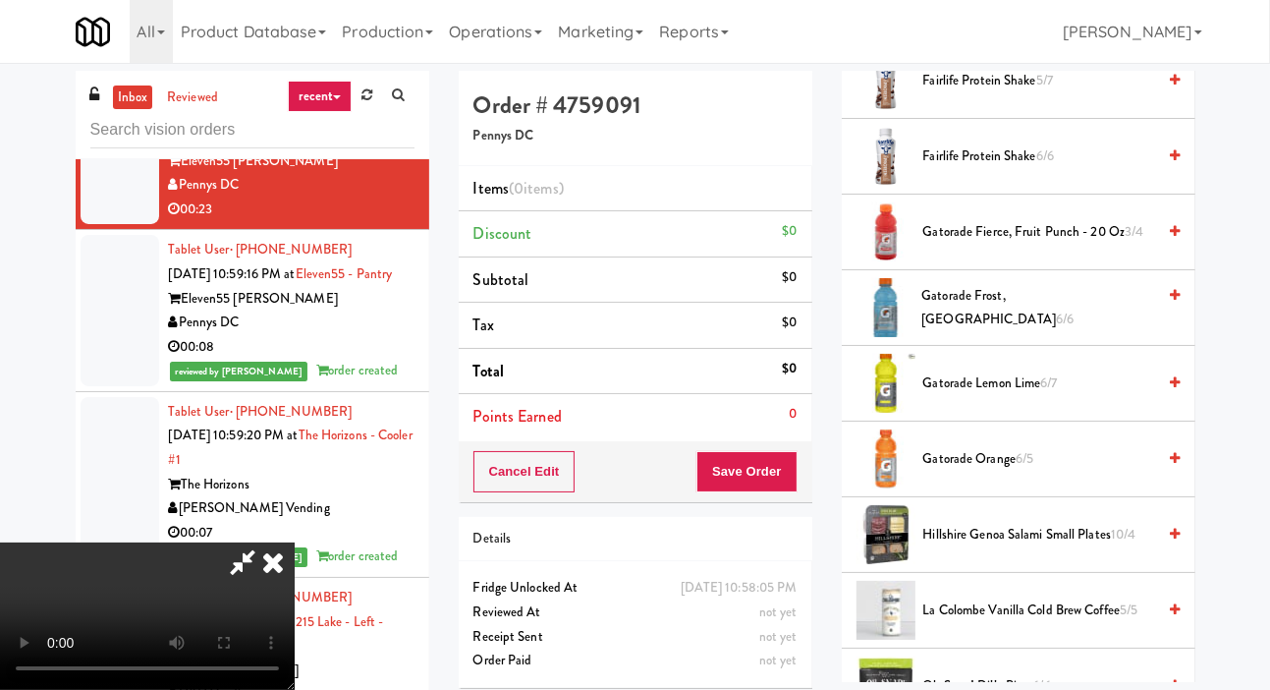
scroll to position [1276, 0]
click at [1032, 246] on li "Gatorade Fierce, Fruit Punch - 20 oz 3/4" at bounding box center [1019, 233] width 354 height 76
click at [1023, 245] on span "Gatorade Fierce, Fruit Punch - 20 oz 3/4" at bounding box center [1040, 232] width 233 height 25
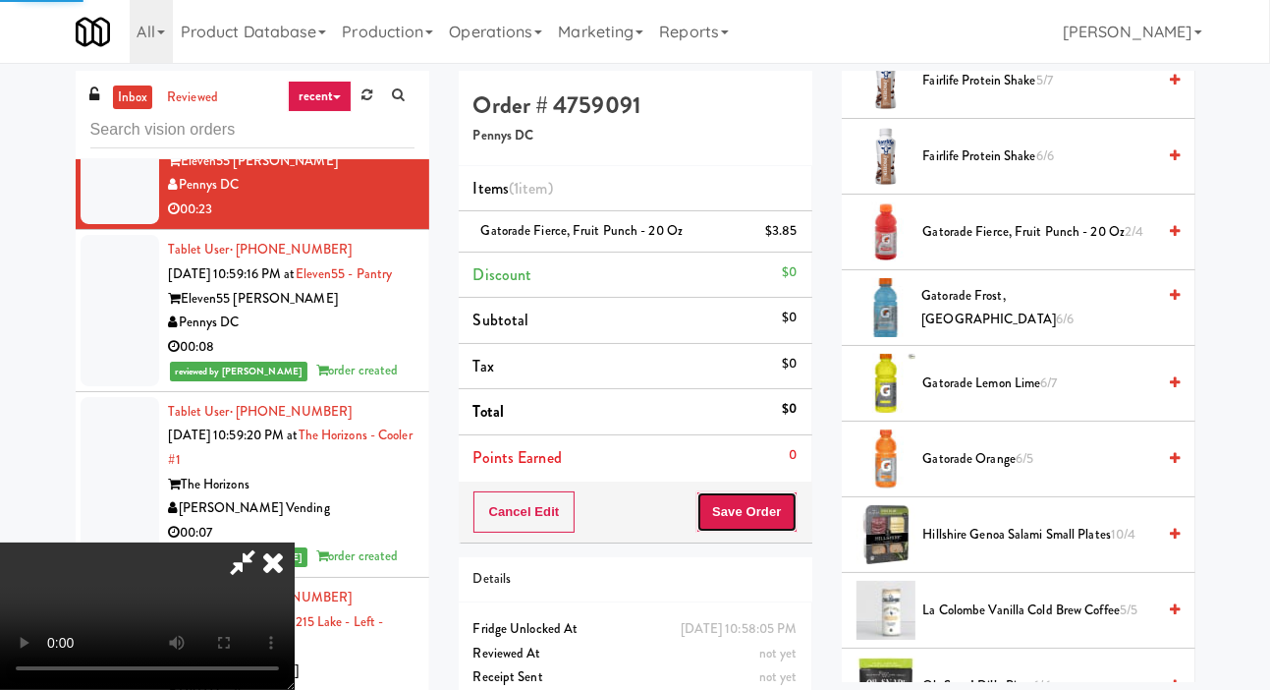
click at [784, 527] on button "Save Order" at bounding box center [747, 511] width 100 height 41
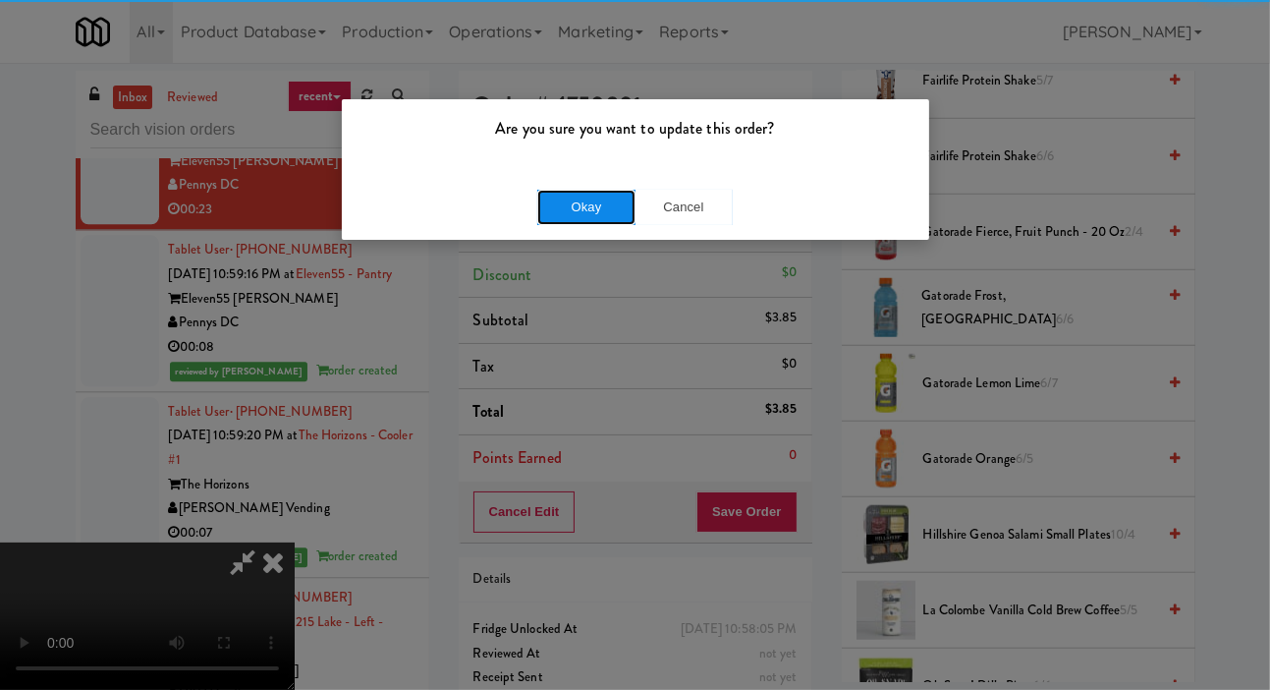
click at [592, 198] on button "Okay" at bounding box center [586, 207] width 98 height 35
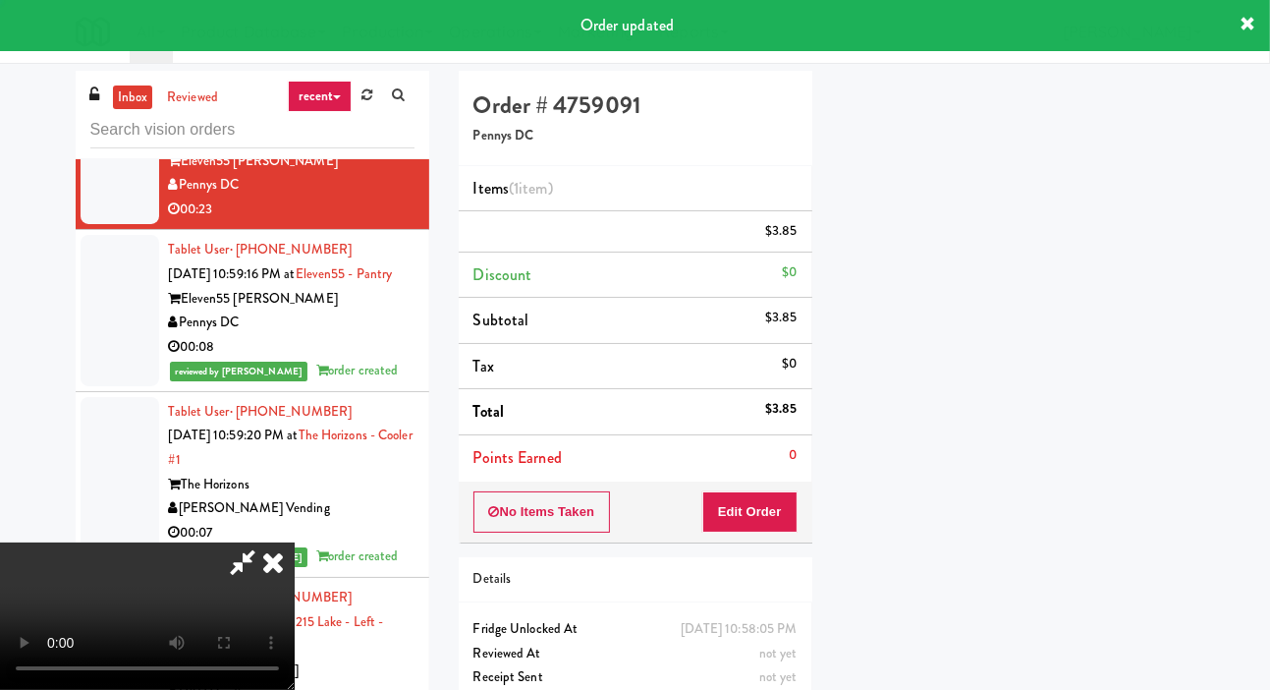
scroll to position [114, 0]
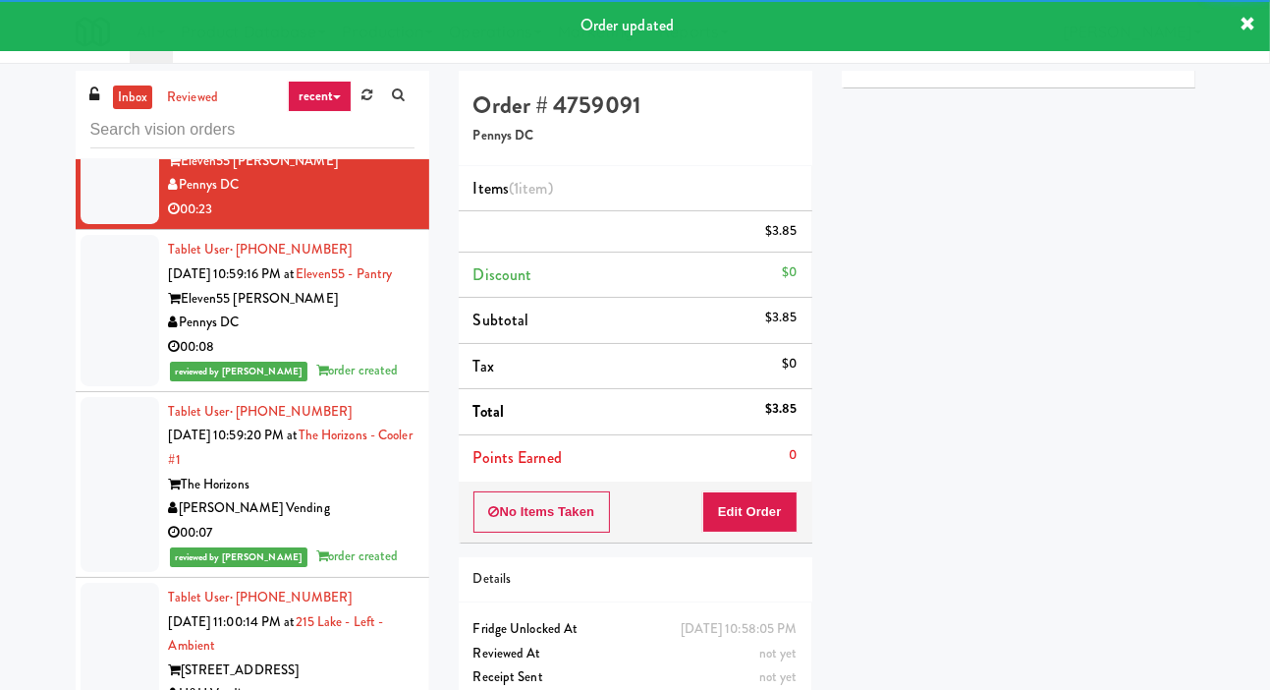
click at [102, 86] on div at bounding box center [120, 23] width 79 height 127
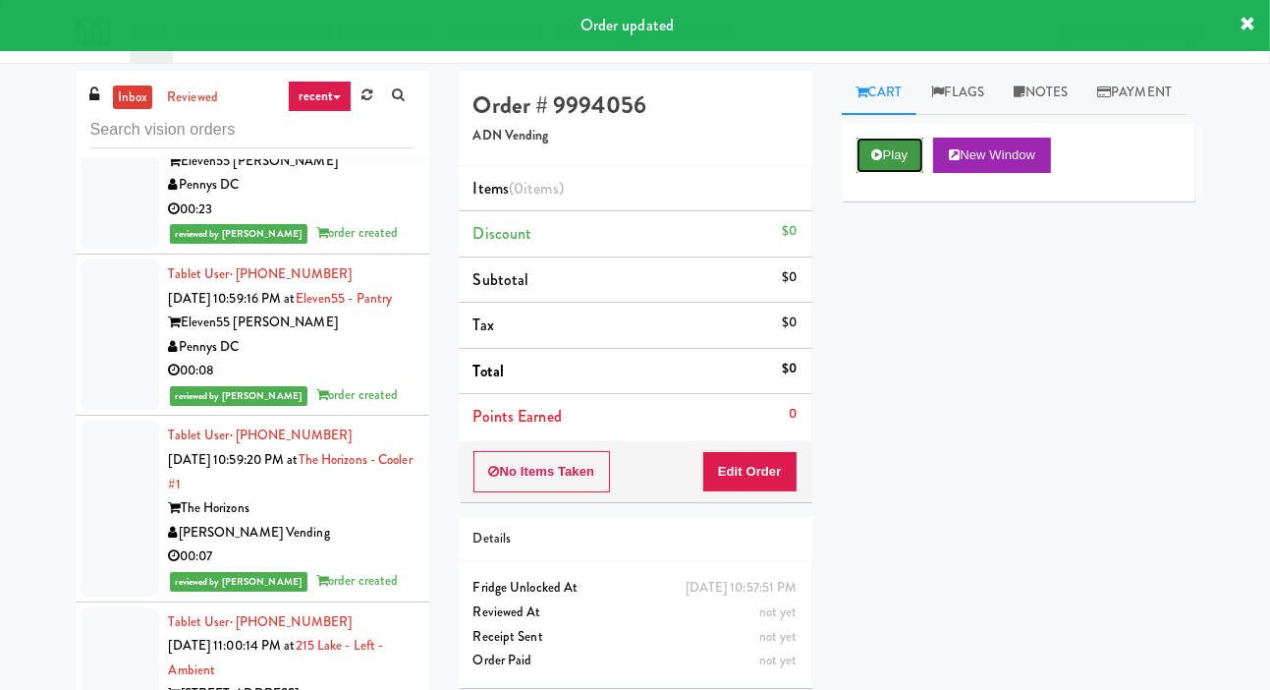
click at [889, 173] on button "Play" at bounding box center [891, 155] width 68 height 35
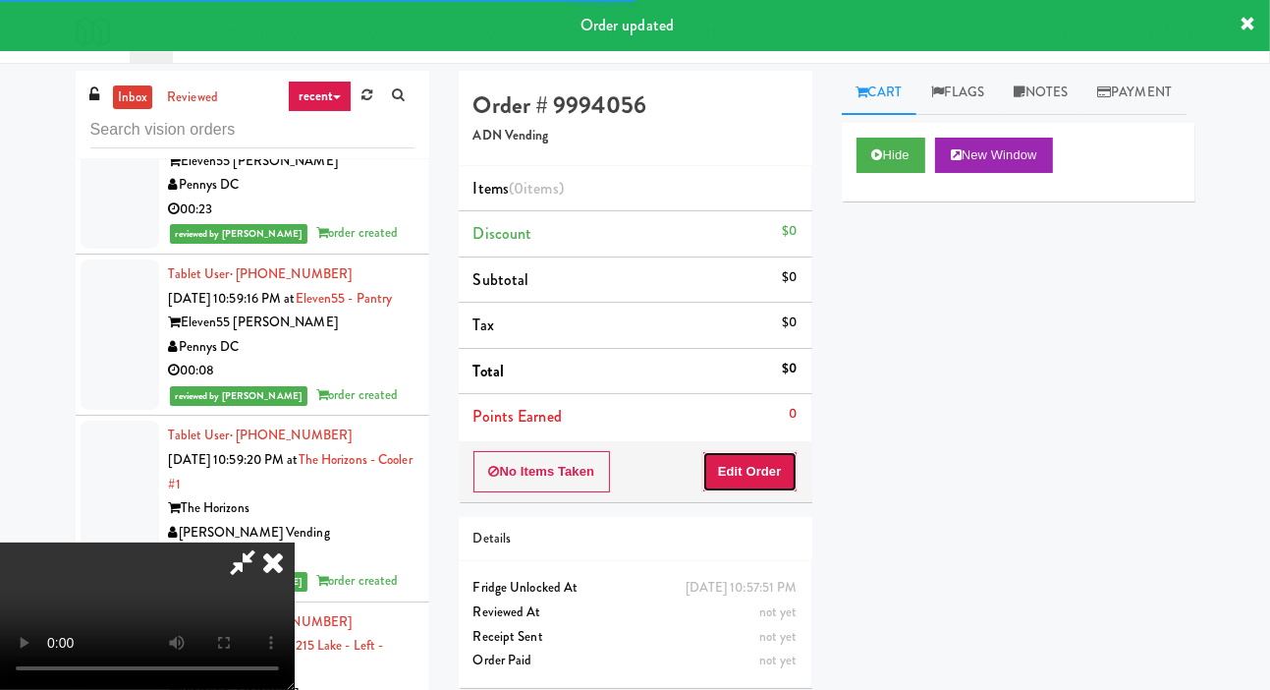
click at [762, 462] on button "Edit Order" at bounding box center [749, 471] width 95 height 41
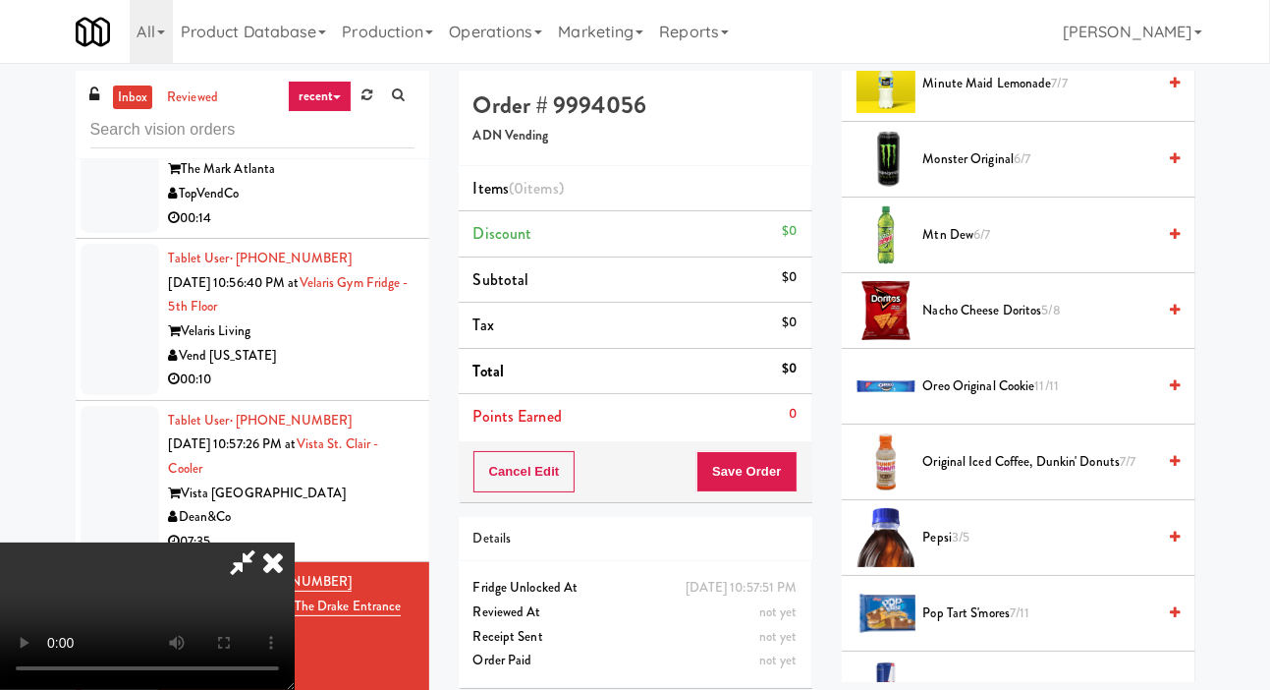
scroll to position [1489, 0]
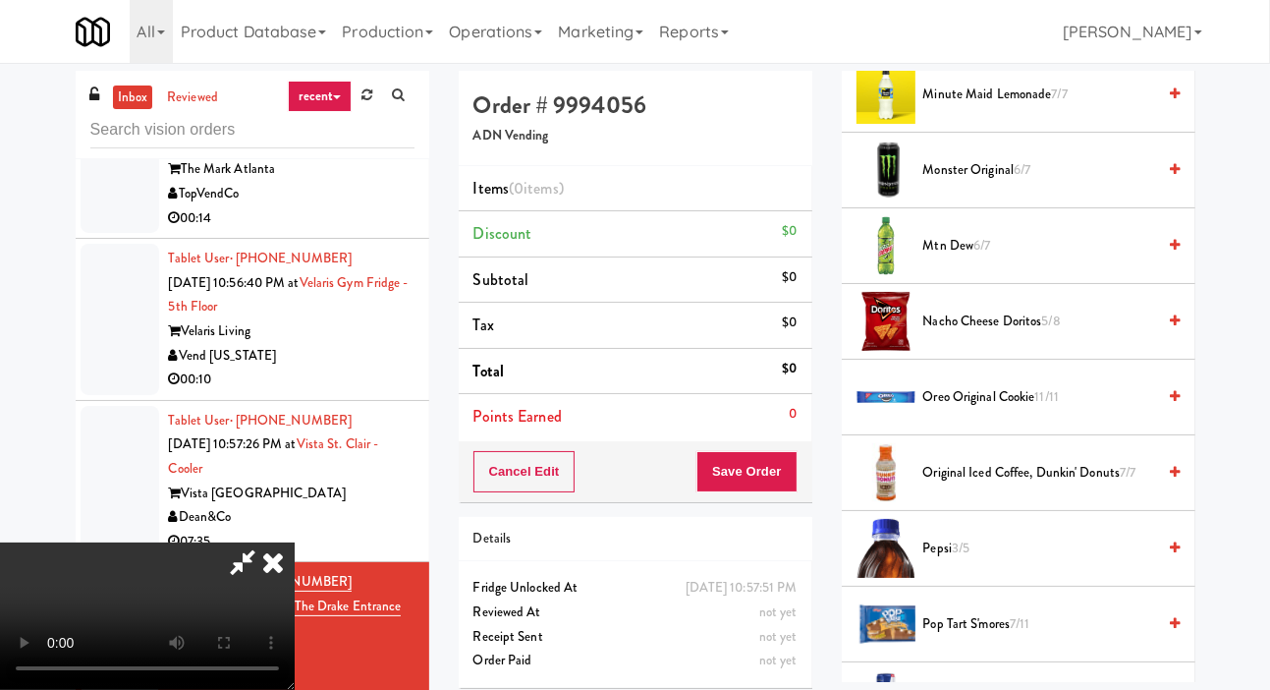
click at [1046, 258] on span "Mtn Dew 6/7" at bounding box center [1040, 246] width 233 height 25
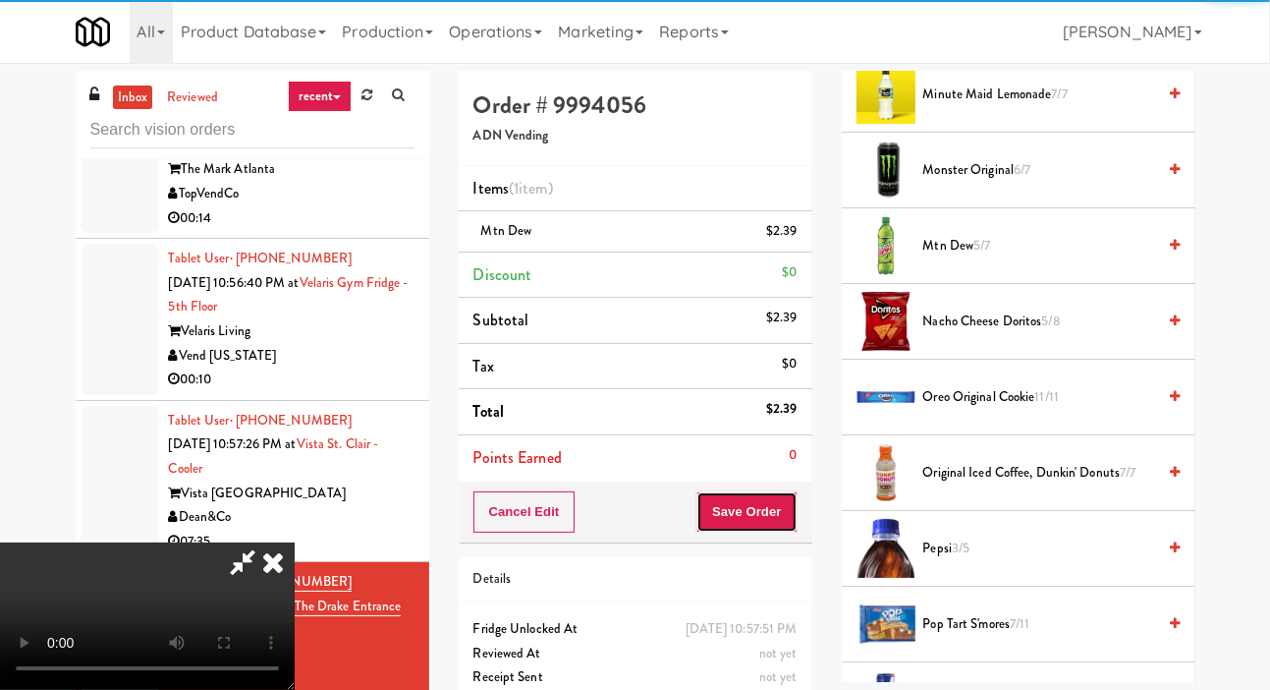
click at [794, 514] on button "Save Order" at bounding box center [747, 511] width 100 height 41
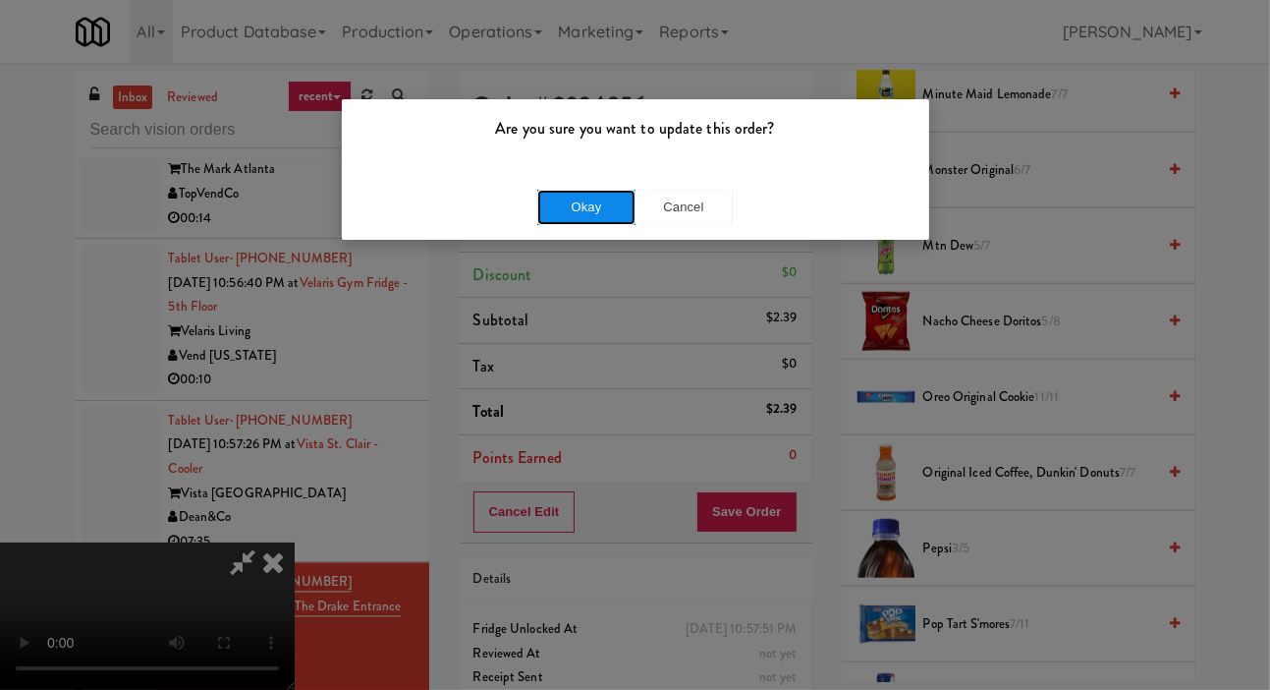
click at [608, 207] on button "Okay" at bounding box center [586, 207] width 98 height 35
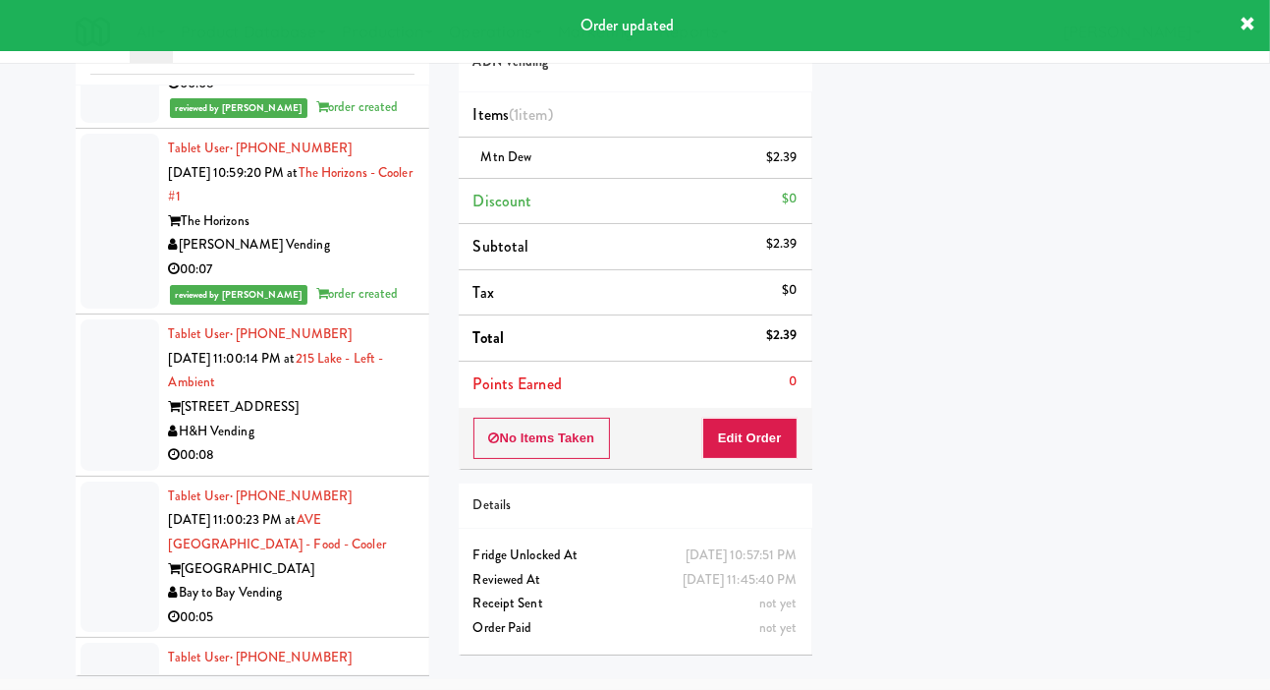
scroll to position [88, 0]
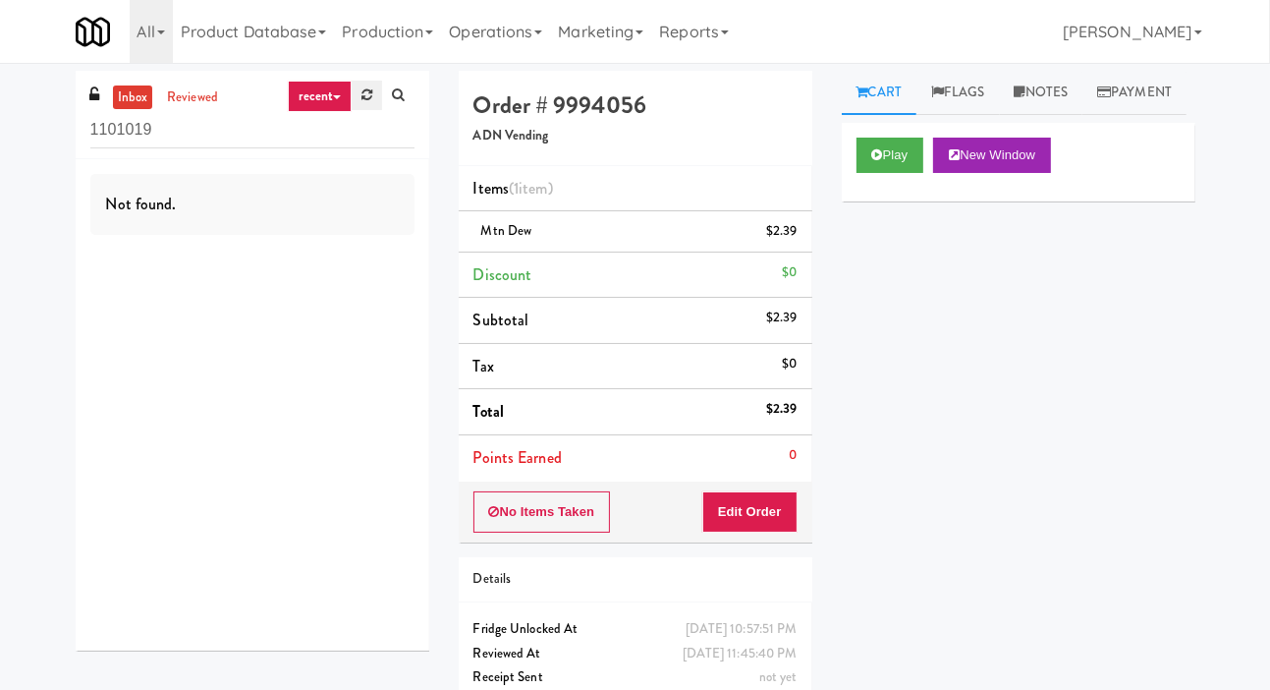
click at [370, 101] on link at bounding box center [367, 95] width 30 height 29
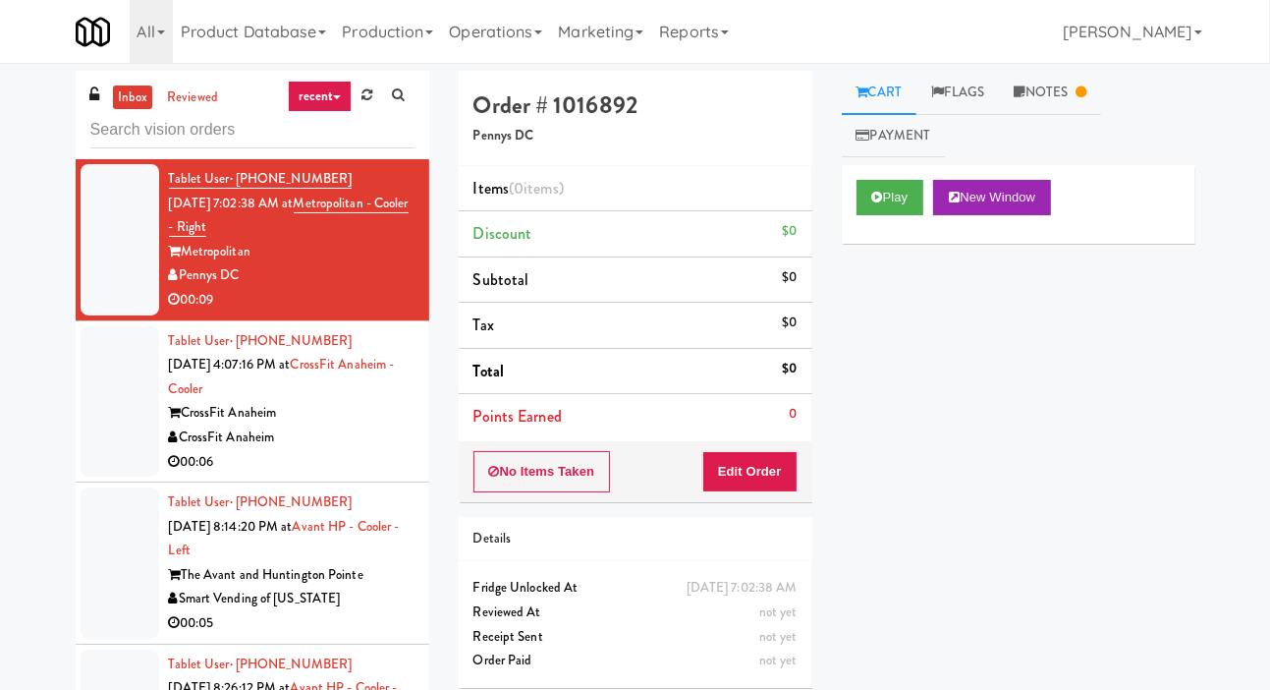
click at [94, 449] on div at bounding box center [120, 401] width 79 height 151
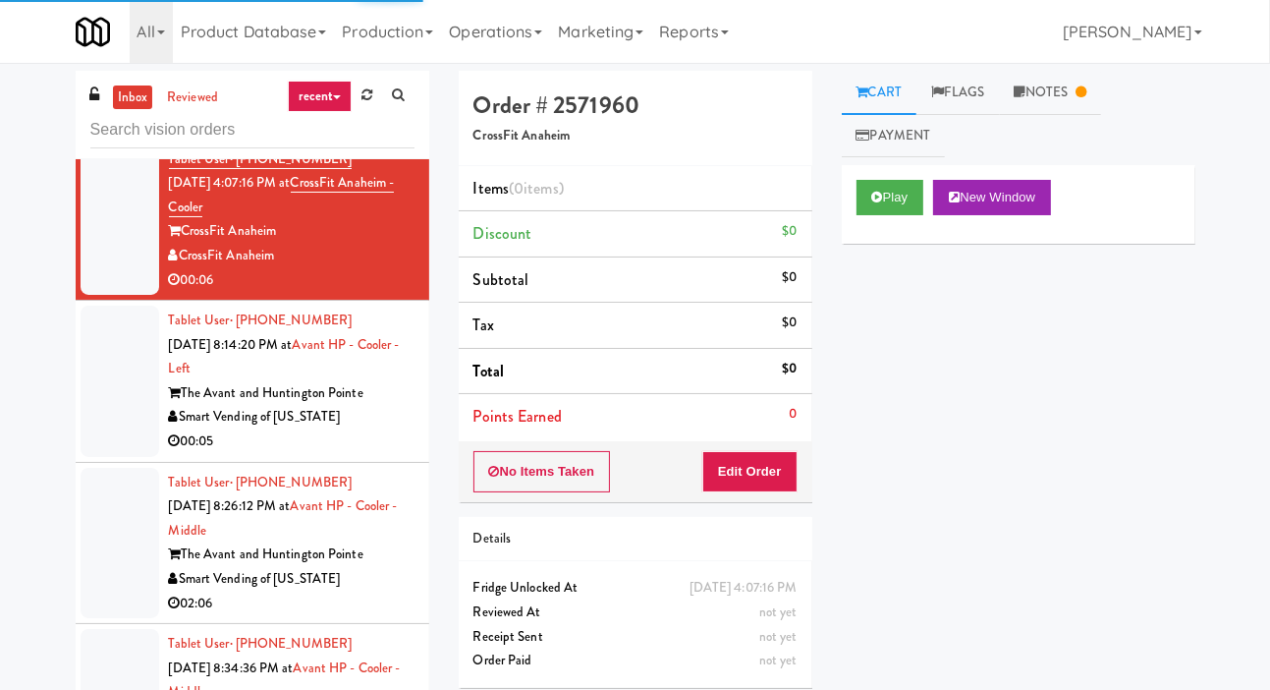
click at [124, 430] on div at bounding box center [120, 381] width 79 height 151
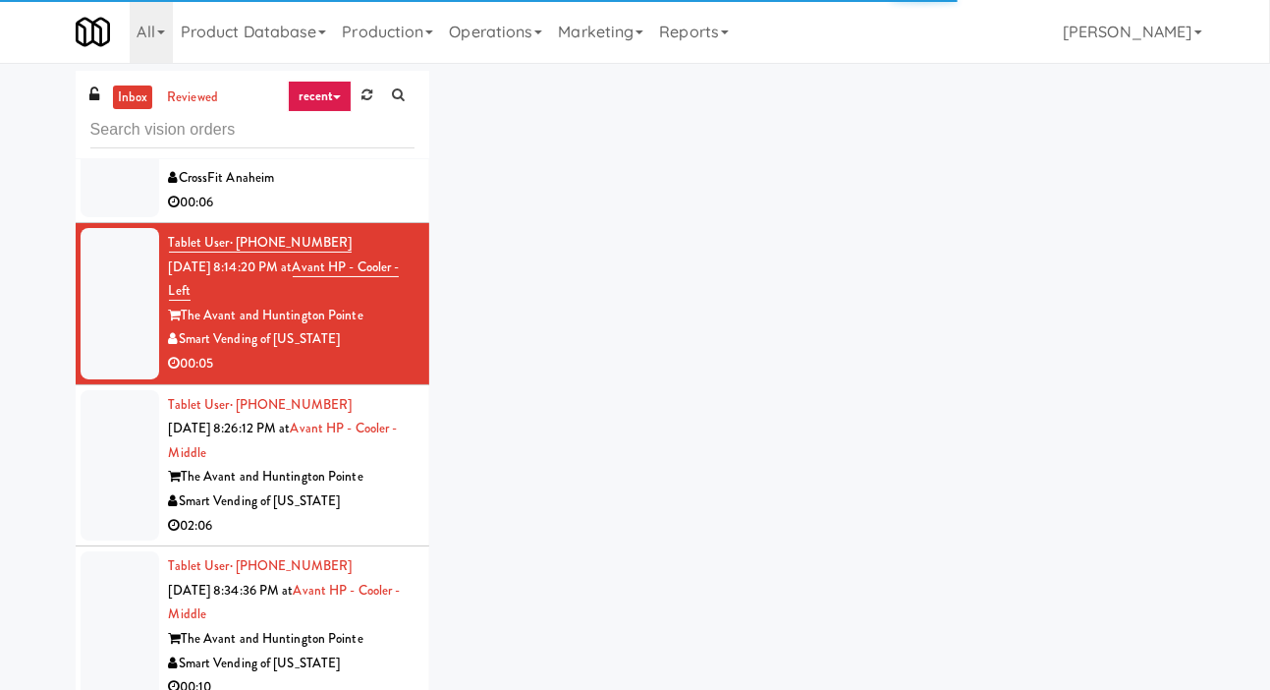
scroll to position [295, 0]
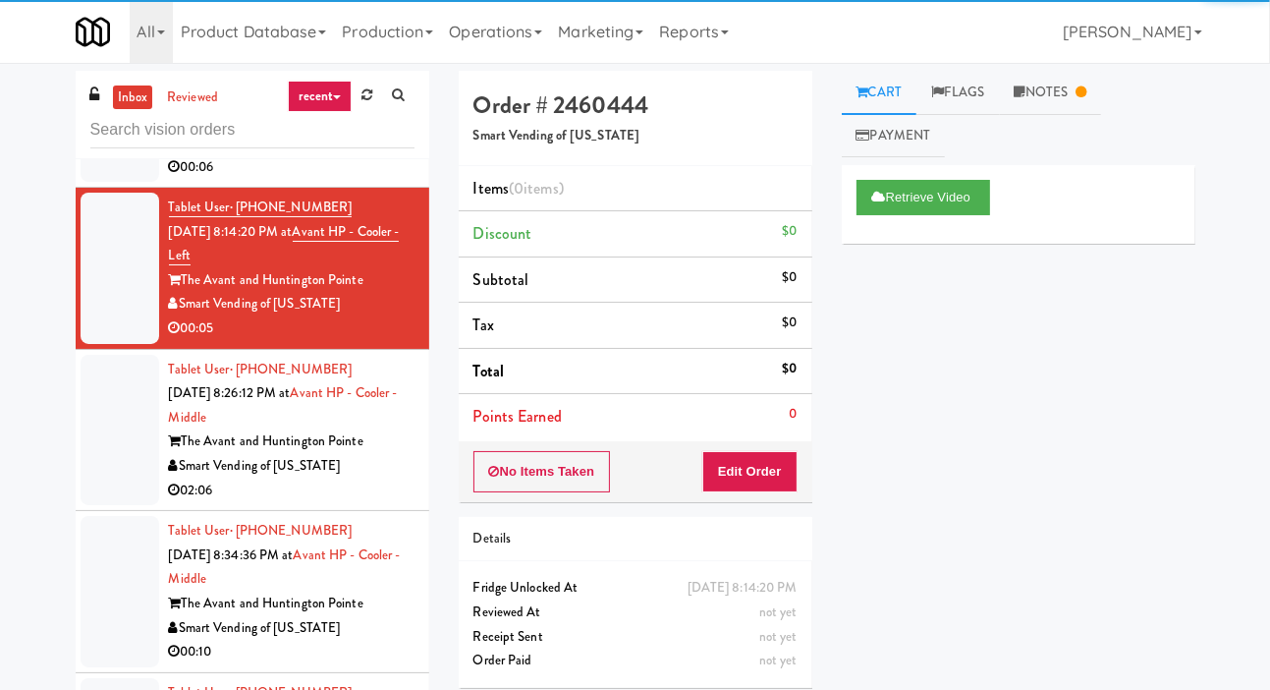
click at [113, 448] on div at bounding box center [120, 430] width 79 height 151
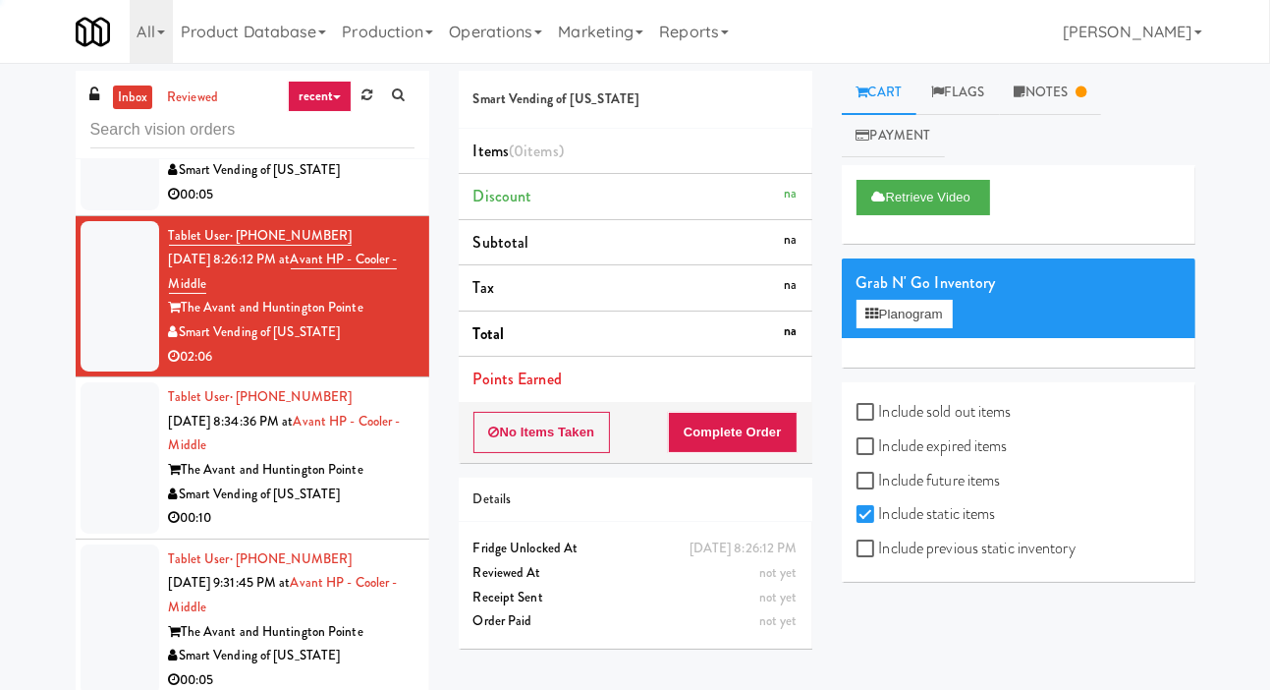
click at [115, 490] on div at bounding box center [120, 457] width 79 height 151
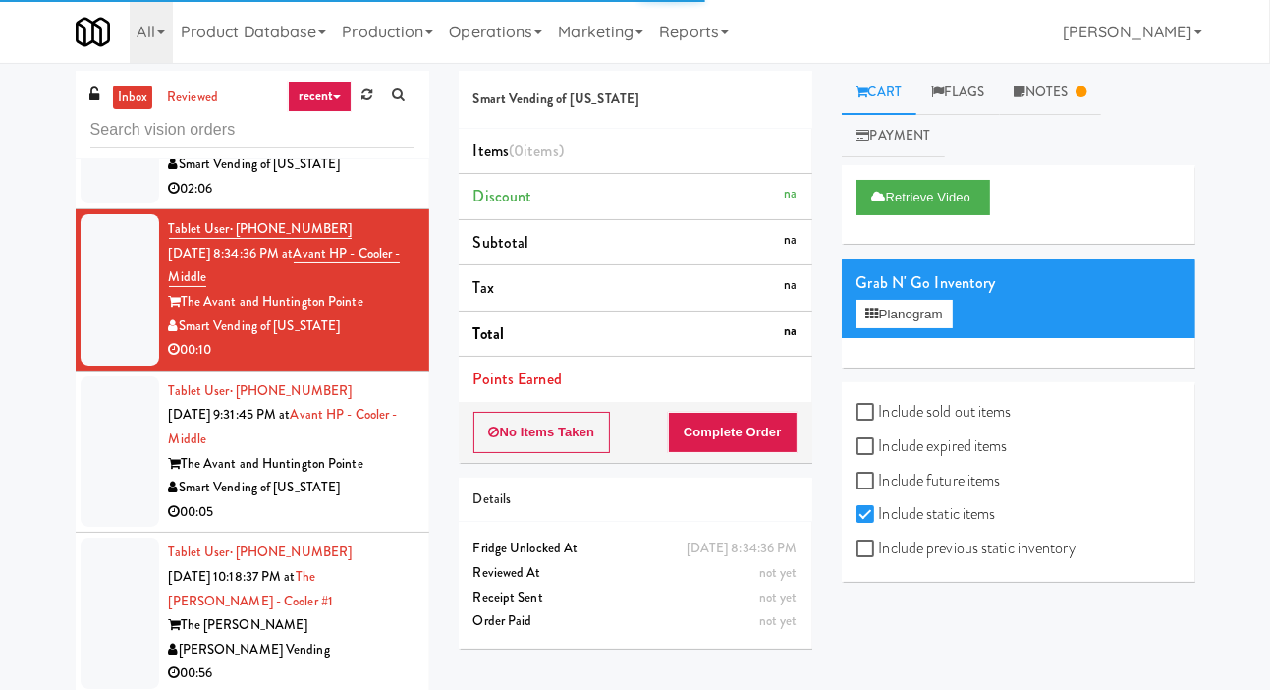
click at [103, 598] on div at bounding box center [120, 612] width 79 height 151
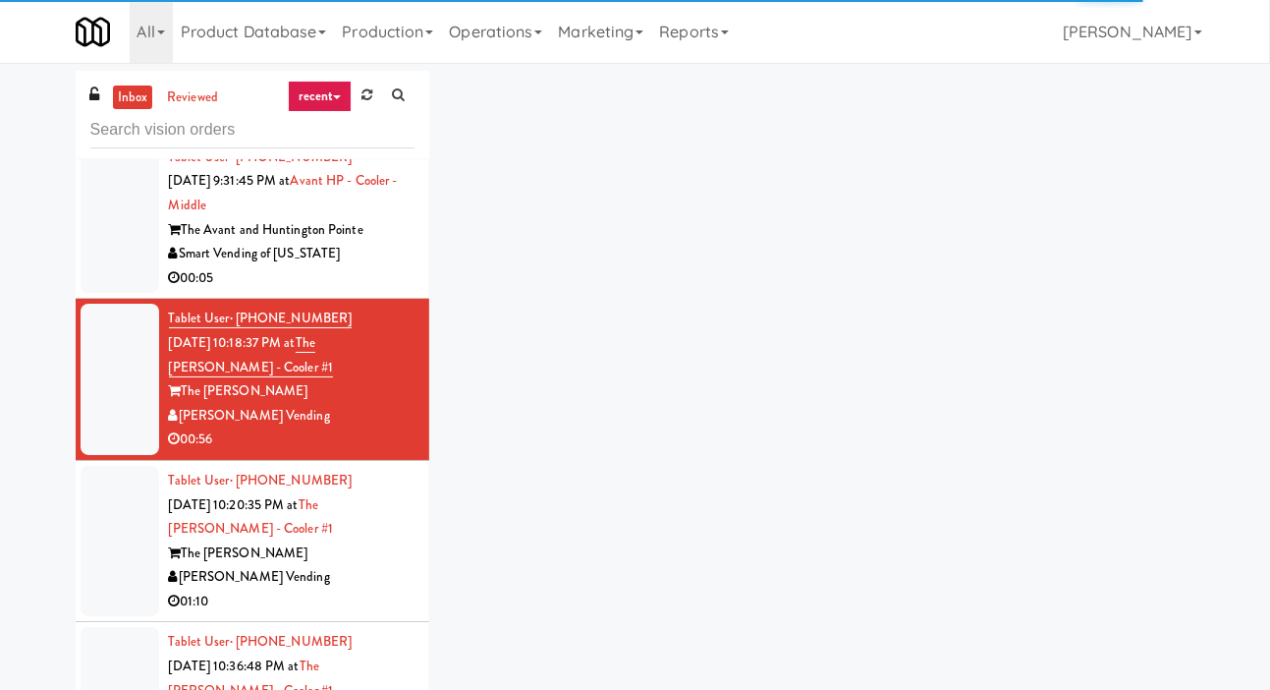
scroll to position [829, 0]
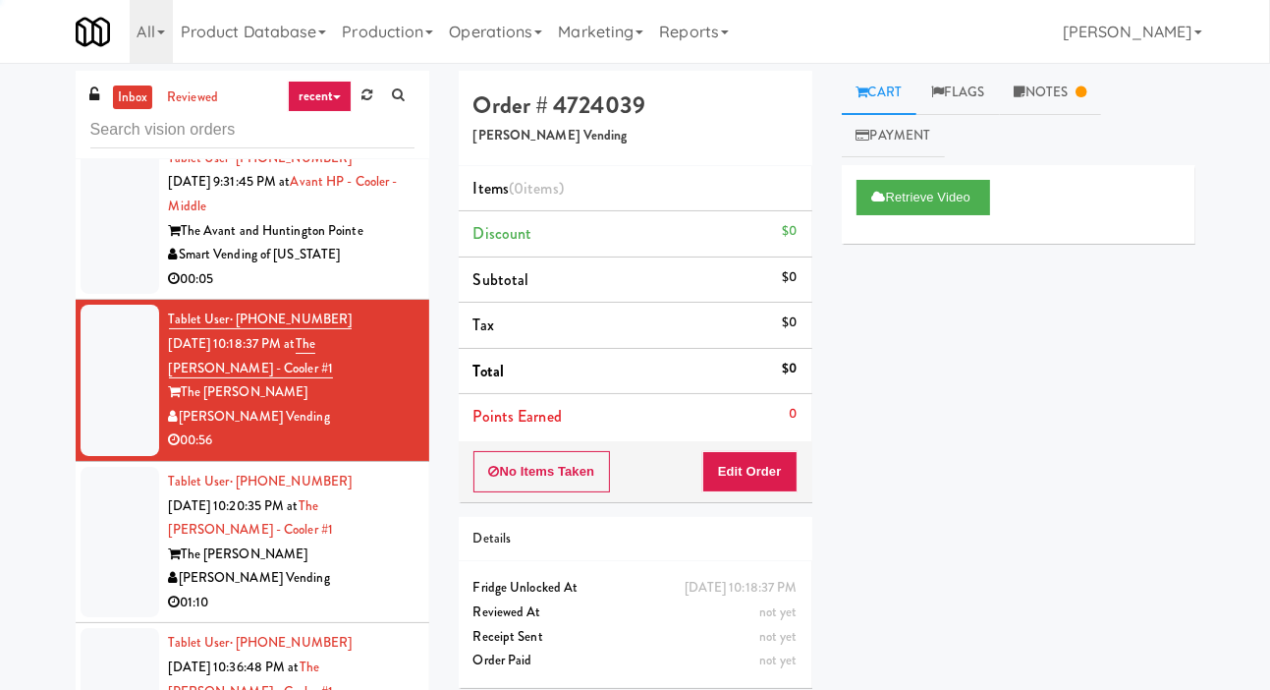
click at [109, 553] on div at bounding box center [120, 542] width 79 height 151
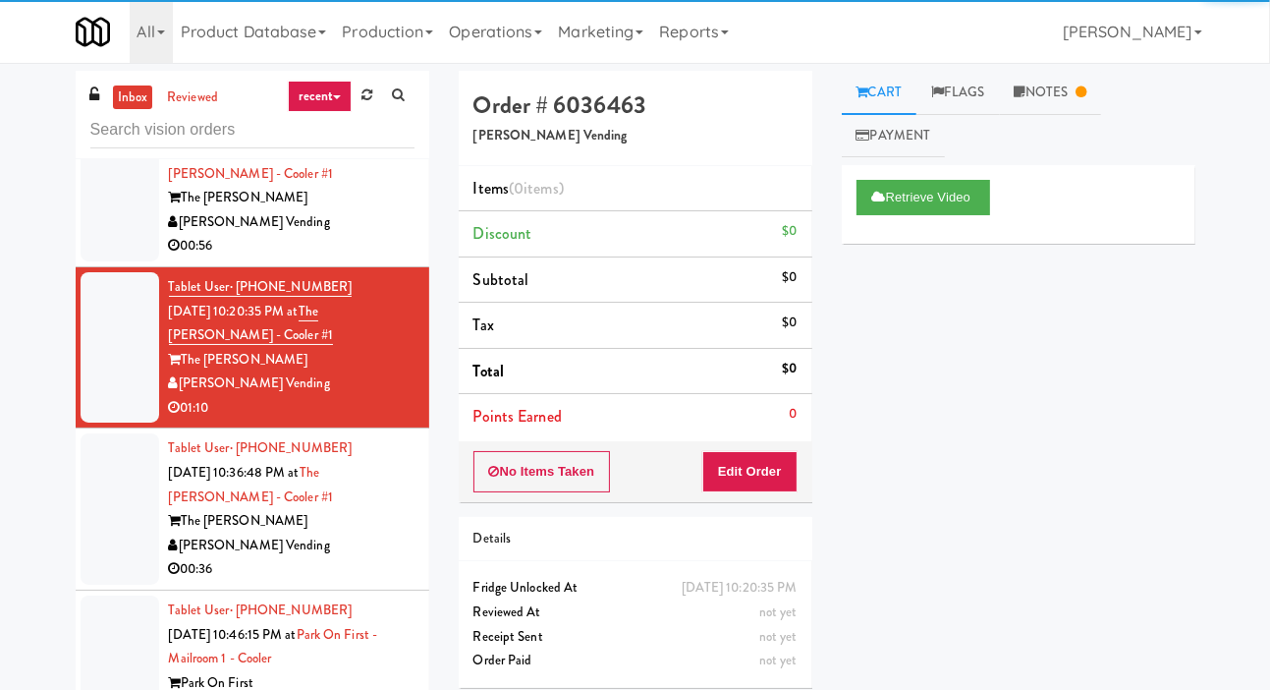
click at [99, 542] on div at bounding box center [120, 508] width 79 height 151
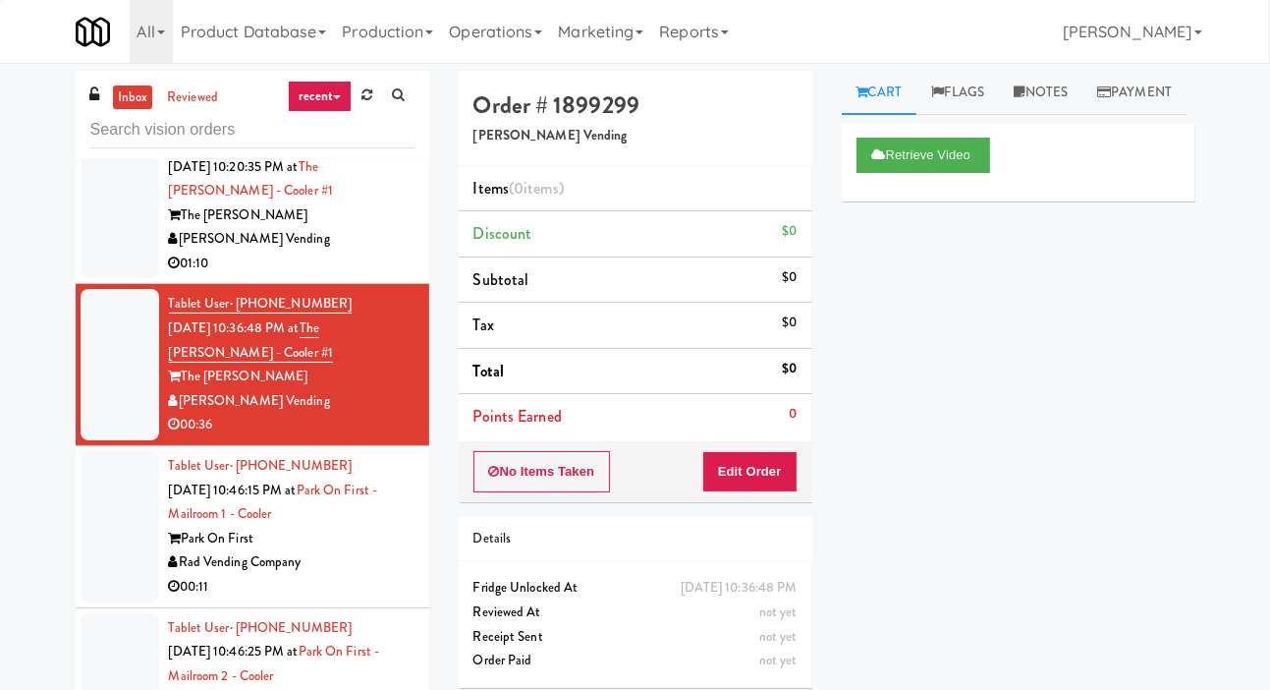
click at [99, 565] on div at bounding box center [120, 526] width 79 height 151
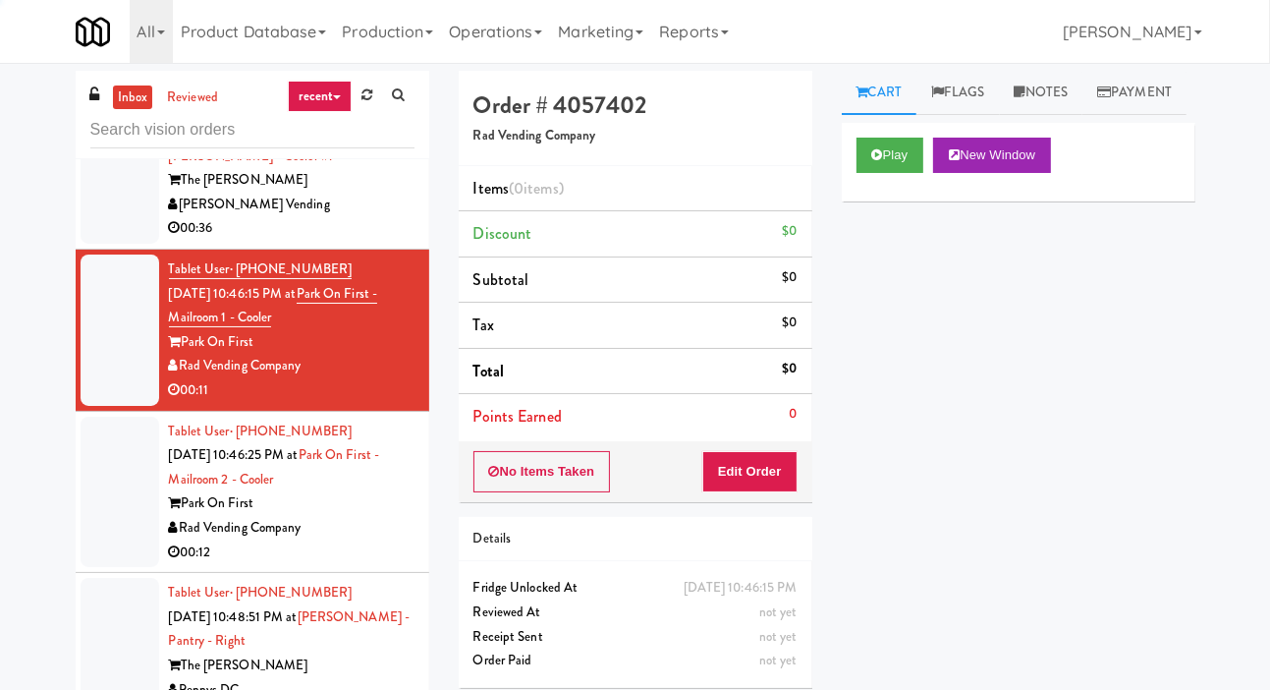
scroll to position [1373, 0]
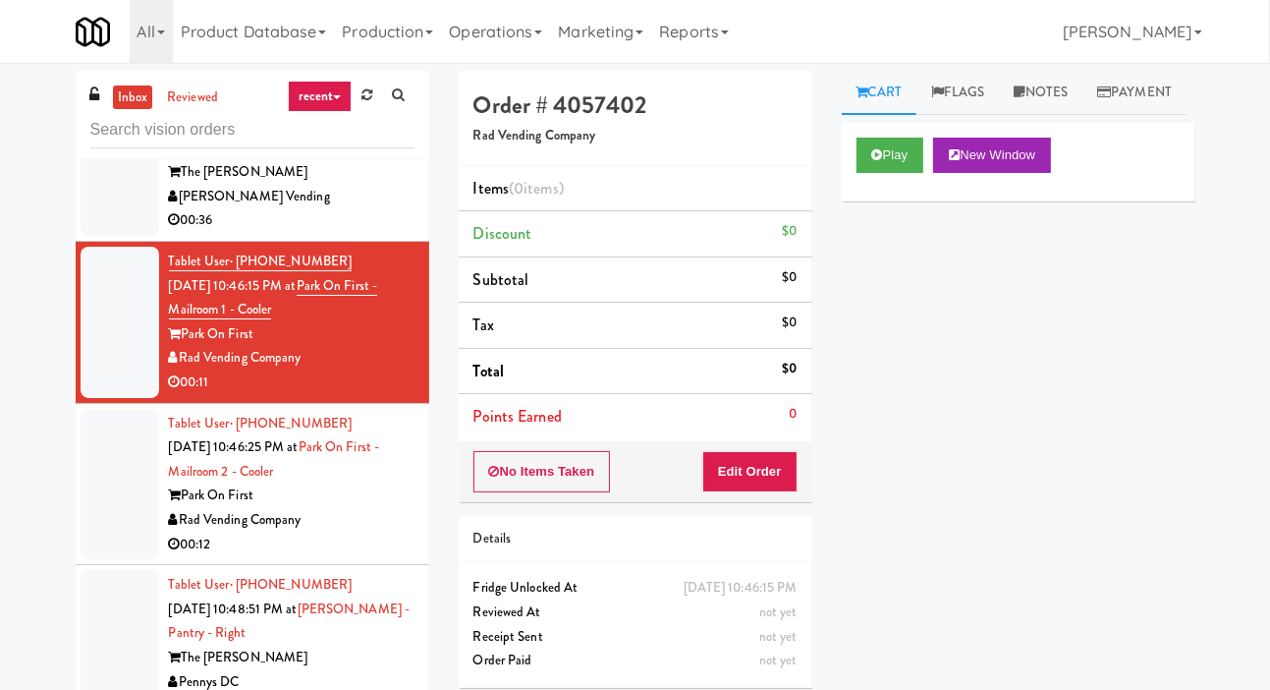
click at [847, 201] on div "Play New Window" at bounding box center [1019, 162] width 354 height 79
click at [887, 173] on button "Play" at bounding box center [891, 155] width 68 height 35
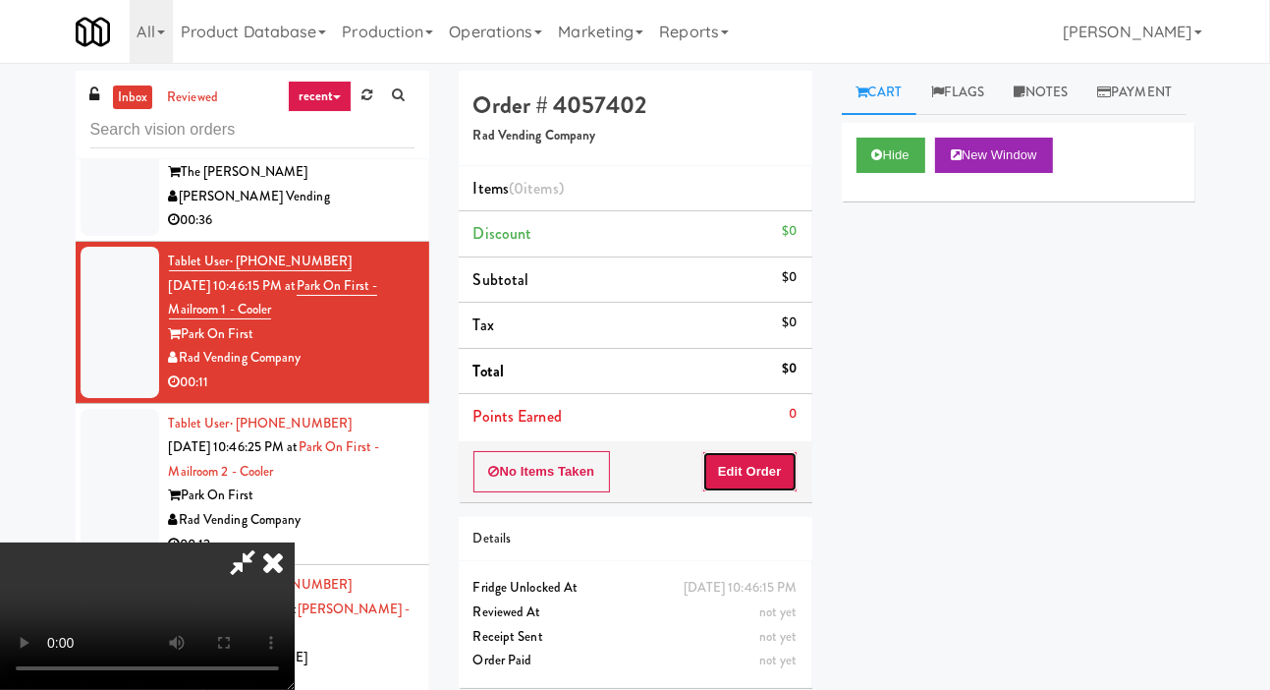
click at [767, 452] on button "Edit Order" at bounding box center [749, 471] width 95 height 41
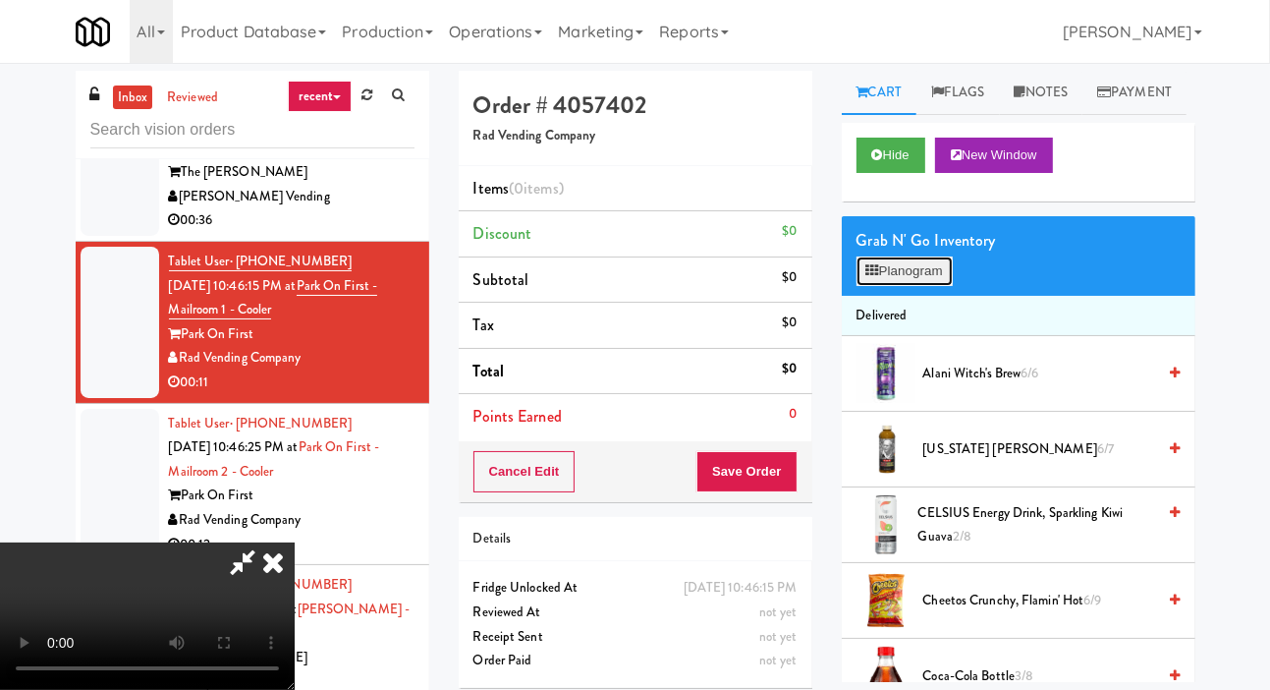
click at [914, 286] on button "Planogram" at bounding box center [905, 270] width 96 height 29
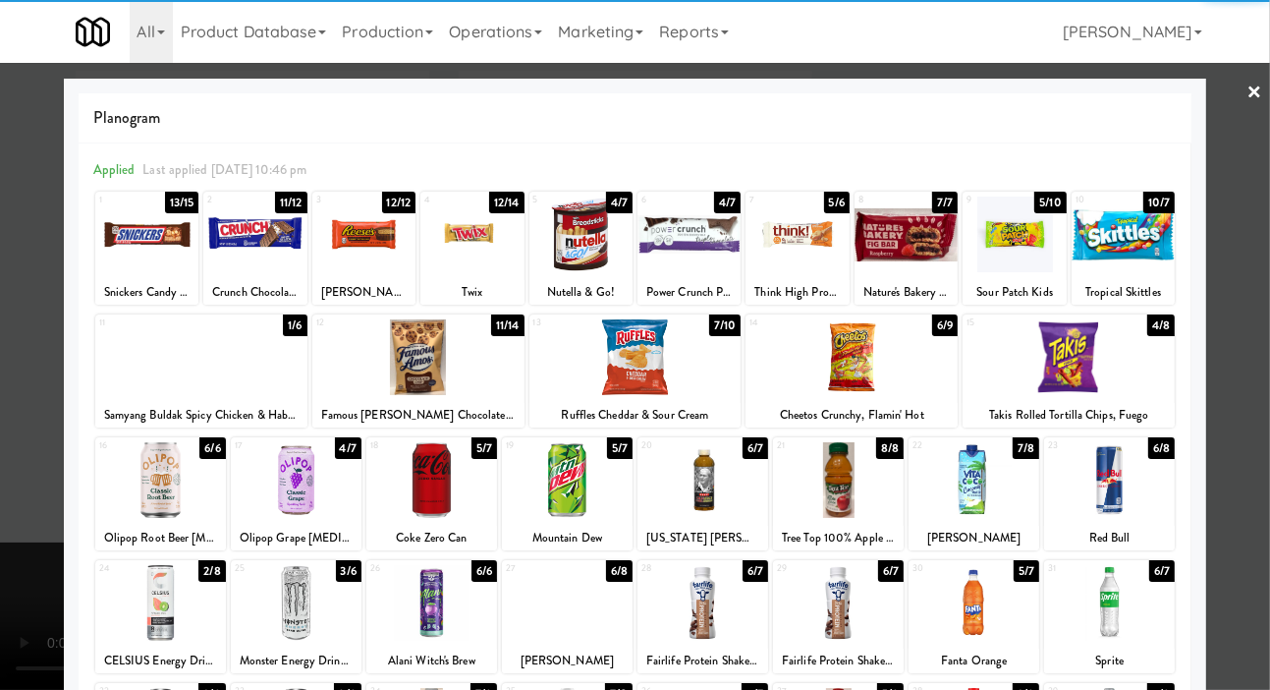
click at [1099, 352] on div at bounding box center [1069, 357] width 212 height 76
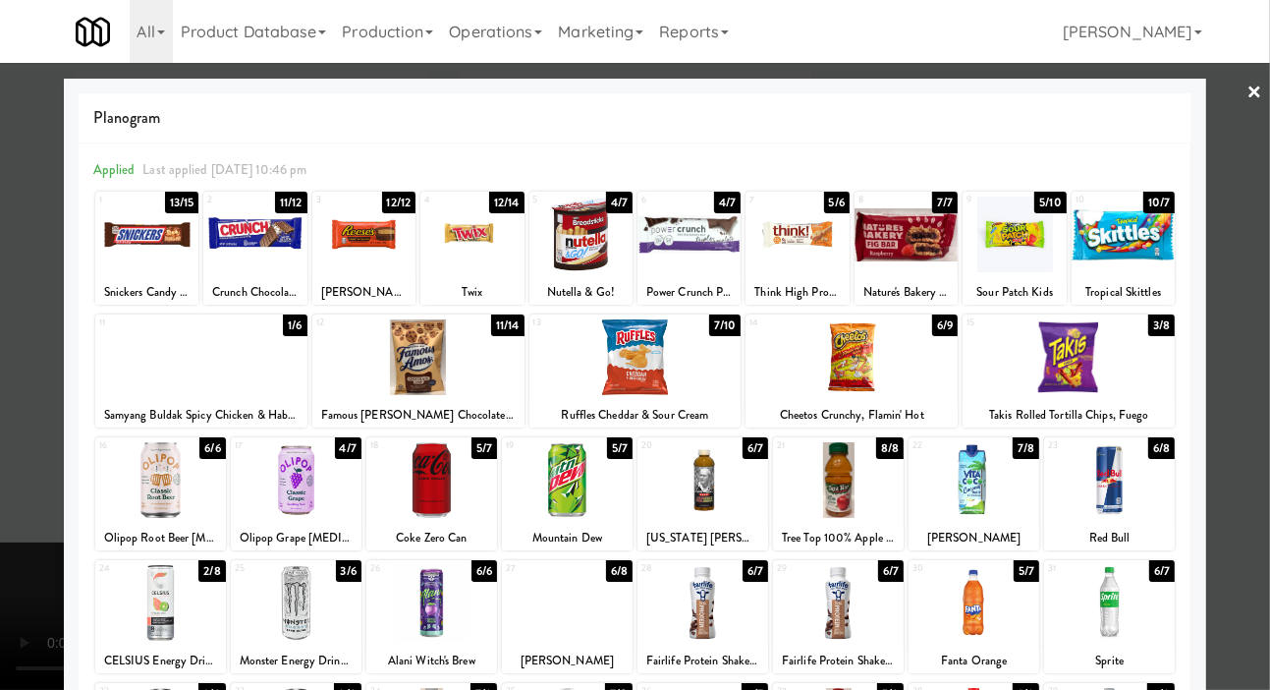
click at [528, 493] on div at bounding box center [567, 480] width 131 height 76
click at [5, 449] on div at bounding box center [635, 345] width 1270 height 690
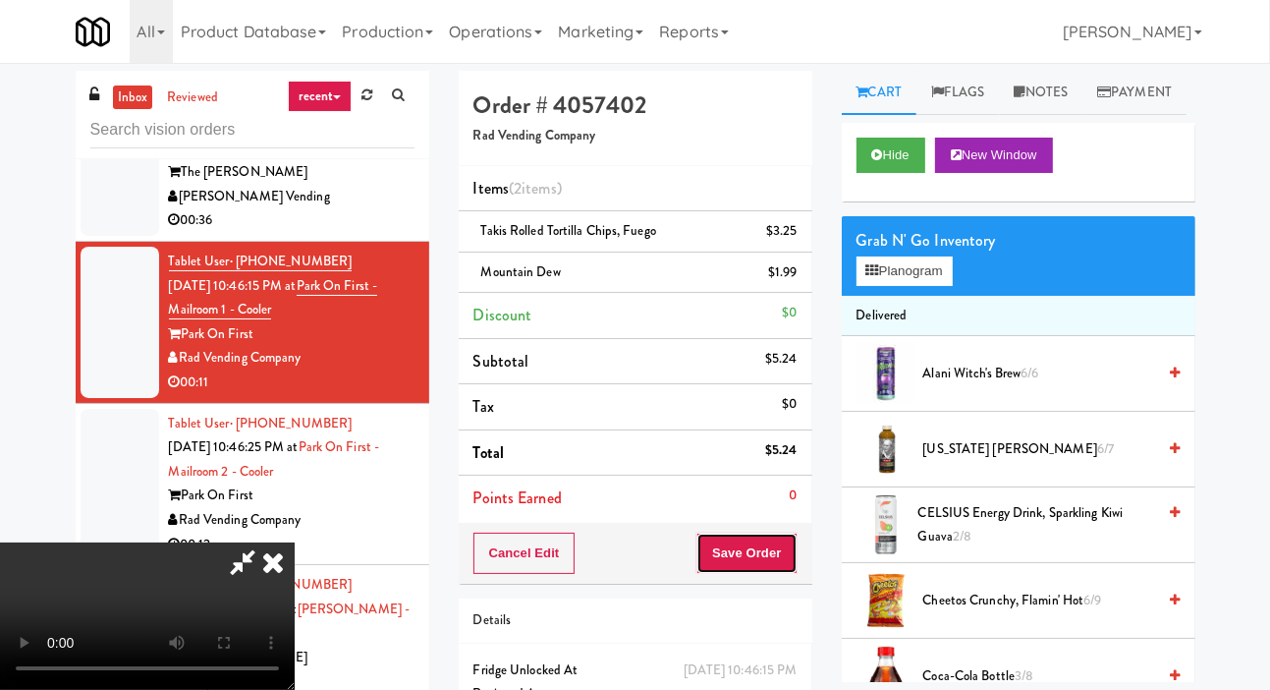
click at [785, 563] on button "Save Order" at bounding box center [747, 553] width 100 height 41
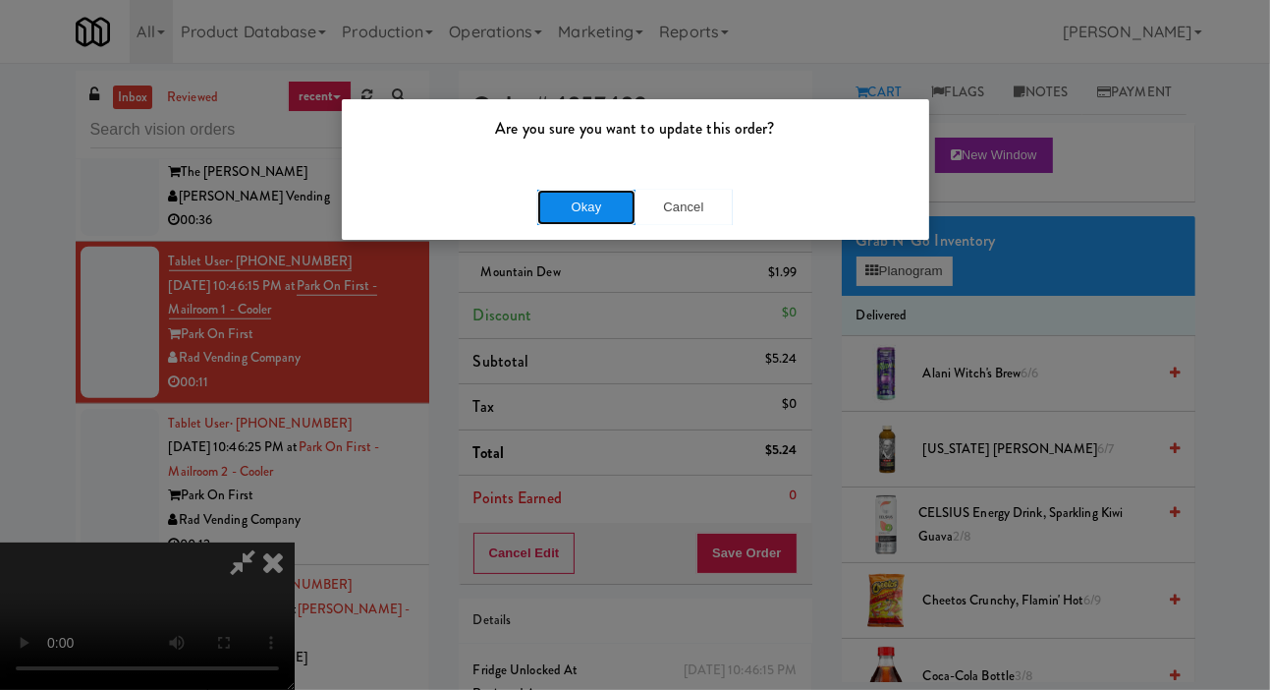
click at [566, 223] on button "Okay" at bounding box center [586, 207] width 98 height 35
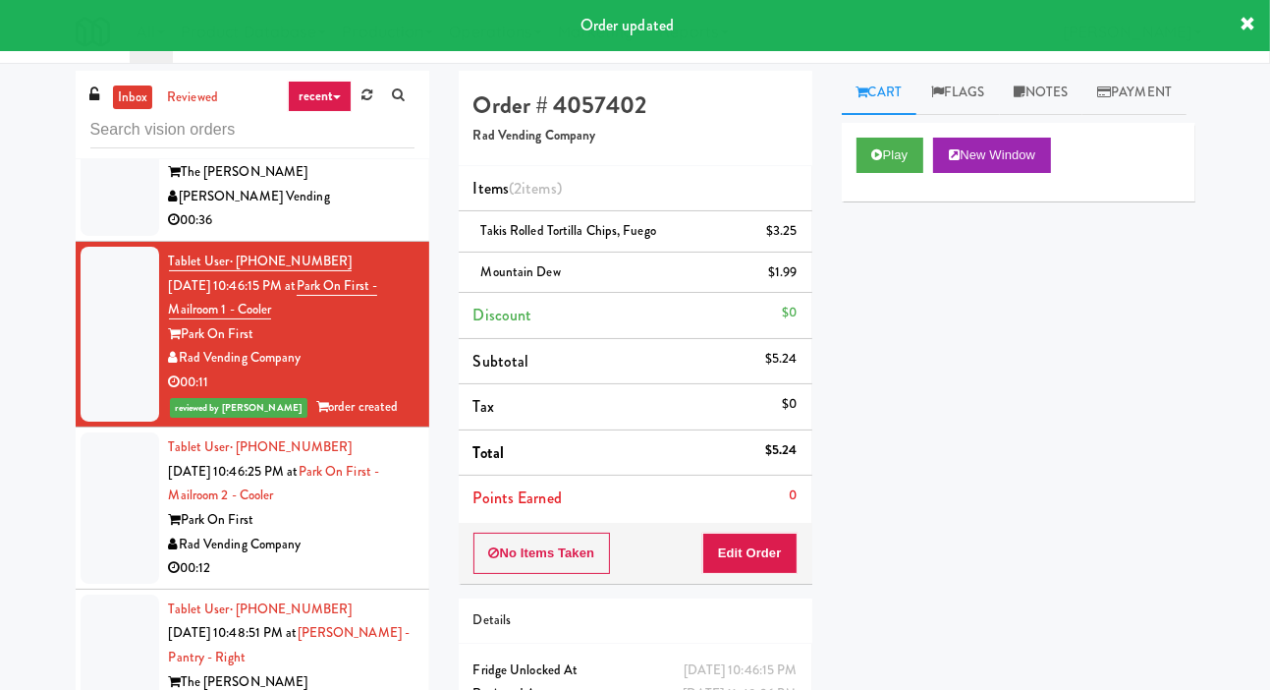
click at [100, 495] on div at bounding box center [120, 507] width 79 height 151
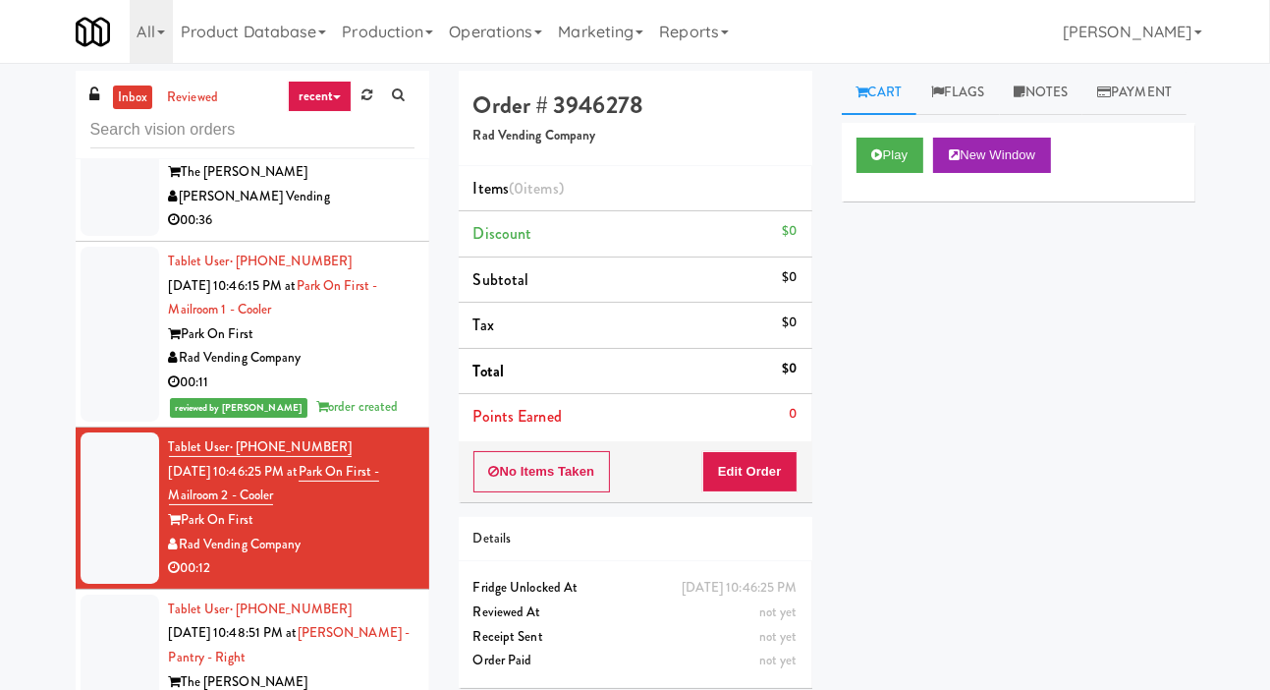
click at [2, 553] on div "inbox reviewed recent all unclear take inventory issue suspicious failed recent…" at bounding box center [635, 417] width 1270 height 693
click at [1267, 207] on div "inbox reviewed recent all unclear take inventory issue suspicious failed recent…" at bounding box center [635, 417] width 1270 height 693
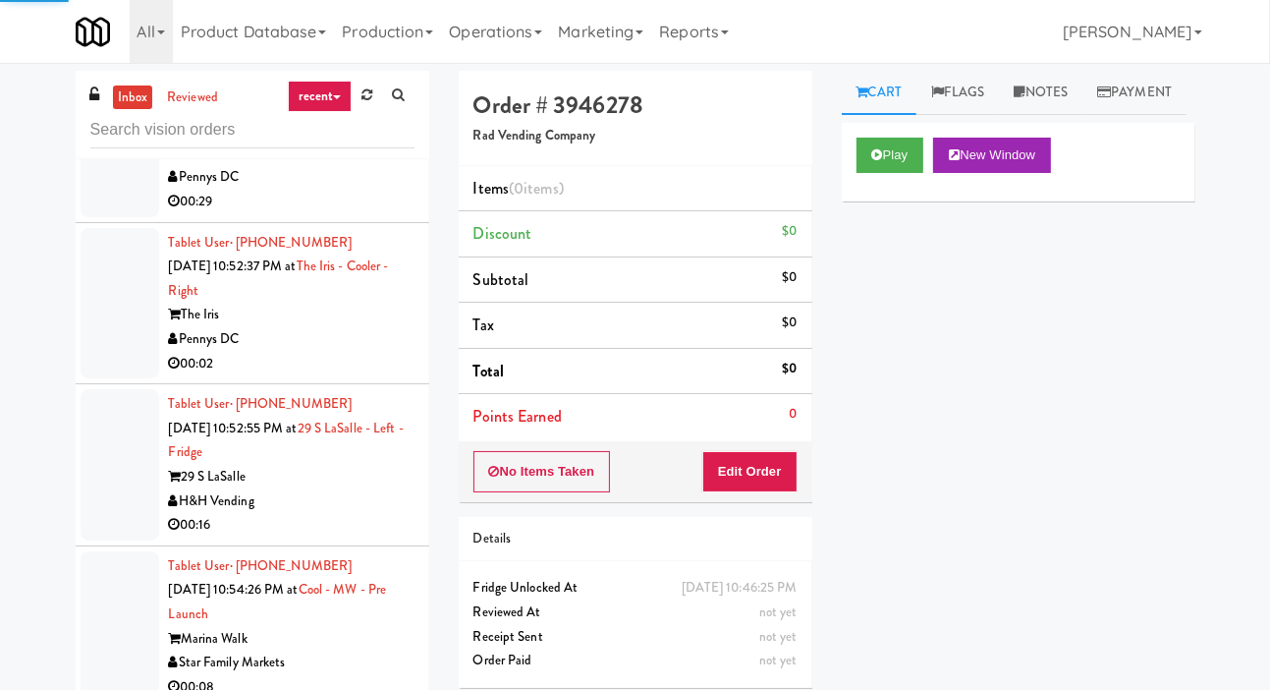
scroll to position [4755, 0]
click at [99, 217] on div at bounding box center [120, 141] width 79 height 151
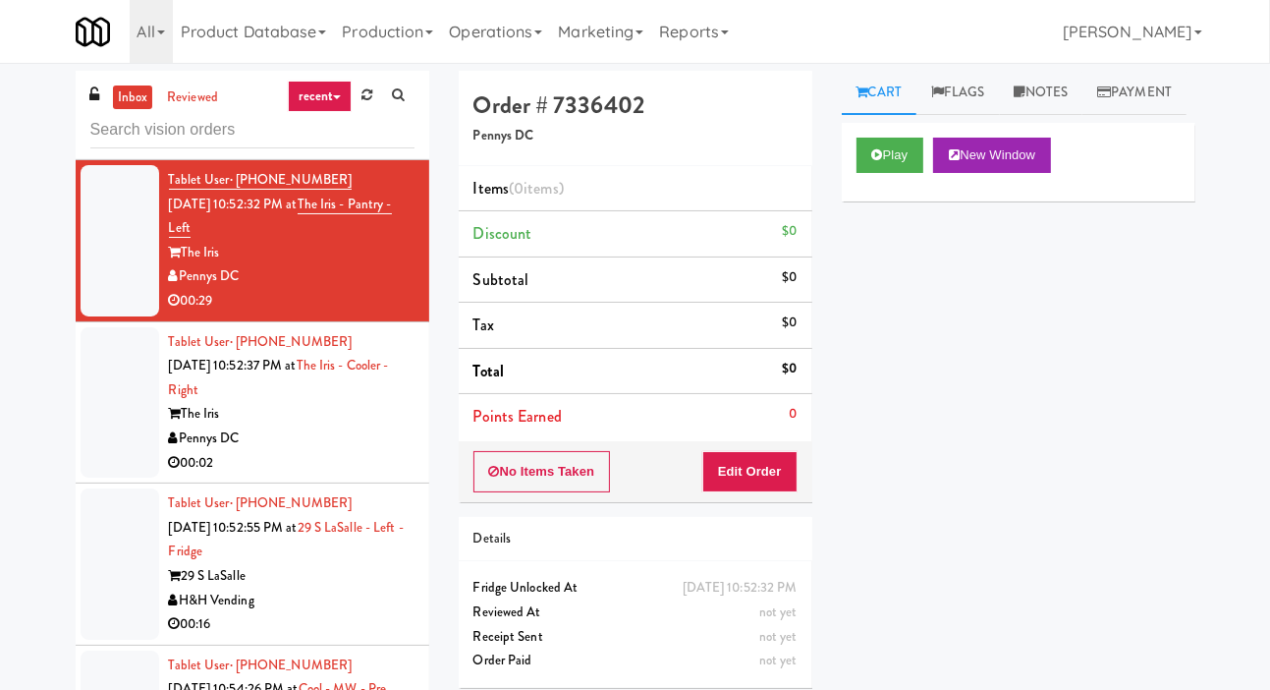
click at [129, 155] on div at bounding box center [120, 79] width 79 height 151
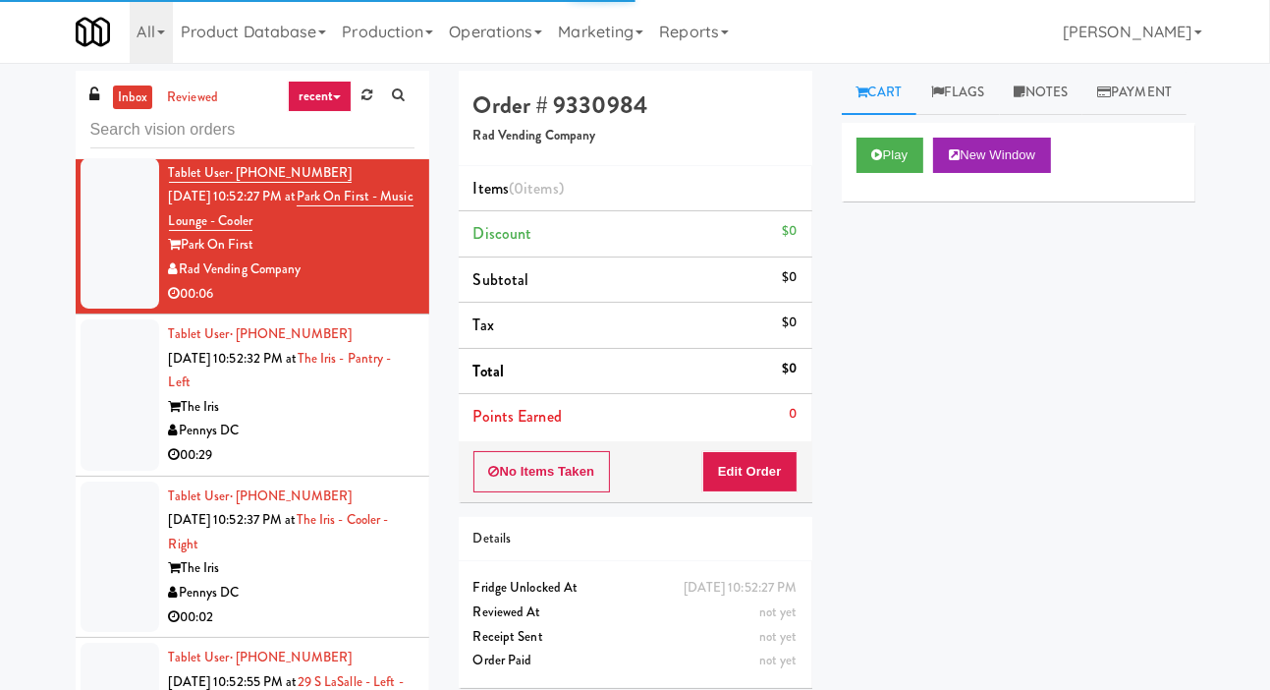
click at [107, 147] on div at bounding box center [120, 71] width 79 height 151
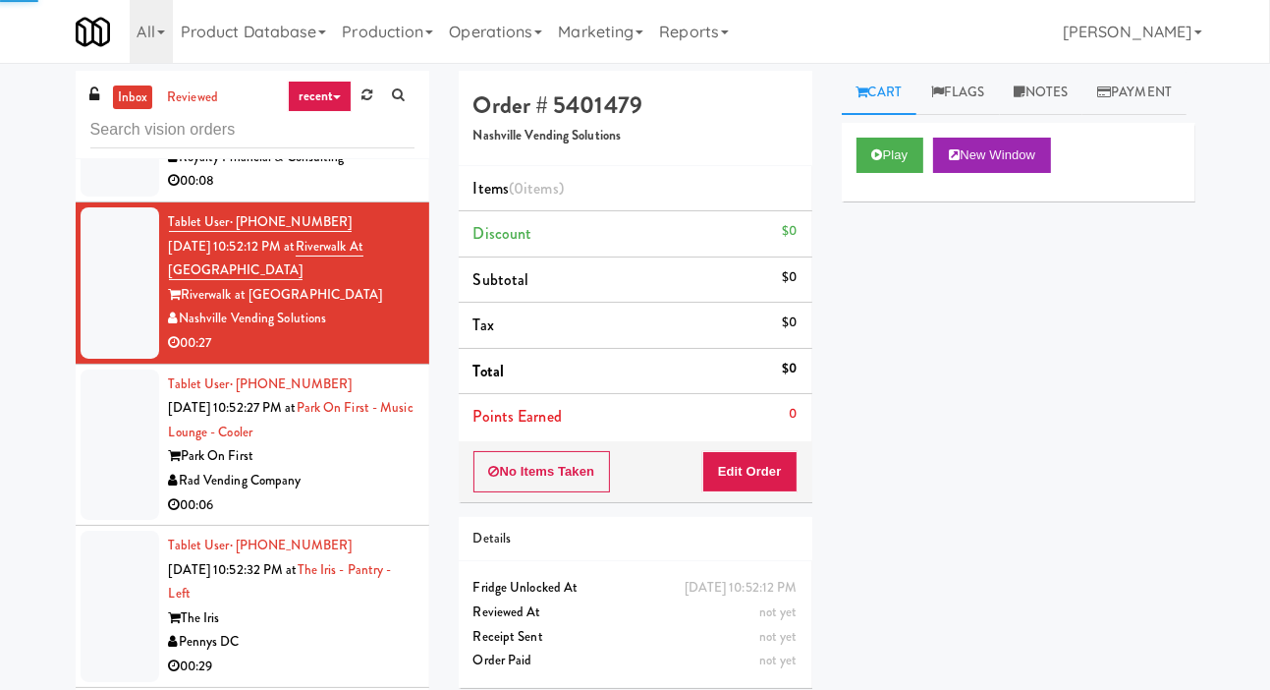
click at [114, 197] on div at bounding box center [120, 133] width 79 height 127
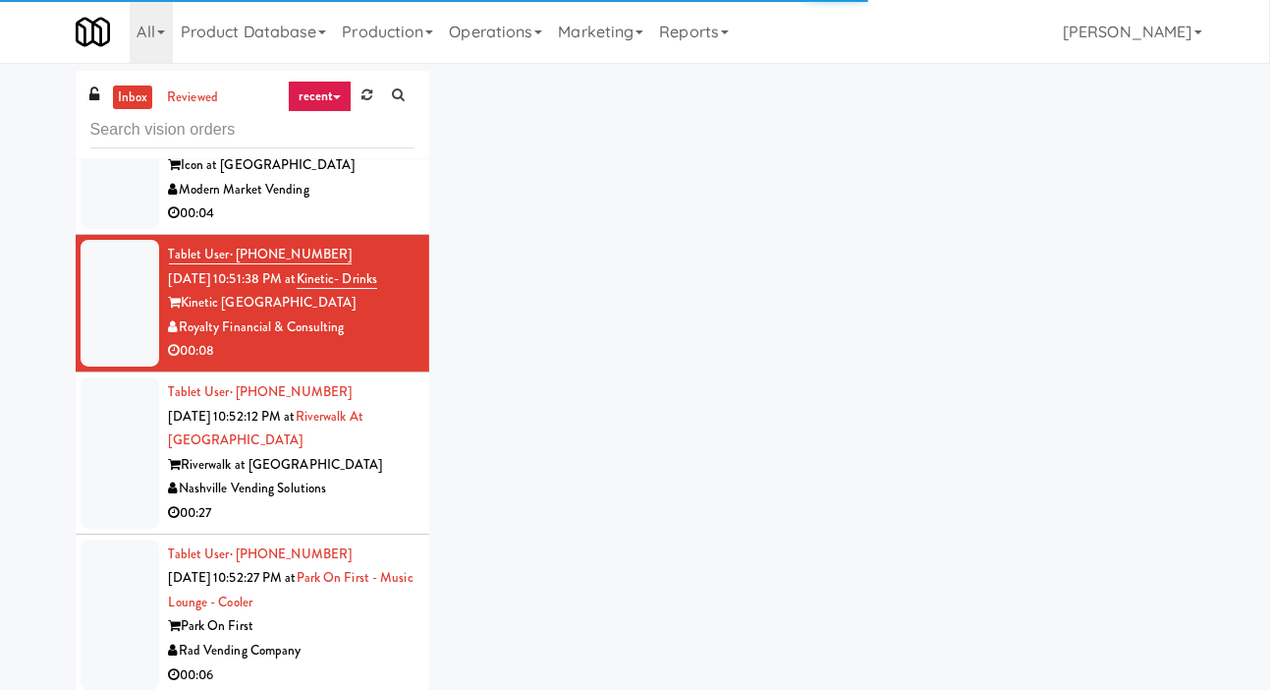
click at [112, 229] on div at bounding box center [120, 165] width 79 height 127
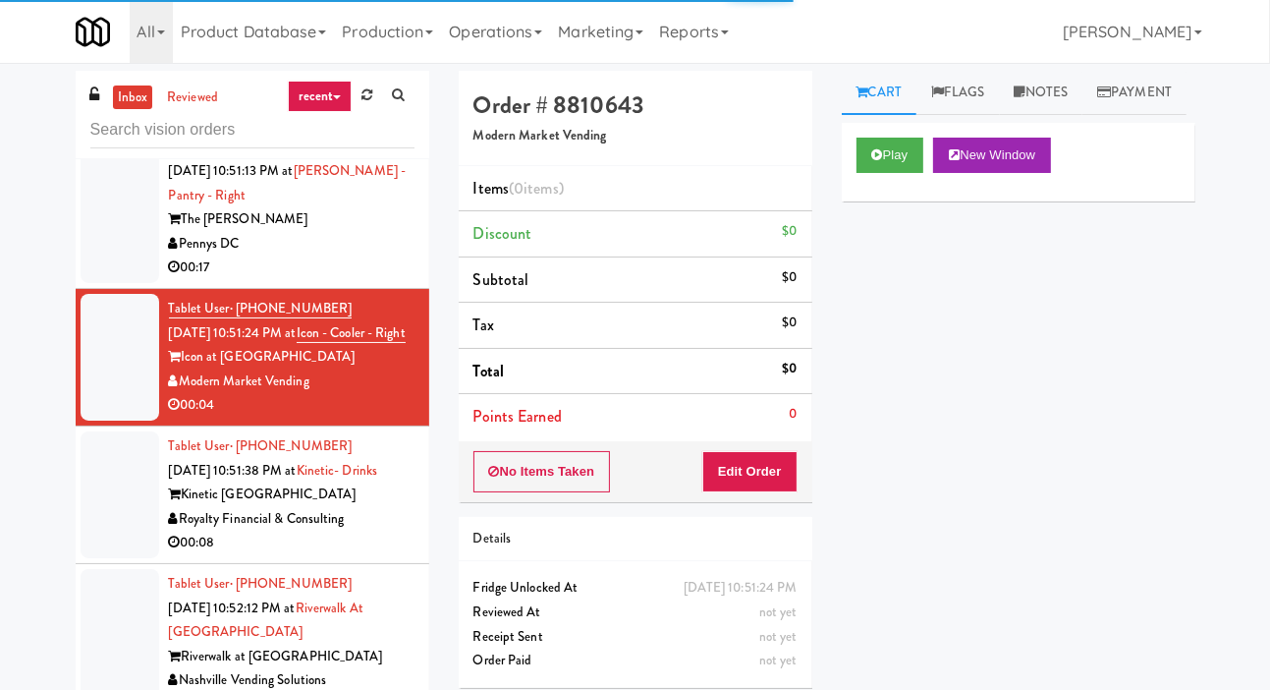
click at [125, 283] on div at bounding box center [120, 207] width 79 height 151
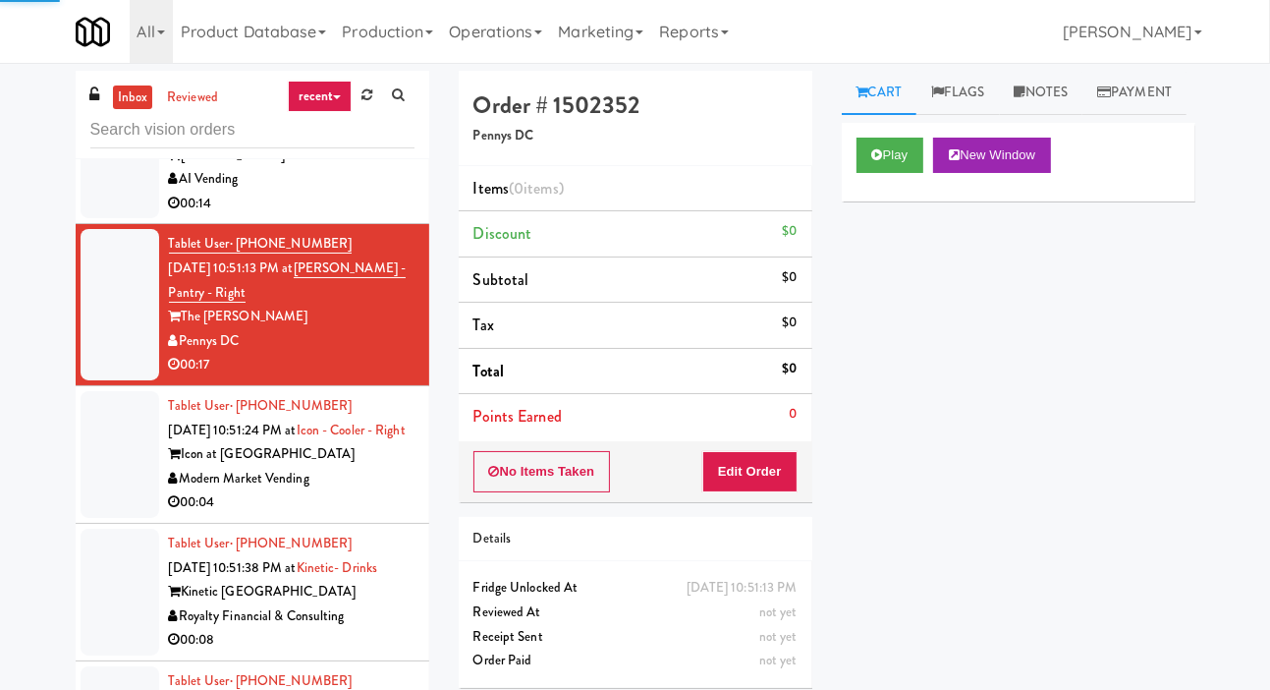
click at [113, 219] on div at bounding box center [120, 143] width 79 height 151
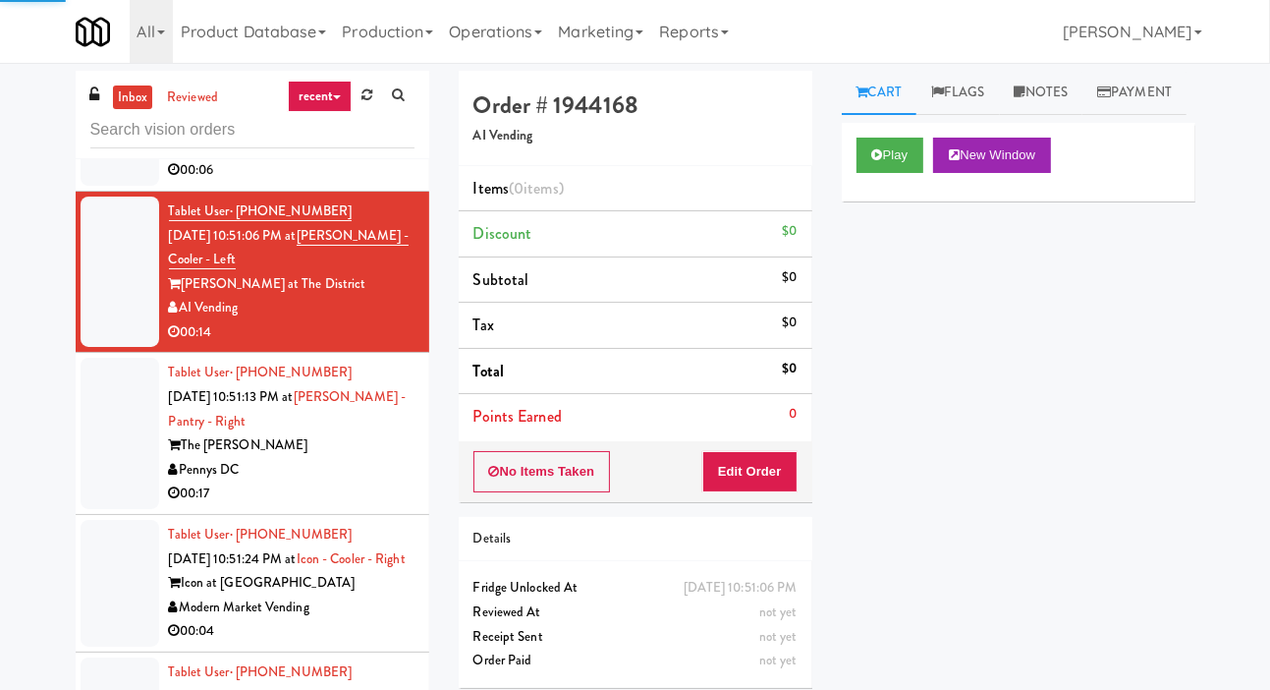
click at [108, 186] on div at bounding box center [120, 122] width 79 height 127
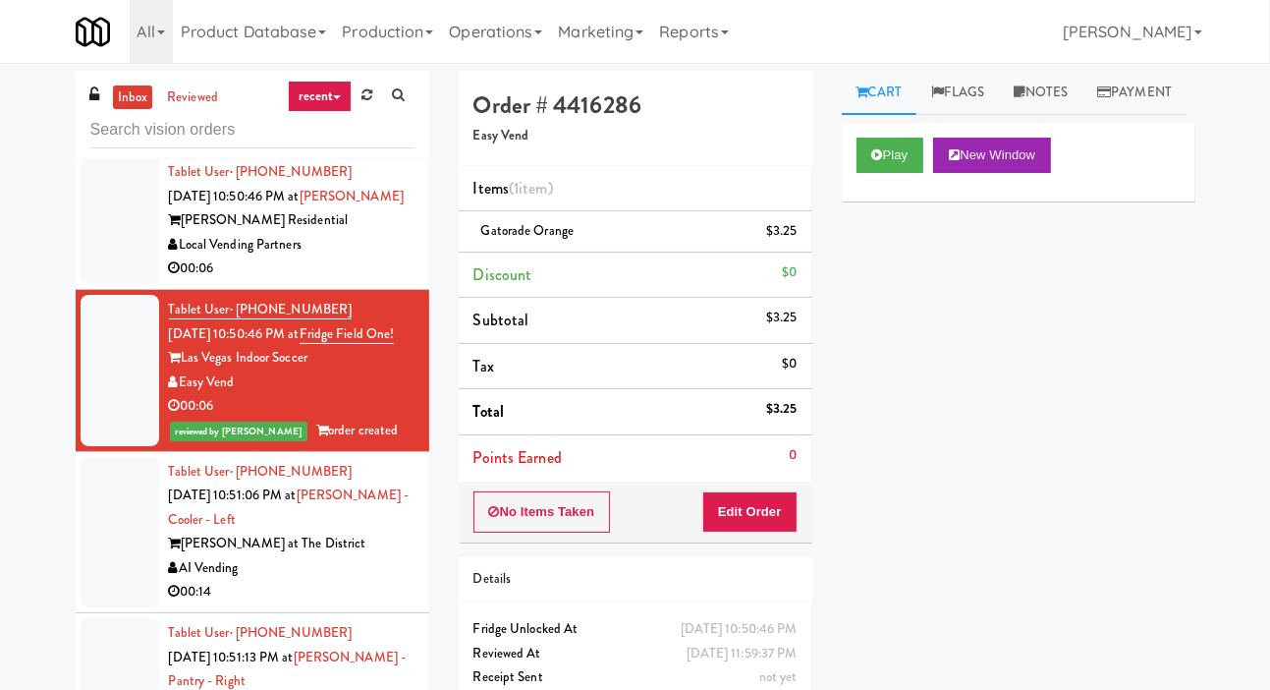
click at [107, 276] on div at bounding box center [120, 220] width 79 height 127
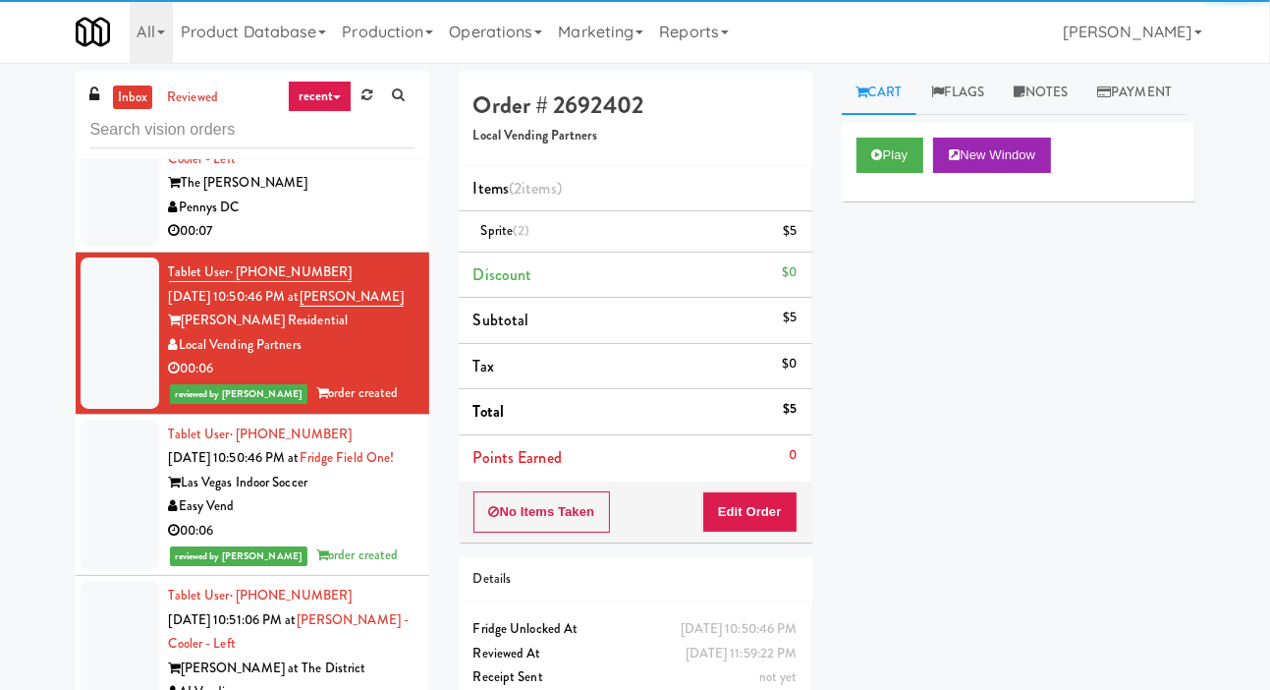
click at [121, 247] on div at bounding box center [120, 170] width 79 height 151
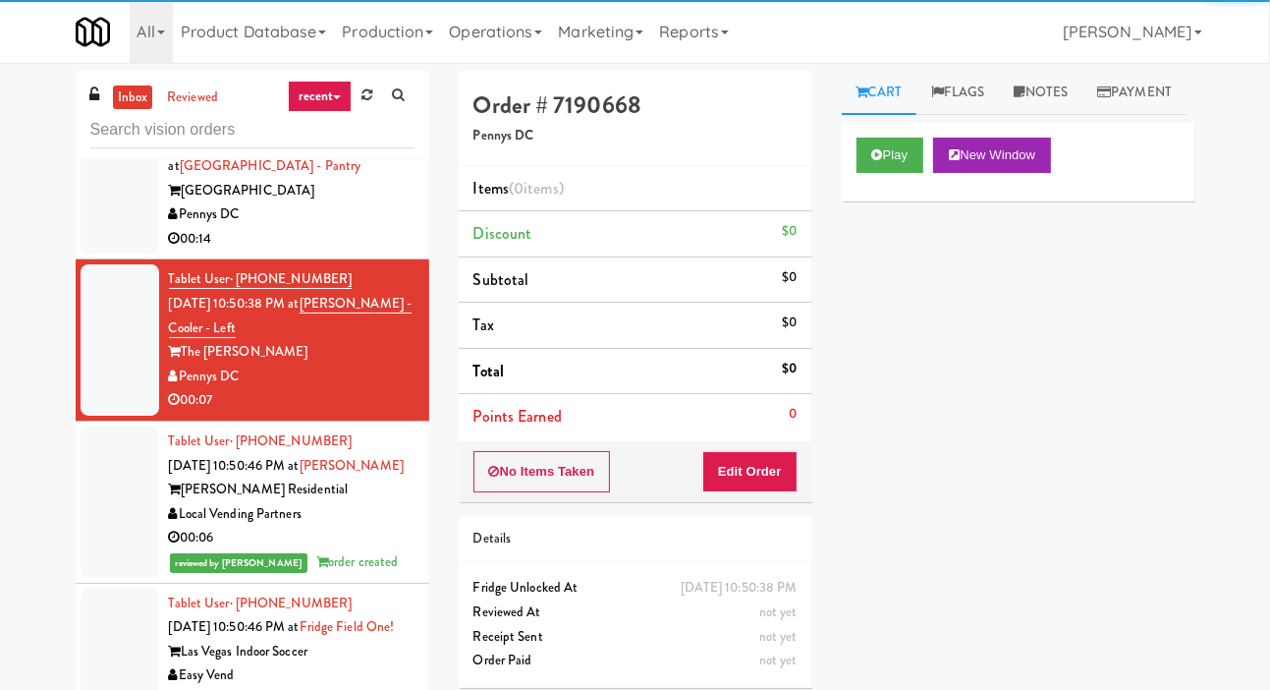
click at [115, 254] on div at bounding box center [120, 178] width 79 height 151
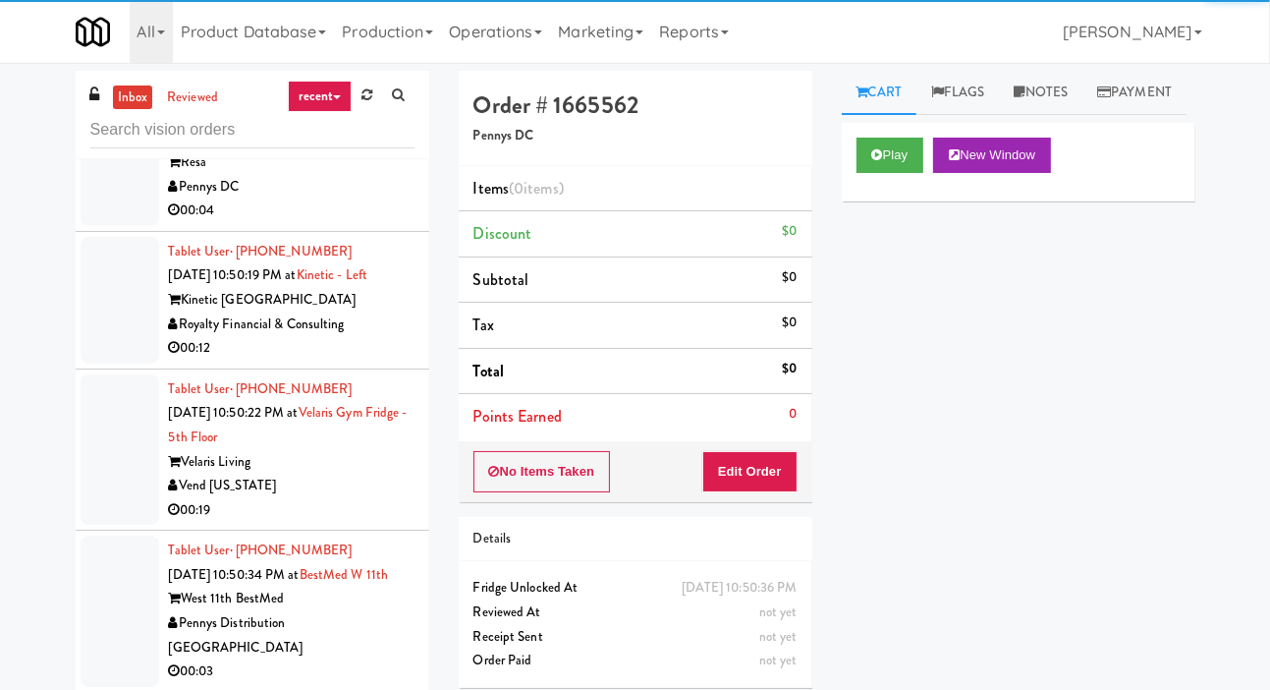
click at [136, 363] on div at bounding box center [120, 300] width 79 height 127
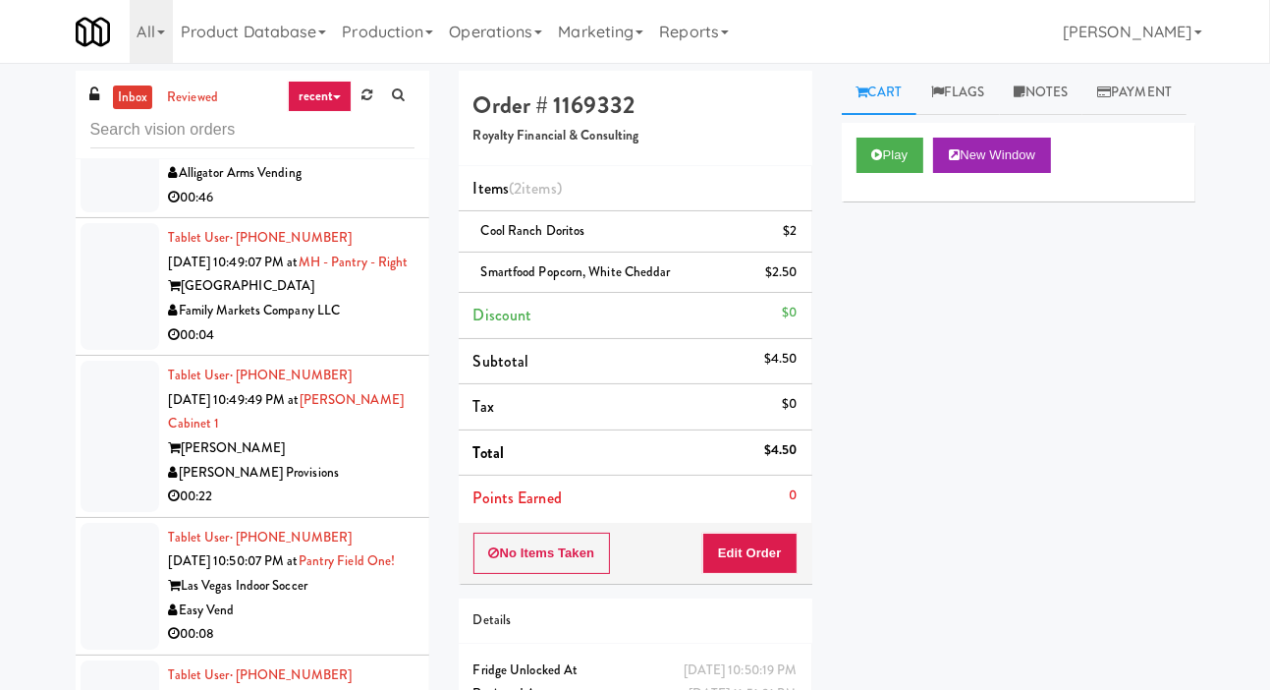
click at [110, 293] on div at bounding box center [120, 286] width 79 height 127
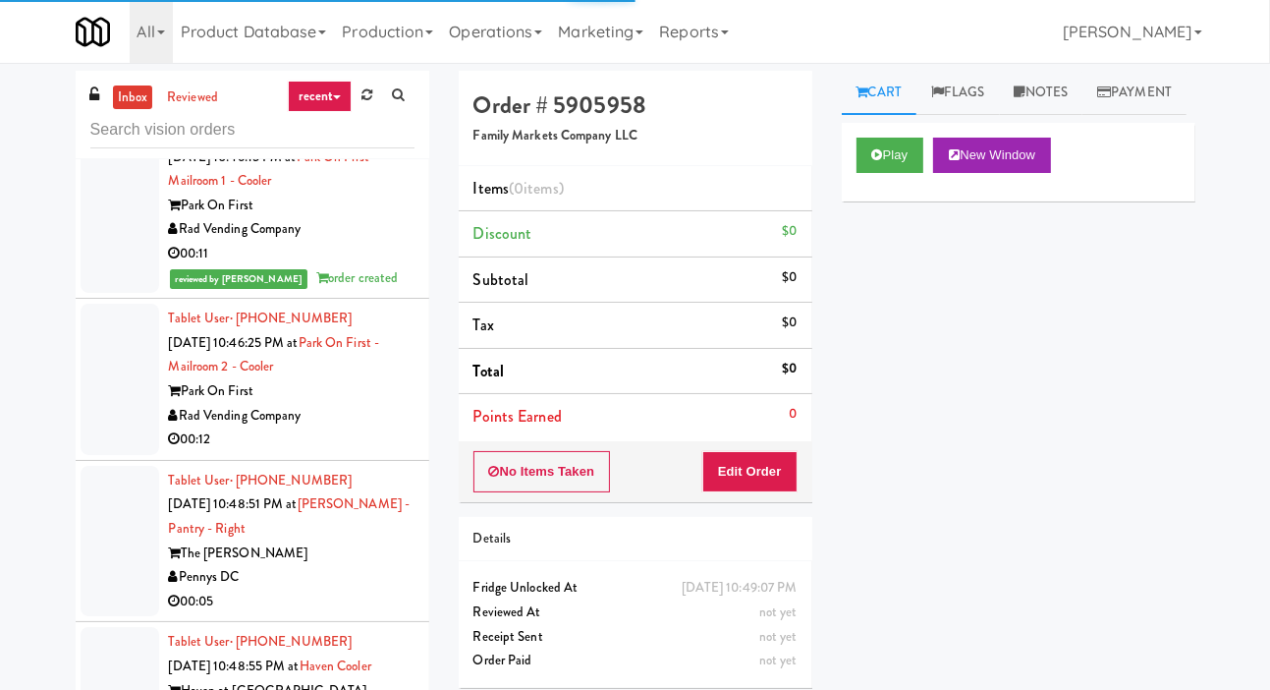
click at [121, 362] on div at bounding box center [120, 379] width 79 height 151
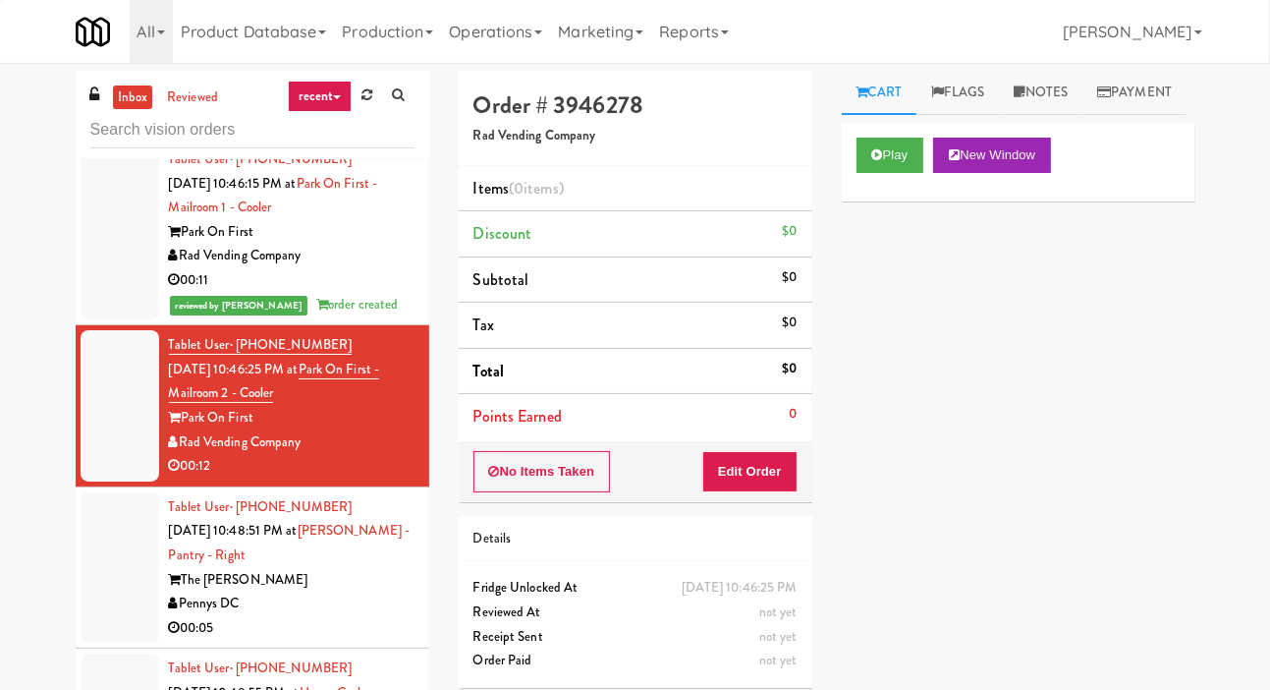
scroll to position [1470, 0]
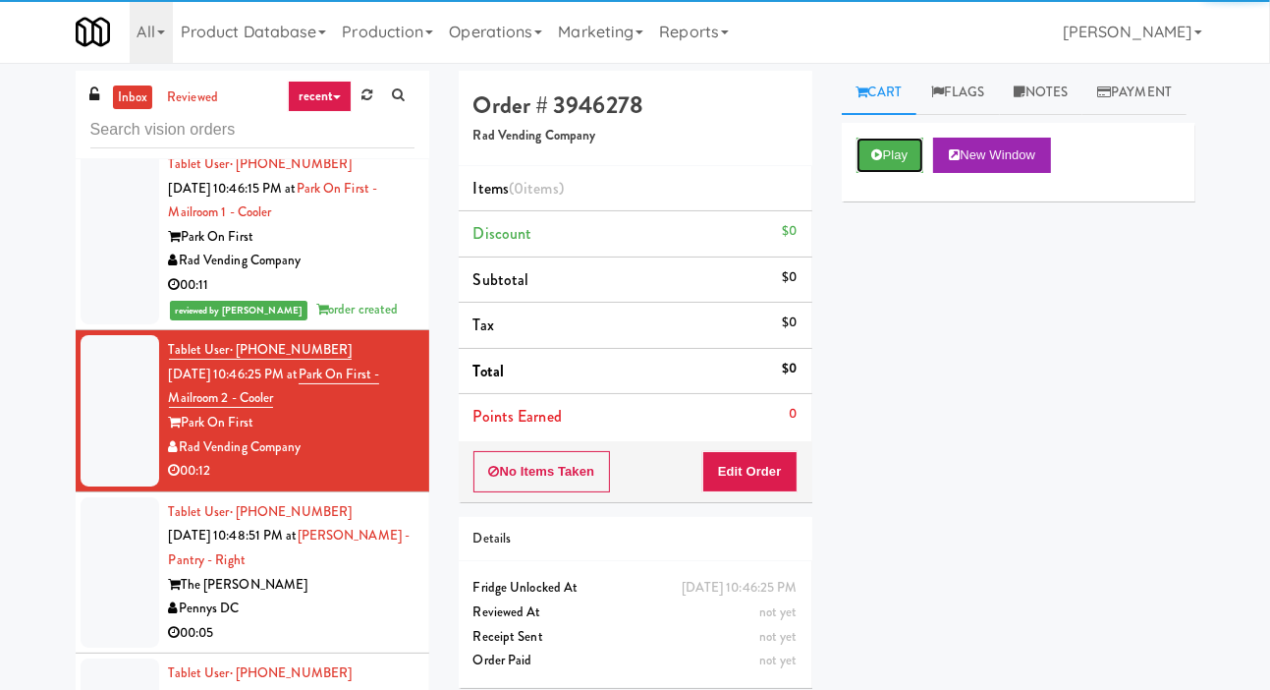
click at [880, 161] on icon at bounding box center [877, 154] width 11 height 13
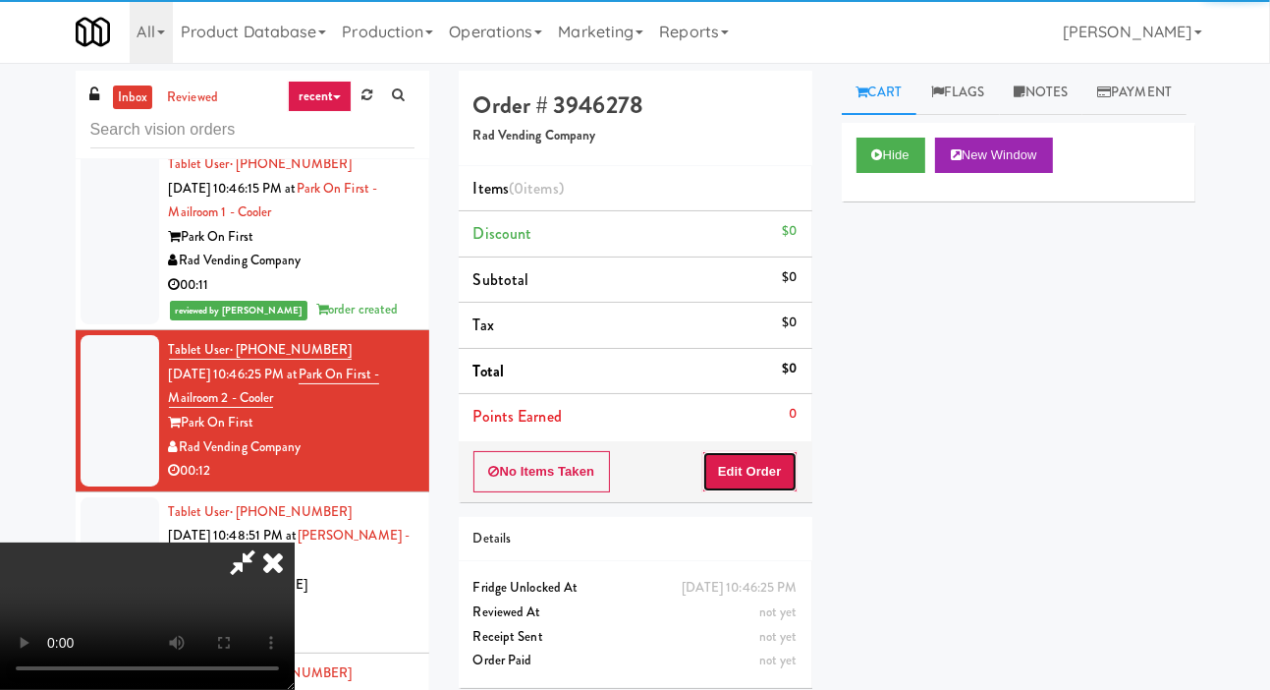
click at [740, 474] on button "Edit Order" at bounding box center [749, 471] width 95 height 41
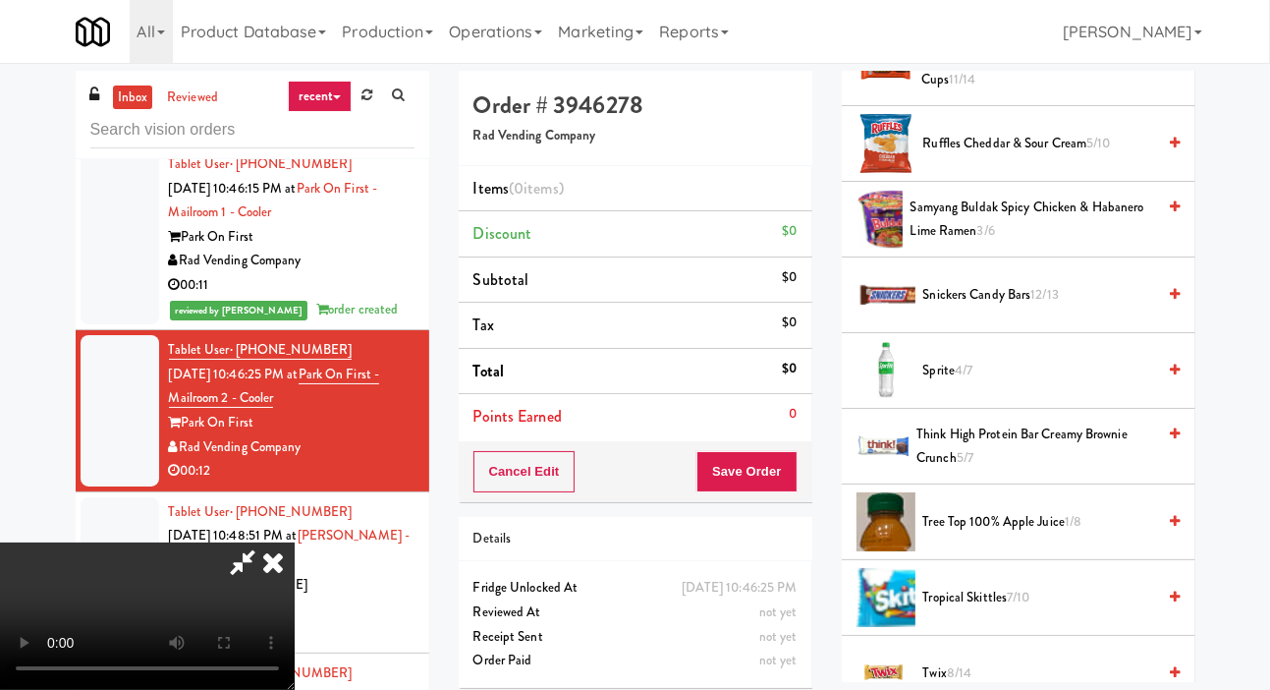
scroll to position [2164, 0]
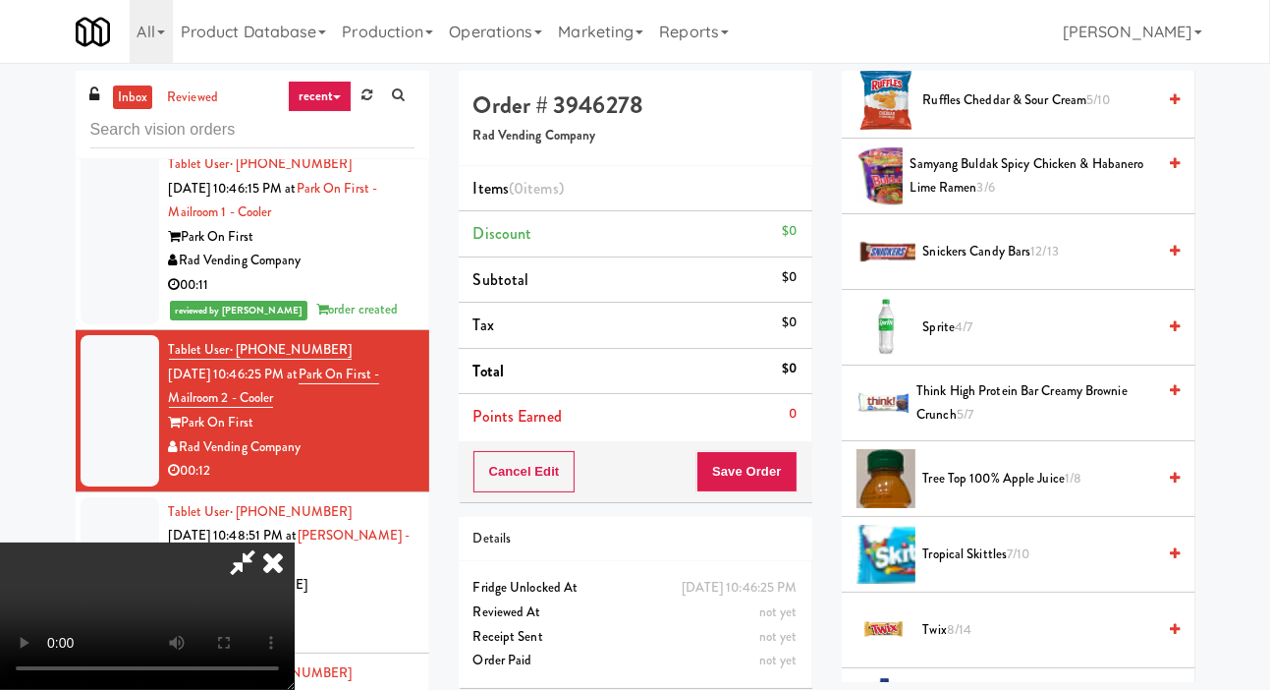
click at [998, 491] on span "Tree Top 100% Apple Juice 1/8" at bounding box center [1040, 479] width 233 height 25
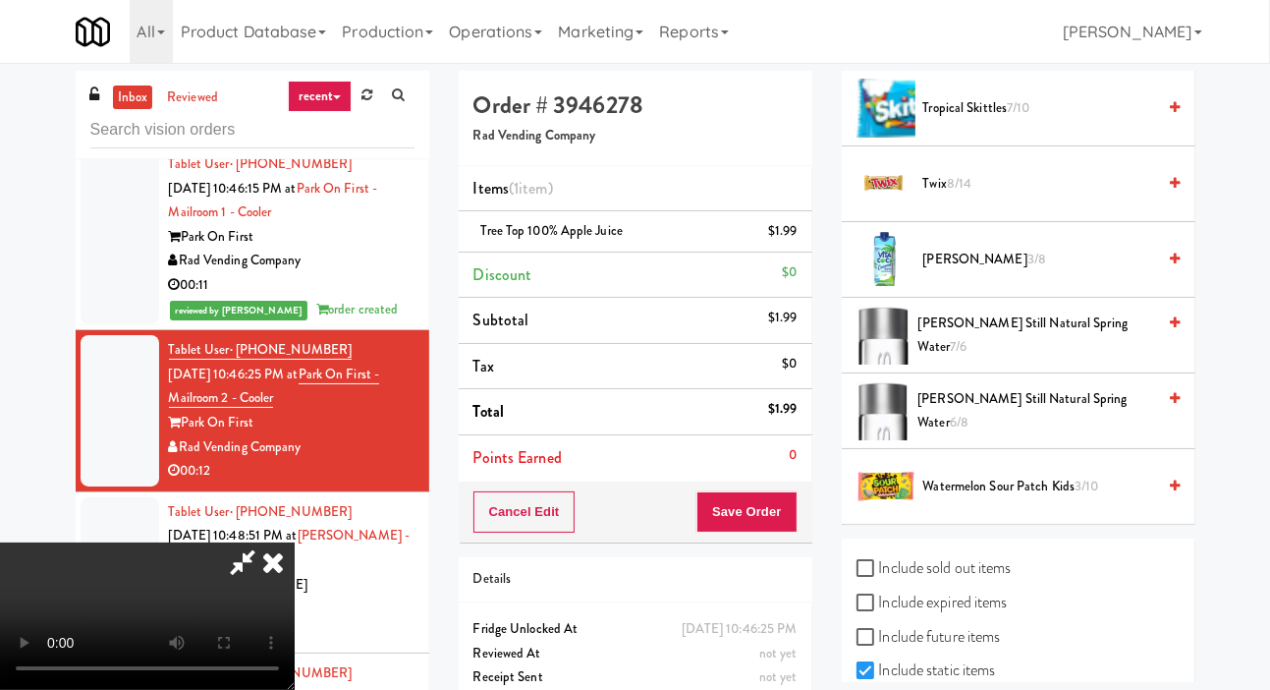
scroll to position [22, 0]
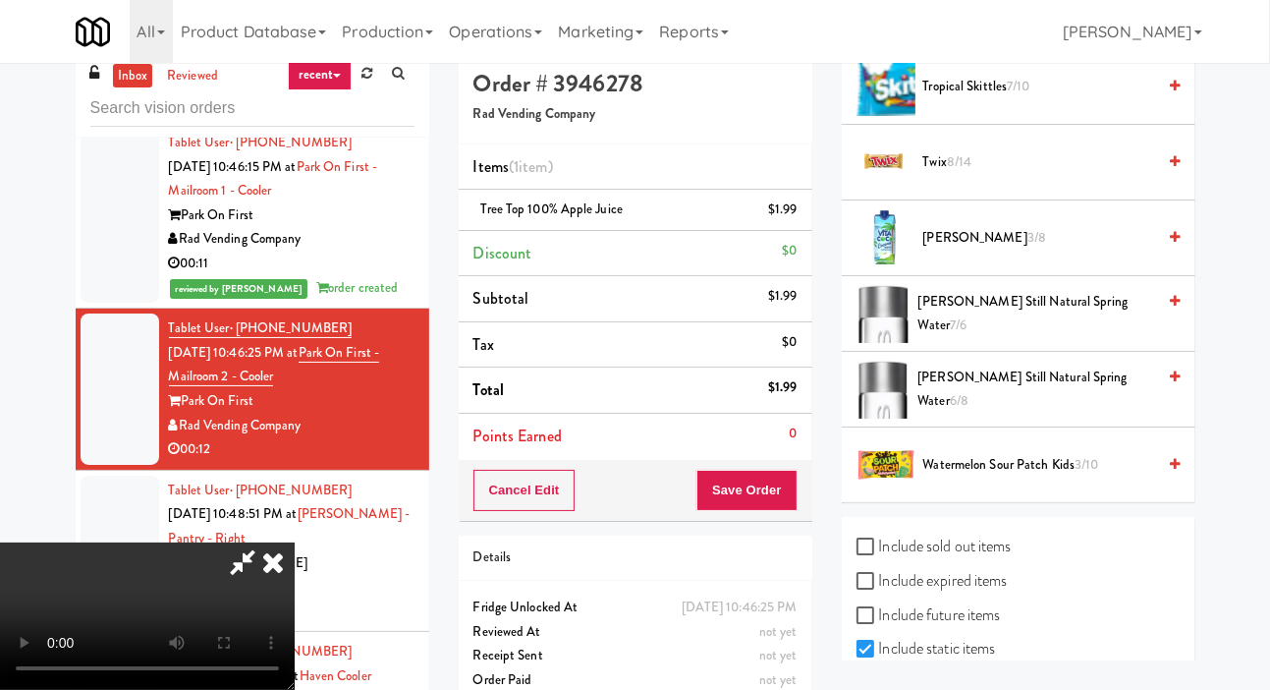
click at [792, 220] on li "Tree Top 100% Apple Juice $1.99" at bounding box center [636, 210] width 354 height 41
click at [789, 221] on link at bounding box center [795, 217] width 18 height 25
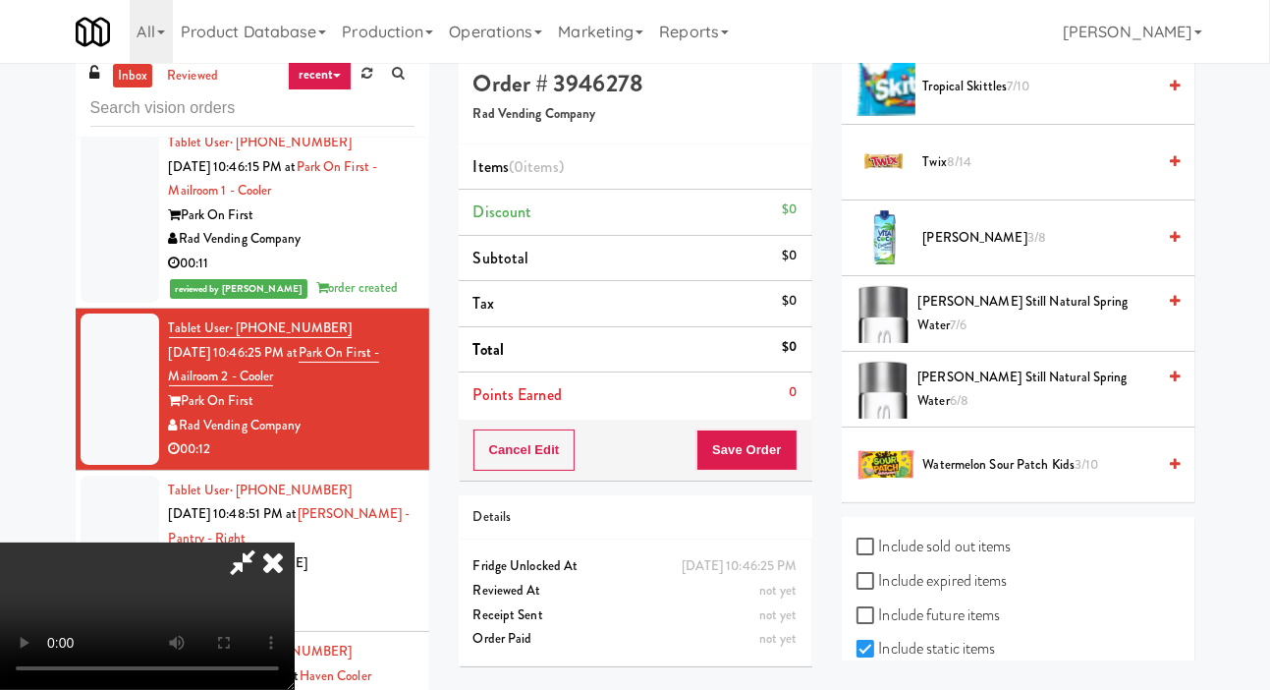
click at [935, 561] on label "Include sold out items" at bounding box center [934, 546] width 155 height 29
click at [879, 555] on input "Include sold out items" at bounding box center [868, 547] width 23 height 16
checkbox input "true"
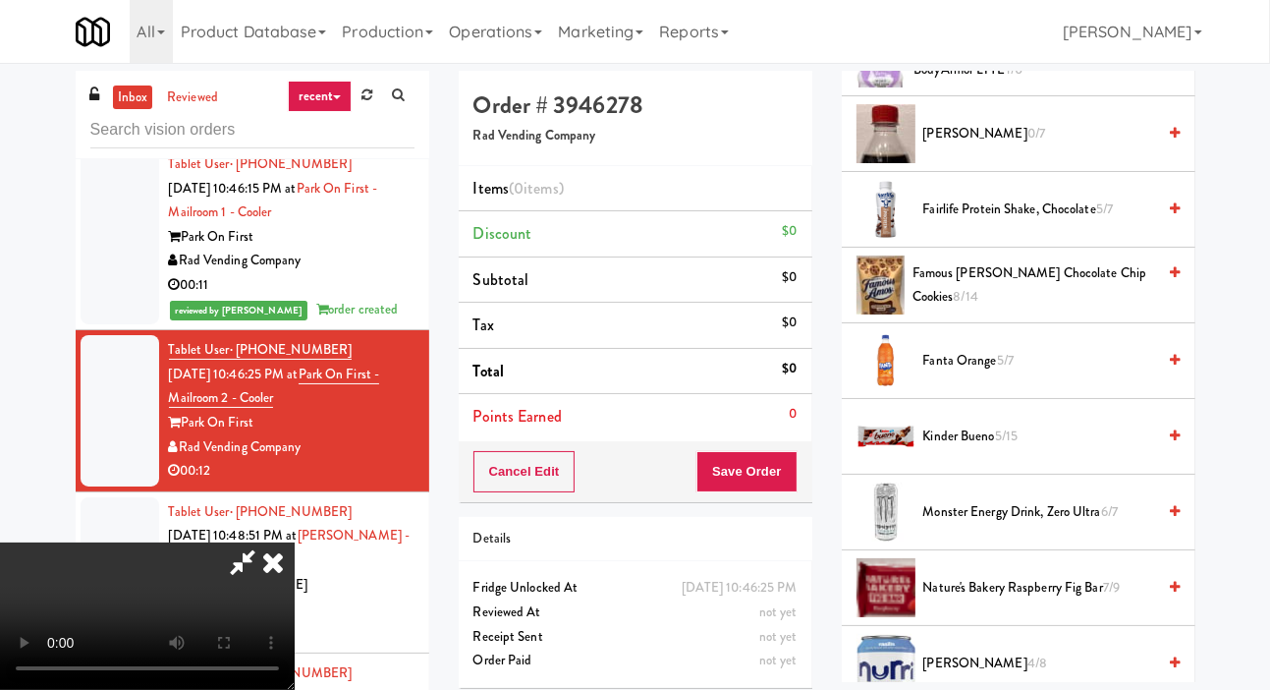
scroll to position [1135, 0]
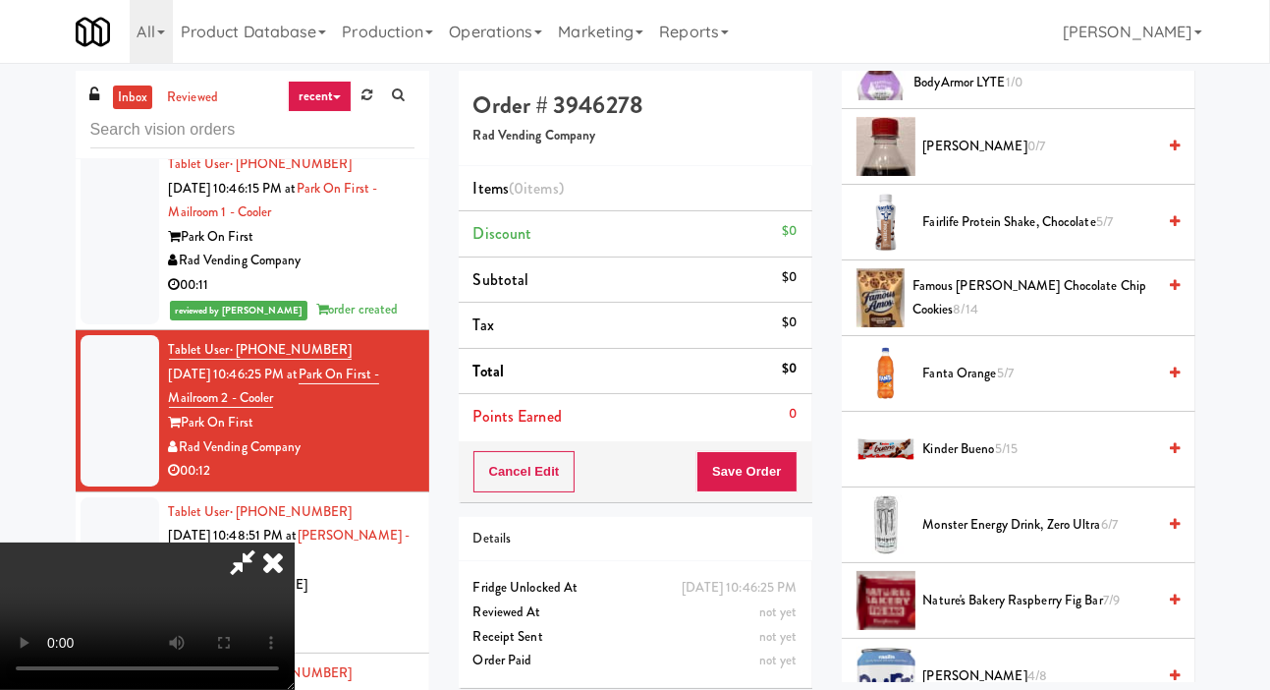
click at [1051, 386] on span "Fanta Orange 5/7" at bounding box center [1040, 374] width 233 height 25
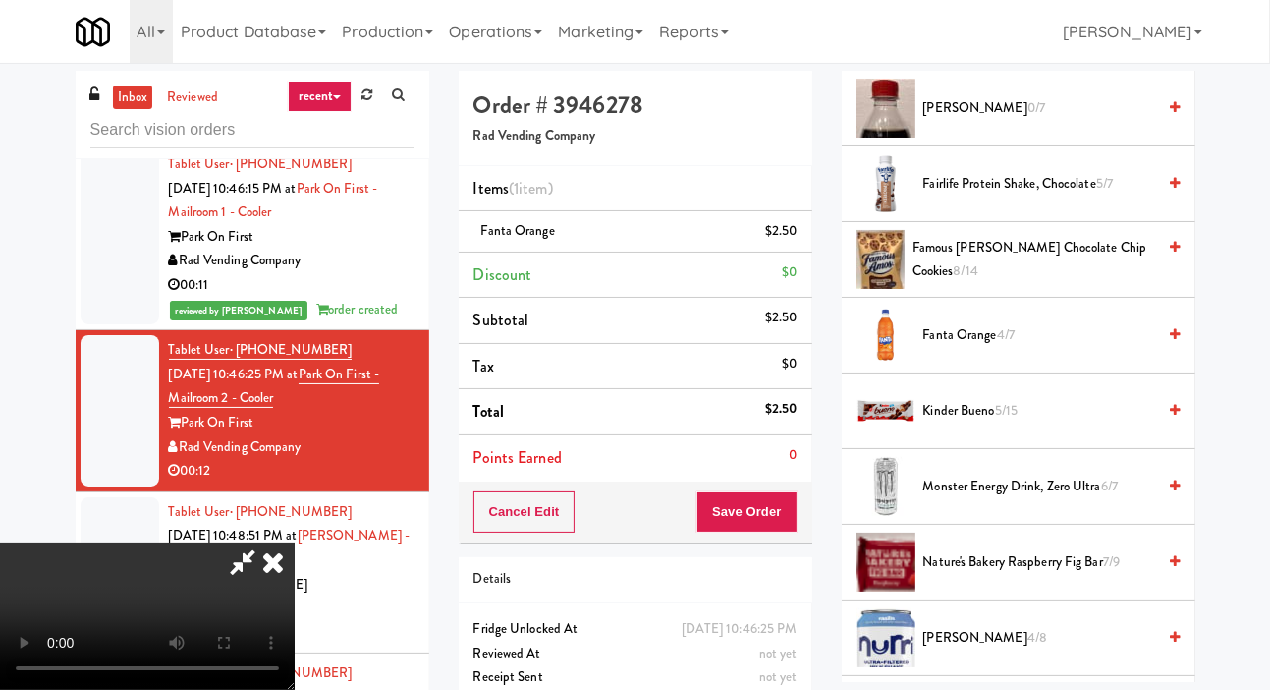
scroll to position [1176, 0]
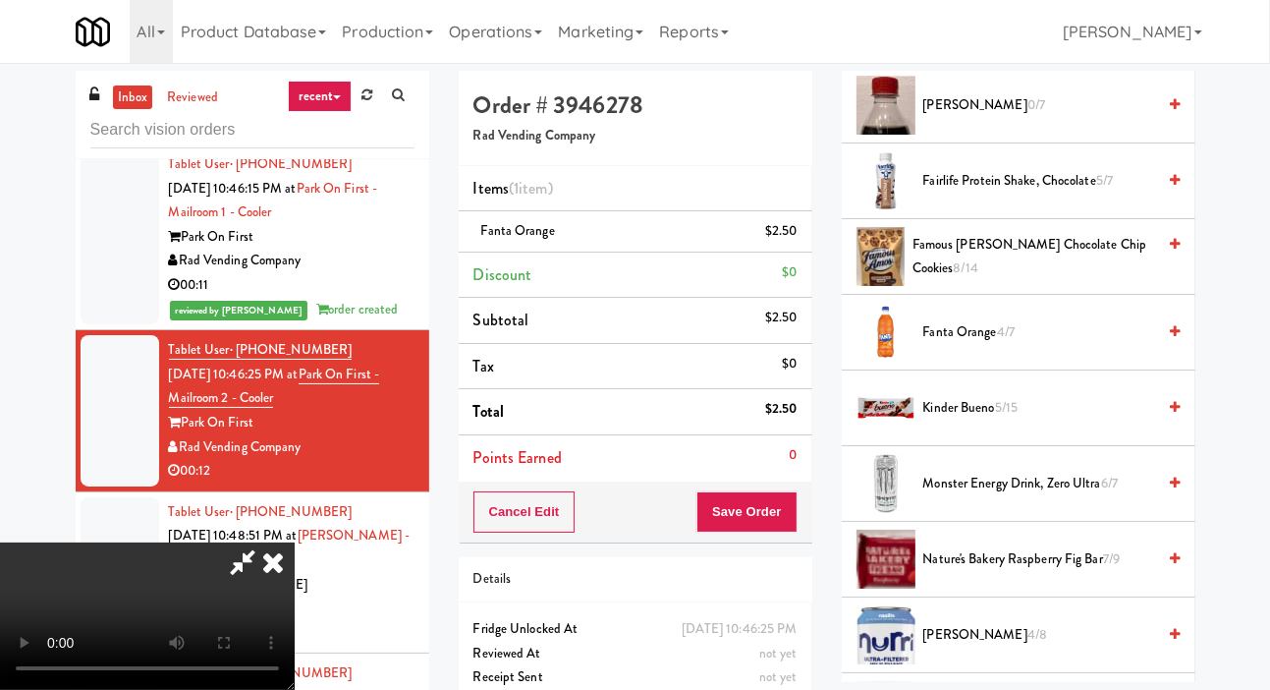
click at [983, 421] on span "Kinder Bueno 5/15" at bounding box center [1040, 408] width 233 height 25
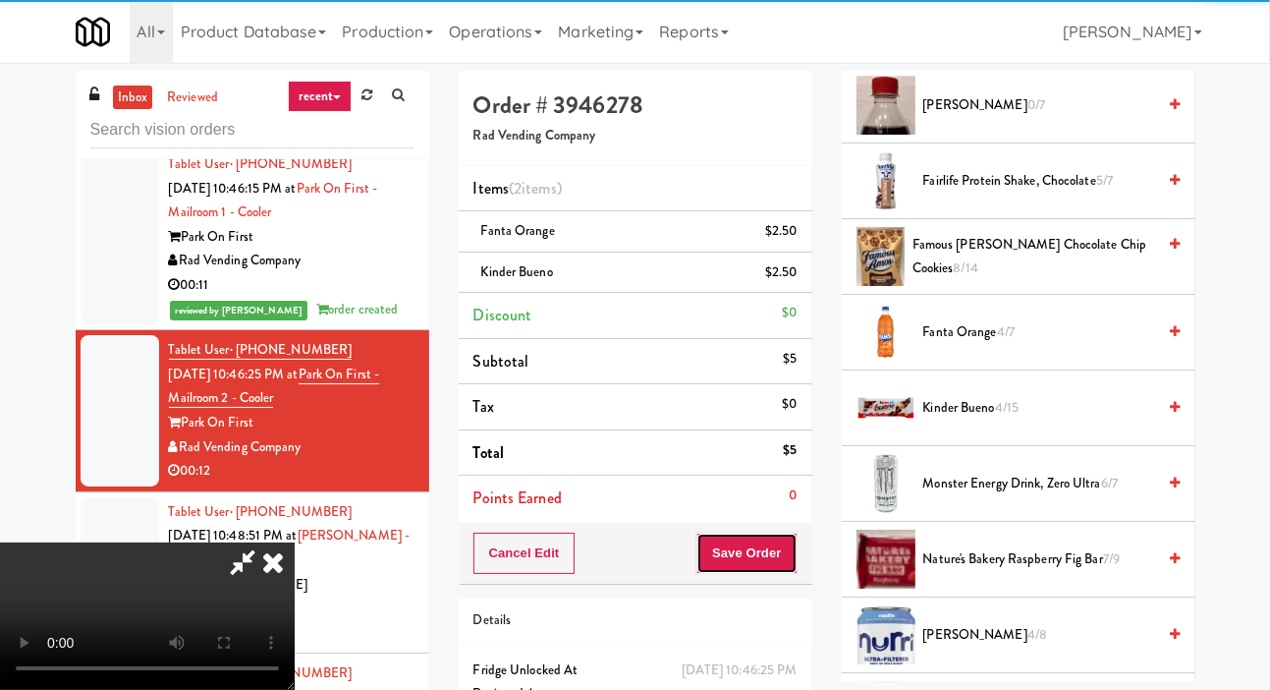
click at [793, 551] on button "Save Order" at bounding box center [747, 553] width 100 height 41
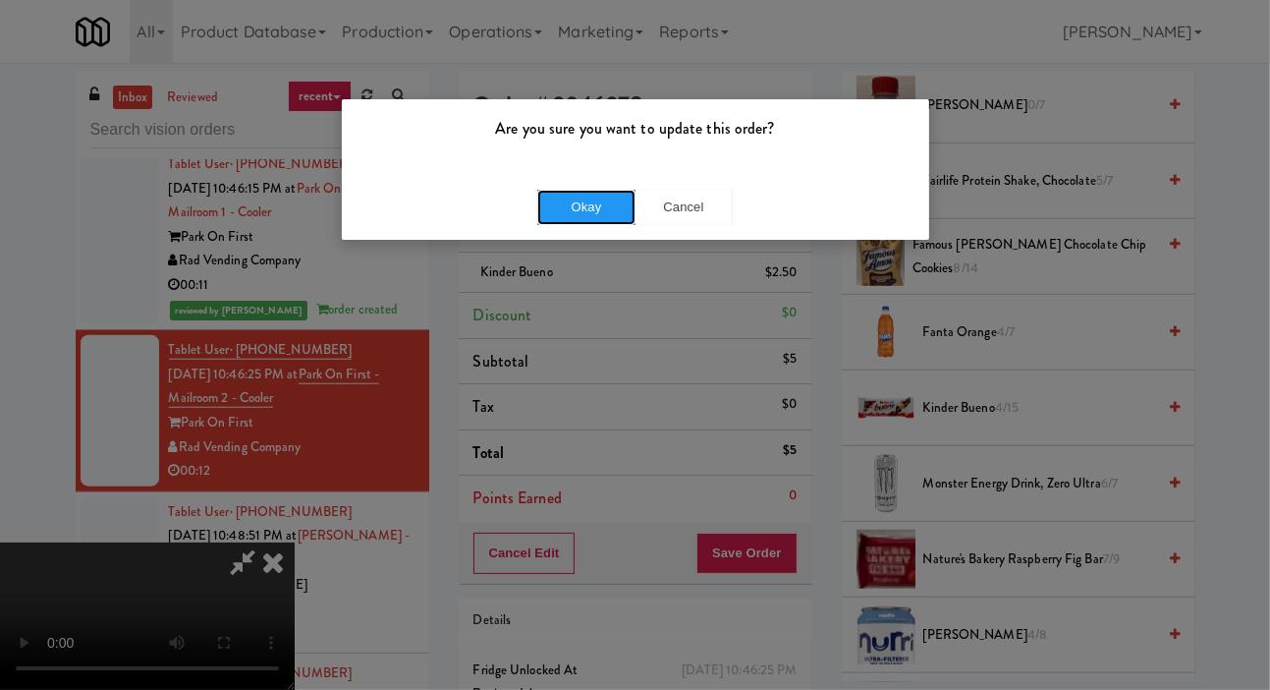
click at [600, 213] on button "Okay" at bounding box center [586, 207] width 98 height 35
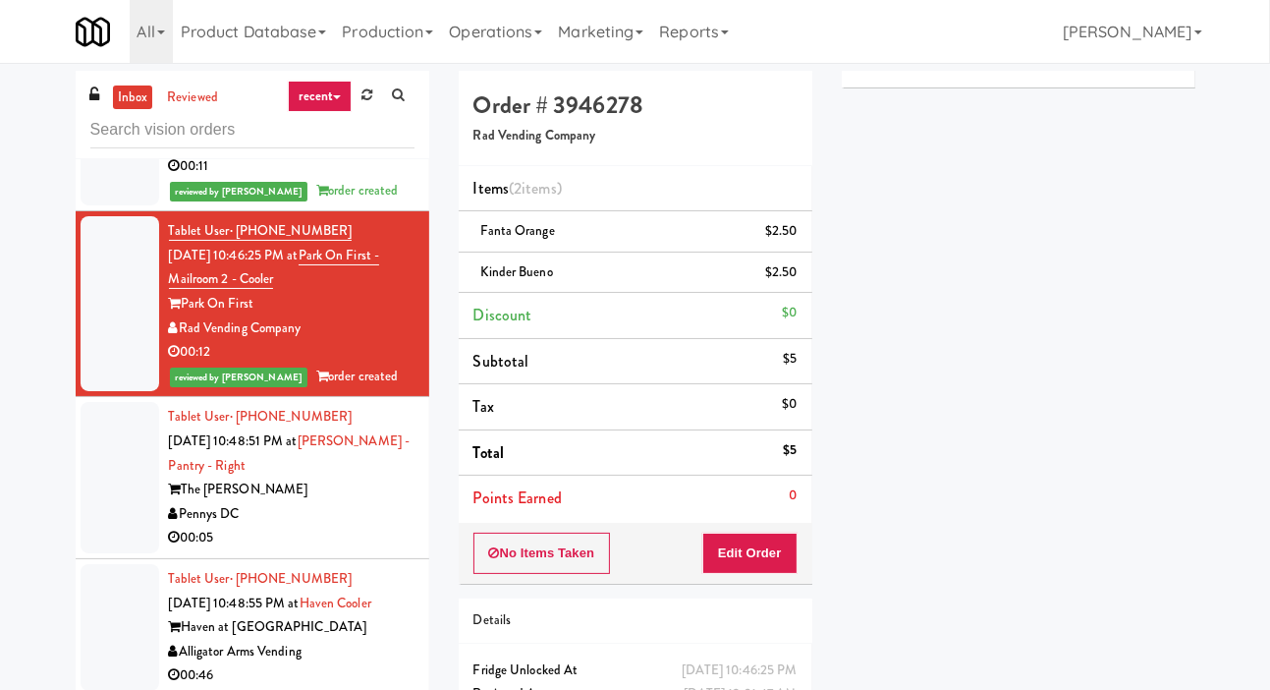
scroll to position [1596, 0]
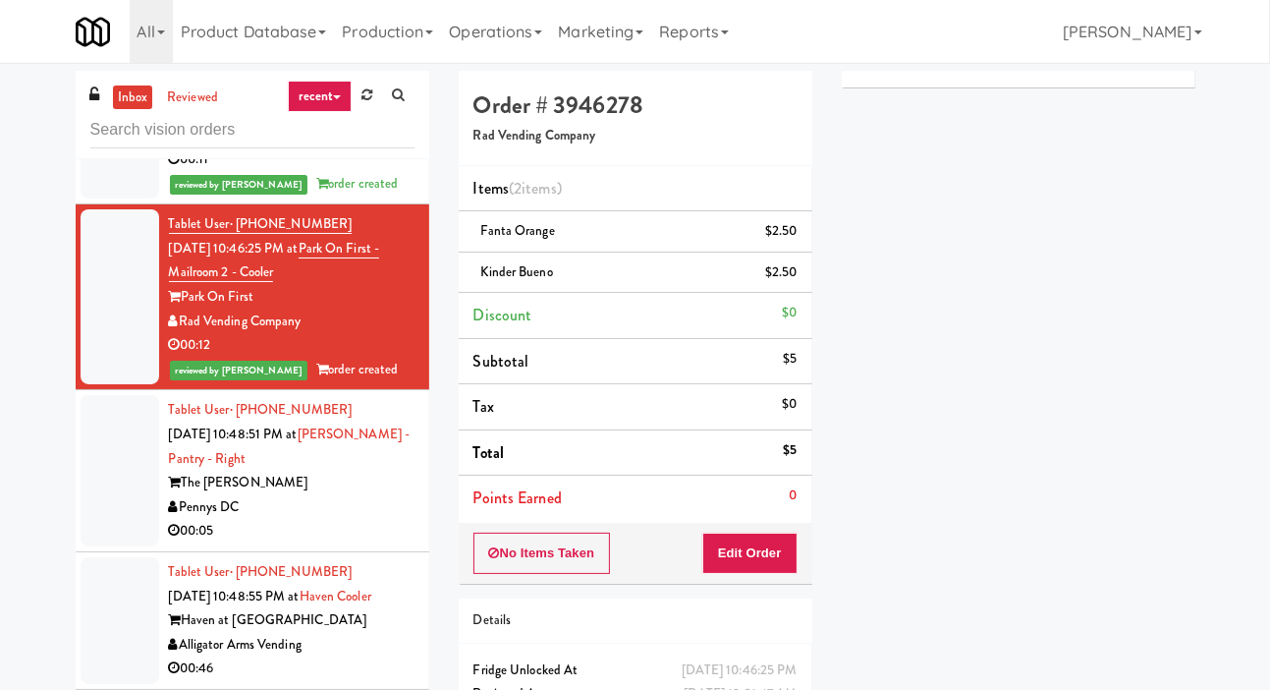
click at [111, 448] on div at bounding box center [120, 470] width 79 height 151
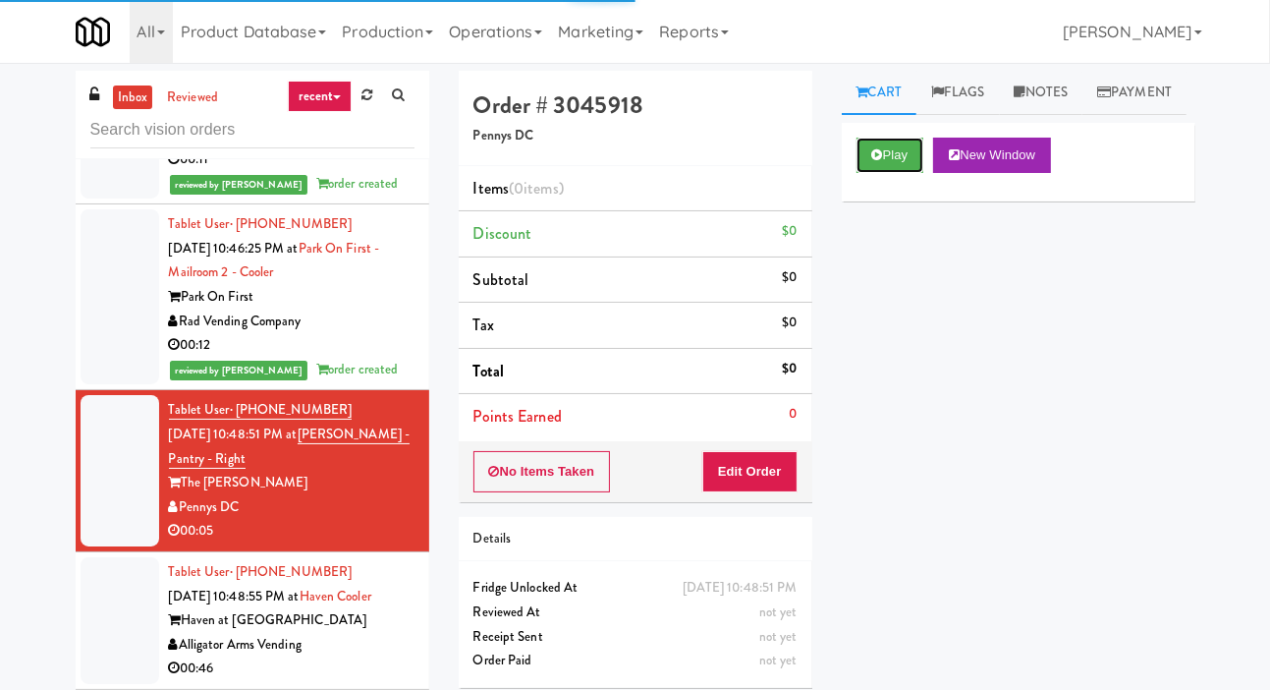
click at [883, 173] on button "Play" at bounding box center [891, 155] width 68 height 35
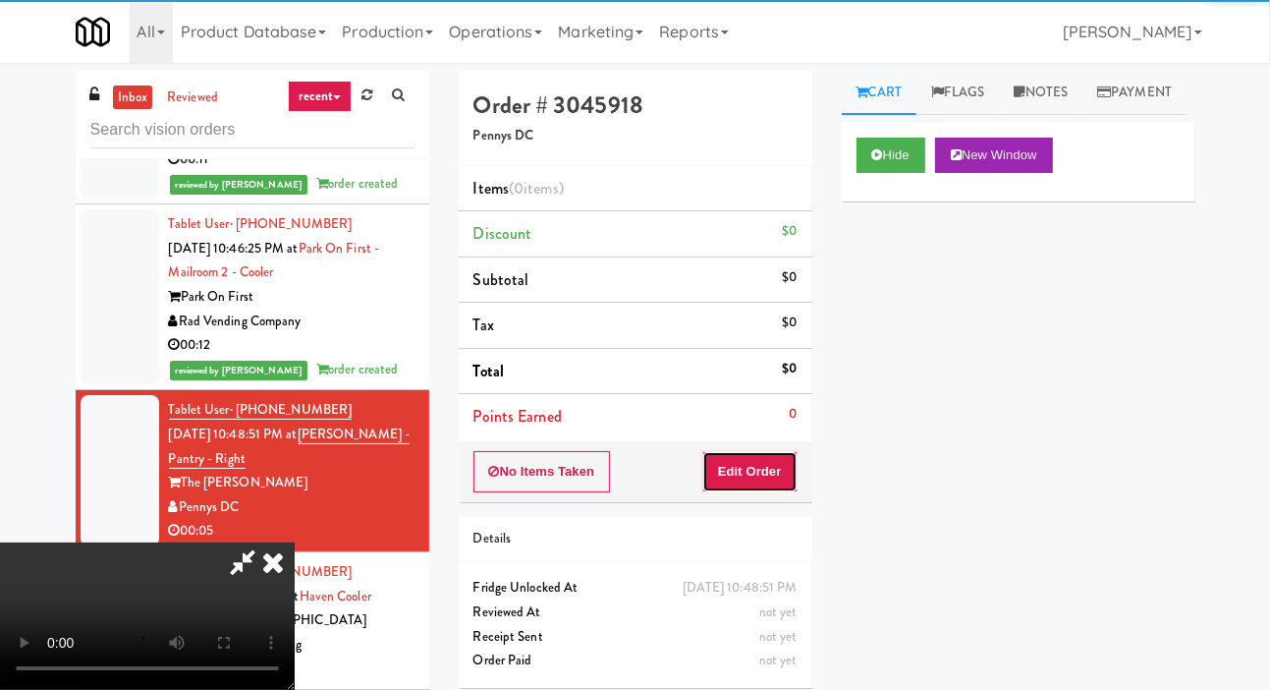
click at [783, 457] on button "Edit Order" at bounding box center [749, 471] width 95 height 41
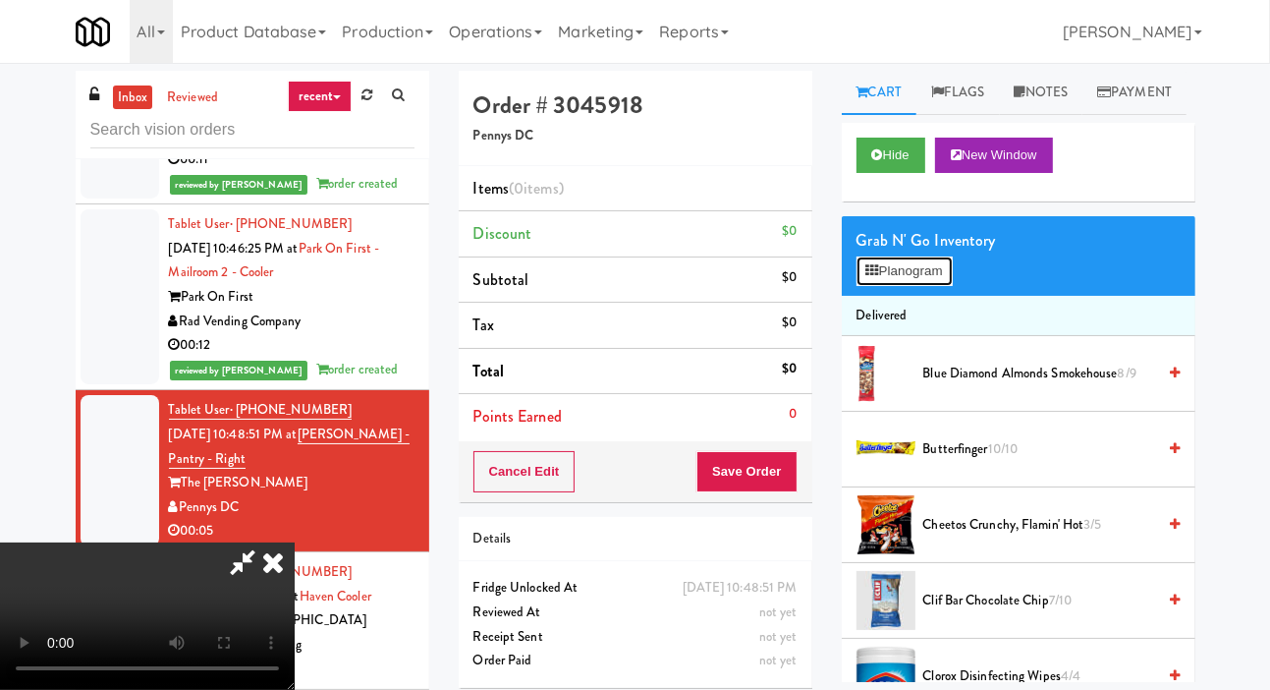
click at [927, 286] on button "Planogram" at bounding box center [905, 270] width 96 height 29
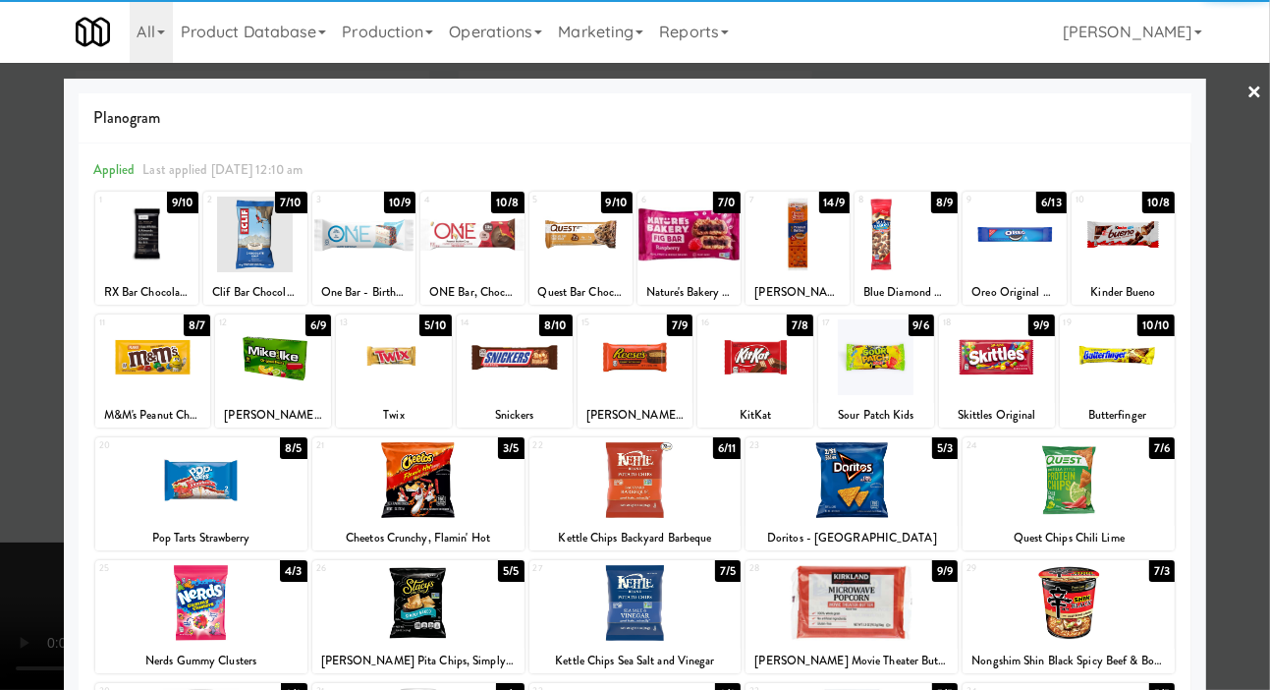
click at [1000, 366] on div at bounding box center [997, 357] width 116 height 76
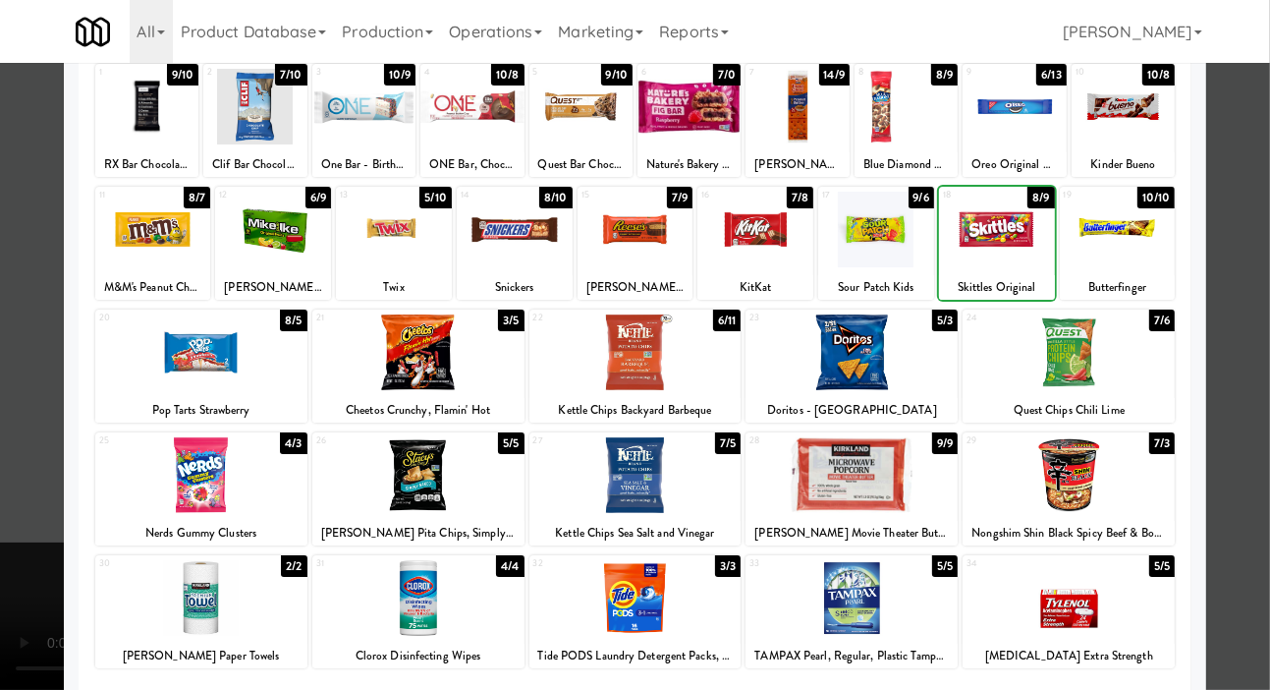
scroll to position [148, 0]
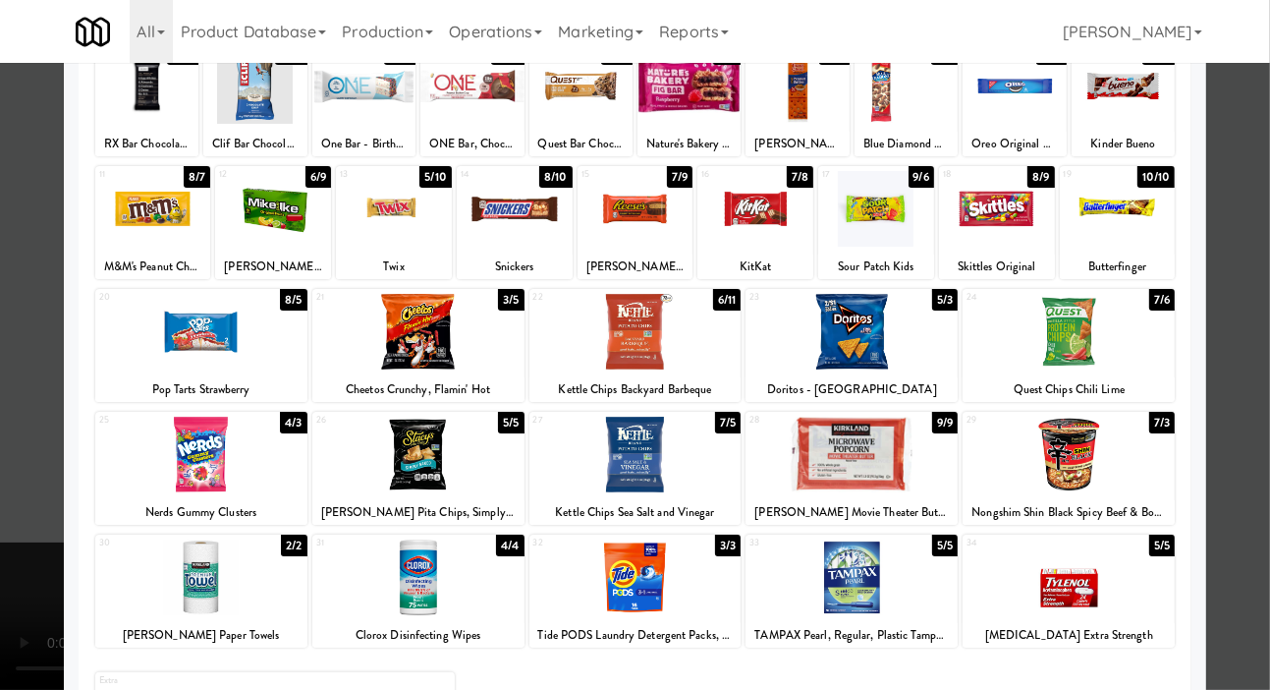
click at [52, 381] on div at bounding box center [635, 345] width 1270 height 690
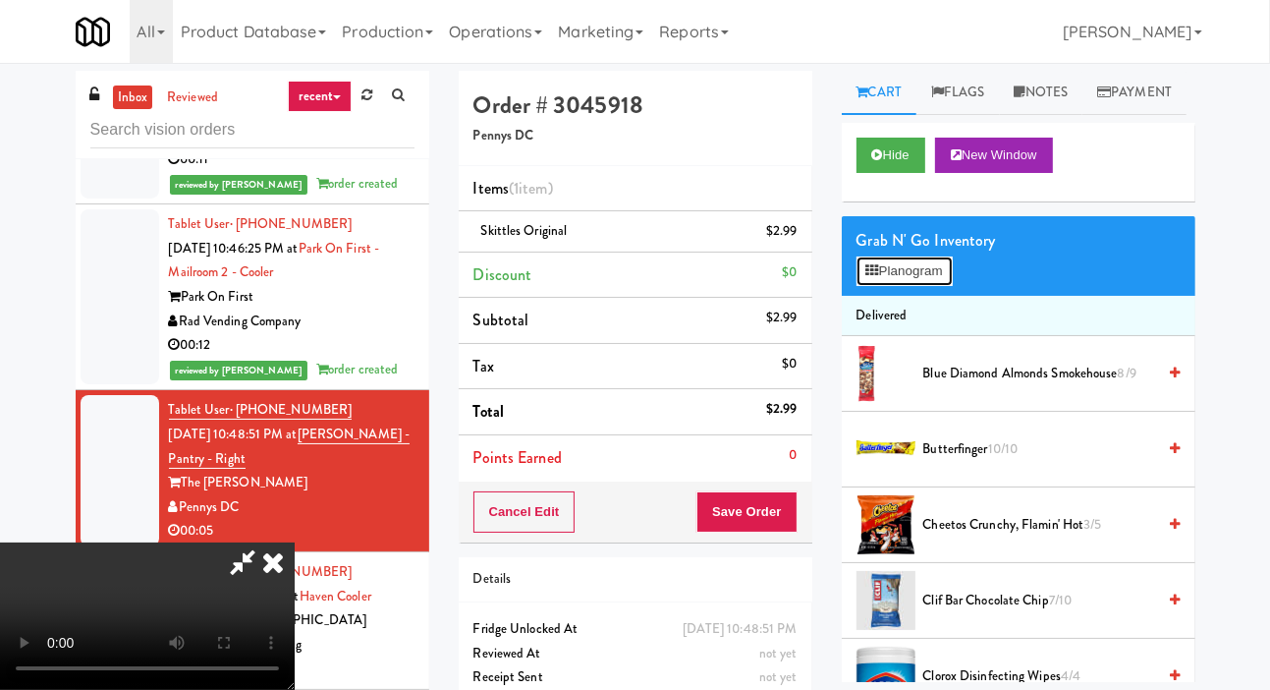
click at [926, 286] on button "Planogram" at bounding box center [905, 270] width 96 height 29
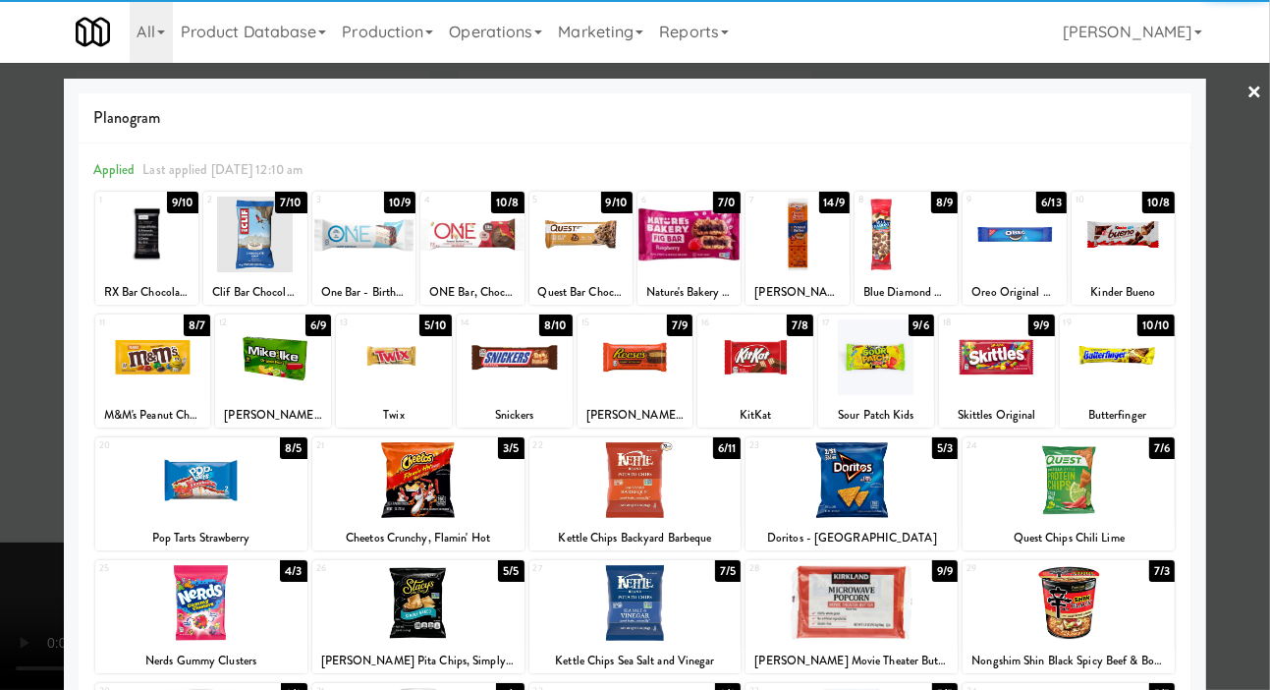
click at [388, 488] on div at bounding box center [418, 480] width 212 height 76
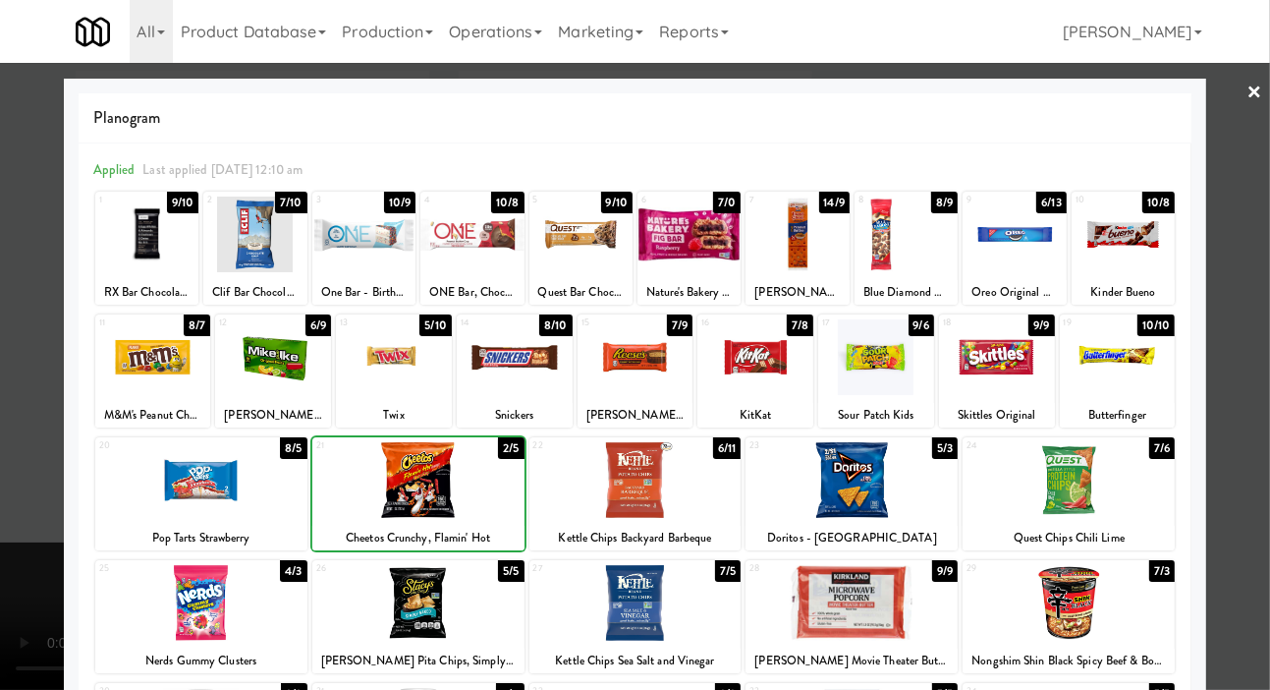
click at [55, 363] on div at bounding box center [635, 345] width 1270 height 690
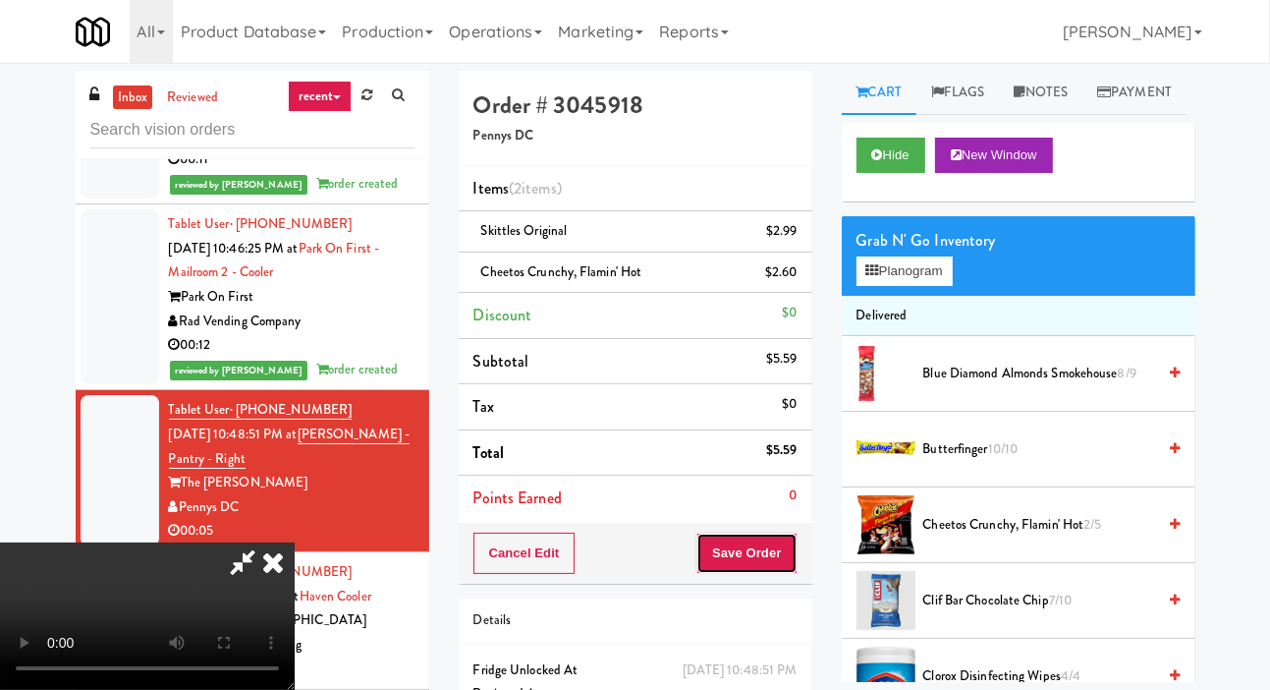
click at [797, 548] on button "Save Order" at bounding box center [747, 553] width 100 height 41
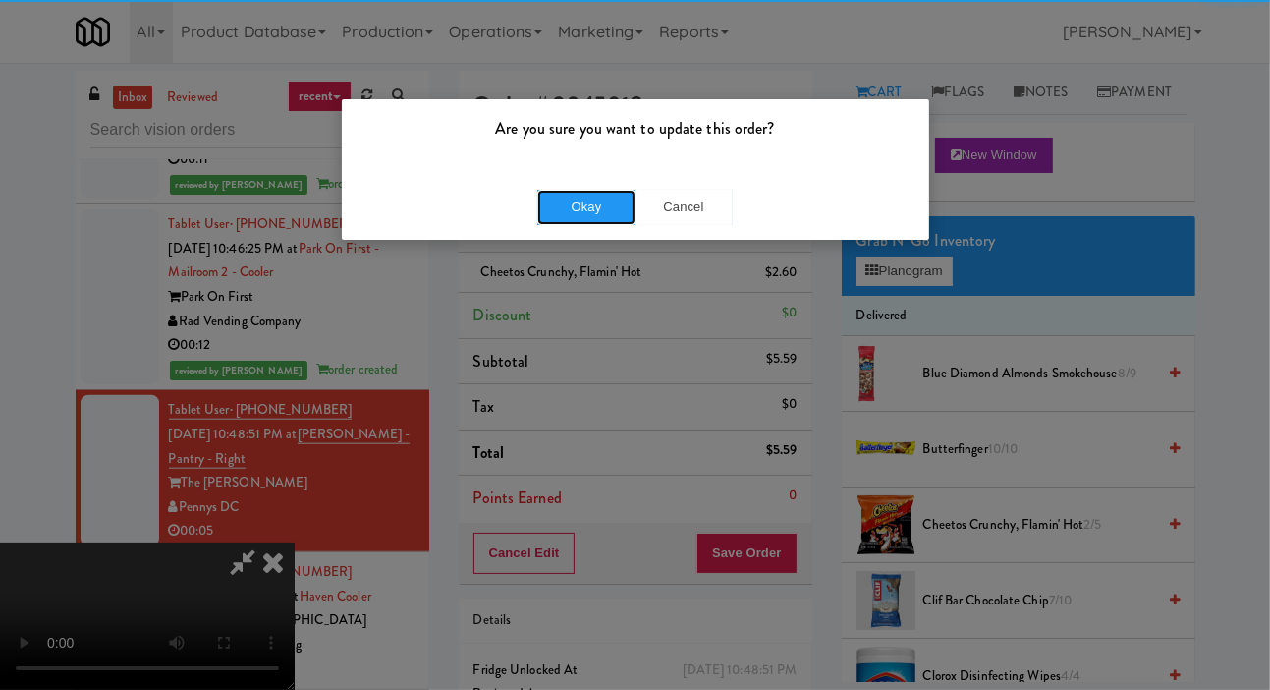
click at [611, 215] on button "Okay" at bounding box center [586, 207] width 98 height 35
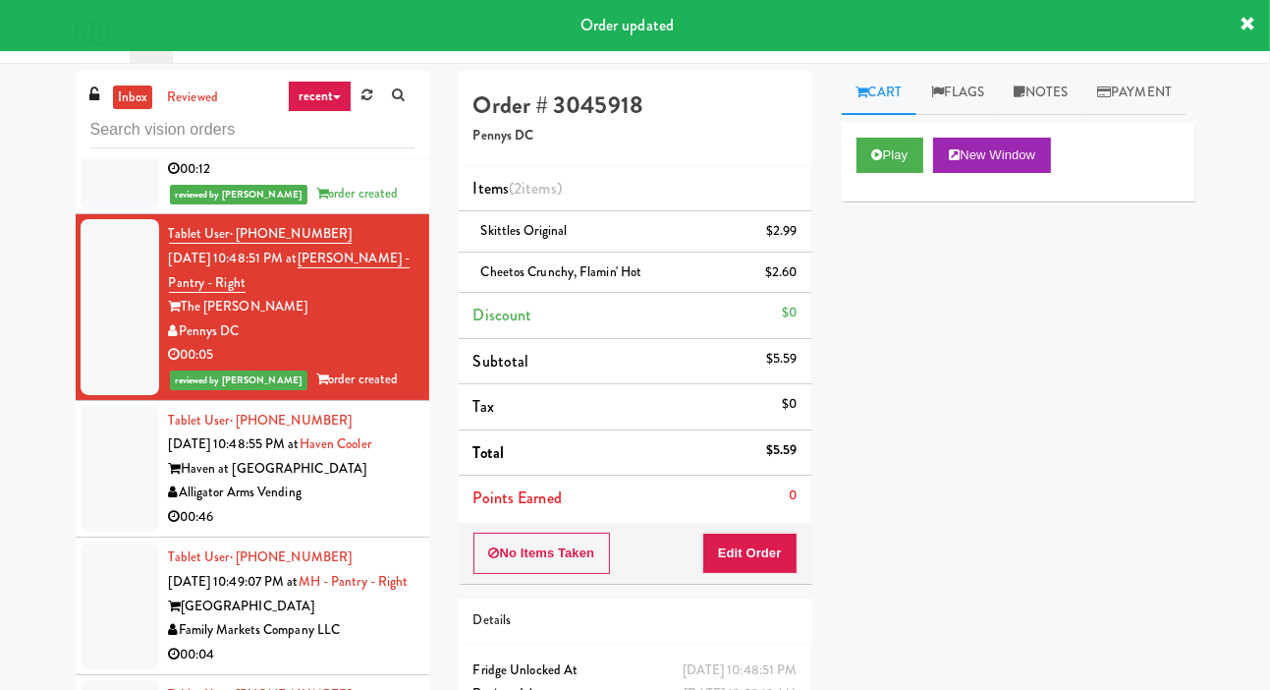
click at [111, 487] on div at bounding box center [120, 469] width 79 height 127
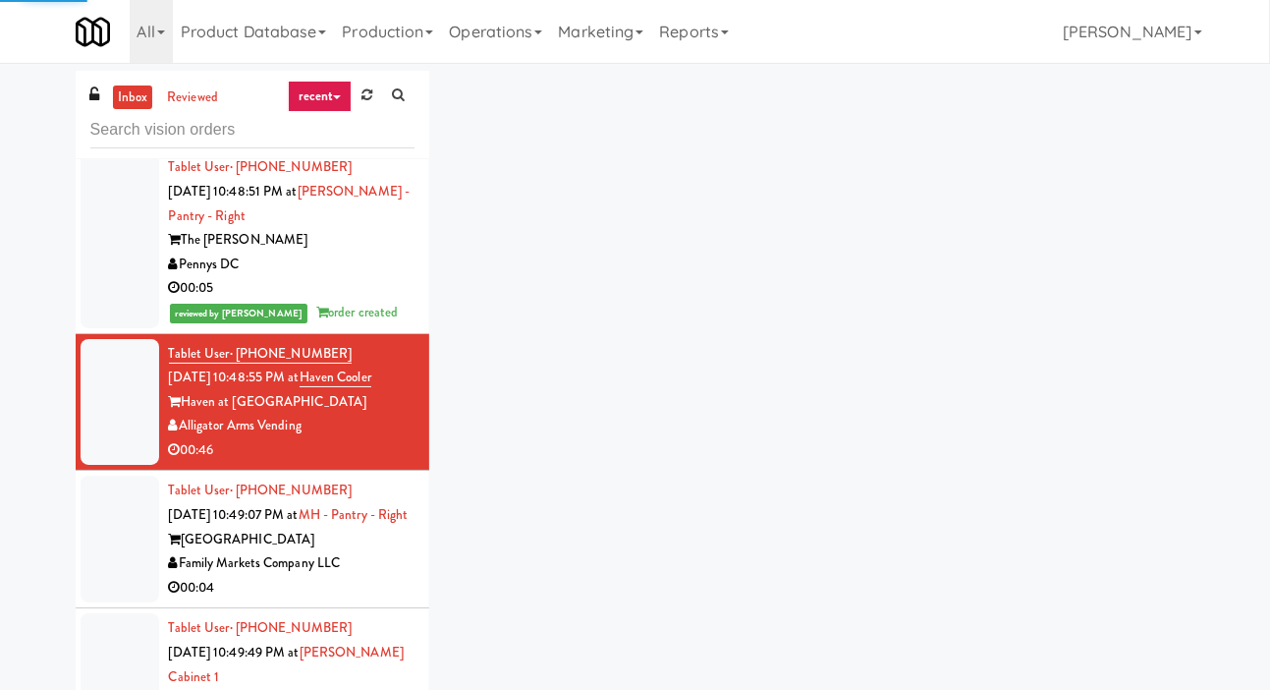
scroll to position [1864, 0]
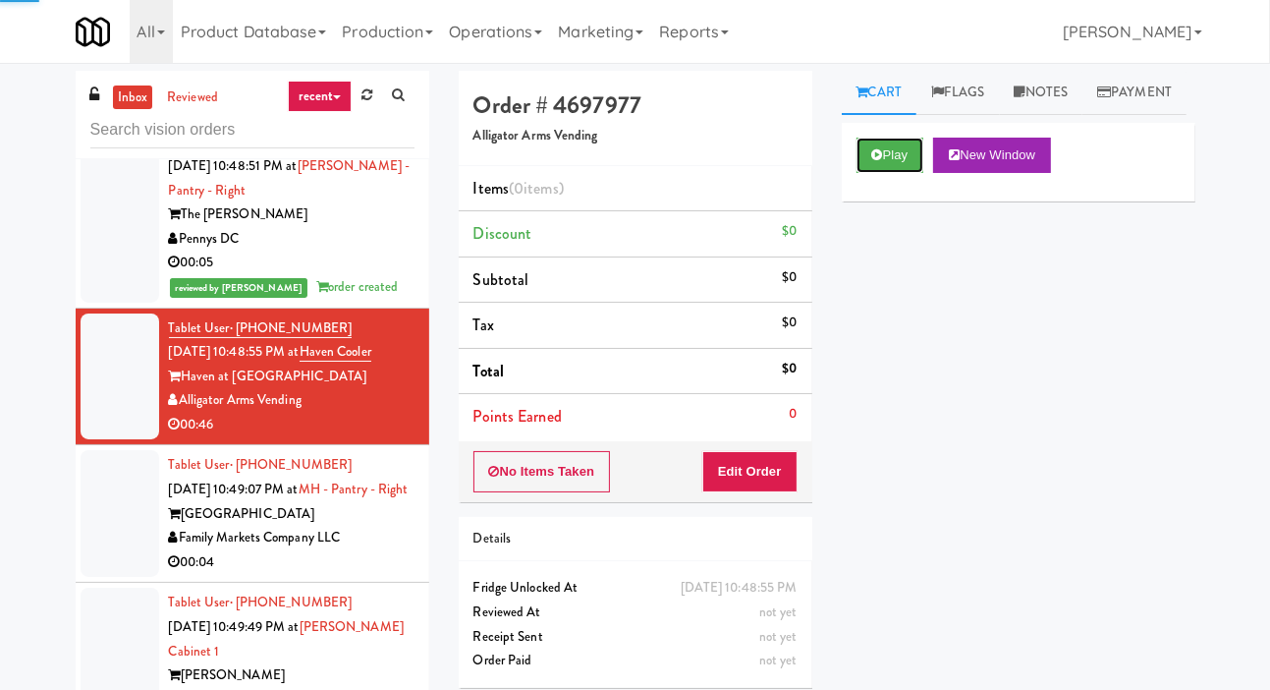
click at [897, 173] on button "Play" at bounding box center [891, 155] width 68 height 35
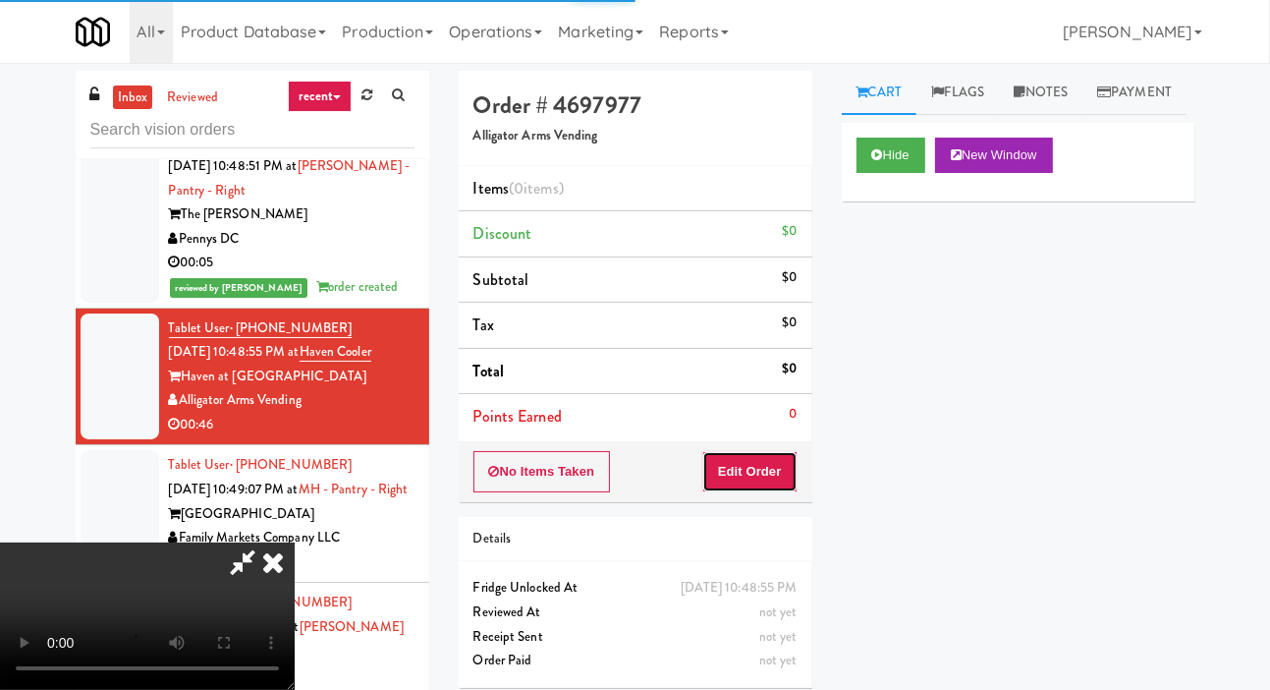
click at [781, 464] on button "Edit Order" at bounding box center [749, 471] width 95 height 41
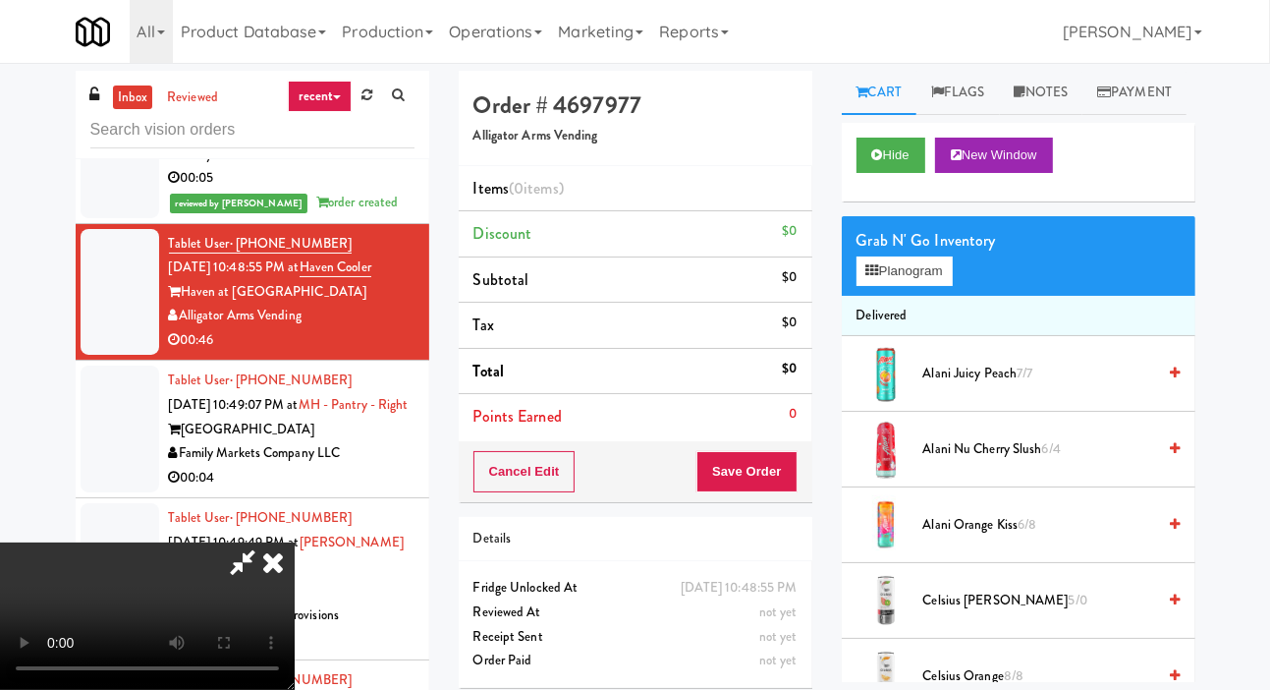
scroll to position [0, 0]
click at [945, 286] on button "Planogram" at bounding box center [905, 270] width 96 height 29
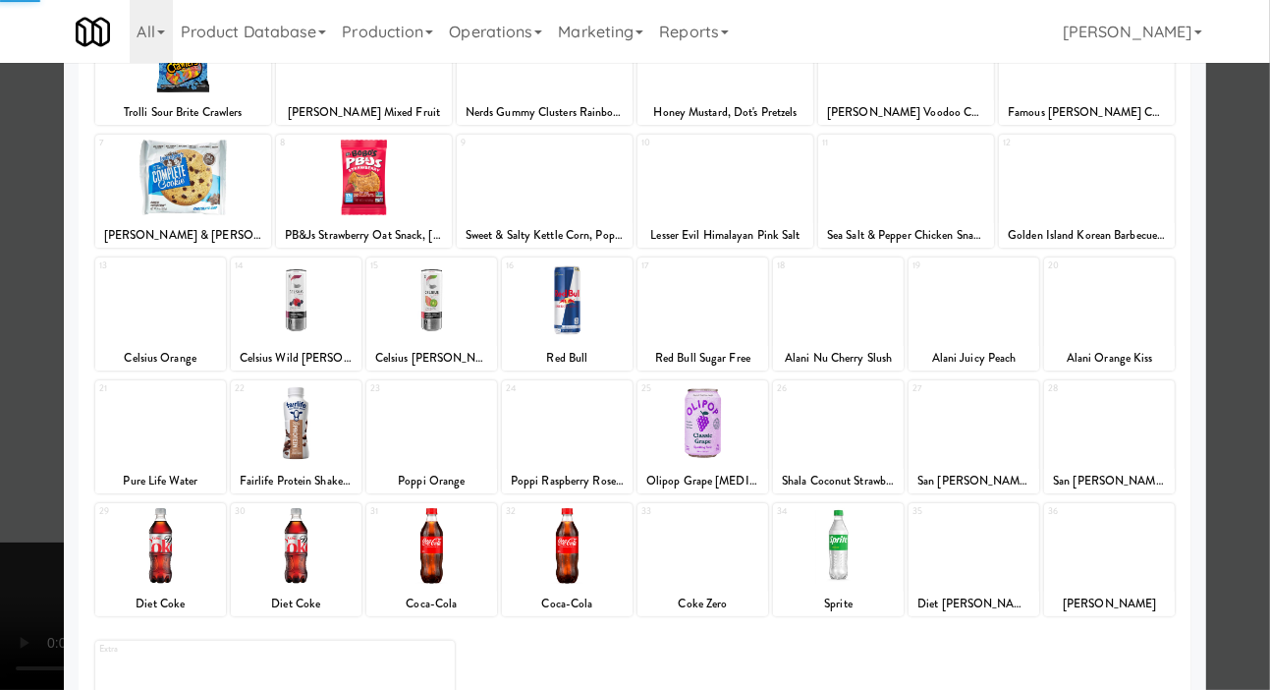
scroll to position [274, 0]
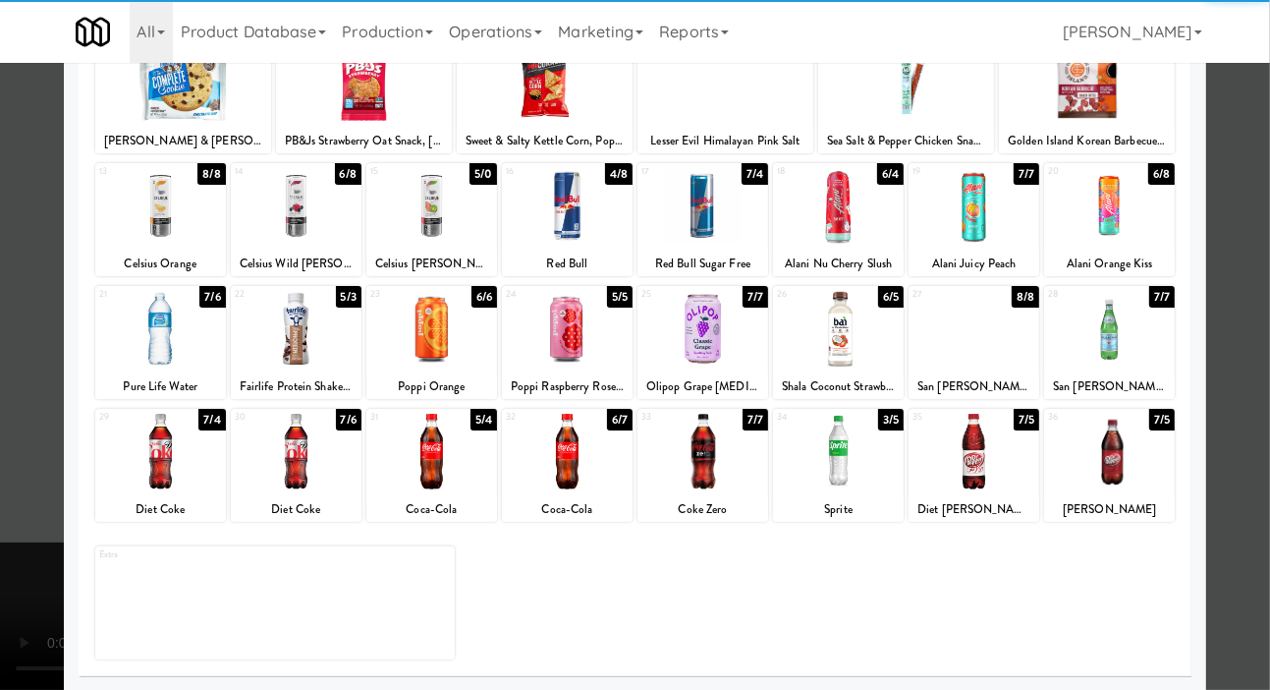
click at [726, 349] on div at bounding box center [703, 329] width 131 height 76
click at [39, 256] on div at bounding box center [635, 345] width 1270 height 690
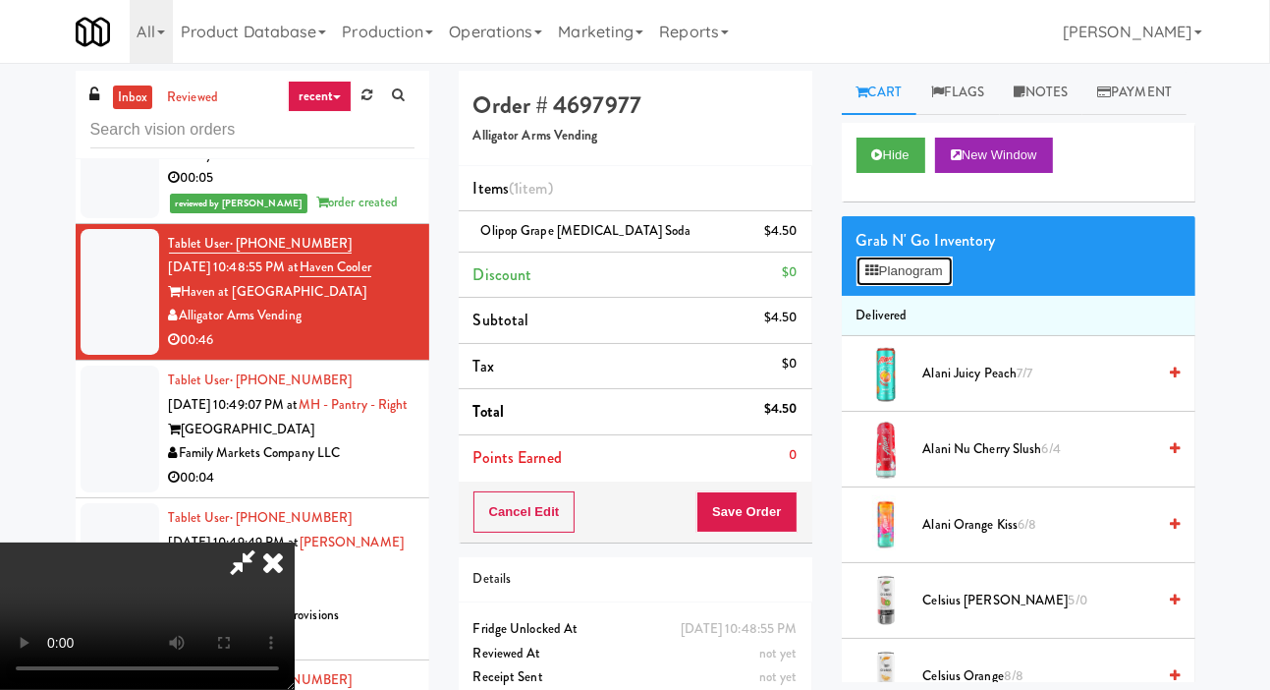
click at [927, 286] on button "Planogram" at bounding box center [905, 270] width 96 height 29
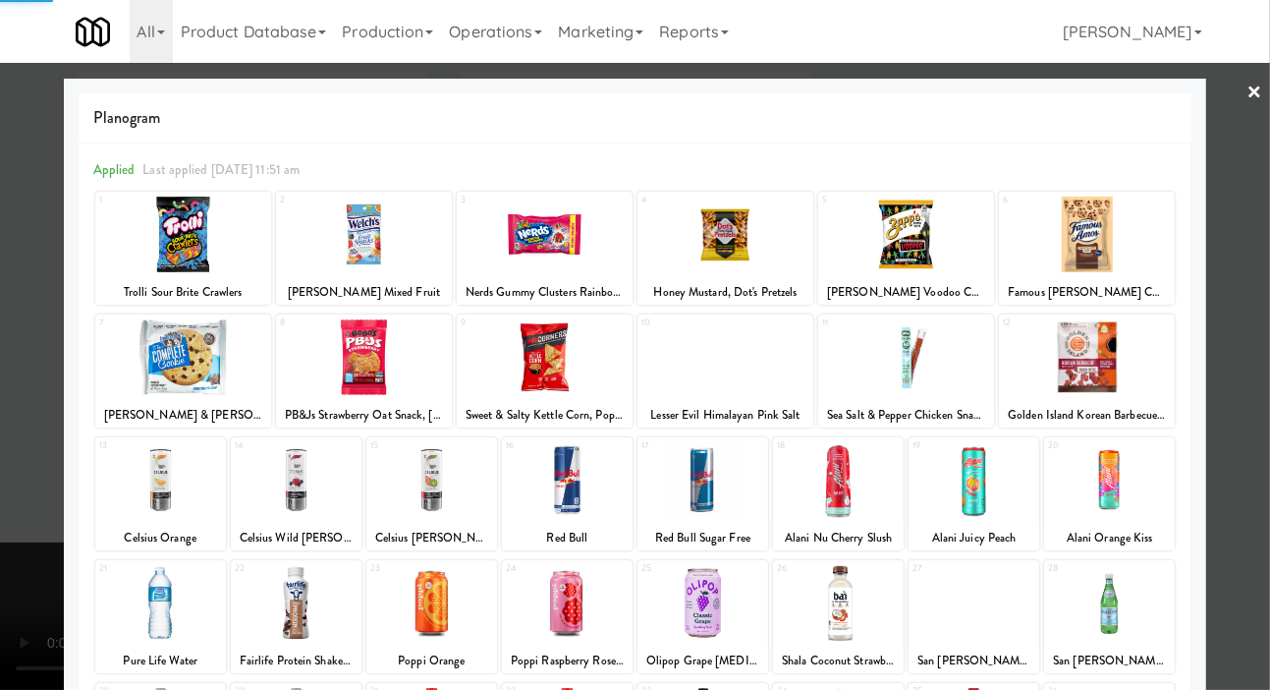
scroll to position [169, 0]
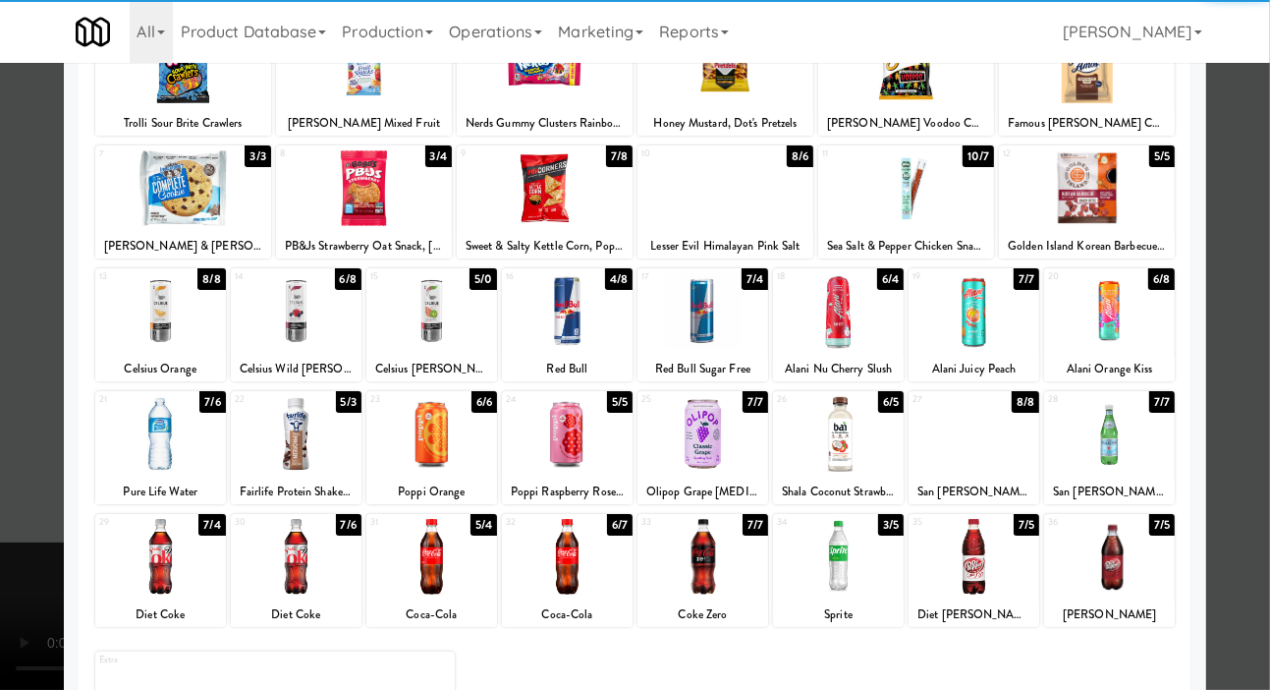
click at [1146, 447] on div at bounding box center [1109, 434] width 131 height 76
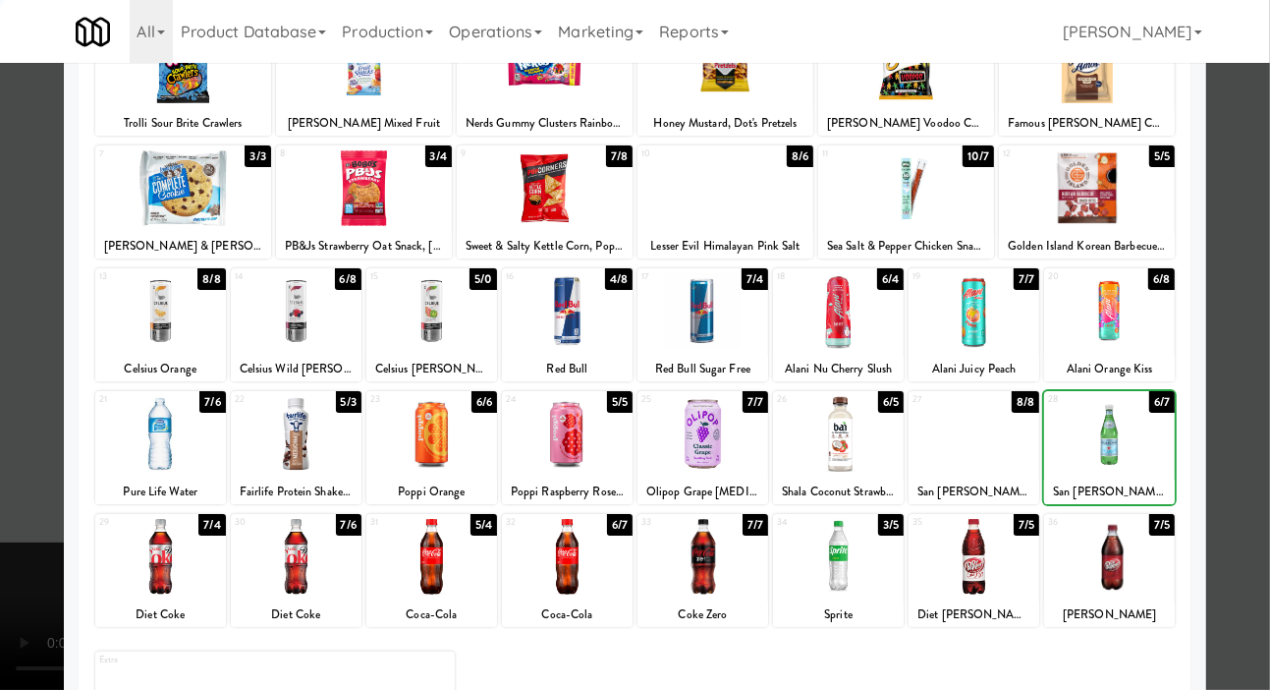
click at [20, 370] on div at bounding box center [635, 345] width 1270 height 690
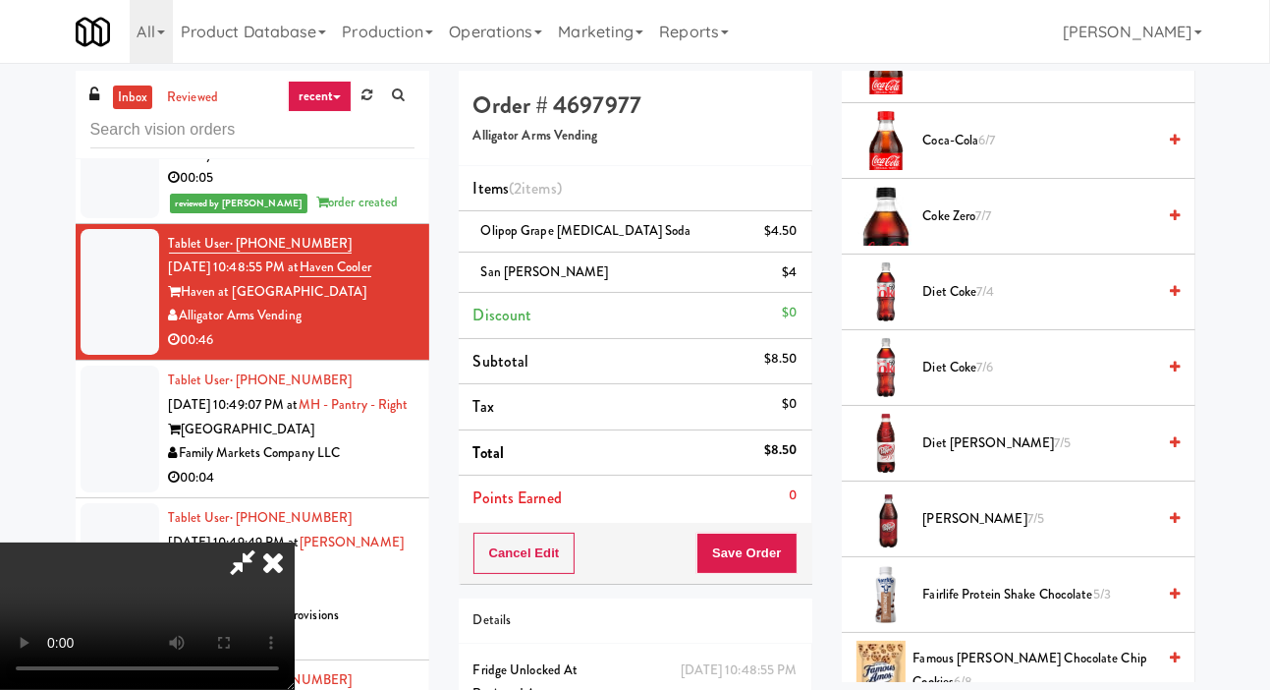
scroll to position [779, 0]
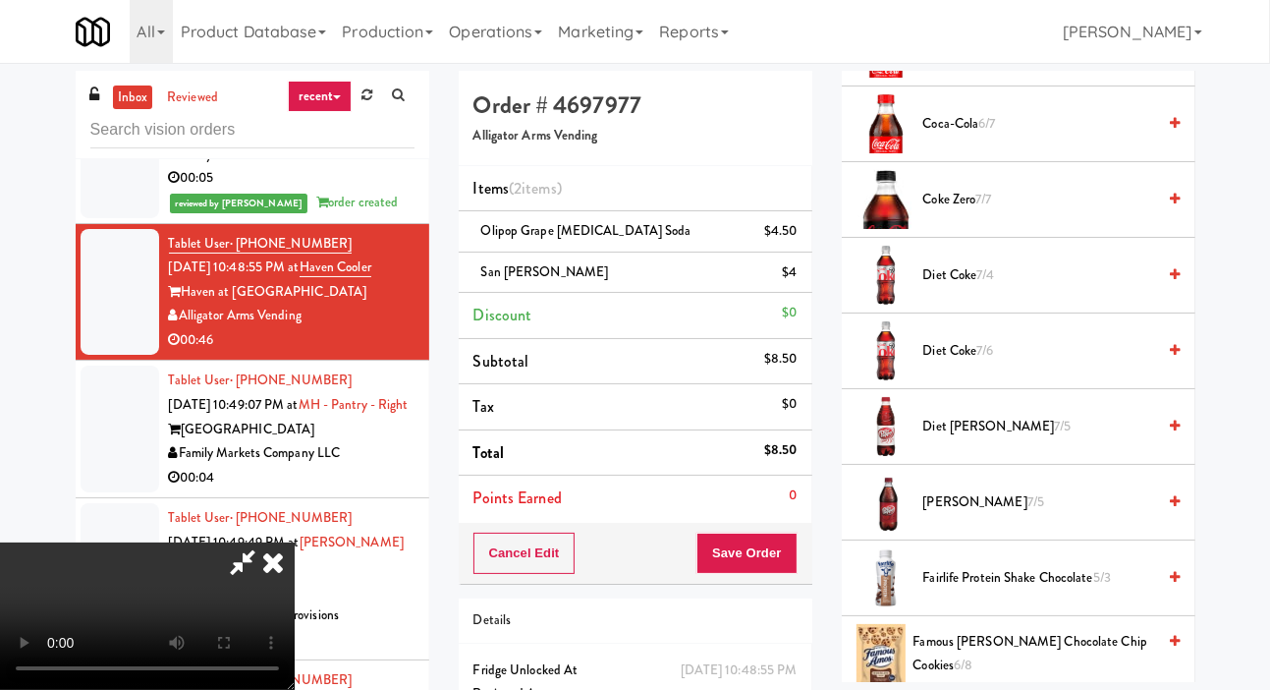
click at [1003, 678] on span "Famous Amos Chocolate Chip Cookies 6/8" at bounding box center [1035, 654] width 243 height 48
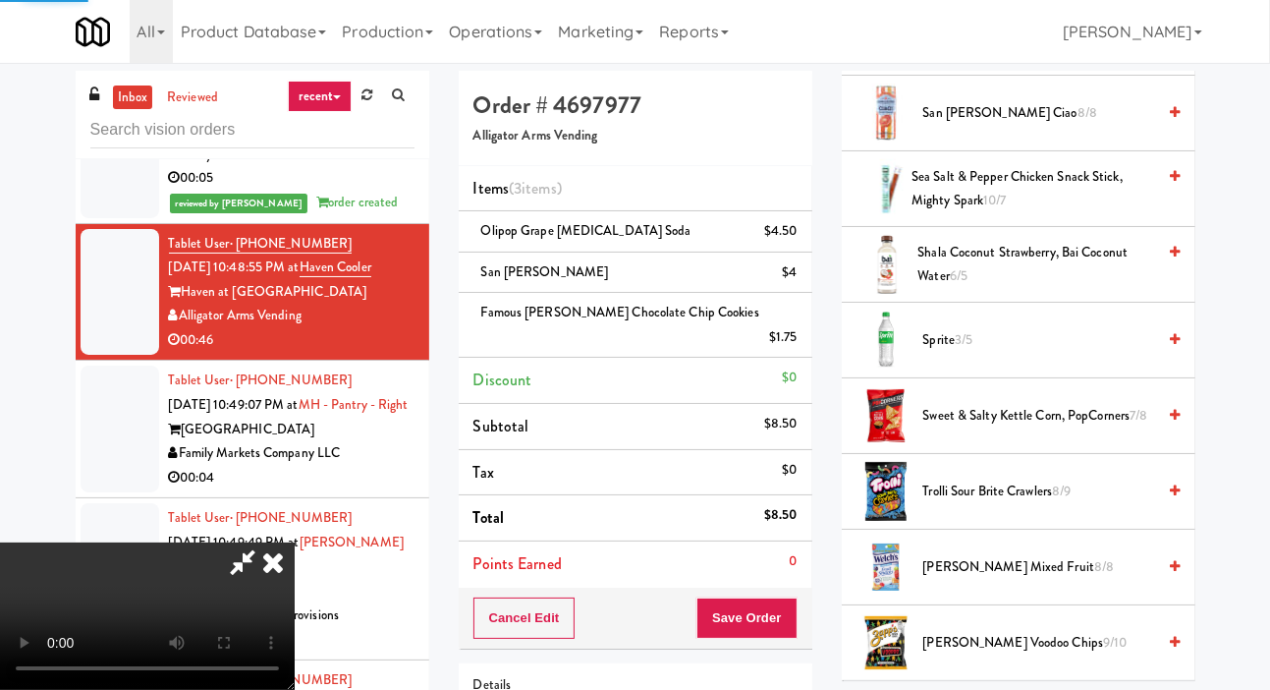
scroll to position [2535, 0]
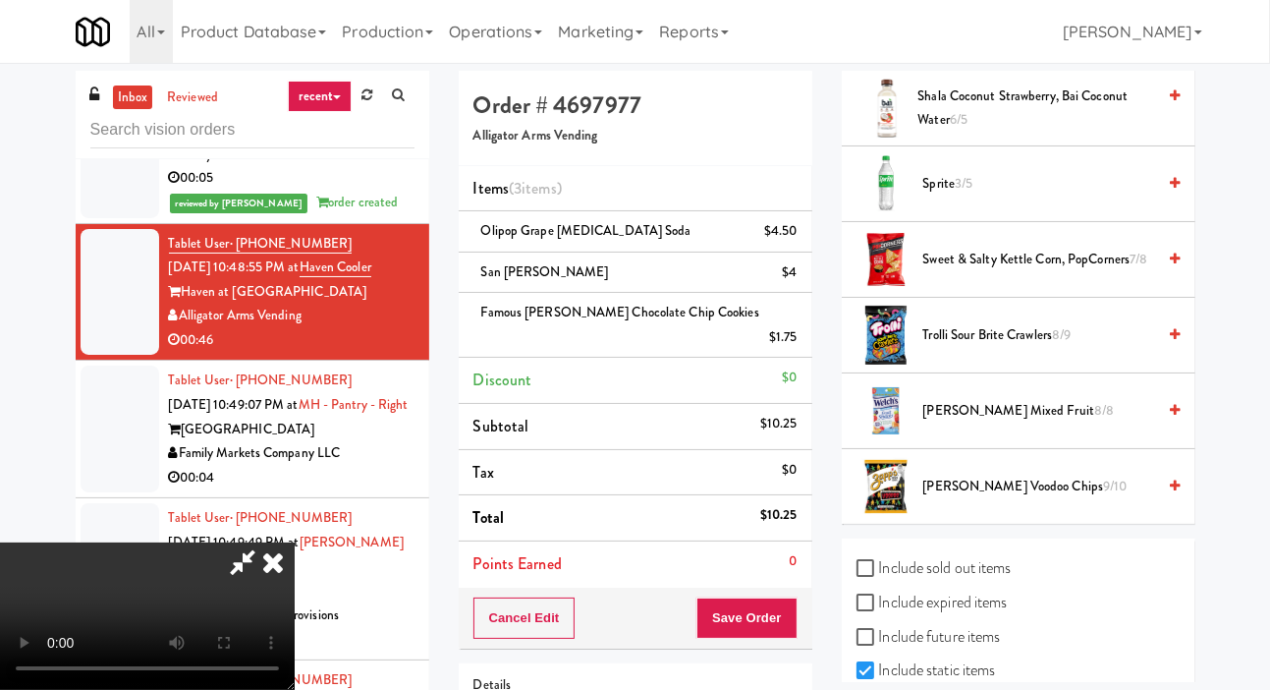
click at [1080, 423] on span "Welch's Mixed Fruit 8/8" at bounding box center [1040, 411] width 233 height 25
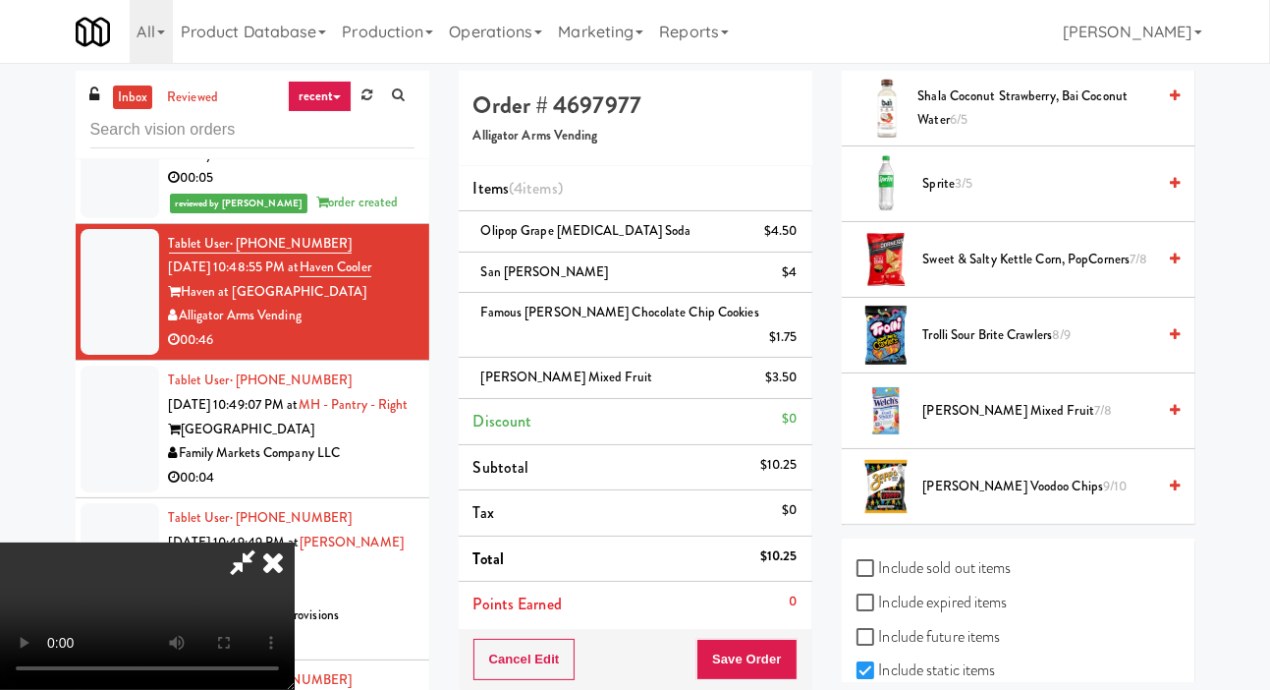
click at [1082, 423] on span "Welch's Mixed Fruit 7/8" at bounding box center [1040, 411] width 233 height 25
click at [796, 648] on button "Save Order" at bounding box center [747, 659] width 100 height 41
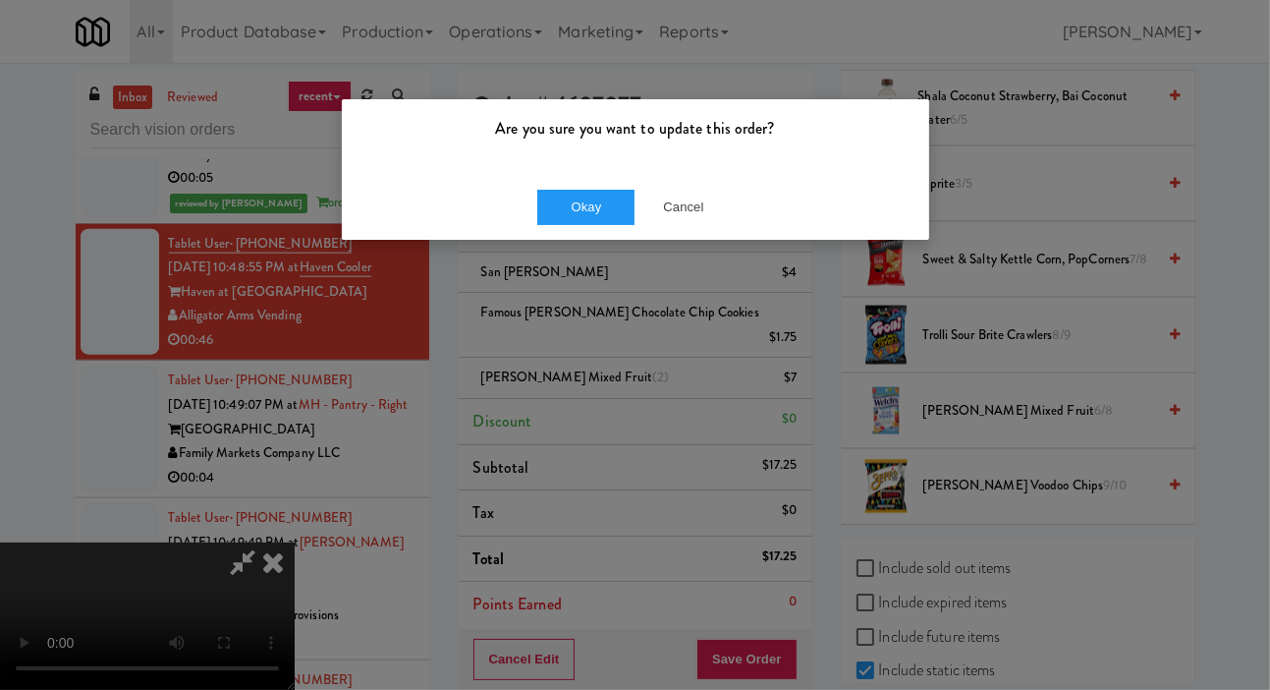
click at [789, 636] on div "Are you sure you want to update this order? Okay Cancel" at bounding box center [635, 345] width 1270 height 690
click at [596, 192] on button "Okay" at bounding box center [586, 207] width 98 height 35
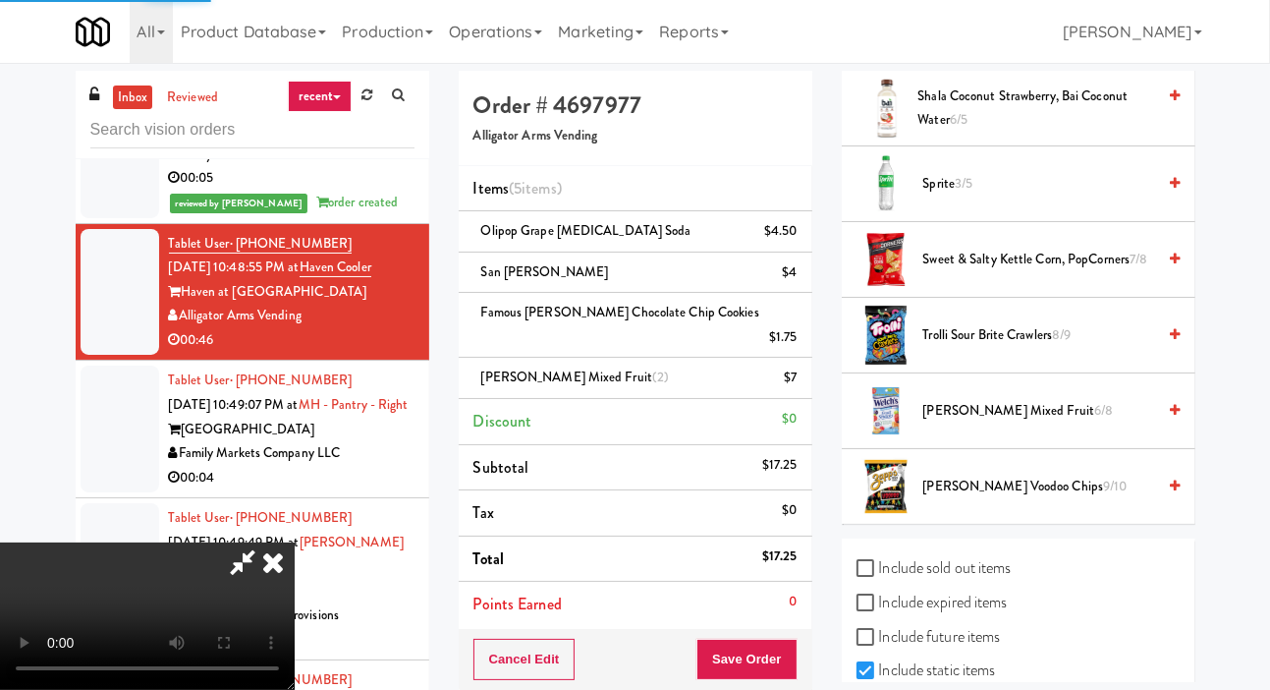
scroll to position [114, 0]
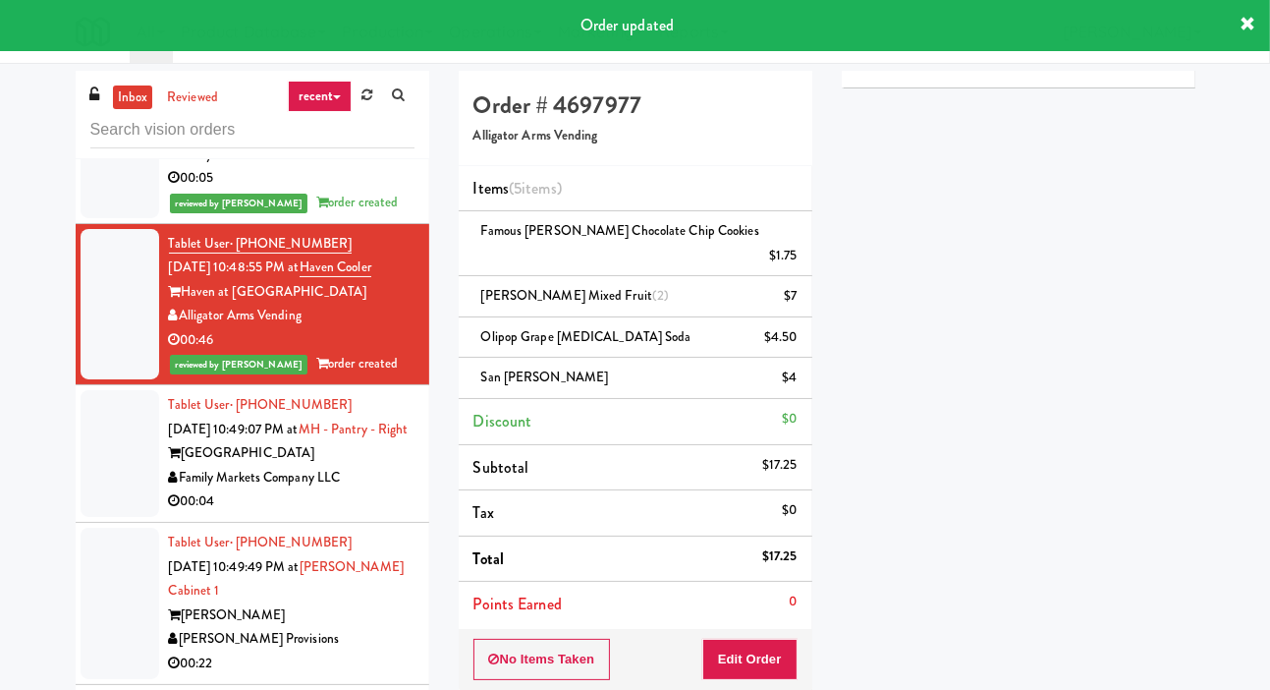
click at [124, 455] on div at bounding box center [120, 453] width 79 height 127
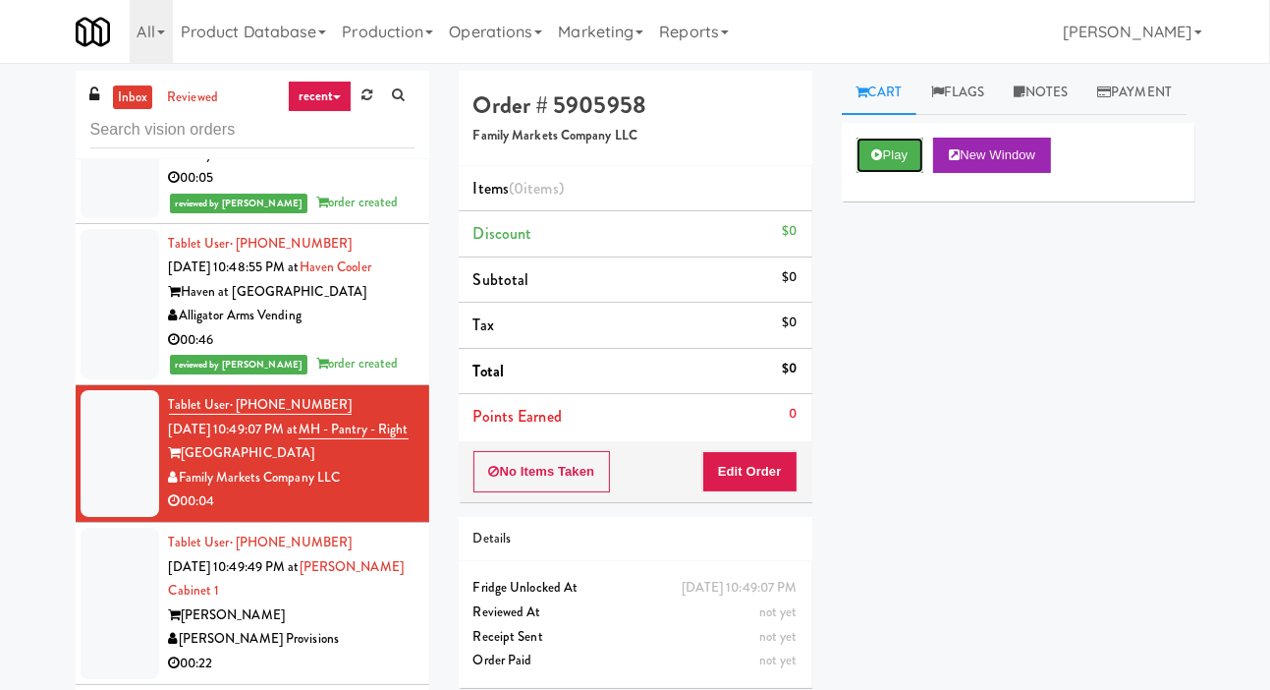
click at [879, 161] on icon at bounding box center [877, 154] width 11 height 13
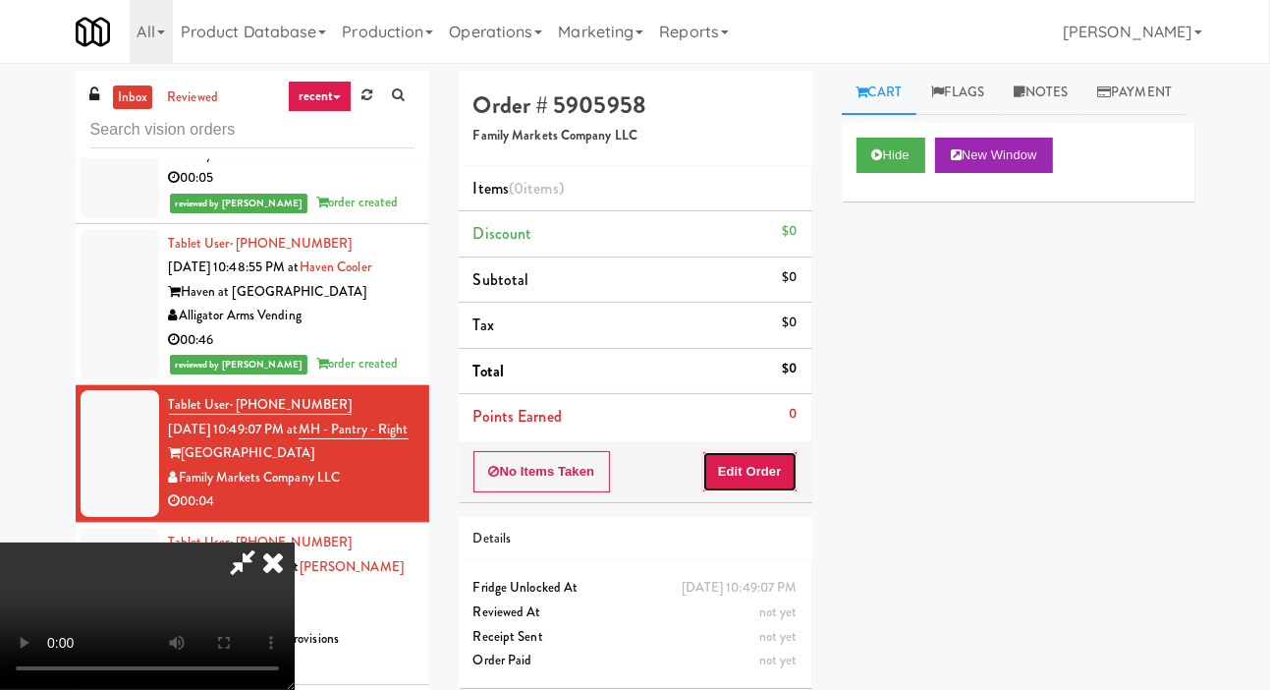
click at [785, 465] on button "Edit Order" at bounding box center [749, 471] width 95 height 41
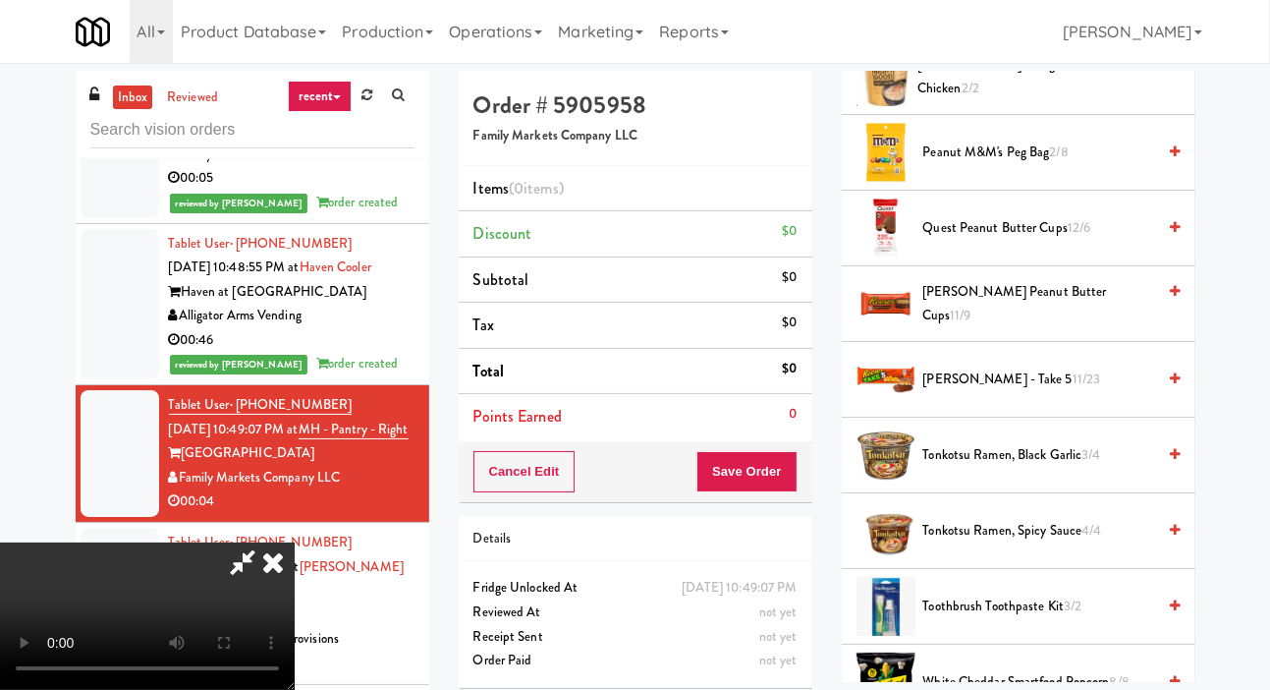
scroll to position [1764, 0]
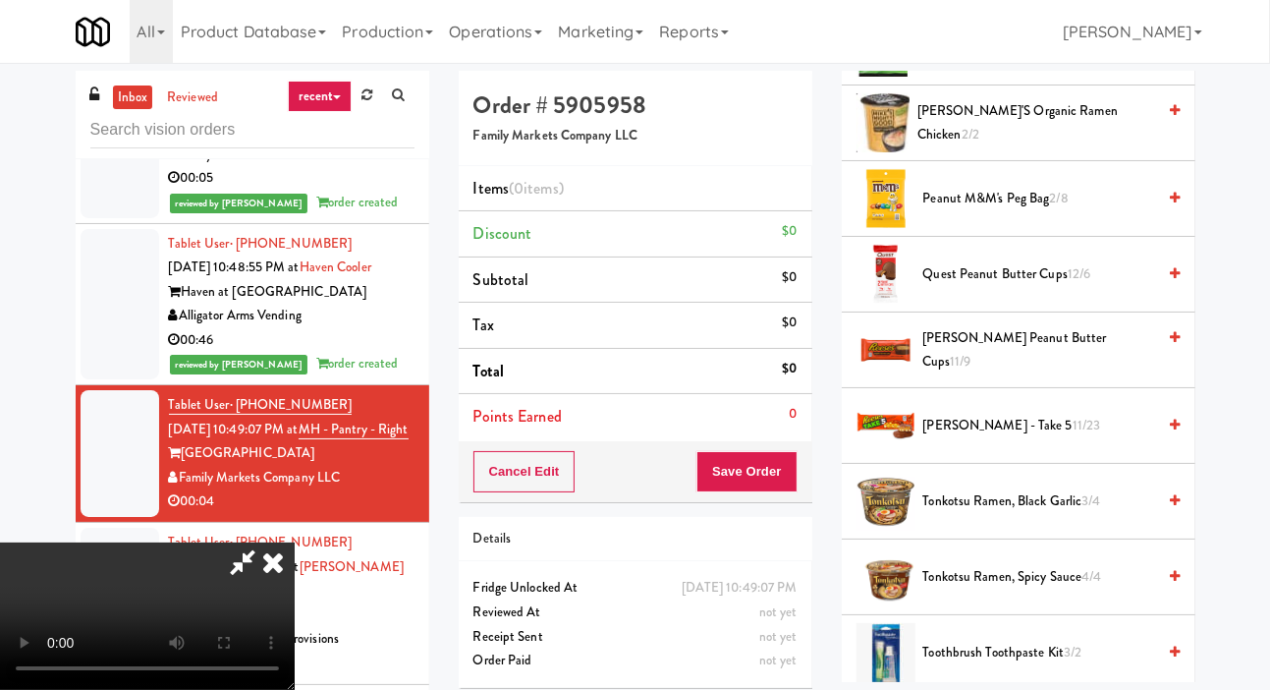
click at [1109, 287] on span "Quest Peanut Butter Cups 12/6" at bounding box center [1040, 274] width 233 height 25
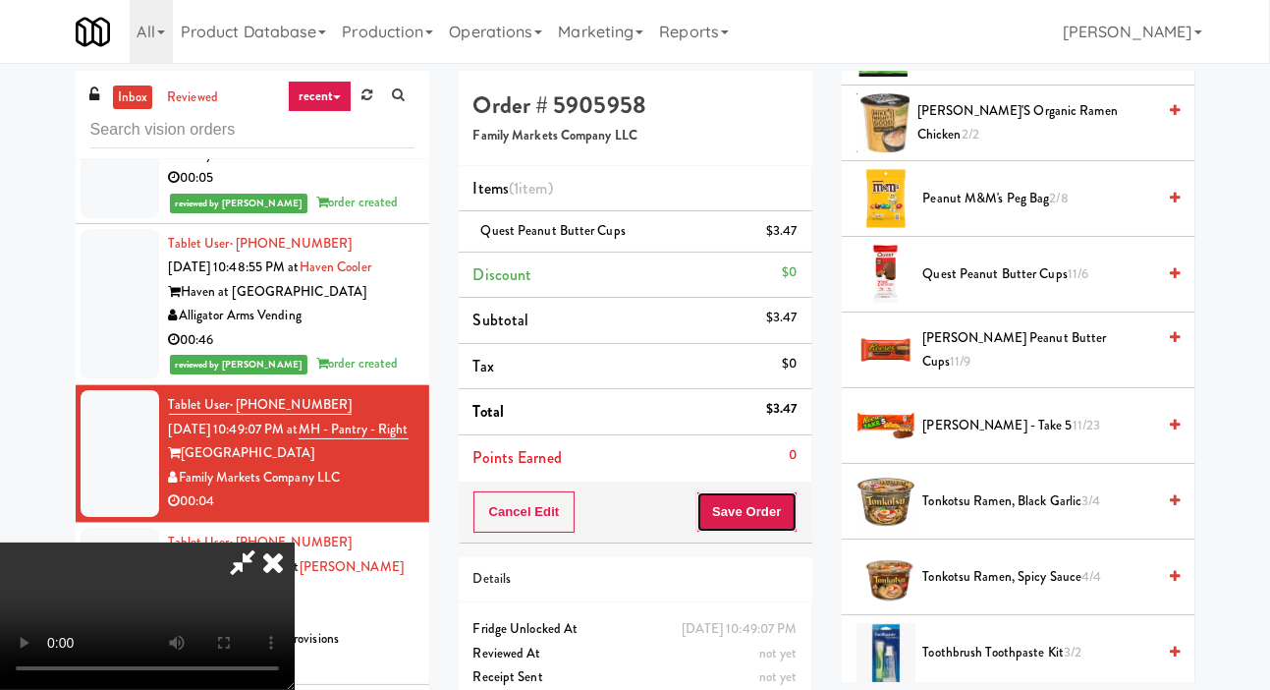
click at [784, 503] on button "Save Order" at bounding box center [747, 511] width 100 height 41
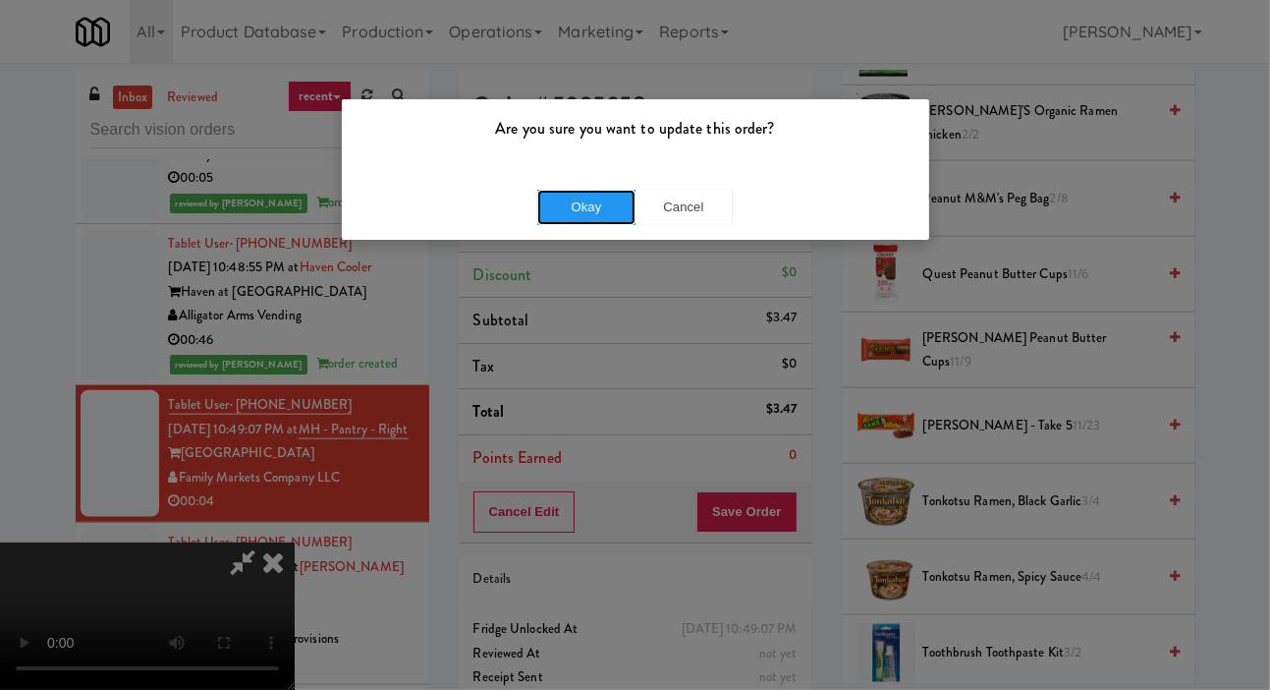
click at [607, 217] on button "Okay" at bounding box center [586, 207] width 98 height 35
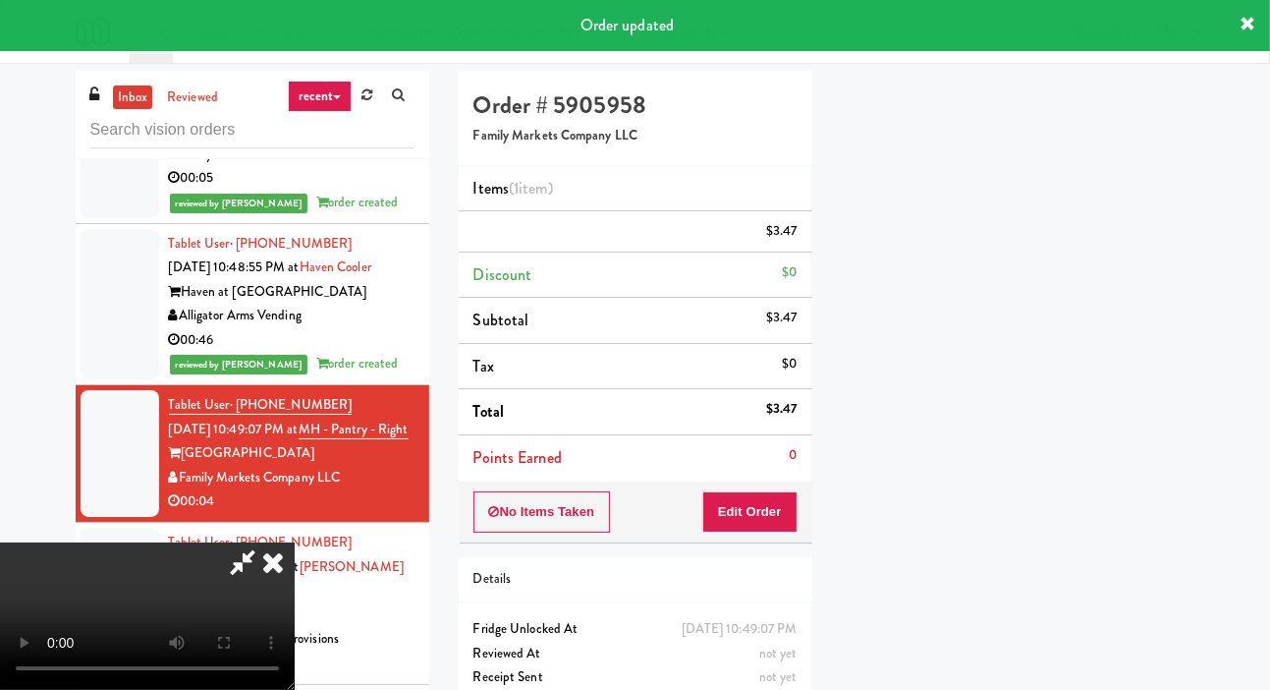
scroll to position [114, 0]
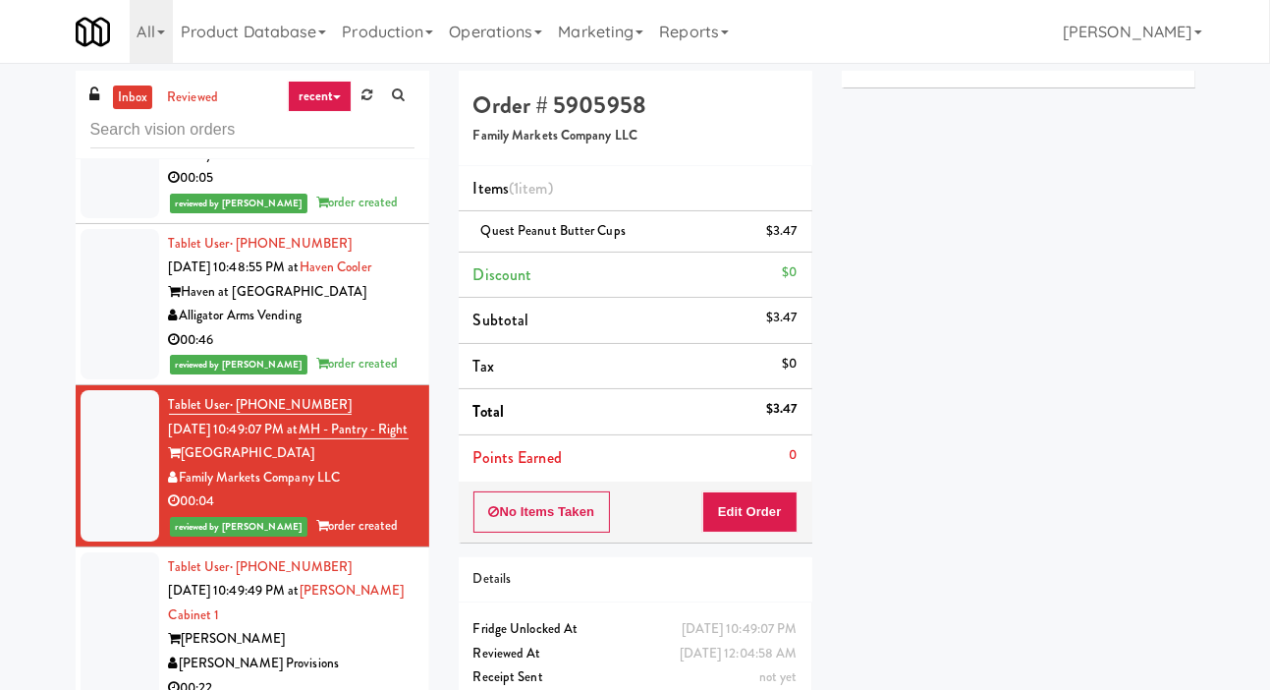
click at [109, 617] on div at bounding box center [120, 627] width 79 height 151
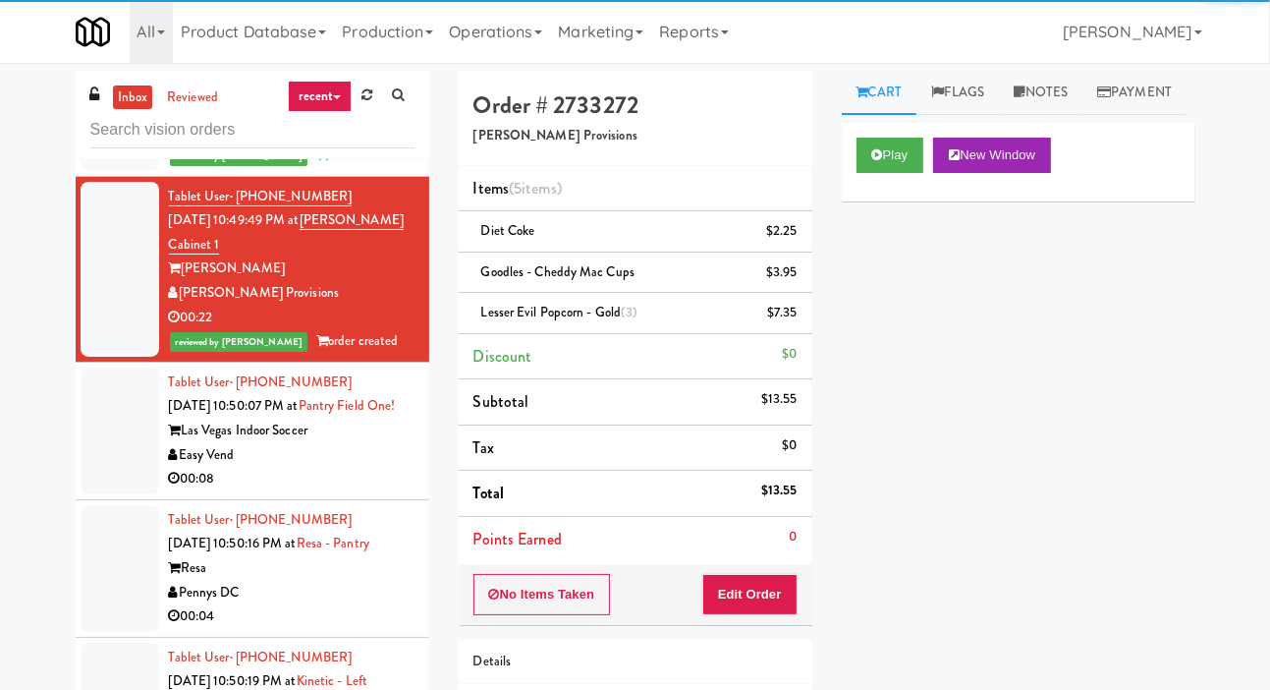
click at [120, 477] on div at bounding box center [120, 430] width 79 height 127
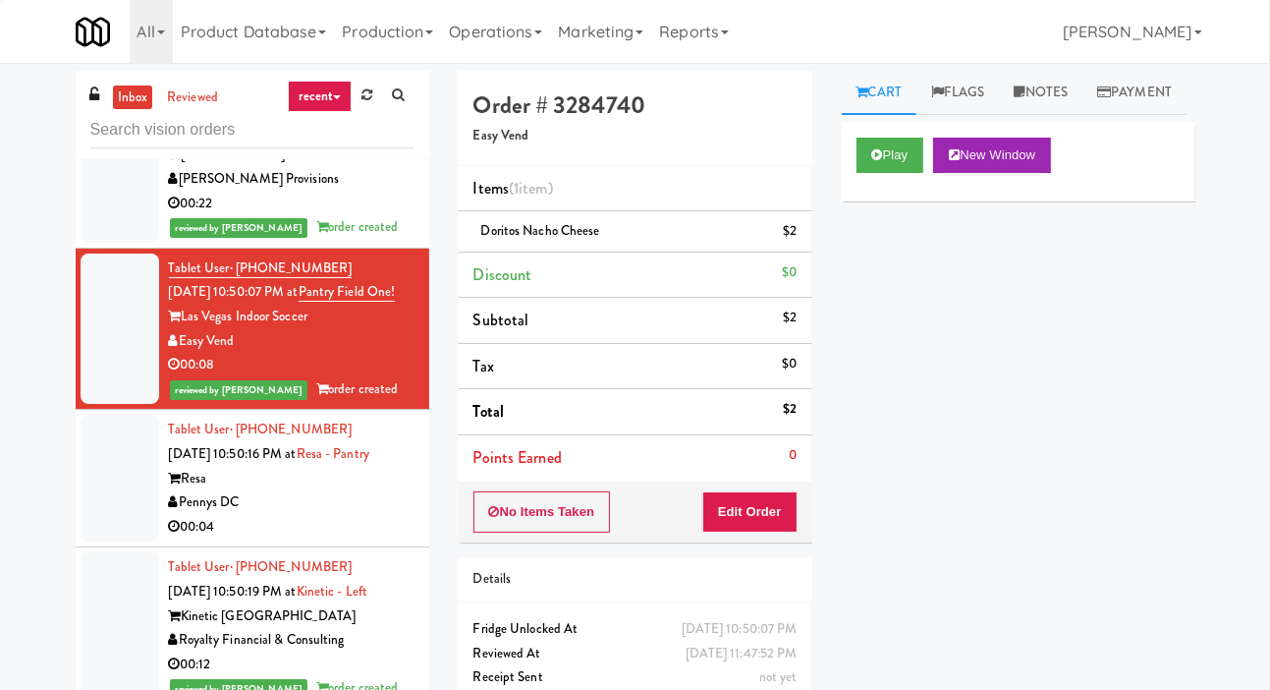
click at [126, 526] on div at bounding box center [120, 478] width 79 height 127
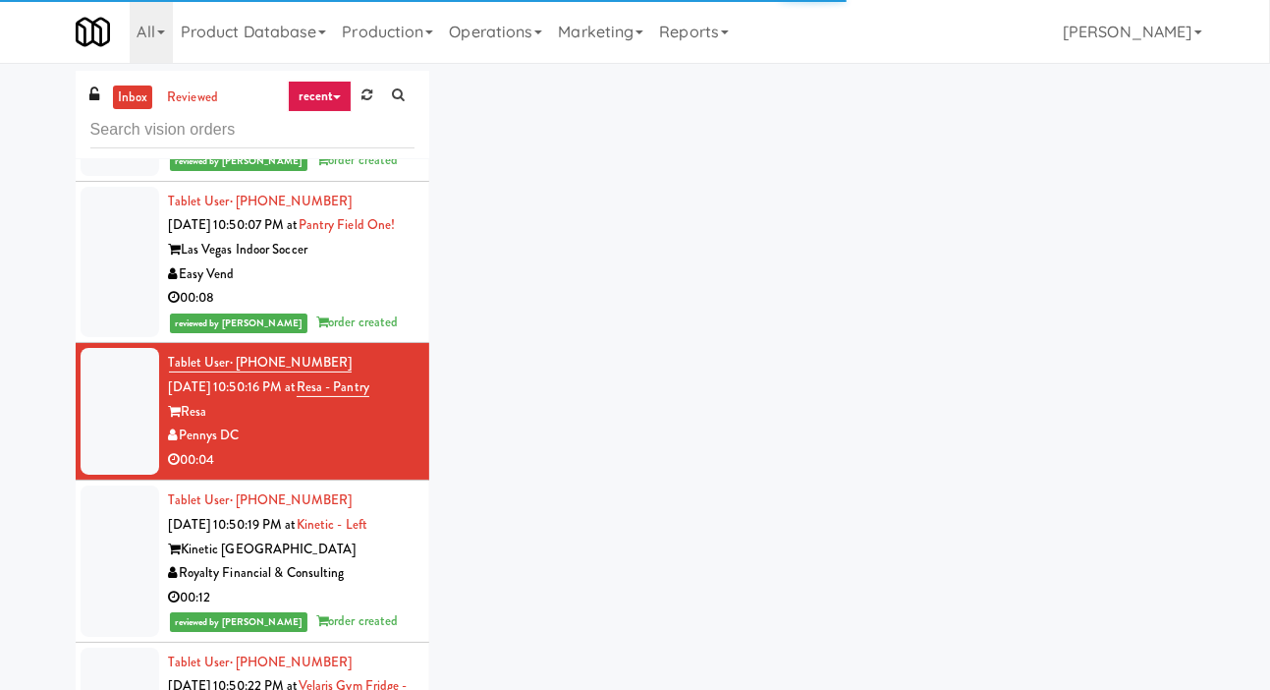
scroll to position [2516, 0]
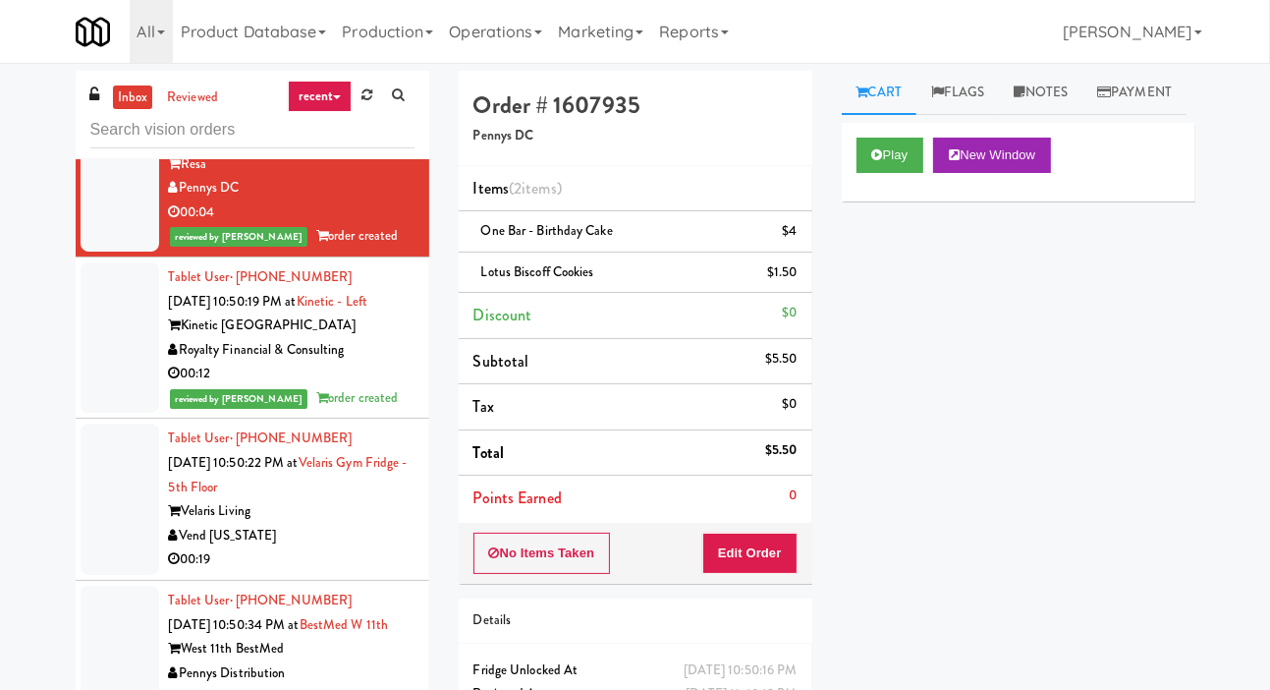
click at [88, 531] on div at bounding box center [120, 498] width 79 height 151
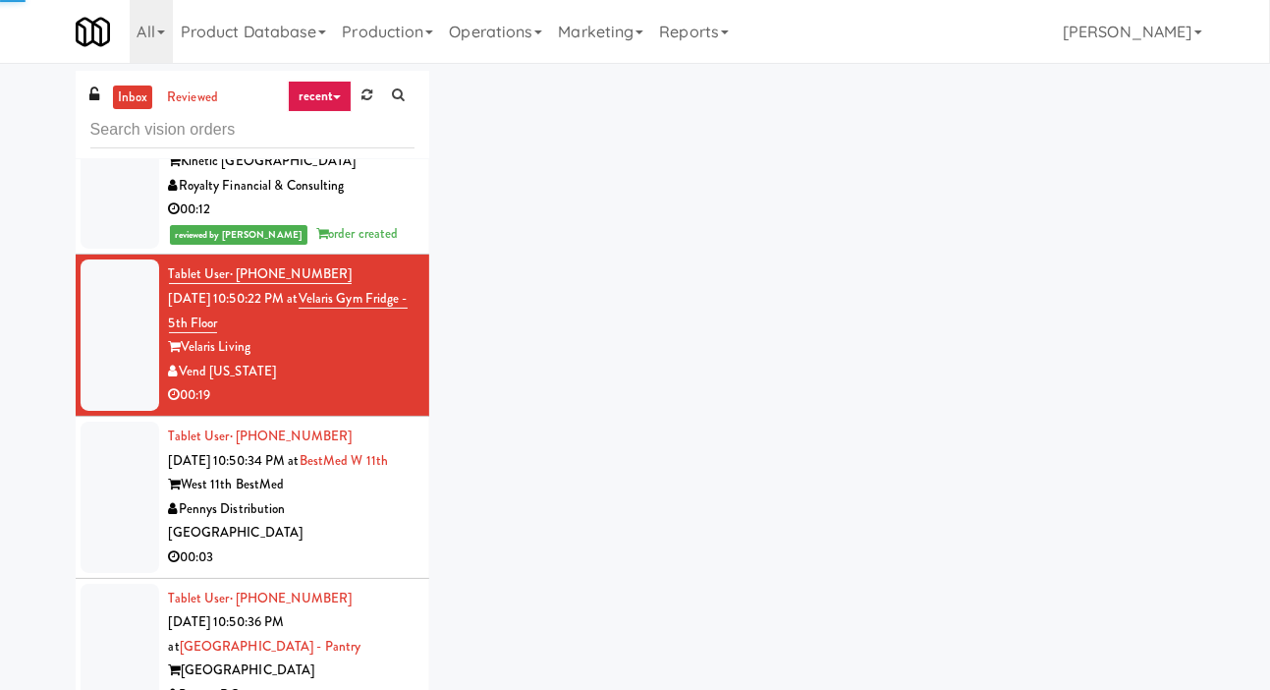
click at [2, 586] on div "inbox reviewed recent all unclear take inventory issue suspicious failed recent…" at bounding box center [635, 417] width 1270 height 693
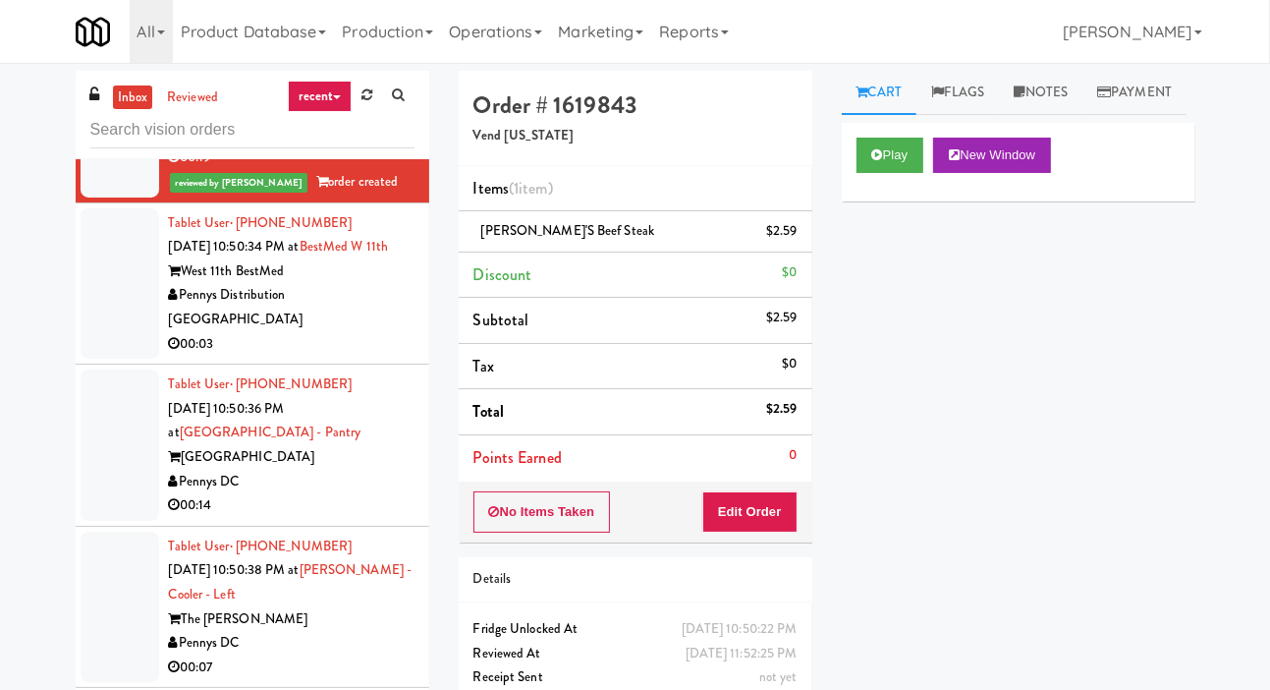
scroll to position [3163, 0]
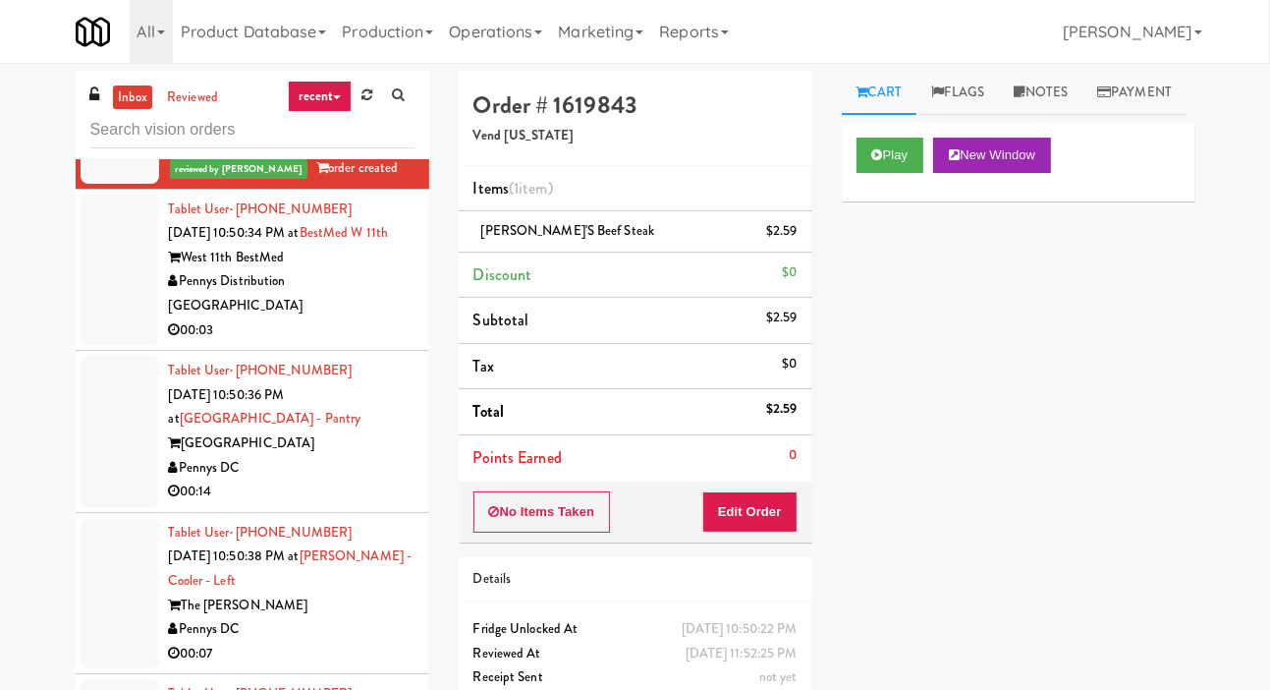
click at [90, 346] on div at bounding box center [120, 270] width 79 height 151
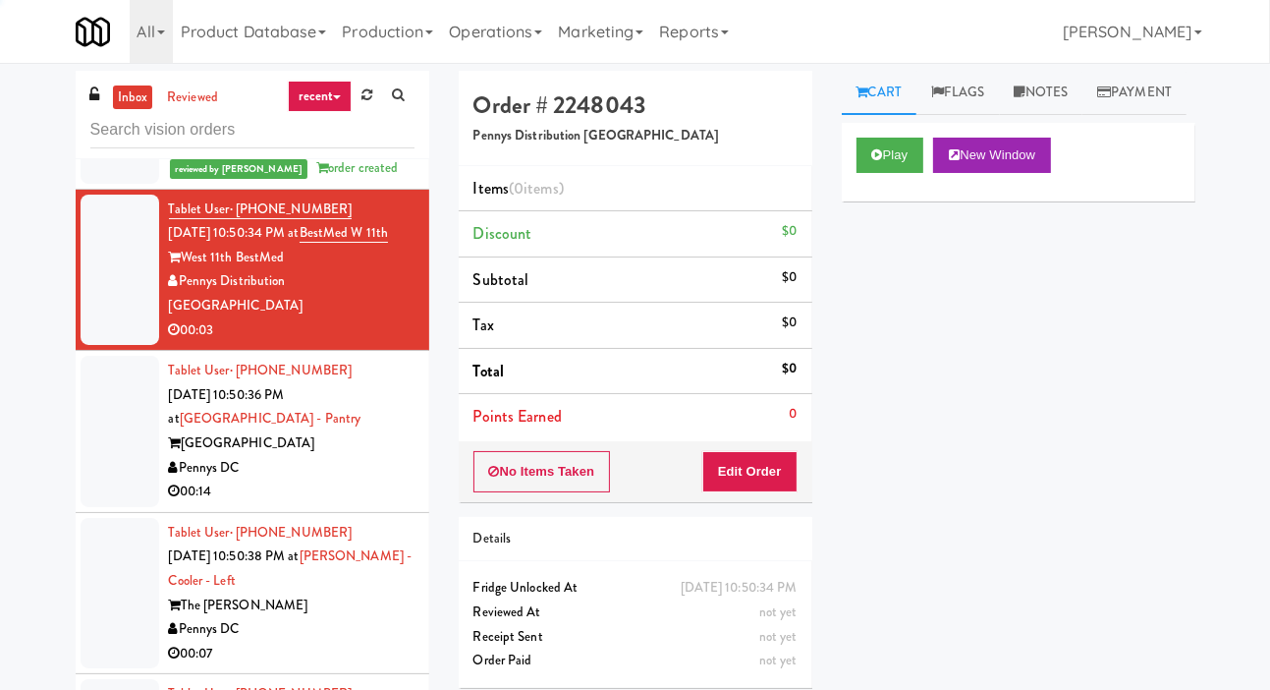
click at [110, 507] on div at bounding box center [120, 431] width 79 height 151
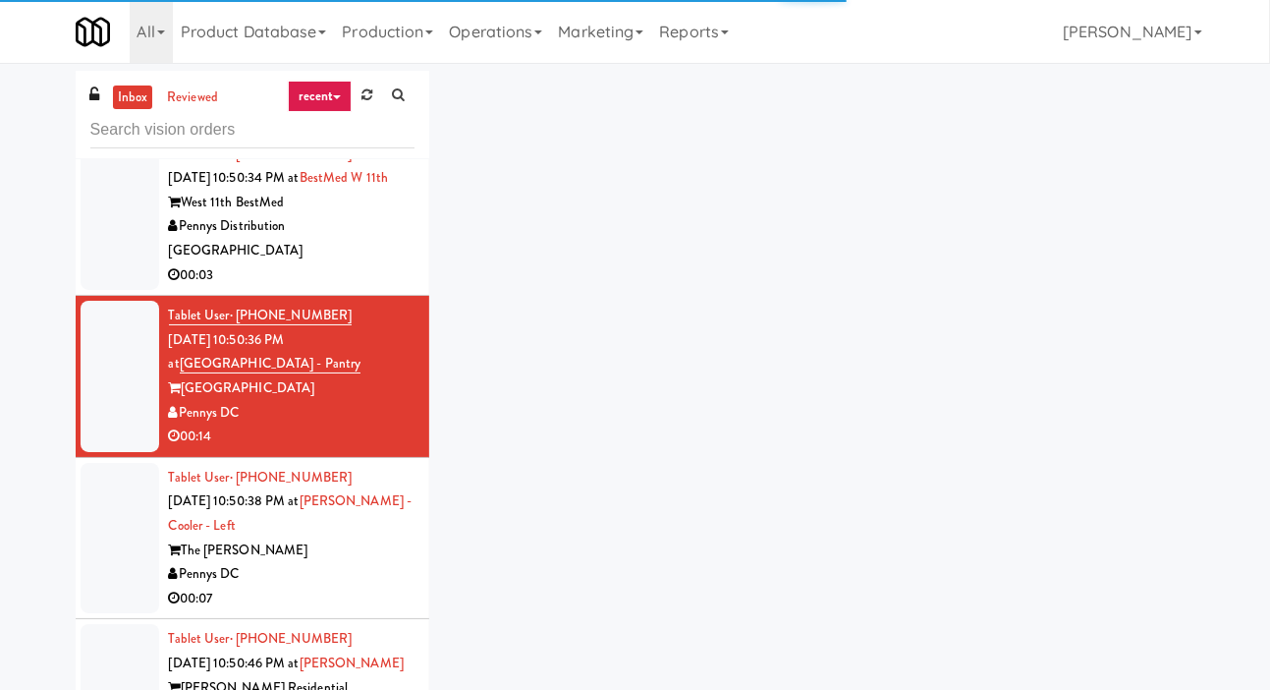
scroll to position [3235, 0]
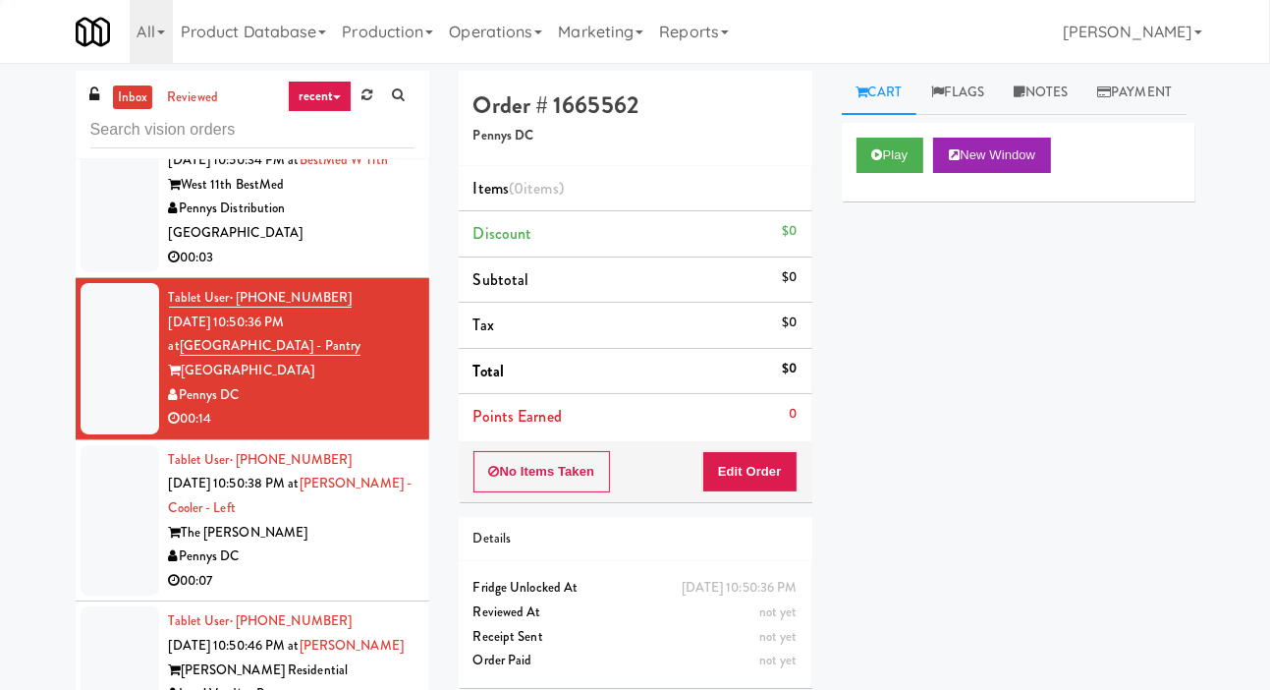
click at [124, 273] on div at bounding box center [120, 197] width 79 height 151
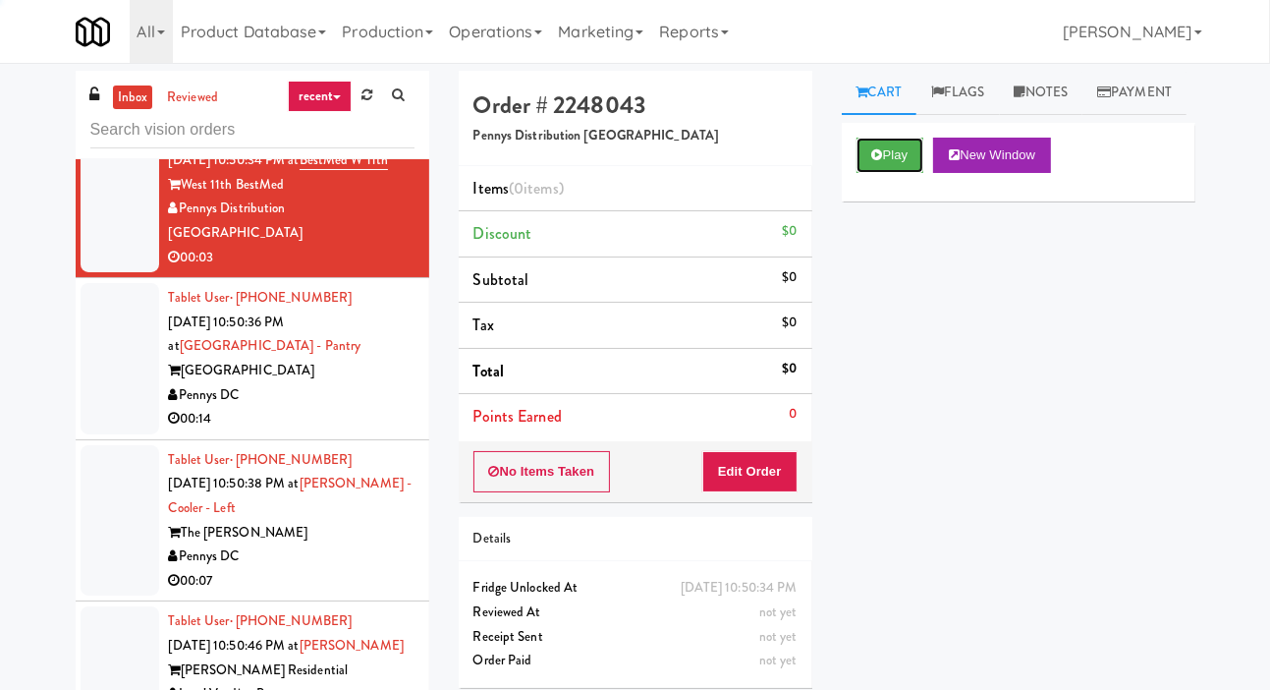
click at [910, 173] on button "Play" at bounding box center [891, 155] width 68 height 35
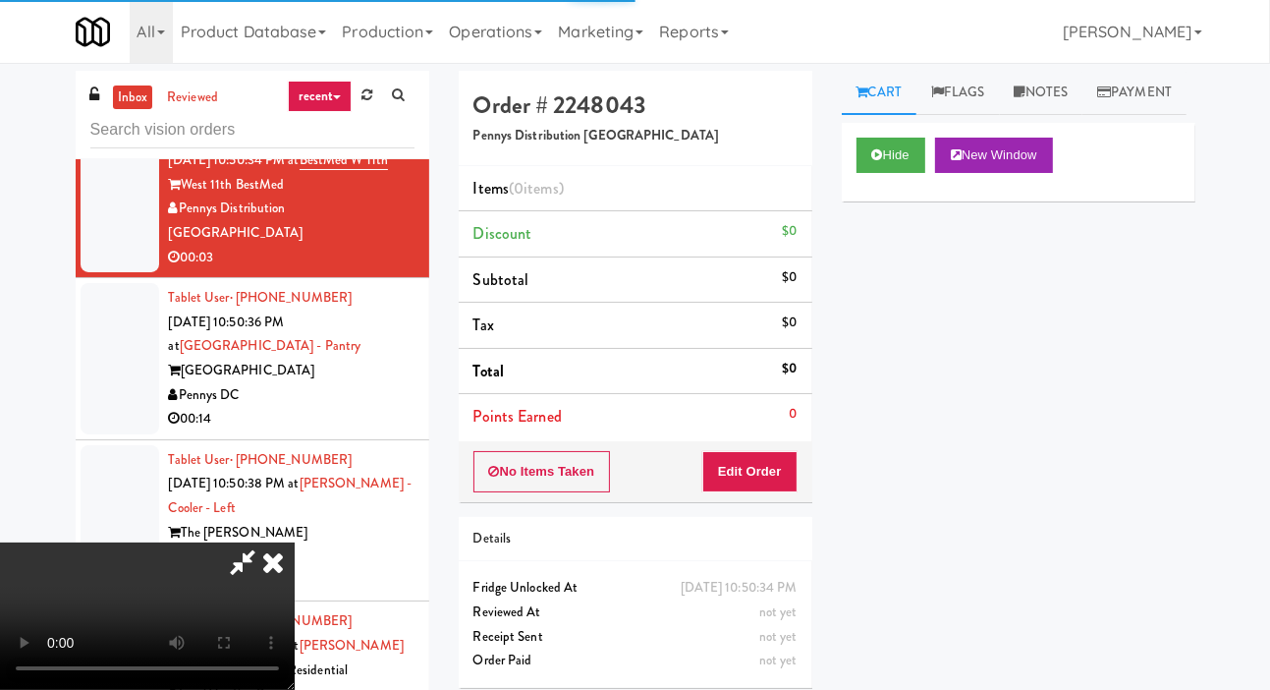
click at [760, 437] on li "Points Earned 0" at bounding box center [636, 416] width 354 height 45
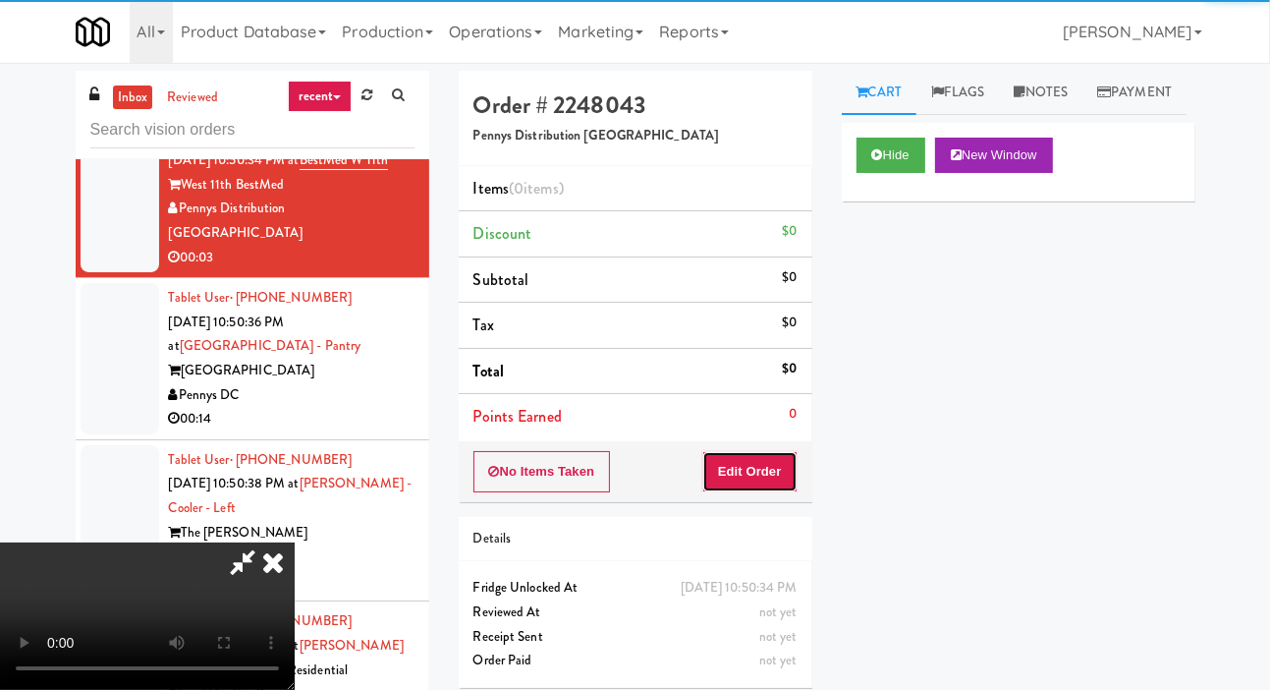
click at [782, 456] on button "Edit Order" at bounding box center [749, 471] width 95 height 41
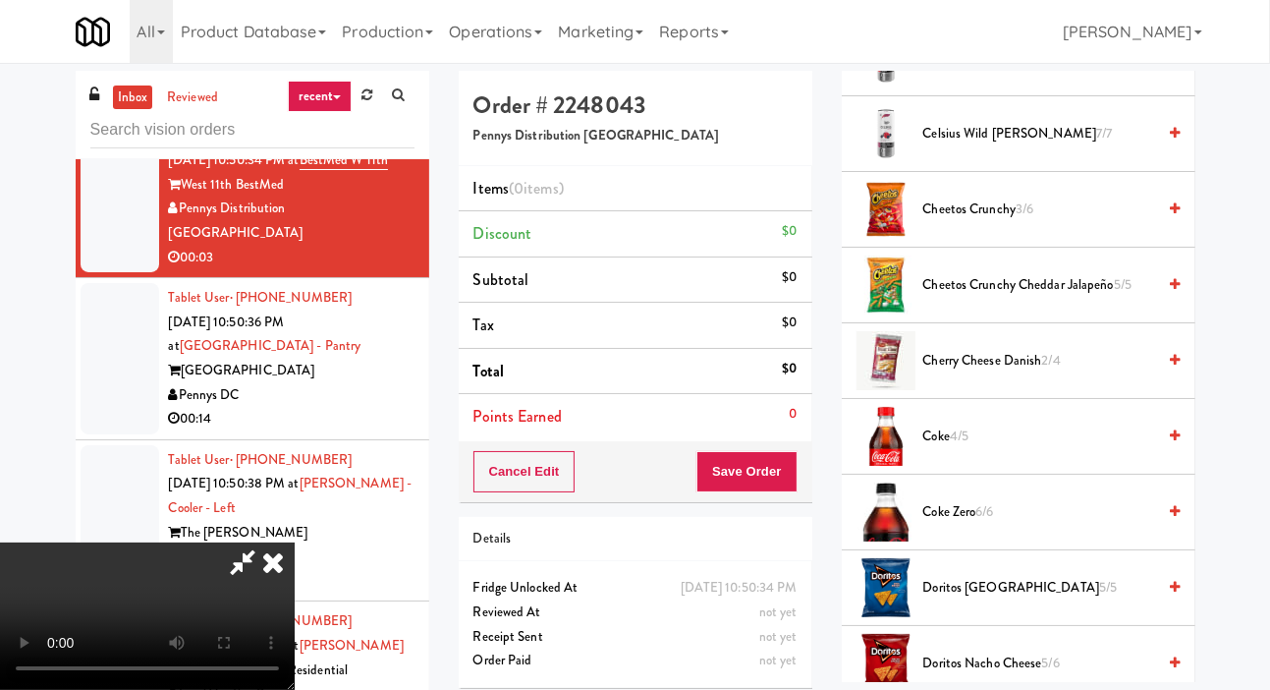
scroll to position [695, 0]
click at [980, 599] on span "Doritos Cool Ranch 5/5" at bounding box center [1040, 587] width 233 height 25
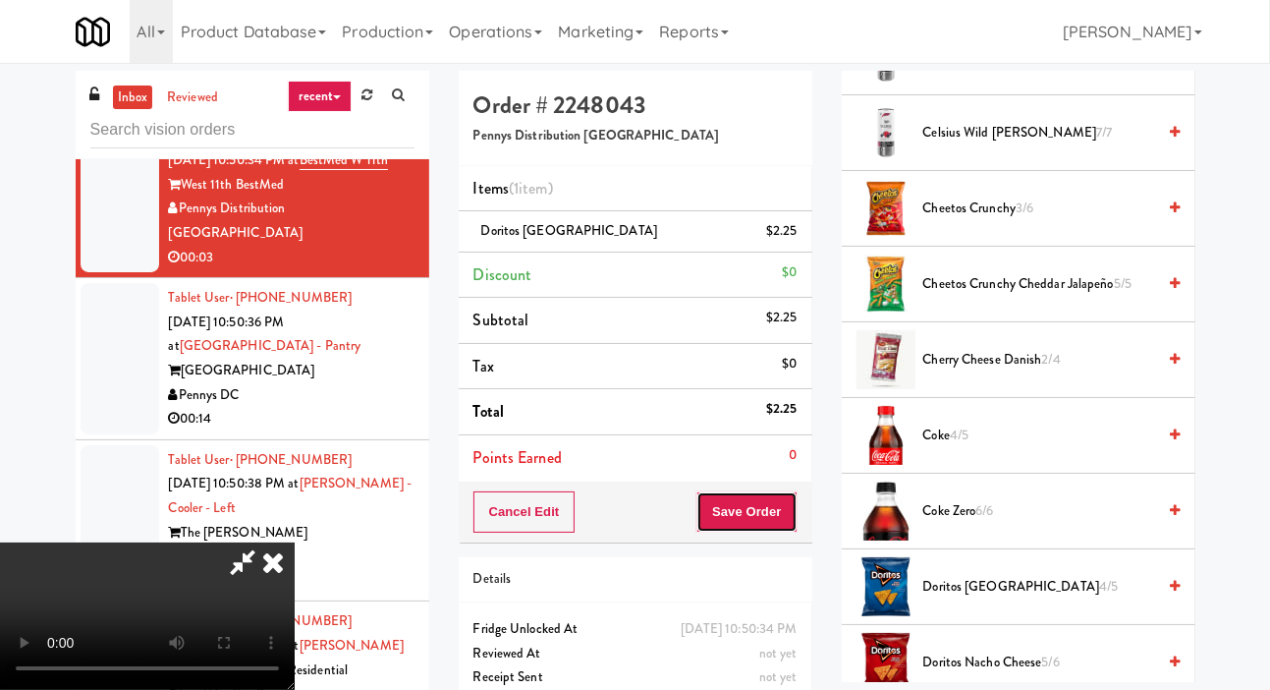
click at [793, 511] on button "Save Order" at bounding box center [747, 511] width 100 height 41
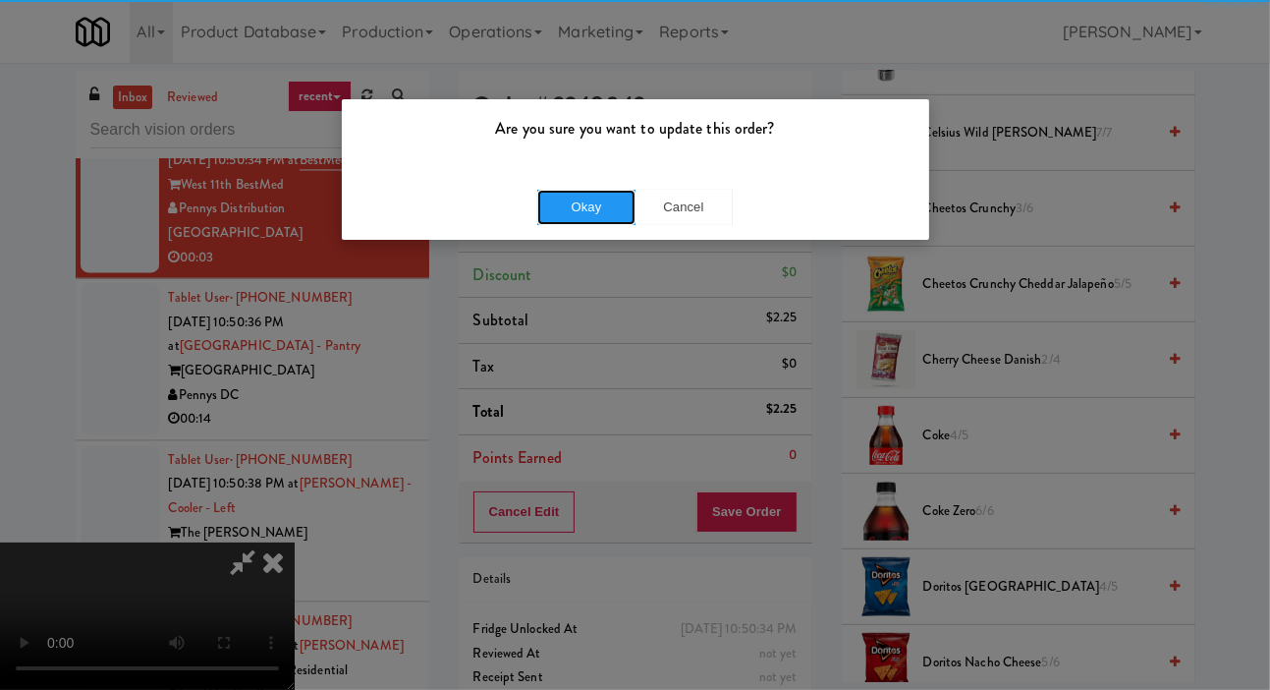
click at [611, 202] on button "Okay" at bounding box center [586, 207] width 98 height 35
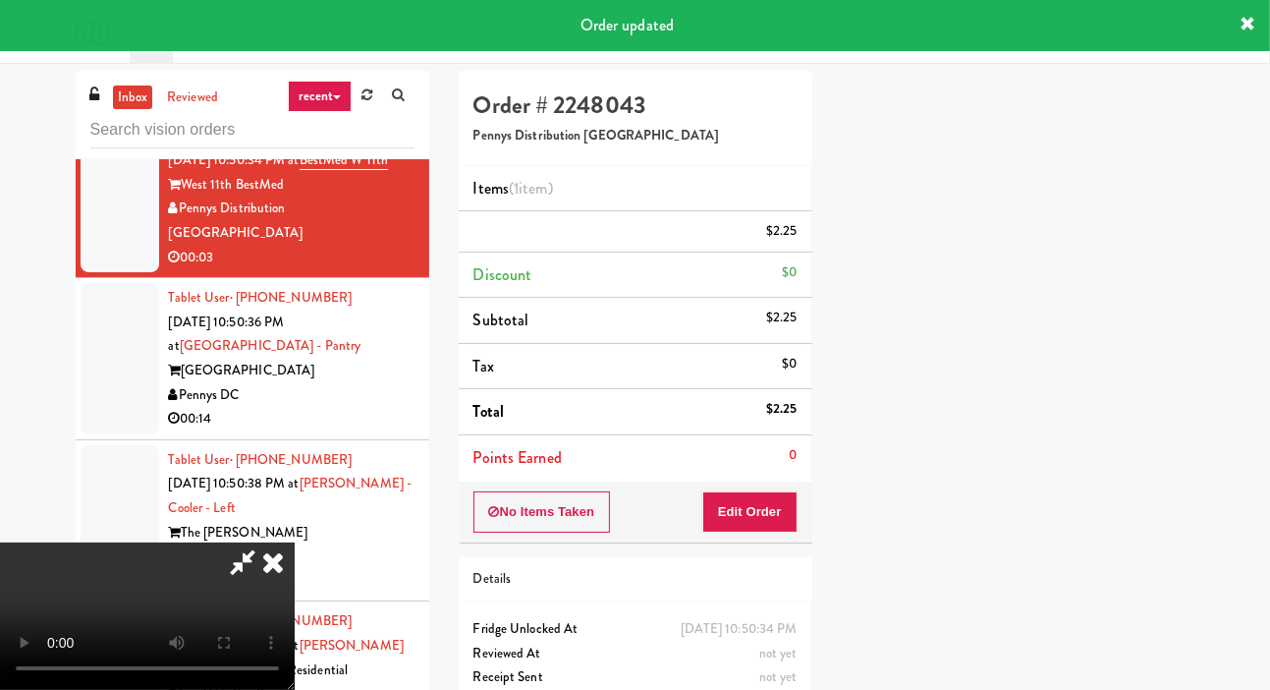
scroll to position [114, 0]
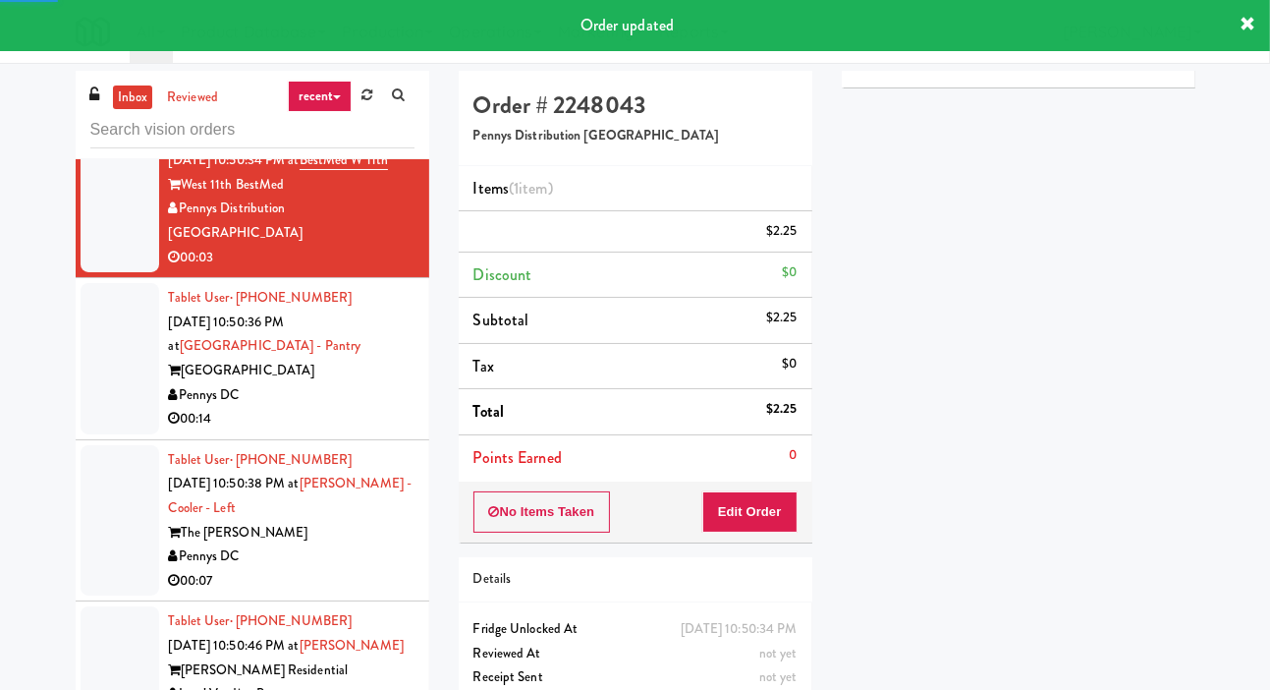
click at [111, 421] on div at bounding box center [120, 358] width 79 height 151
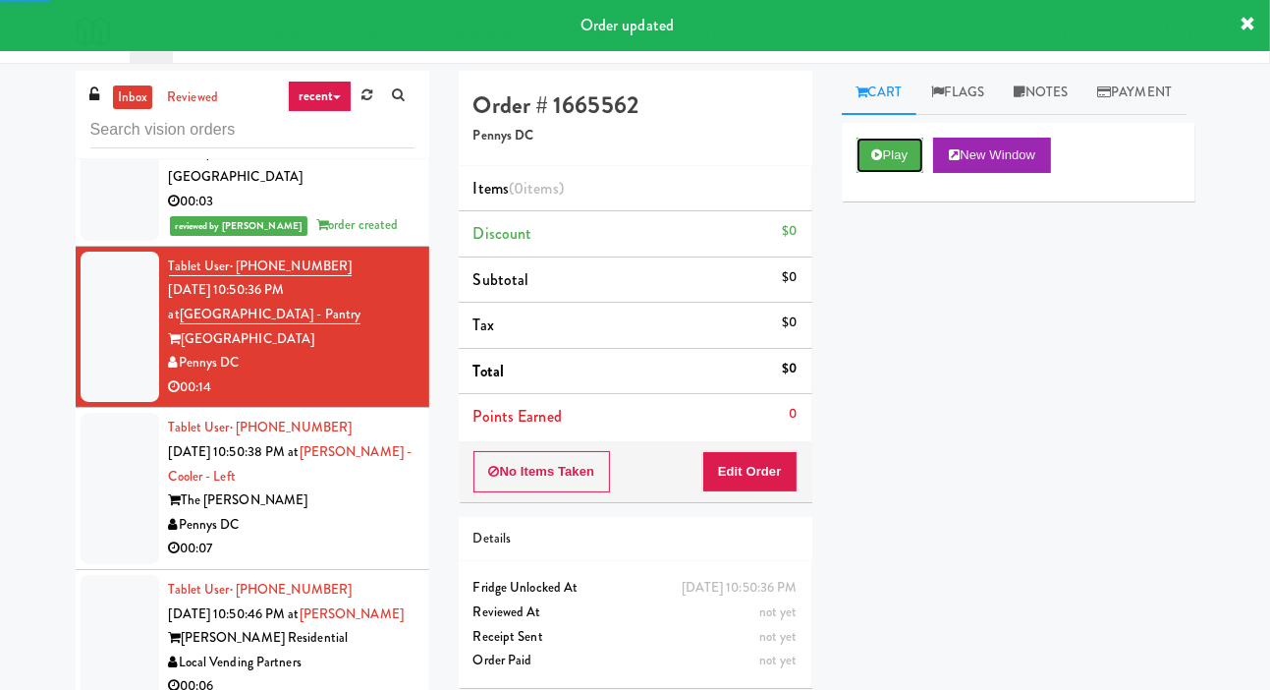
click at [888, 173] on button "Play" at bounding box center [891, 155] width 68 height 35
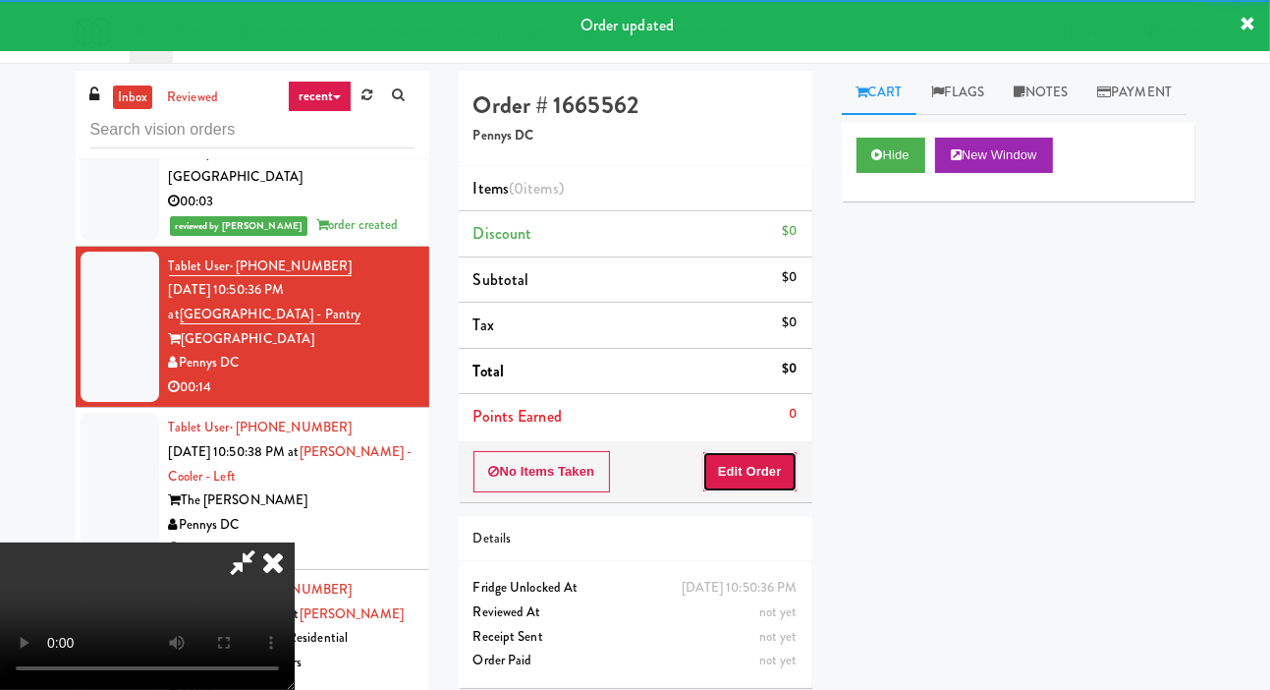
click at [742, 466] on button "Edit Order" at bounding box center [749, 471] width 95 height 41
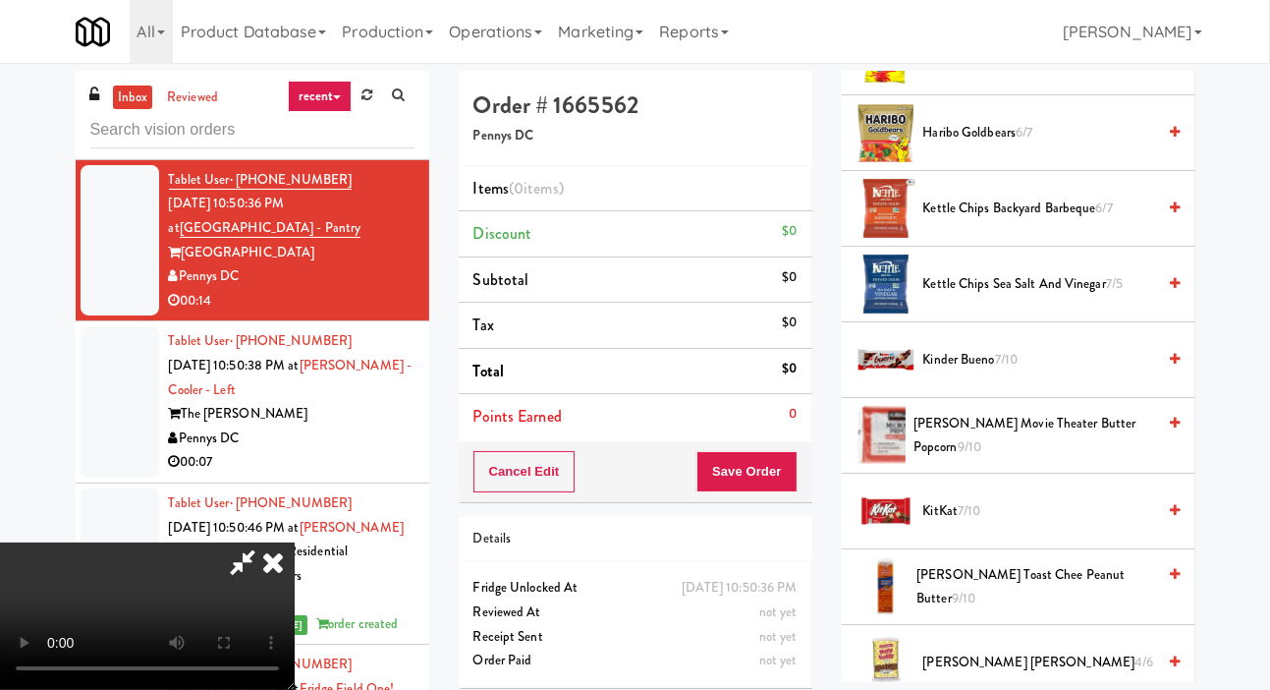
scroll to position [847, 0]
click at [1009, 459] on span "Kirkland Movie Theater Butter Popcorn 9/10" at bounding box center [1035, 435] width 242 height 48
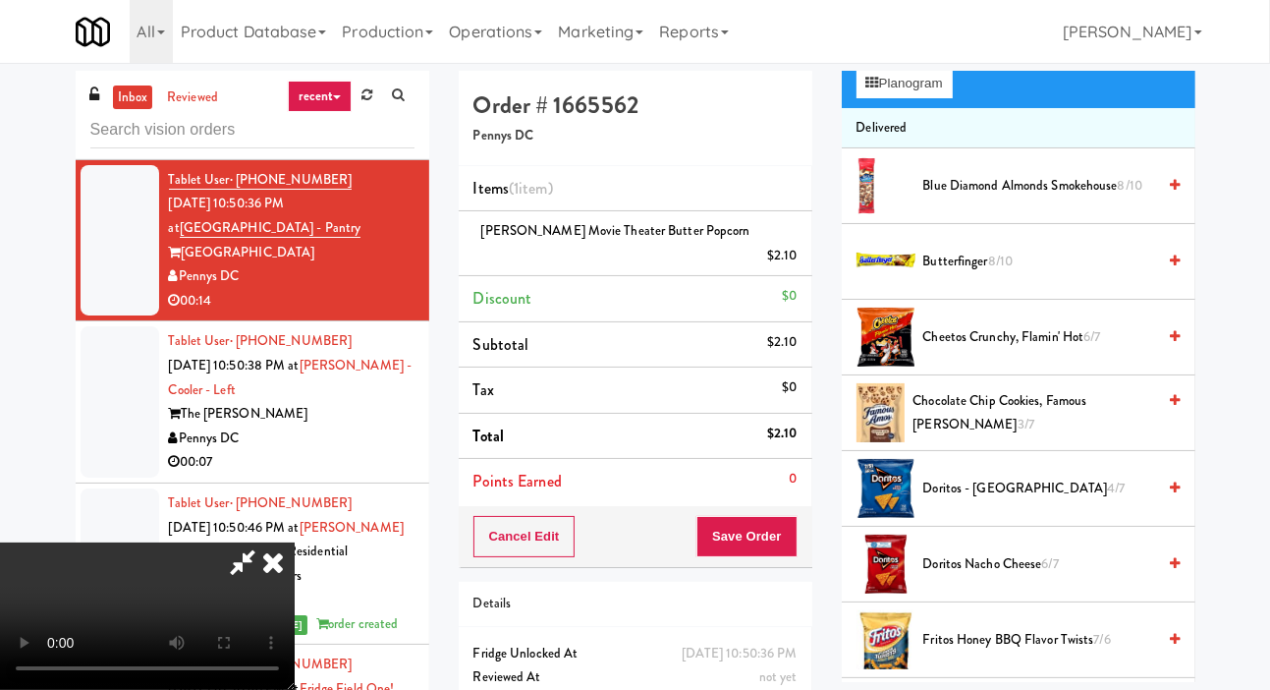
scroll to position [0, 0]
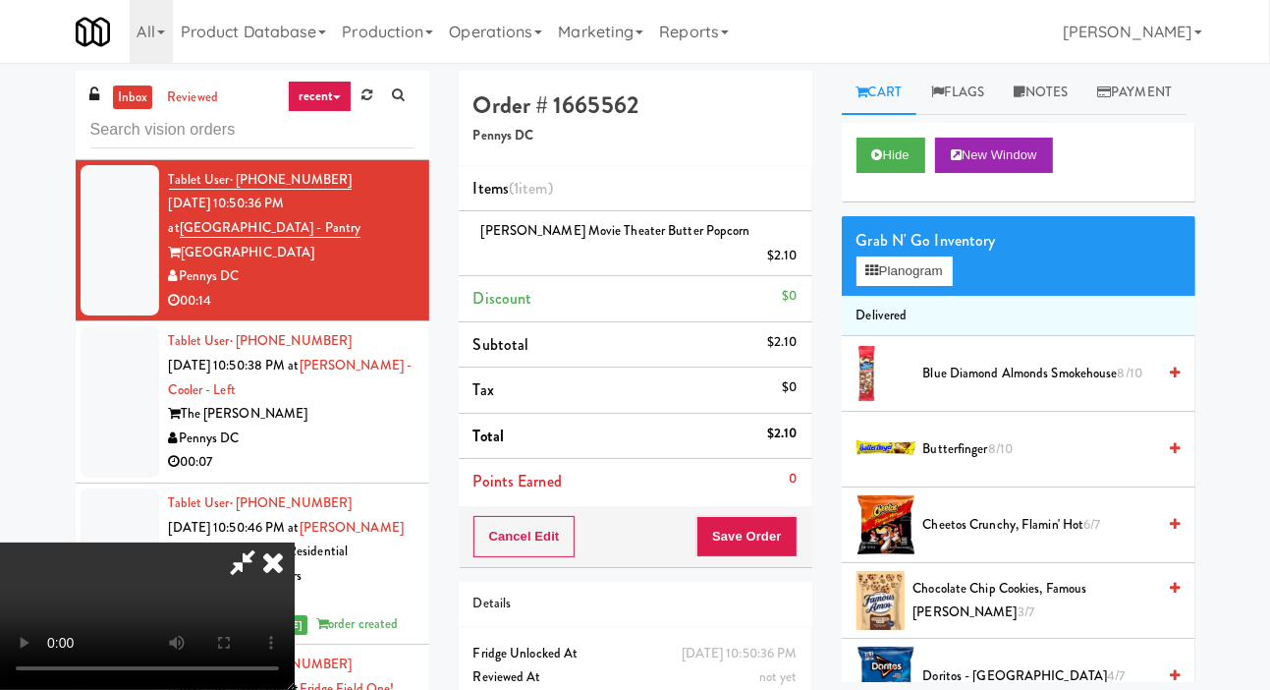
click at [1013, 458] on span "8/10" at bounding box center [1000, 448] width 25 height 19
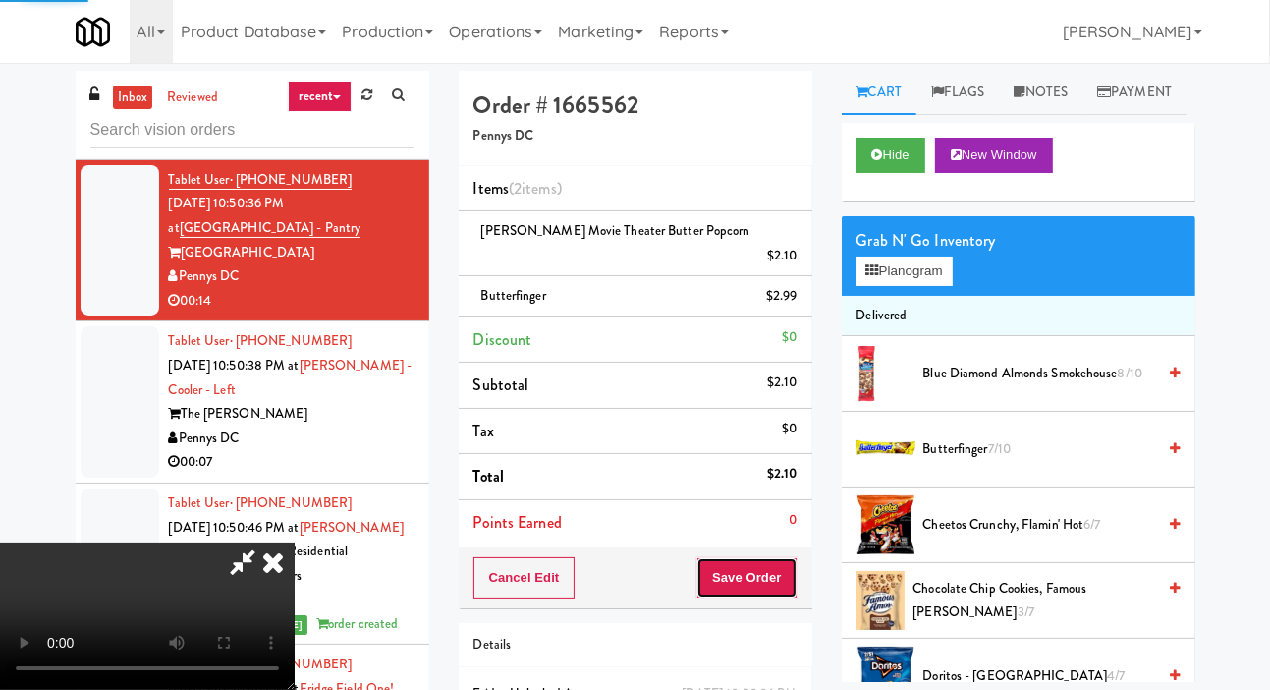
click at [794, 557] on button "Save Order" at bounding box center [747, 577] width 100 height 41
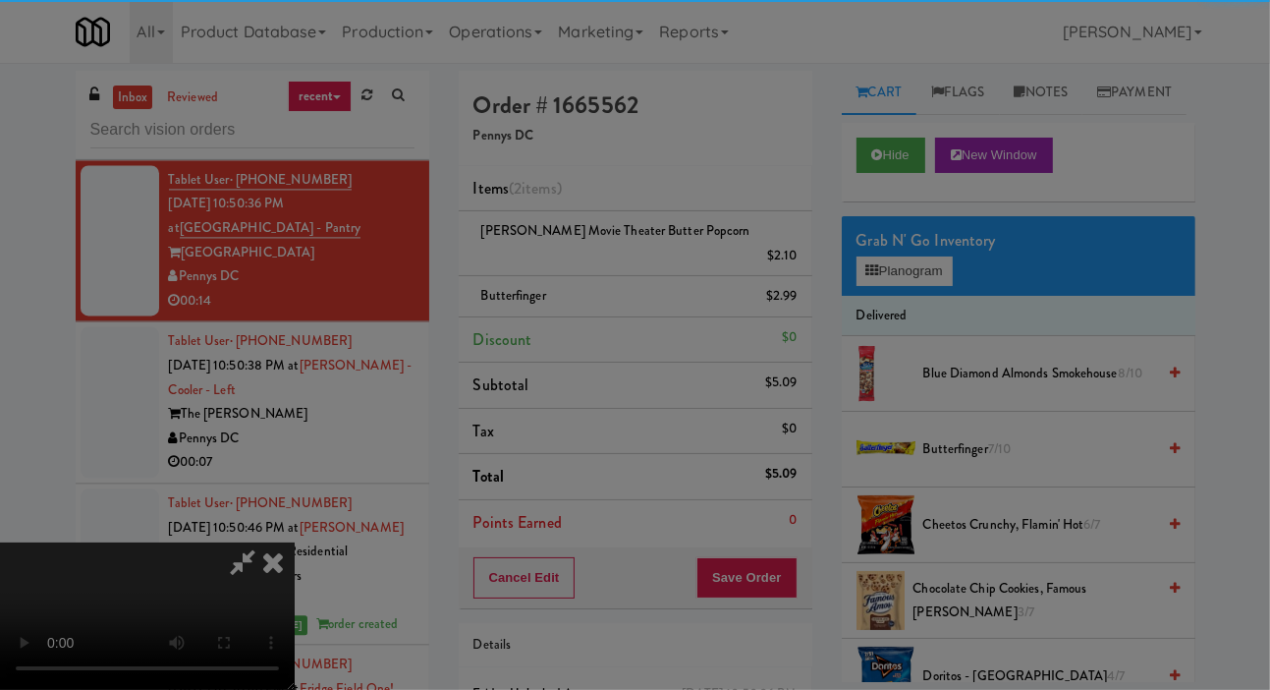
click at [0, 0] on div "Are you sure you want to update this order? Okay Cancel" at bounding box center [0, 0] width 0 height 0
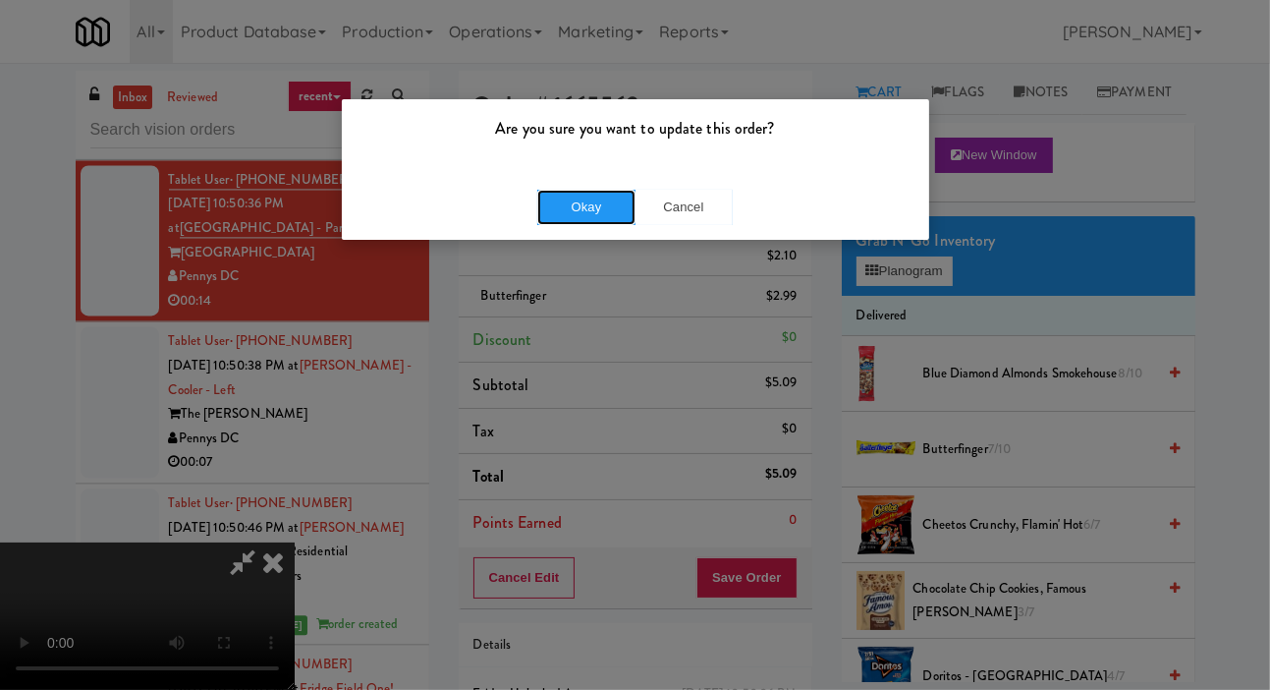
click at [609, 206] on button "Okay" at bounding box center [586, 207] width 98 height 35
click at [1267, 269] on div "Are you sure you want to update this order? Okay Cancel" at bounding box center [635, 345] width 1270 height 690
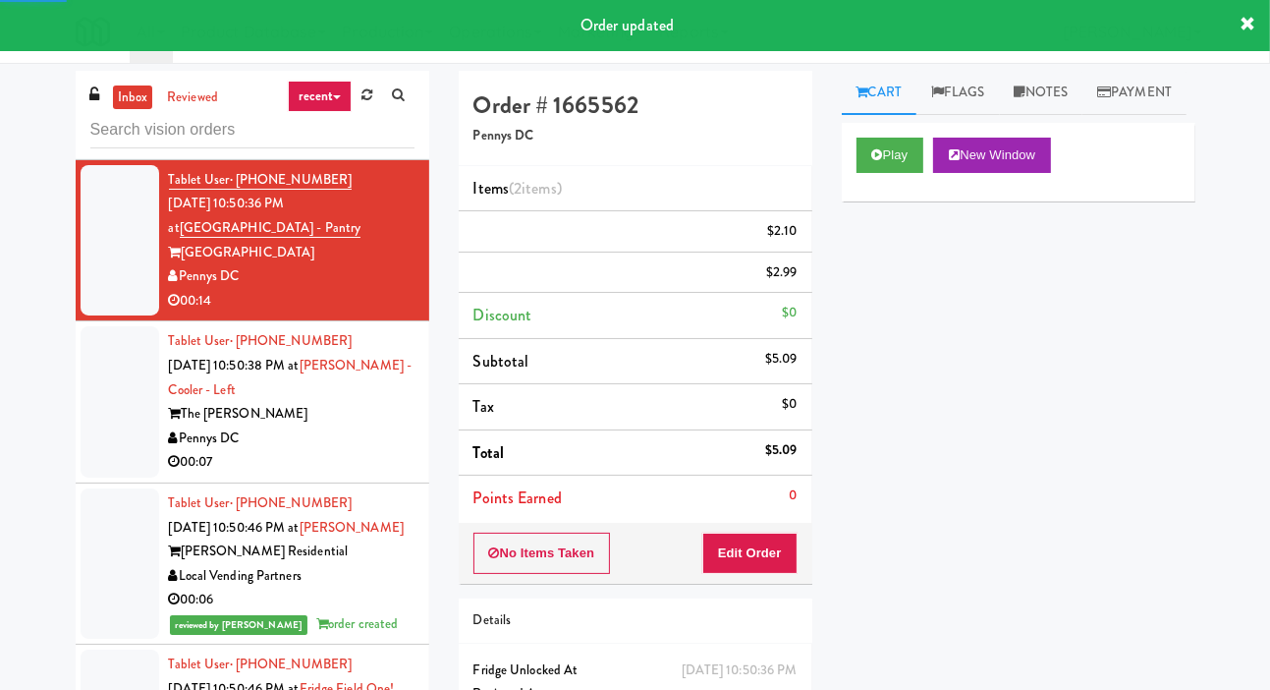
click at [105, 441] on div at bounding box center [120, 401] width 79 height 151
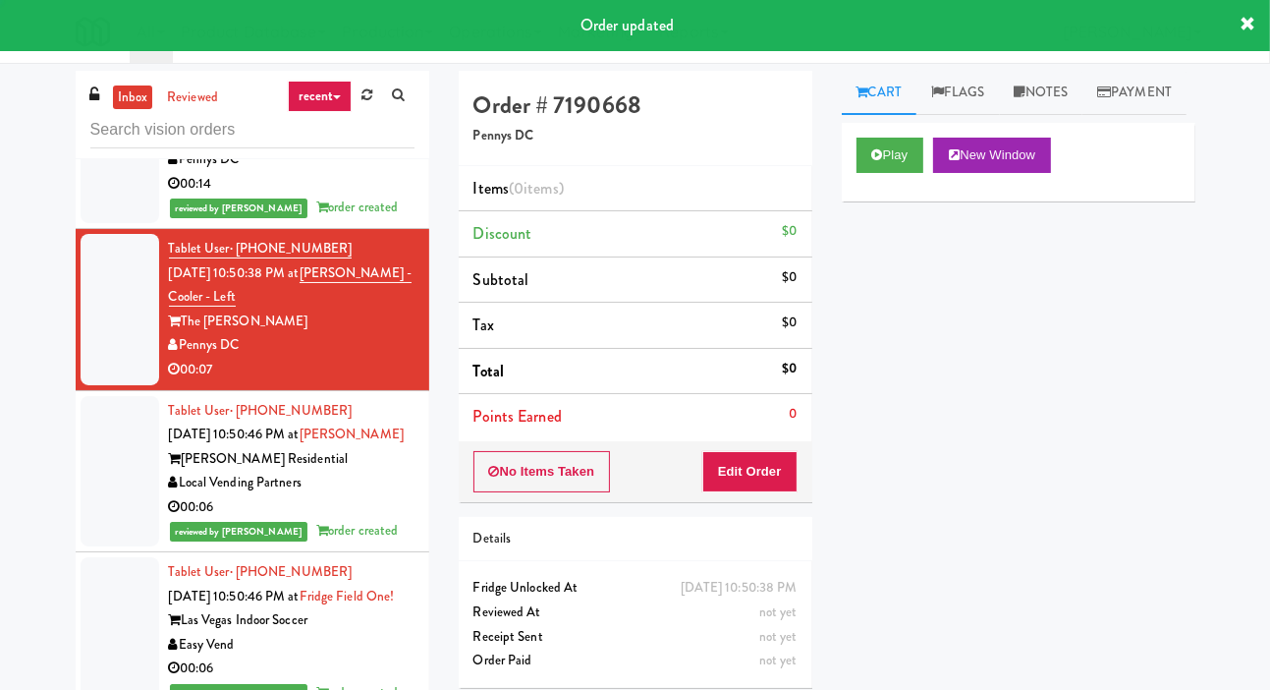
scroll to position [3499, 0]
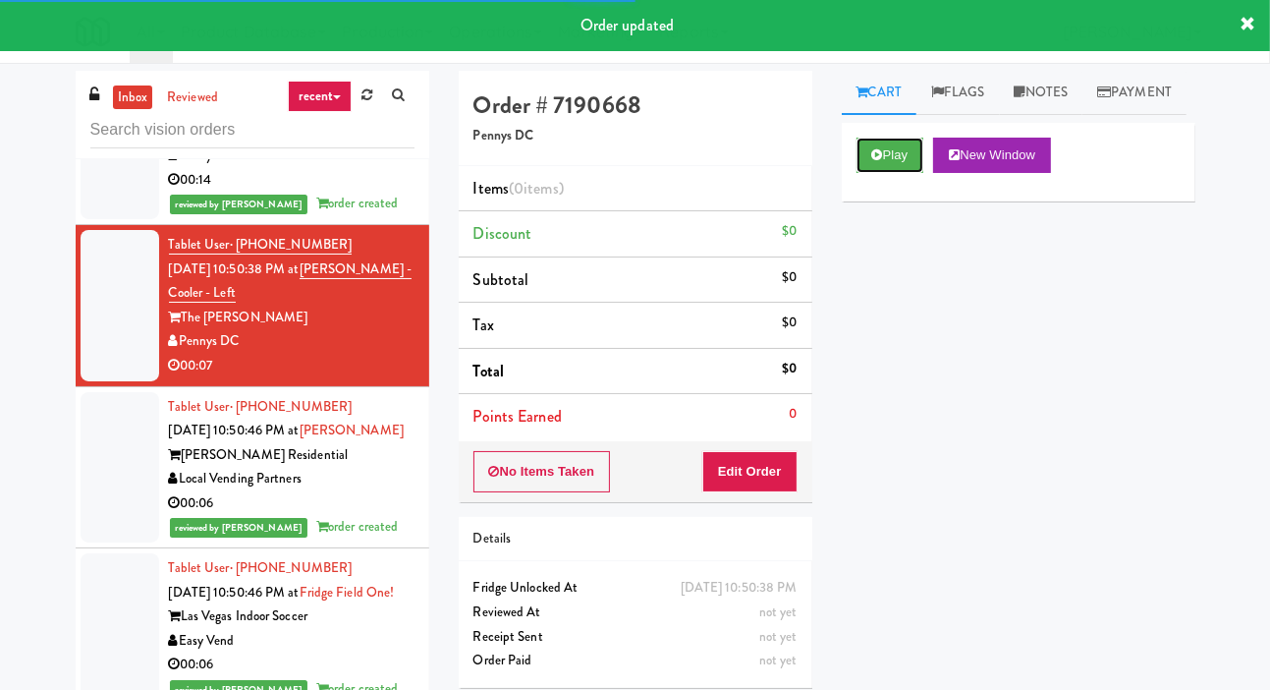
click at [878, 161] on icon at bounding box center [877, 154] width 11 height 13
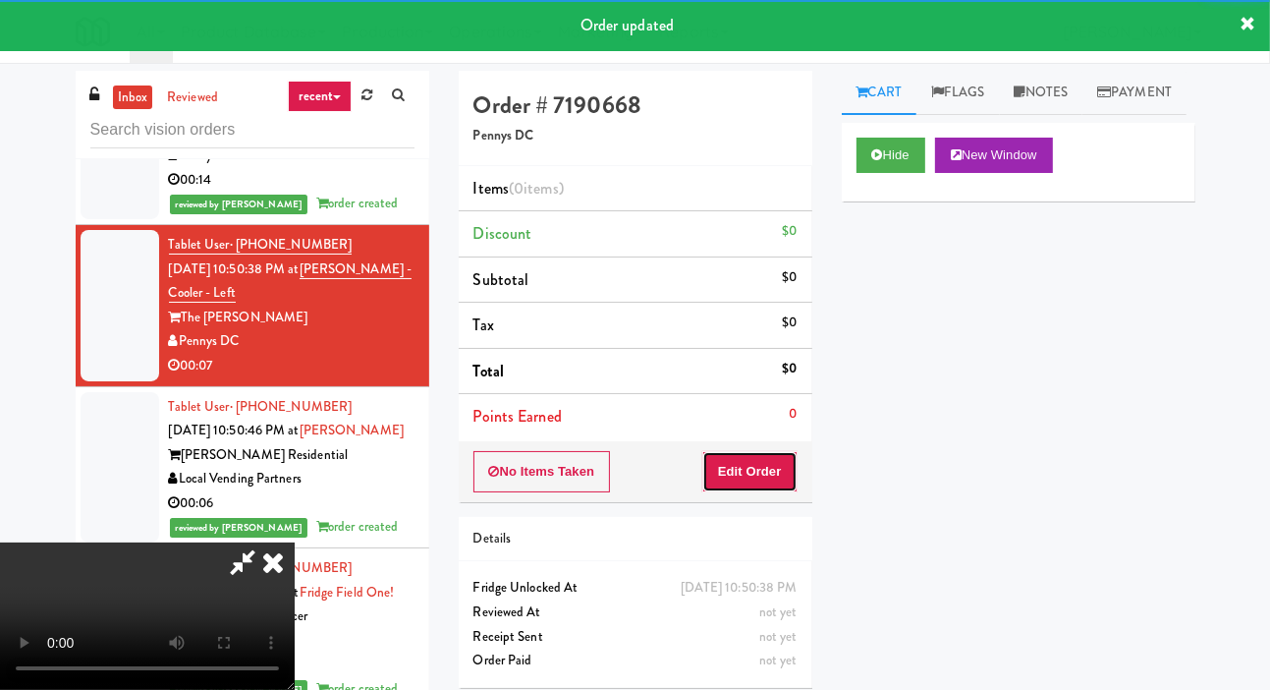
click at [752, 458] on button "Edit Order" at bounding box center [749, 471] width 95 height 41
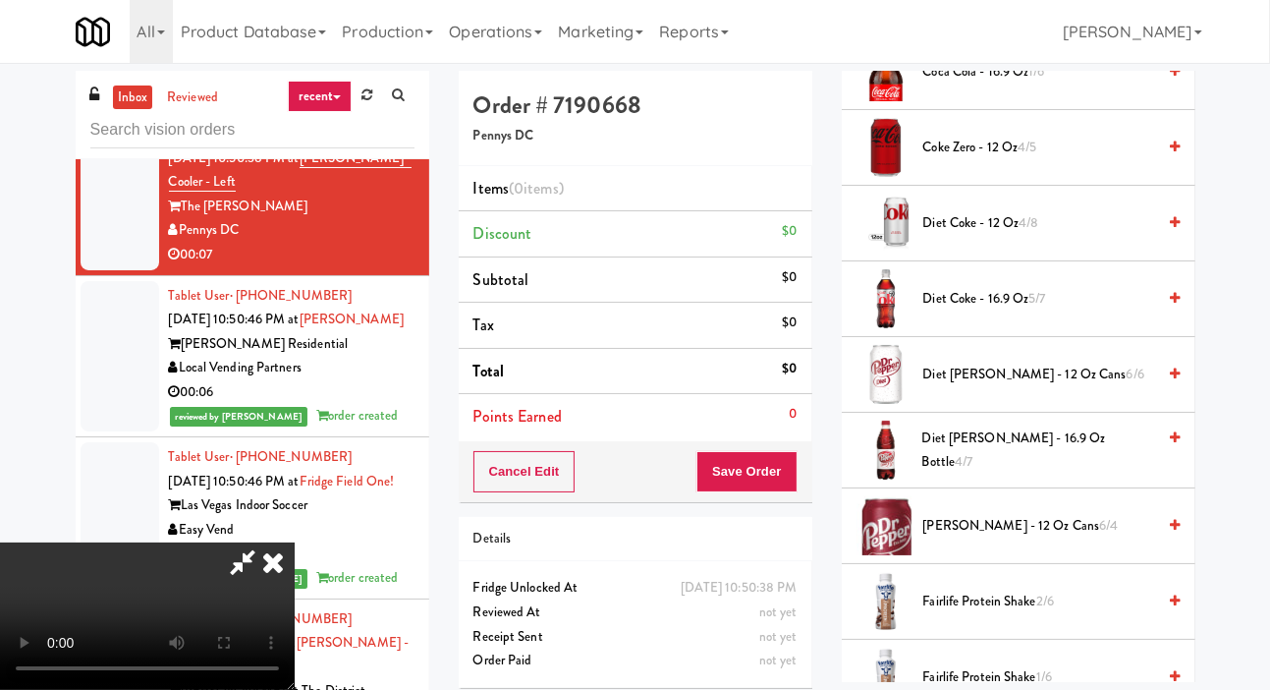
scroll to position [832, 0]
click at [1017, 537] on span "Dr Pepper - 12 oz cans 6/4" at bounding box center [1040, 525] width 233 height 25
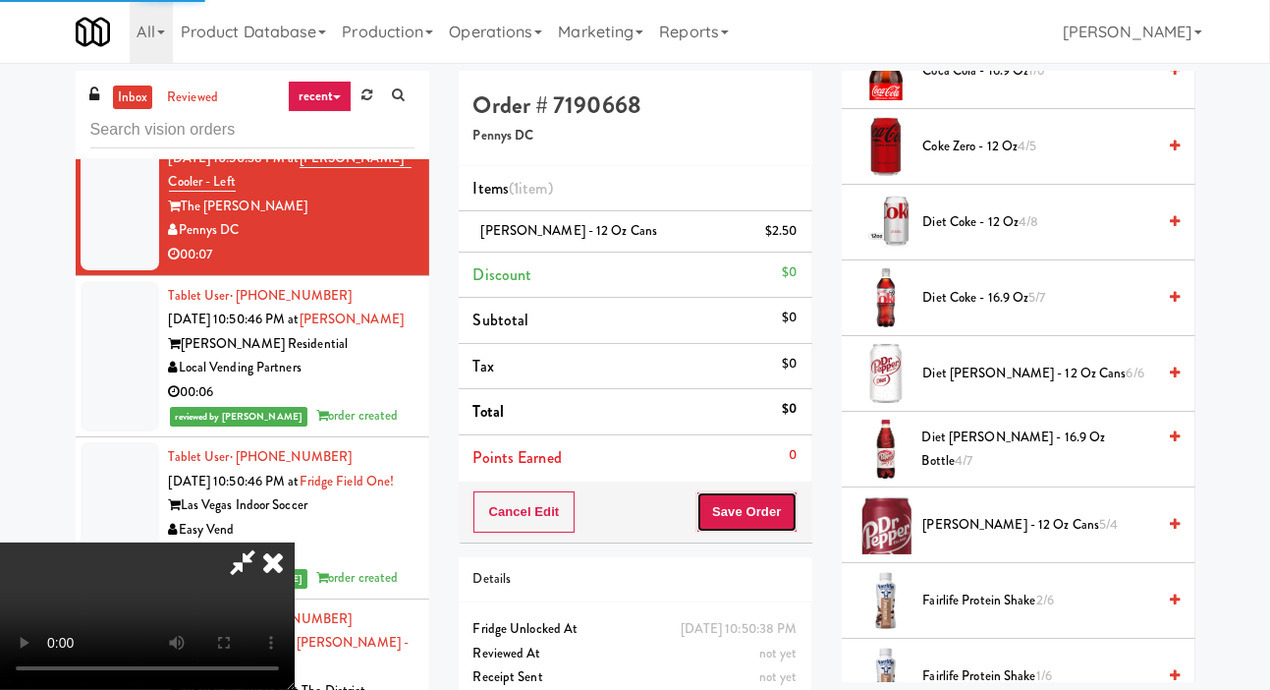
click at [788, 513] on button "Save Order" at bounding box center [747, 511] width 100 height 41
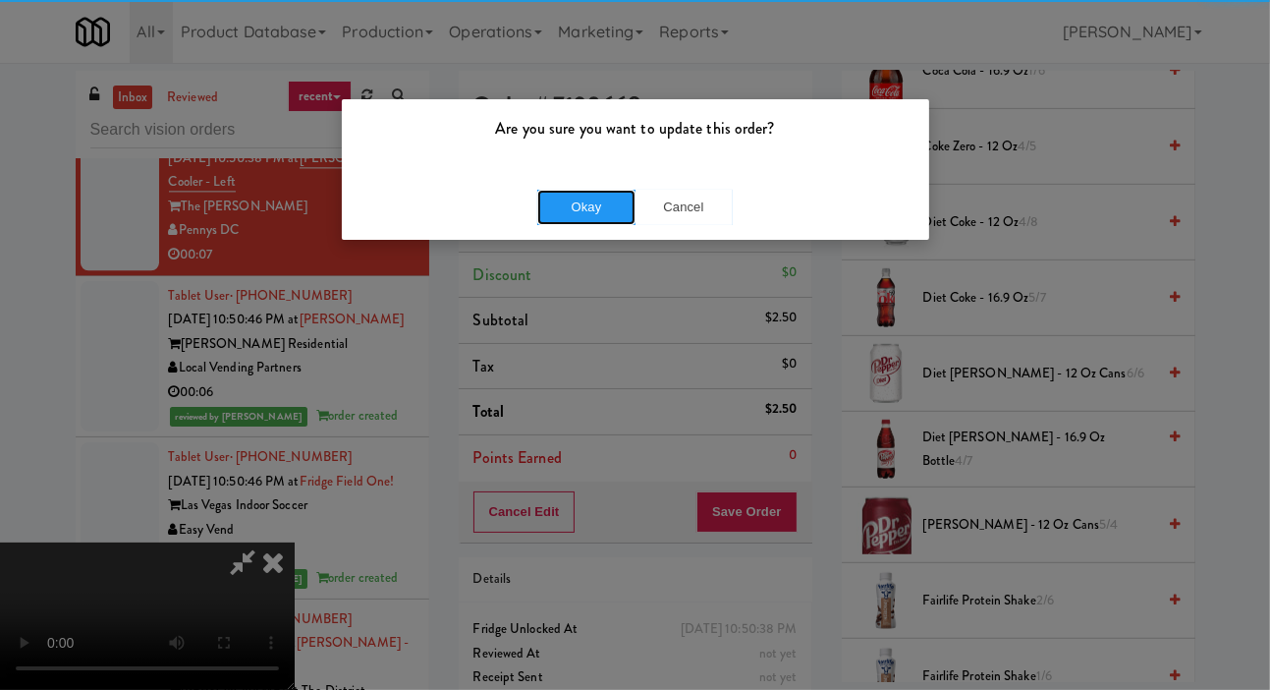
click at [595, 192] on button "Okay" at bounding box center [586, 207] width 98 height 35
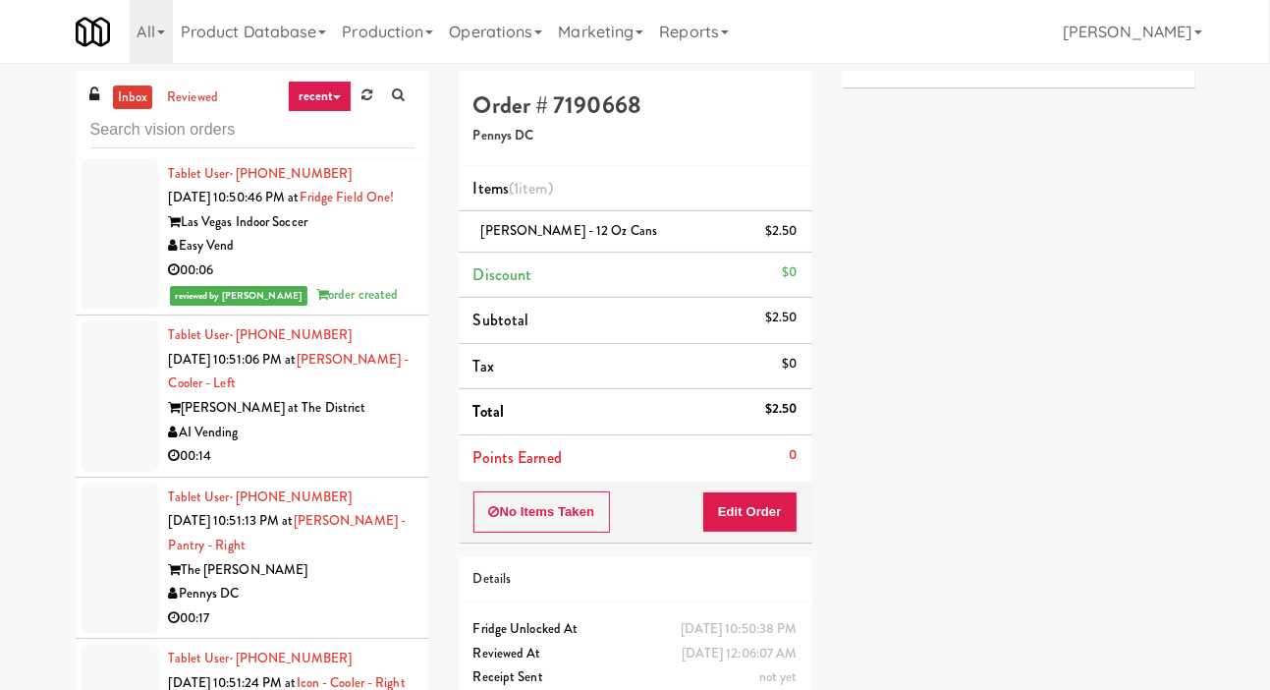
scroll to position [3964, 0]
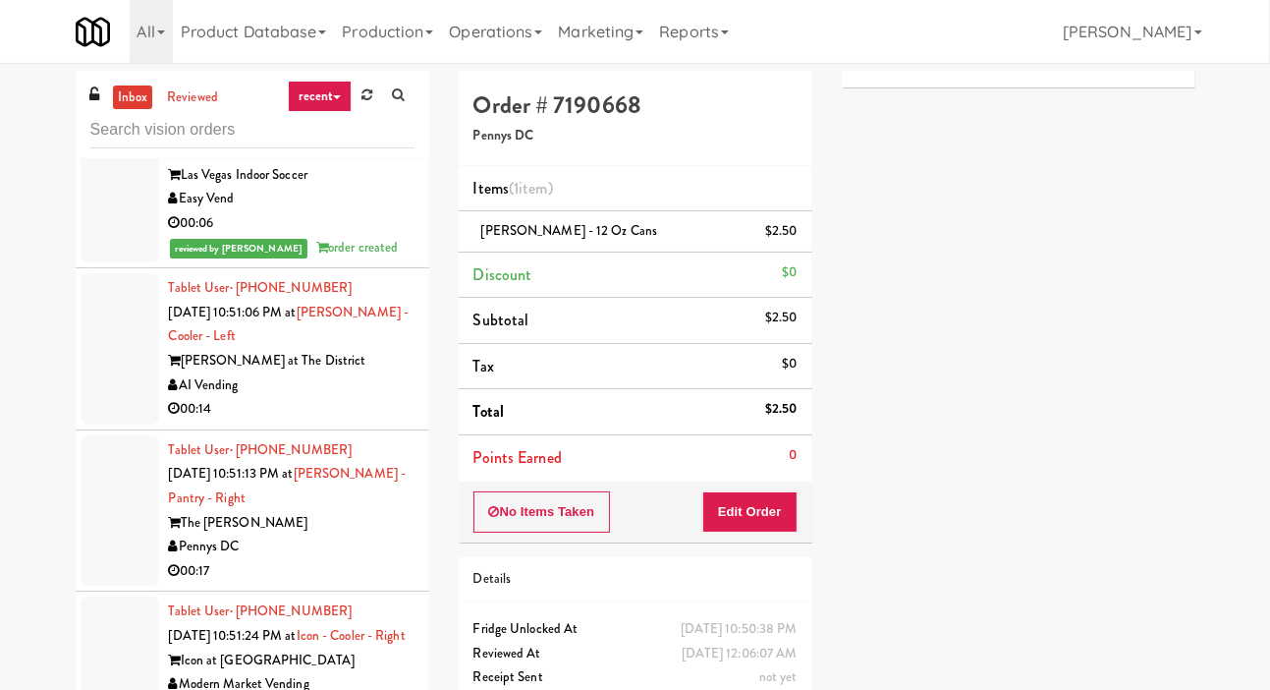
click at [337, 398] on div "AI Vending" at bounding box center [292, 385] width 246 height 25
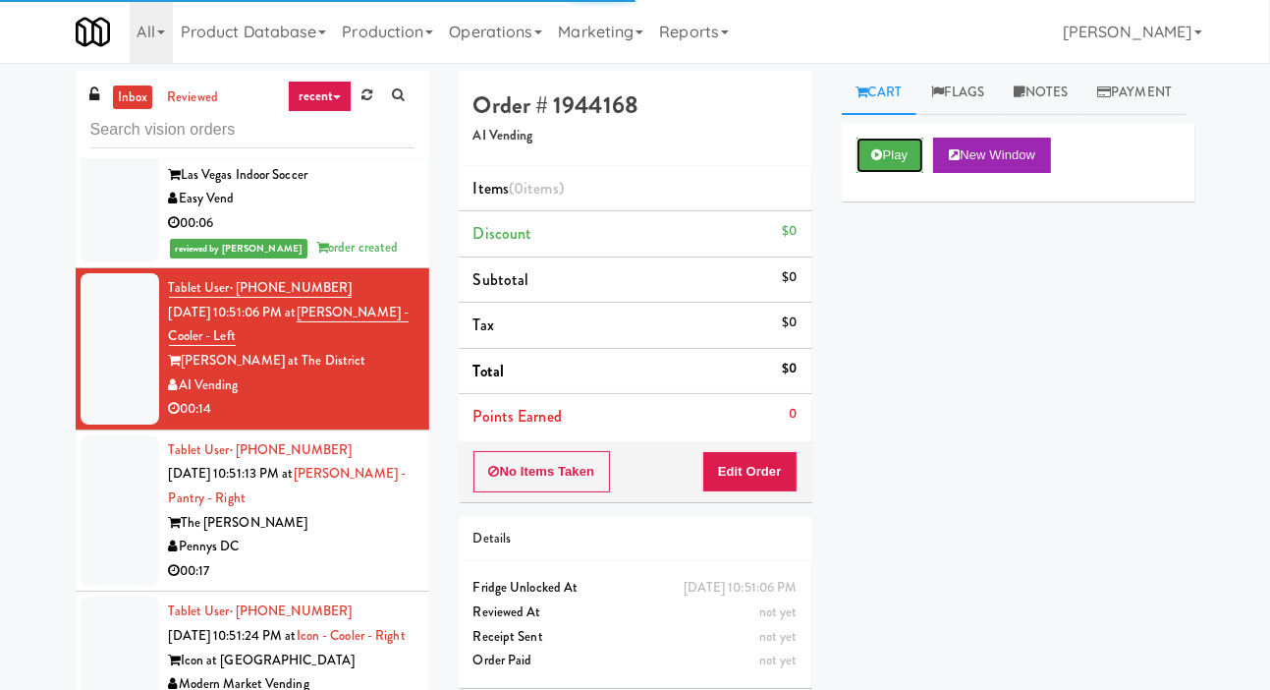
click at [892, 173] on button "Play" at bounding box center [891, 155] width 68 height 35
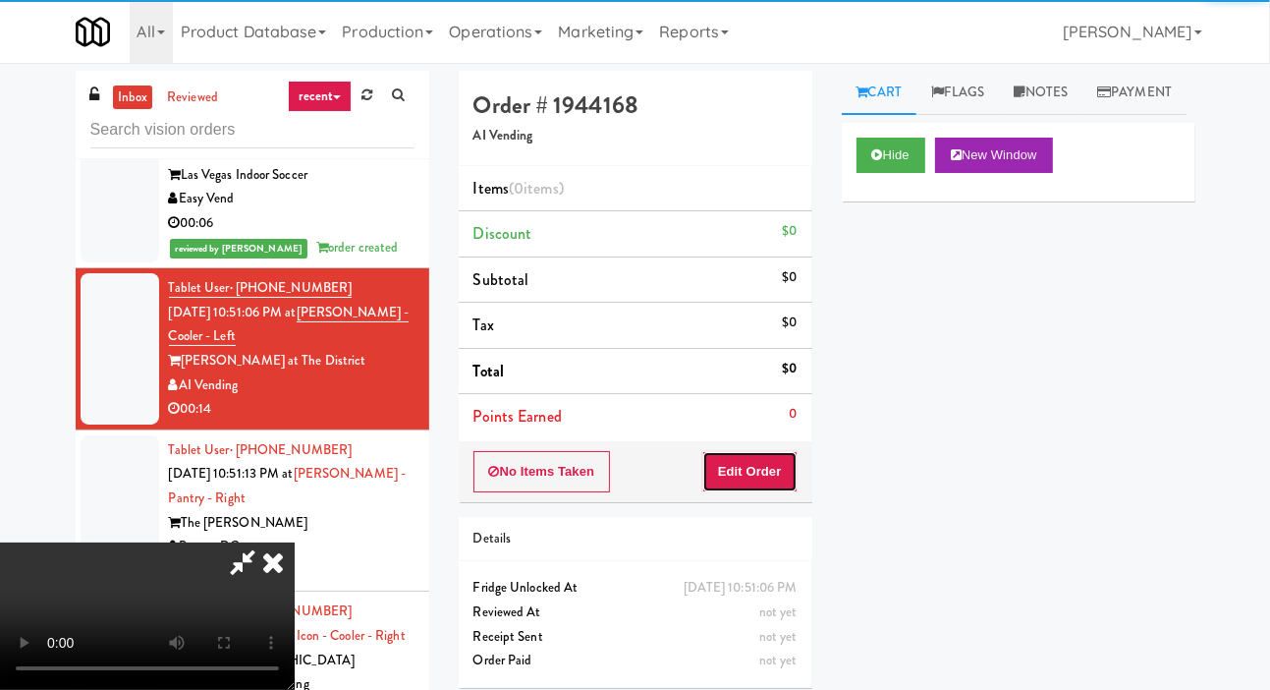
click at [762, 451] on button "Edit Order" at bounding box center [749, 471] width 95 height 41
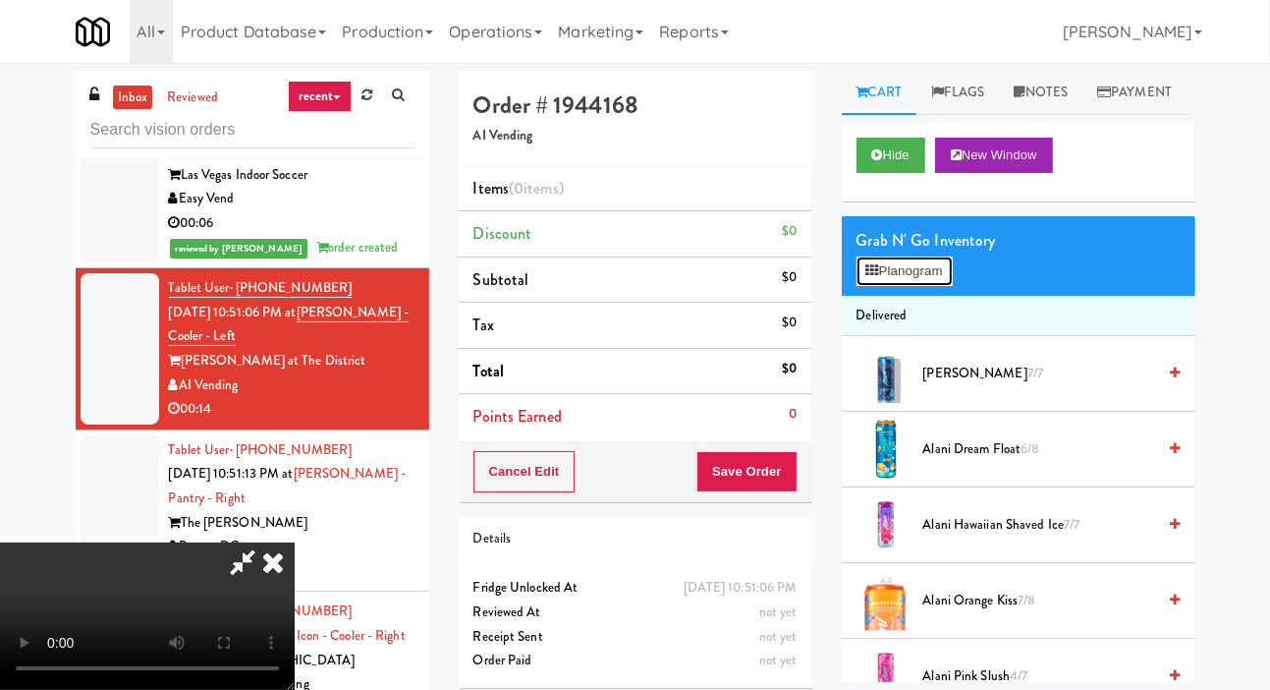
click at [891, 286] on button "Planogram" at bounding box center [905, 270] width 96 height 29
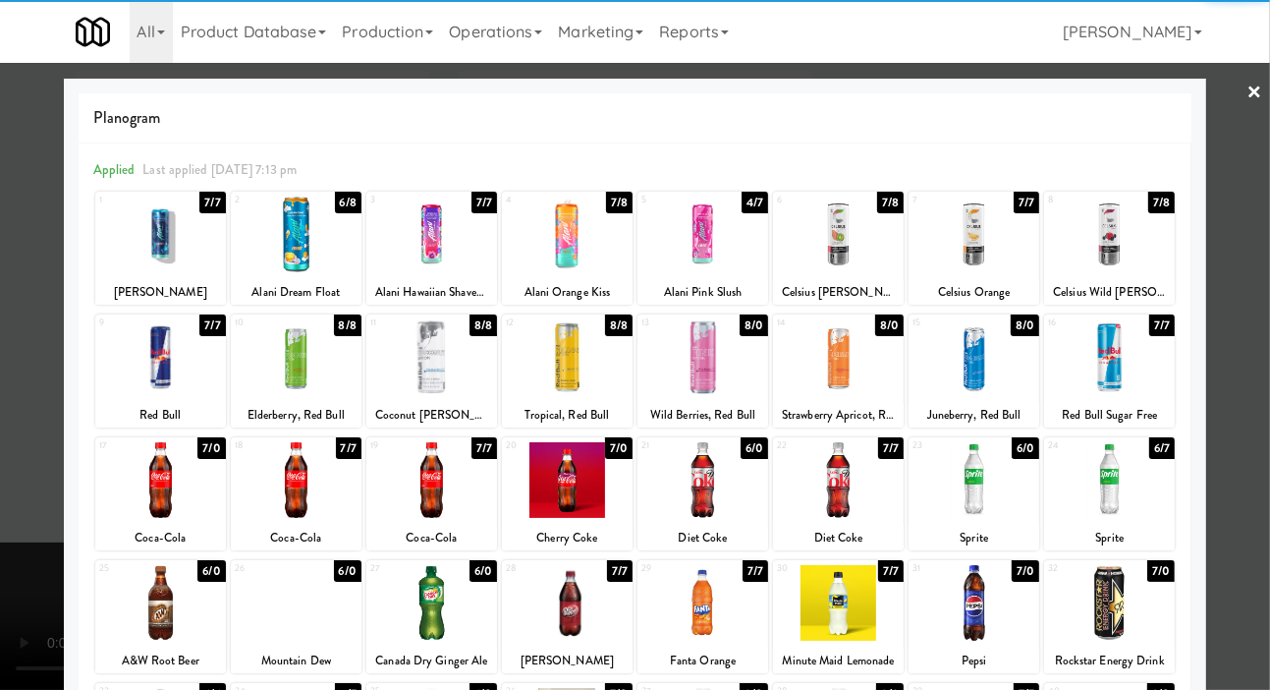
click at [443, 501] on div at bounding box center [431, 480] width 131 height 76
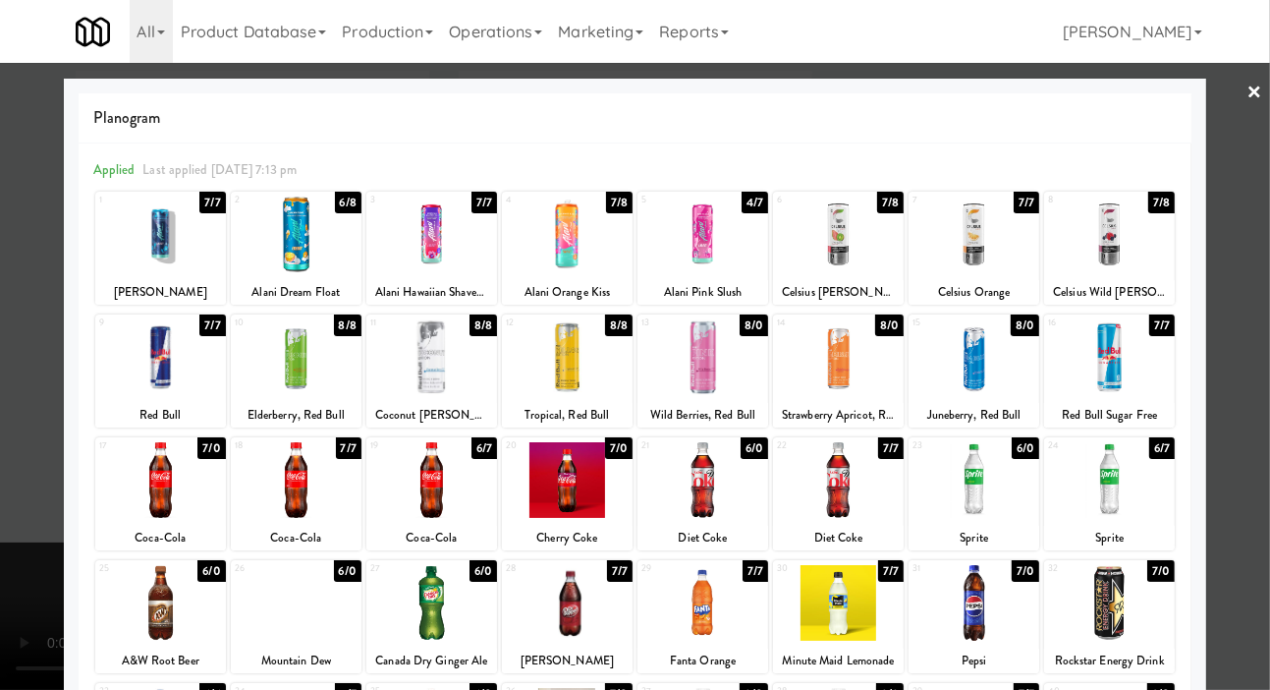
click at [15, 563] on div at bounding box center [635, 345] width 1270 height 690
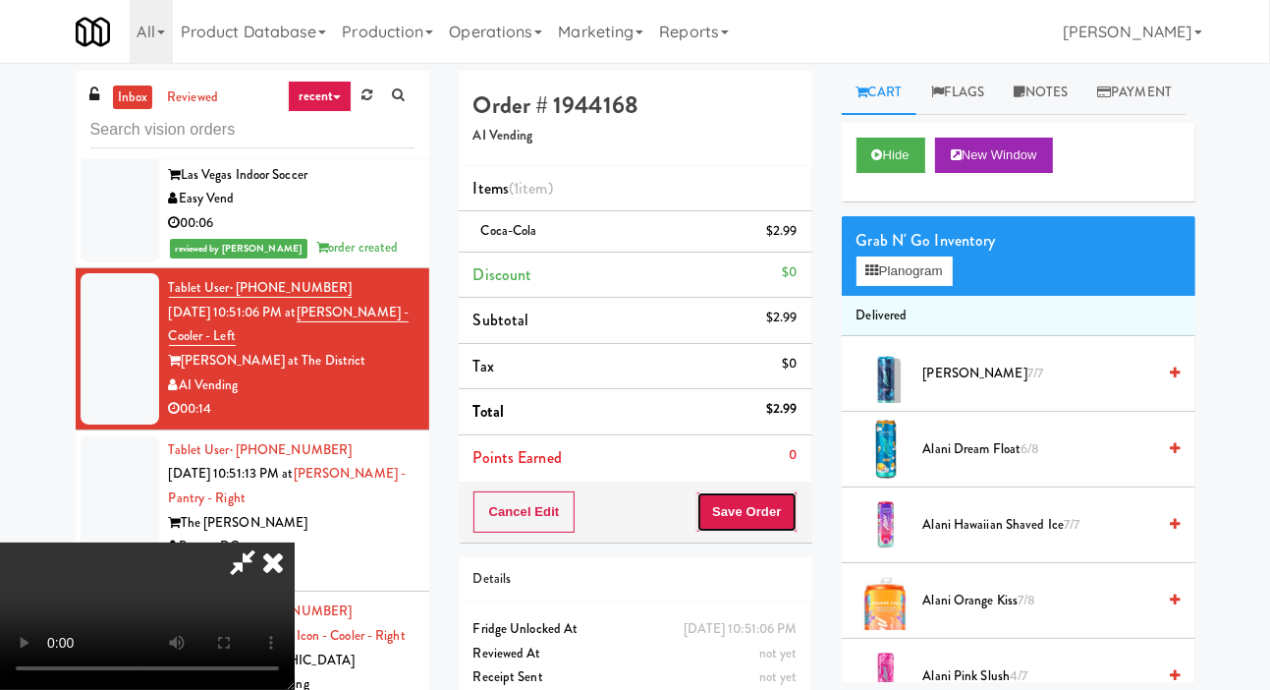
click at [792, 510] on button "Save Order" at bounding box center [747, 511] width 100 height 41
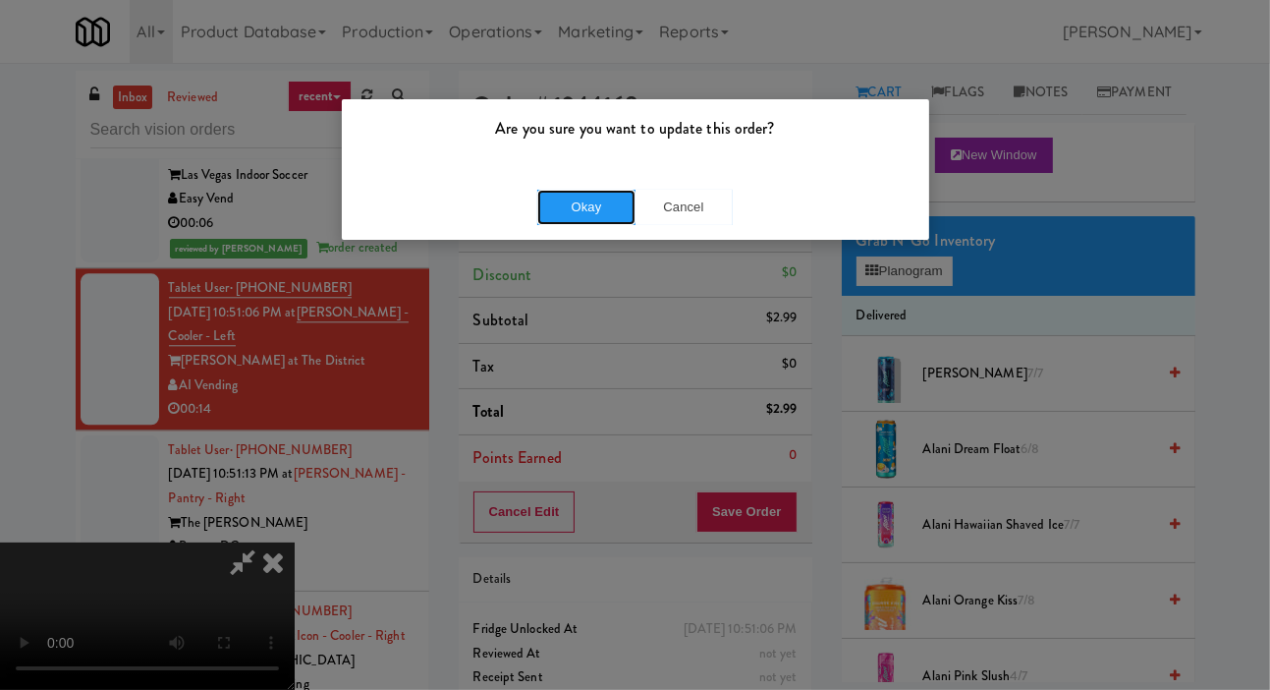
click at [562, 205] on button "Okay" at bounding box center [586, 207] width 98 height 35
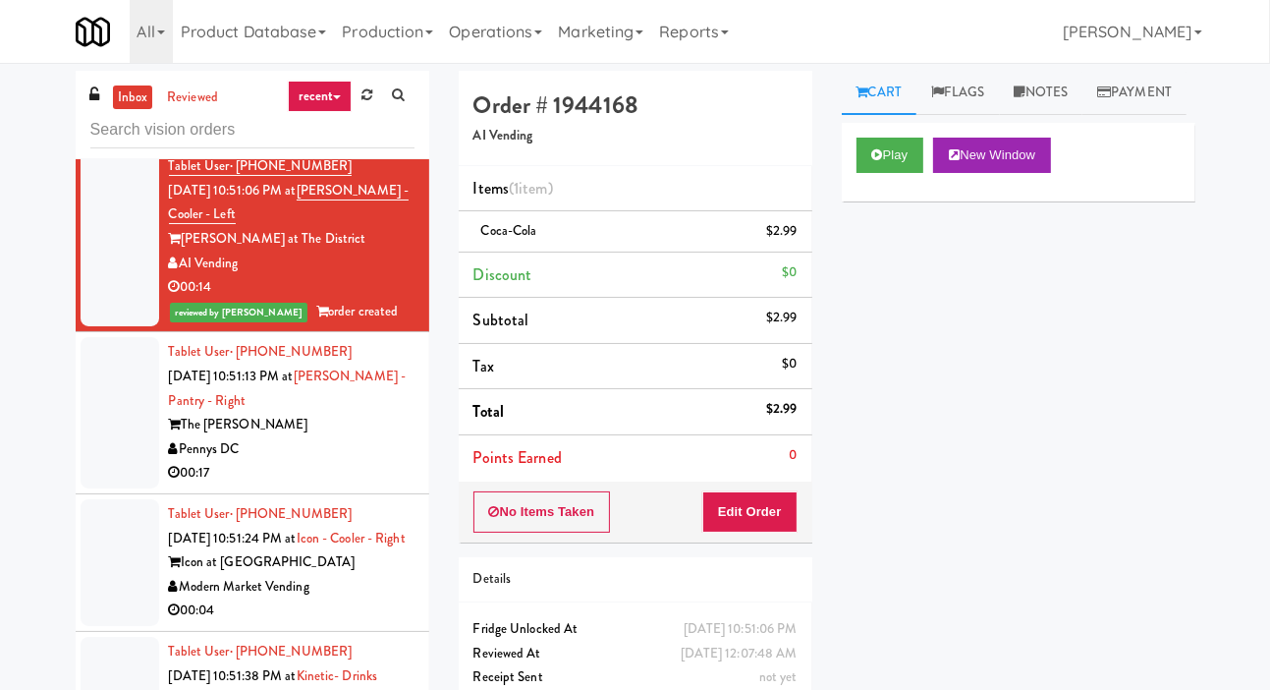
scroll to position [4095, 0]
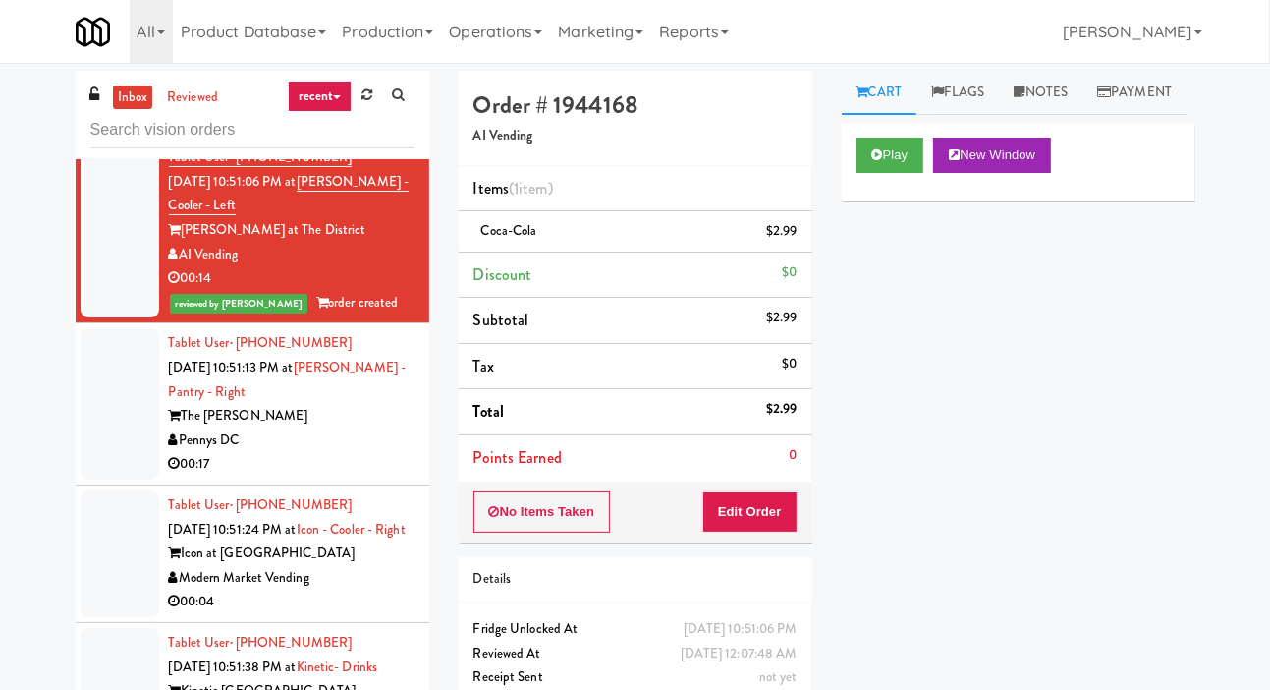
click at [345, 453] on div "Pennys DC" at bounding box center [292, 440] width 246 height 25
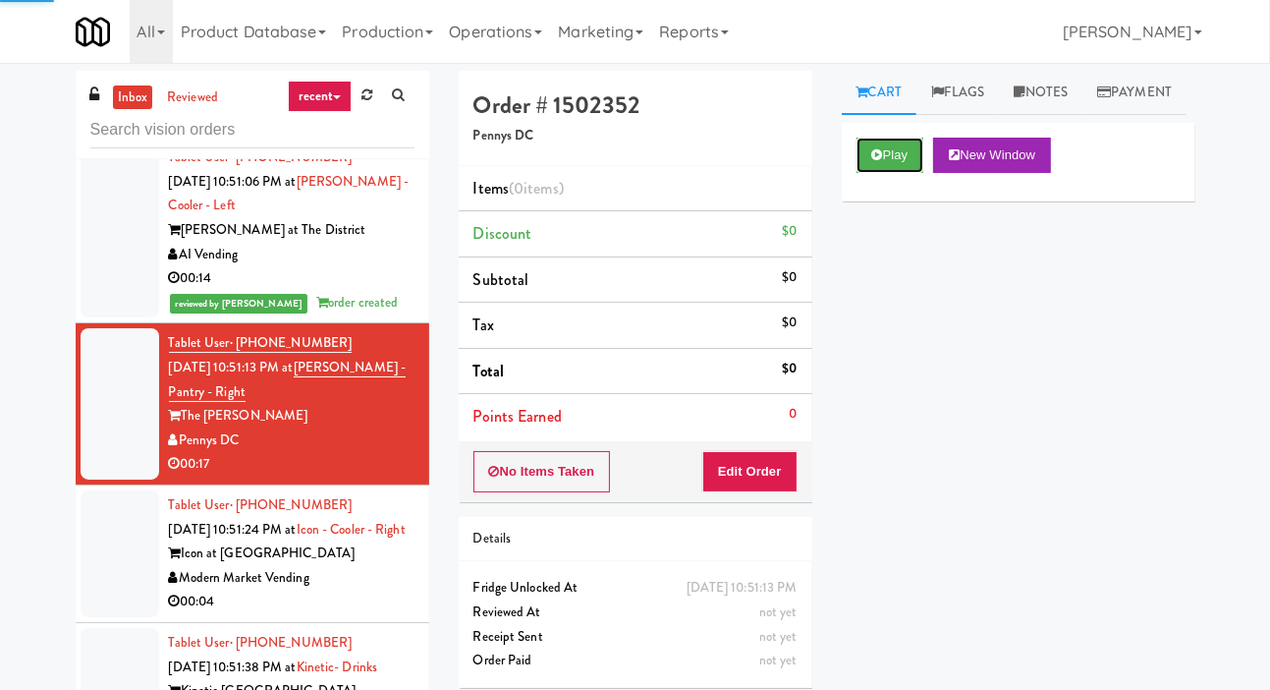
click at [874, 173] on button "Play" at bounding box center [891, 155] width 68 height 35
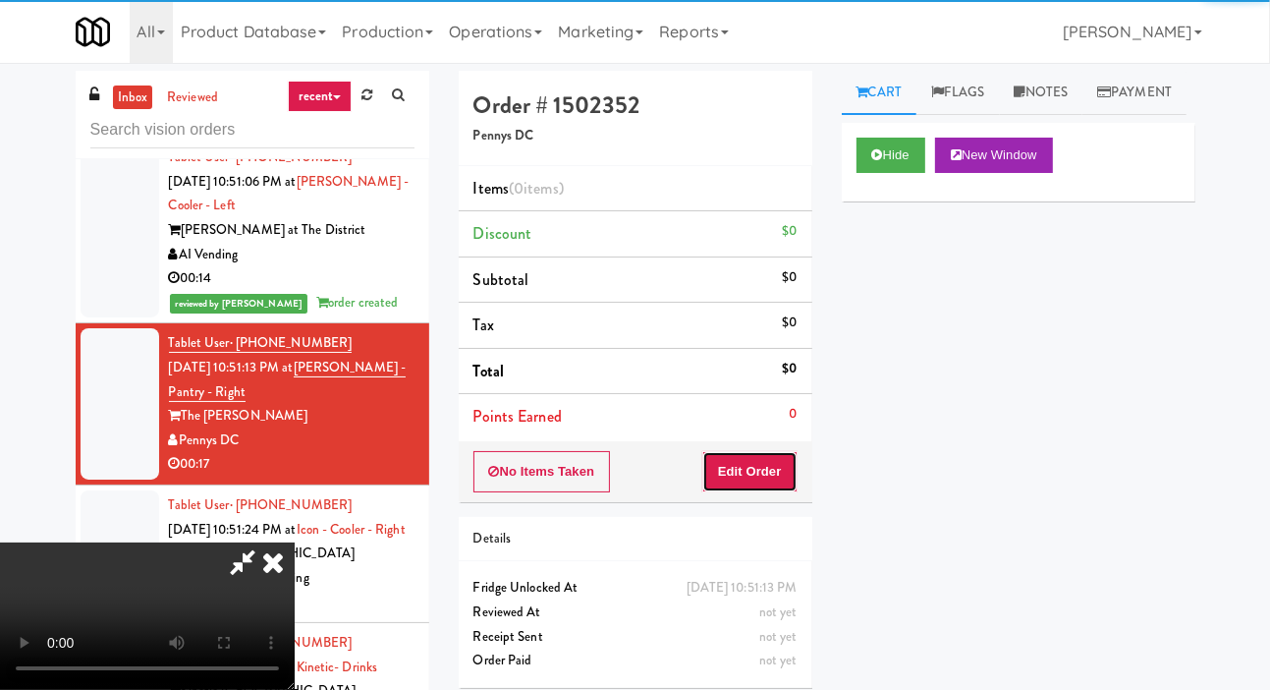
click at [770, 478] on button "Edit Order" at bounding box center [749, 471] width 95 height 41
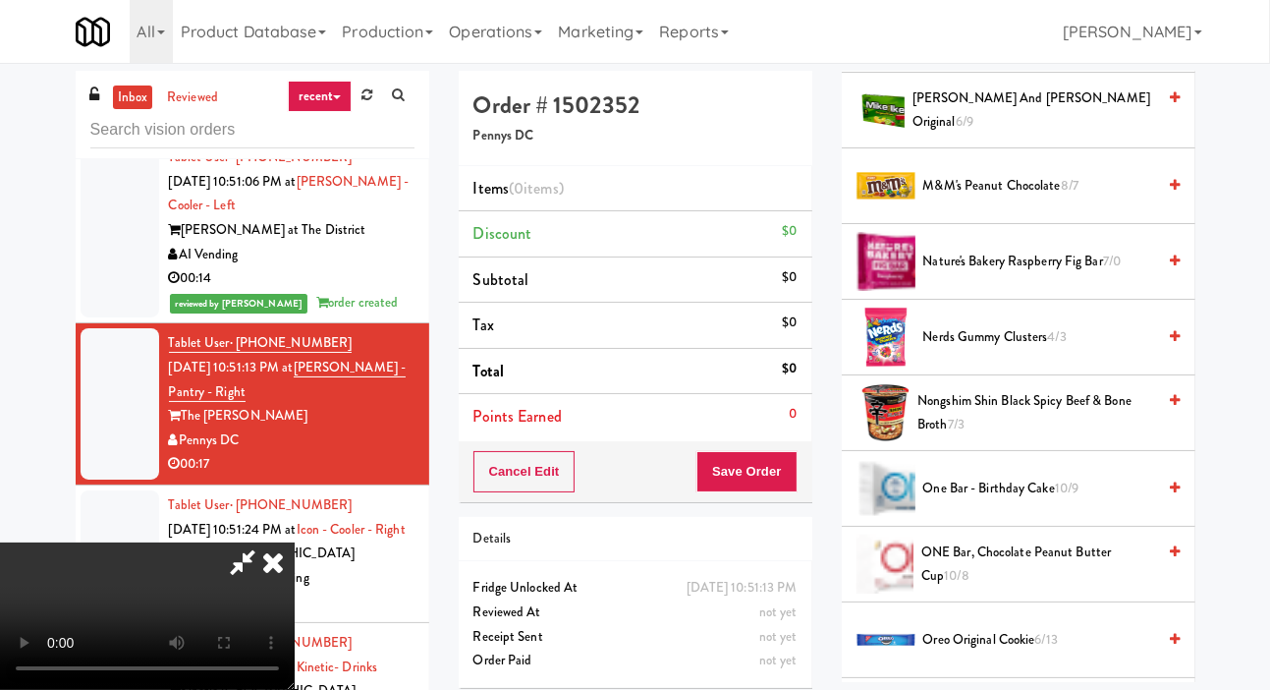
scroll to position [1243, 0]
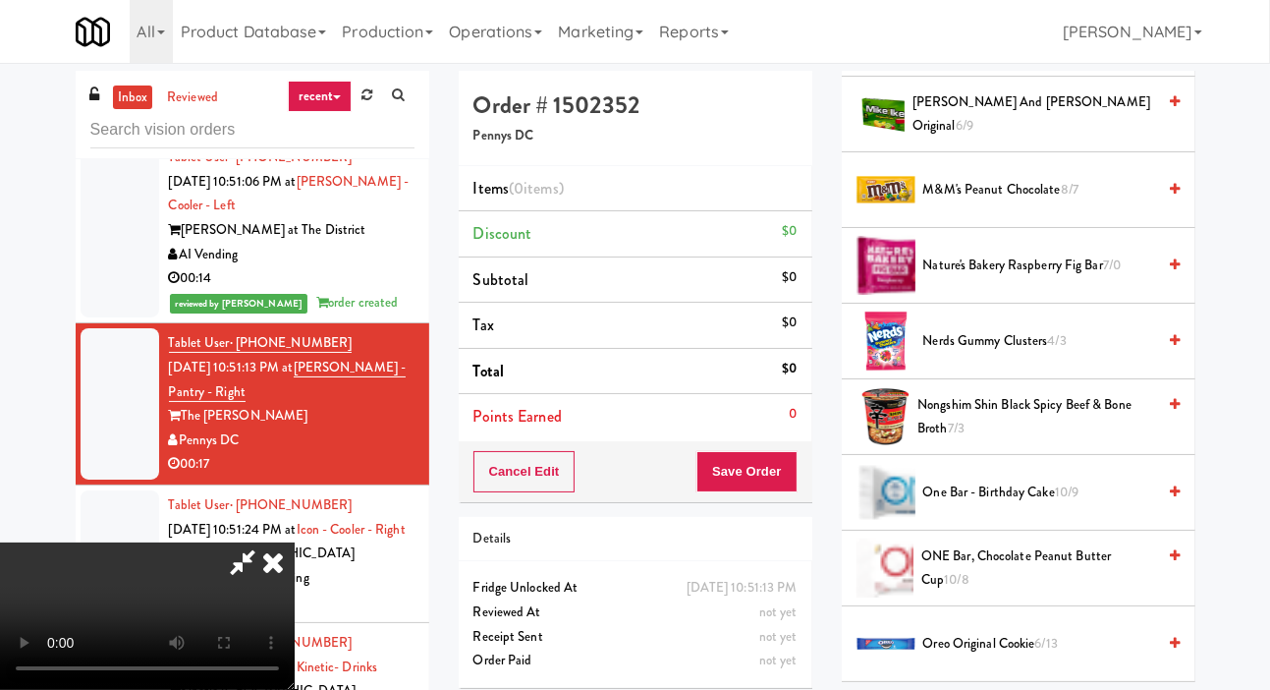
click at [1032, 202] on span "M&M's Peanut Chocolate 8/7" at bounding box center [1040, 190] width 233 height 25
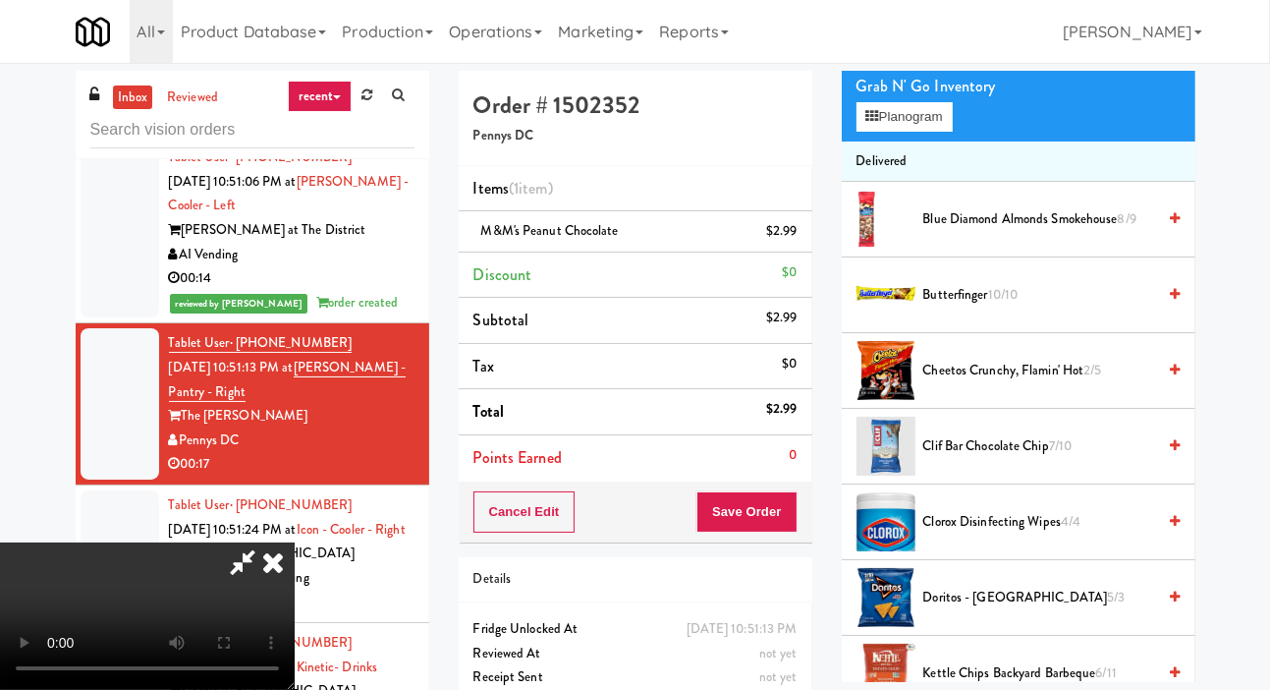
scroll to position [153, 0]
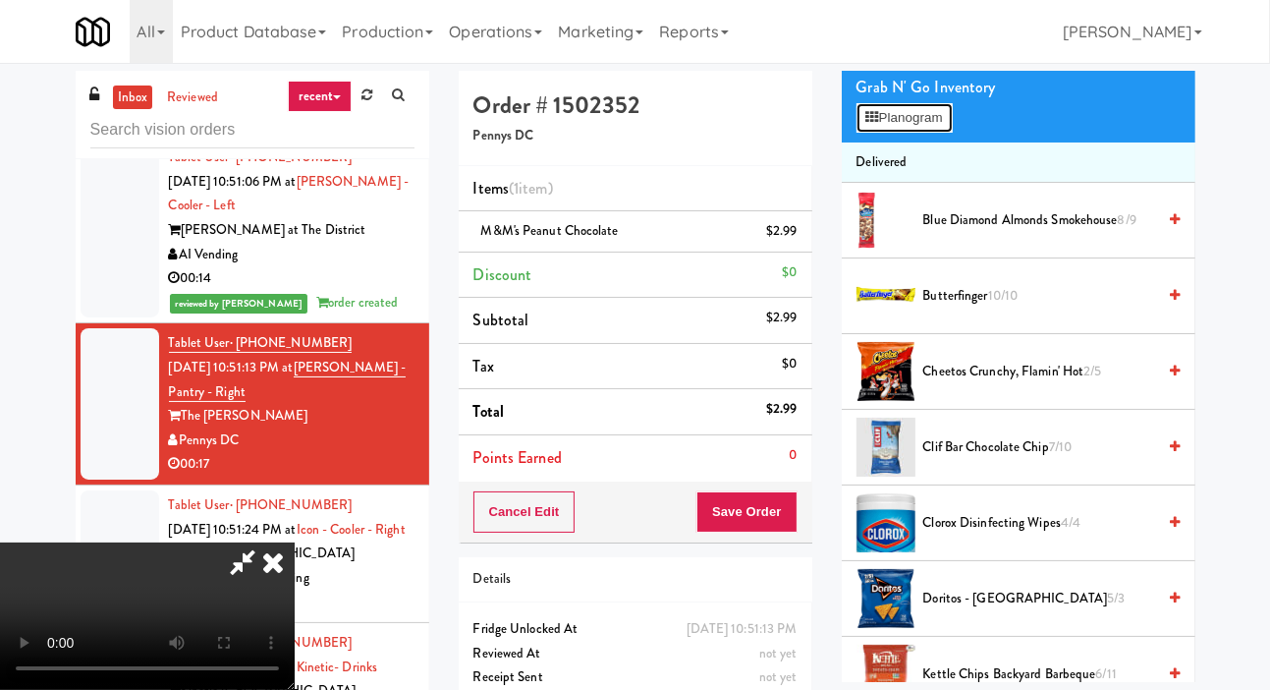
click at [920, 133] on button "Planogram" at bounding box center [905, 117] width 96 height 29
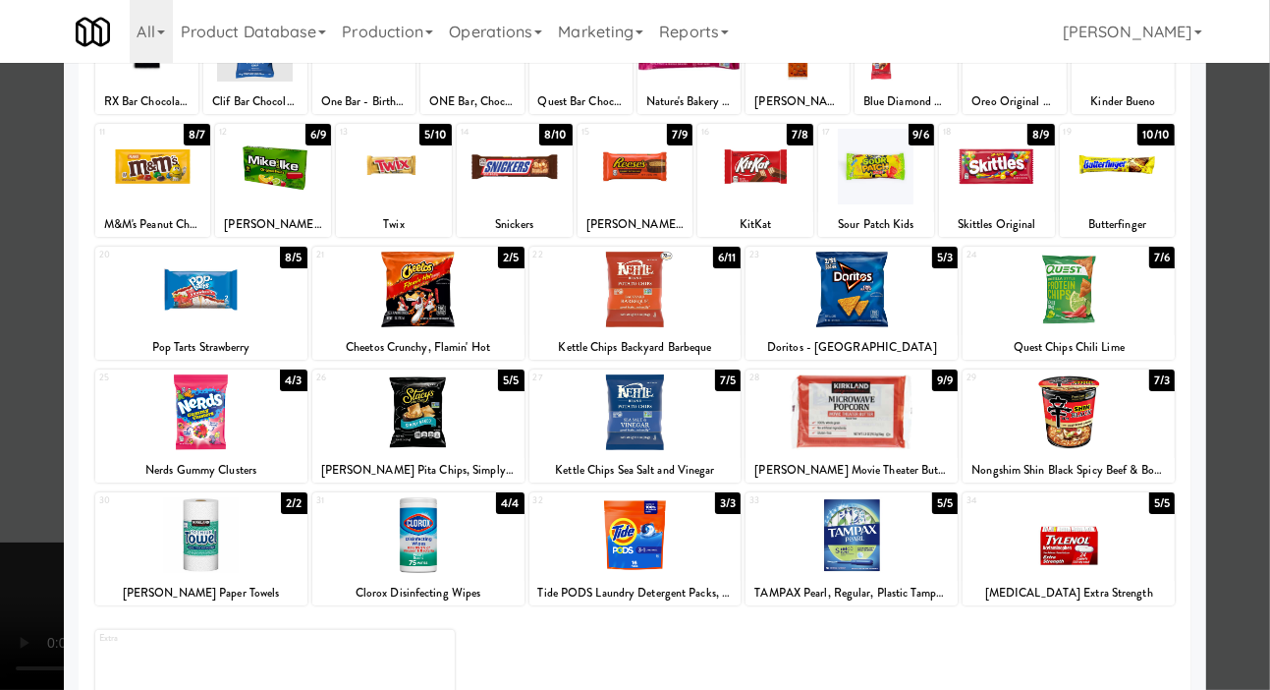
scroll to position [191, 0]
click at [874, 439] on div at bounding box center [852, 412] width 212 height 76
click at [850, 430] on div at bounding box center [852, 412] width 212 height 76
click at [1246, 391] on div at bounding box center [635, 345] width 1270 height 690
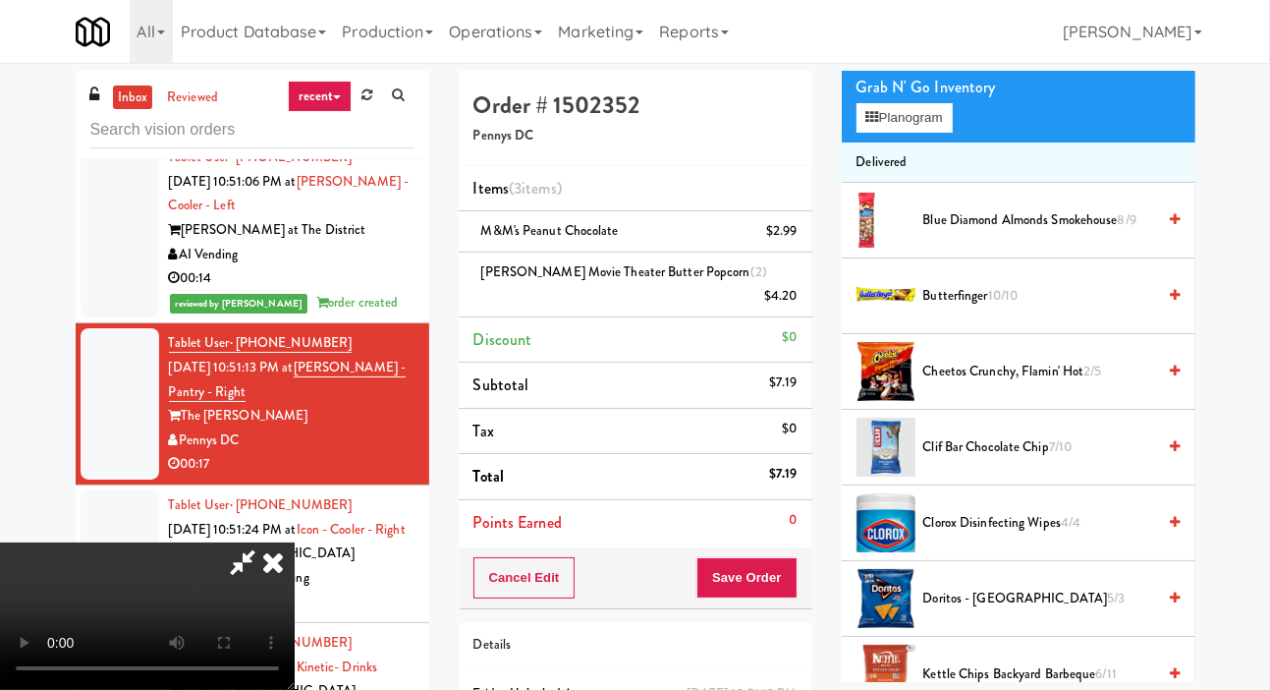
click at [806, 285] on li "Kirkland Movie Theater Butter Popcorn (2) $4.20" at bounding box center [636, 285] width 354 height 65
click at [802, 297] on icon at bounding box center [799, 303] width 10 height 13
click at [808, 281] on li "Kirkland Movie Theater Butter Popcorn $2.10" at bounding box center [636, 285] width 354 height 65
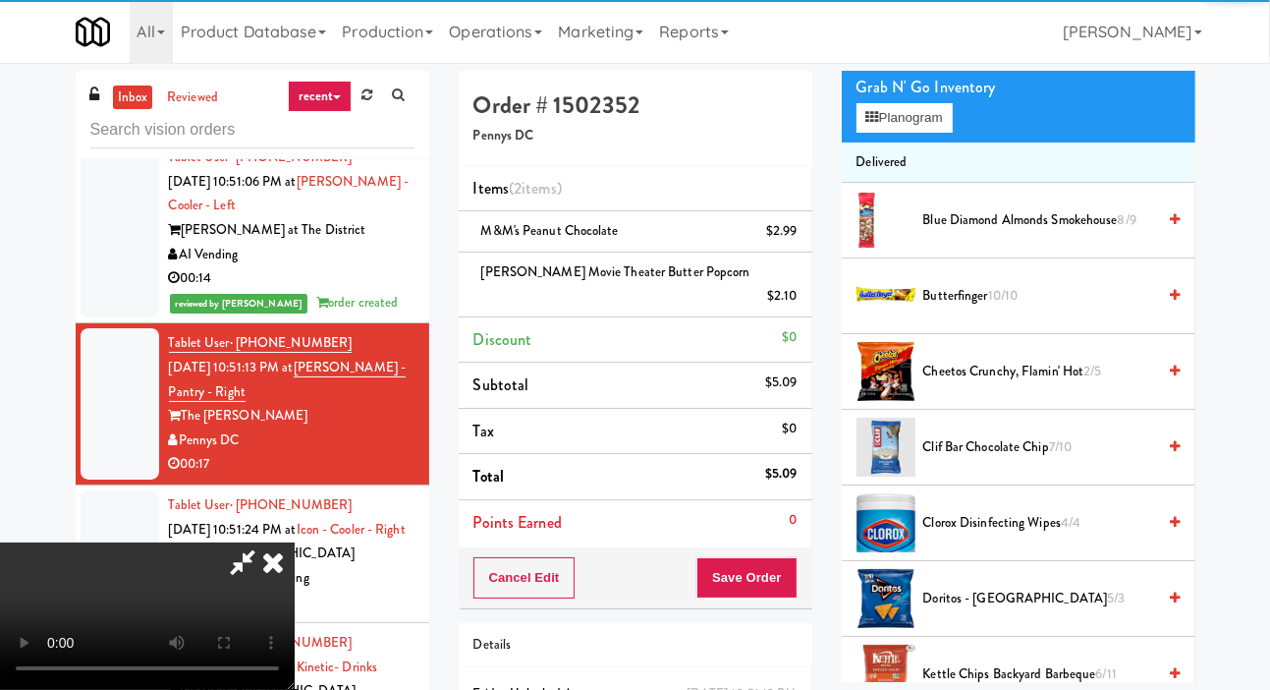
click at [903, 184] on li "Delivered" at bounding box center [1019, 162] width 354 height 41
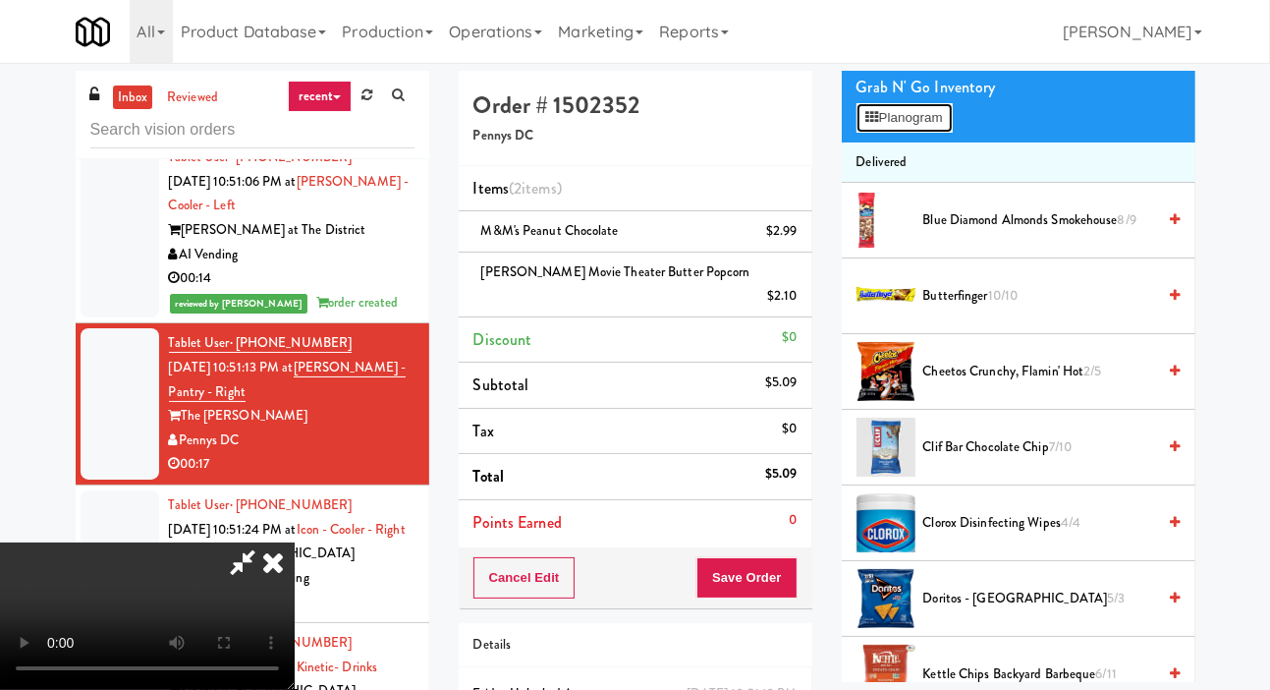
click at [941, 133] on button "Planogram" at bounding box center [905, 117] width 96 height 29
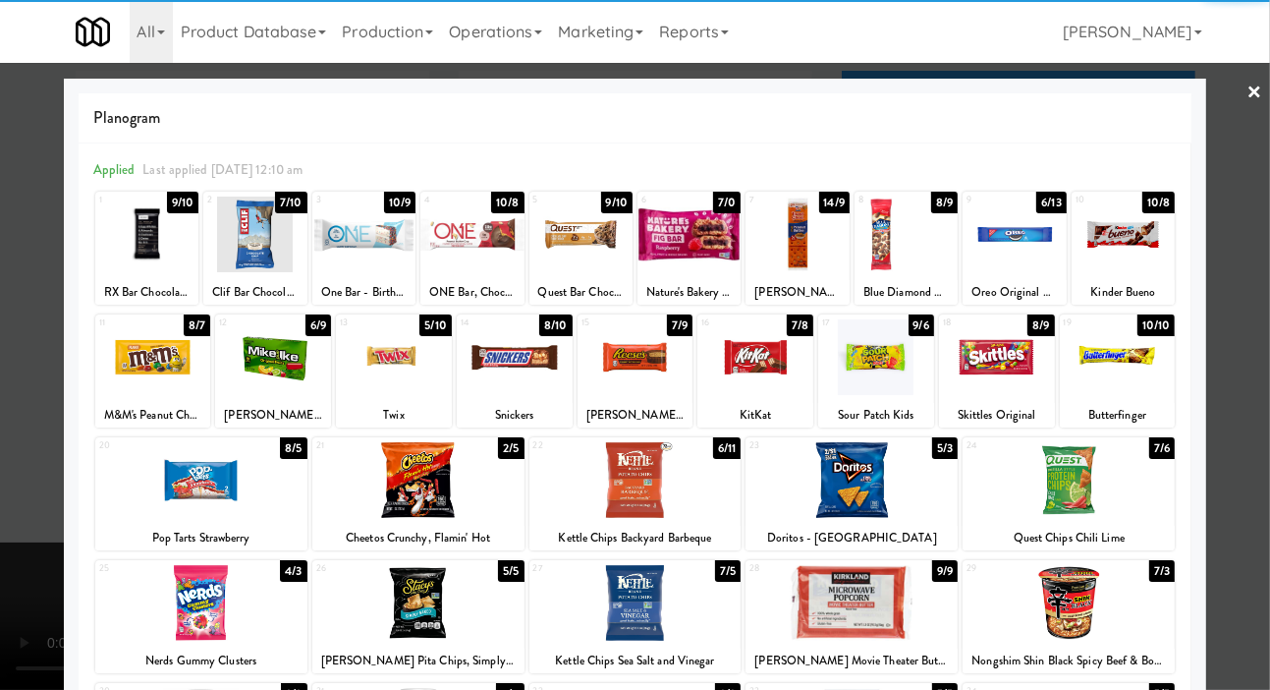
click at [1073, 609] on div at bounding box center [1069, 603] width 212 height 76
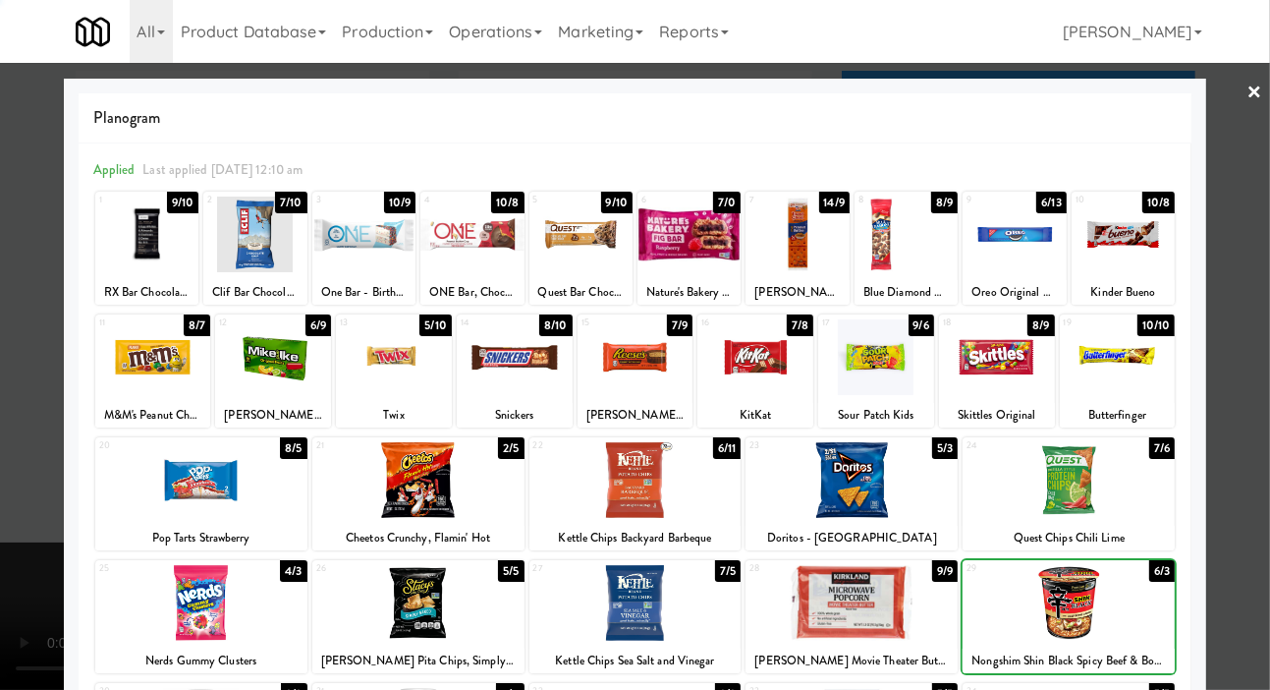
click at [1067, 609] on div at bounding box center [1069, 603] width 212 height 76
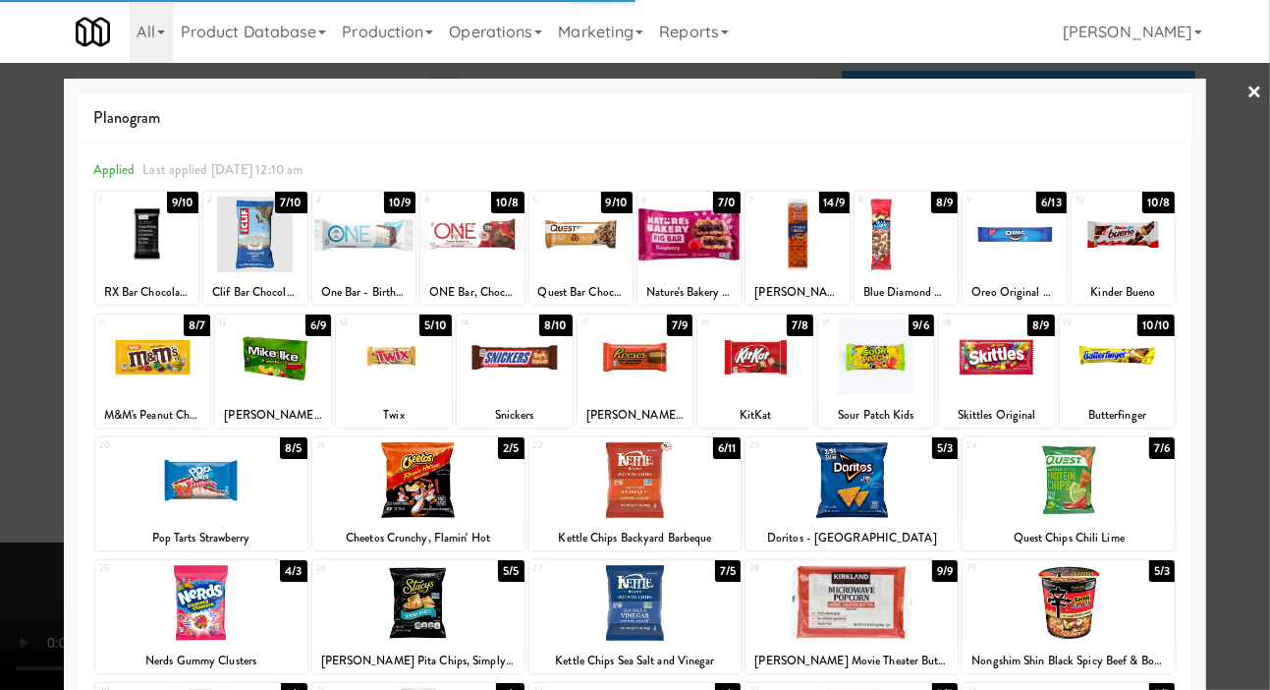
click at [1267, 466] on div at bounding box center [635, 345] width 1270 height 690
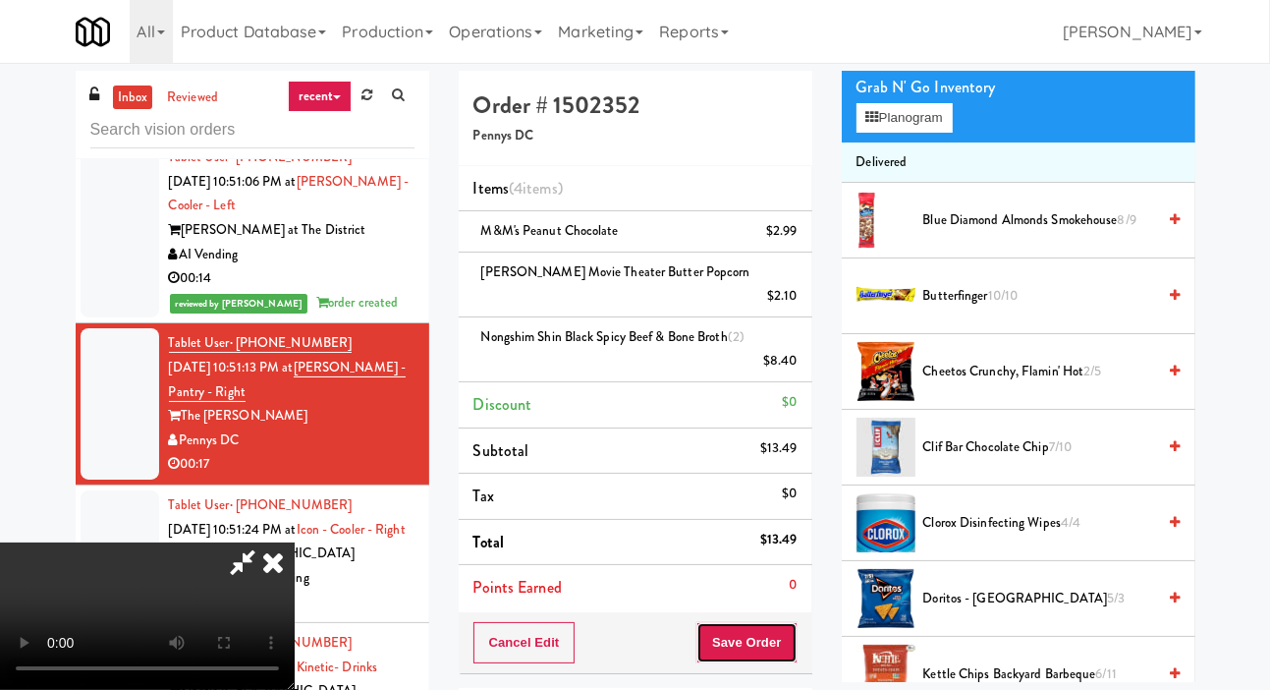
click at [791, 622] on button "Save Order" at bounding box center [747, 642] width 100 height 41
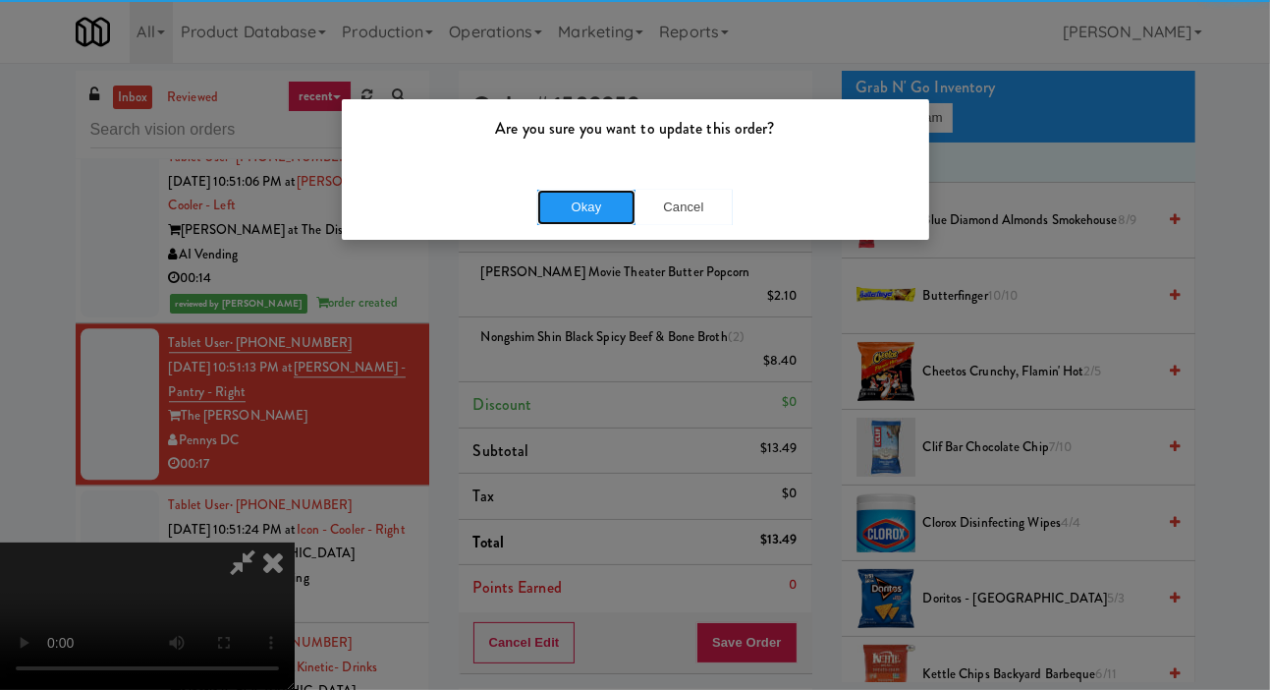
click at [599, 202] on button "Okay" at bounding box center [586, 207] width 98 height 35
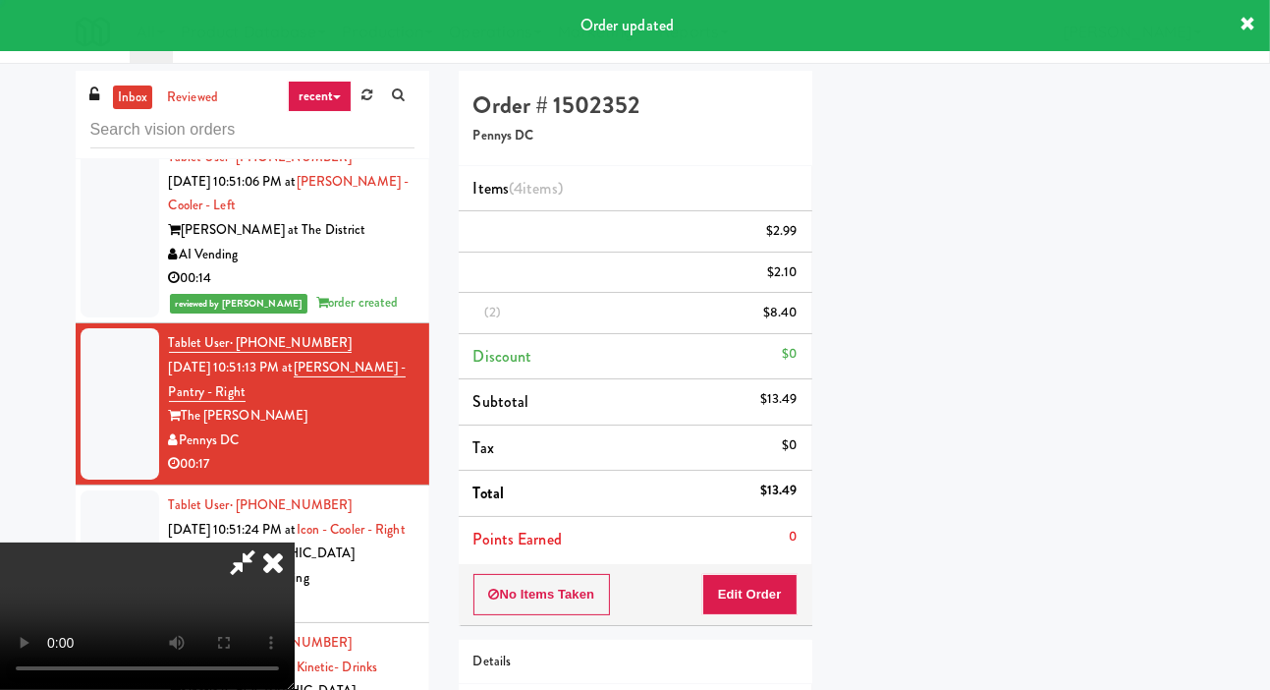
scroll to position [114, 0]
